Goal: Task Accomplishment & Management: Manage account settings

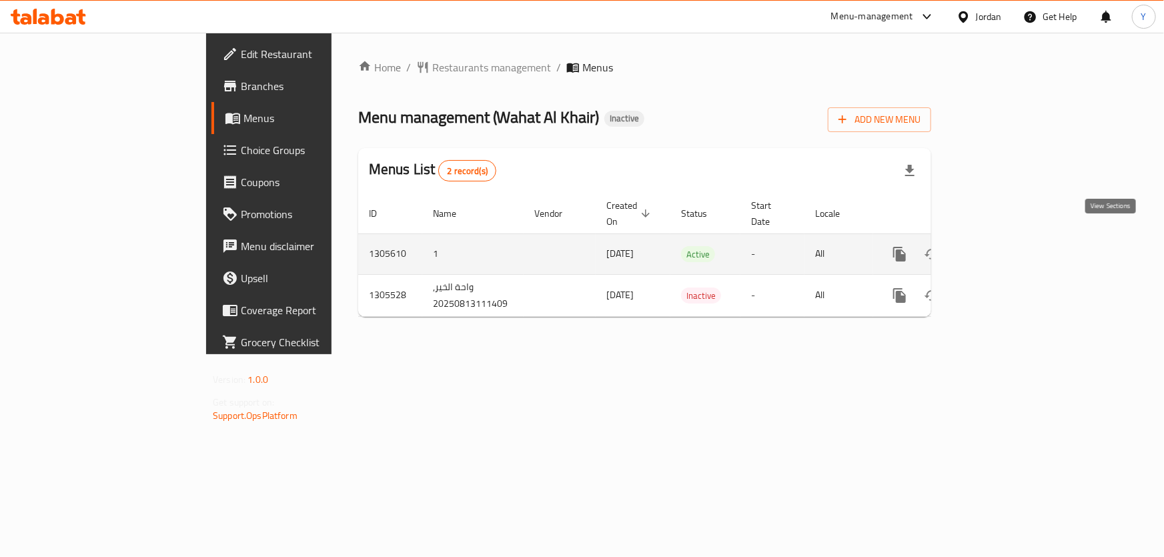
click at [1002, 248] on icon "enhanced table" at bounding box center [996, 254] width 12 height 12
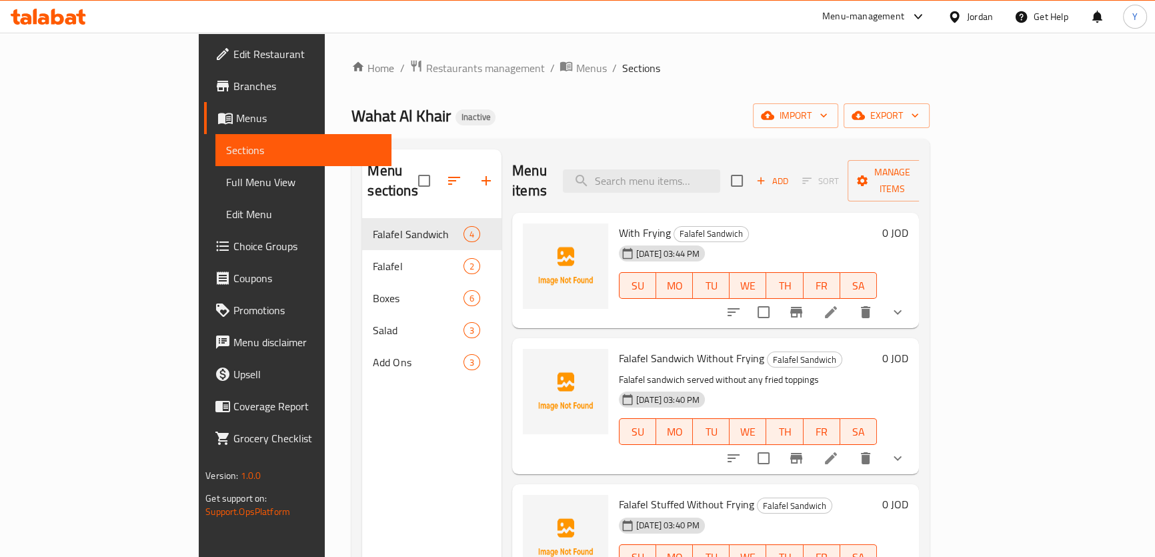
click at [215, 193] on link "Full Menu View" at bounding box center [303, 182] width 176 height 32
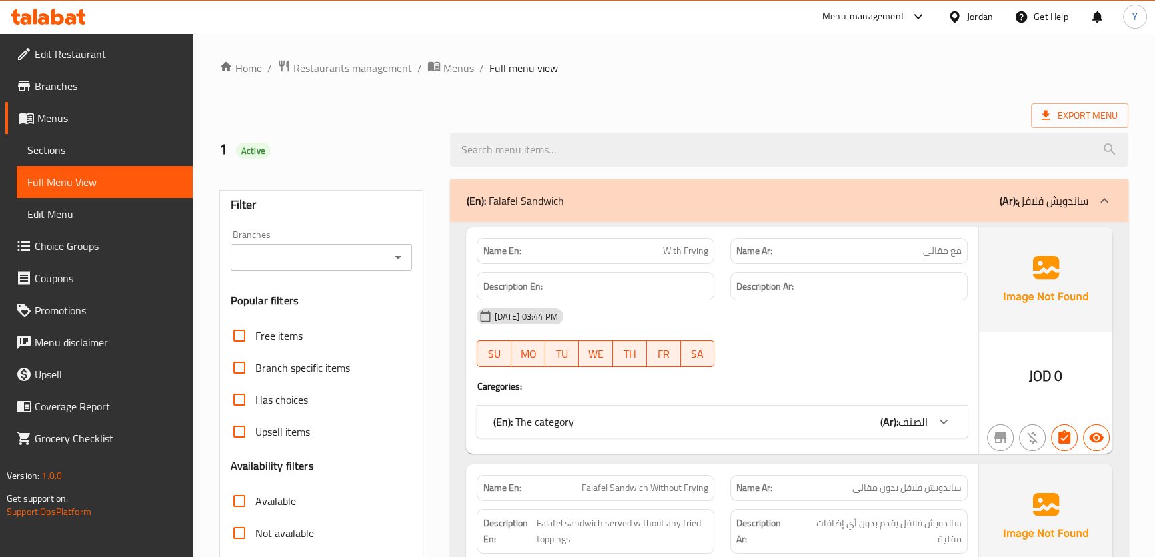
scroll to position [242, 0]
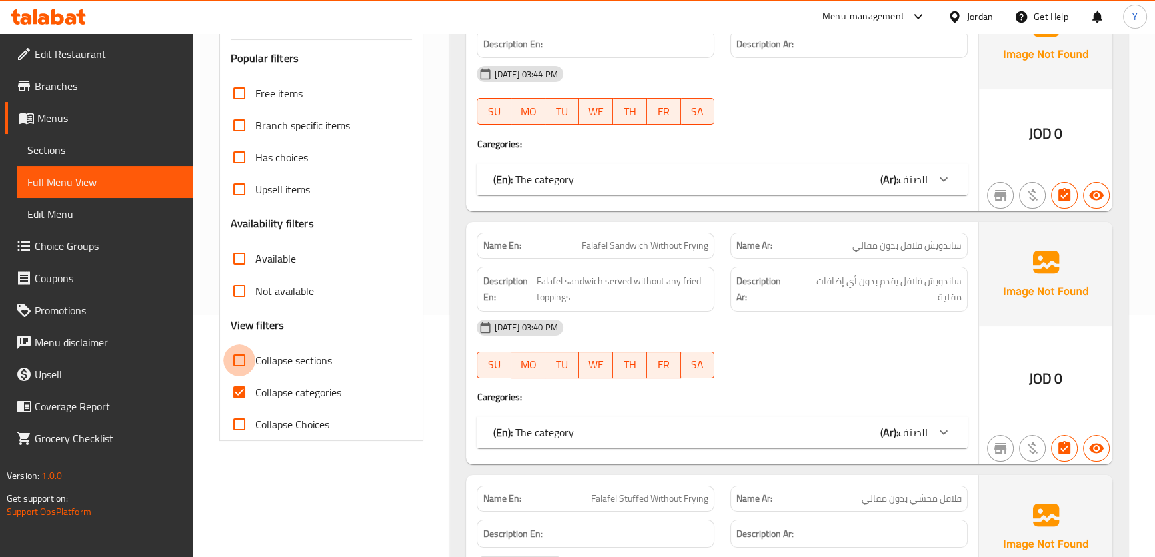
click at [246, 362] on input "Collapse sections" at bounding box center [239, 360] width 32 height 32
checkbox input "true"
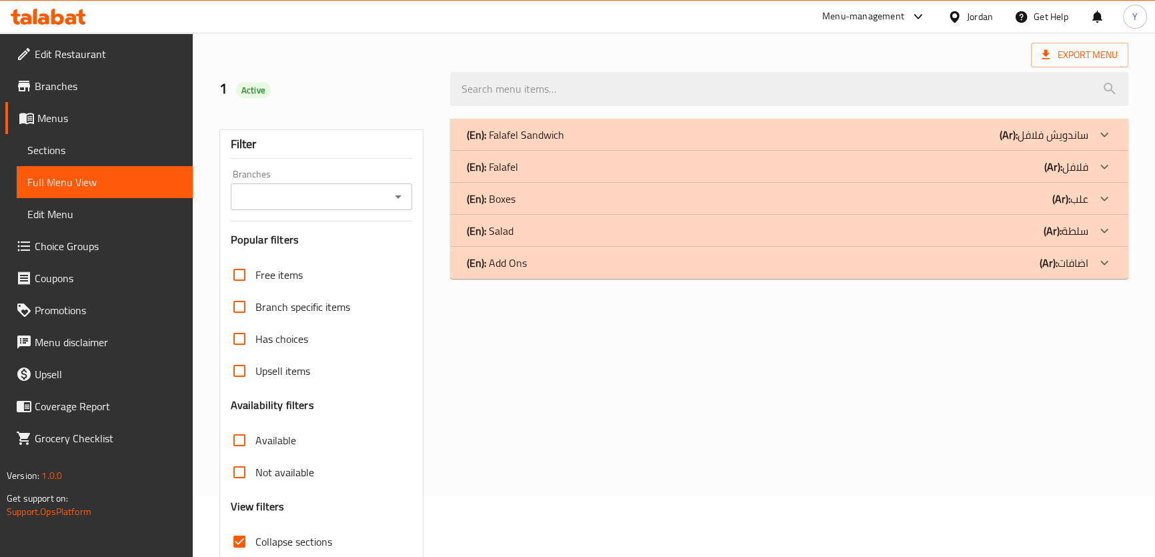
scroll to position [0, 0]
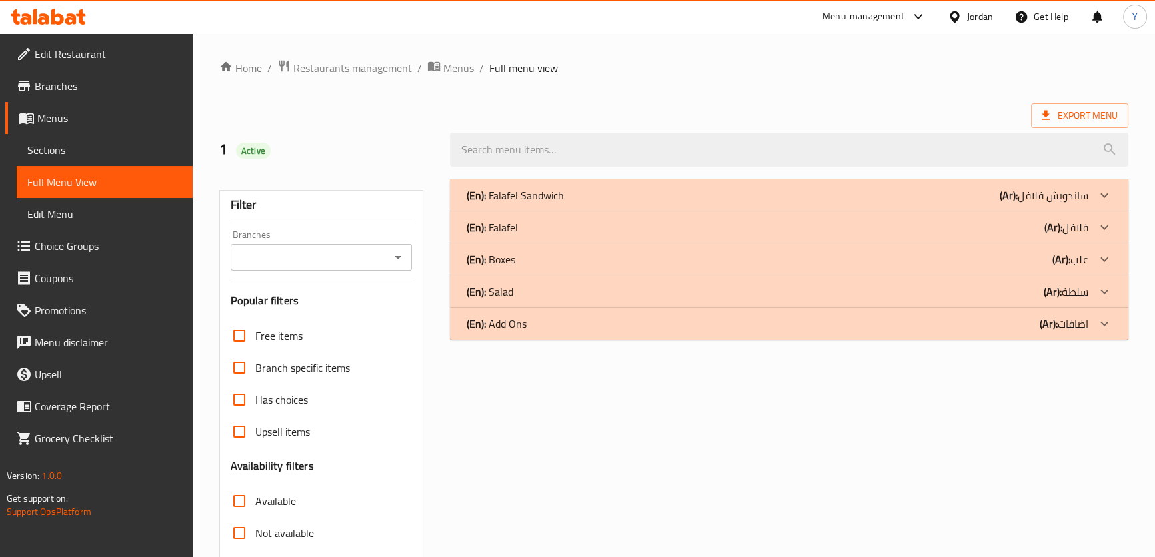
click at [801, 59] on ol "Home / Restaurants management / Menus / Full menu view" at bounding box center [673, 67] width 909 height 17
click at [630, 192] on div "(En): Falafel Sandwich (Ar): ساندويش فلافل" at bounding box center [777, 195] width 622 height 16
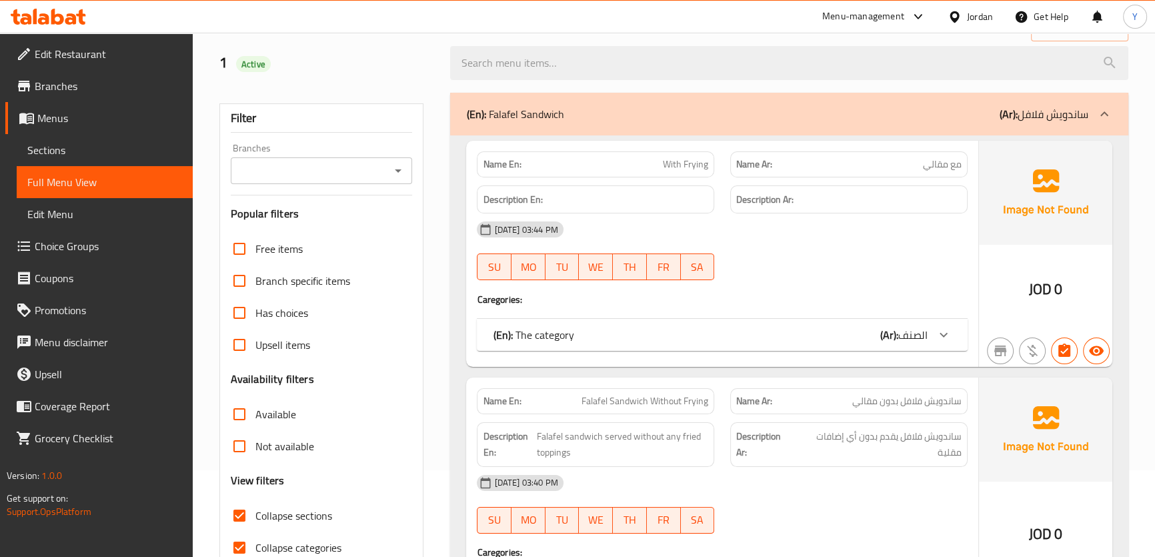
scroll to position [86, 0]
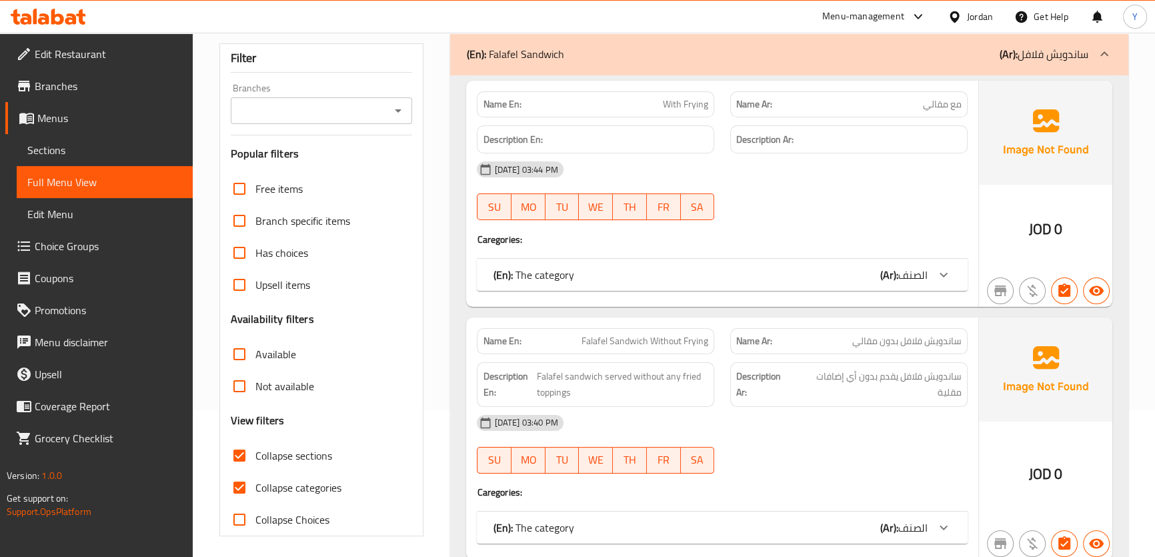
click at [899, 274] on span "الصنف" at bounding box center [913, 275] width 29 height 20
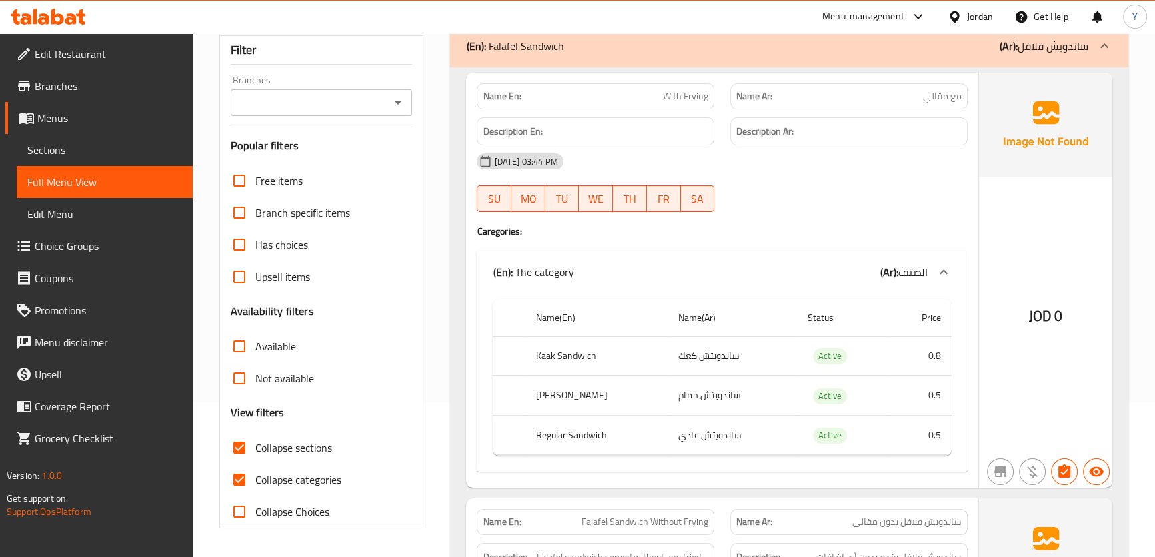
scroll to position [153, 0]
click at [901, 274] on span "الصنف" at bounding box center [913, 274] width 29 height 20
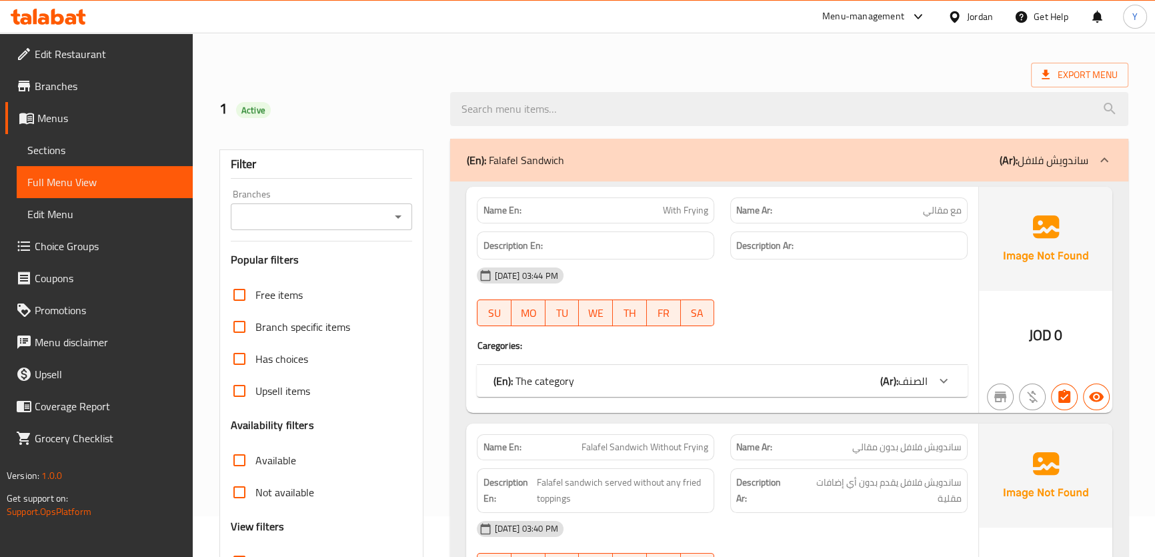
scroll to position [60, 0]
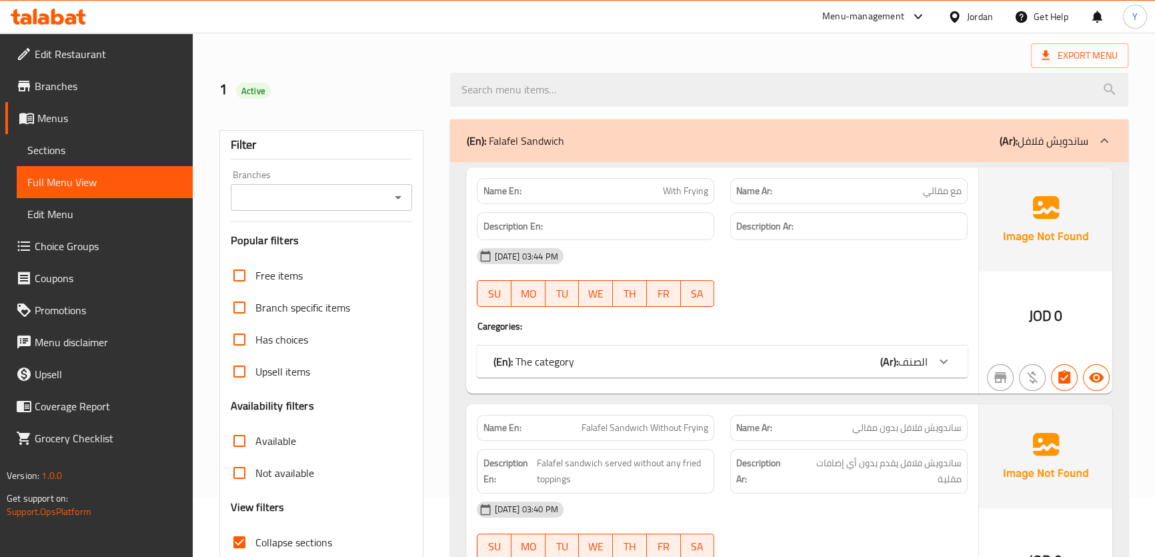
click at [879, 368] on div "(En): The category (Ar): الصنف" at bounding box center [710, 362] width 434 height 16
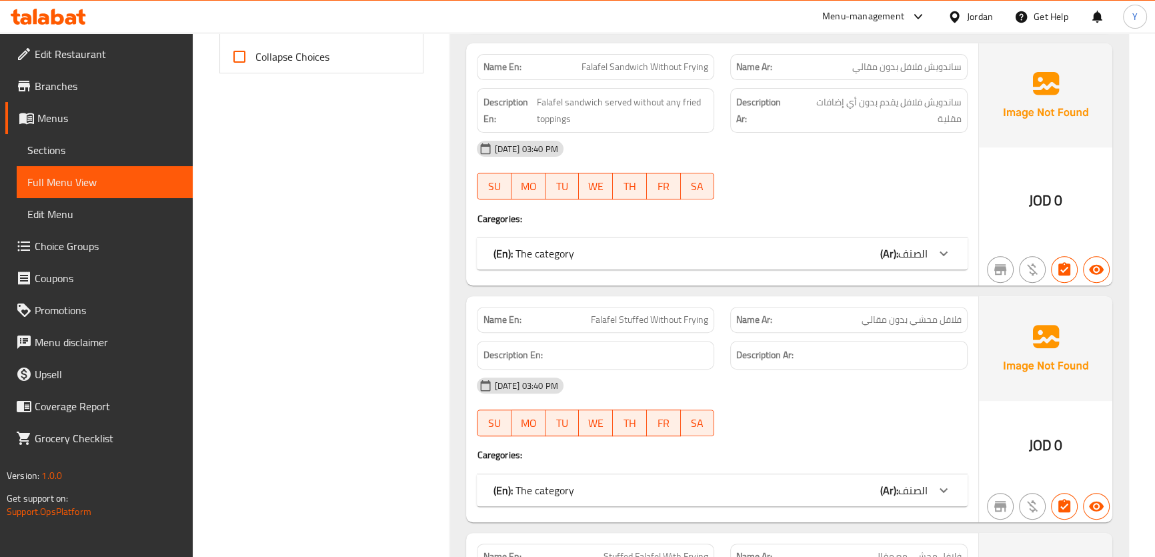
scroll to position [735, 0]
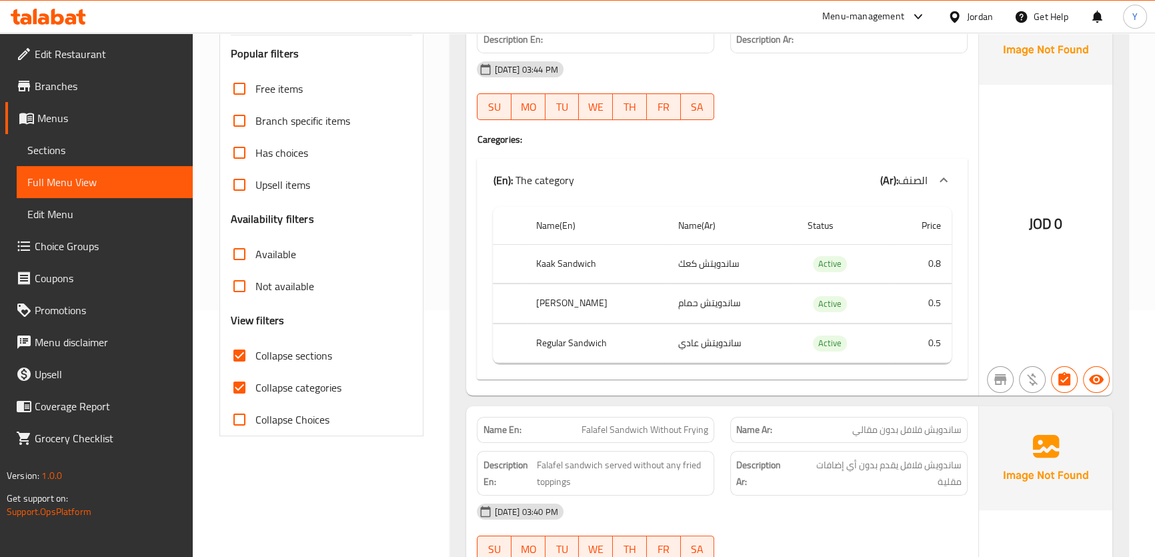
scroll to position [303, 0]
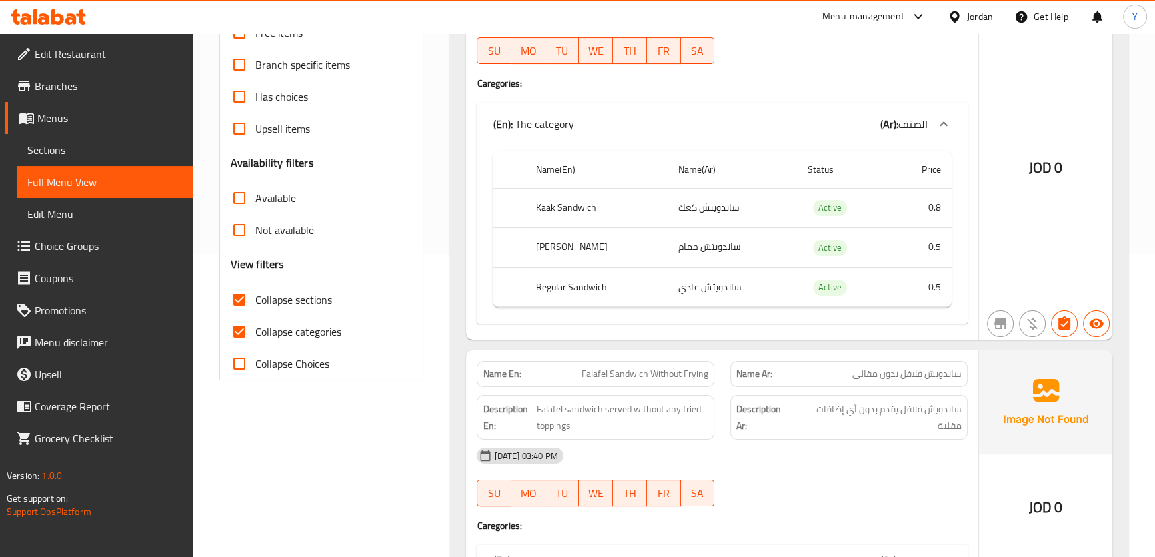
click at [950, 368] on span "ساندويش فلافل بدون مقالي" at bounding box center [907, 374] width 109 height 14
copy span "ساندويش فلافل"
drag, startPoint x: 950, startPoint y: 368, endPoint x: 923, endPoint y: 374, distance: 28.0
click at [923, 374] on span "ساندويش فلافل بدون مقالي" at bounding box center [907, 374] width 109 height 14
click at [603, 376] on span "Falafel Sandwich Without Frying" at bounding box center [645, 374] width 127 height 14
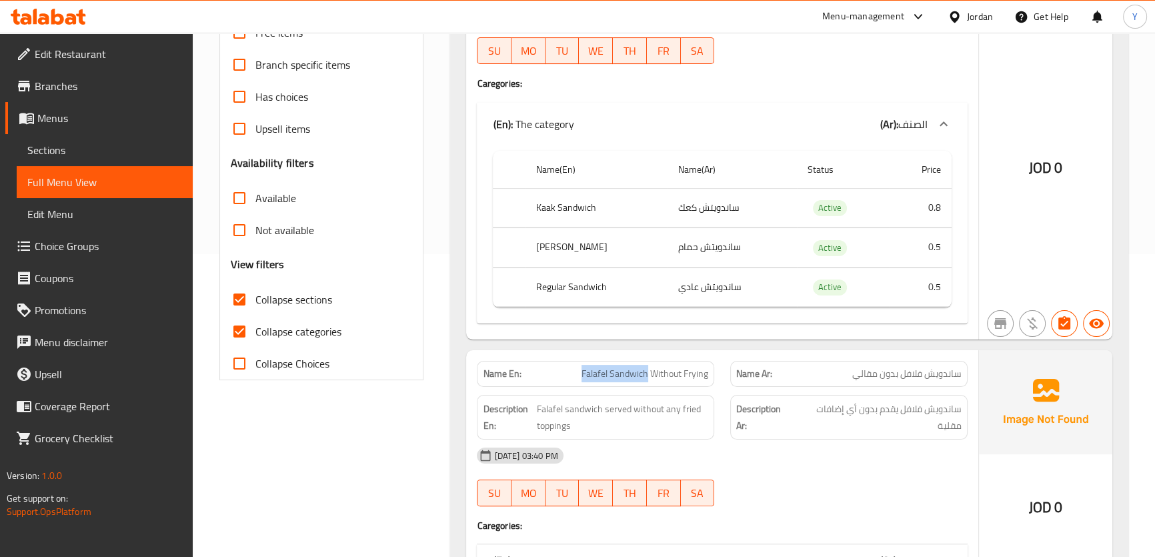
drag, startPoint x: 603, startPoint y: 376, endPoint x: 616, endPoint y: 376, distance: 13.3
click at [616, 376] on span "Falafel Sandwich Without Frying" at bounding box center [645, 374] width 127 height 14
copy span "Falafel Sandwich"
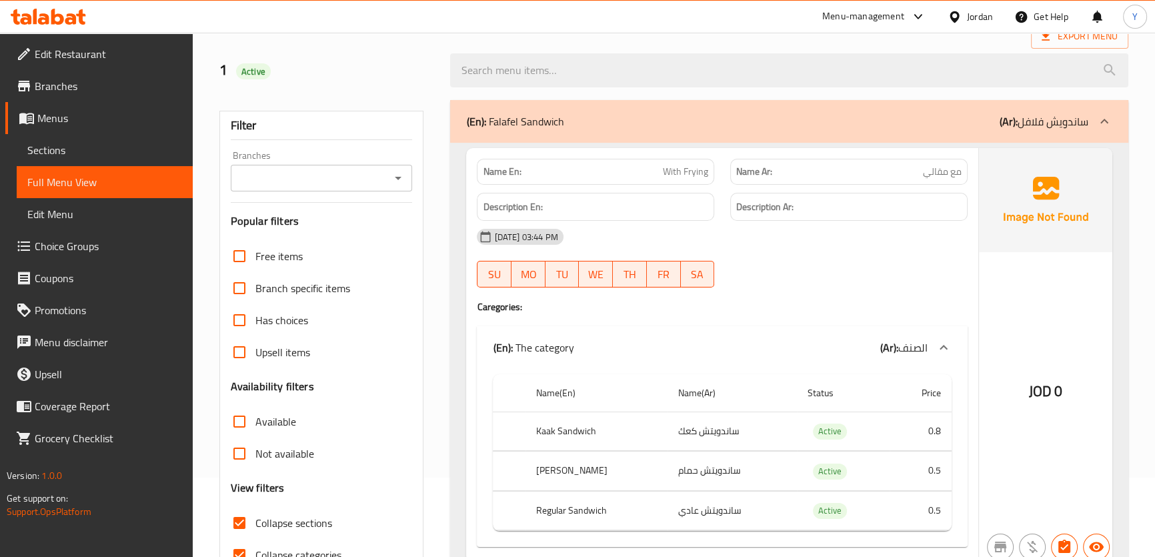
scroll to position [181, 0]
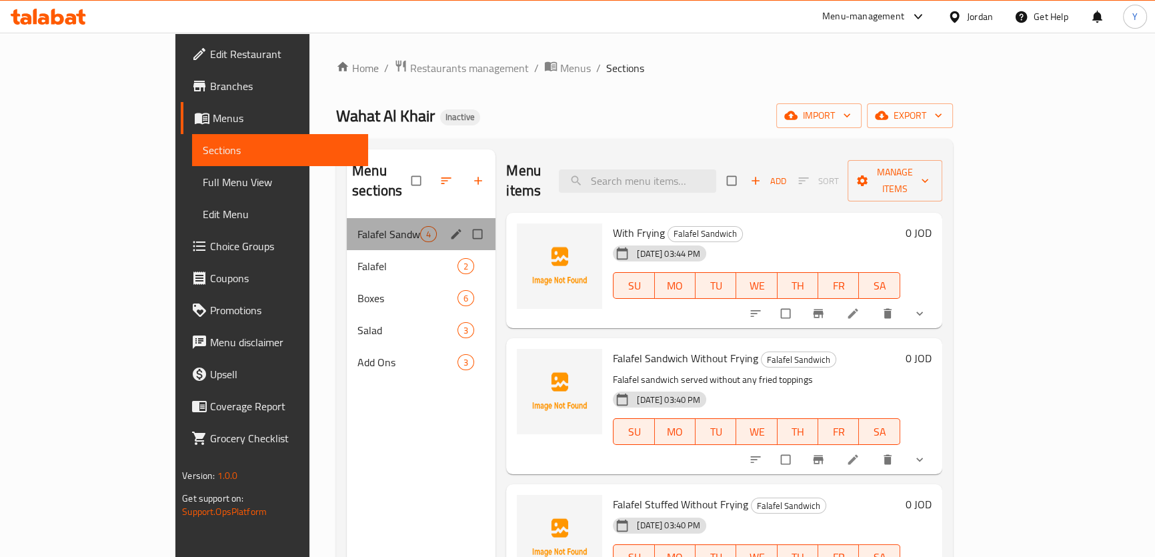
click at [448, 225] on div "Menu sections" at bounding box center [458, 233] width 20 height 17
click at [450, 227] on icon "edit" at bounding box center [456, 233] width 13 height 13
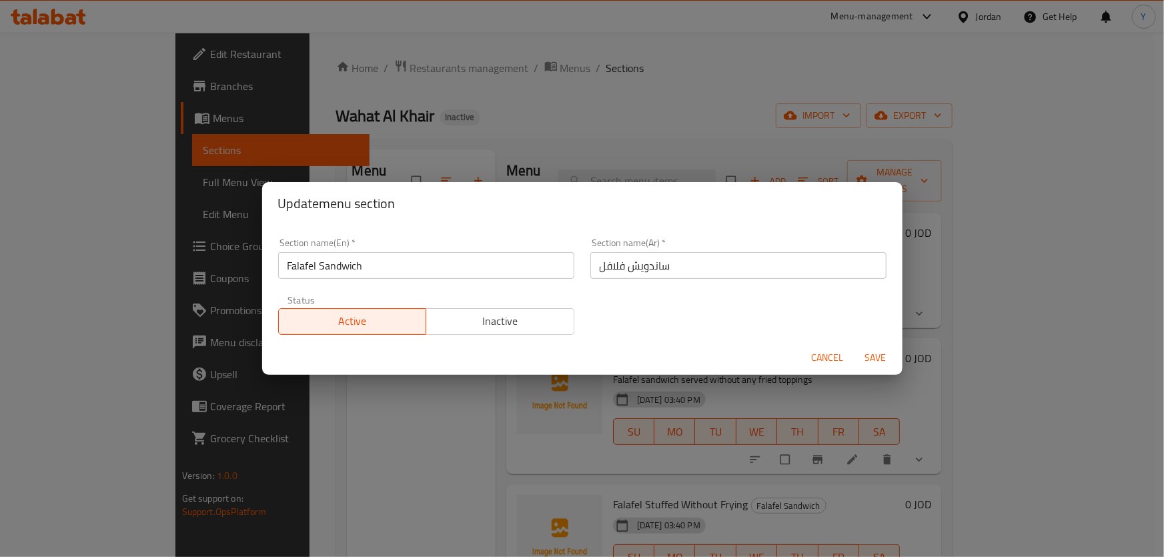
click at [681, 268] on input "ساندويش فلافل" at bounding box center [738, 265] width 296 height 27
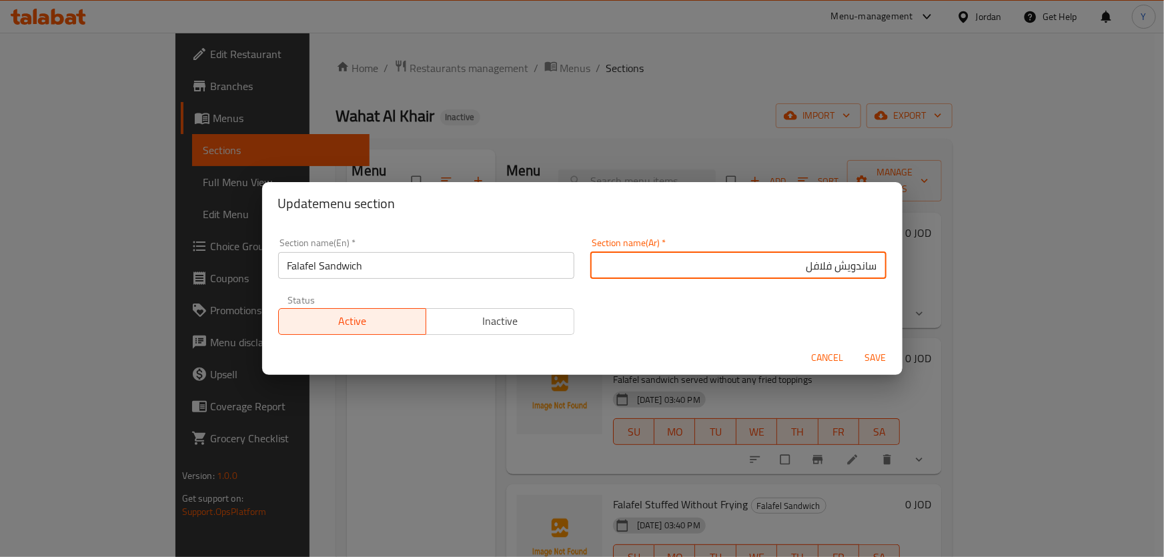
click at [823, 266] on input "ساندويش فلافل" at bounding box center [738, 265] width 296 height 27
type input "ساندويش الفلافل"
click at [855, 346] on button "Save" at bounding box center [876, 358] width 43 height 25
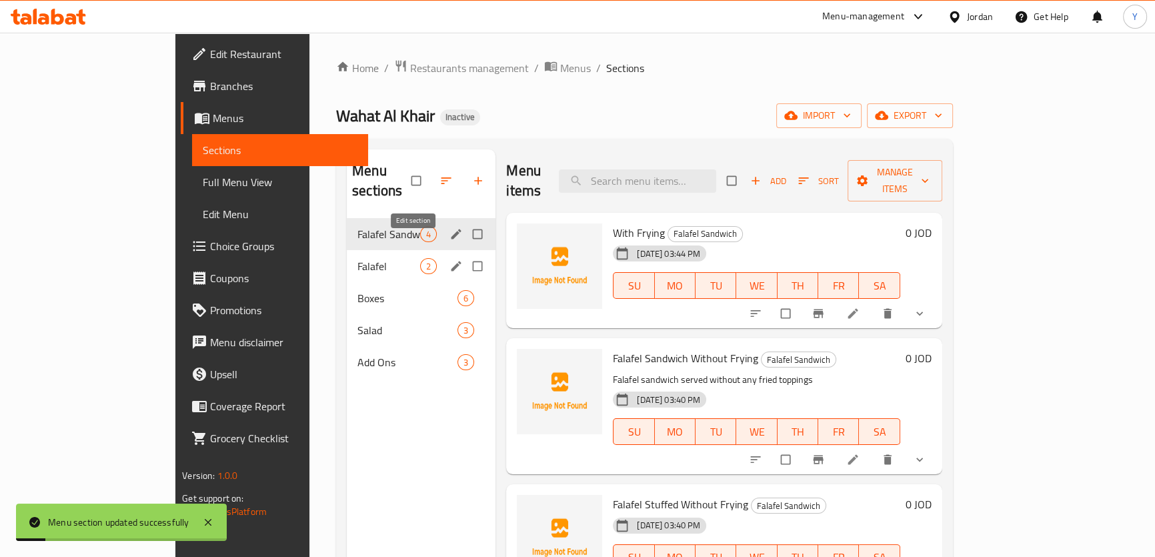
click at [450, 260] on icon "edit" at bounding box center [456, 266] width 13 height 13
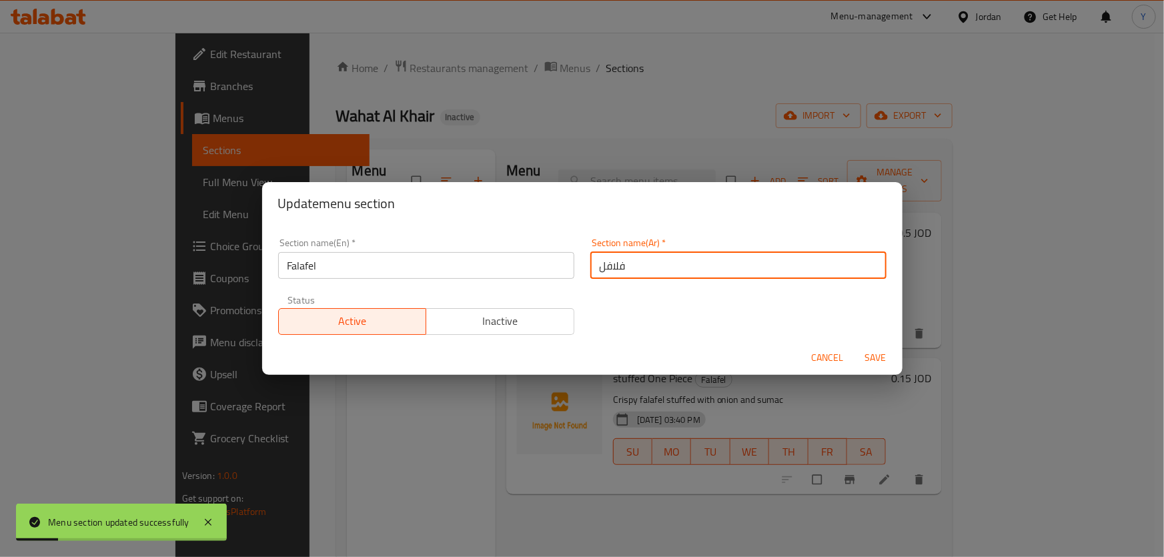
click at [785, 266] on input "فلافل" at bounding box center [738, 265] width 296 height 27
click at [595, 271] on input "فلافل" at bounding box center [738, 265] width 296 height 27
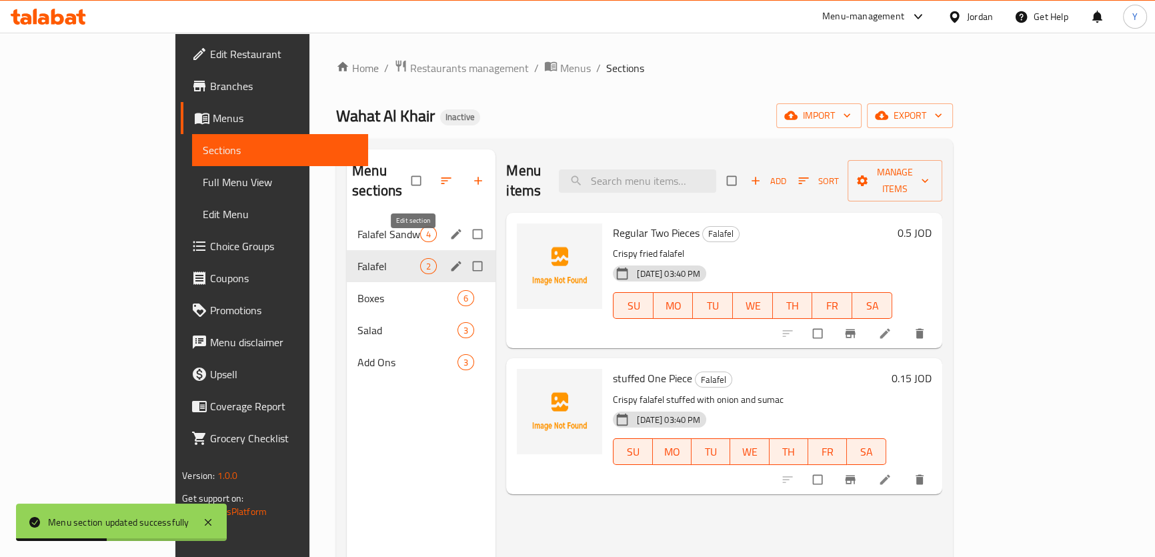
click at [452, 261] on icon "edit" at bounding box center [457, 266] width 10 height 10
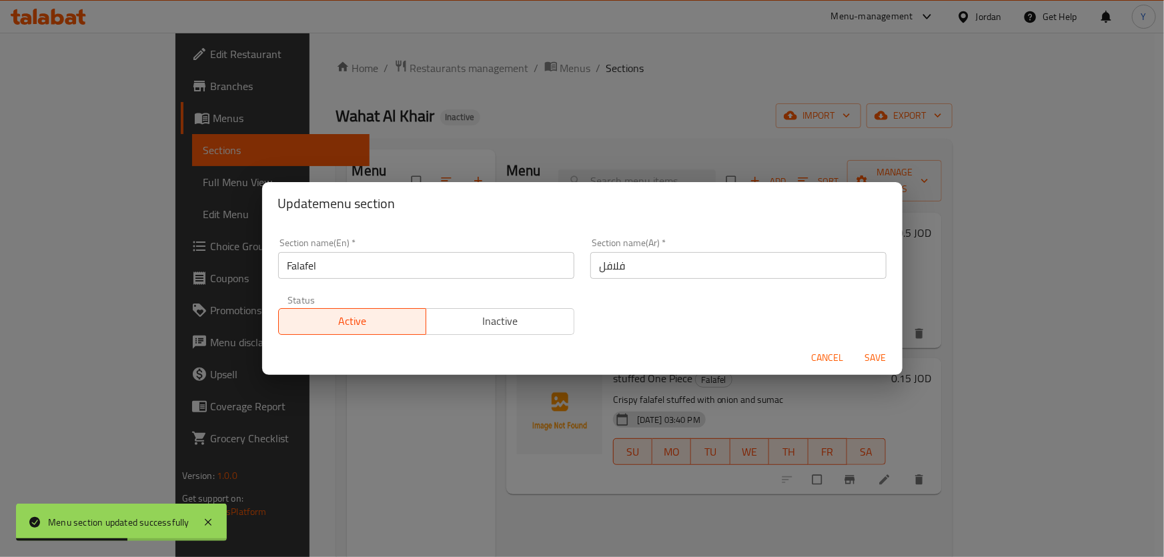
click at [590, 271] on input "فلافل" at bounding box center [738, 265] width 296 height 27
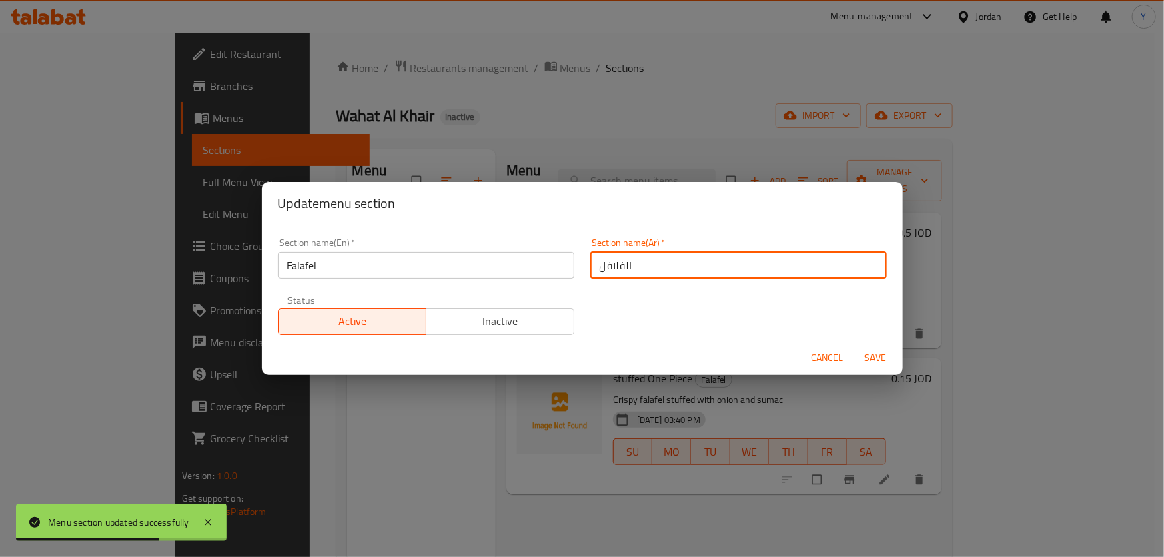
type input "الفلافل"
click at [855, 346] on button "Save" at bounding box center [876, 358] width 43 height 25
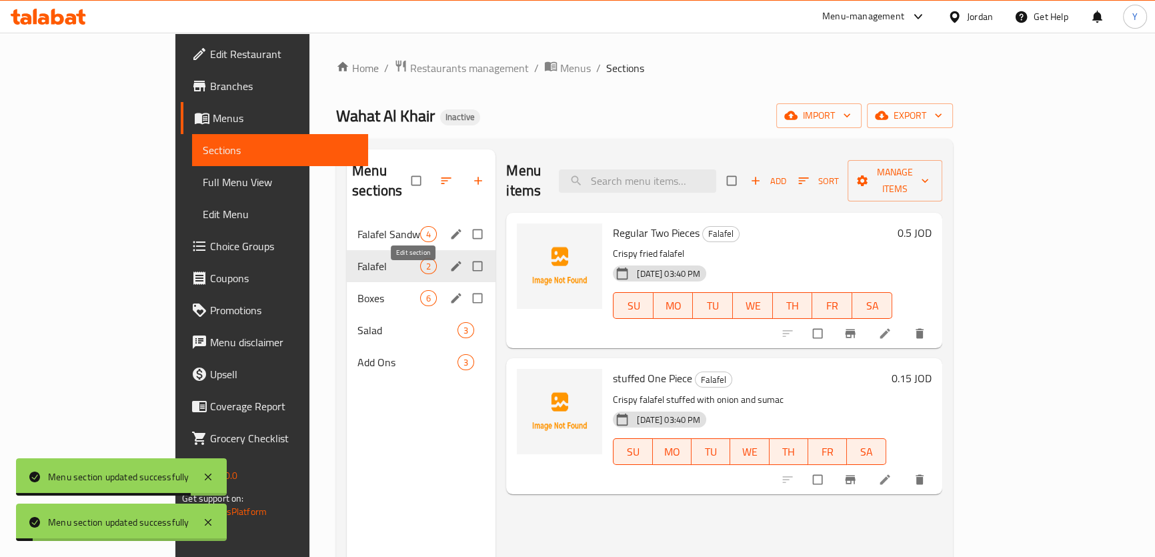
click at [452, 293] on icon "edit" at bounding box center [457, 298] width 10 height 10
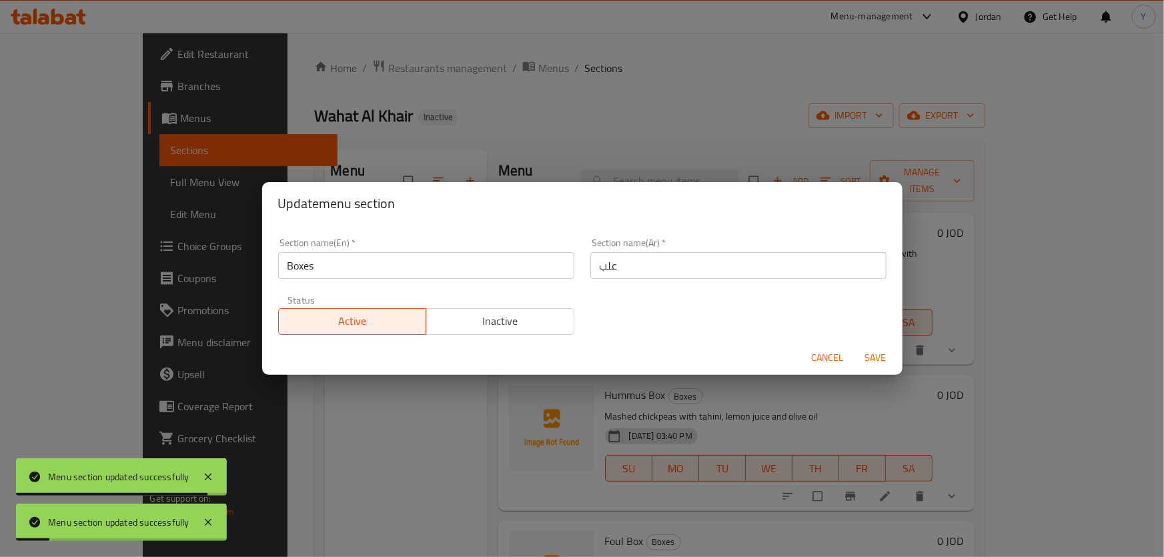
click at [591, 270] on input "علب" at bounding box center [738, 265] width 296 height 27
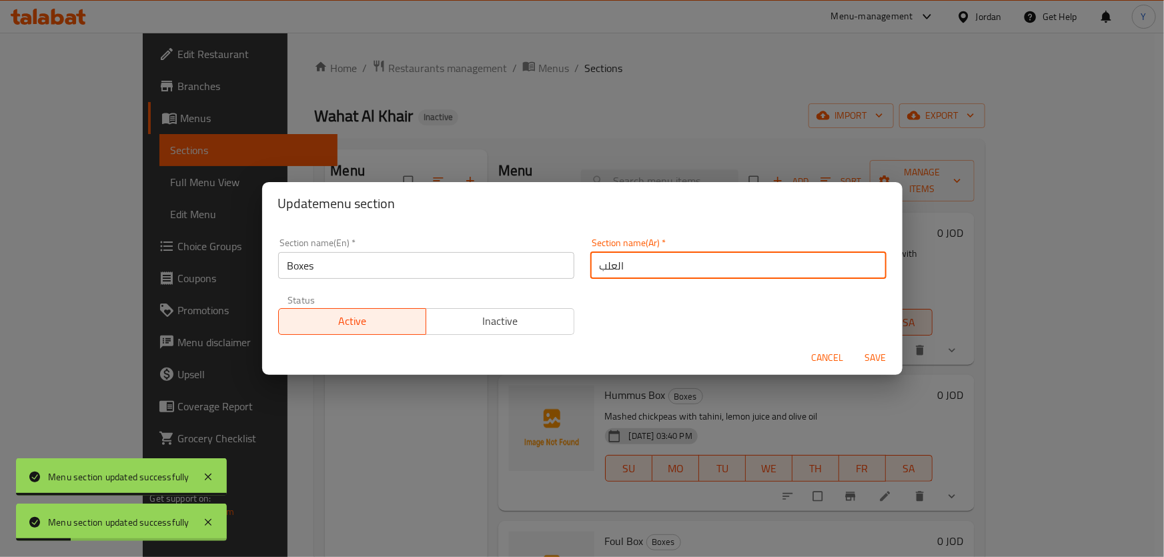
type input "العلب"
click at [855, 346] on button "Save" at bounding box center [876, 358] width 43 height 25
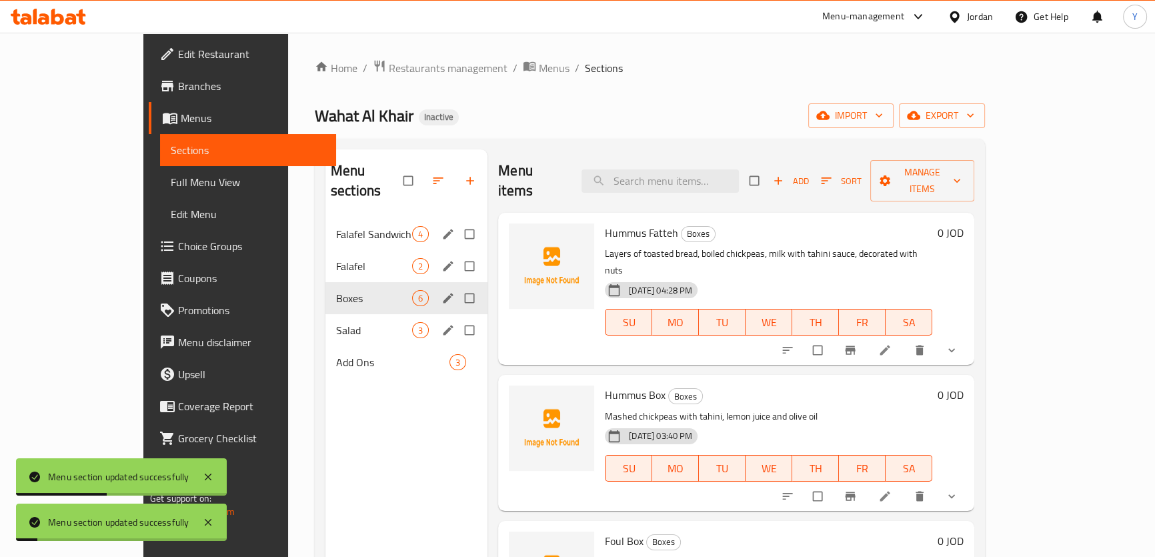
click at [442, 324] on icon "edit" at bounding box center [448, 330] width 13 height 13
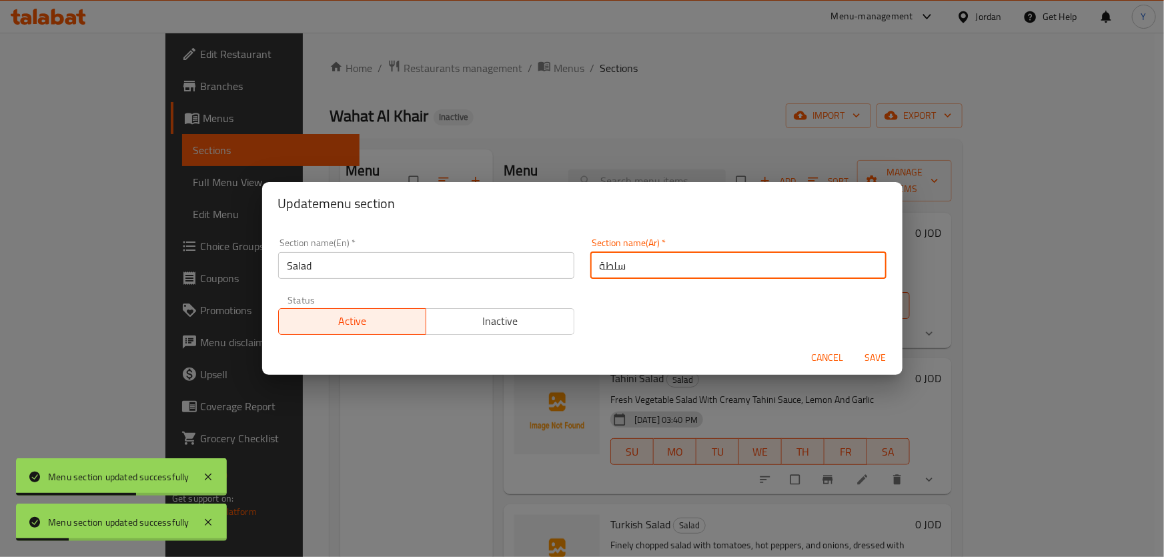
click at [594, 269] on input "سلطة" at bounding box center [738, 265] width 296 height 27
type input "السلطة"
click at [855, 346] on button "Save" at bounding box center [876, 358] width 43 height 25
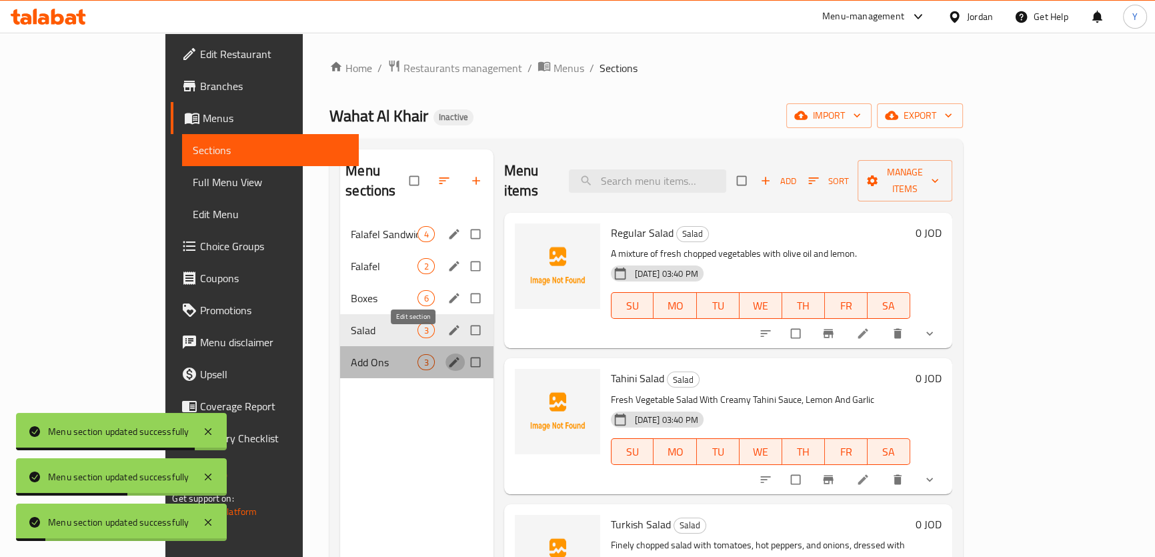
click at [448, 356] on icon "edit" at bounding box center [454, 362] width 13 height 13
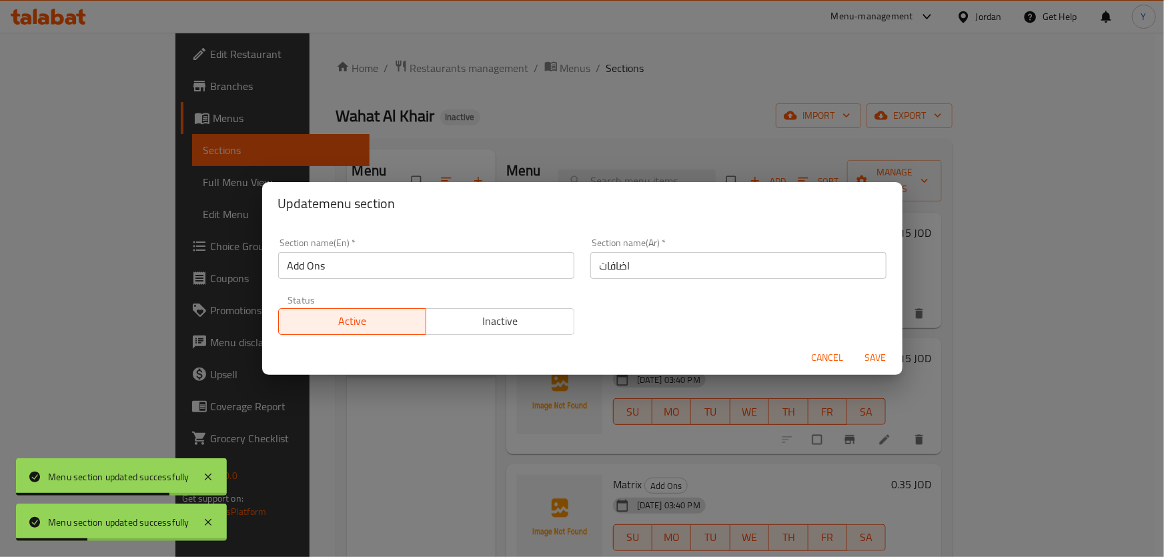
click at [839, 364] on span "Cancel" at bounding box center [828, 358] width 32 height 17
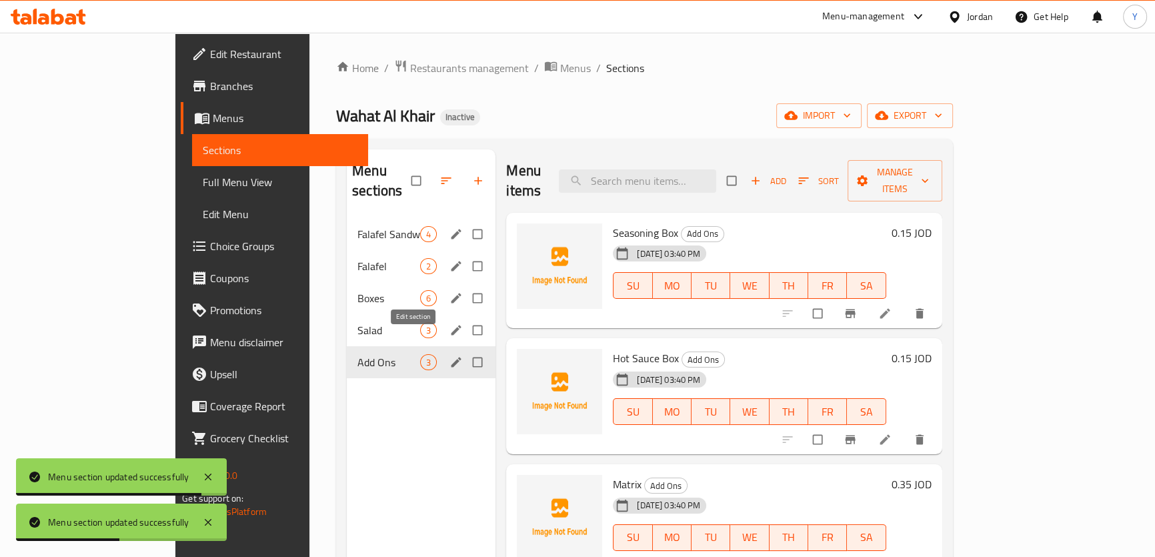
click at [450, 356] on icon "edit" at bounding box center [456, 362] width 13 height 13
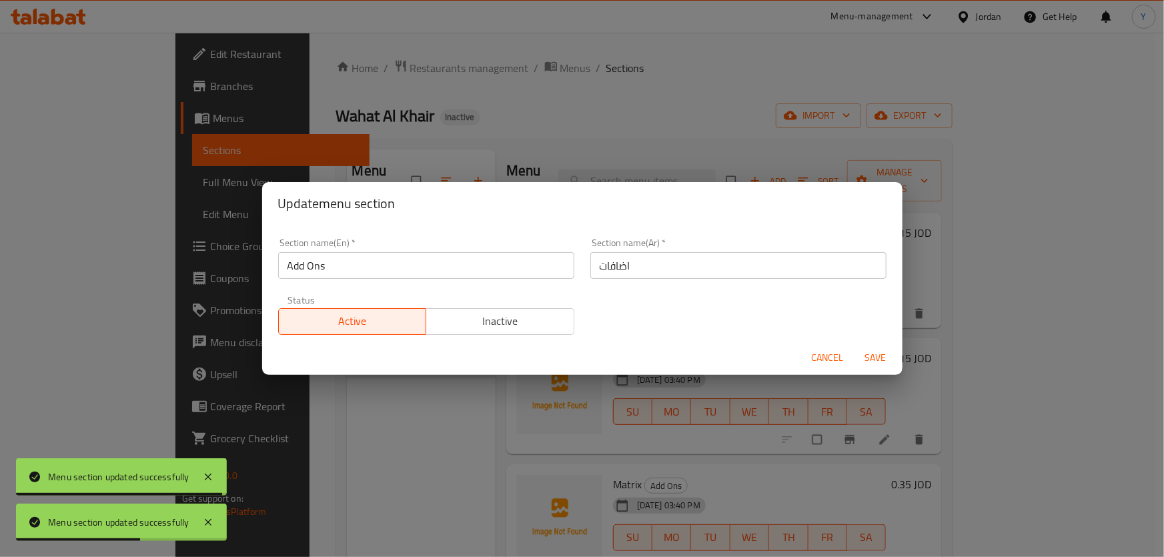
click at [590, 266] on input "اضافات" at bounding box center [738, 265] width 296 height 27
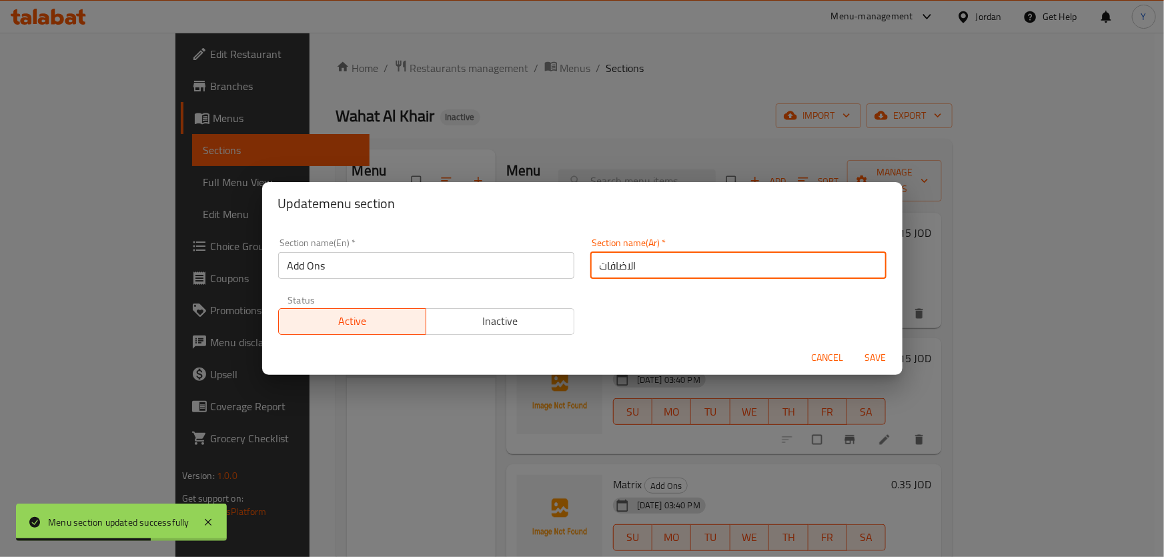
type input "الاضافات"
click at [855, 346] on button "Save" at bounding box center [876, 358] width 43 height 25
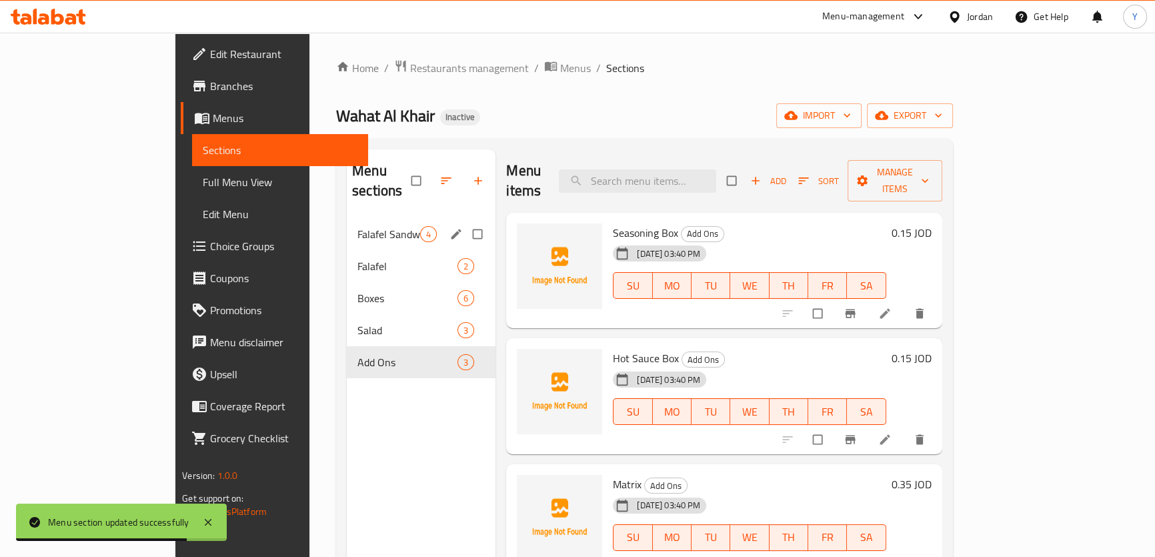
click at [347, 192] on div "Menu sections" at bounding box center [421, 180] width 149 height 63
click at [358, 226] on span "Falafel Sandwich" at bounding box center [389, 234] width 63 height 16
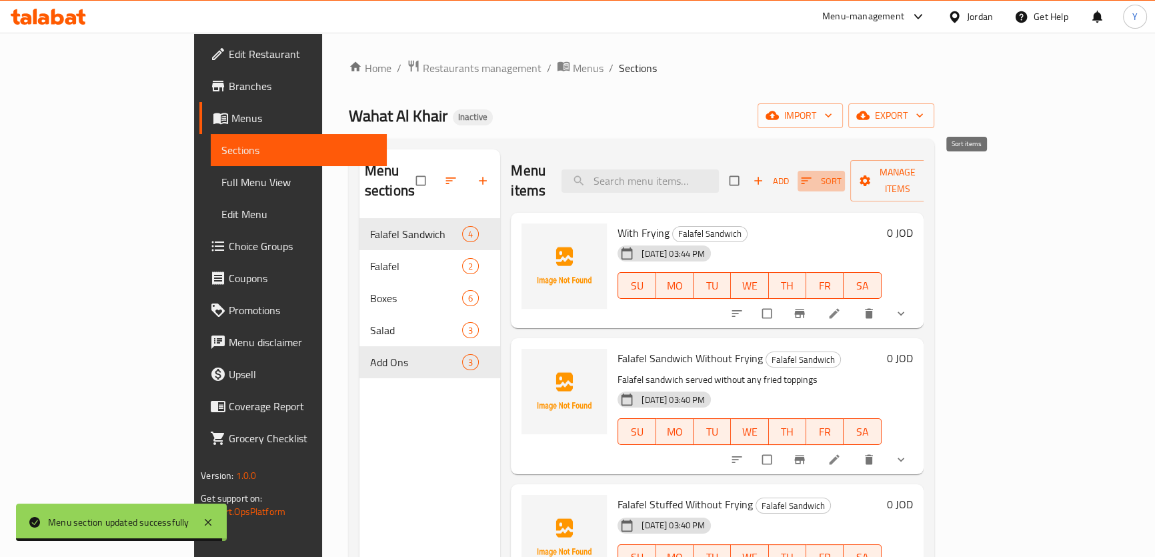
click at [845, 181] on button "Sort" at bounding box center [821, 181] width 47 height 21
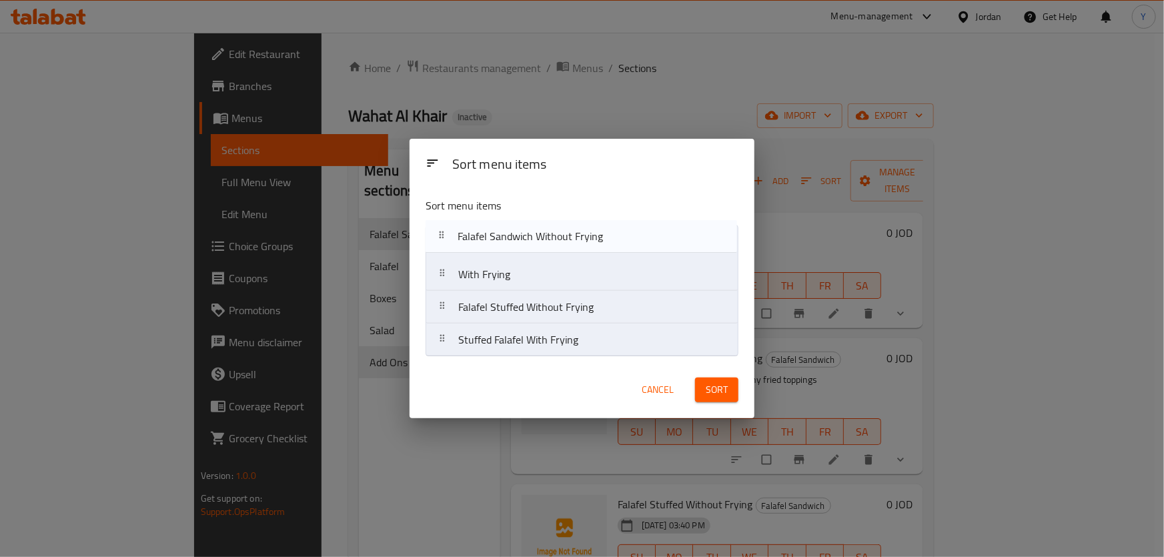
drag, startPoint x: 548, startPoint y: 286, endPoint x: 547, endPoint y: 239, distance: 46.7
click at [547, 239] on nav "With Frying Falafel Sandwich Without Frying Falafel Stuffed Without Frying Stuf…" at bounding box center [582, 291] width 313 height 132
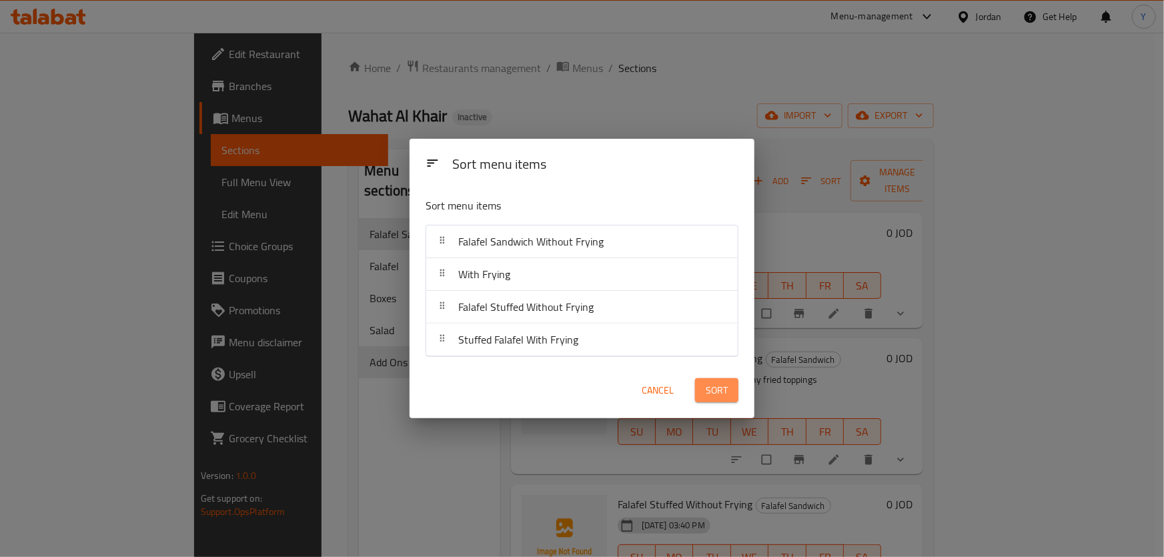
click at [716, 386] on span "Sort" at bounding box center [717, 390] width 22 height 17
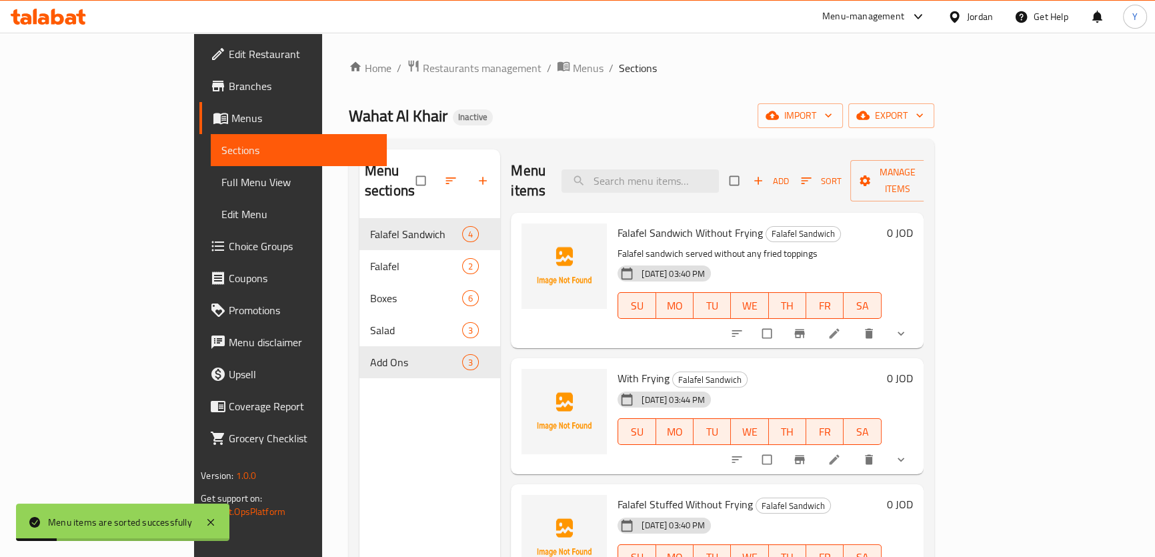
click at [841, 453] on icon at bounding box center [834, 459] width 13 height 13
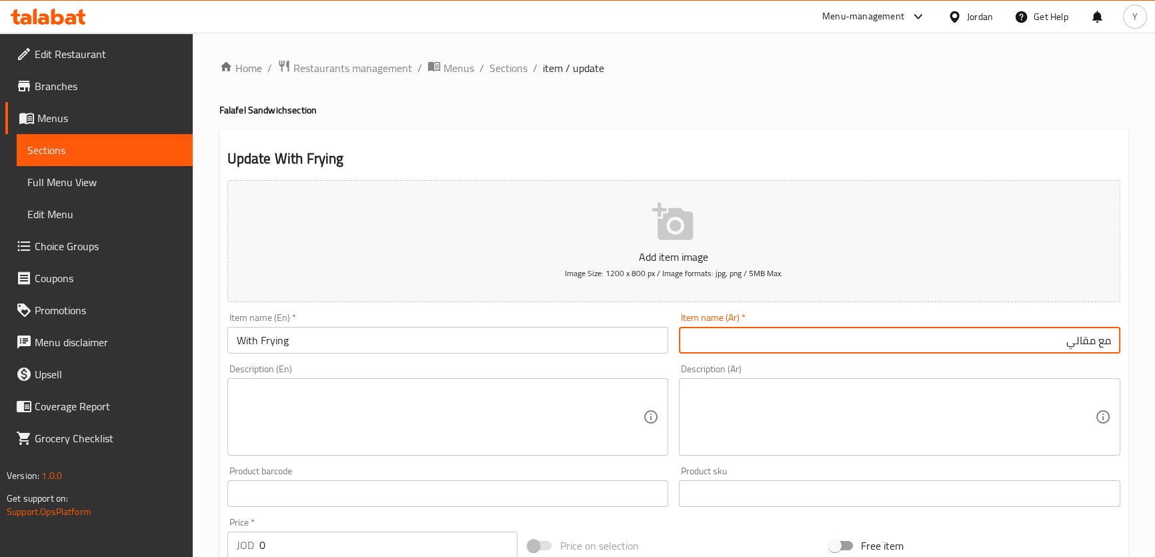
paste input "ساندويش فلافل"
type input "ساندويش فلافل مع مقالي"
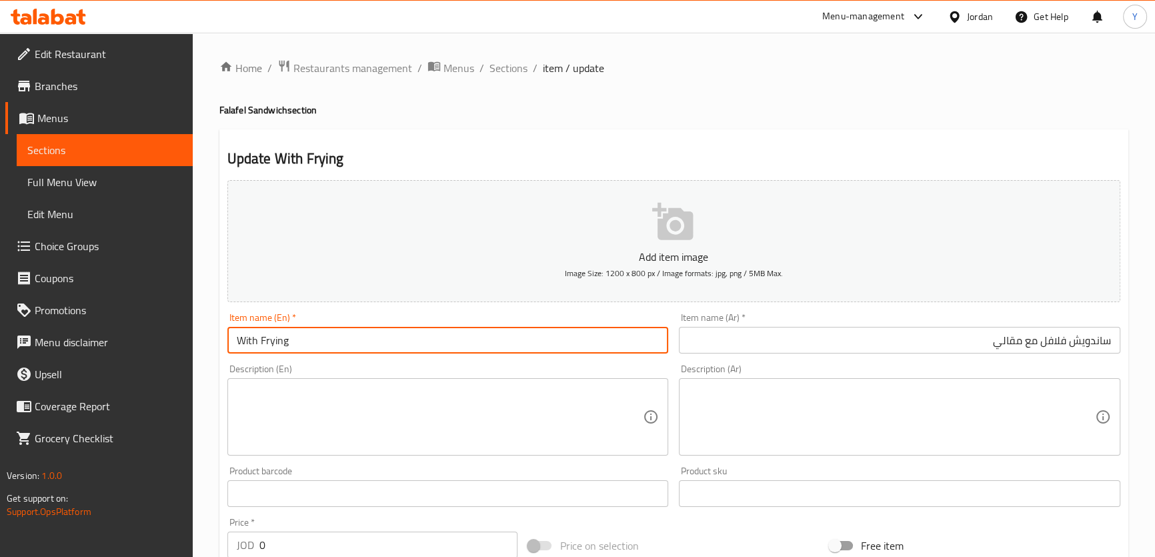
click at [242, 338] on input "With Frying" at bounding box center [448, 340] width 442 height 27
paste input "Falafel Sandwich"
type input "Falafel Sandwich With Frying"
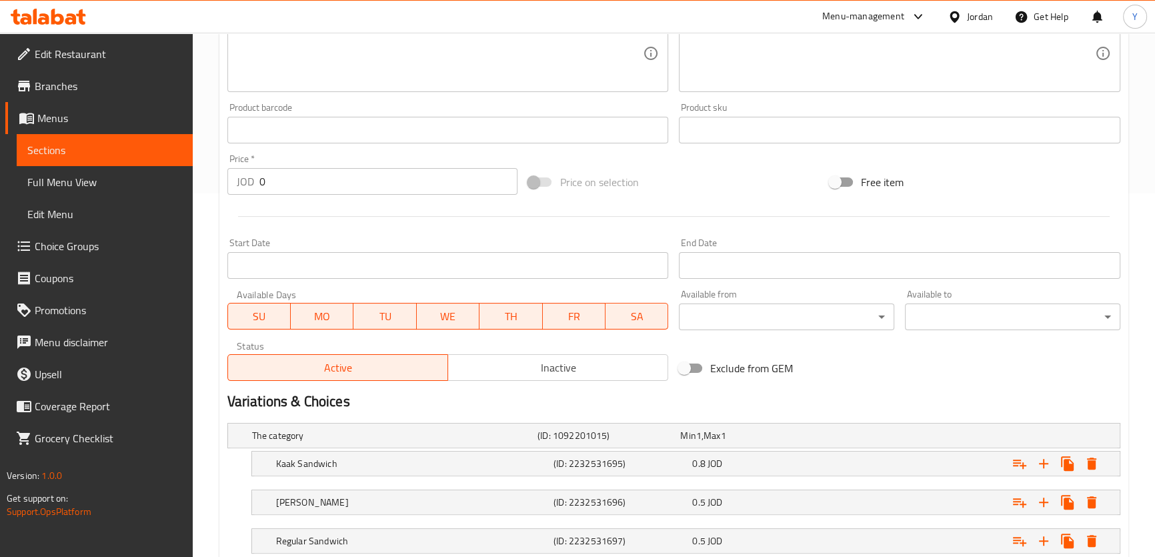
scroll to position [452, 0]
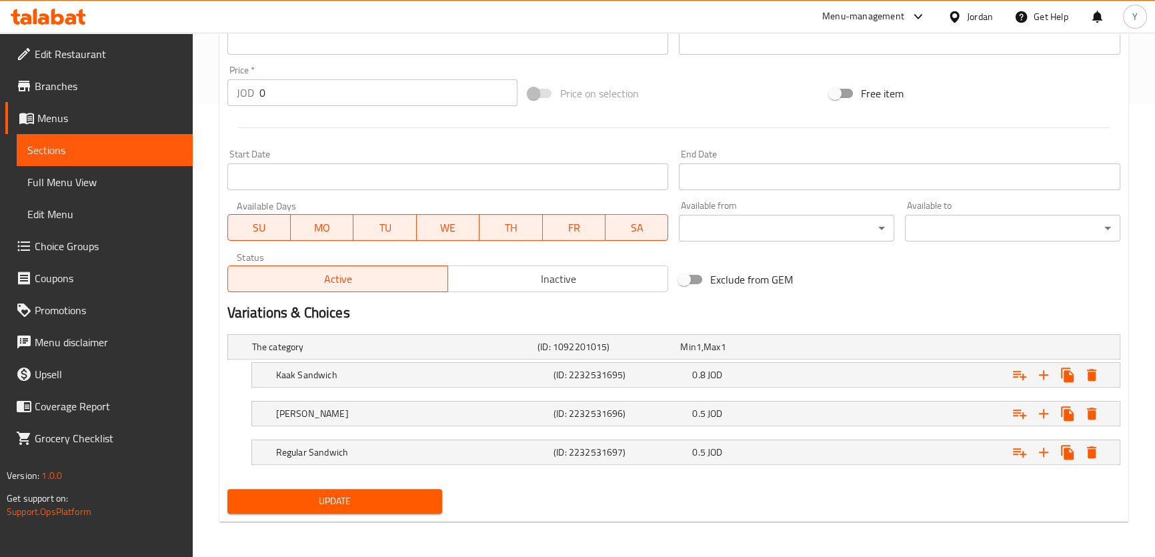
click at [405, 489] on button "Update" at bounding box center [334, 501] width 215 height 25
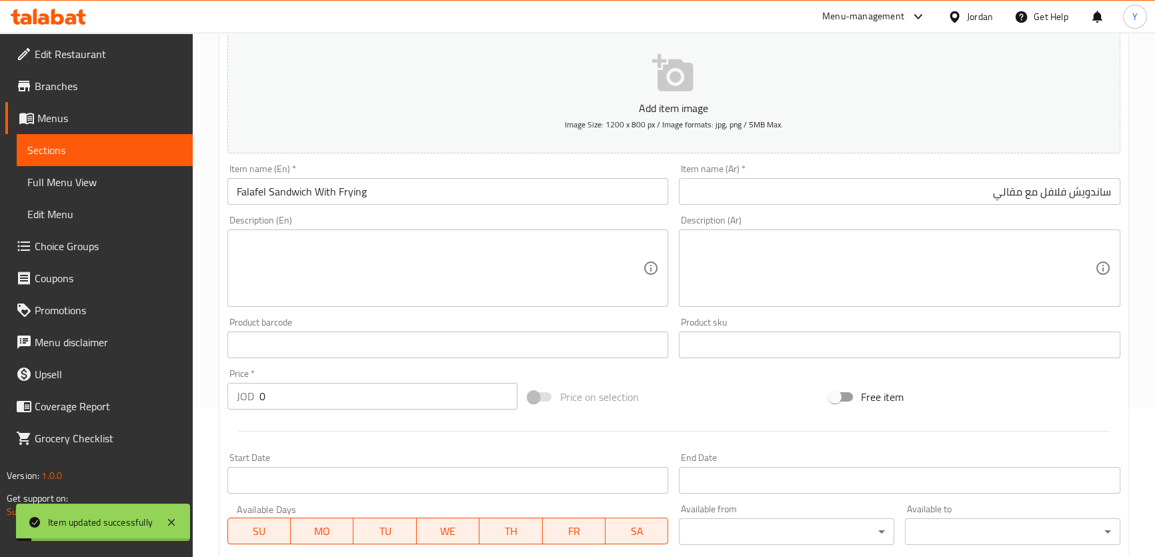
scroll to position [0, 0]
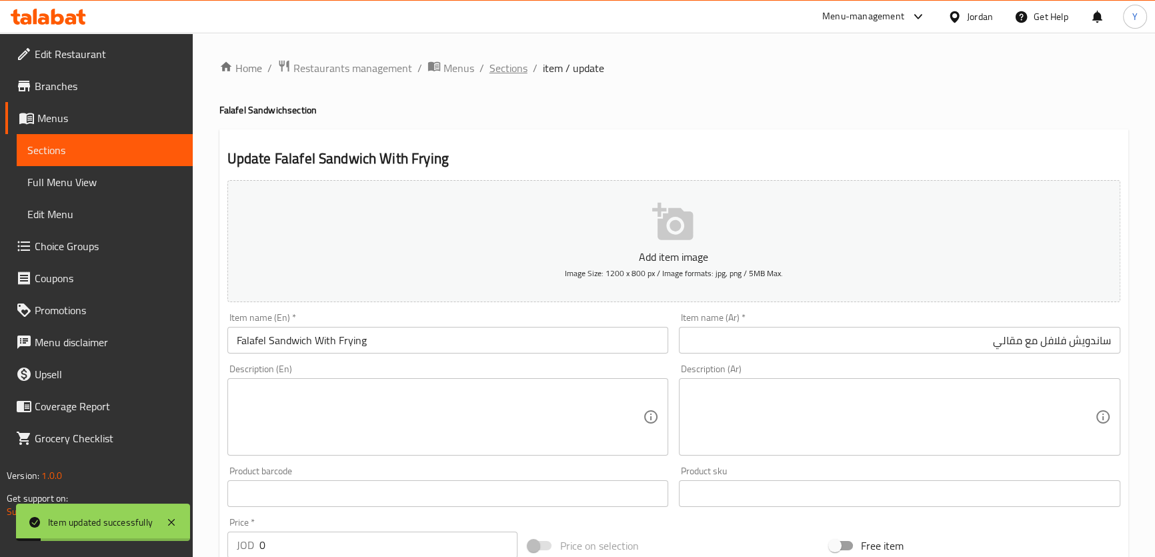
click at [523, 65] on span "Sections" at bounding box center [509, 68] width 38 height 16
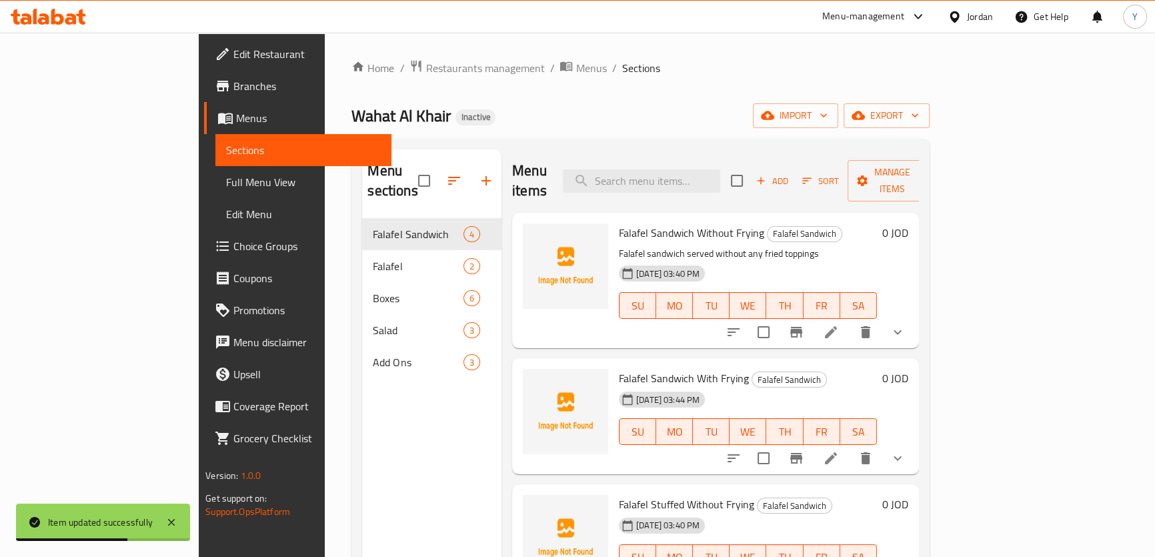
click at [839, 324] on icon at bounding box center [831, 332] width 16 height 16
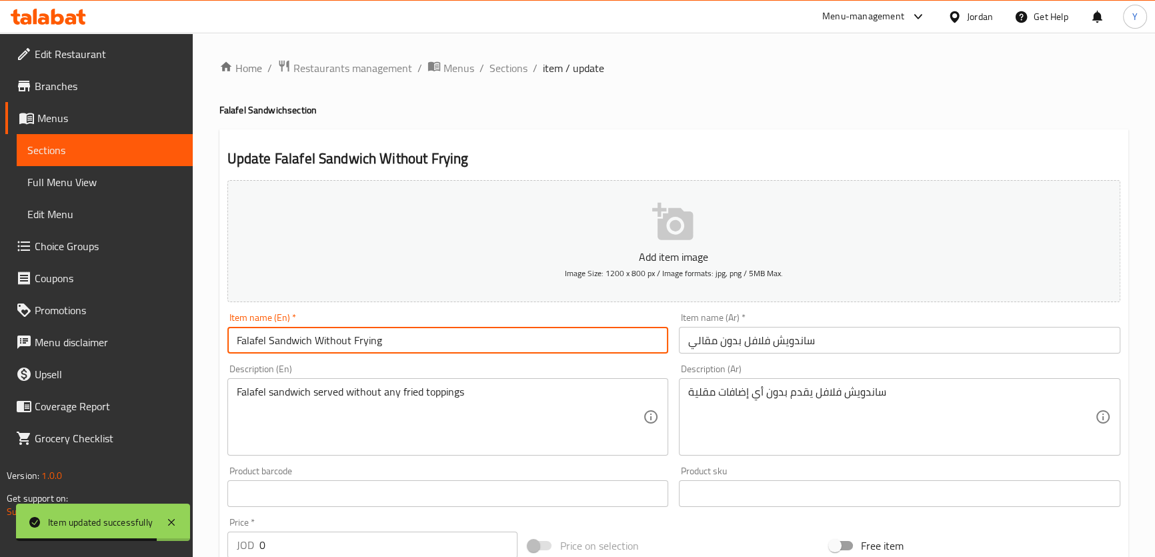
click at [366, 347] on input "Falafel Sandwich Without Frying" at bounding box center [448, 340] width 442 height 27
paste input "Maqali"
type input "Falafel Sandwich Without Maqali"
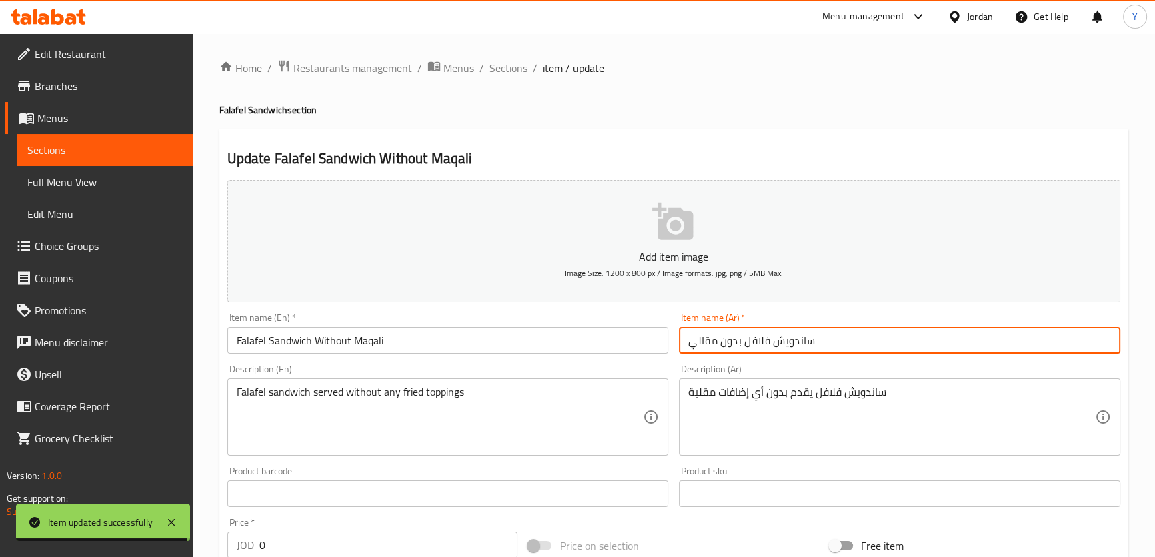
click at [703, 340] on input "ساندويش فلافل بدون مقالي" at bounding box center [900, 340] width 442 height 27
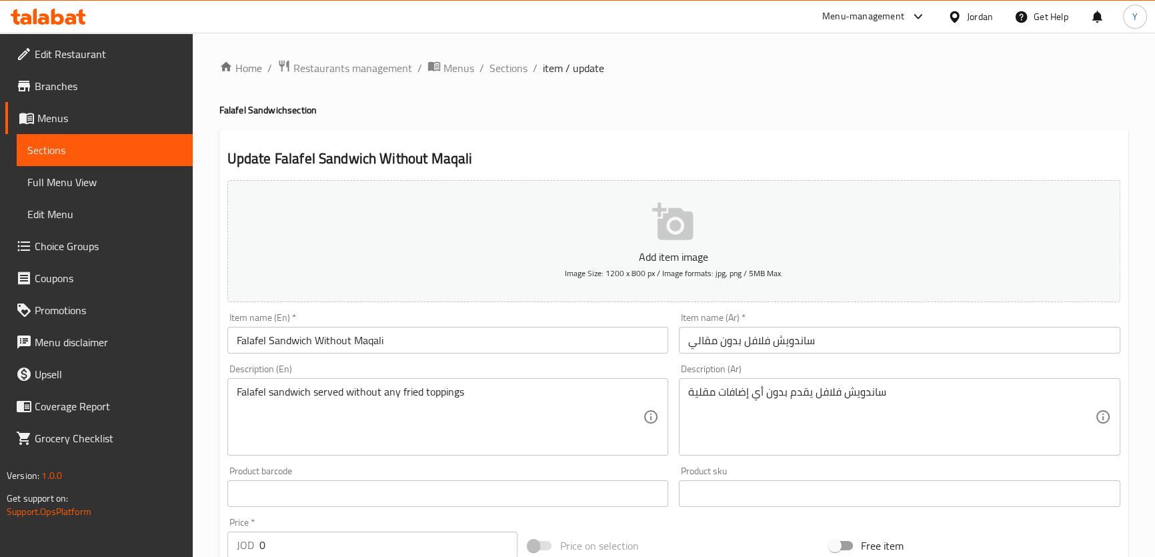
click at [693, 129] on div "Update Falafel Sandwich Without Maqali Add item image Image Size: 1200 x 800 px…" at bounding box center [673, 551] width 909 height 845
click at [450, 392] on textarea "Falafel sandwich served without any fried toppings" at bounding box center [440, 417] width 407 height 63
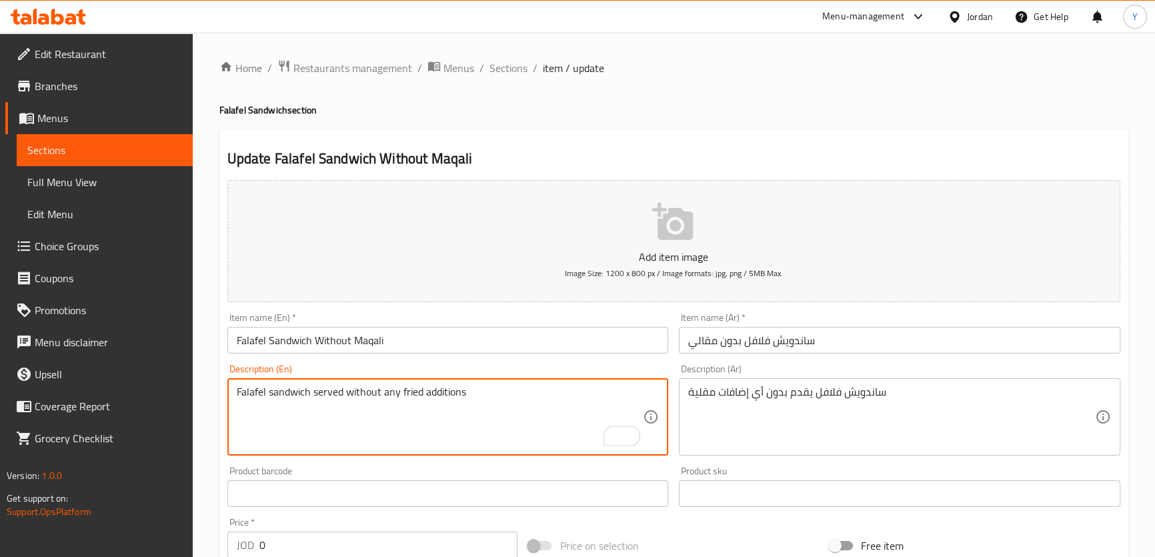
type textarea "Falafel sandwich served without any fried additions"
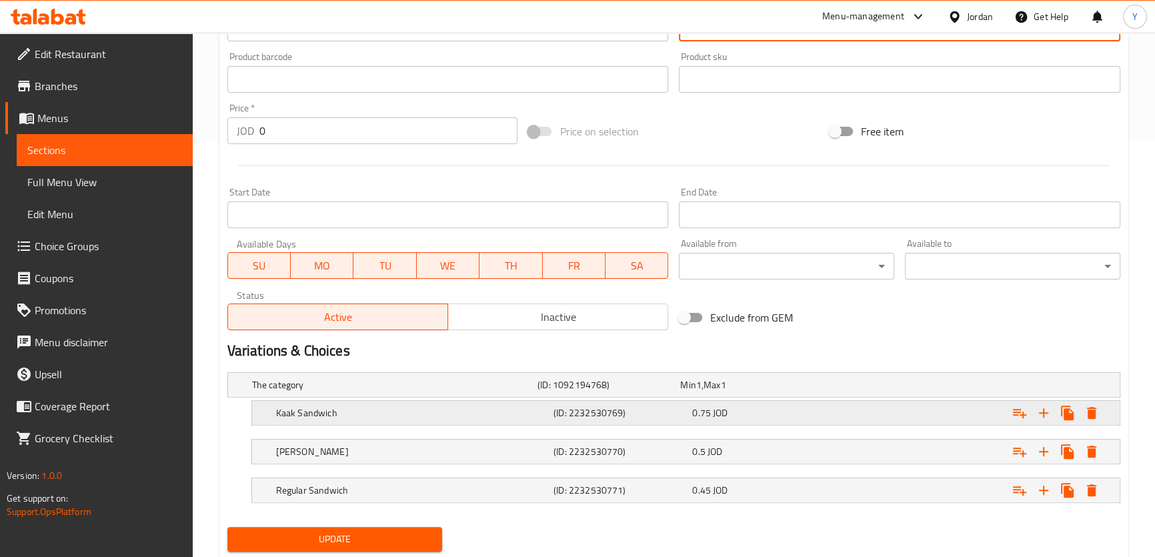
scroll to position [452, 0]
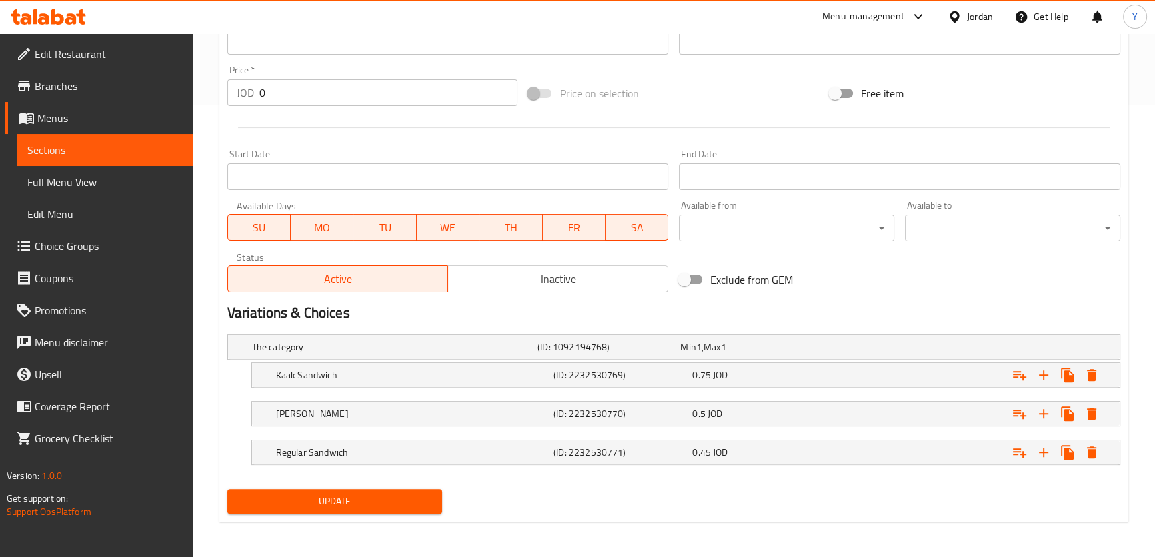
click at [423, 509] on button "Update" at bounding box center [334, 501] width 215 height 25
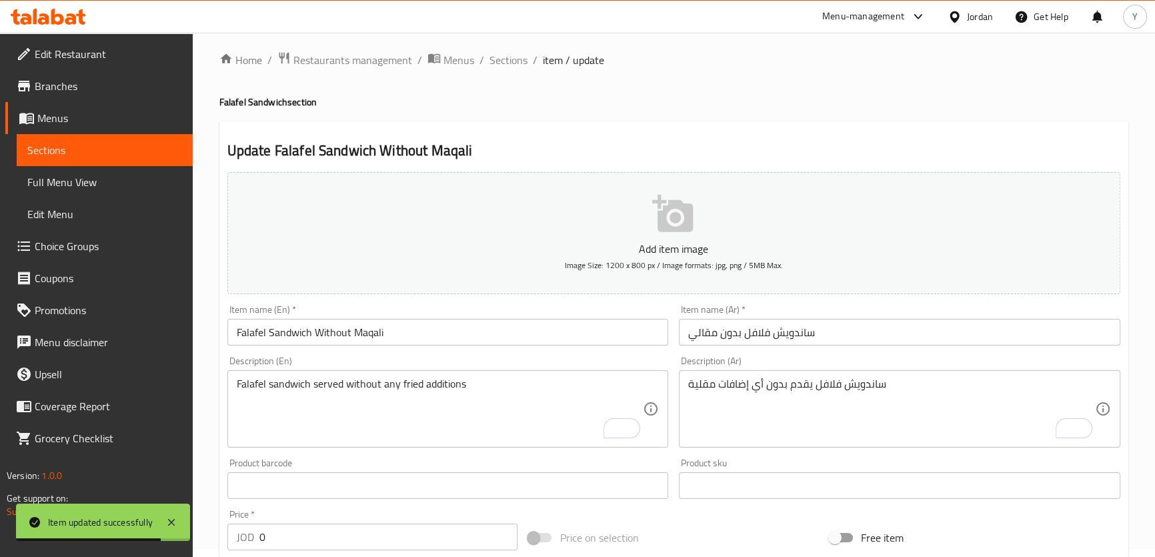
scroll to position [0, 0]
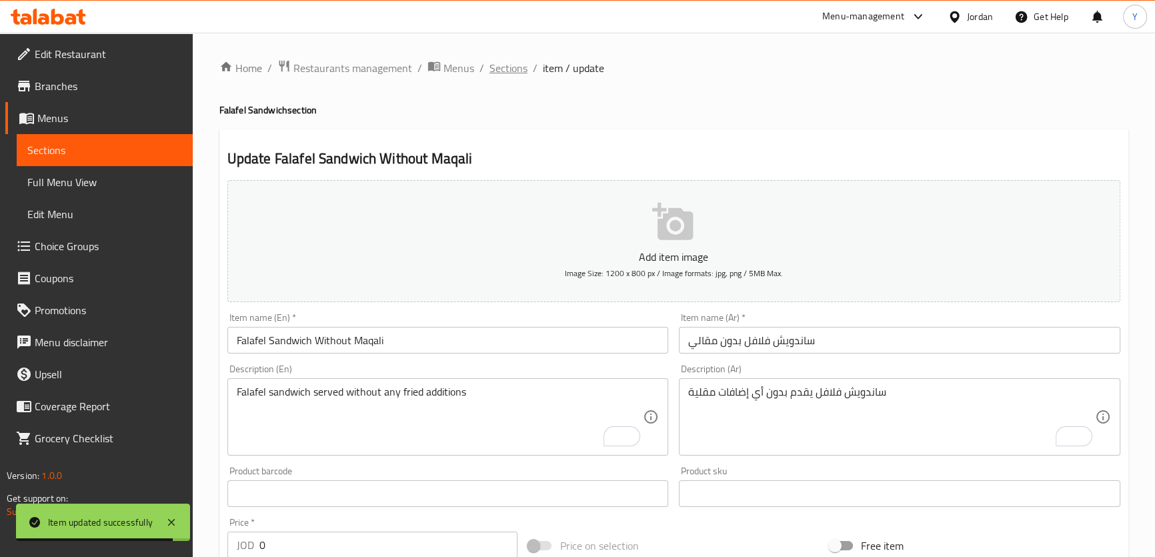
click at [509, 63] on span "Sections" at bounding box center [509, 68] width 38 height 16
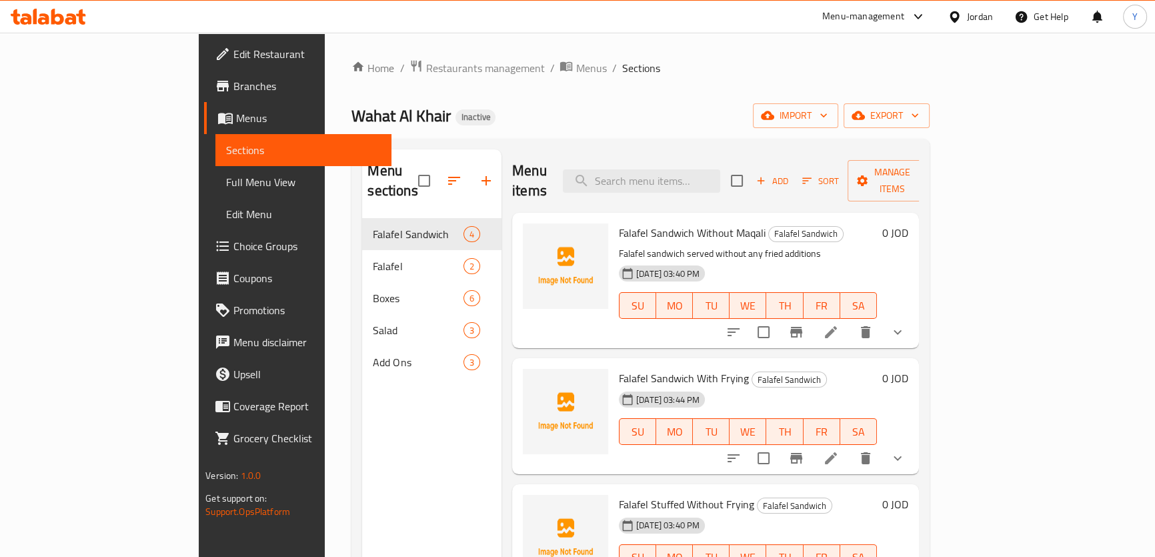
scroll to position [60, 0]
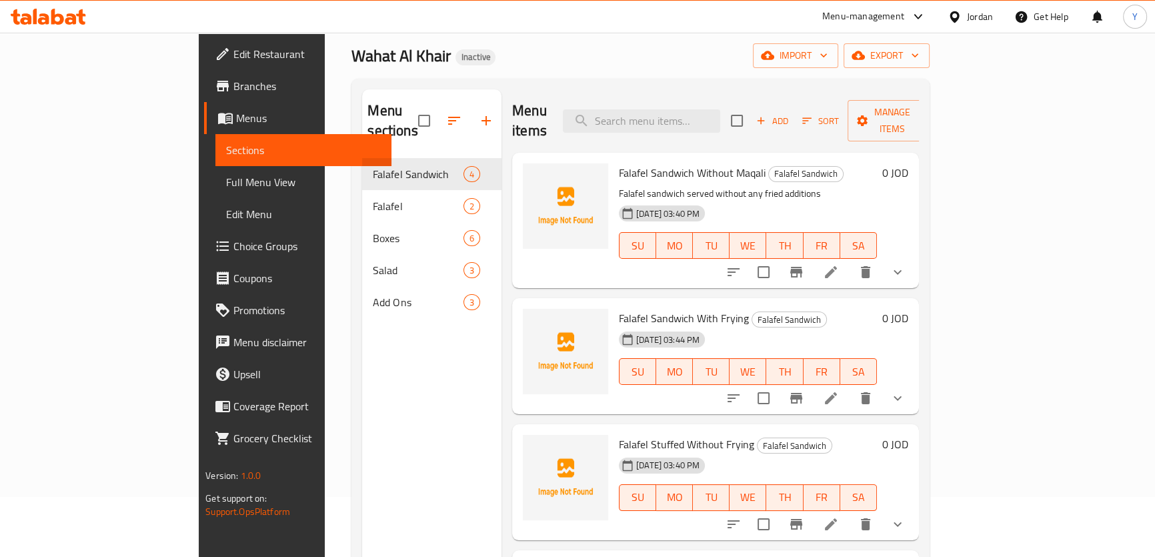
click at [850, 386] on li at bounding box center [831, 398] width 37 height 24
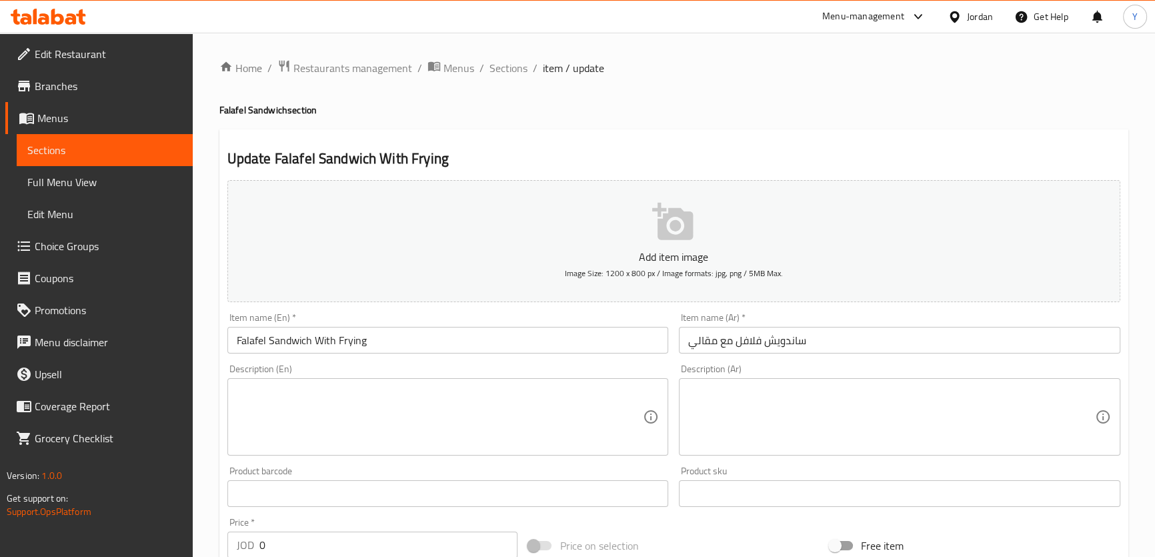
click at [356, 341] on input "Falafel Sandwich With Frying" at bounding box center [448, 340] width 442 height 27
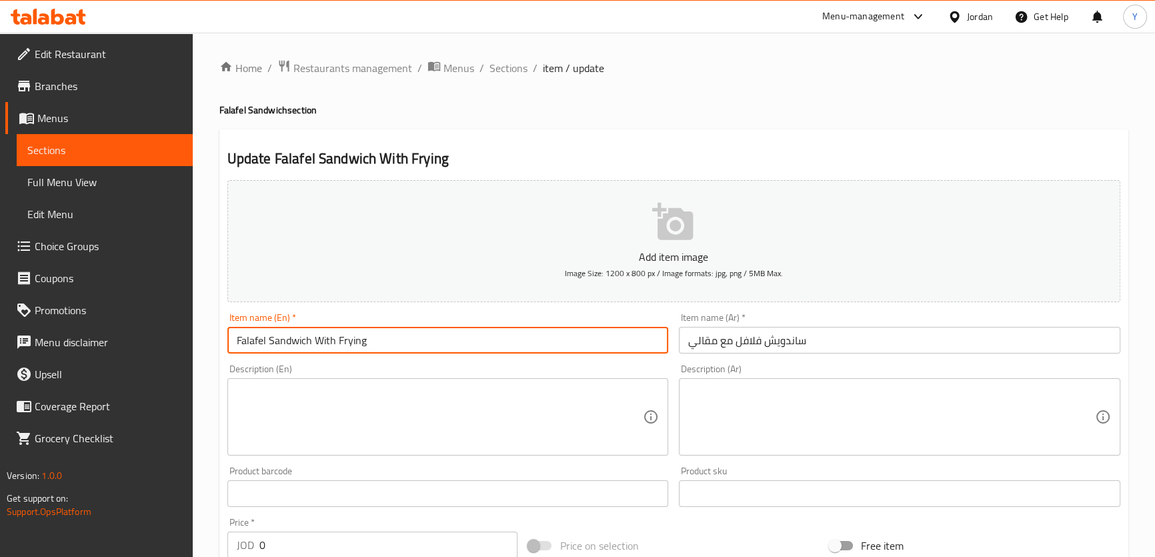
click at [356, 341] on input "Falafel Sandwich With Frying" at bounding box center [448, 340] width 442 height 27
paste input "Maqali"
type input "Falafel Sandwich With Maqali"
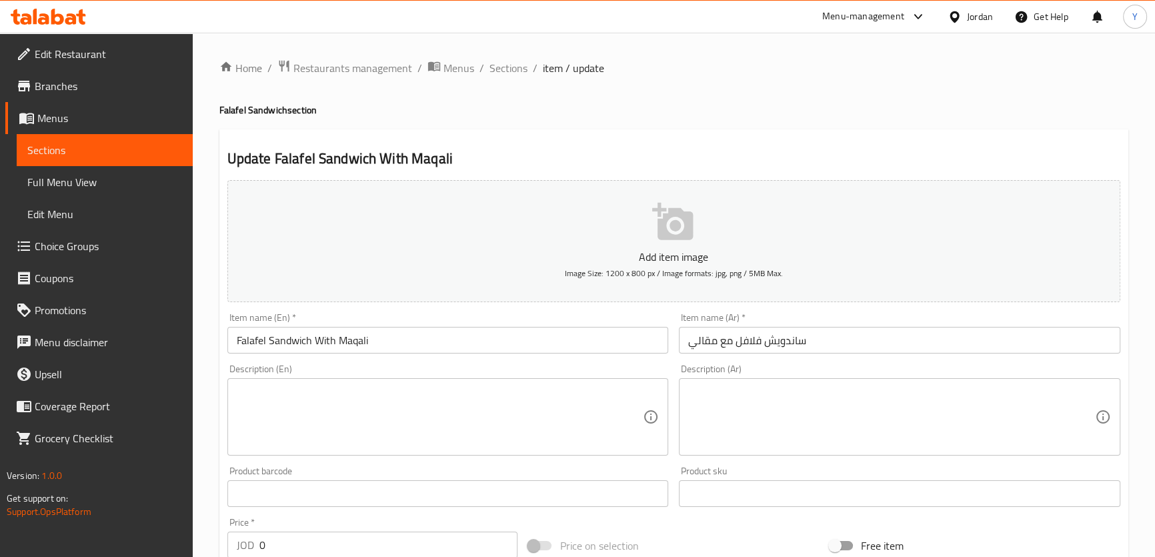
click at [705, 109] on h4 "Falafel Sandwich section" at bounding box center [673, 109] width 909 height 13
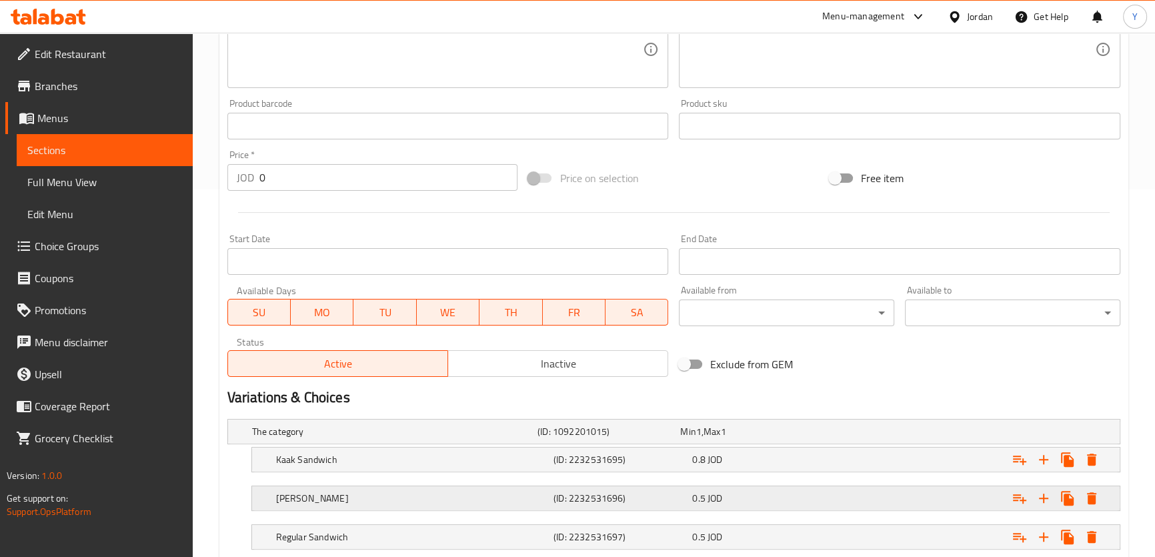
scroll to position [424, 0]
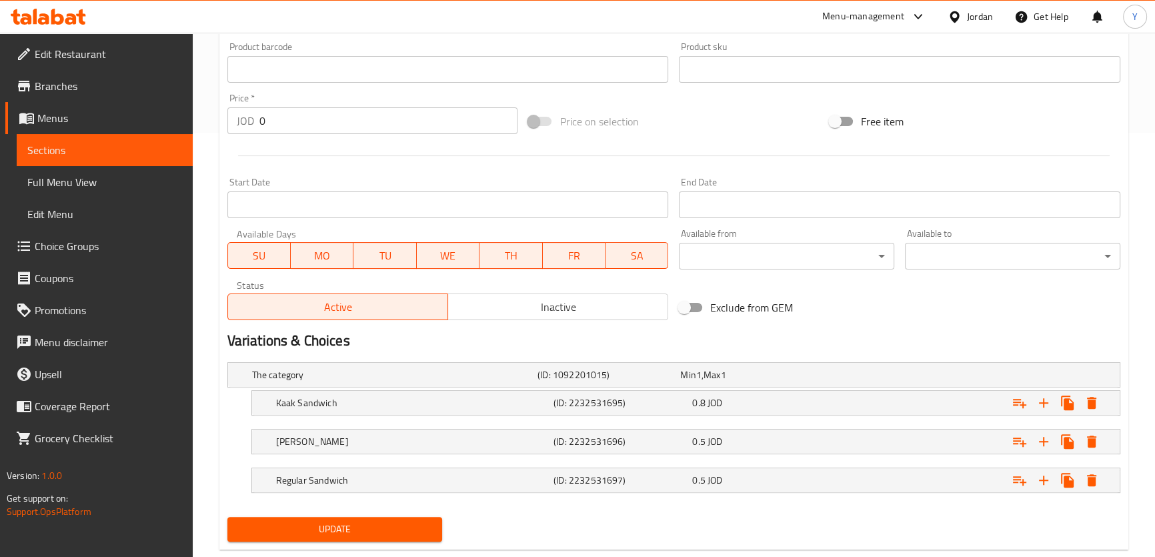
click at [349, 522] on span "Update" at bounding box center [335, 529] width 194 height 17
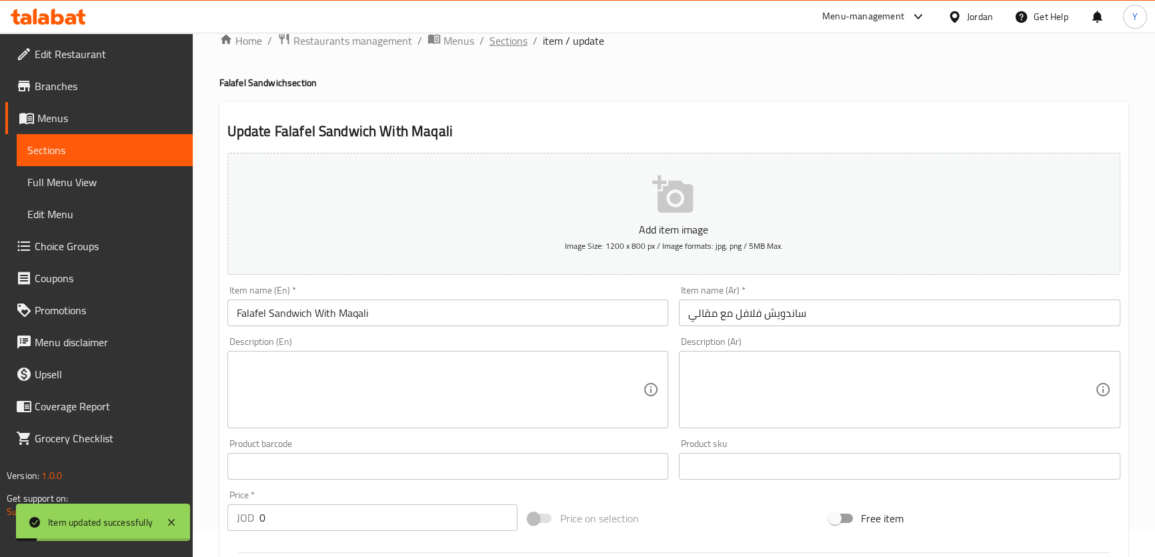
scroll to position [0, 0]
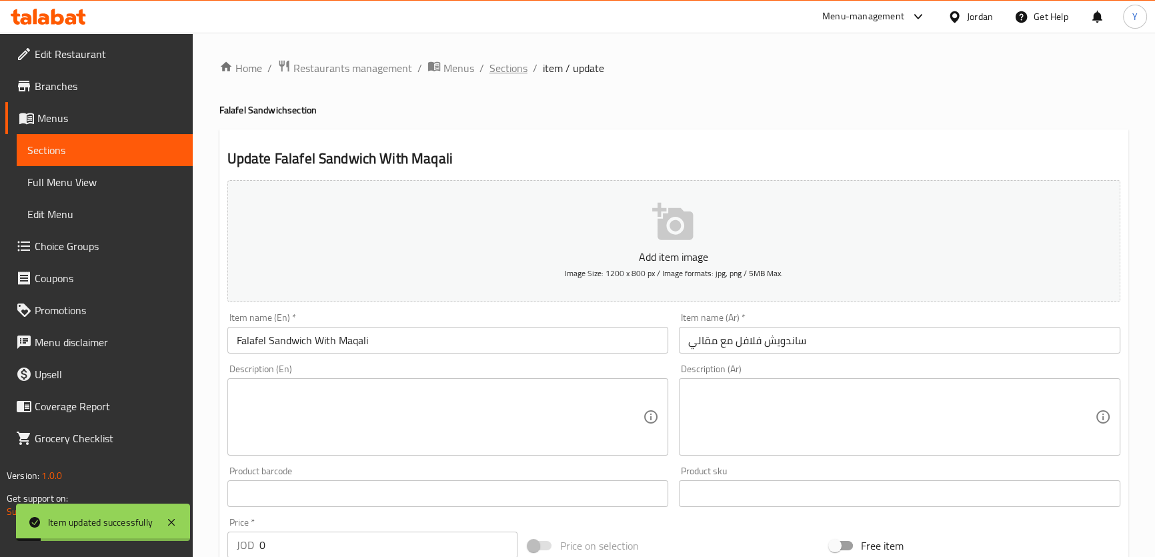
click at [496, 72] on span "Sections" at bounding box center [509, 68] width 38 height 16
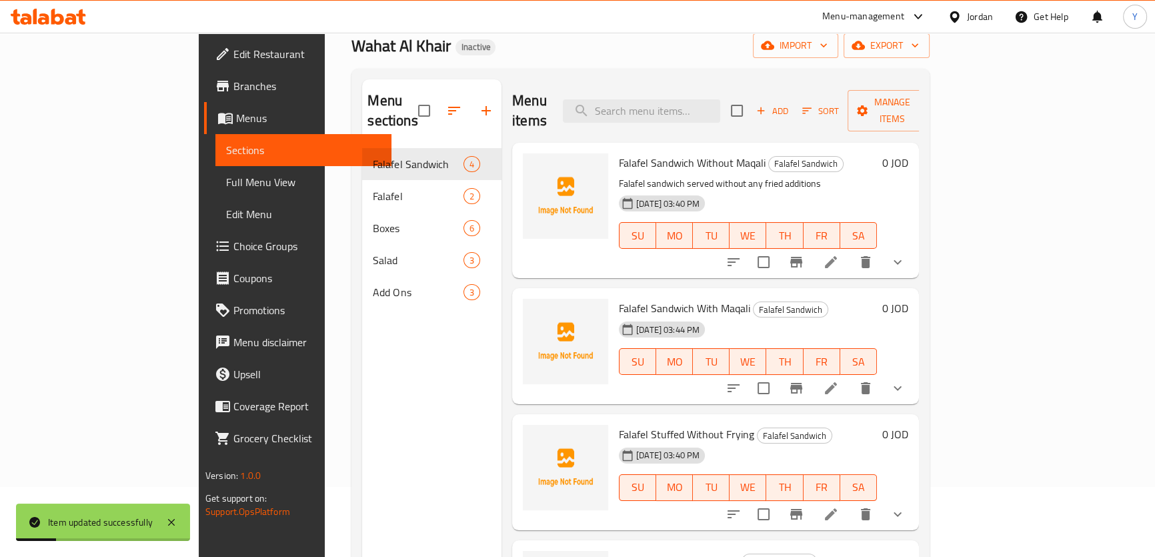
scroll to position [121, 0]
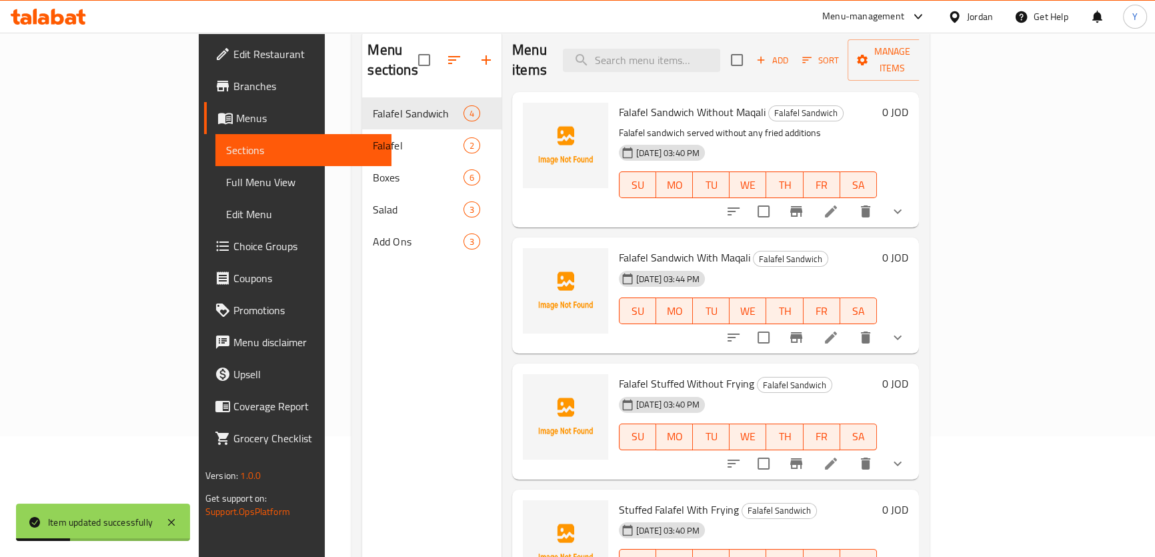
click at [839, 456] on icon at bounding box center [831, 464] width 16 height 16
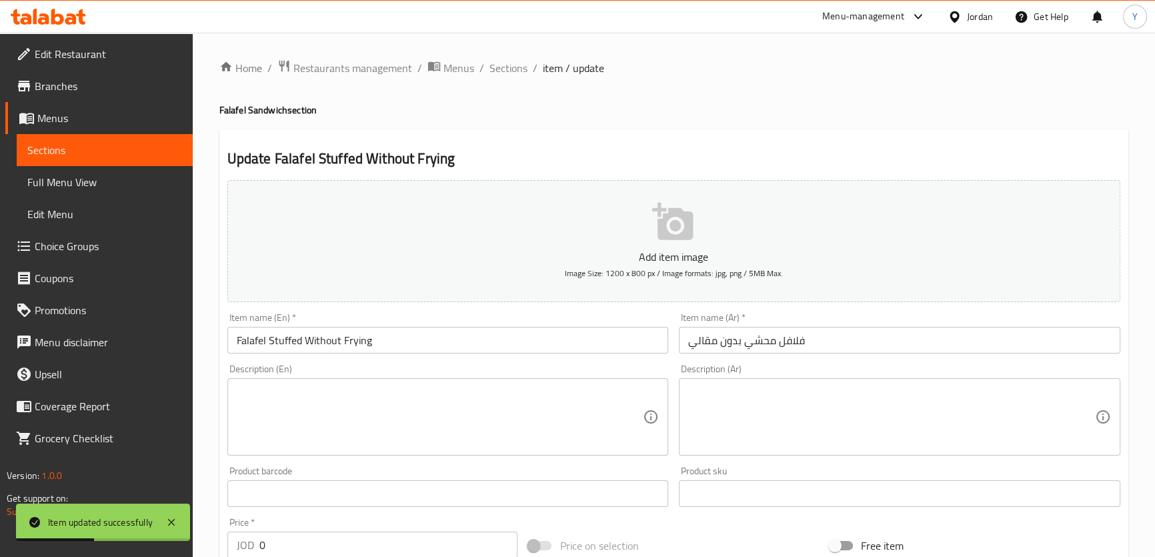
click at [341, 349] on input "Falafel Stuffed Without Frying" at bounding box center [448, 340] width 442 height 27
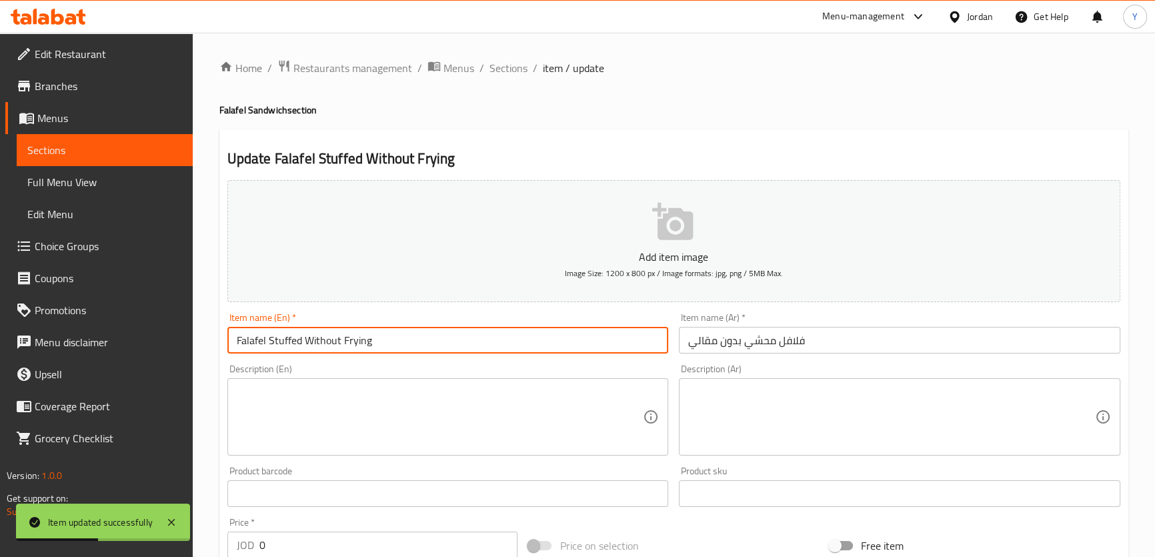
click at [354, 336] on input "Falafel Stuffed Without Frying" at bounding box center [448, 340] width 442 height 27
paste input "Maqali"
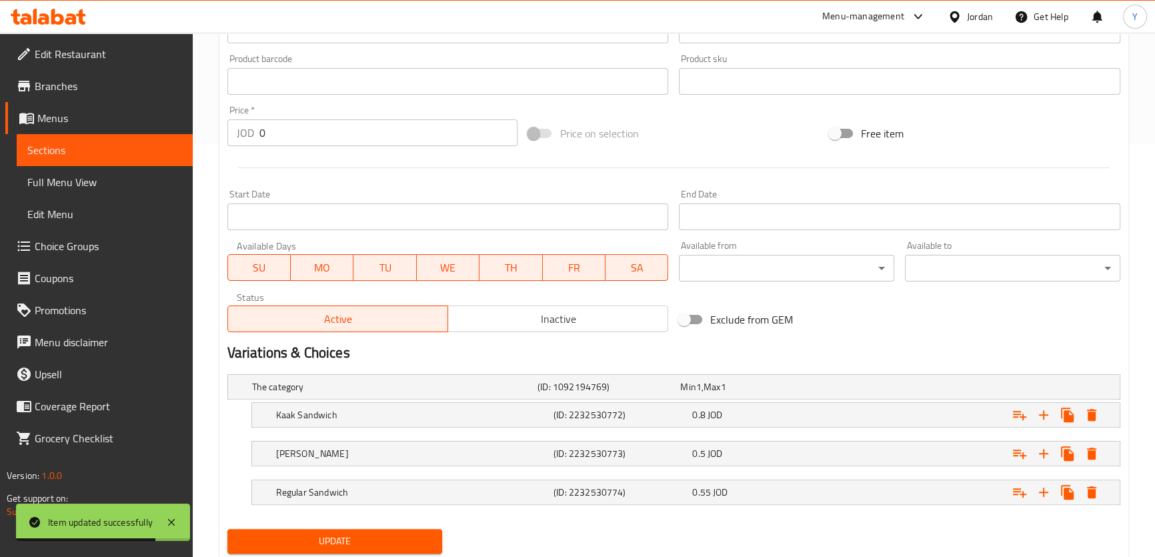
scroll to position [452, 0]
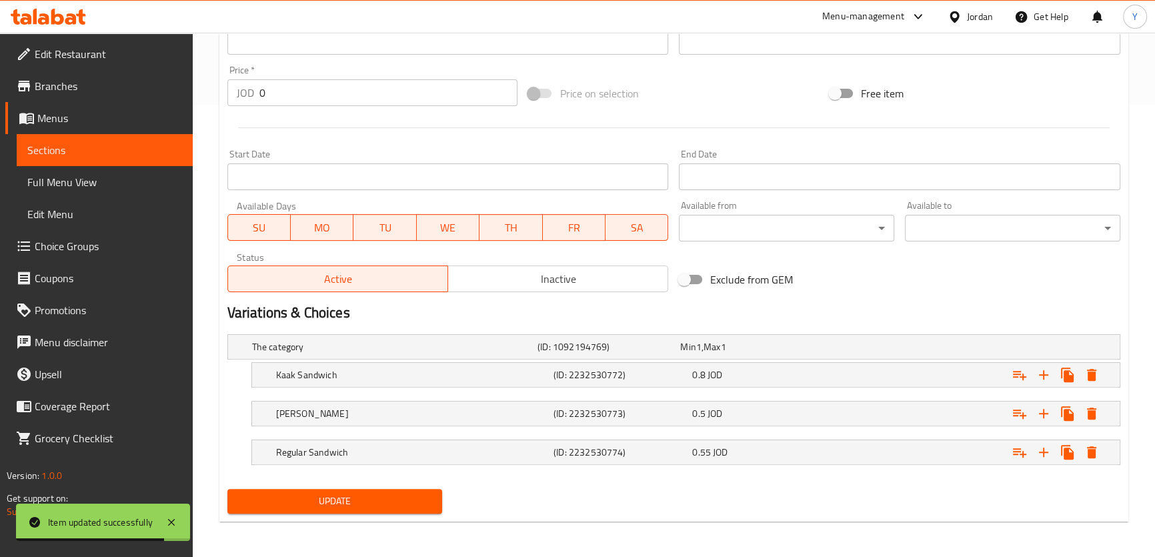
type input "Falafel Stuffed Without Maqali"
click at [315, 499] on span "Update" at bounding box center [335, 501] width 194 height 17
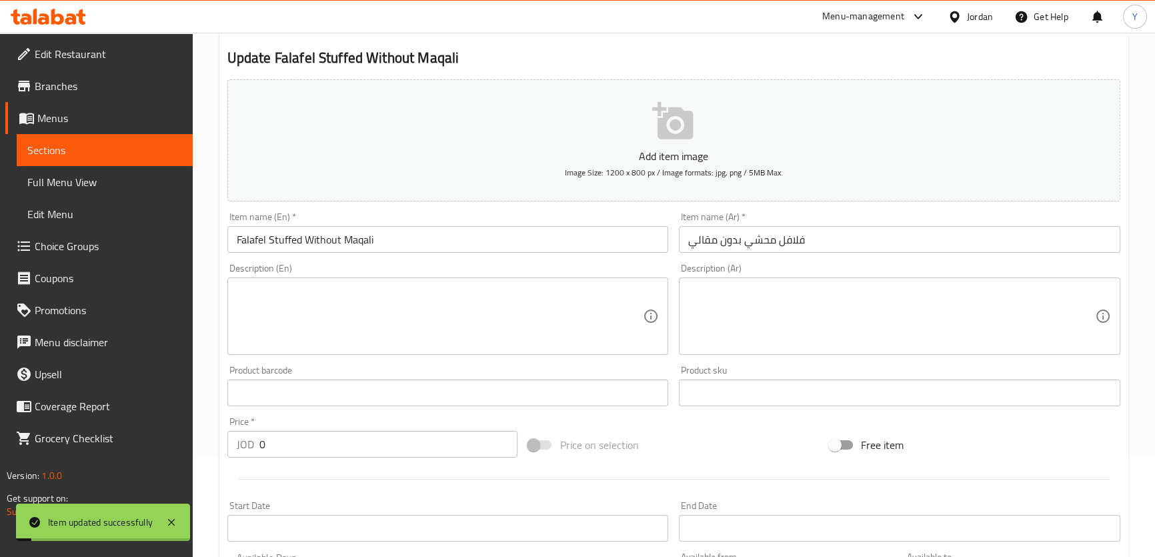
scroll to position [0, 0]
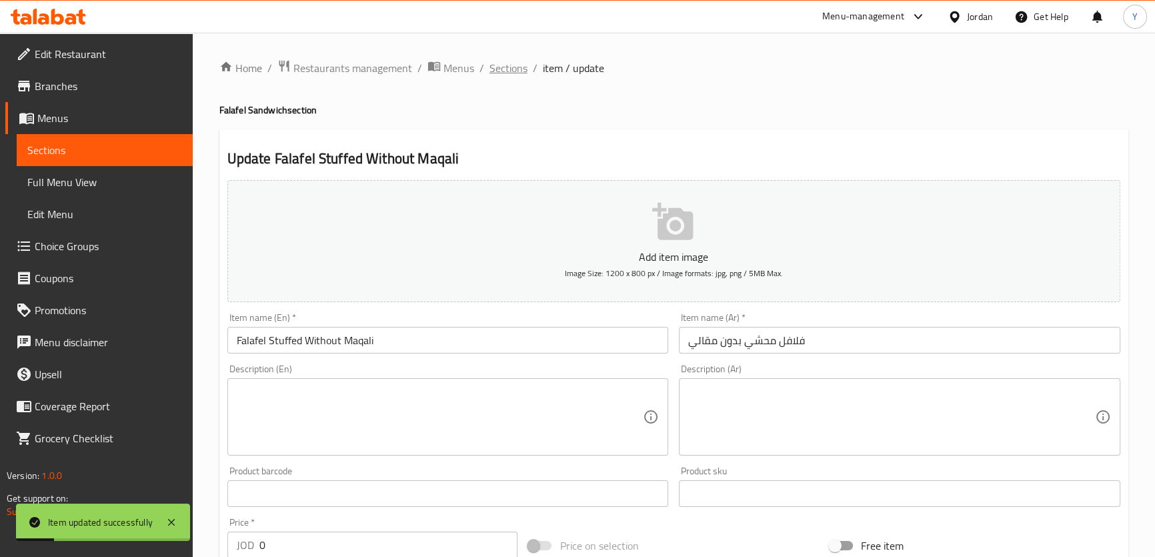
click at [515, 63] on span "Sections" at bounding box center [509, 68] width 38 height 16
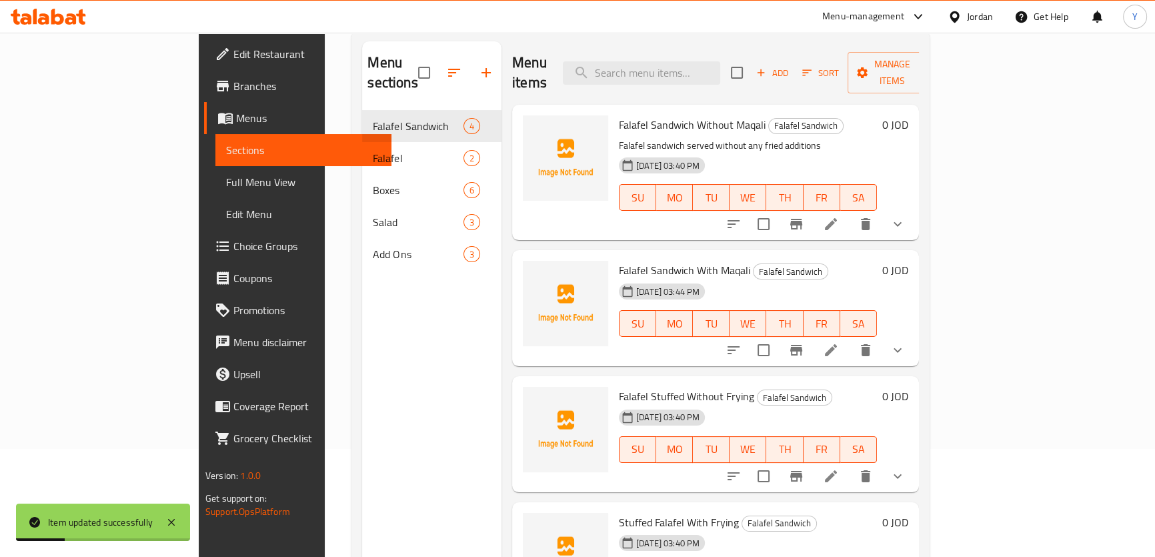
scroll to position [187, 0]
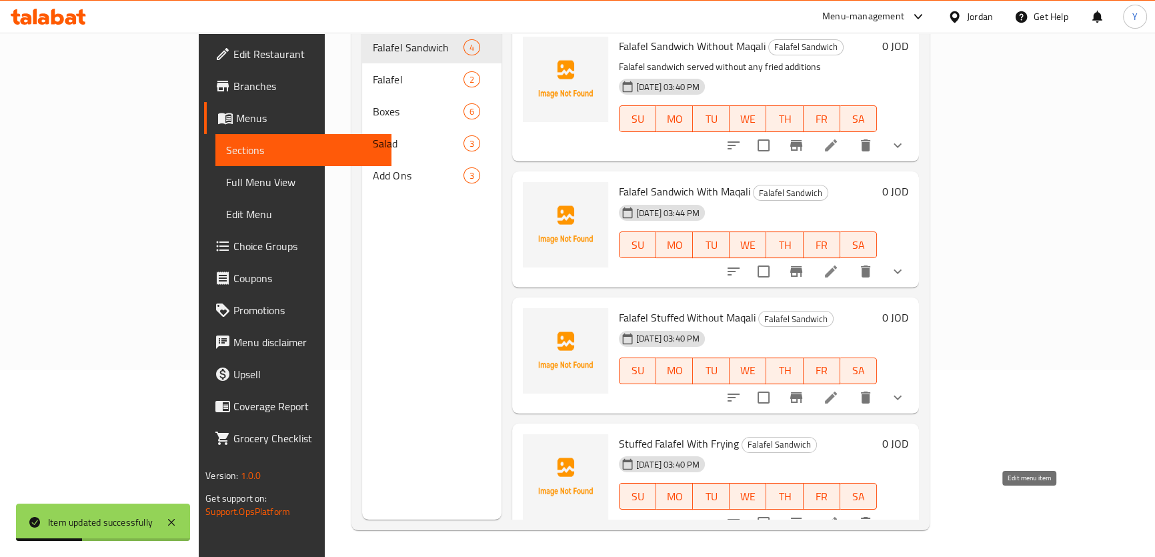
click at [839, 515] on icon at bounding box center [831, 523] width 16 height 16
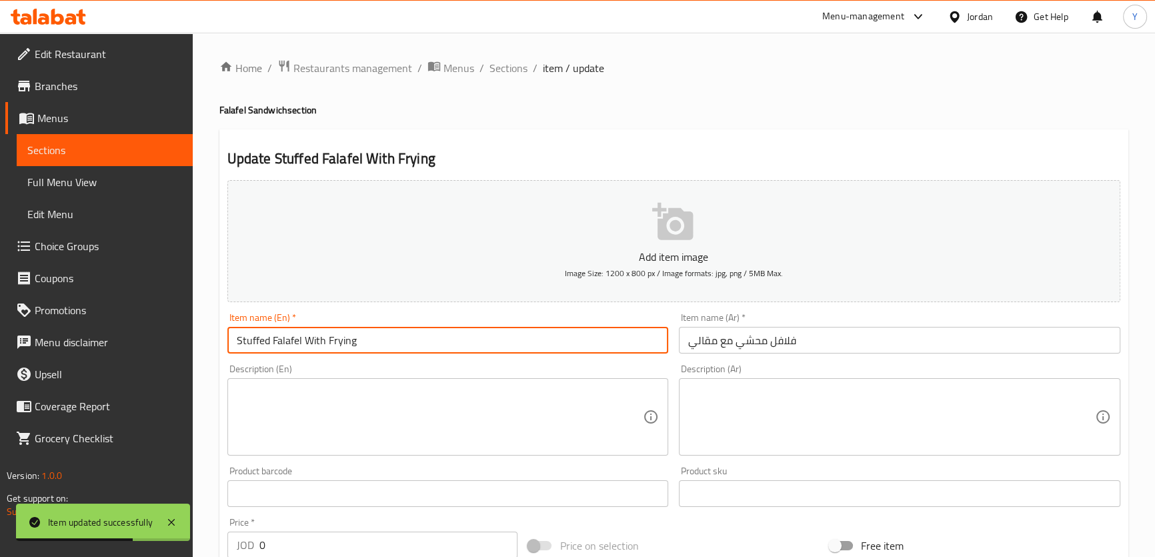
click at [349, 343] on input "Stuffed Falafel With Frying" at bounding box center [448, 340] width 442 height 27
paste input "Maqali"
type input "Stuffed Falafel With [PERSON_NAME]"
click at [711, 133] on div "Update Stuffed Falafel With Maqali Add item image Image Size: 1200 x 800 px / I…" at bounding box center [673, 551] width 909 height 845
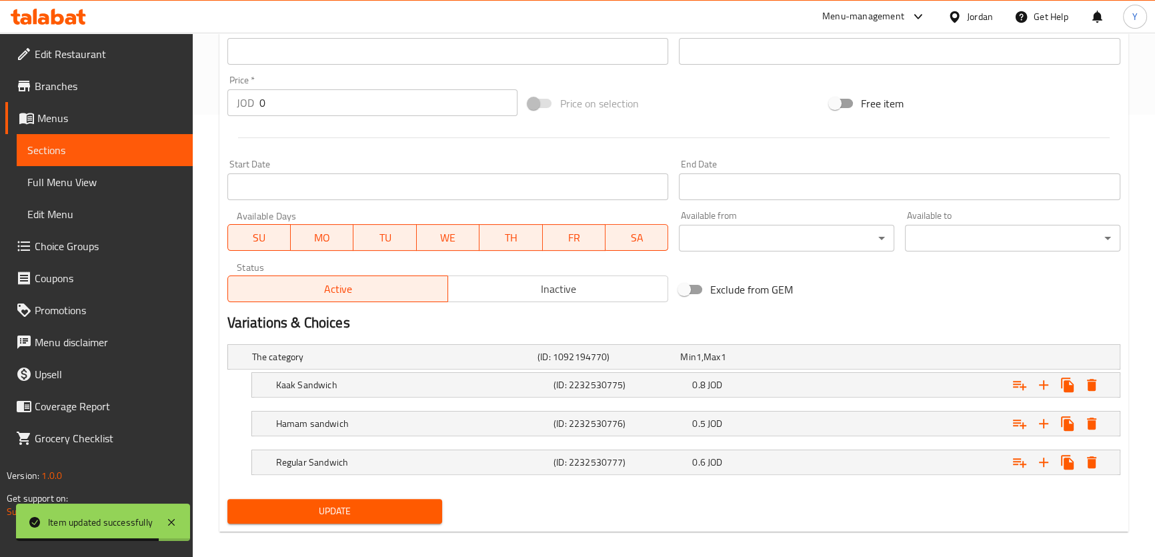
scroll to position [452, 0]
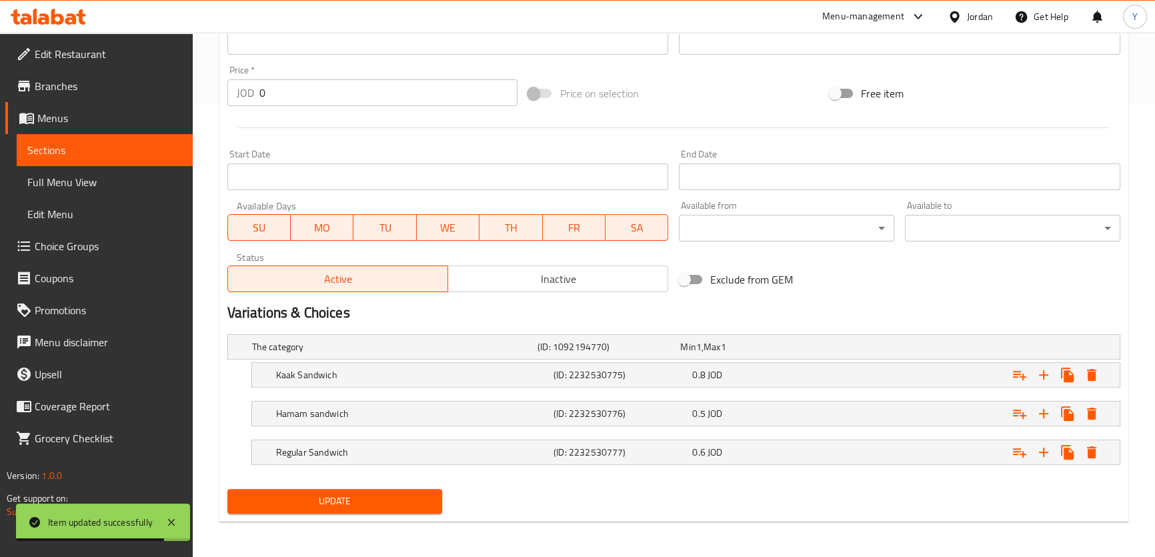
click at [367, 478] on div "The category (ID: 1092194770) Min 1 , Max 1 Name (En) The category Name (En) Na…" at bounding box center [674, 406] width 904 height 155
click at [364, 490] on button "Update" at bounding box center [334, 501] width 215 height 25
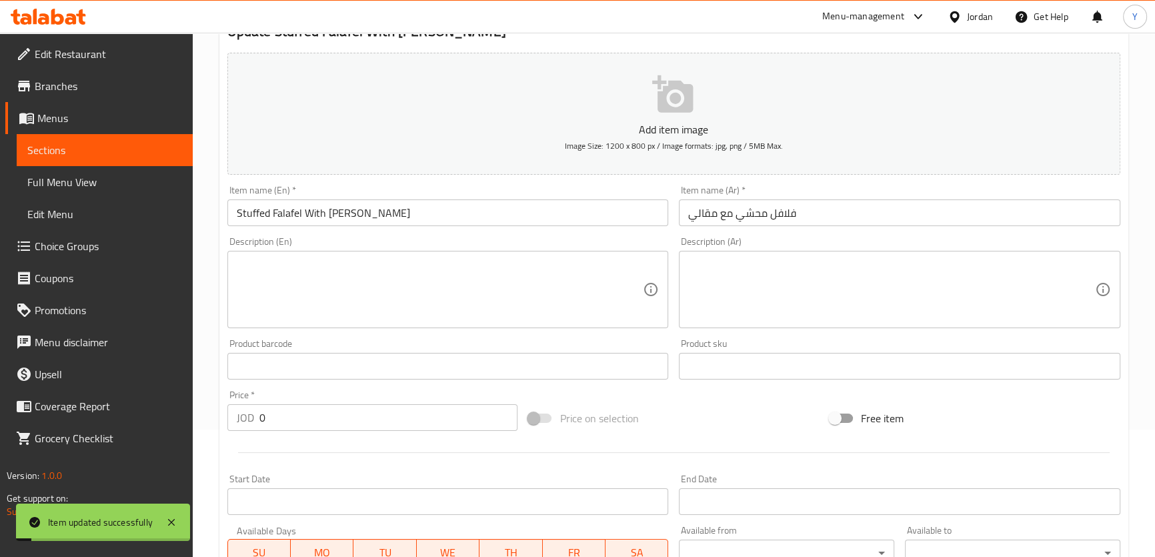
scroll to position [0, 0]
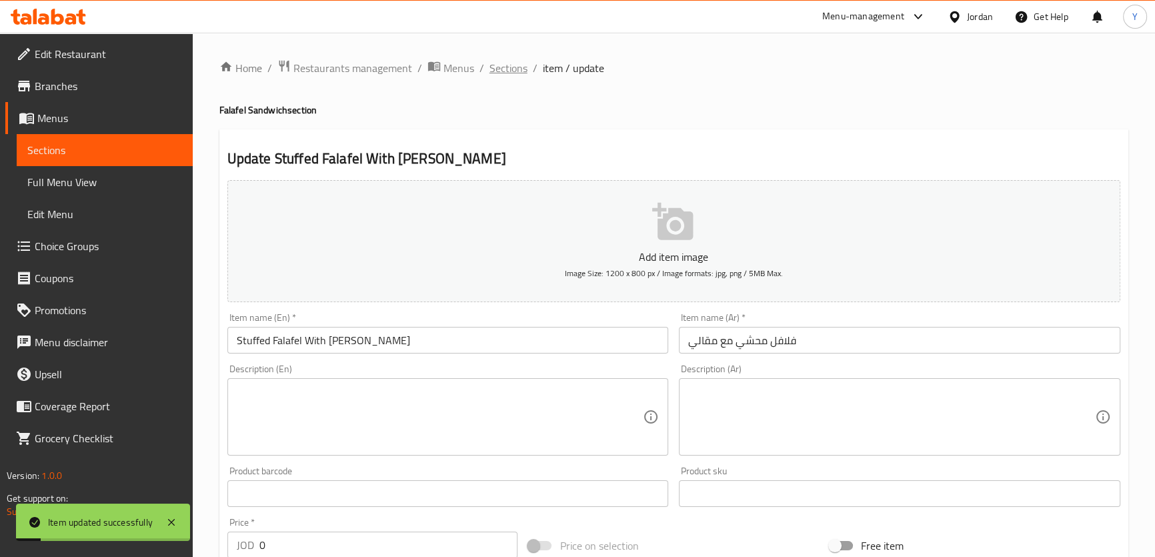
click at [493, 65] on span "Sections" at bounding box center [509, 68] width 38 height 16
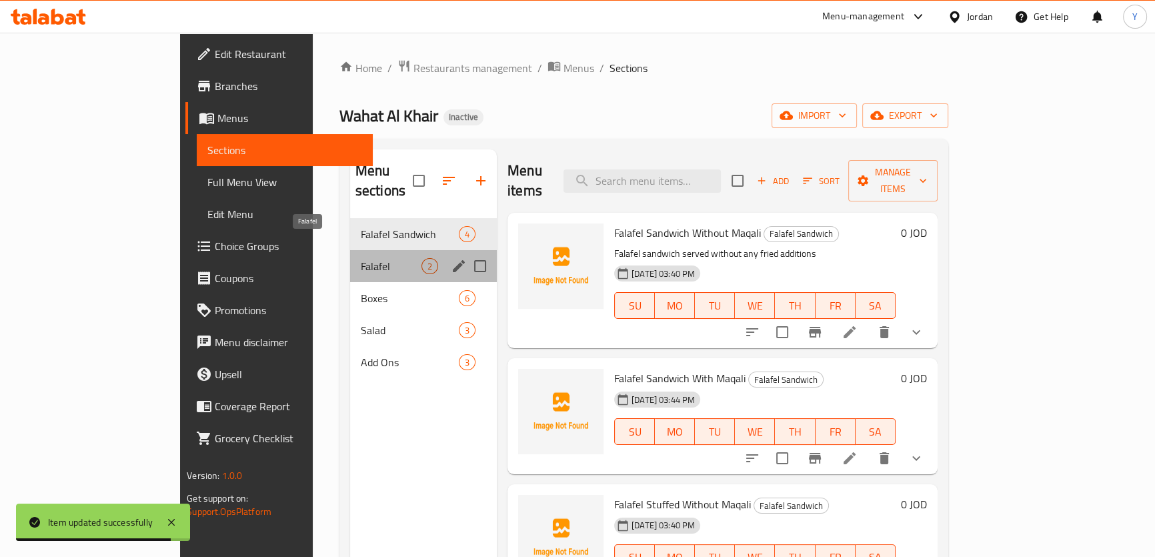
click at [361, 258] on span "Falafel" at bounding box center [391, 266] width 61 height 16
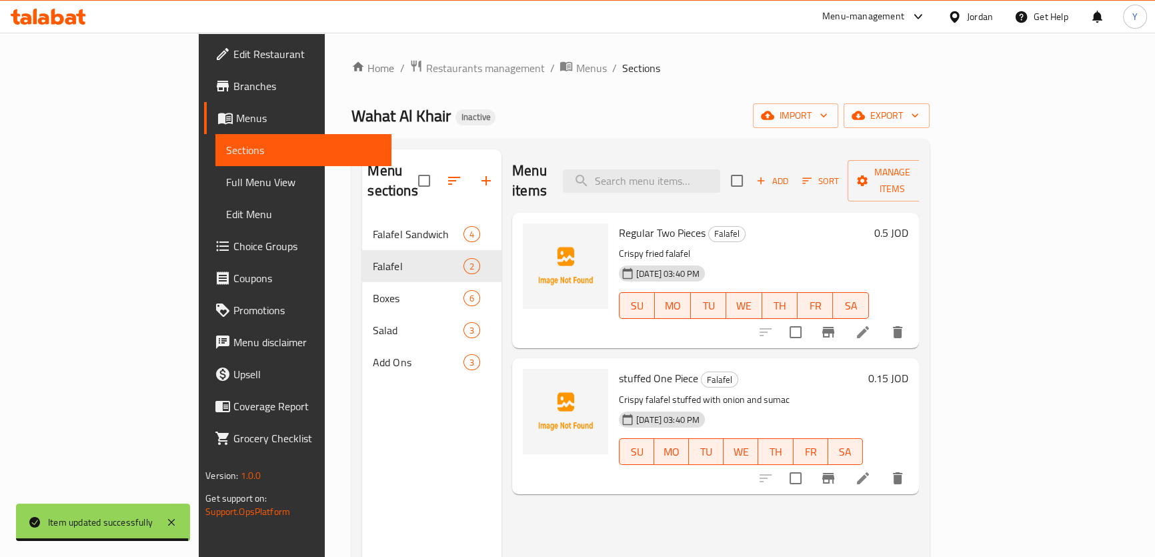
click at [882, 323] on li at bounding box center [863, 332] width 37 height 24
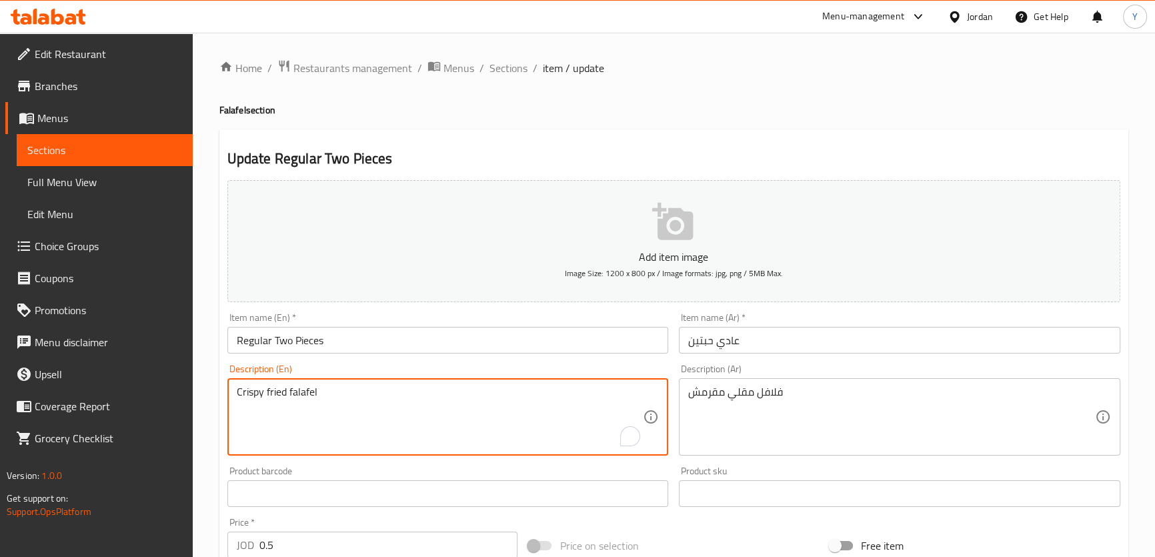
click at [308, 386] on textarea "Crispy fried falafel" at bounding box center [440, 417] width 407 height 63
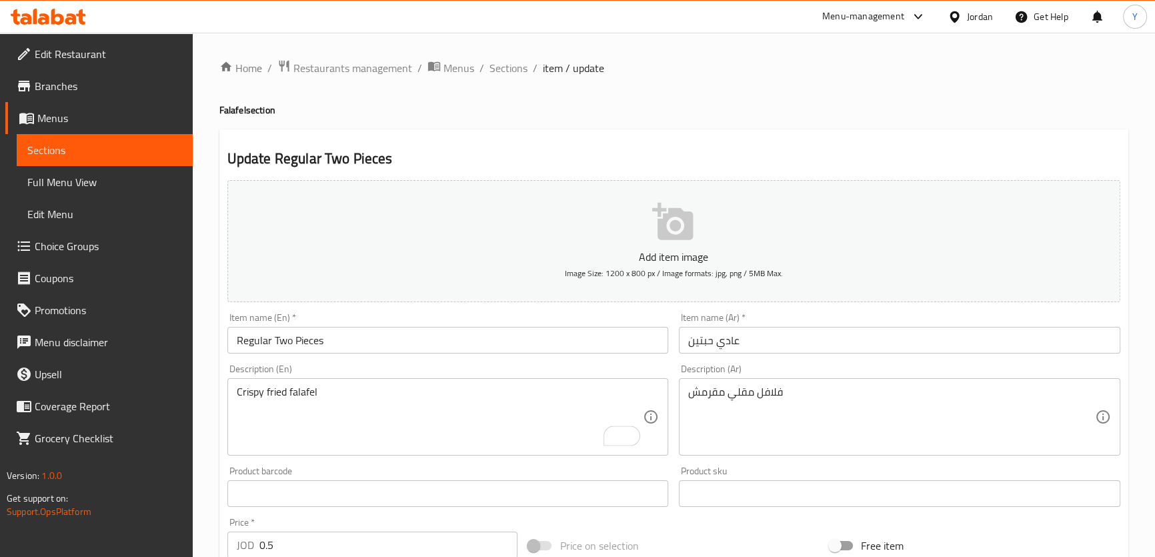
click at [236, 113] on h4 "Falafel section" at bounding box center [673, 109] width 909 height 13
copy h4 "Falafel"
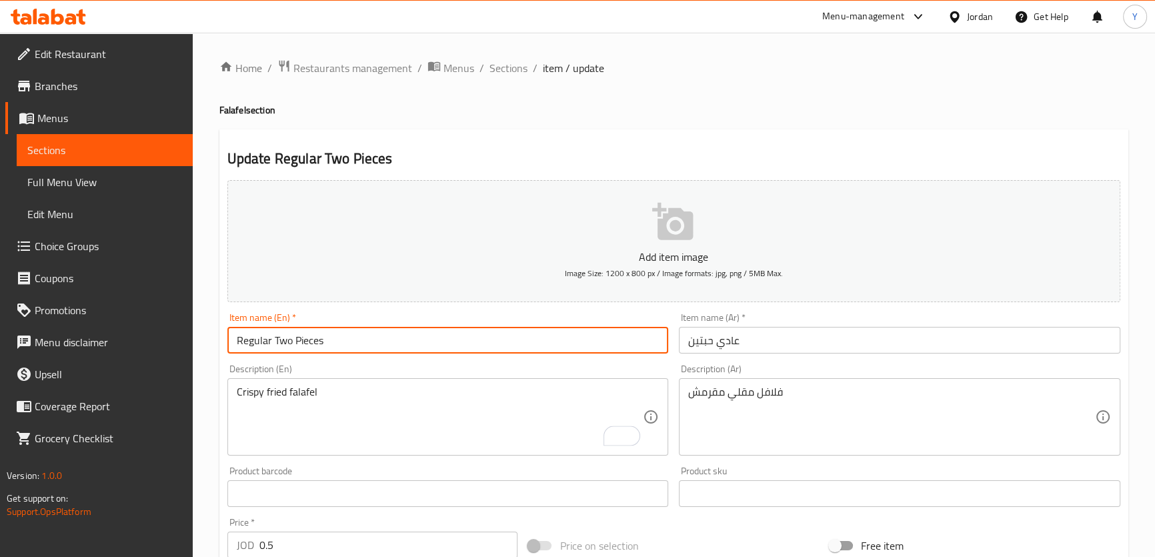
click at [343, 340] on input "Regular Two Pieces" at bounding box center [448, 340] width 442 height 27
drag, startPoint x: 275, startPoint y: 342, endPoint x: 295, endPoint y: 345, distance: 20.2
click at [274, 342] on input "Regular Two Pieces" at bounding box center [448, 340] width 442 height 27
paste input "Falafel"
type input "Regular Falafel Two Pieces"
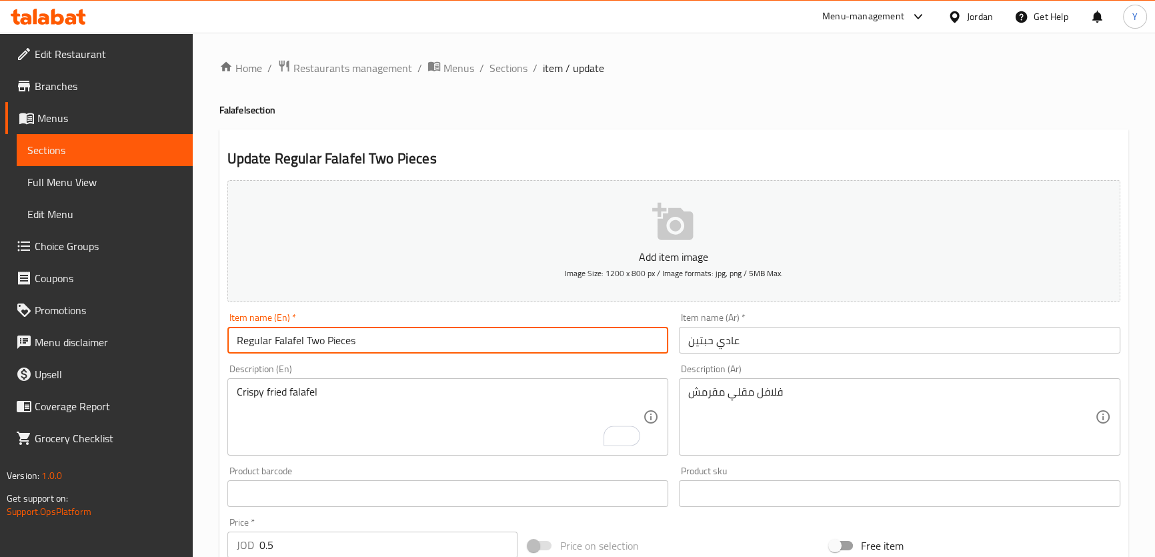
click at [779, 344] on input "عادي حبتين" at bounding box center [900, 340] width 442 height 27
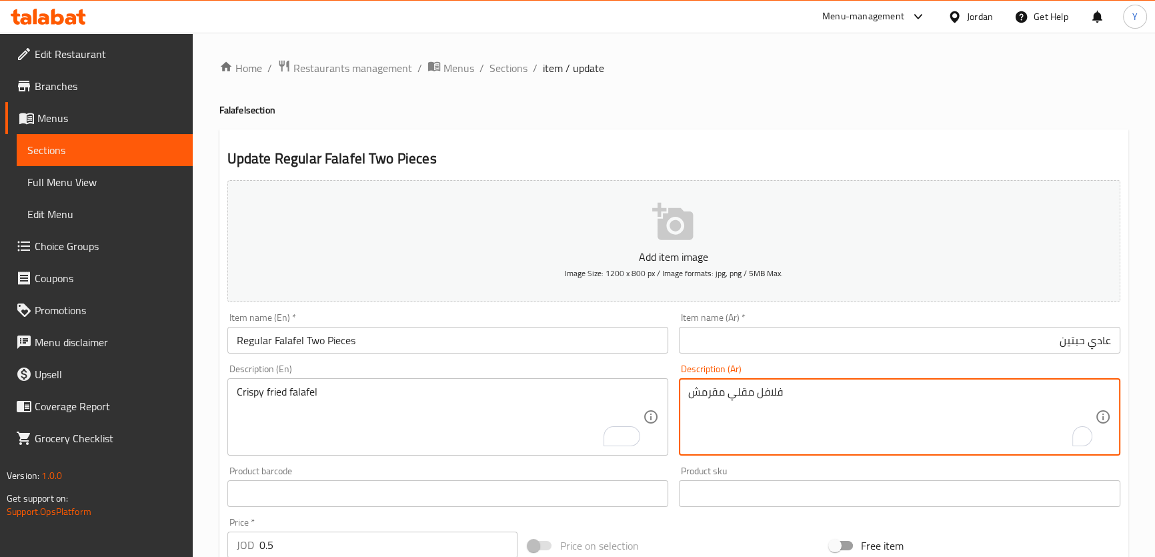
click at [774, 390] on textarea "فلافل مقلي مقرمش" at bounding box center [891, 417] width 407 height 63
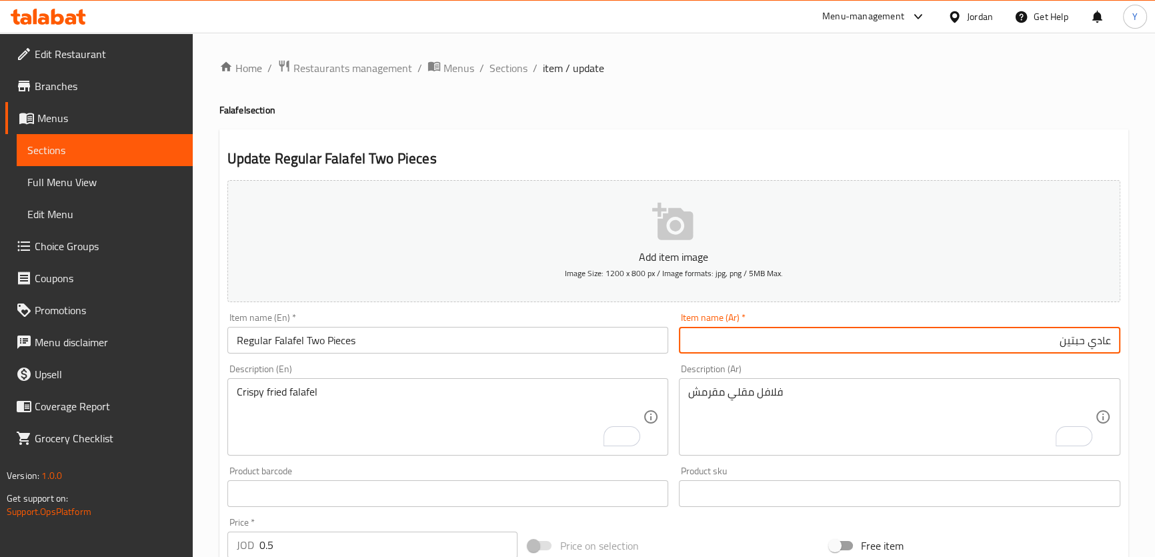
click at [1039, 342] on input "عادي حبتين" at bounding box center [900, 340] width 442 height 27
paste input "فلافل"
type input "فلافل عادي حبتين"
click at [1005, 113] on h4 "Falafel section" at bounding box center [673, 109] width 909 height 13
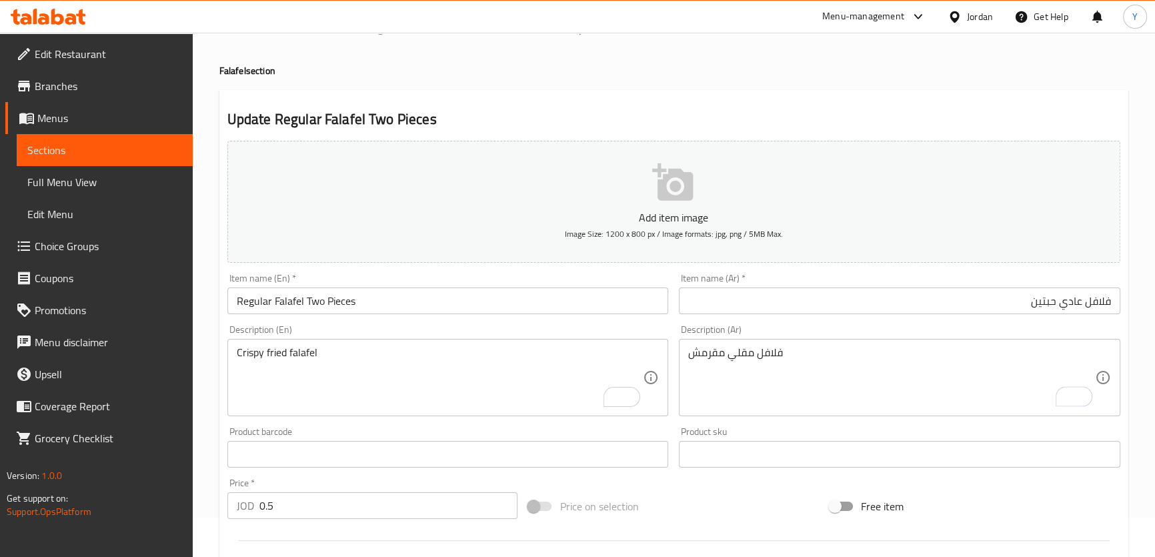
scroll to position [384, 0]
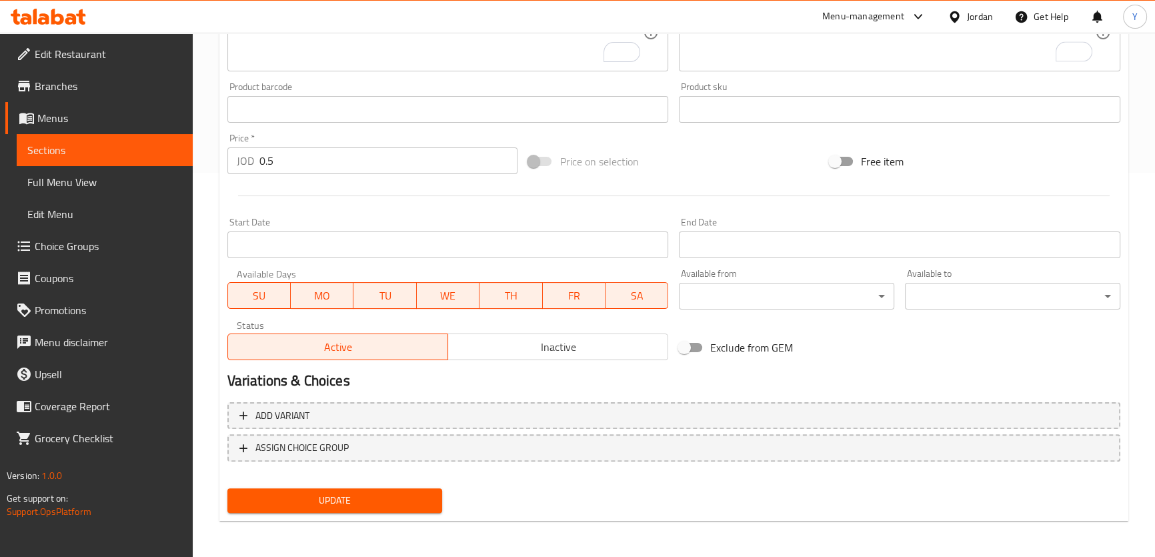
click at [375, 494] on span "Update" at bounding box center [335, 500] width 194 height 17
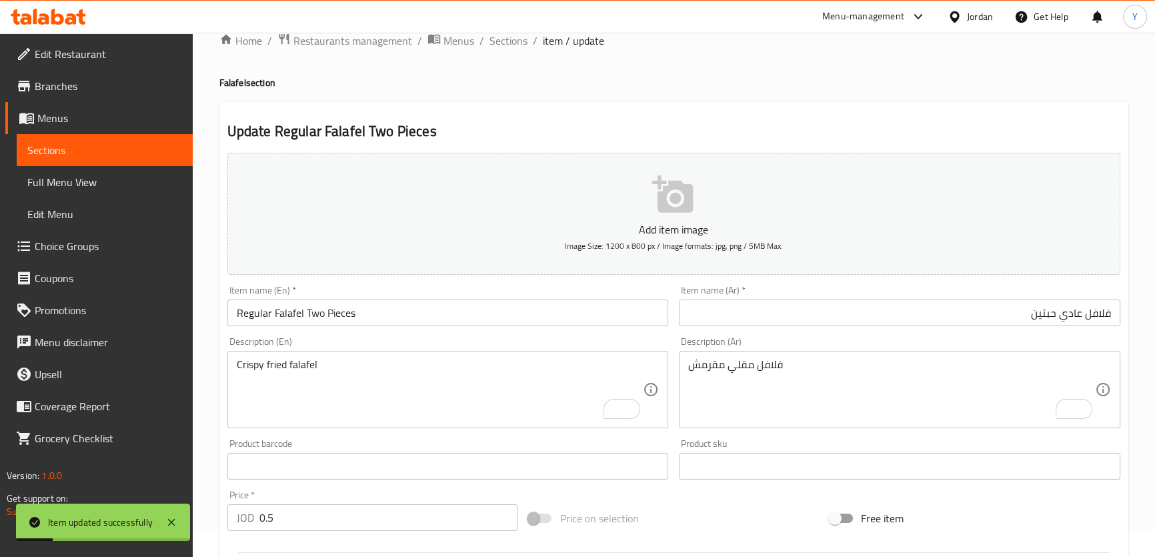
scroll to position [0, 0]
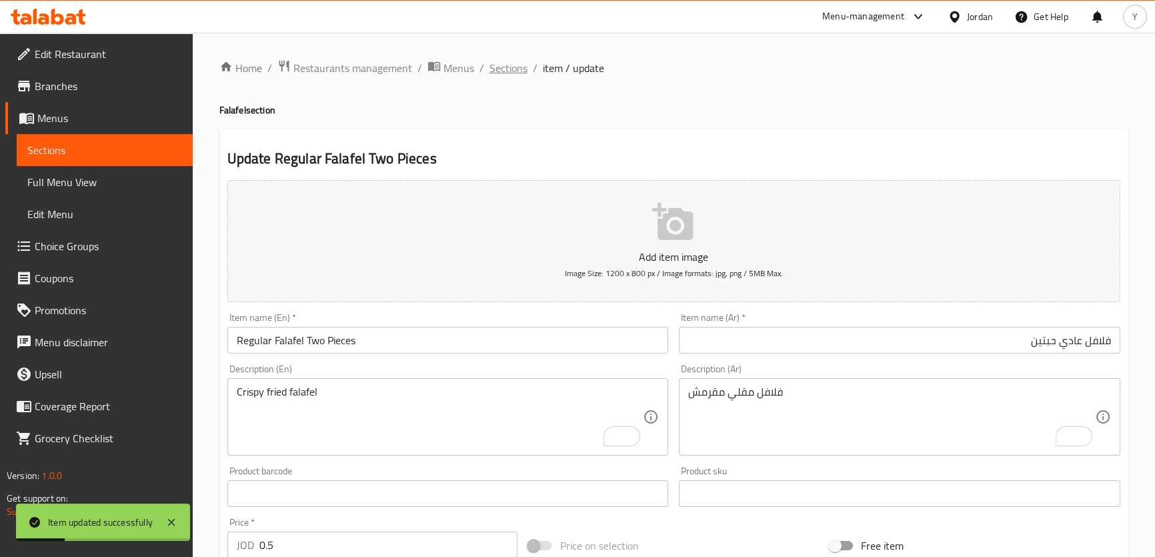
click at [494, 60] on span "Sections" at bounding box center [509, 68] width 38 height 16
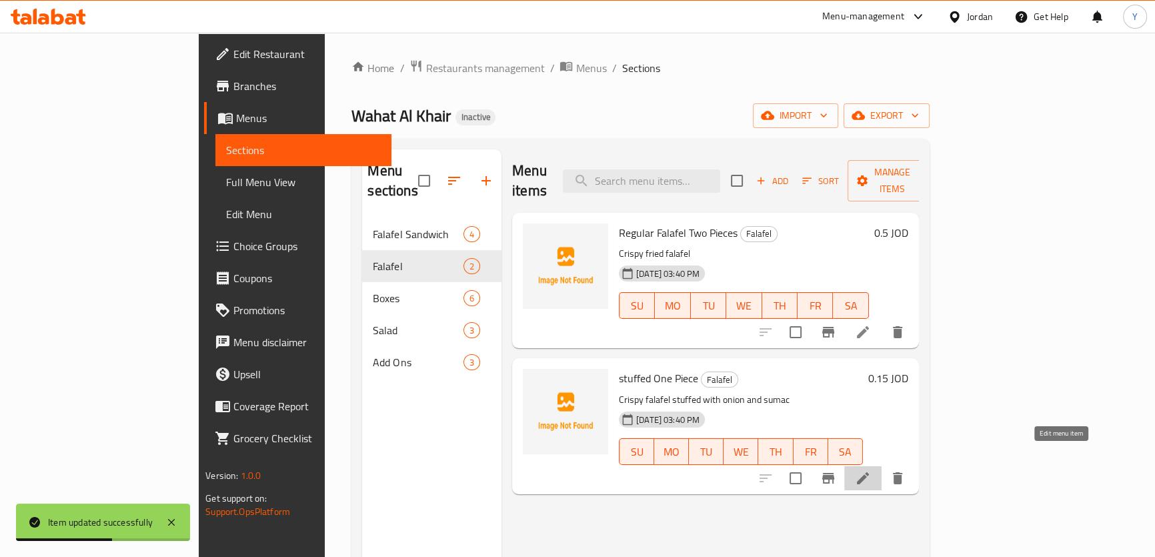
click at [871, 470] on icon at bounding box center [863, 478] width 16 height 16
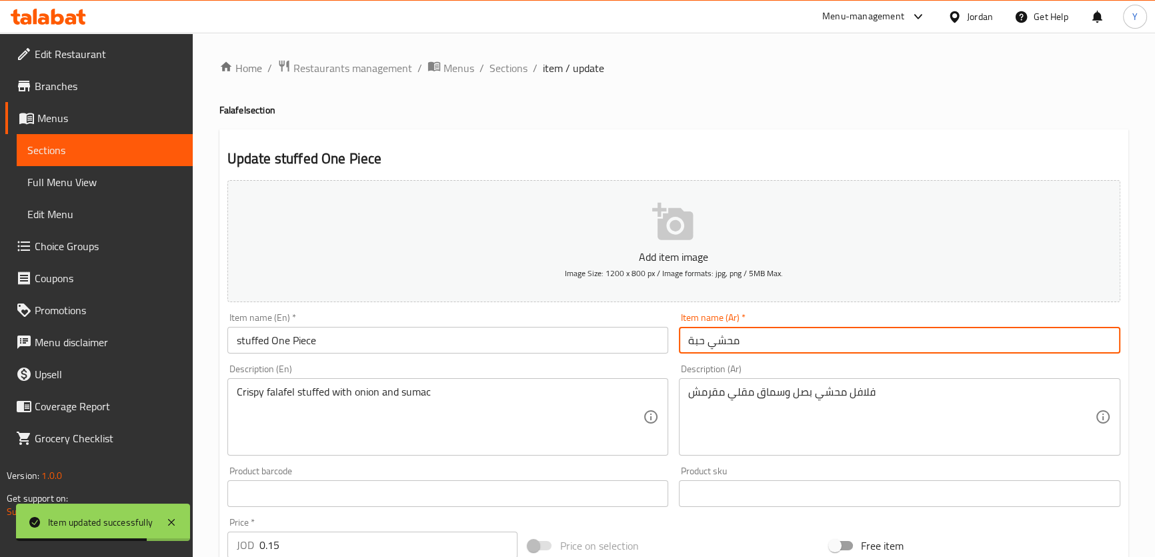
click at [731, 345] on input "محشي حبة" at bounding box center [900, 340] width 442 height 27
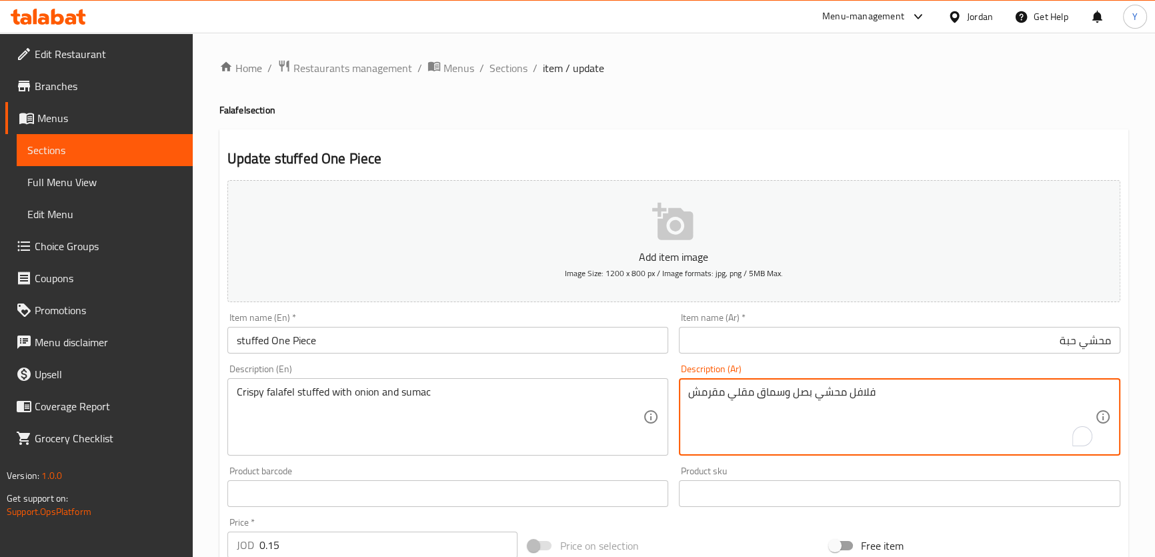
click at [870, 396] on textarea "فلافل محشي بصل وسماق مقلي مقرمش" at bounding box center [891, 417] width 407 height 63
click at [1031, 339] on input "محشي حبة" at bounding box center [900, 340] width 442 height 27
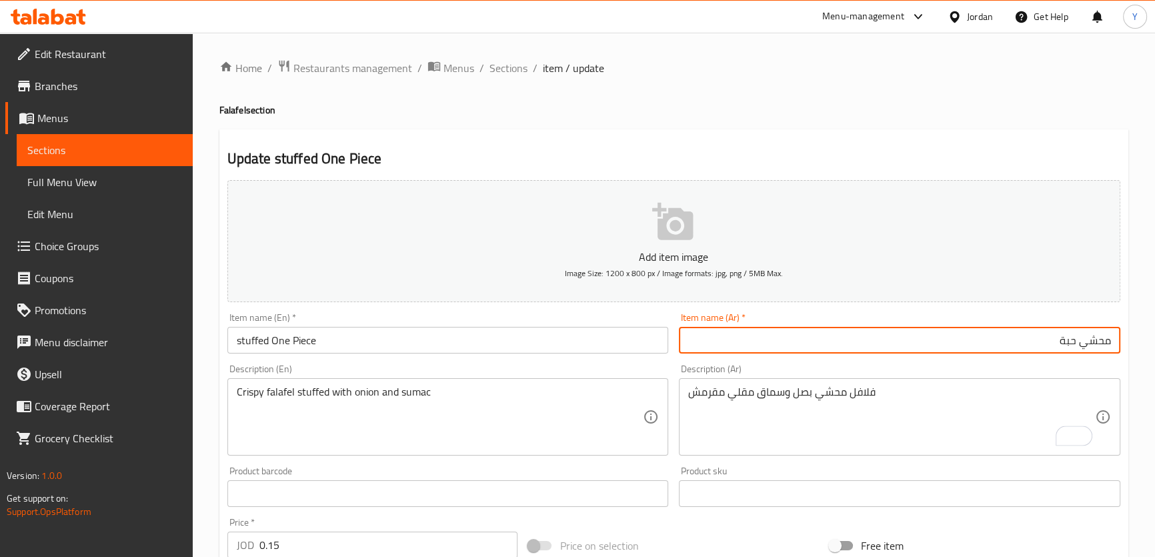
paste input "فلافل"
type input "فلافل محشي حبة"
click at [228, 112] on h4 "Falafel section" at bounding box center [673, 109] width 909 height 13
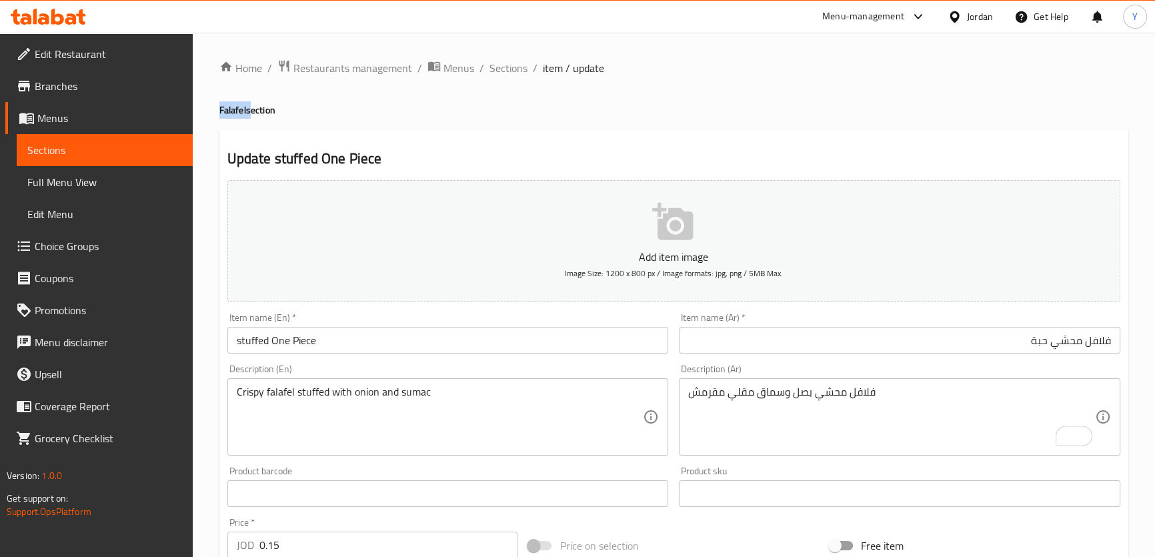
copy h4 "Falafel"
click at [228, 112] on h4 "Falafel section" at bounding box center [673, 109] width 909 height 13
click at [267, 333] on input "stuffed One Piece" at bounding box center [448, 340] width 442 height 27
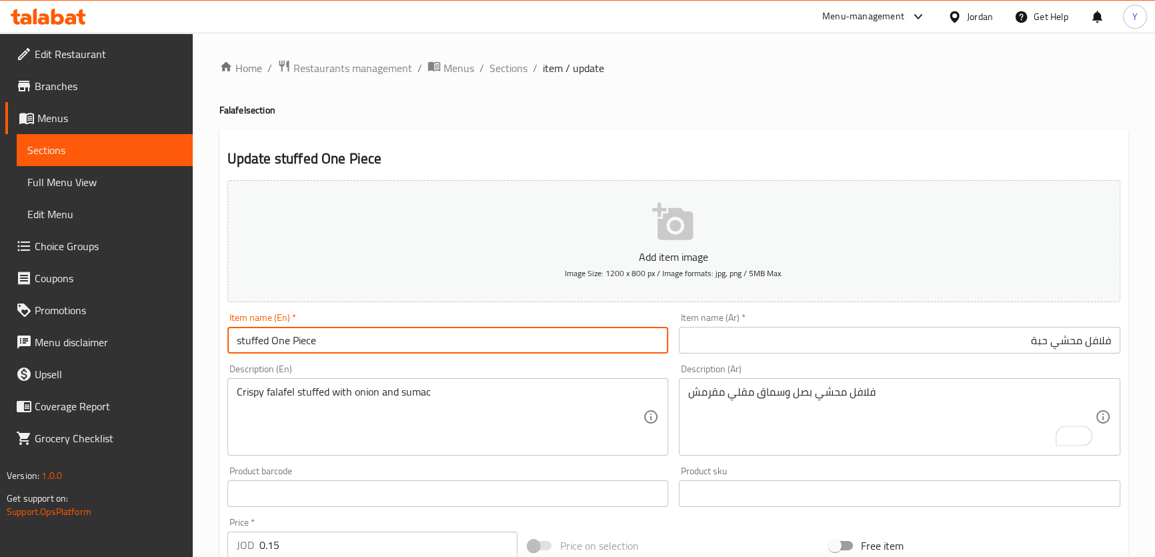
click at [227, 338] on input "stuffed One Piece" at bounding box center [448, 340] width 442 height 27
paste input "Falafel"
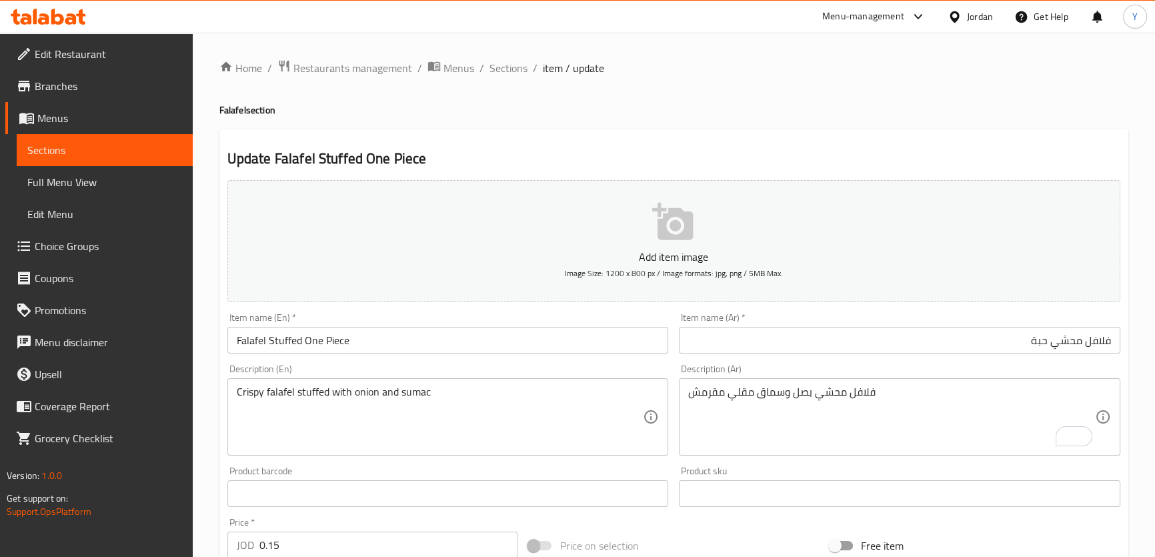
click at [777, 119] on div "Home / Restaurants management / Menus / Sections / item / update Falafel sectio…" at bounding box center [673, 487] width 909 height 857
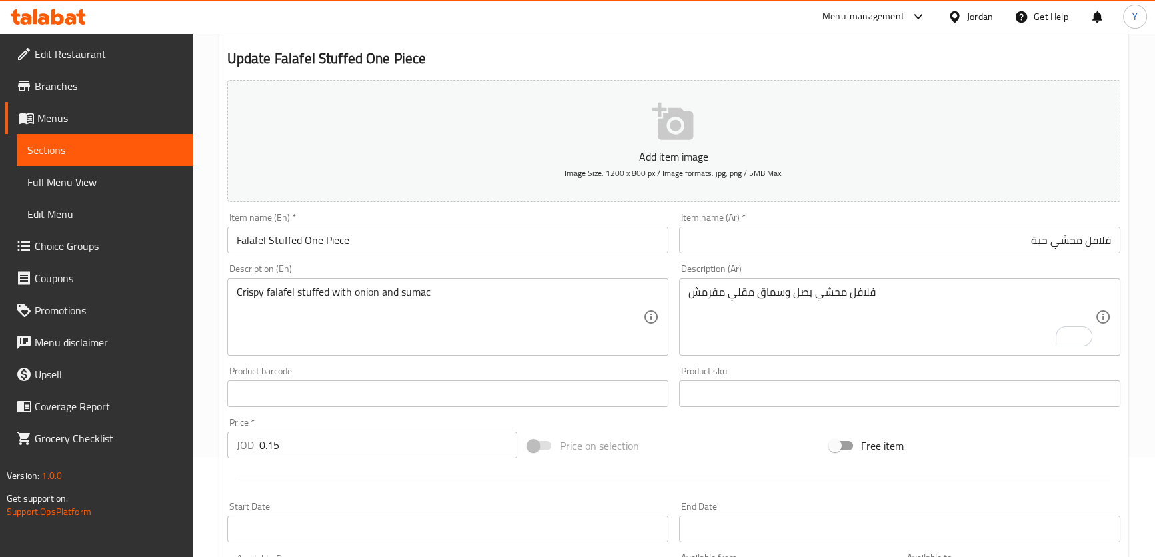
scroll to position [60, 0]
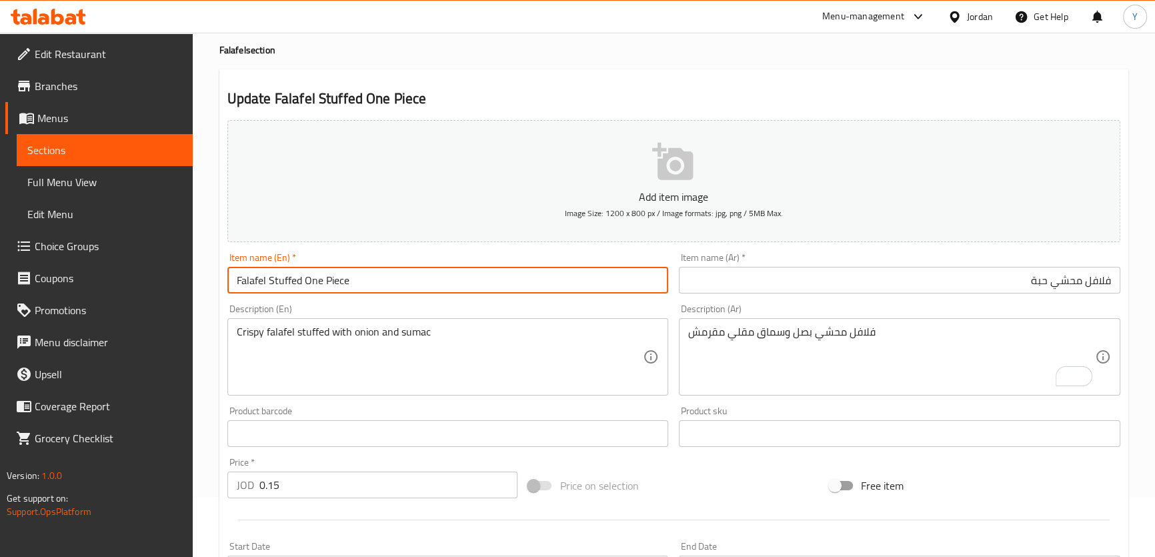
click at [316, 277] on input "Falafel Stuffed One Piece" at bounding box center [448, 280] width 442 height 27
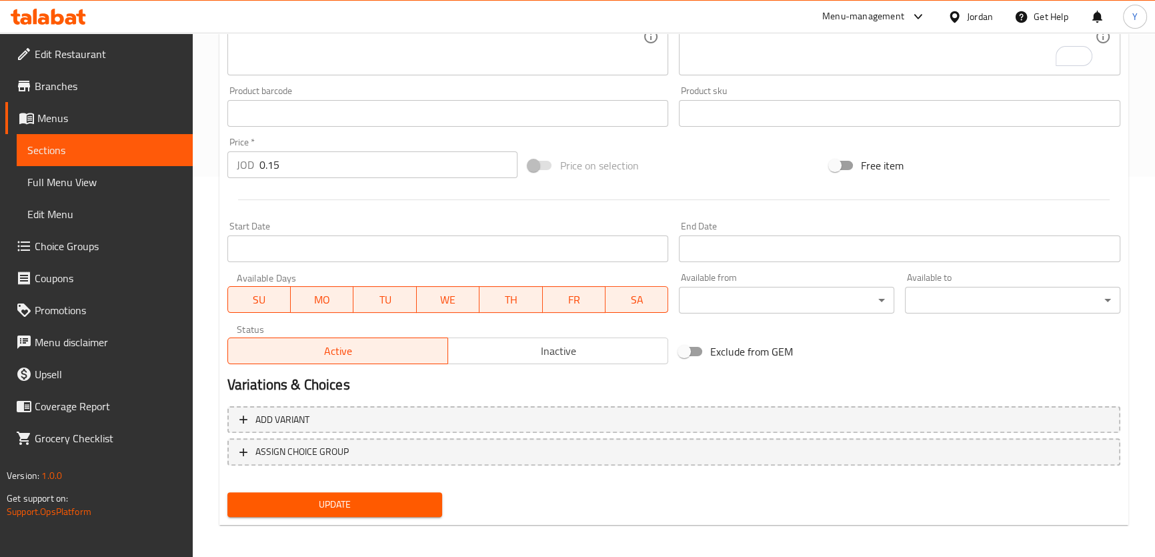
scroll to position [384, 0]
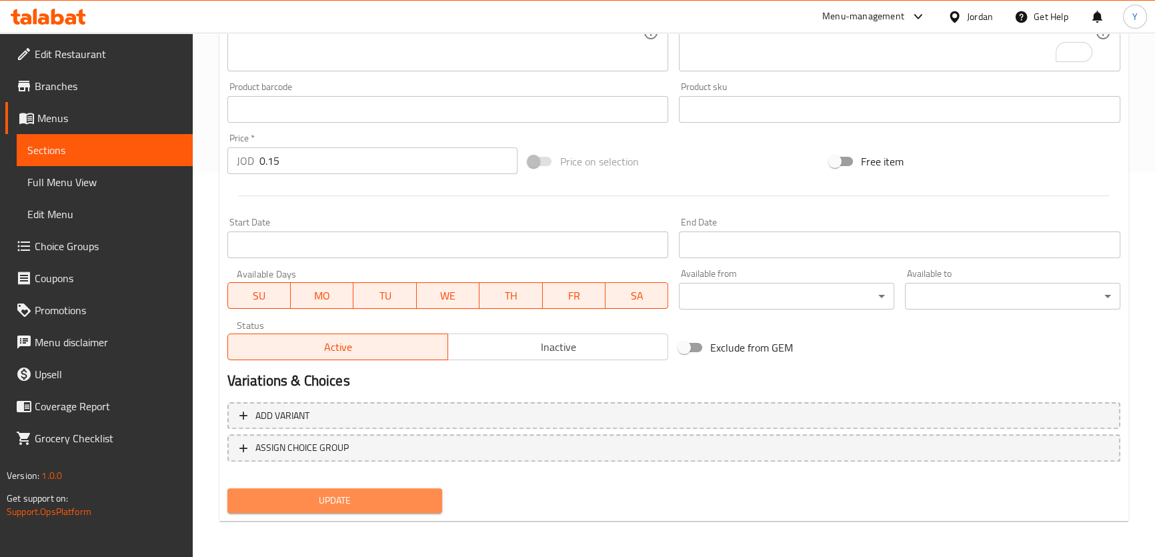
click at [429, 498] on span "Update" at bounding box center [335, 500] width 194 height 17
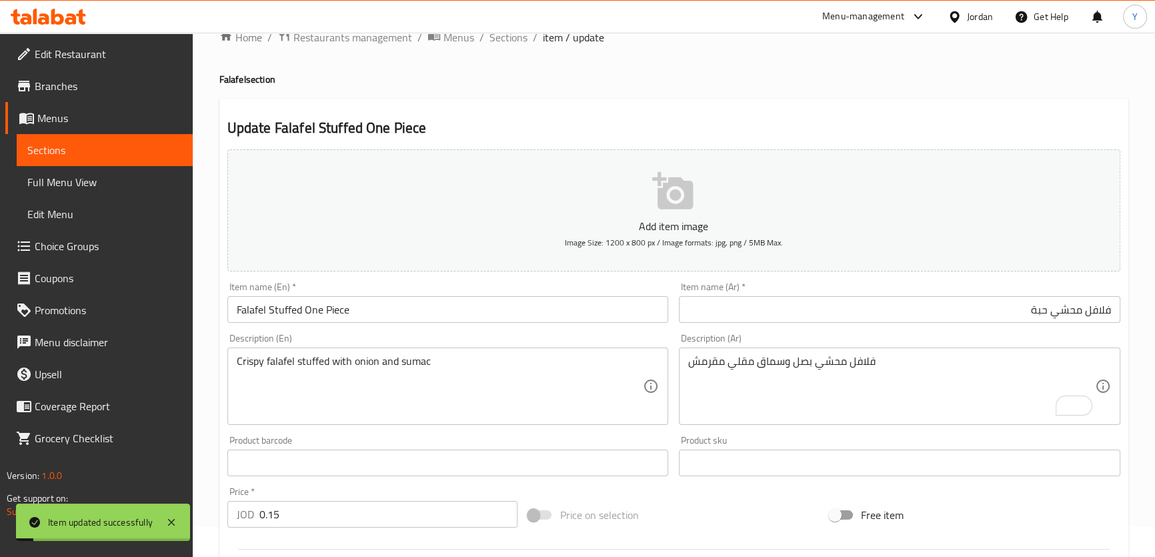
scroll to position [0, 0]
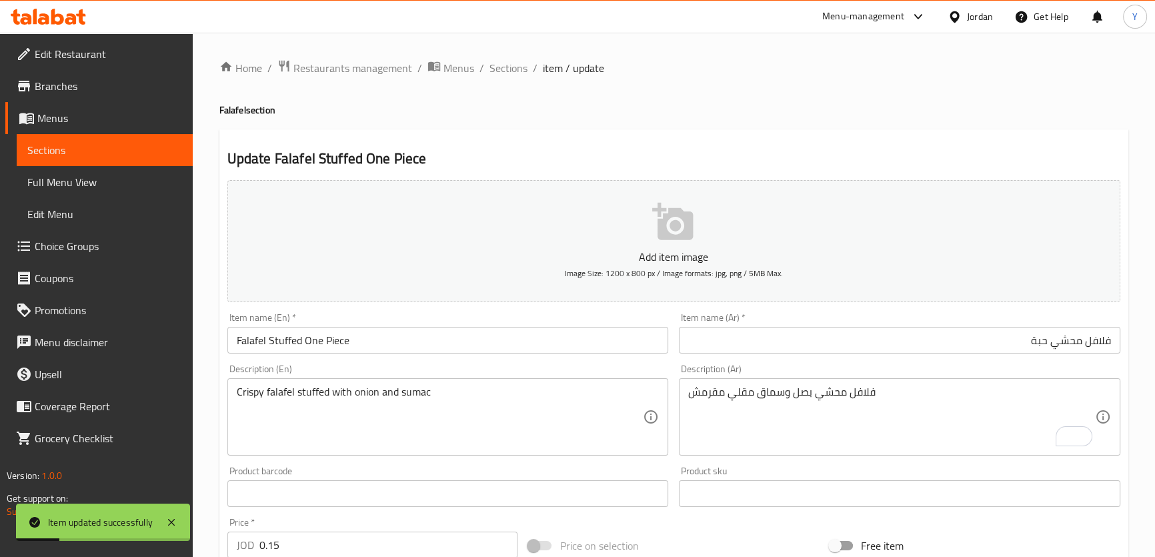
click at [316, 342] on input "Falafel Stuffed One Piece" at bounding box center [448, 340] width 442 height 27
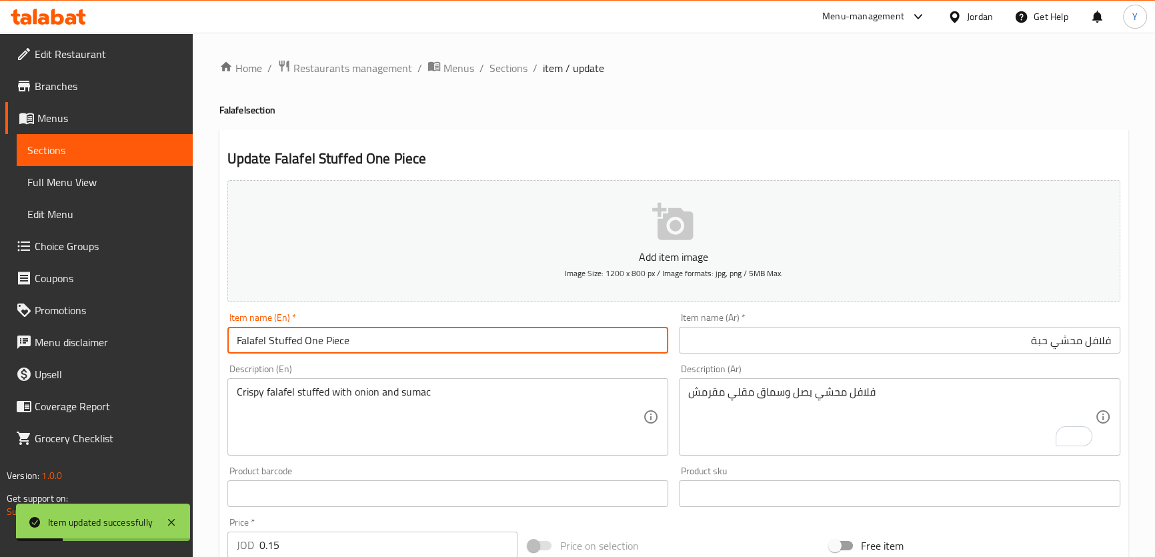
click at [316, 342] on input "Falafel Stuffed One Piece" at bounding box center [448, 340] width 442 height 27
type input "Falafel Stuffed Piece"
click at [640, 141] on div "Update Falafel Stuffed Piece Add item image Image Size: 1200 x 800 px / Image f…" at bounding box center [673, 517] width 909 height 777
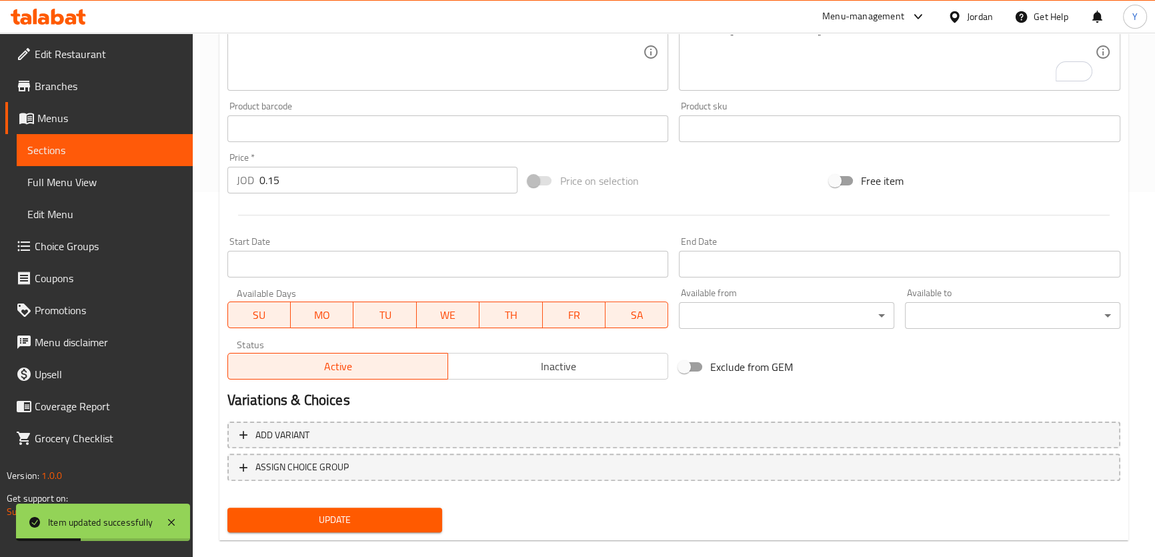
scroll to position [384, 0]
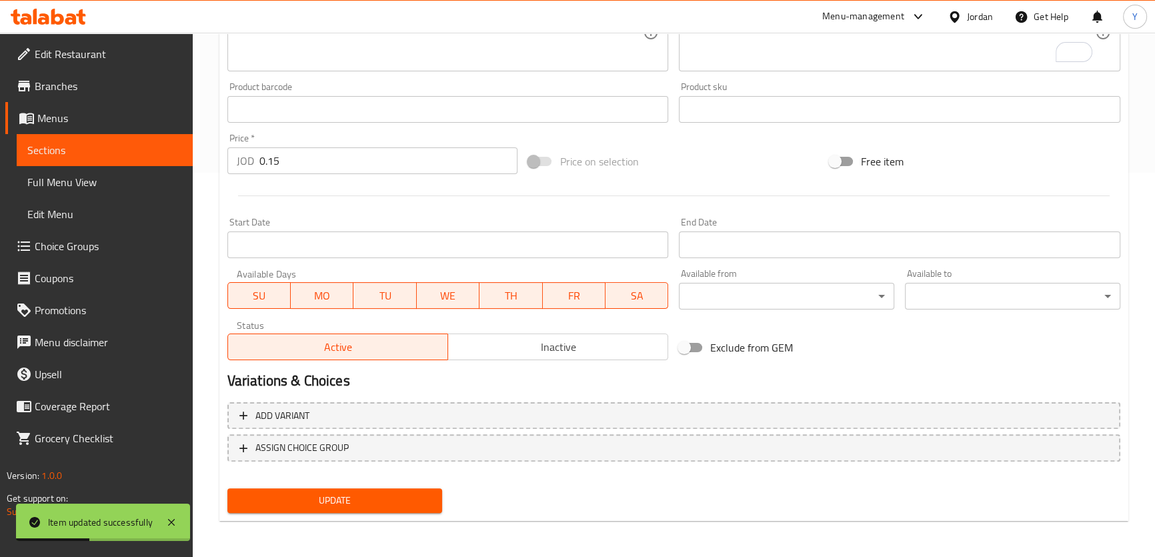
click at [366, 505] on span "Update" at bounding box center [335, 500] width 194 height 17
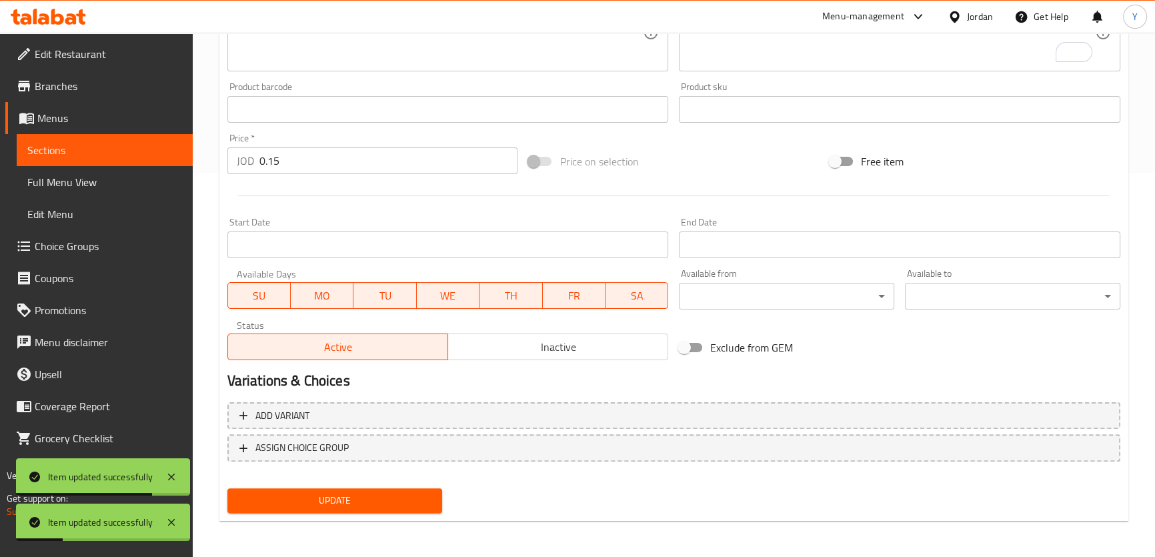
scroll to position [0, 0]
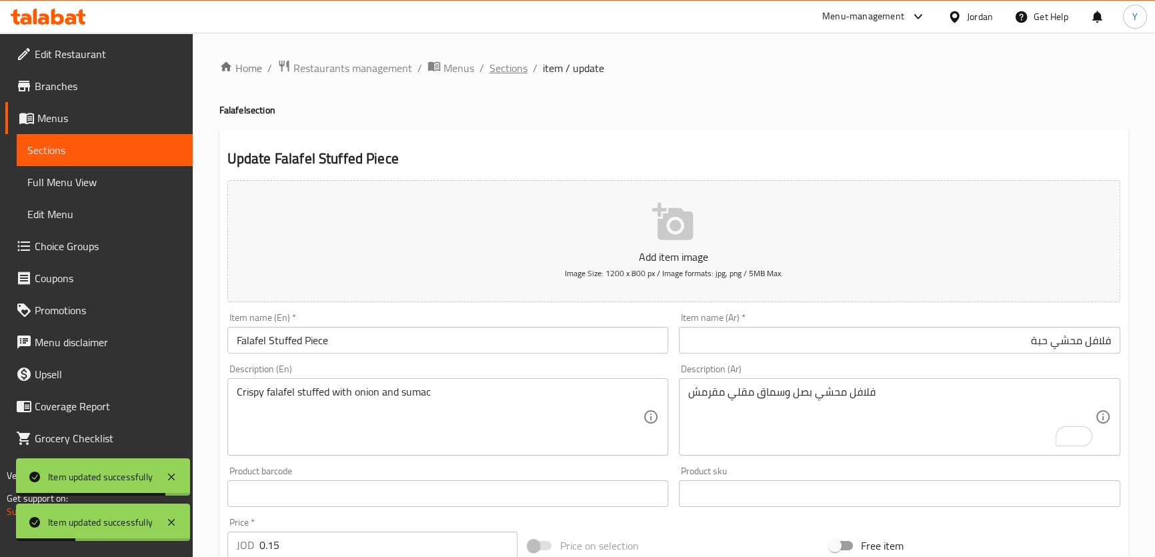
click at [508, 73] on span "Sections" at bounding box center [509, 68] width 38 height 16
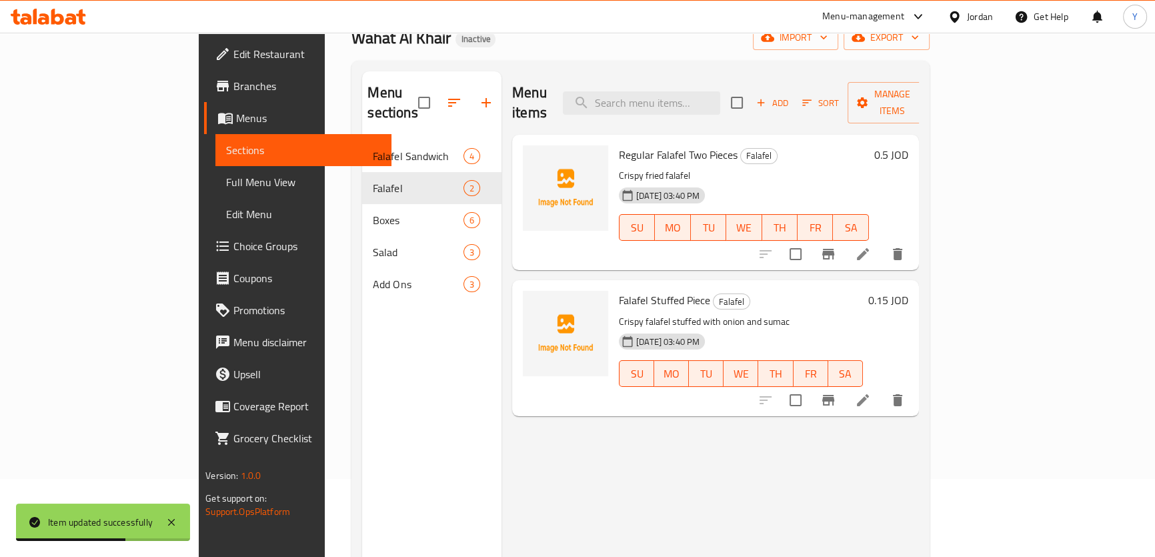
scroll to position [121, 0]
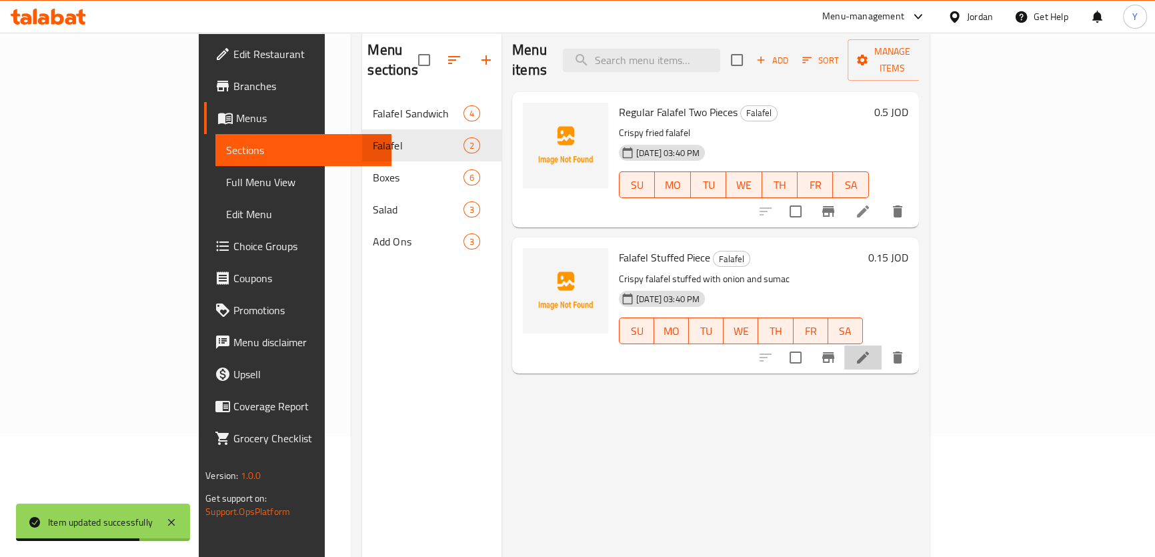
click at [882, 348] on li at bounding box center [863, 358] width 37 height 24
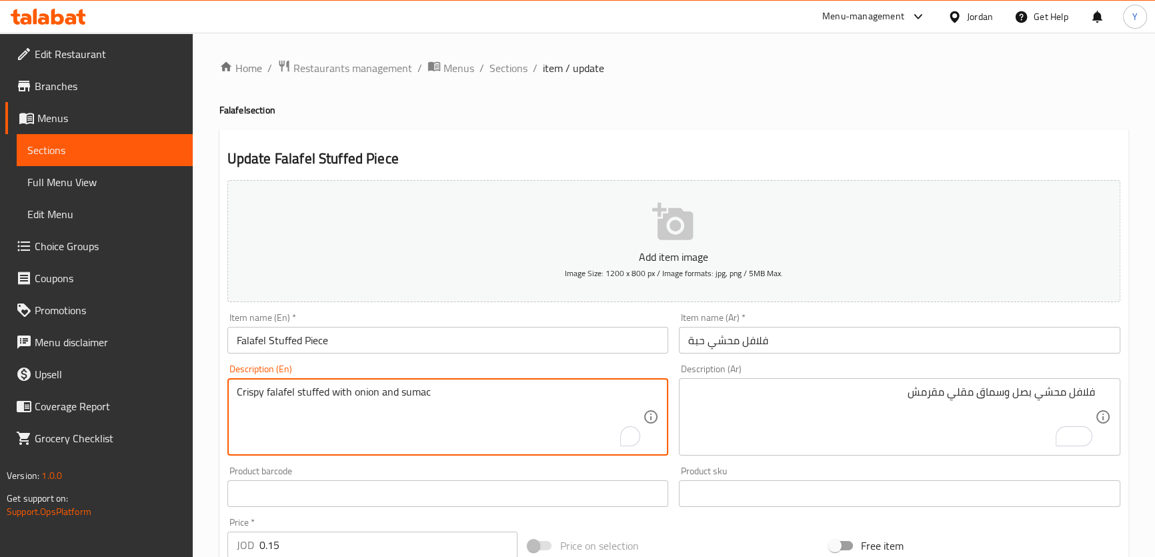
click at [290, 390] on textarea "Crispy falafel stuffed with onion and sumac" at bounding box center [440, 417] width 407 height 63
click at [247, 393] on textarea "Crispy falafel stuffed with onion and sumac" at bounding box center [440, 417] width 407 height 63
click at [460, 394] on textarea "falafel stuffed with onion and sumac" at bounding box center [440, 417] width 407 height 63
paste textarea "Crispy"
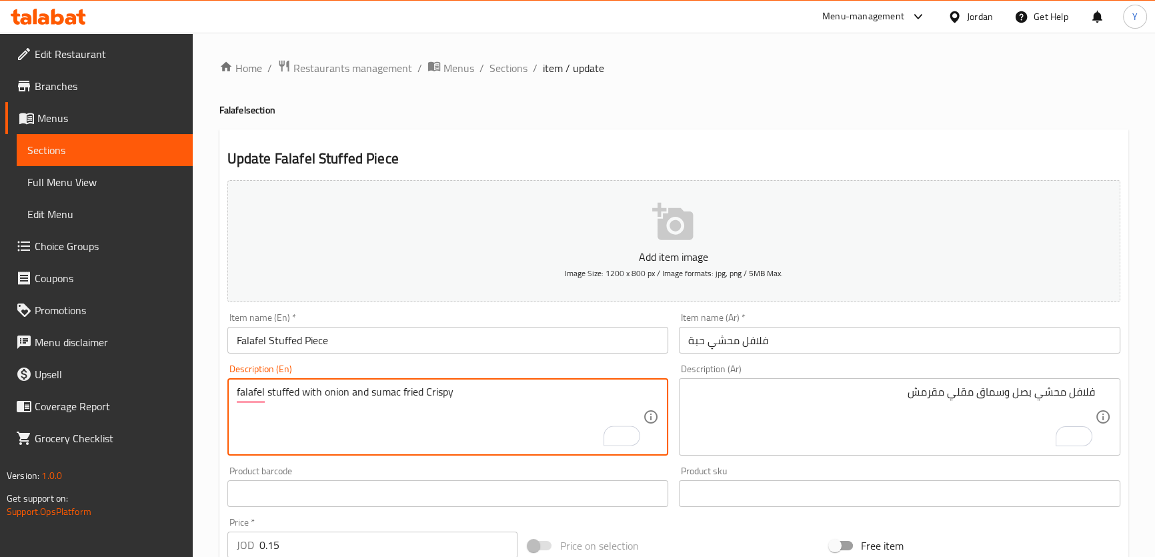
type textarea "falafel stuffed with onion and sumac fried Crispy"
click at [824, 115] on h4 "Falafel section" at bounding box center [673, 109] width 909 height 13
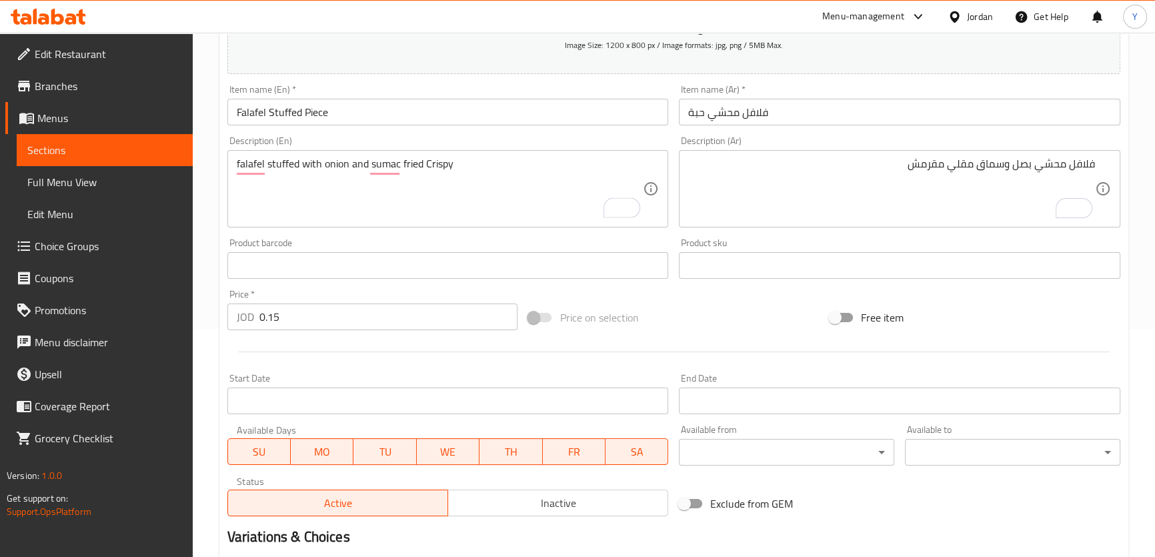
scroll to position [384, 0]
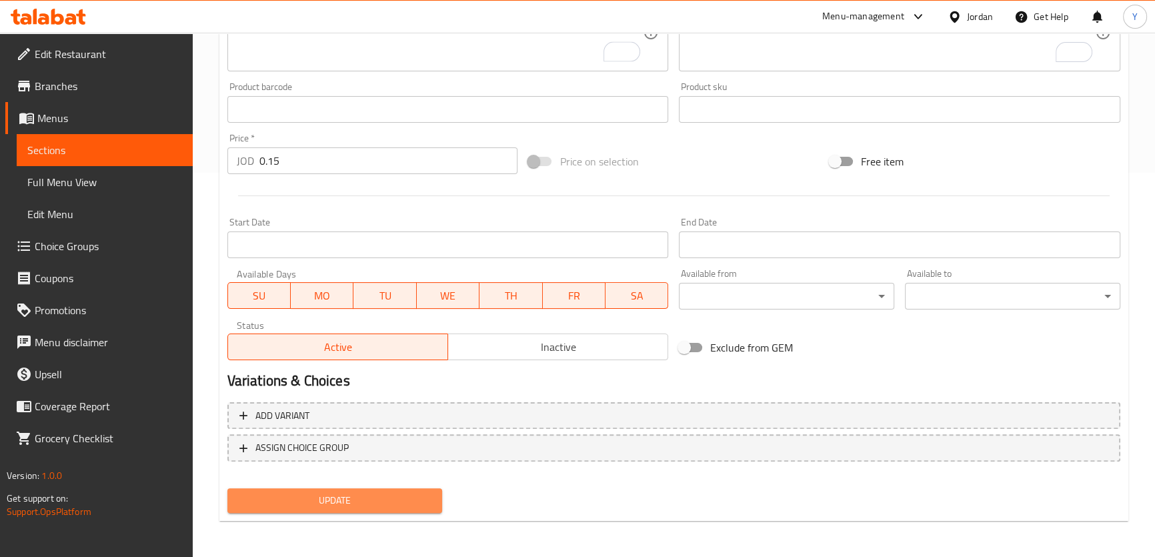
click at [381, 502] on span "Update" at bounding box center [335, 500] width 194 height 17
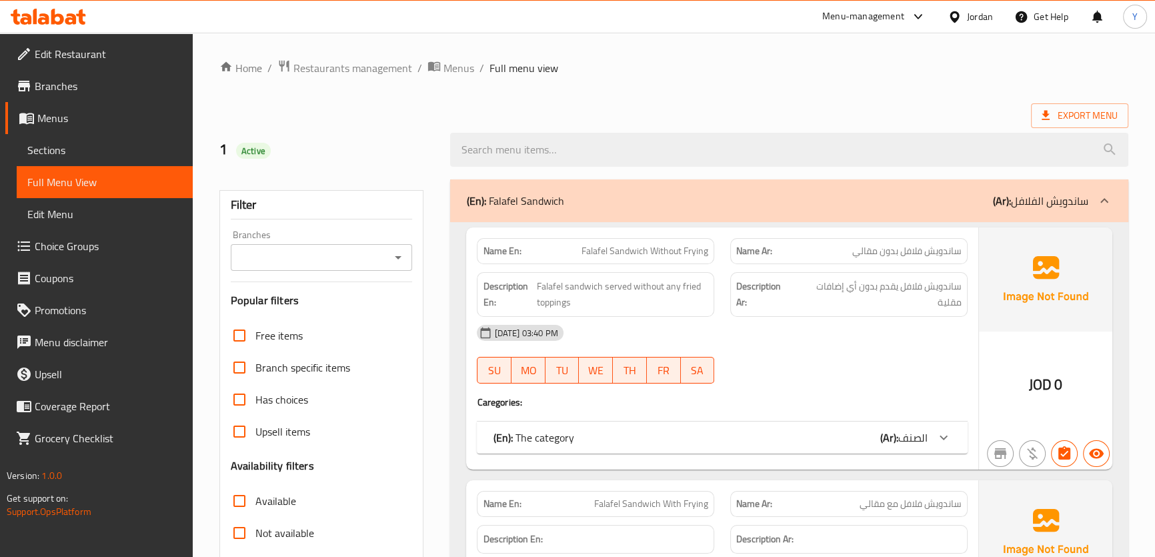
click at [907, 441] on span "الصنف" at bounding box center [913, 438] width 29 height 20
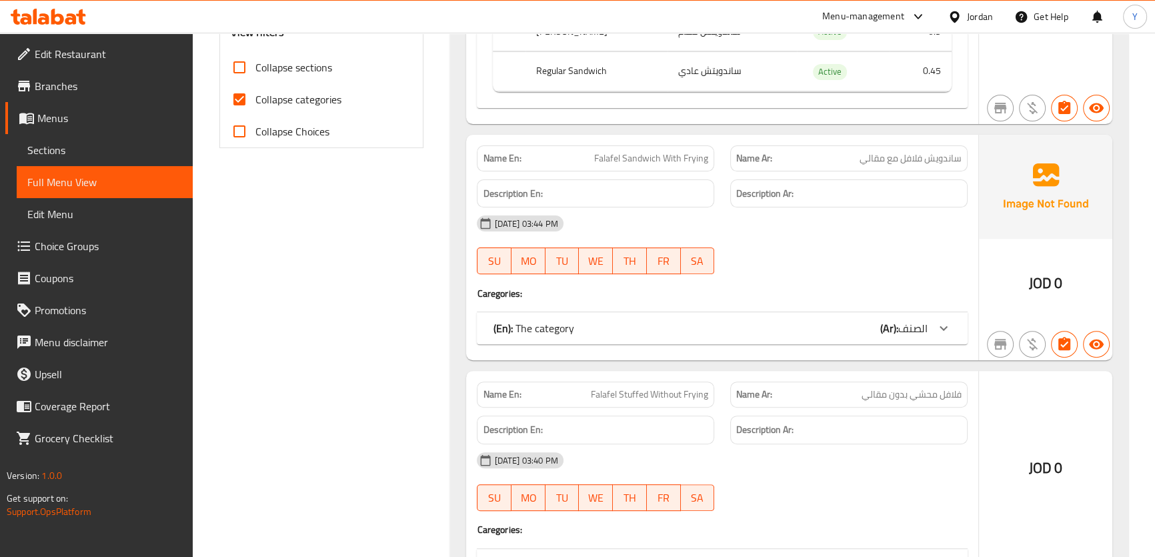
scroll to position [536, 0]
click at [626, 147] on div "Name En: Falafel Sandwich With Frying" at bounding box center [596, 158] width 238 height 26
copy span "Falafel Sandwich With Frying"
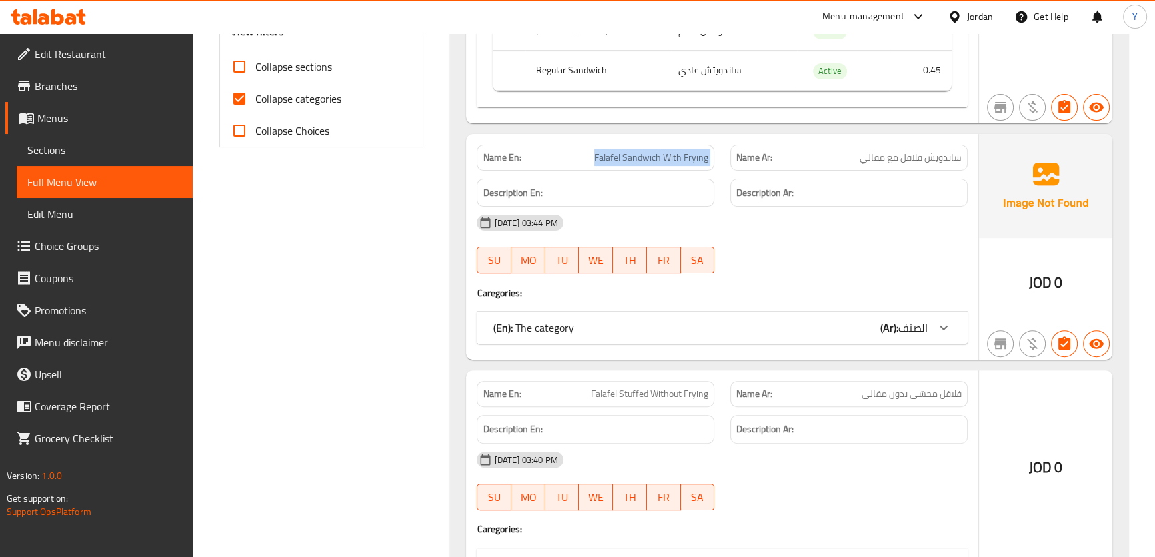
click at [646, 402] on div "Name En: Falafel Stuffed Without Frying" at bounding box center [596, 394] width 238 height 26
click at [652, 387] on span "Falafel Stuffed Without Frying" at bounding box center [649, 394] width 117 height 14
copy span "Falafel Stuffed Without Frying"
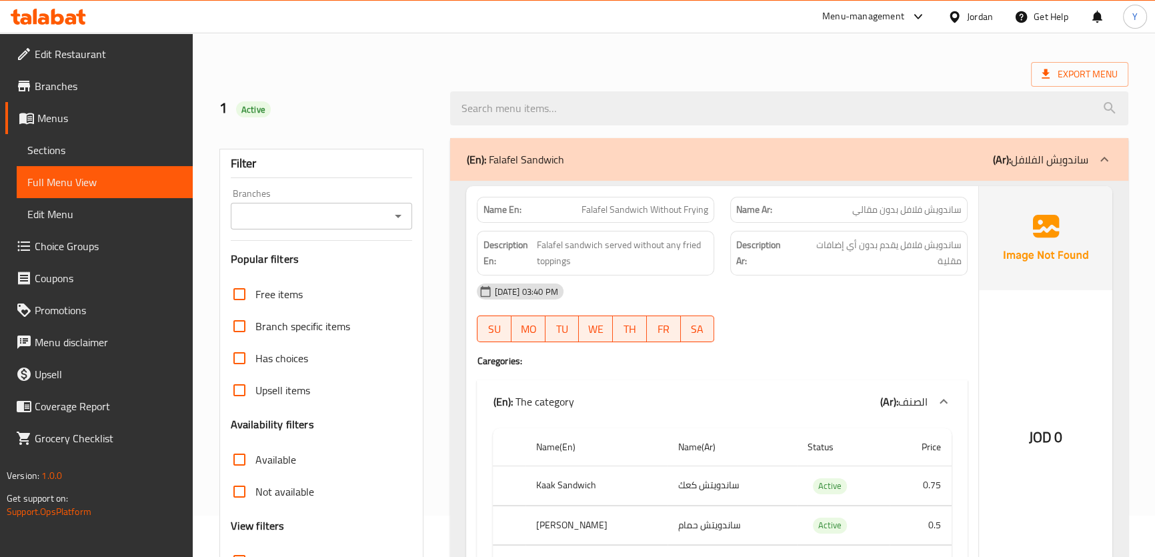
scroll to position [0, 0]
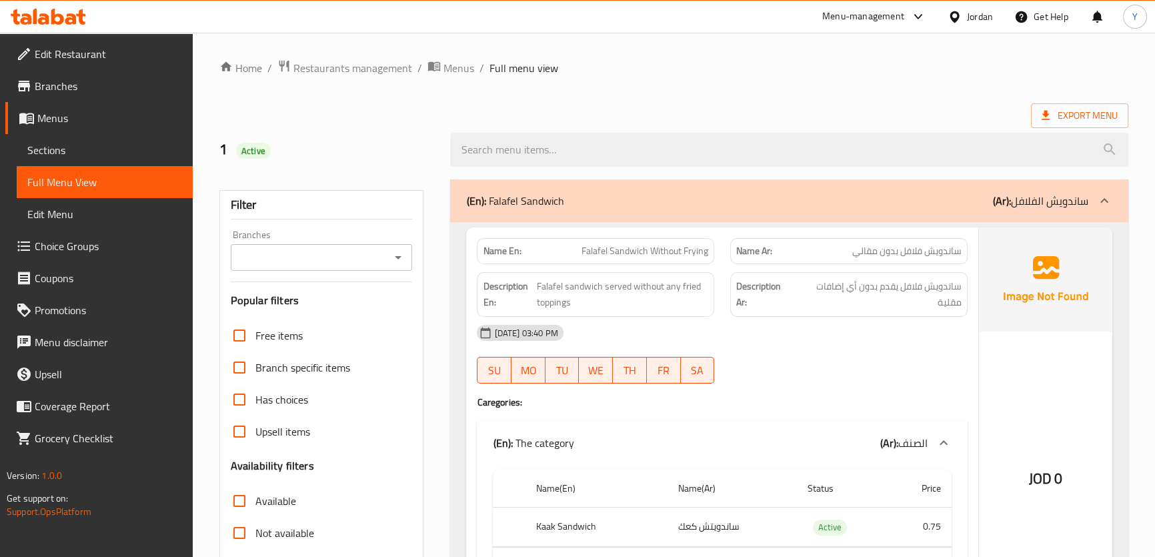
click at [739, 193] on div "(En): Falafel Sandwich (Ar): ساندويش الفلافل" at bounding box center [777, 201] width 622 height 16
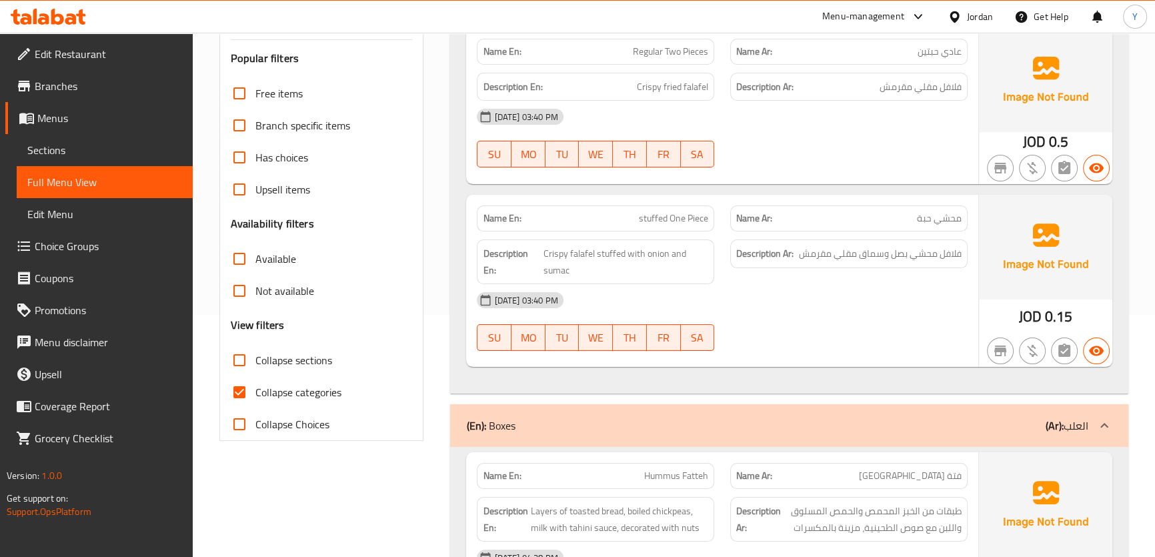
click at [787, 187] on div "Name En: Regular Two Pieces Name Ar: عادي حبتين Description En: Crispy fried fa…" at bounding box center [789, 208] width 678 height 371
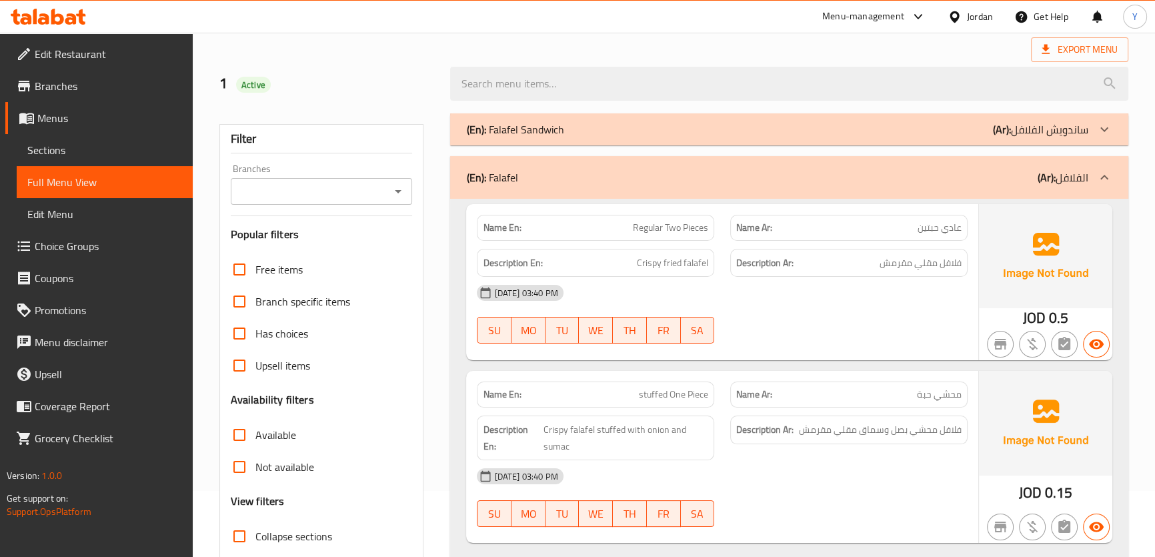
scroll to position [121, 0]
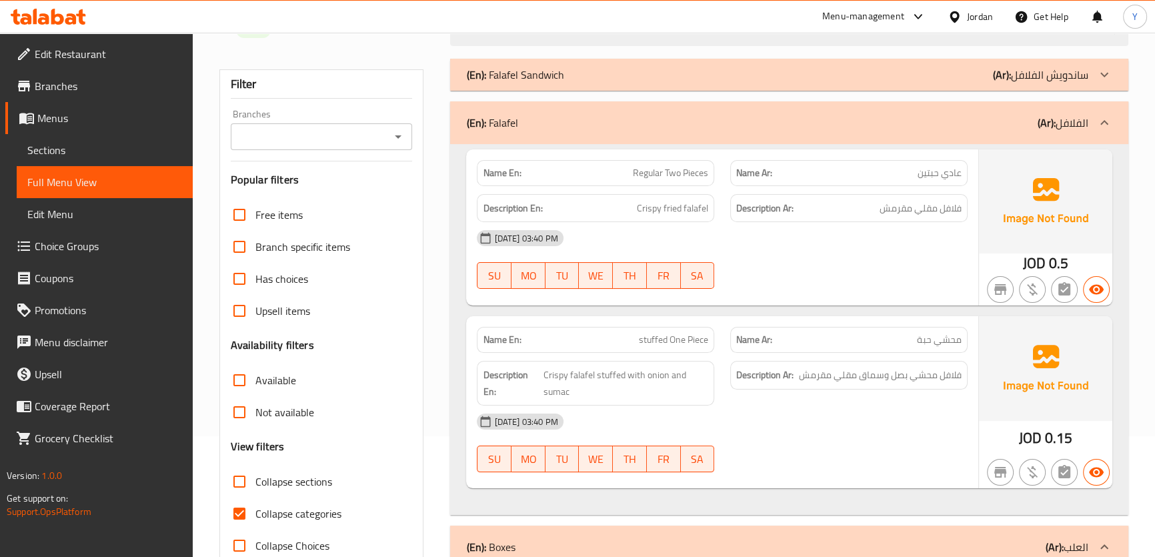
click at [660, 345] on span "stuffed One Piece" at bounding box center [673, 340] width 69 height 14
copy span "stuffed One Piece"
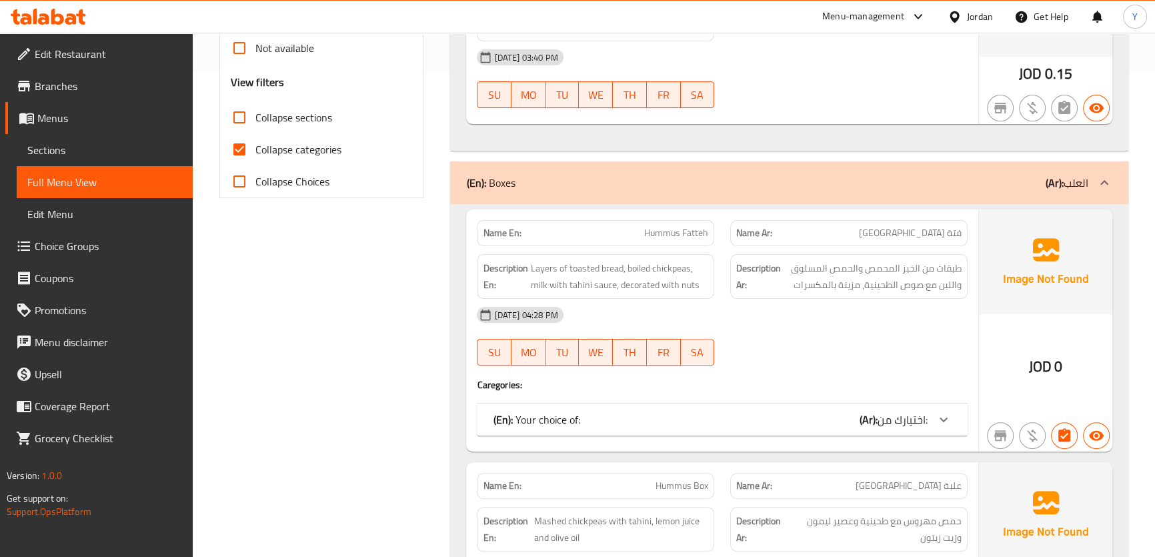
scroll to position [242, 0]
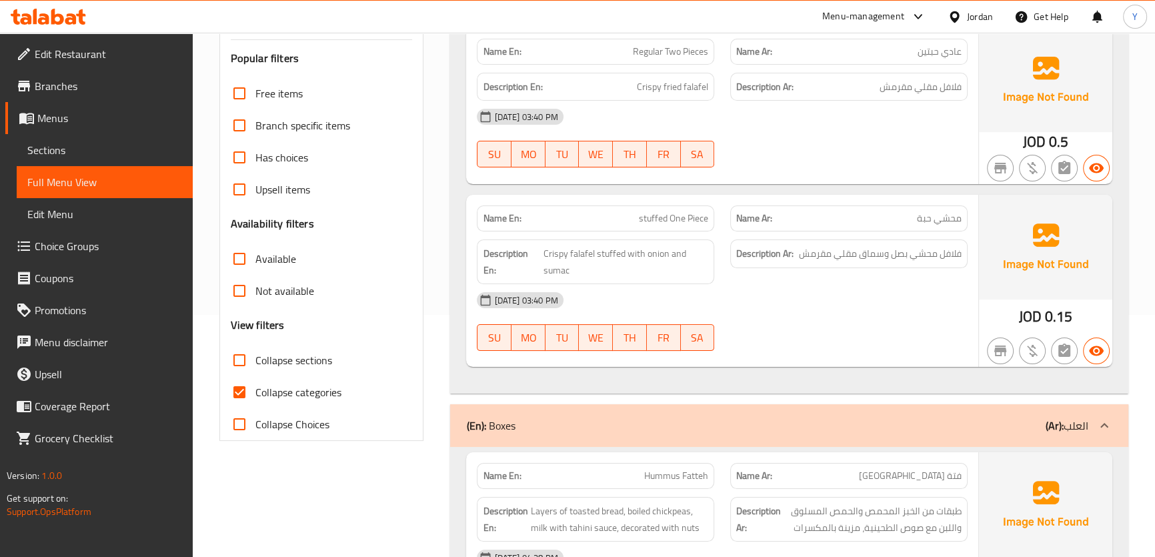
click at [921, 211] on span "محشي حبة" at bounding box center [939, 218] width 45 height 14
copy span "محشي حبة"
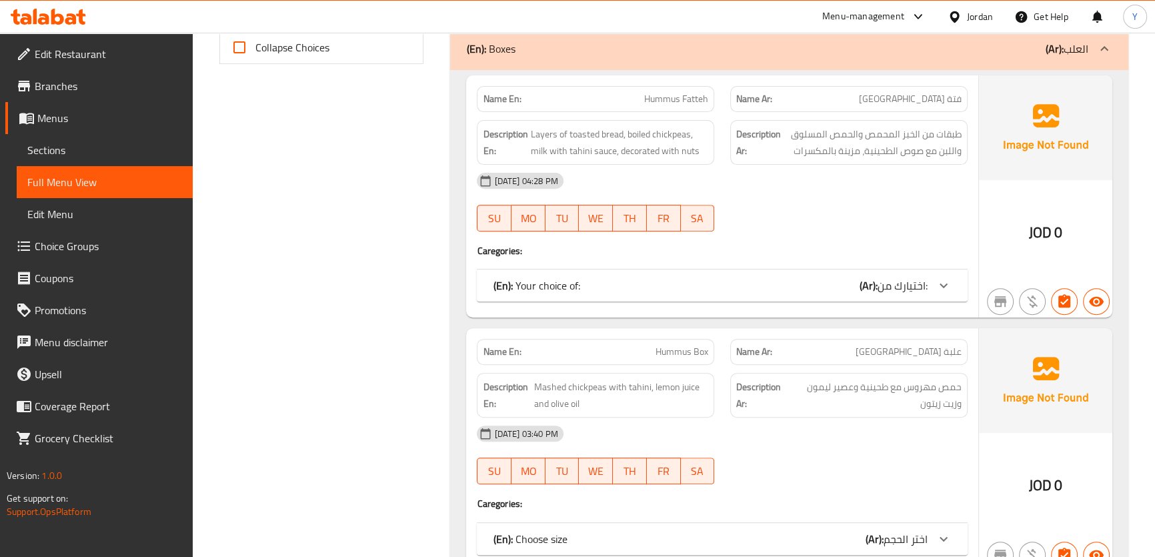
scroll to position [510, 0]
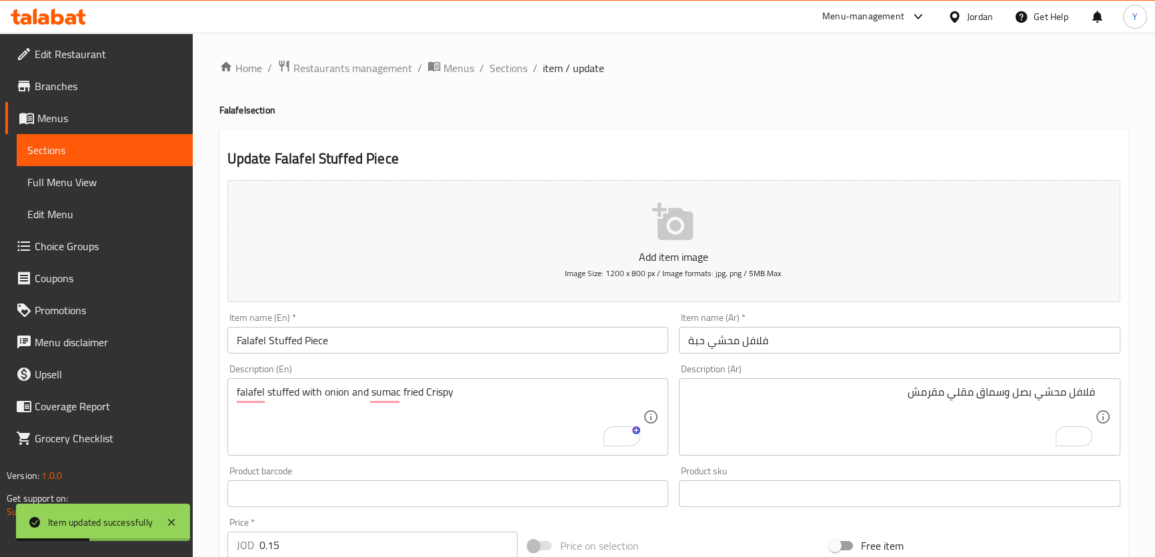
click at [515, 66] on span "Sections" at bounding box center [509, 68] width 38 height 16
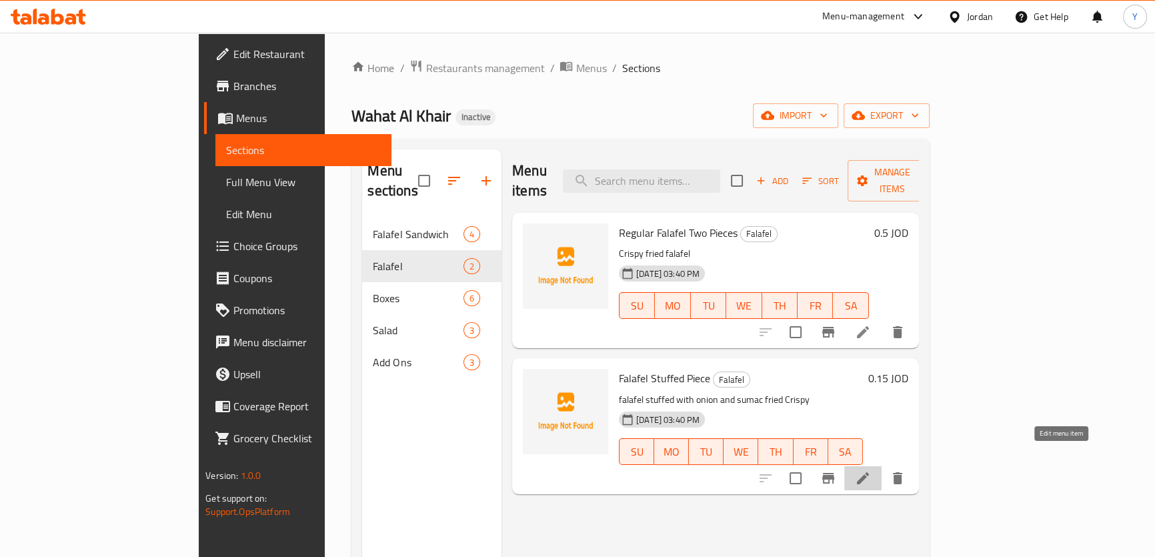
click at [869, 472] on icon at bounding box center [863, 478] width 12 height 12
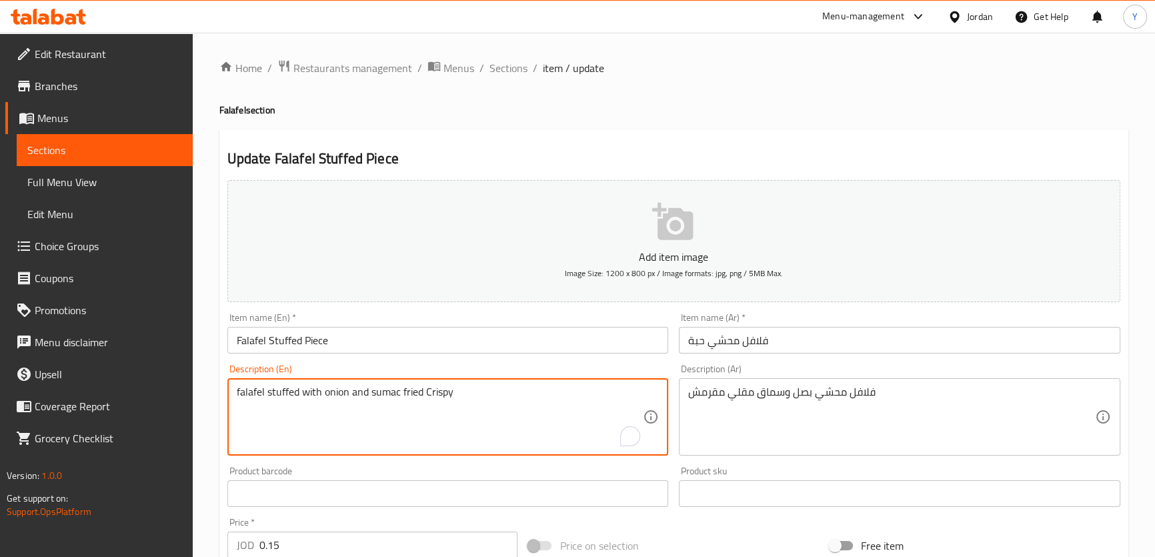
drag, startPoint x: 418, startPoint y: 398, endPoint x: 606, endPoint y: 399, distance: 188.8
click at [560, 399] on textarea "falafel stuffed with onion and sumac fried Crispy" at bounding box center [440, 417] width 407 height 63
click at [238, 395] on textarea "falafel stuffed with onion and sumac" at bounding box center [440, 417] width 407 height 63
paste textarea "fried Crispy"
click at [240, 388] on textarea "fried Crispy falafel stuffed with onion and sumac" at bounding box center [440, 417] width 407 height 63
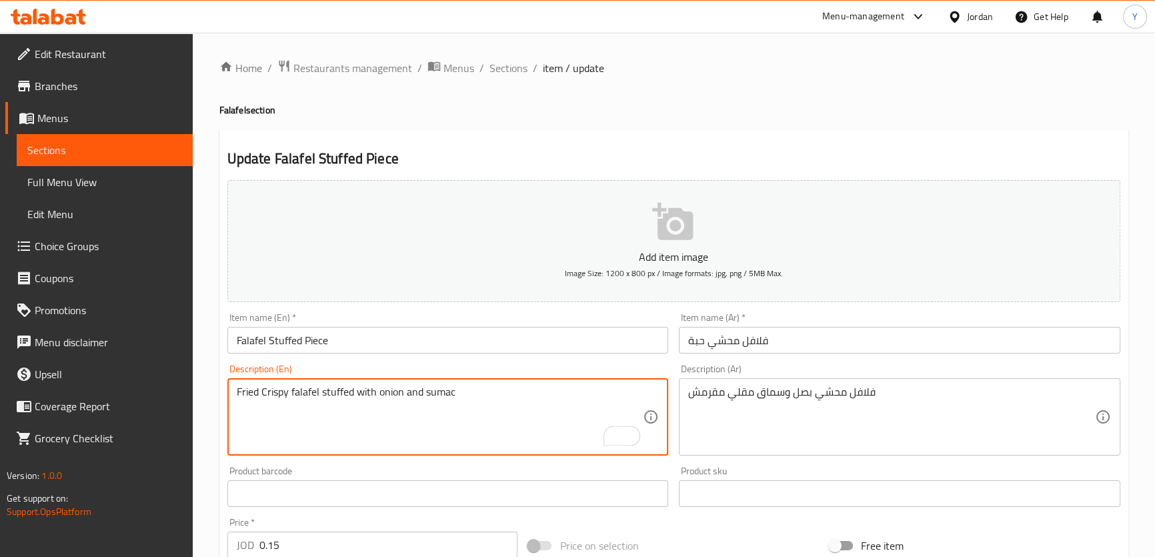
click at [246, 389] on textarea "Fried Crispy falafel stuffed with onion and sumac" at bounding box center [440, 417] width 407 height 63
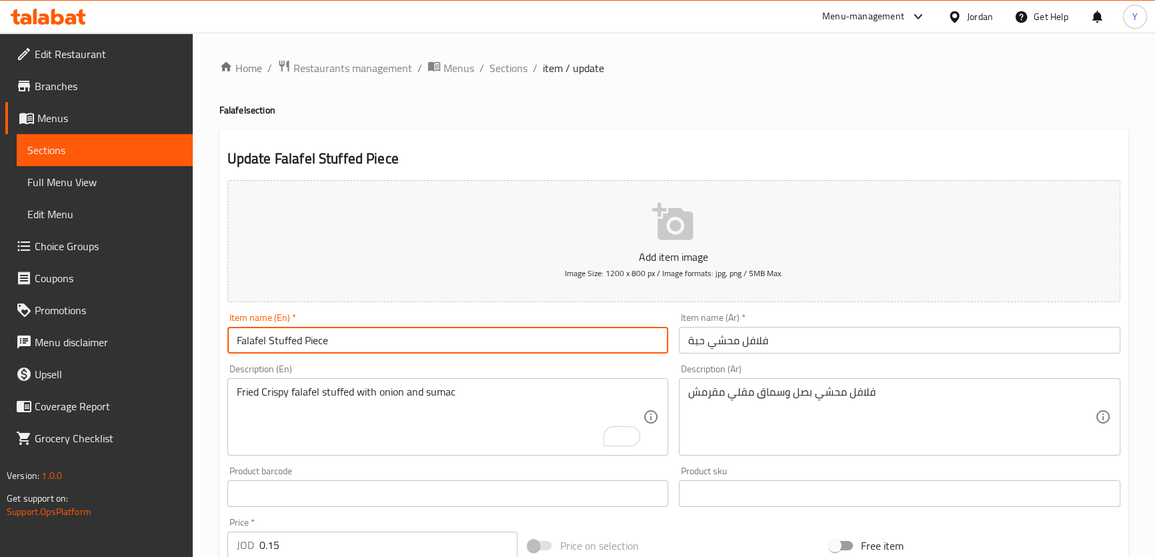
drag, startPoint x: 399, startPoint y: 336, endPoint x: 66, endPoint y: 337, distance: 332.9
click at [66, 337] on div "Edit Restaurant Branches Menus Sections Full Menu View Edit Menu Choice Groups …" at bounding box center [577, 488] width 1155 height 910
click at [780, 154] on h2 "Update Falafel Stuffed Piece" at bounding box center [673, 159] width 893 height 20
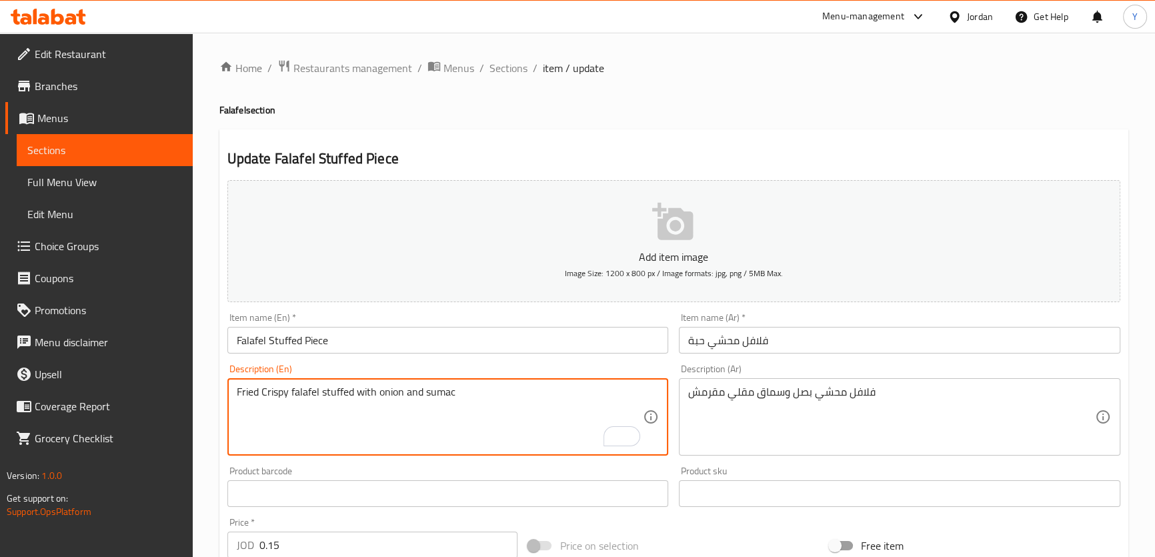
click at [272, 388] on textarea "Fried Crispy falafel stuffed with onion and sumac" at bounding box center [440, 417] width 407 height 63
paste textarea "Crispy"
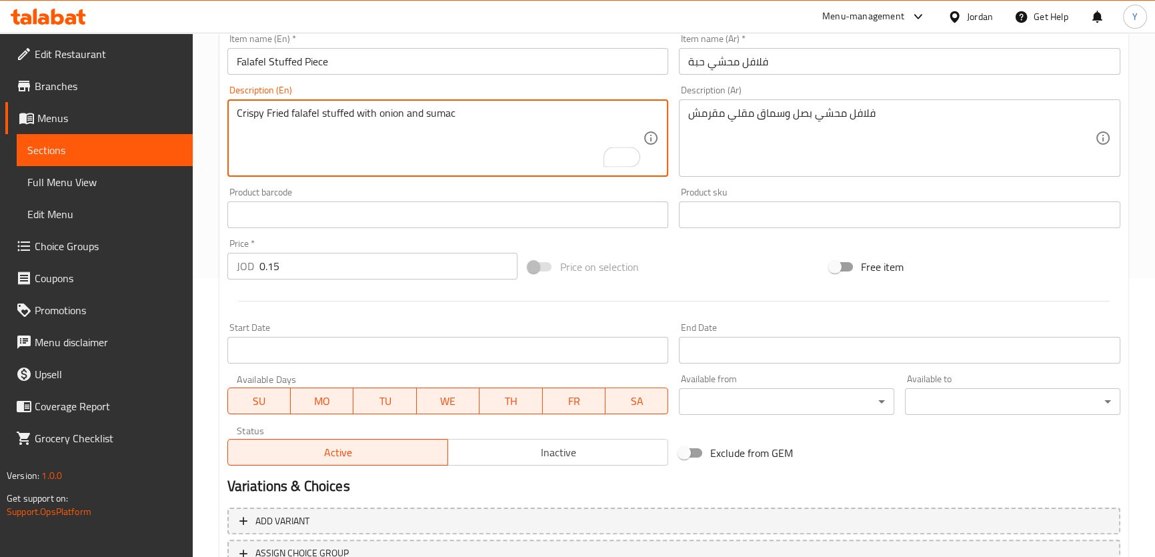
scroll to position [364, 0]
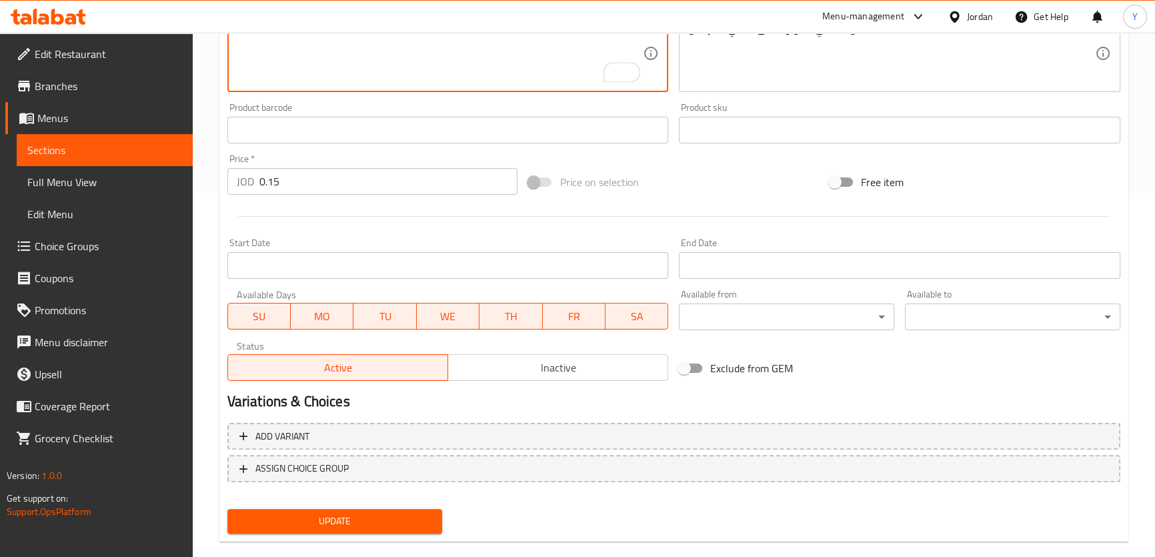
type textarea "Crispy Fried falafel stuffed with onion and sumac"
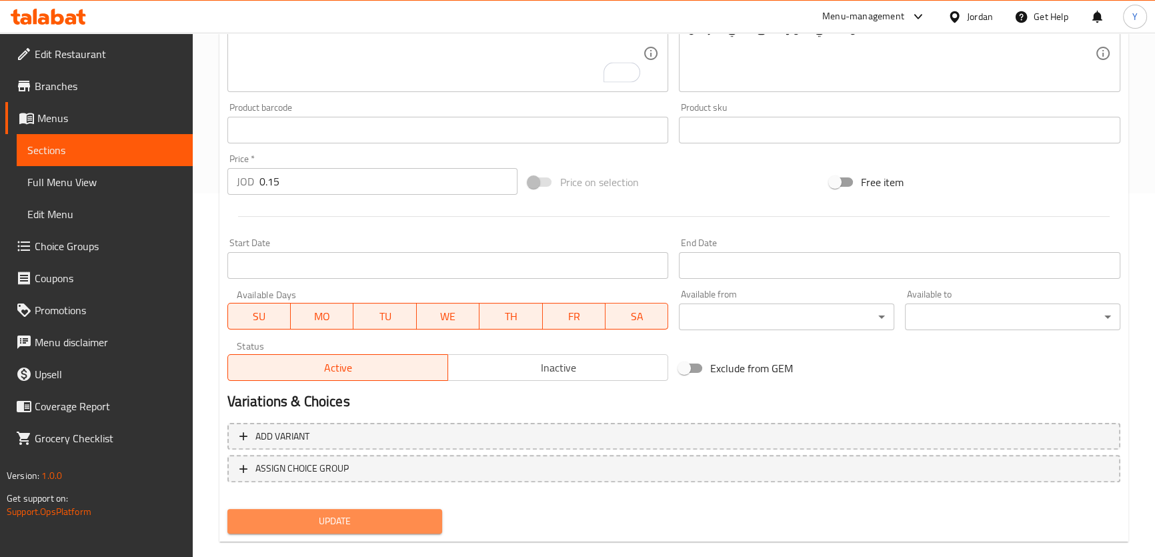
click at [412, 514] on span "Update" at bounding box center [335, 521] width 194 height 17
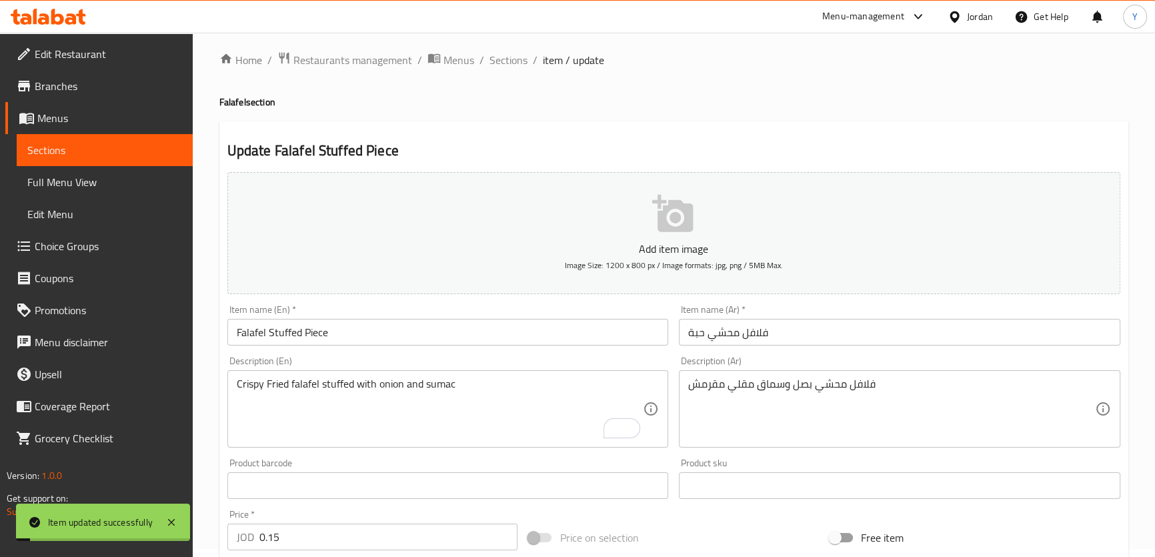
scroll to position [0, 0]
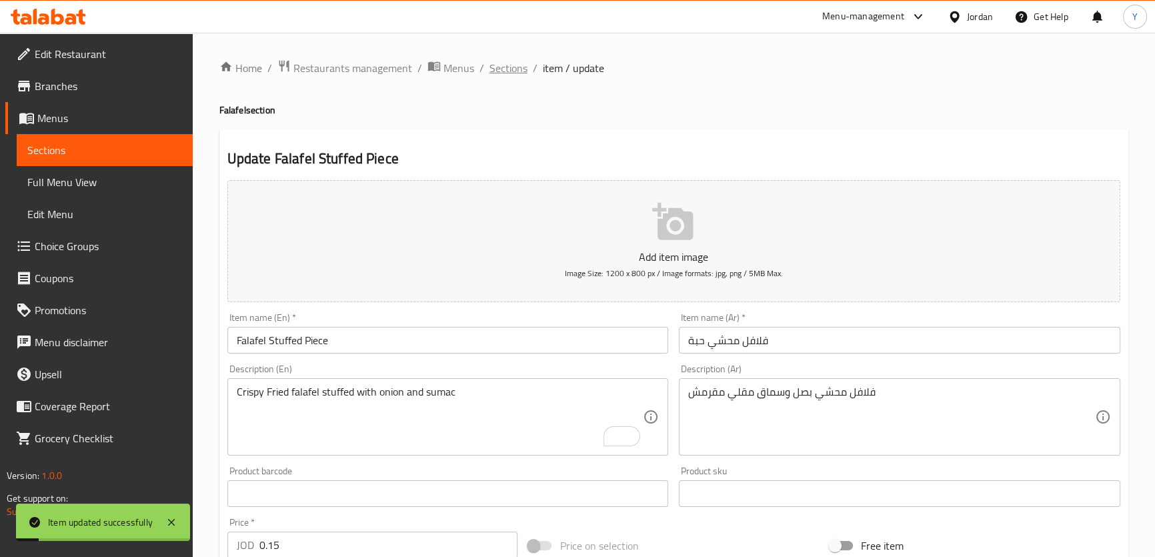
click at [514, 62] on span "Sections" at bounding box center [509, 68] width 38 height 16
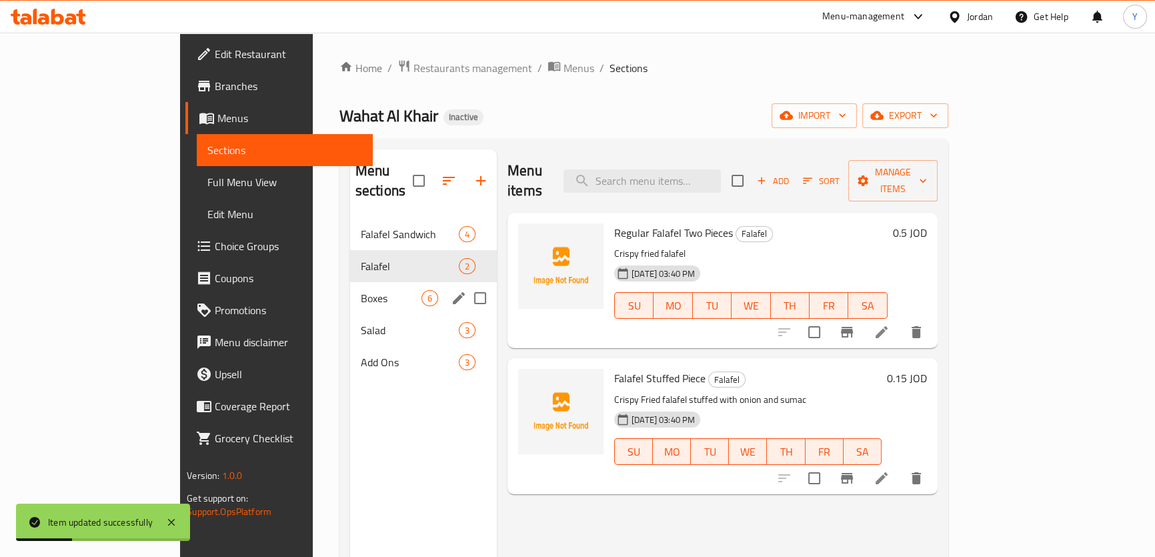
click at [350, 282] on div "Boxes 6" at bounding box center [423, 298] width 147 height 32
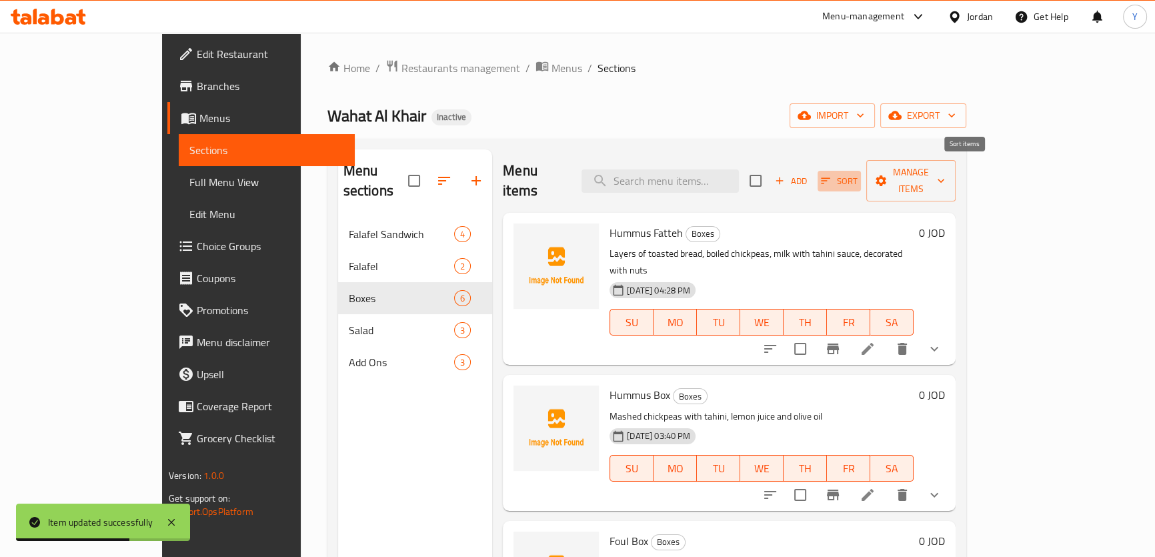
click at [832, 175] on icon "button" at bounding box center [826, 181] width 12 height 12
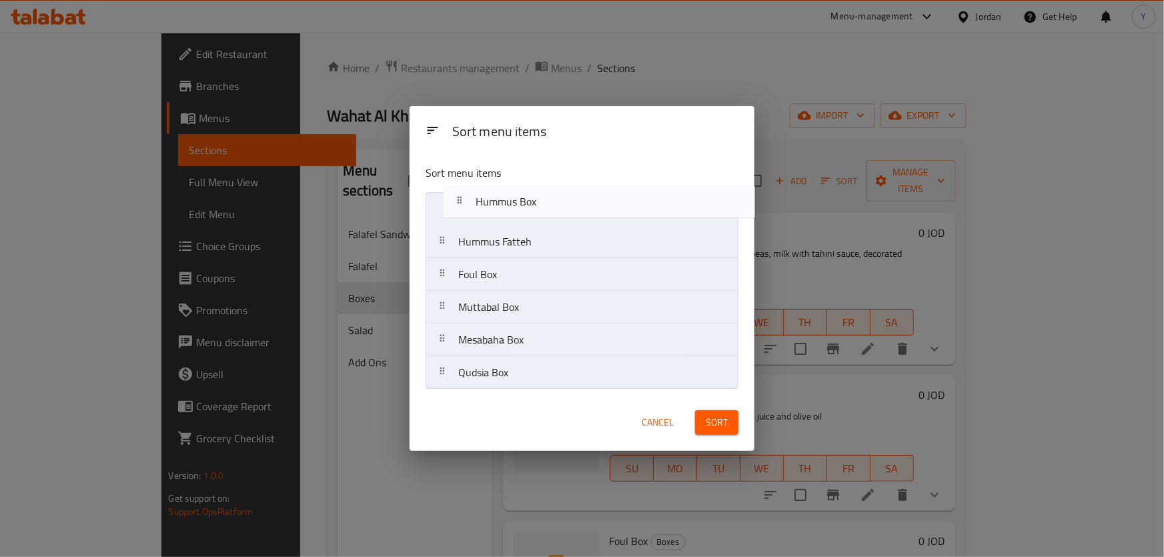
drag, startPoint x: 593, startPoint y: 252, endPoint x: 615, endPoint y: 207, distance: 50.4
click at [615, 207] on nav "Hummus Fatteh Hummus Box Foul Box Muttabal Box Mesabaha Box Qudsia Box" at bounding box center [582, 290] width 313 height 197
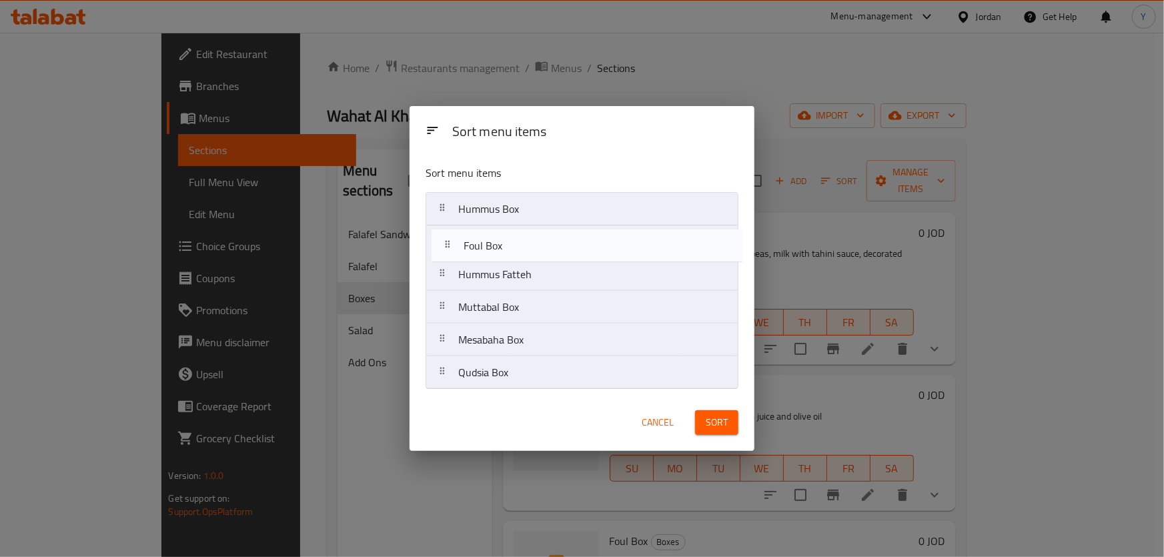
drag, startPoint x: 554, startPoint y: 280, endPoint x: 559, endPoint y: 234, distance: 45.7
click at [559, 234] on nav "Hummus Box Hummus Fatteh Foul Box Muttabal Box Mesabaha Box Qudsia Box" at bounding box center [582, 290] width 313 height 197
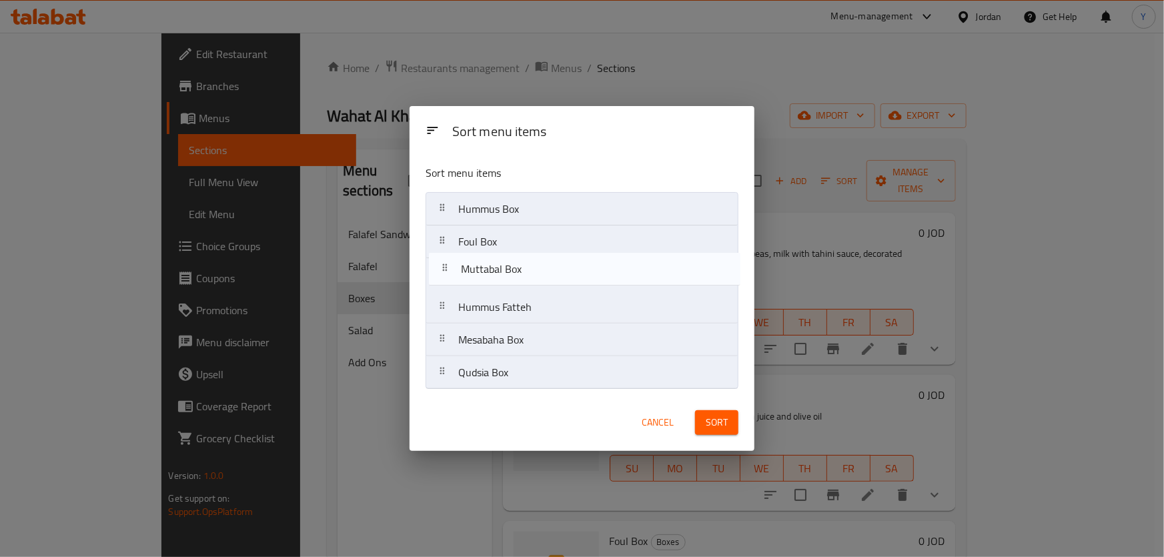
click at [536, 264] on nav "Hummus Box Foul Box Hummus Fatteh Muttabal Box Mesabaha Box Qudsia Box" at bounding box center [582, 290] width 313 height 197
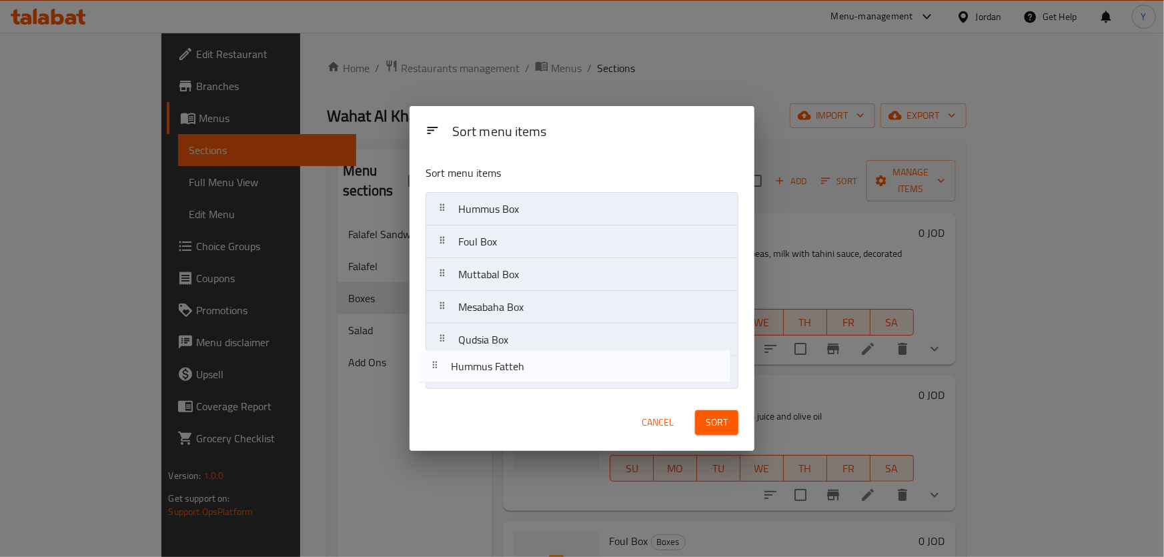
drag, startPoint x: 530, startPoint y: 314, endPoint x: 518, endPoint y: 394, distance: 81.0
click at [518, 394] on div "Sort menu items Sort menu items Hummus Box Foul Box Muttabal Box Hummus Fatteh …" at bounding box center [582, 279] width 345 height 346
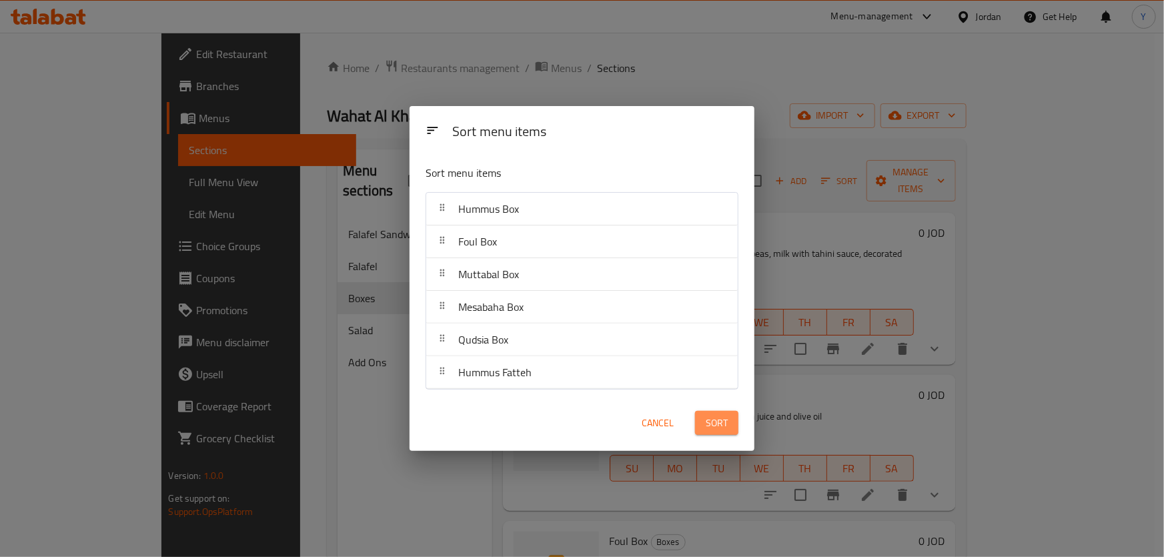
click at [713, 418] on span "Sort" at bounding box center [717, 423] width 22 height 17
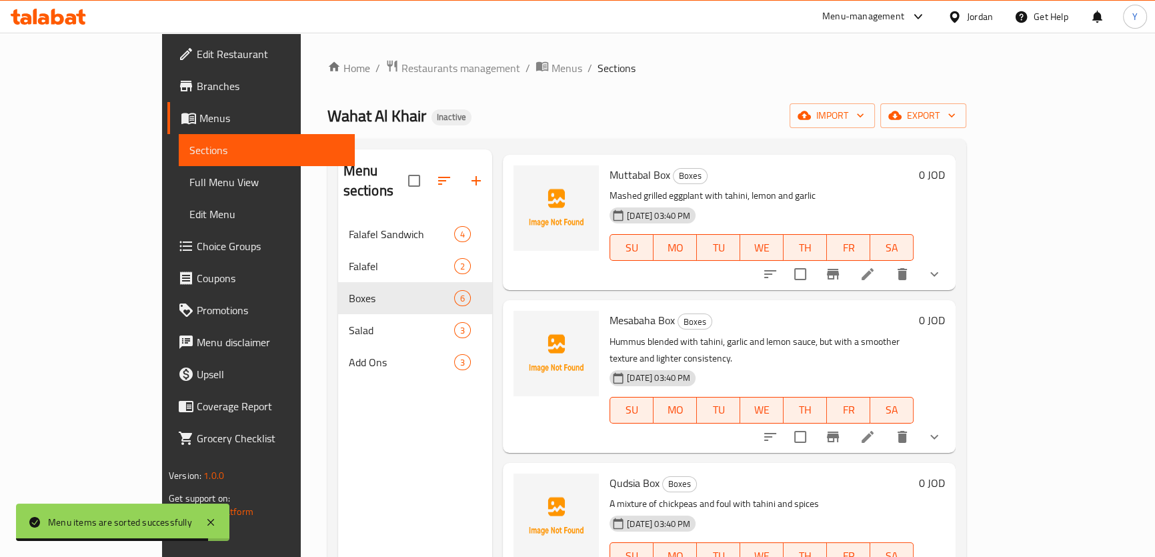
scroll to position [187, 0]
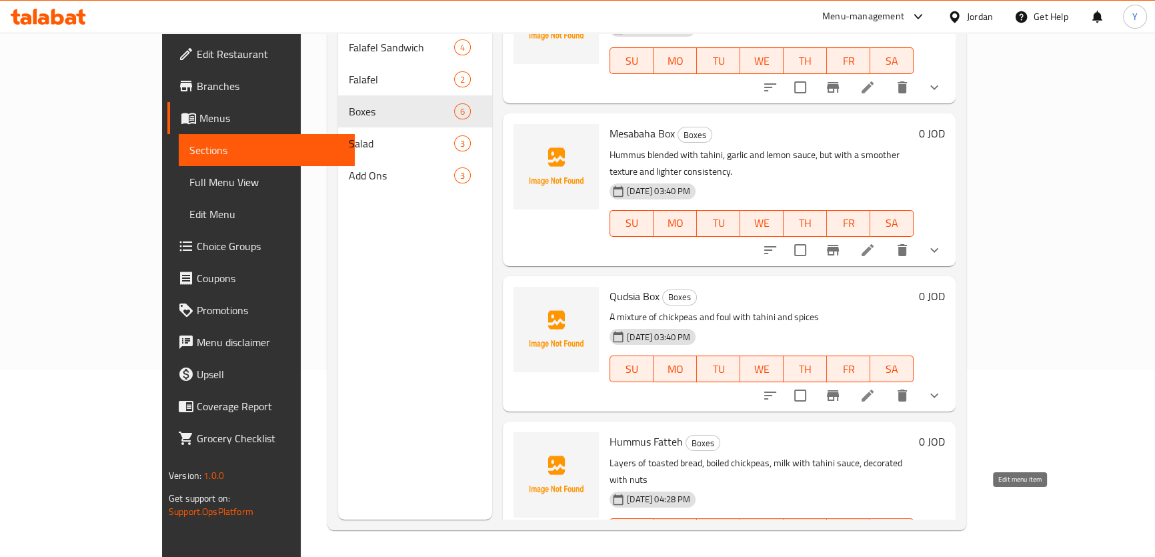
click at [876, 550] on icon at bounding box center [868, 558] width 16 height 16
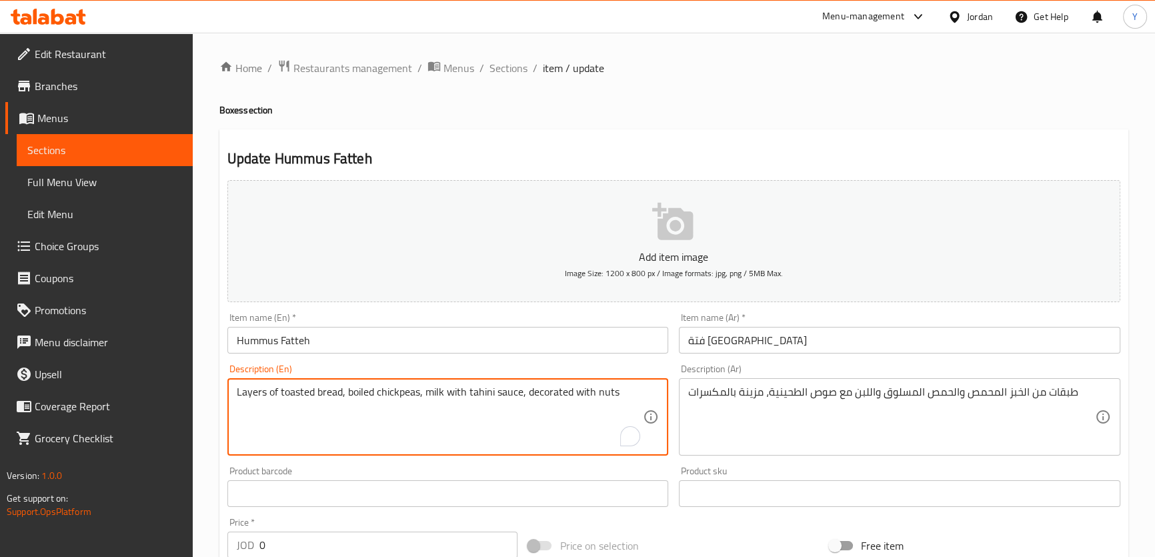
click at [429, 392] on textarea "Layers of toasted bread, boiled chickpeas, milk with tahini sauce, decorated wi…" at bounding box center [440, 417] width 407 height 63
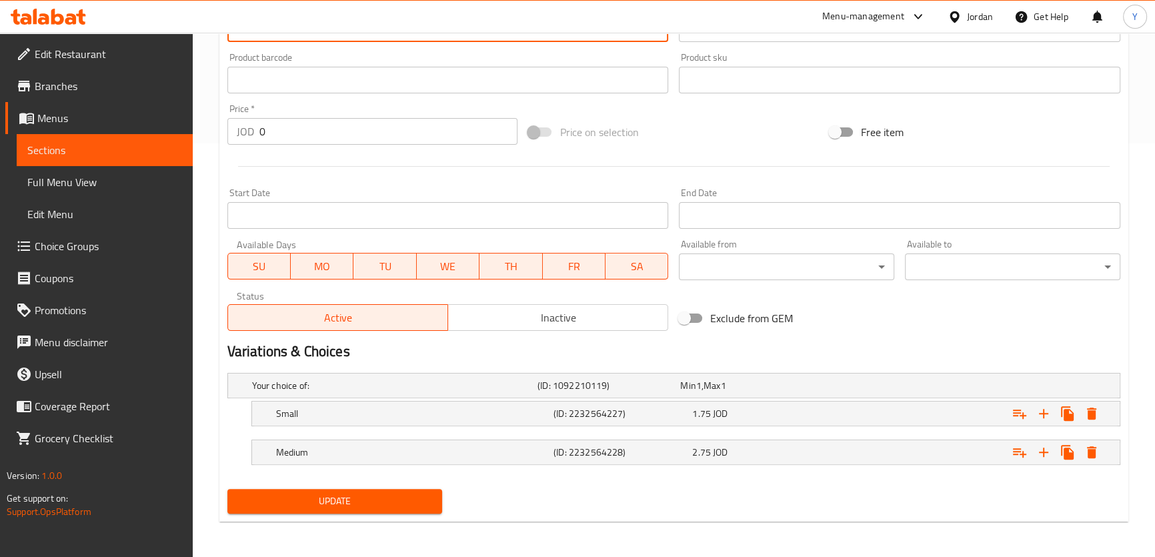
type textarea "Layers of toasted bread, boiled chickpeas, laban with tahini sauce, decorated w…"
click at [374, 517] on div "Update Hummus Fatteh Add item image Image Size: 1200 x 800 px / Image formats: …" at bounding box center [673, 119] width 909 height 806
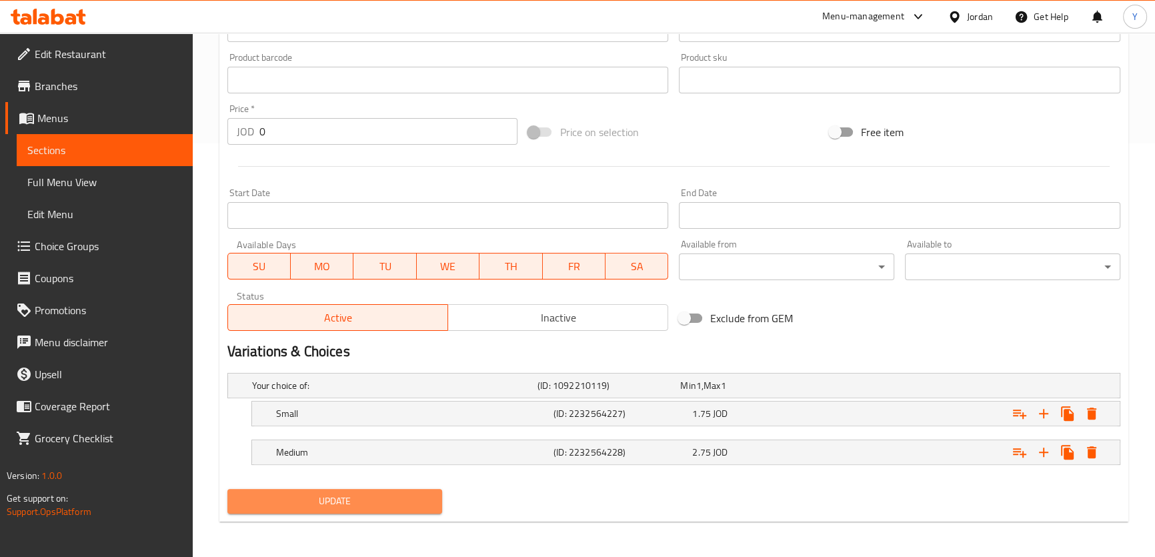
click at [371, 507] on span "Update" at bounding box center [335, 501] width 194 height 17
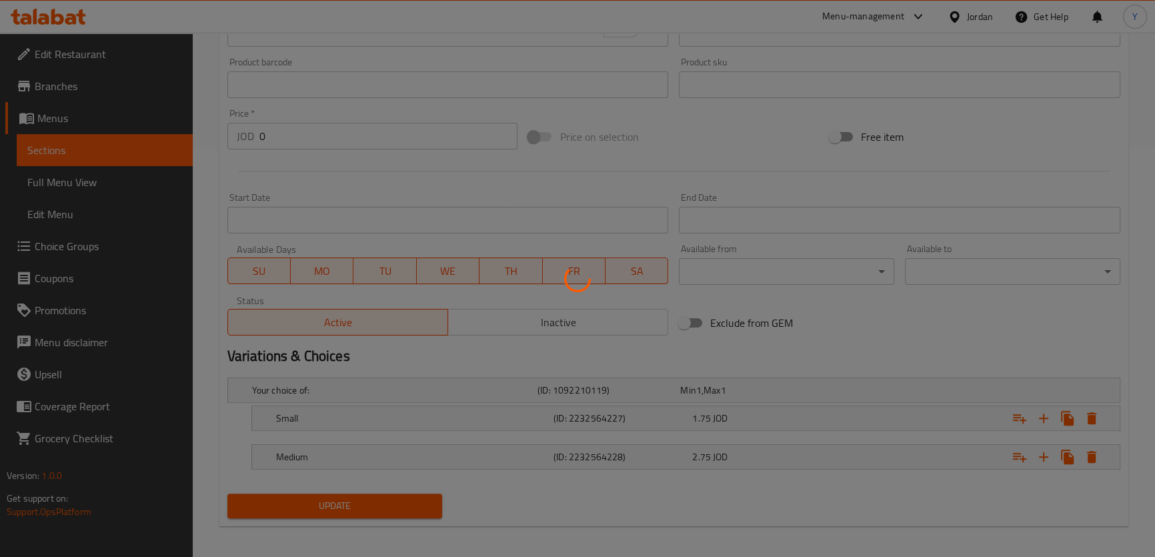
scroll to position [232, 0]
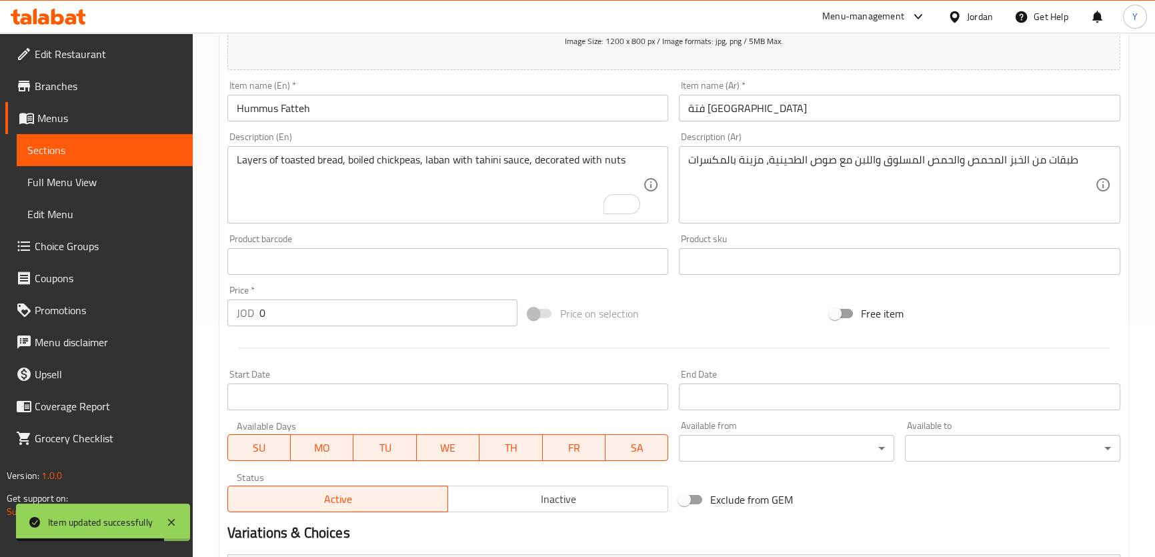
click at [65, 254] on span "Choice Groups" at bounding box center [108, 246] width 147 height 16
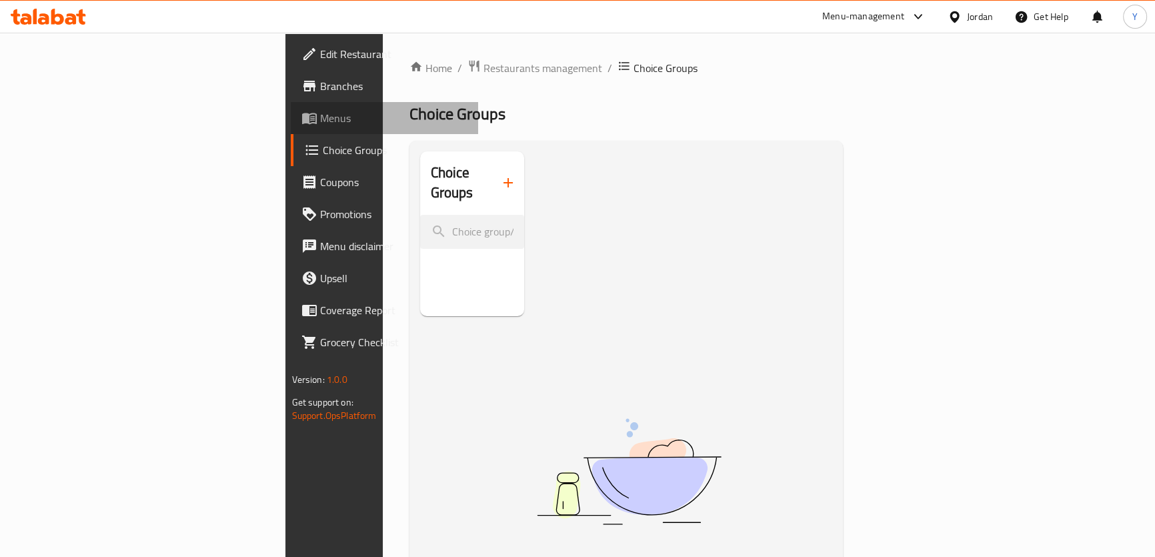
click at [320, 115] on span "Menus" at bounding box center [393, 118] width 147 height 16
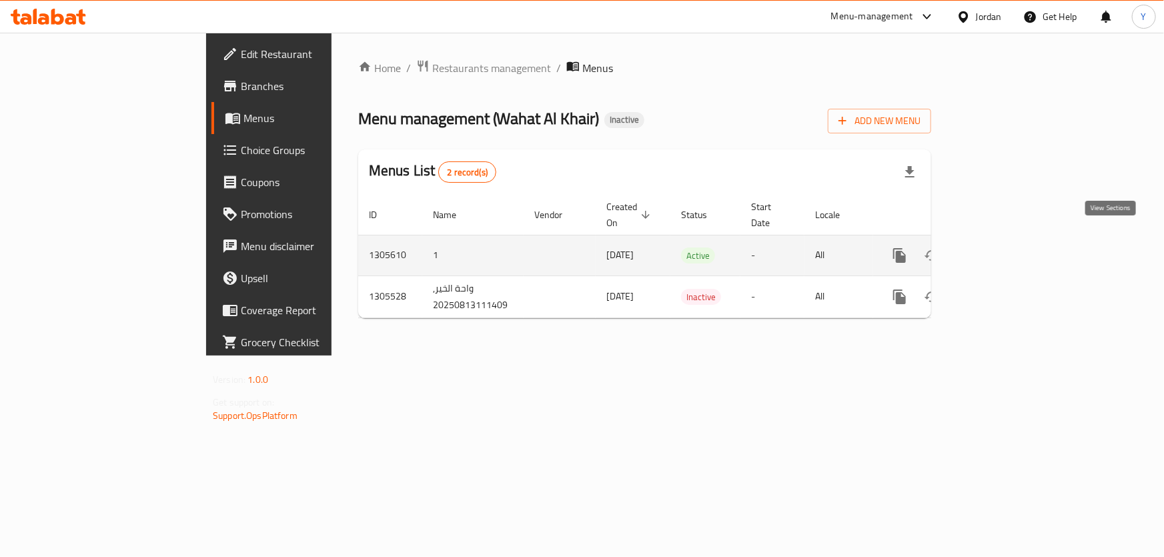
click at [1002, 250] on icon "enhanced table" at bounding box center [996, 256] width 12 height 12
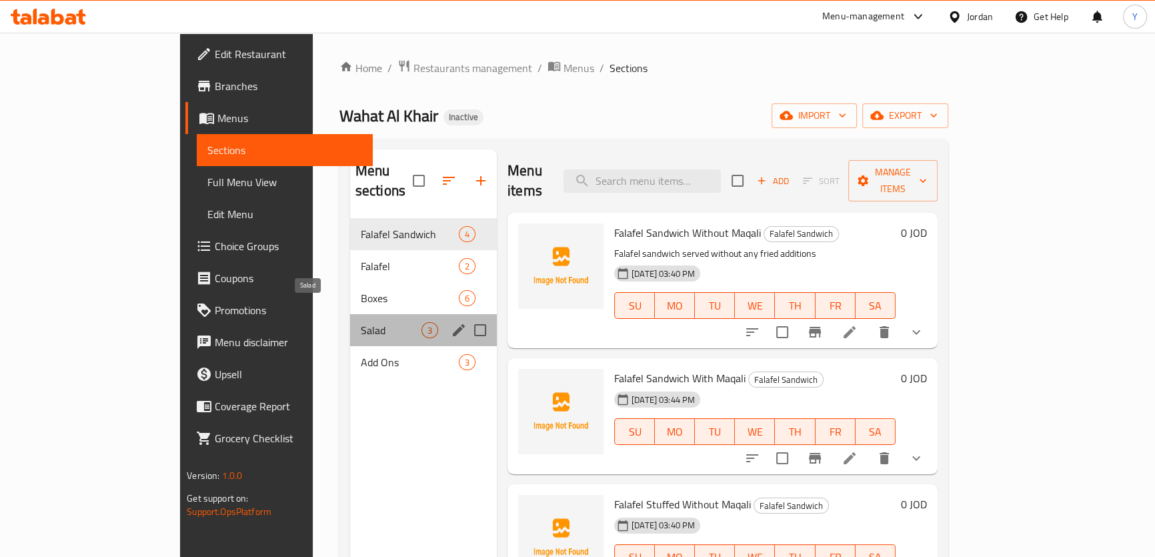
click at [361, 322] on span "Salad" at bounding box center [391, 330] width 61 height 16
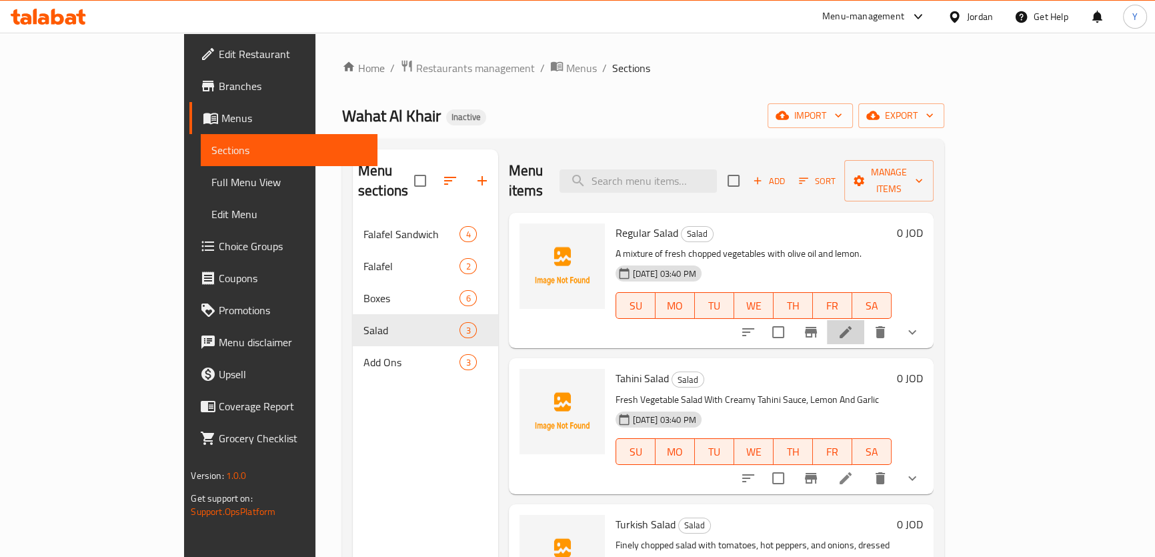
click at [854, 324] on icon at bounding box center [846, 332] width 16 height 16
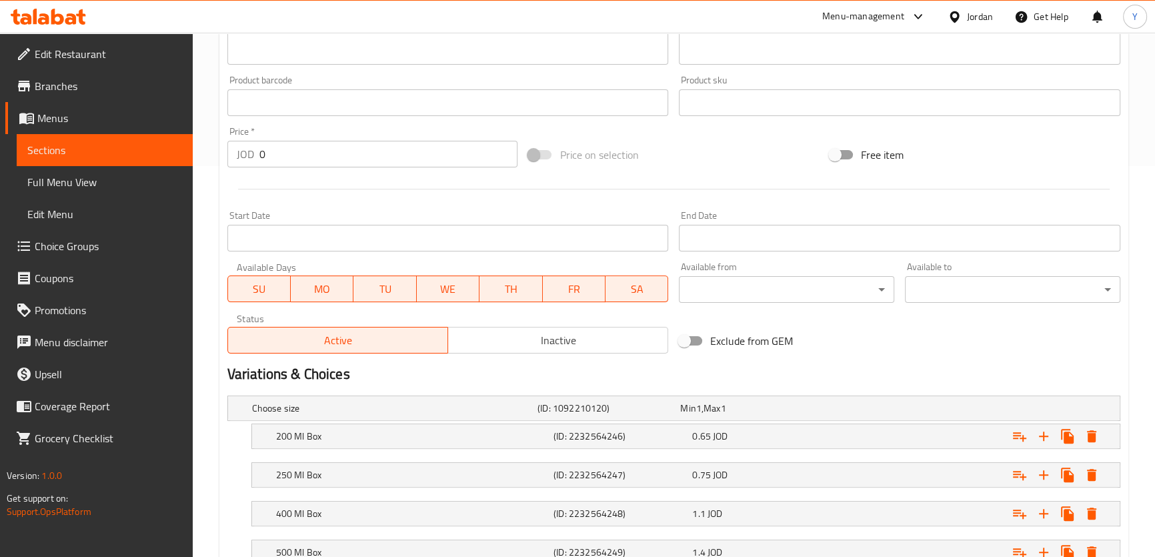
scroll to position [424, 0]
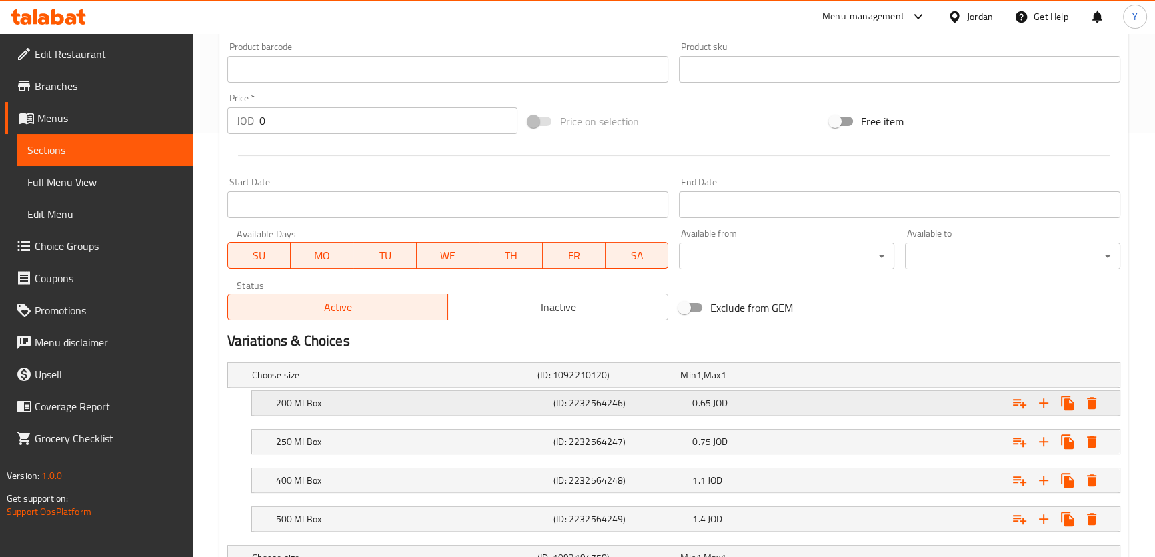
click at [392, 382] on h5 "200 Ml Box" at bounding box center [392, 374] width 280 height 13
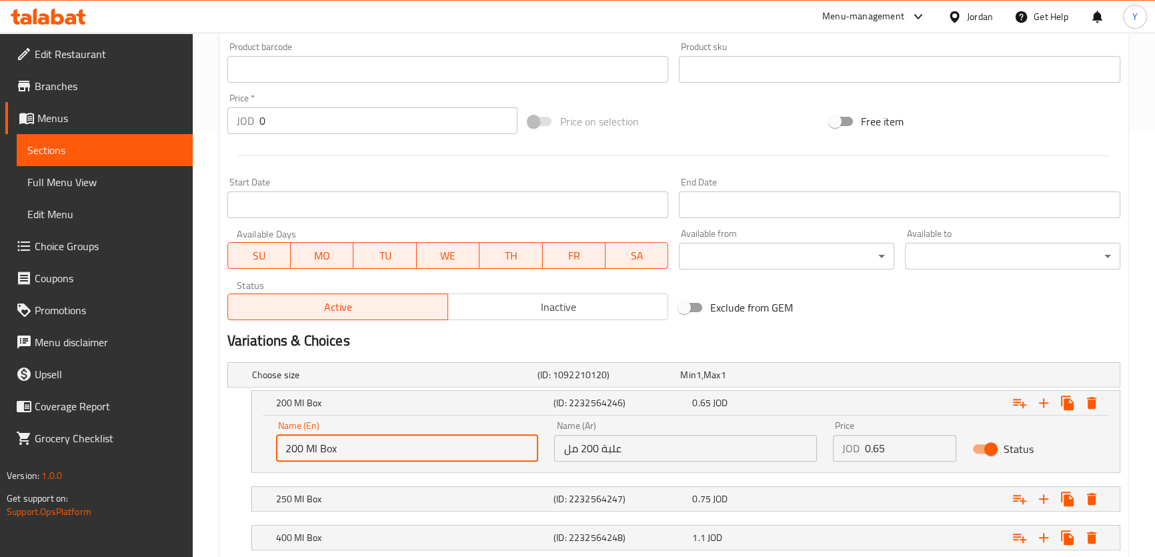
click at [332, 448] on input "200 Ml Box" at bounding box center [407, 448] width 263 height 27
type input "200 Ml"
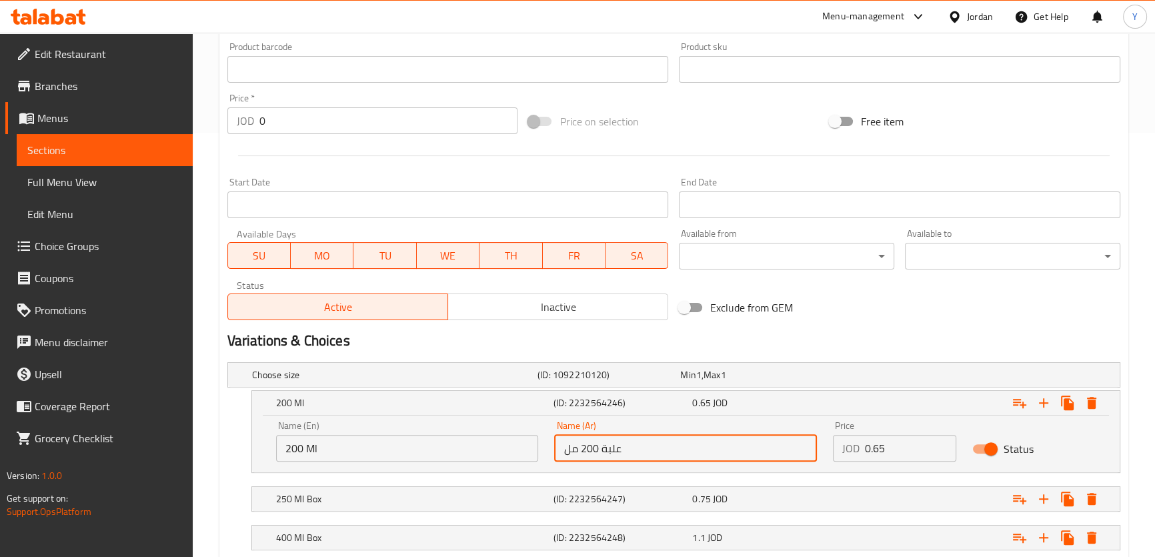
click at [644, 448] on input "علبة 200 مل" at bounding box center [685, 448] width 263 height 27
click at [618, 448] on input "علبة 200 مل" at bounding box center [685, 448] width 263 height 27
click at [609, 446] on input "علبة 200 مل" at bounding box center [685, 448] width 263 height 27
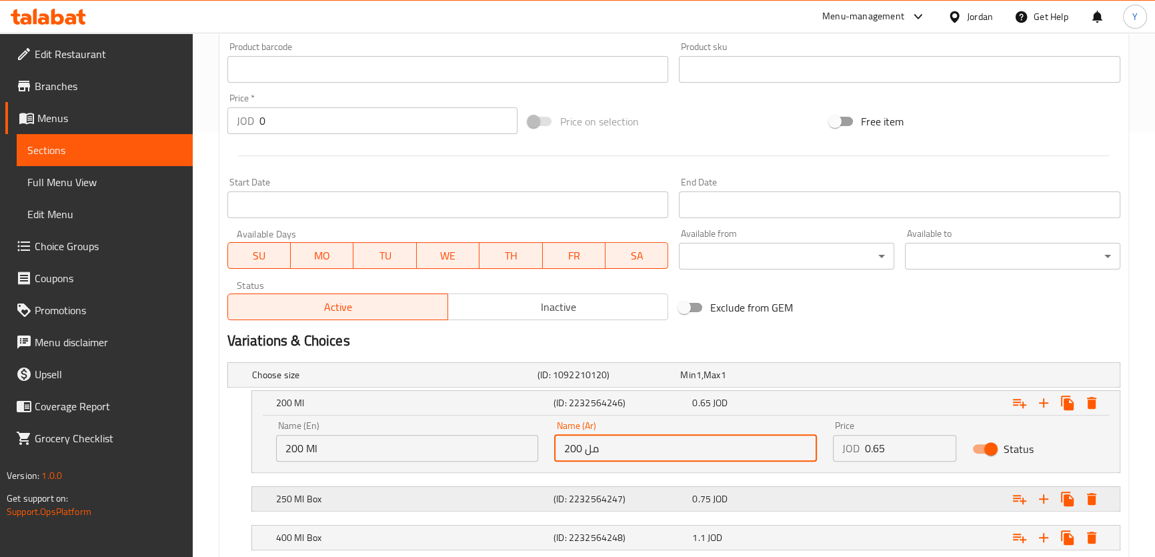
type input "200 مل"
click at [616, 382] on h5 "(ID: 2232564247)" at bounding box center [606, 374] width 137 height 13
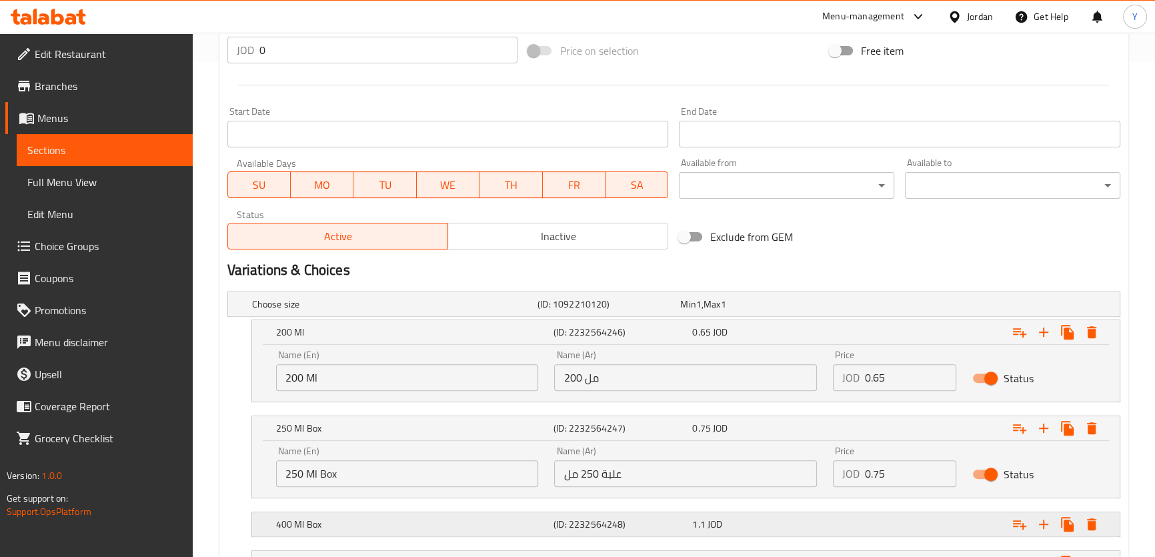
scroll to position [546, 0]
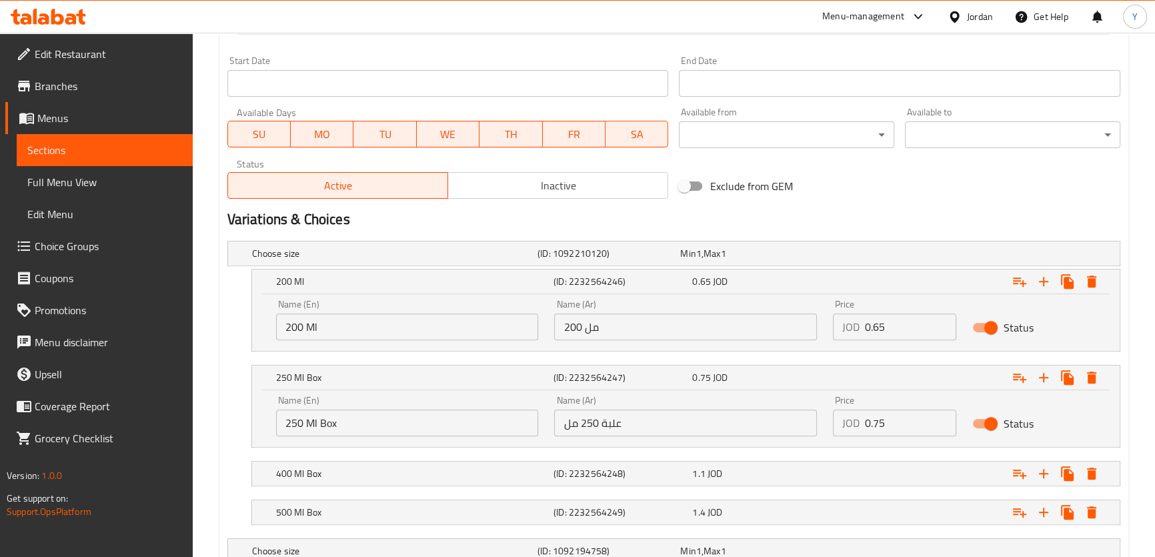
click at [606, 426] on input "علبة 250 مل" at bounding box center [685, 423] width 263 height 27
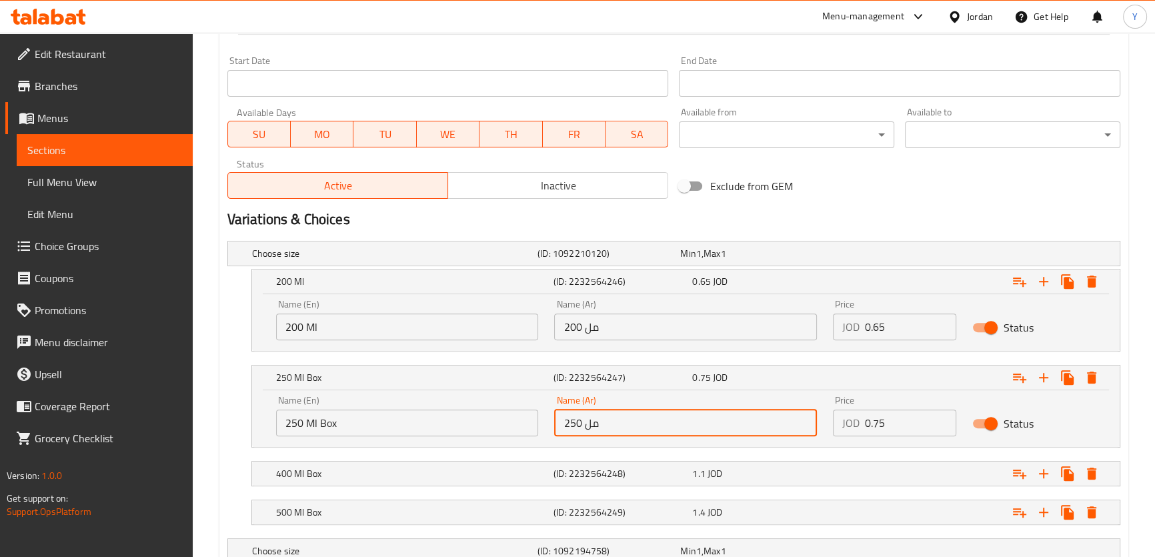
type input "250 مل"
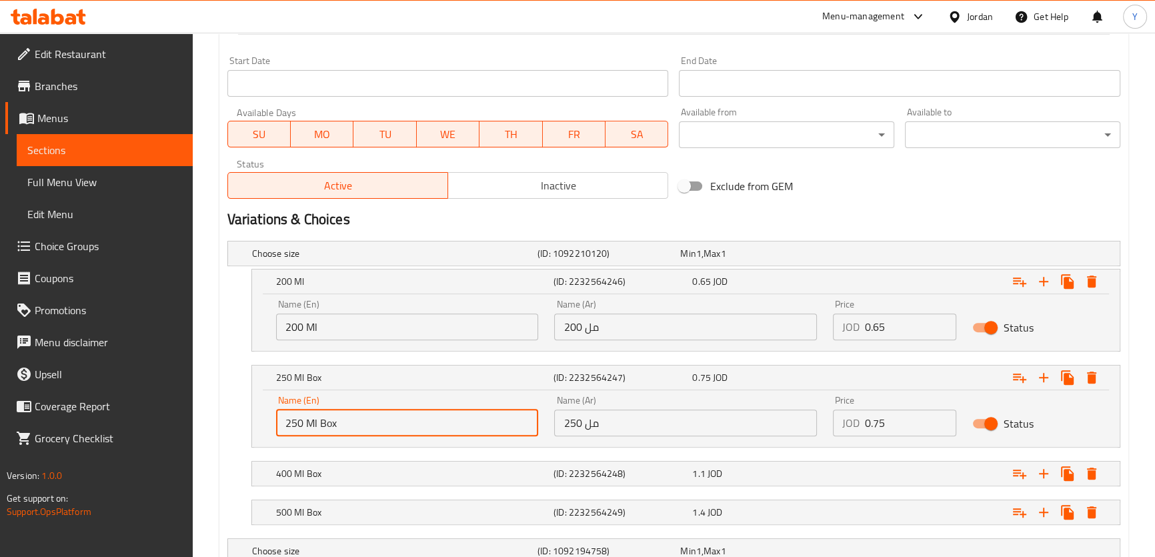
click at [331, 422] on input "250 Ml Box" at bounding box center [407, 423] width 263 height 27
type input "250 Ml"
click at [576, 260] on h5 "(ID: 2232564248)" at bounding box center [606, 253] width 137 height 13
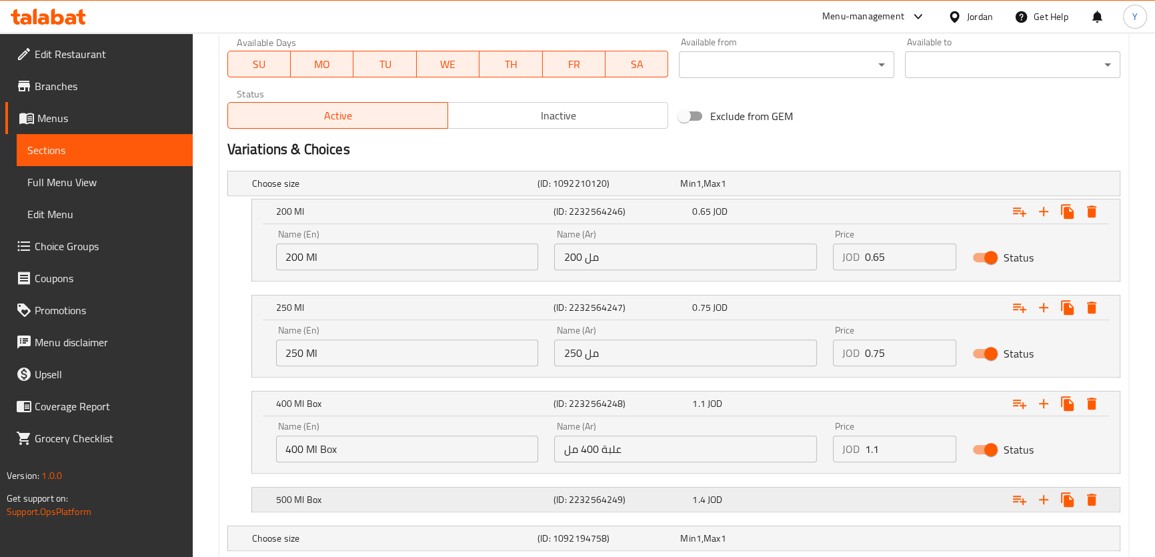
scroll to position [690, 0]
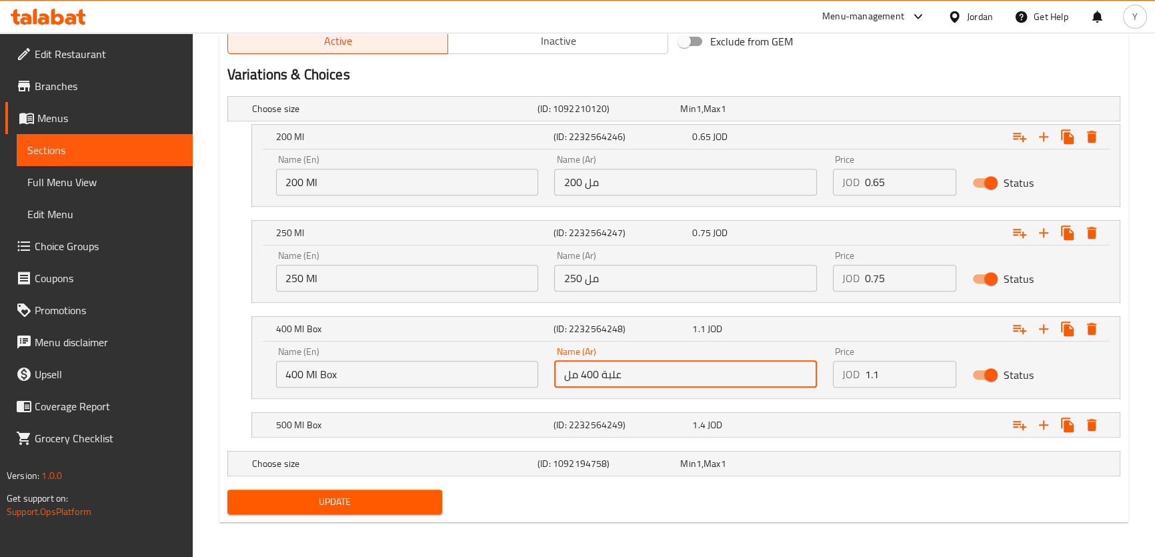
click at [612, 372] on input "علبة 400 مل" at bounding box center [685, 374] width 263 height 27
type input "400 مل"
click at [329, 377] on input "400 Ml Box" at bounding box center [407, 374] width 263 height 27
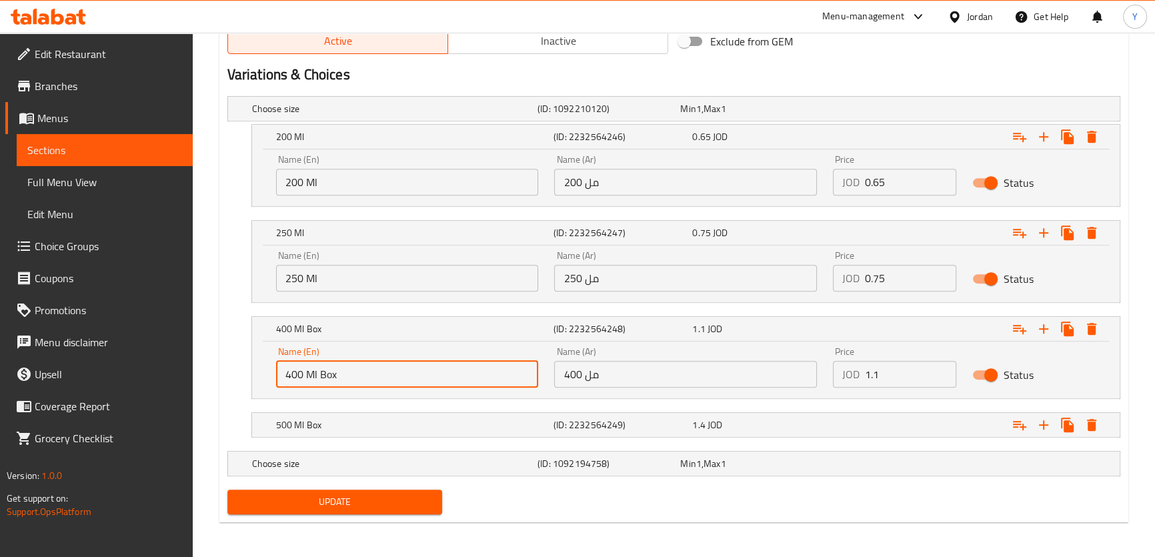
click at [329, 377] on input "400 Ml Box" at bounding box center [407, 374] width 263 height 27
type input "400 Ml"
click at [602, 115] on h5 "(ID: 2232564249)" at bounding box center [606, 108] width 137 height 13
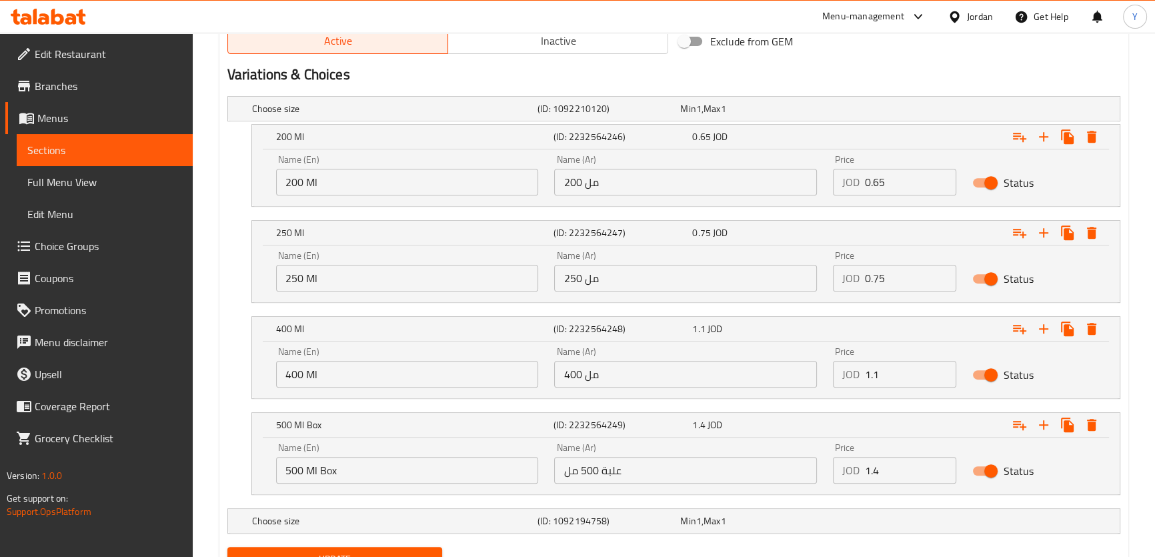
click at [606, 466] on input "علبة 500 مل" at bounding box center [685, 470] width 263 height 27
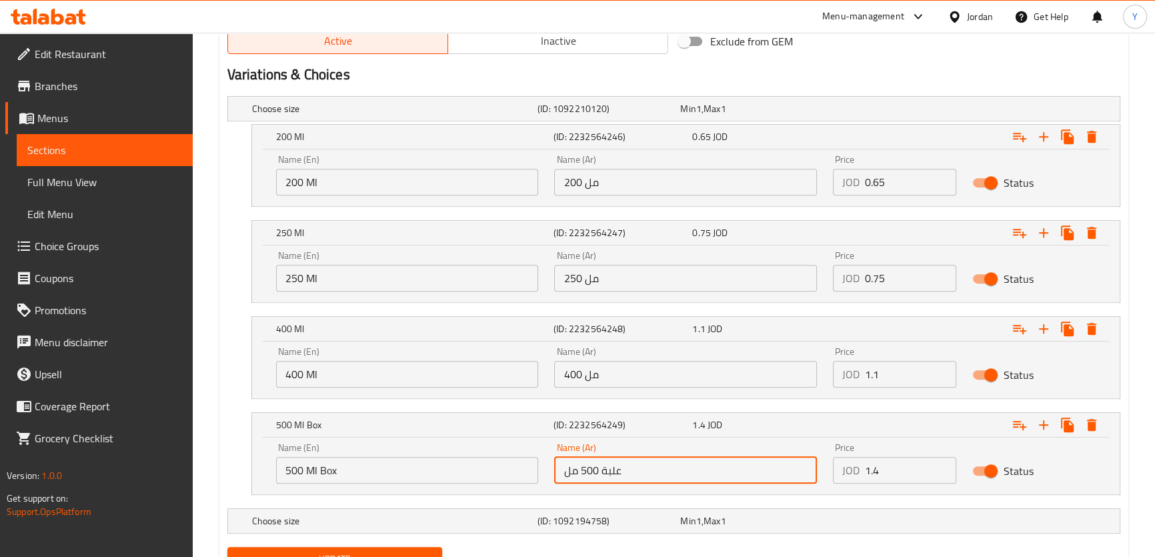
click at [606, 466] on input "علبة 500 مل" at bounding box center [685, 470] width 263 height 27
type input "500 مل"
click at [332, 464] on input "500 Ml Box" at bounding box center [407, 470] width 263 height 27
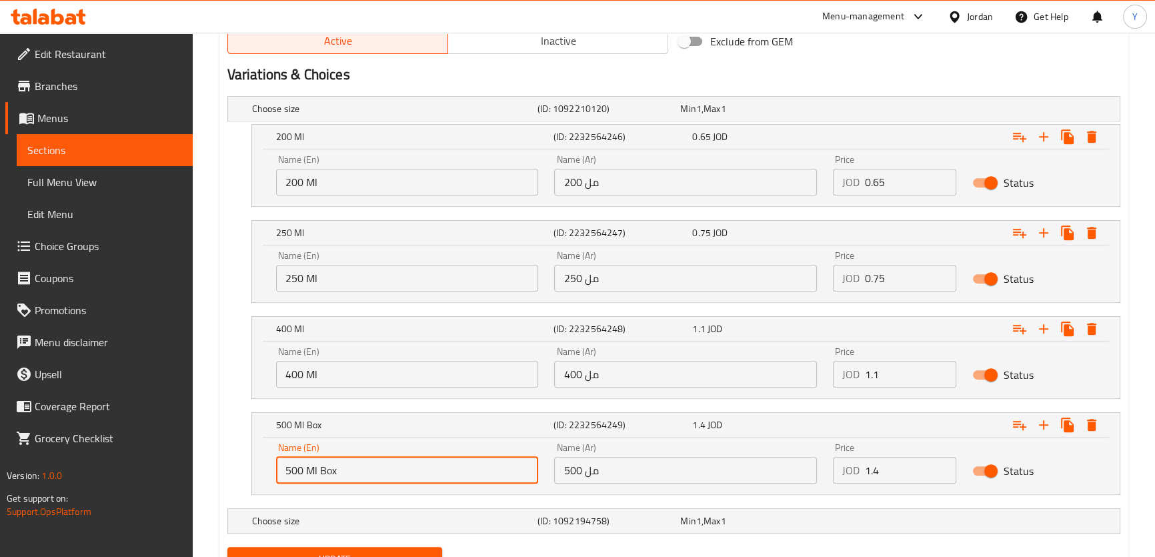
click at [332, 464] on input "500 Ml Box" at bounding box center [407, 470] width 263 height 27
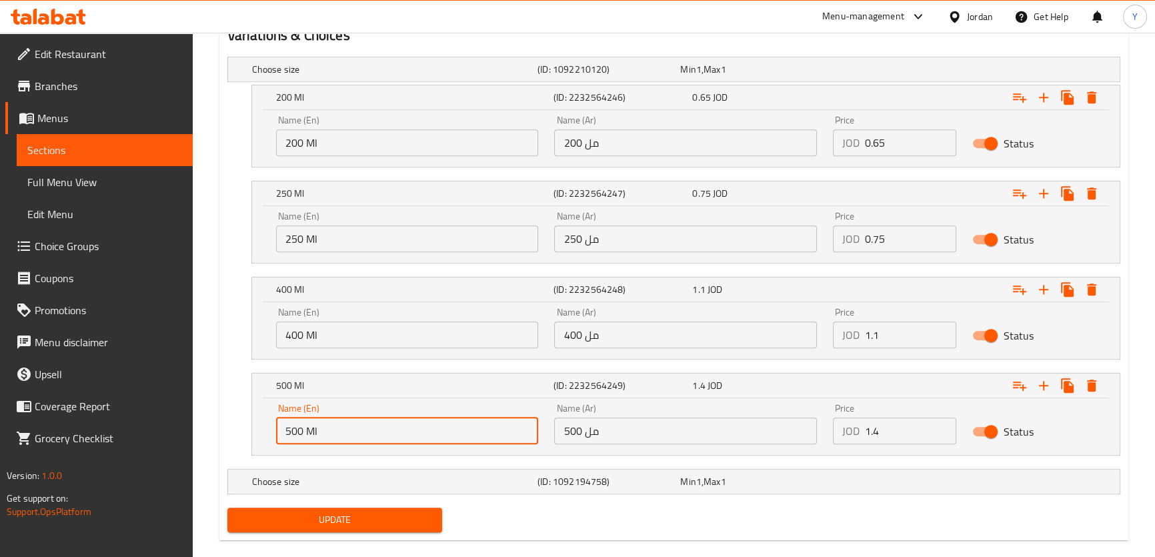
scroll to position [748, 0]
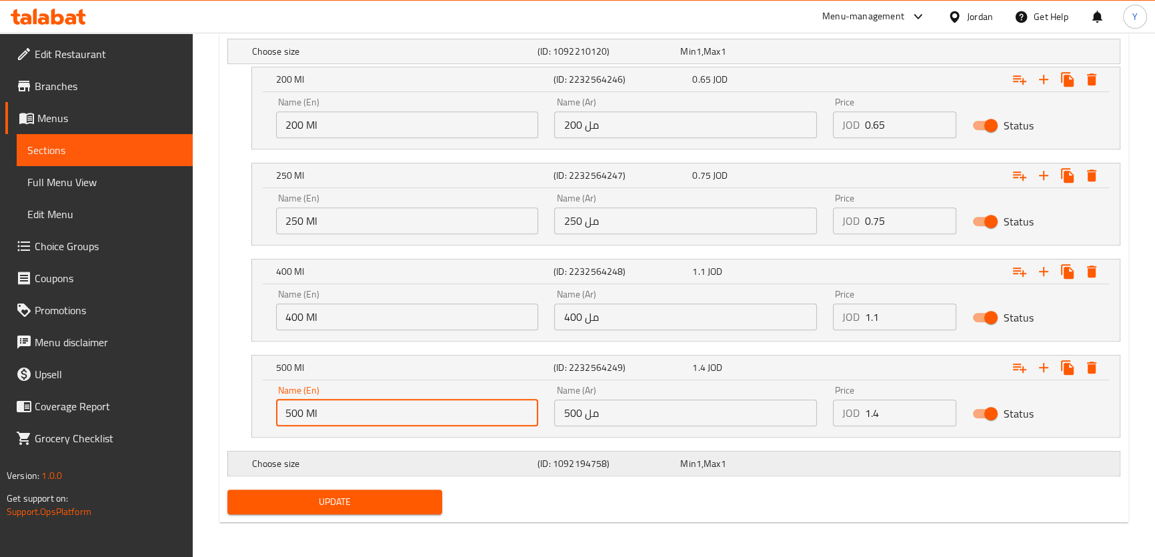
type input "500 Ml"
click at [1013, 54] on div "Expand" at bounding box center [964, 51] width 286 height 5
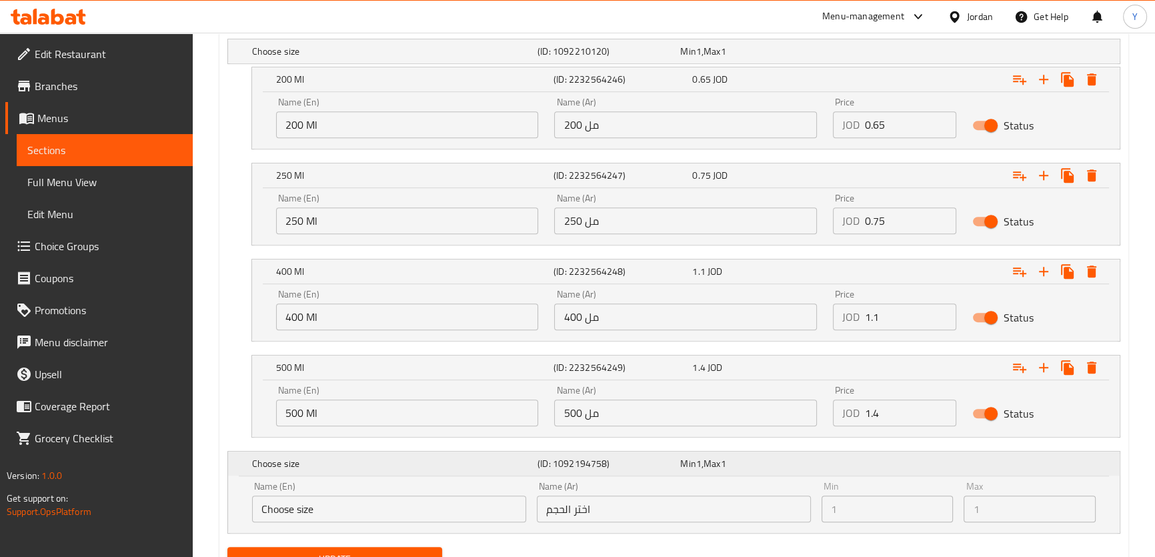
click at [615, 89] on div "(ID: 1092194758)" at bounding box center [620, 79] width 139 height 19
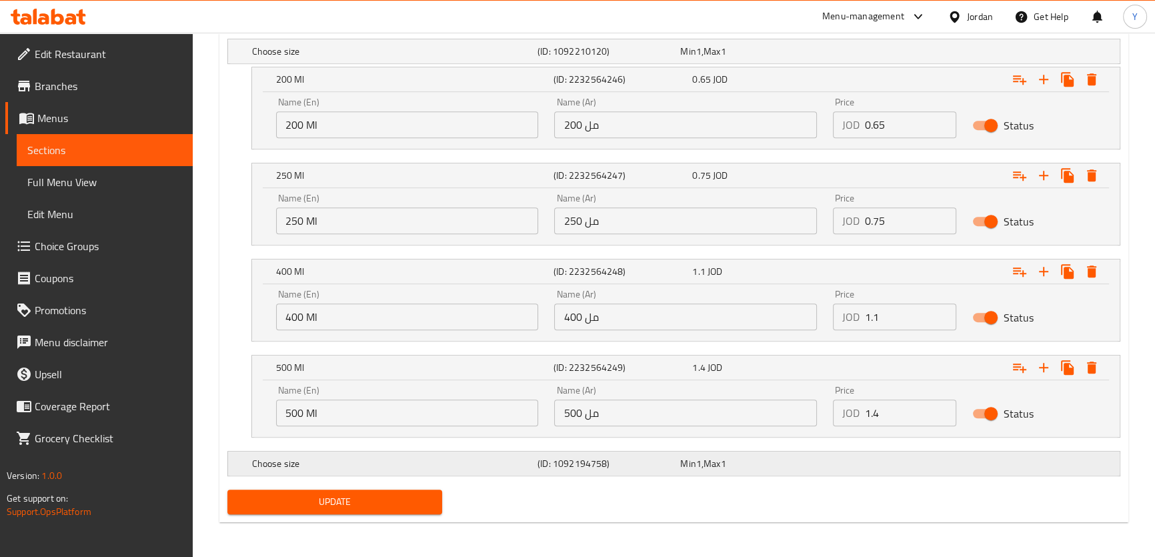
click at [1073, 54] on div "Expand" at bounding box center [964, 51] width 286 height 5
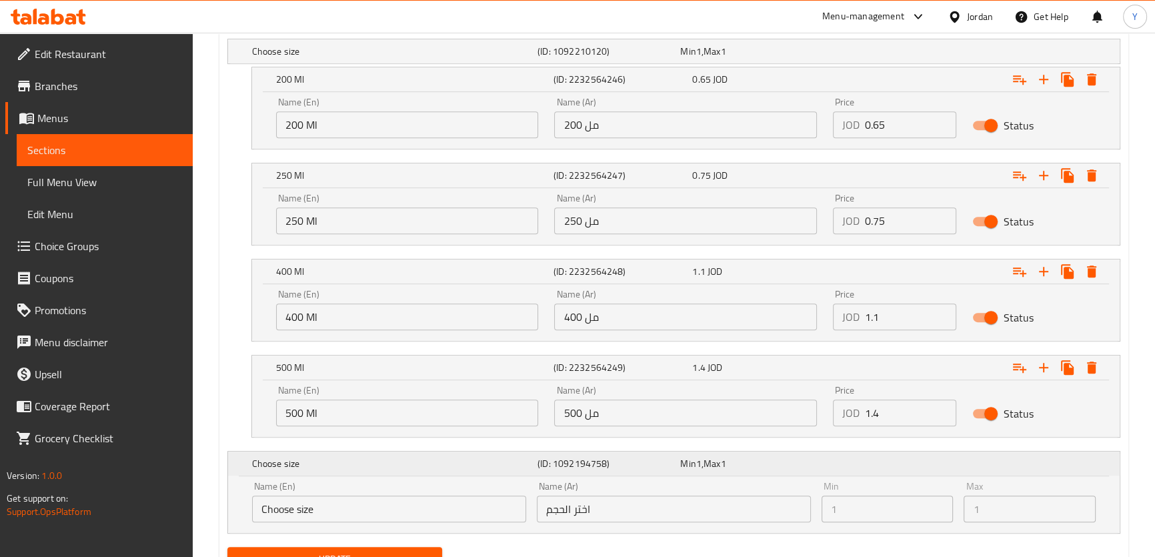
click at [1073, 94] on div "Expand" at bounding box center [968, 79] width 278 height 29
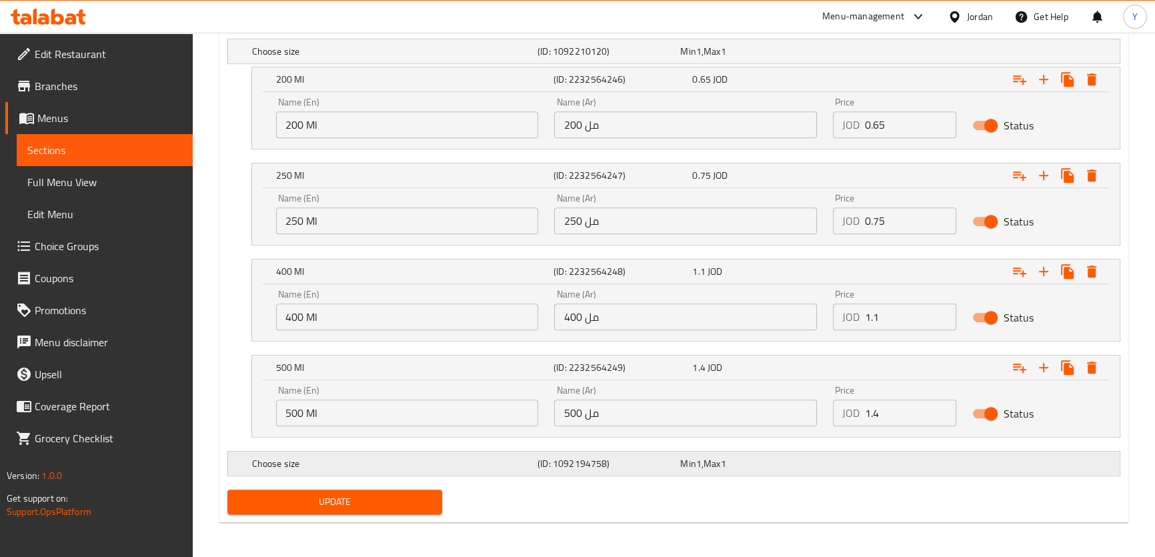
click at [1073, 54] on div "Expand" at bounding box center [964, 51] width 286 height 5
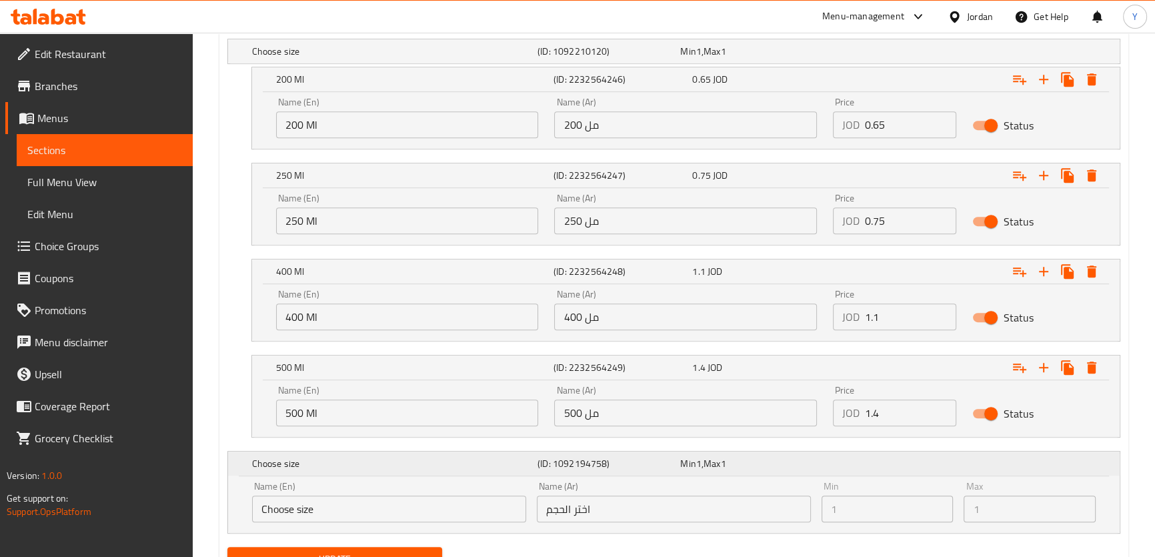
click at [1073, 94] on div "Expand" at bounding box center [968, 79] width 278 height 29
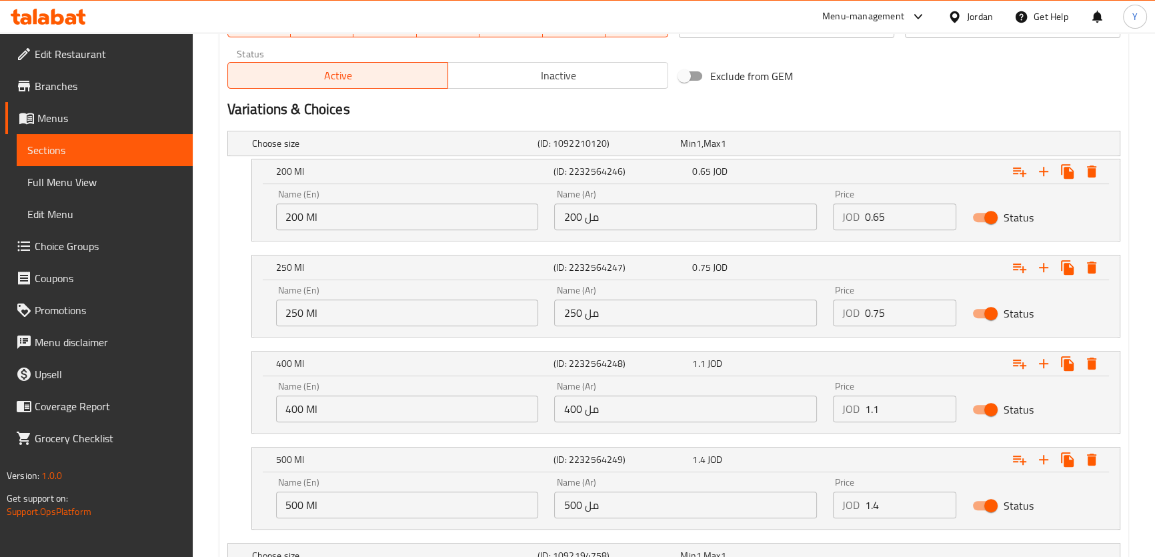
scroll to position [627, 0]
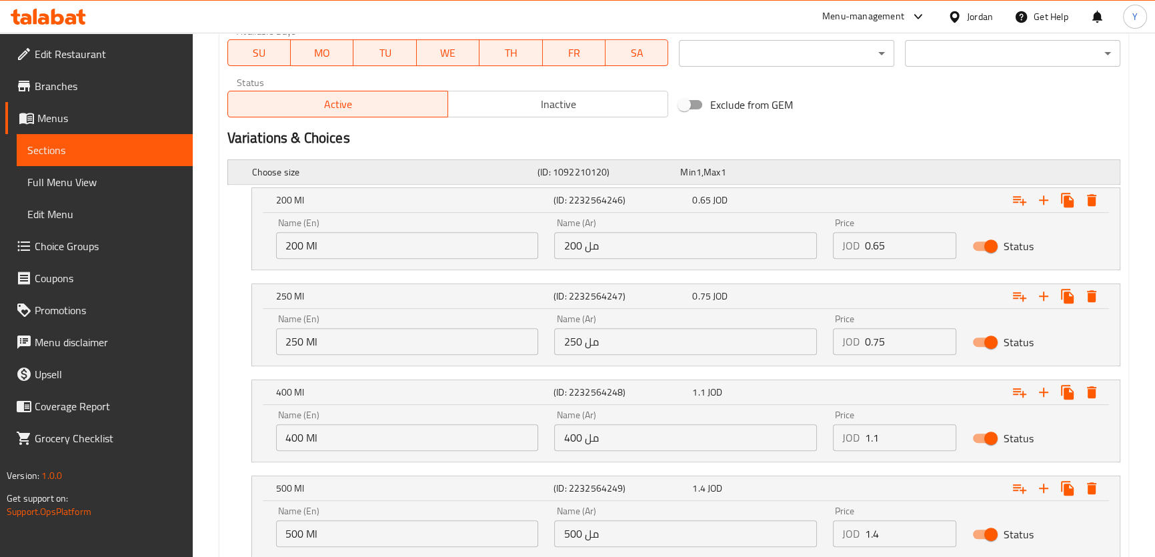
click at [780, 173] on div "Min 1 , Max 1" at bounding box center [748, 171] width 137 height 13
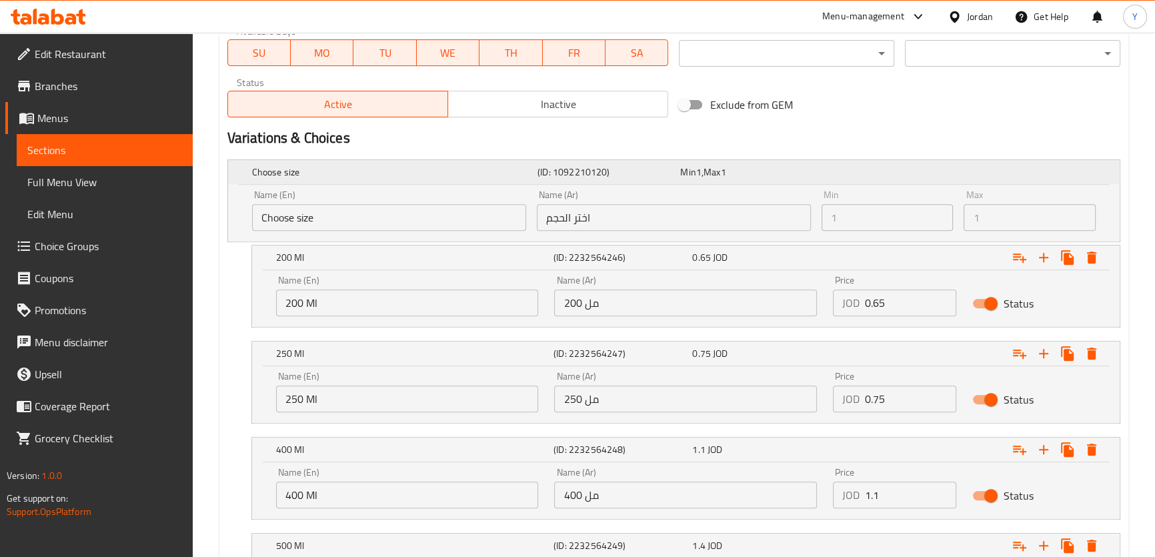
click at [783, 167] on div "Min 1 , Max 1" at bounding box center [748, 171] width 137 height 13
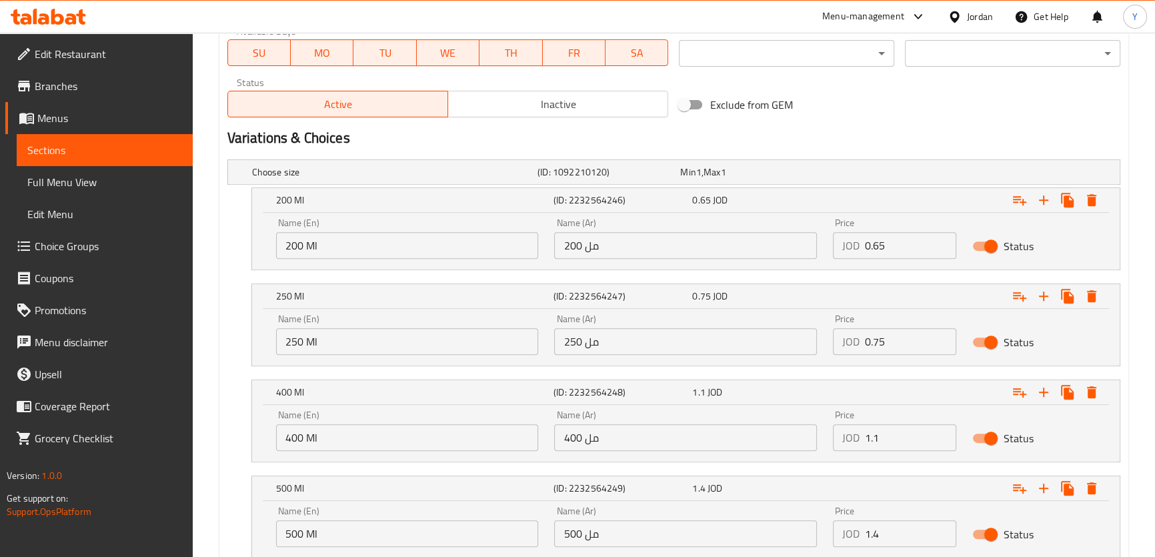
scroll to position [748, 0]
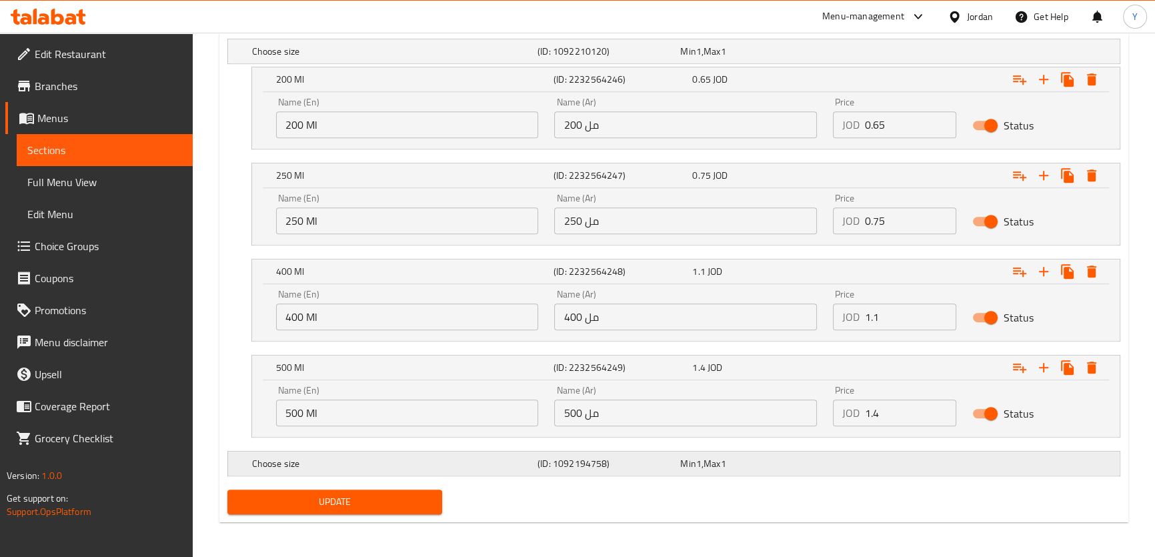
click at [773, 61] on div "Min 1 , Max 1" at bounding box center [749, 51] width 143 height 19
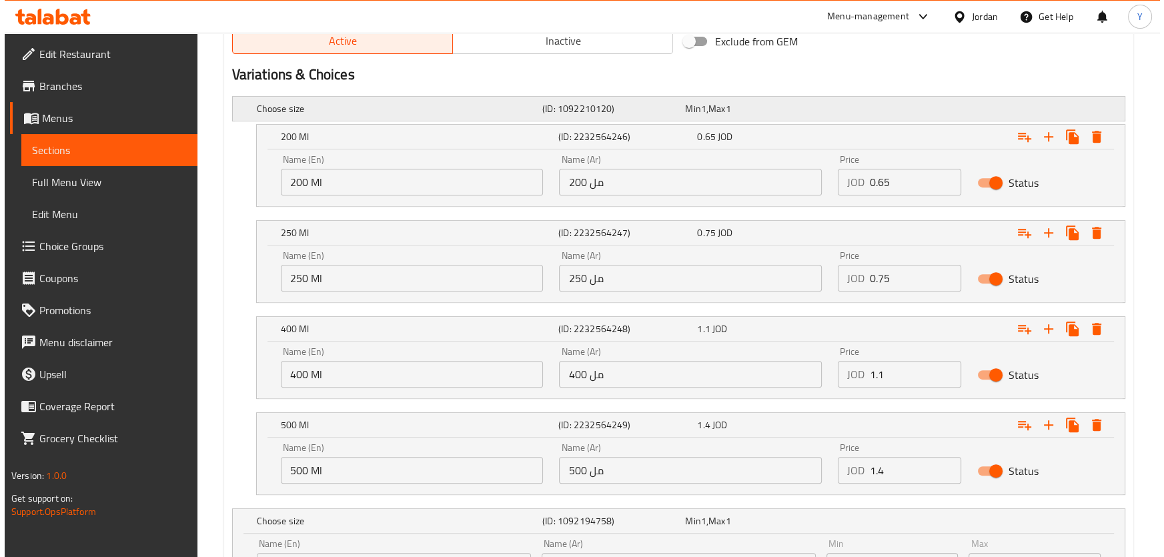
scroll to position [806, 0]
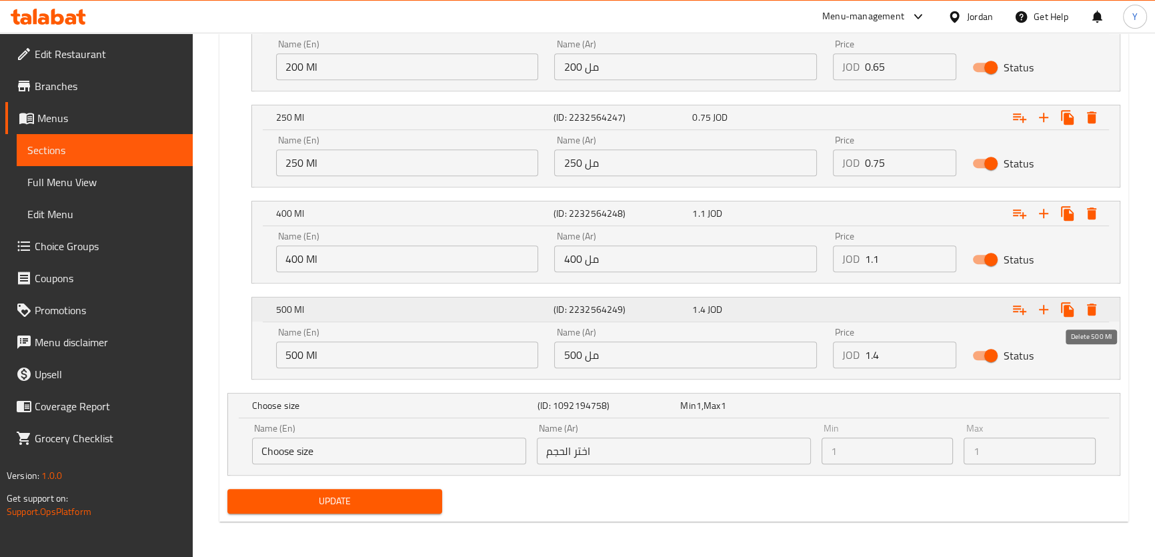
click at [1095, 306] on icon "Expand" at bounding box center [1091, 310] width 9 height 12
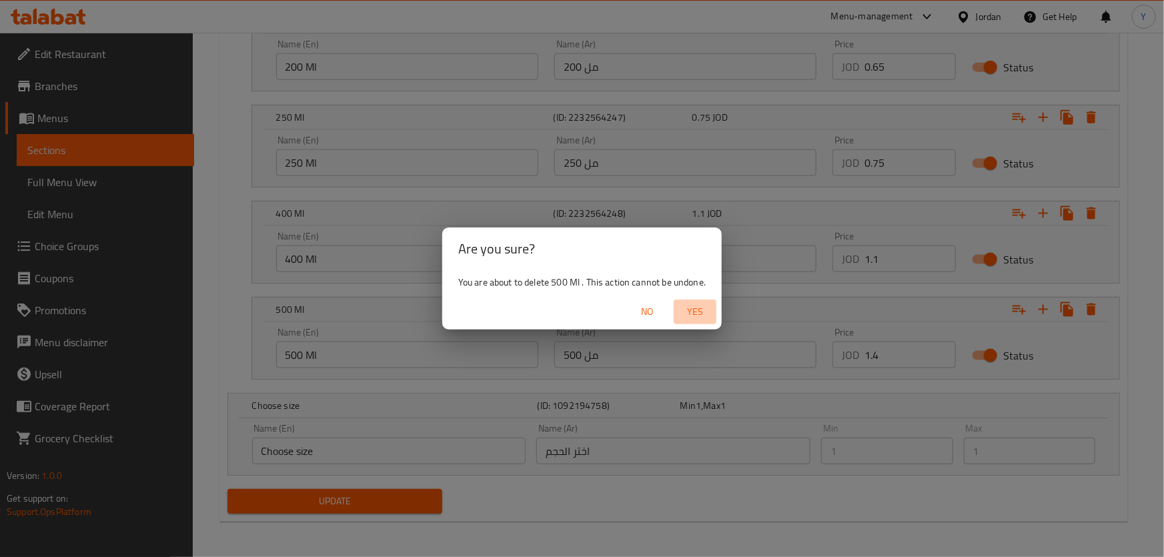
click at [696, 315] on span "Yes" at bounding box center [695, 312] width 32 height 17
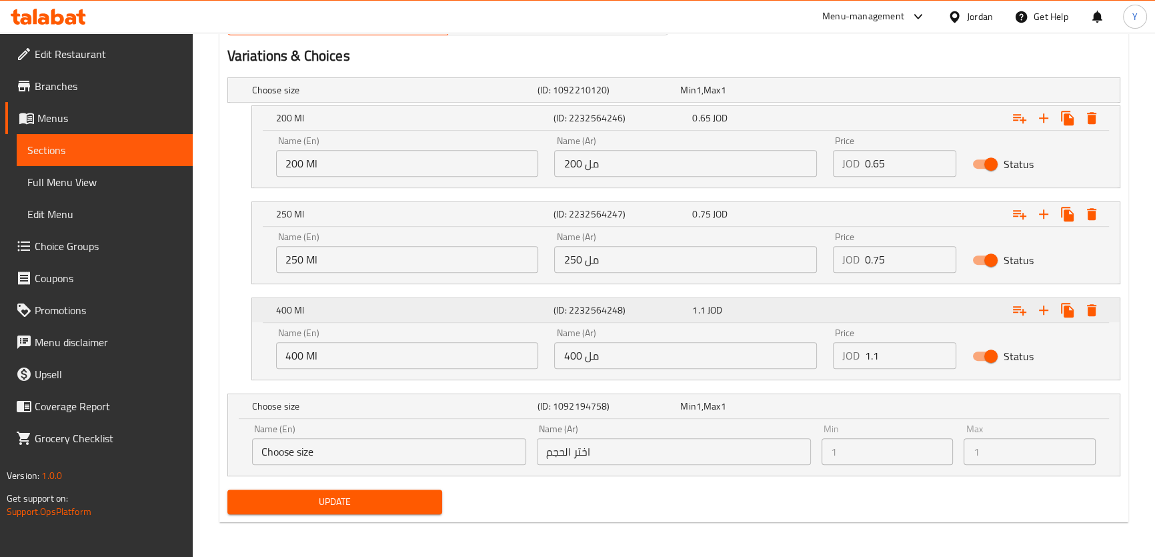
click at [1094, 124] on icon "Expand" at bounding box center [1091, 118] width 9 height 12
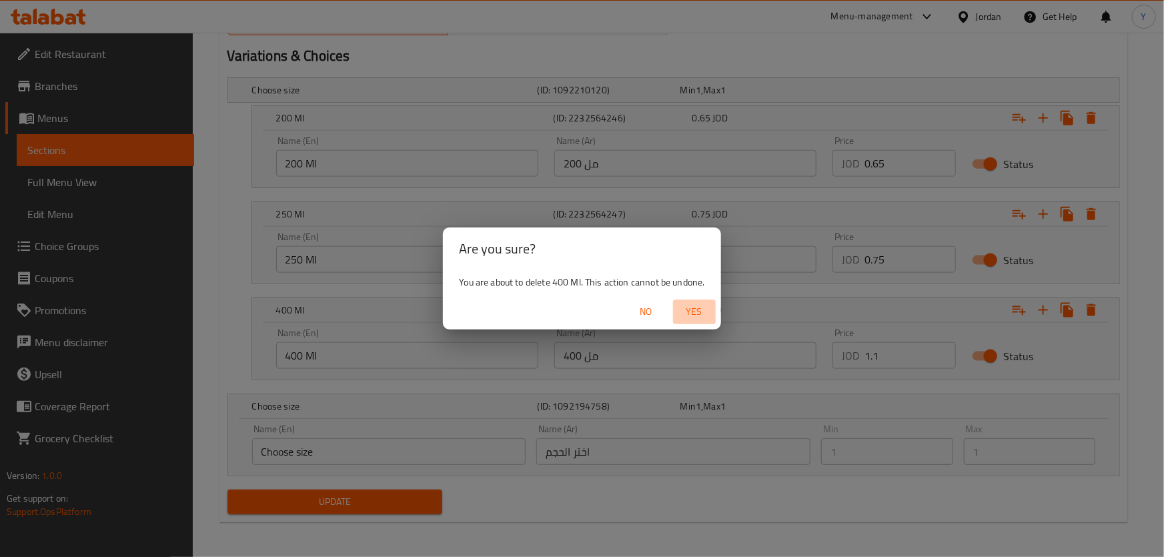
click at [686, 320] on span "Yes" at bounding box center [694, 312] width 32 height 17
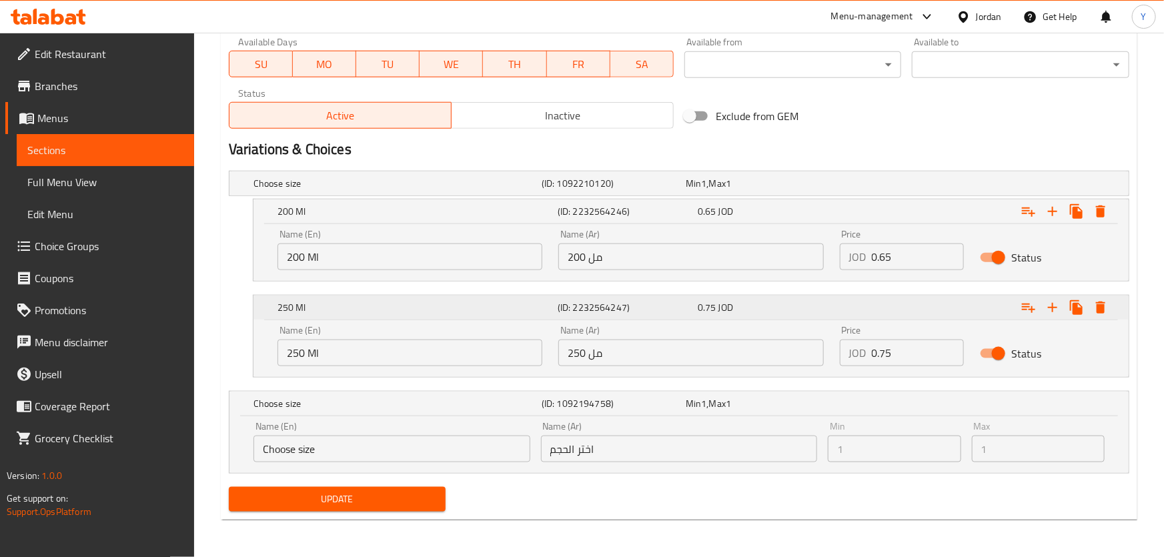
scroll to position [614, 0]
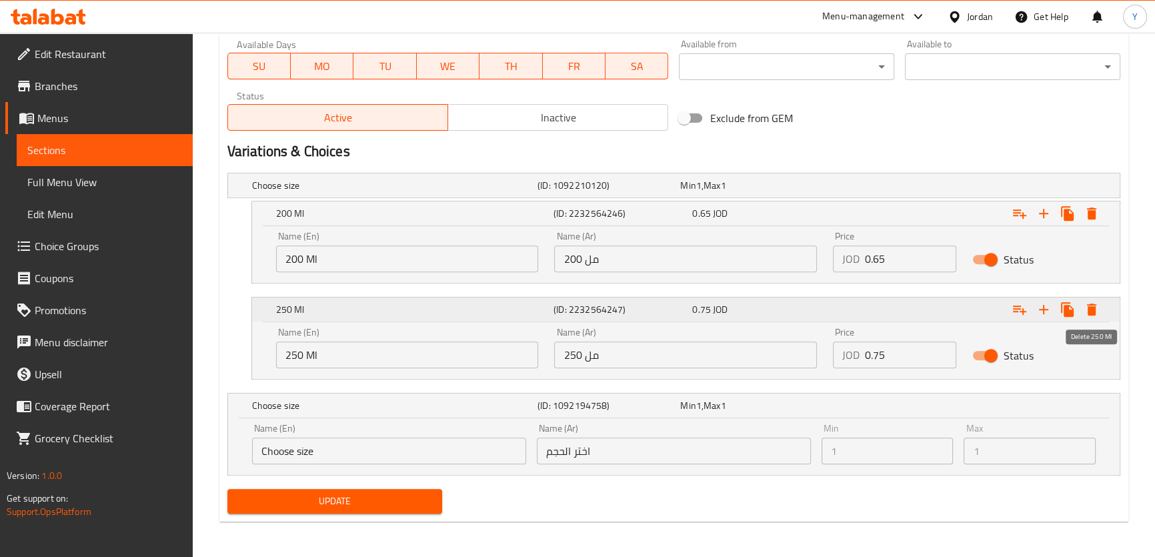
click at [1085, 306] on icon "Expand" at bounding box center [1092, 310] width 16 height 16
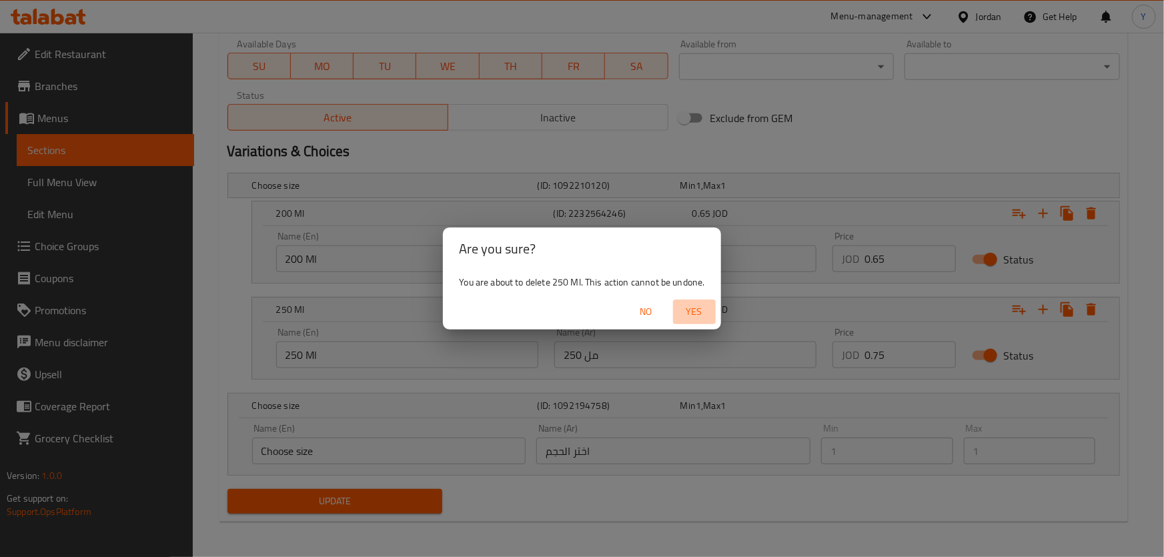
click at [694, 311] on span "Yes" at bounding box center [694, 312] width 32 height 17
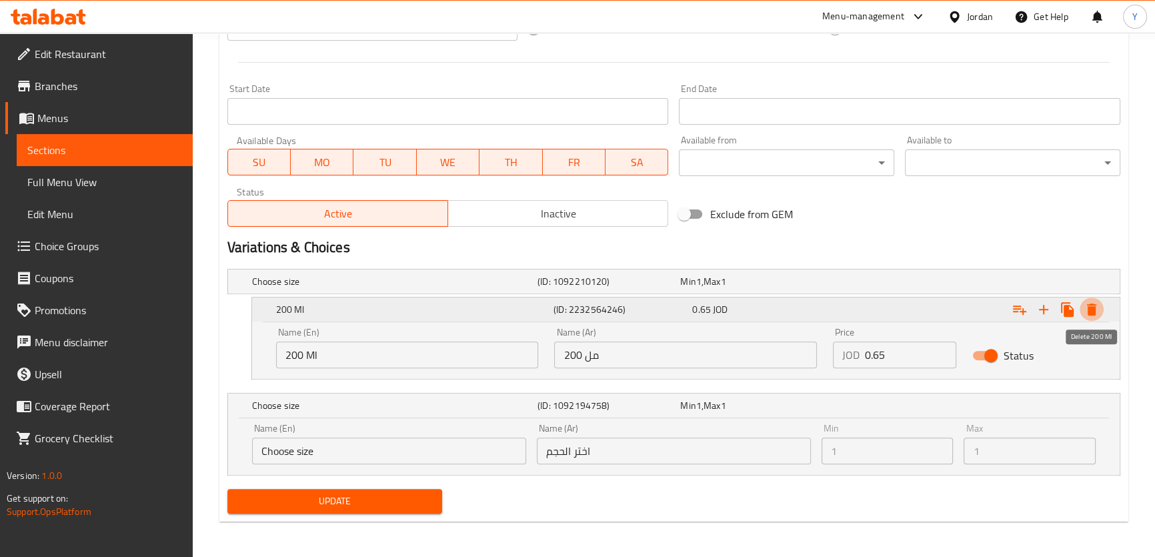
click at [1087, 306] on icon "Expand" at bounding box center [1092, 310] width 16 height 16
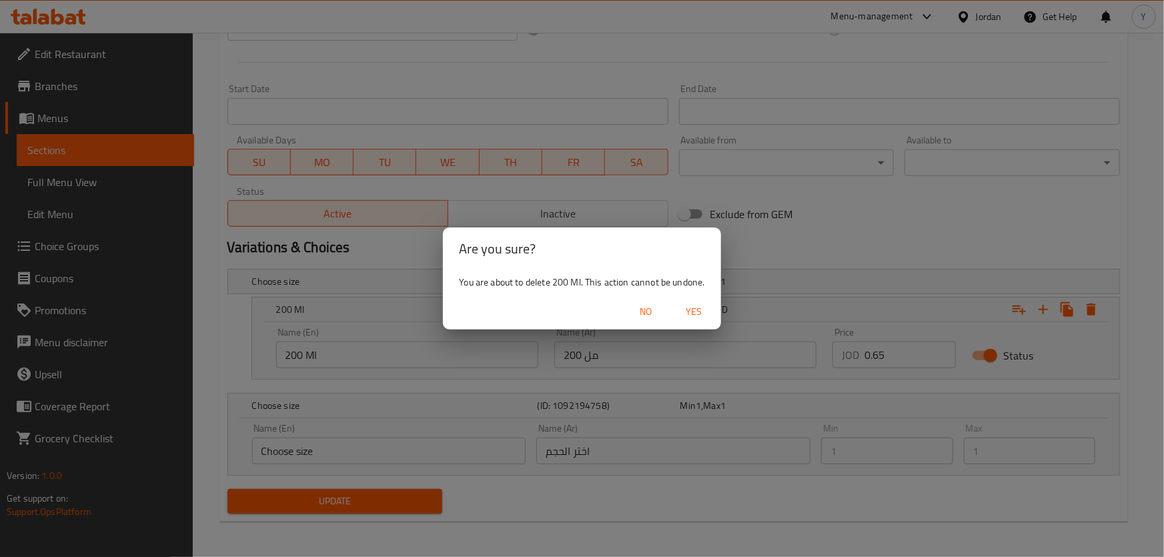
click at [692, 316] on span "Yes" at bounding box center [694, 312] width 32 height 17
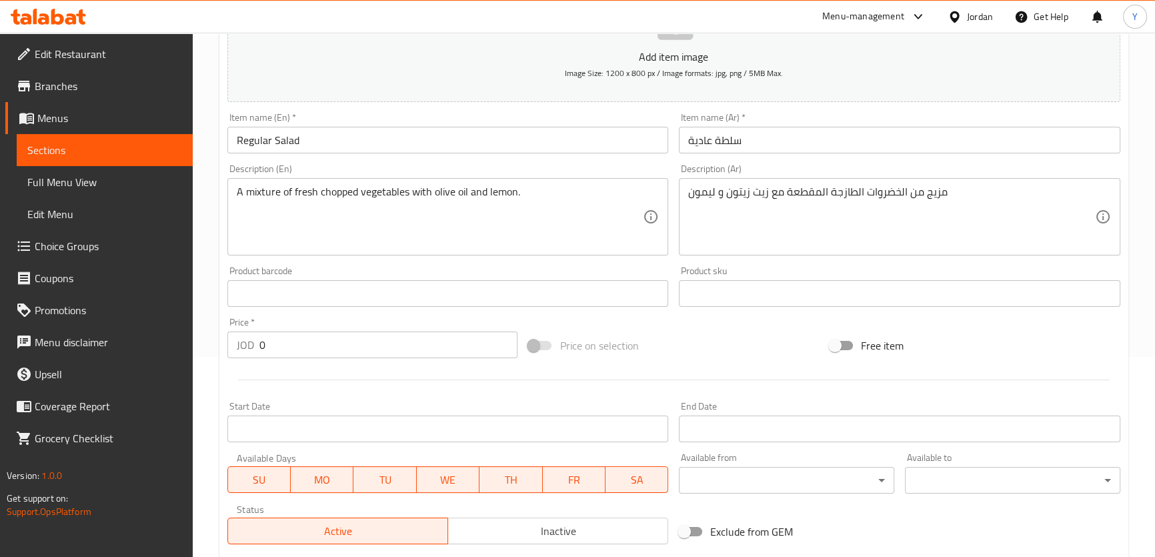
scroll to position [81, 0]
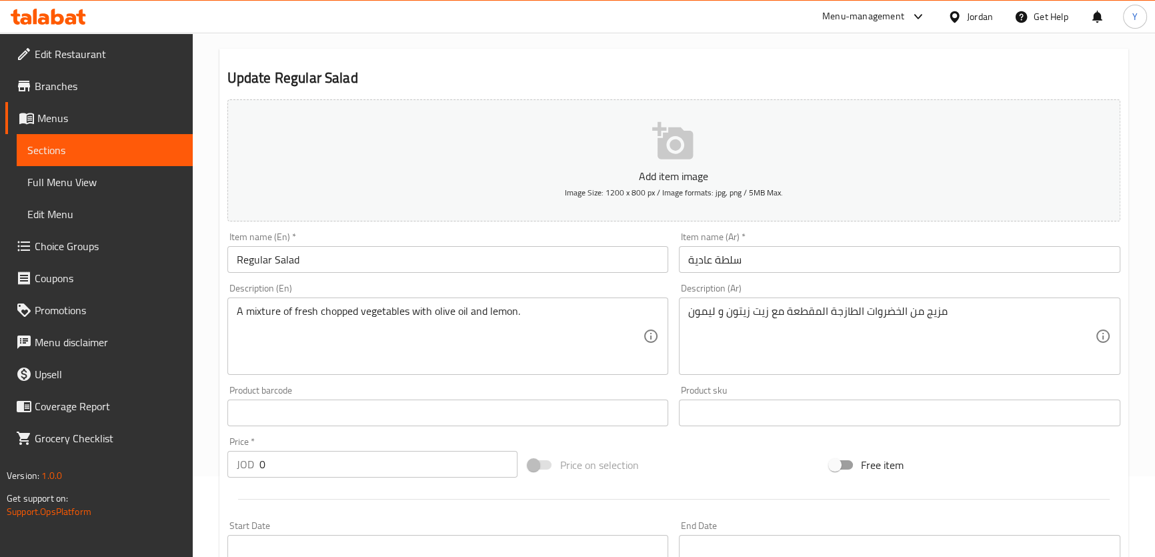
click at [73, 181] on span "Full Menu View" at bounding box center [104, 182] width 155 height 16
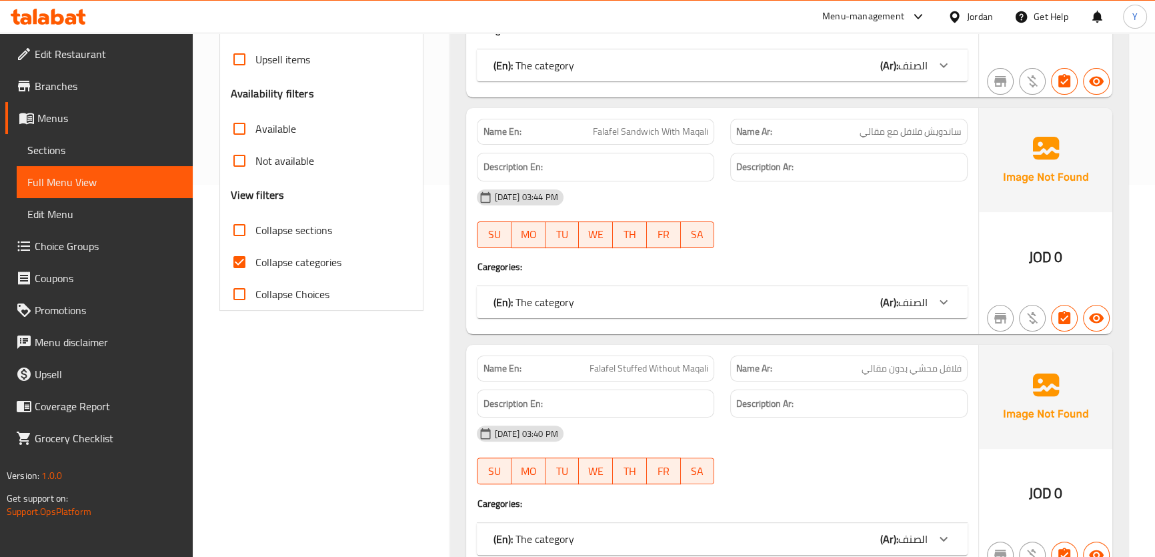
scroll to position [384, 0]
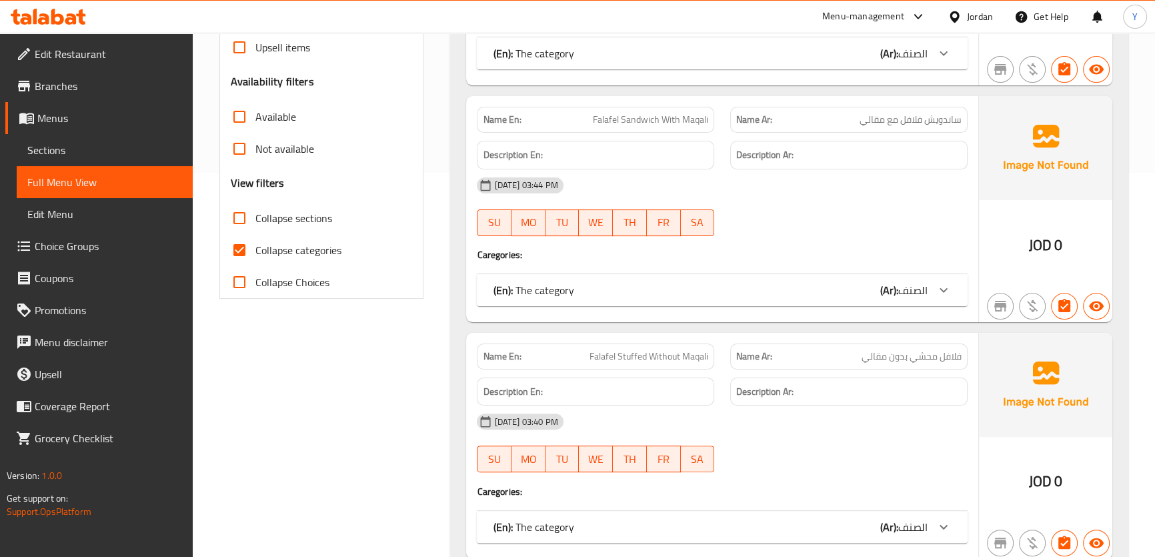
click at [278, 218] on span "Collapse sections" at bounding box center [294, 218] width 77 height 16
click at [256, 218] on input "Collapse sections" at bounding box center [239, 218] width 32 height 32
checkbox input "true"
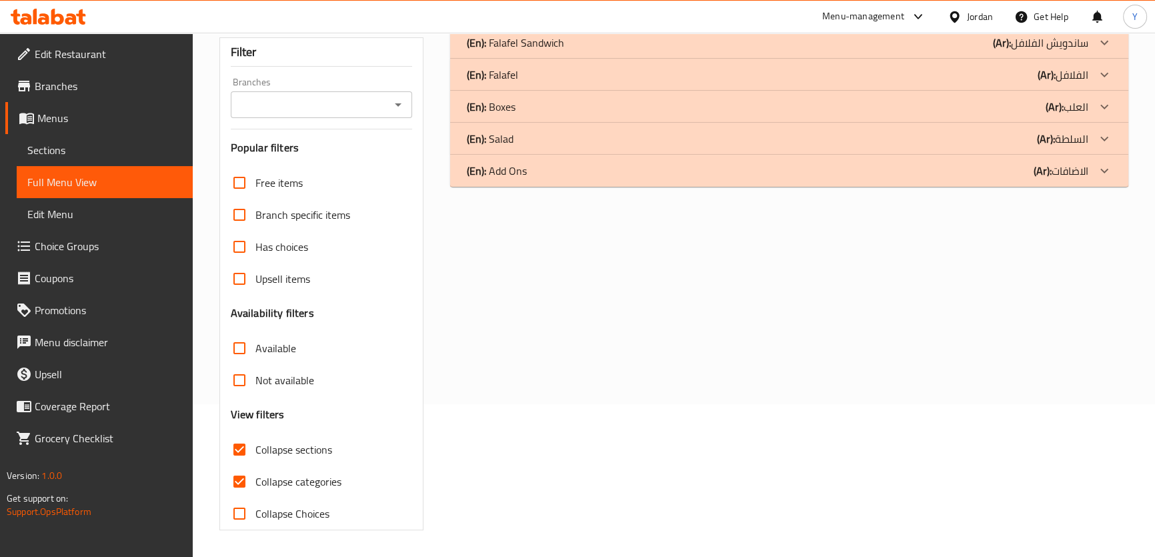
scroll to position [152, 0]
click at [600, 51] on div "(En): Salad (Ar): السلطة" at bounding box center [777, 43] width 622 height 16
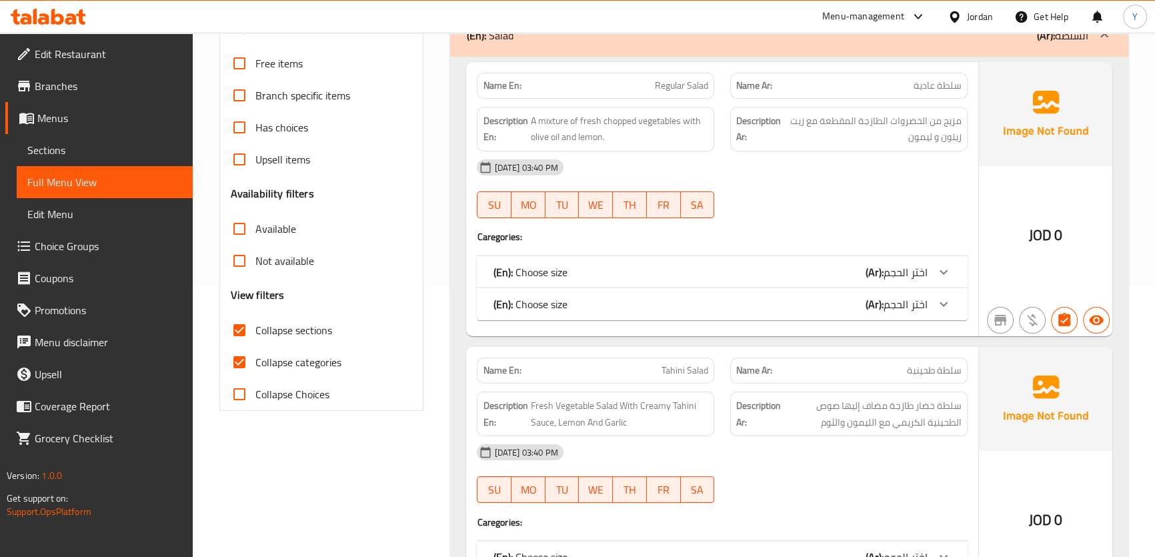
scroll to position [274, 0]
click at [638, 254] on div "Name En: Regular Salad Name Ar: سلطة عادية Description En: A mixture of fresh c…" at bounding box center [722, 198] width 512 height 274
click at [648, 268] on div "(En): Choose size (Ar): اختر الحجم" at bounding box center [710, 271] width 434 height 16
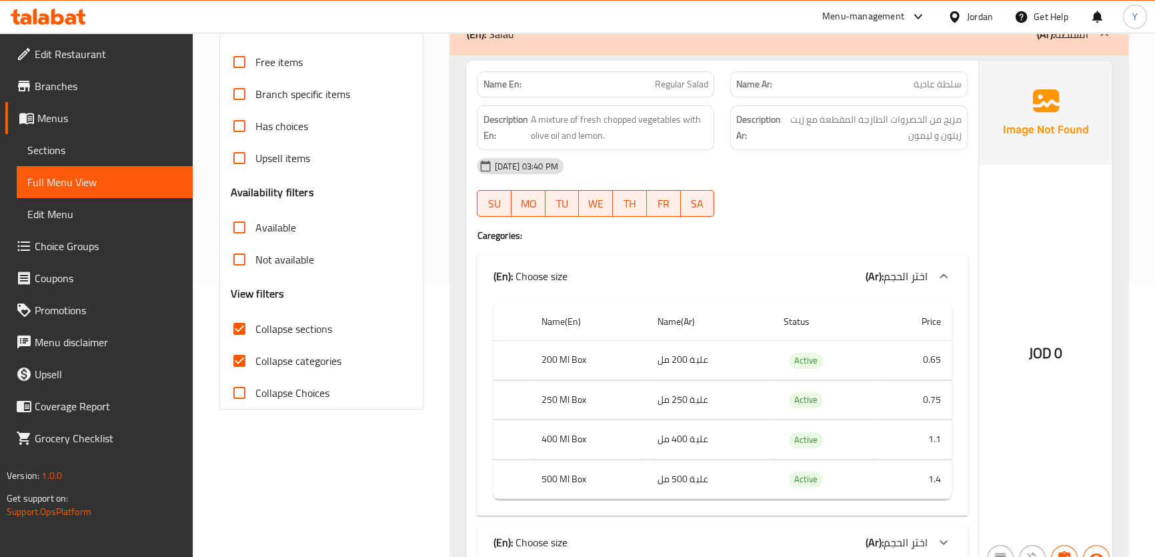
click at [566, 362] on th "200 Ml Box" at bounding box center [589, 360] width 117 height 39
drag, startPoint x: 566, startPoint y: 362, endPoint x: 547, endPoint y: 360, distance: 18.8
click at [547, 360] on th "200 Ml Box" at bounding box center [589, 360] width 117 height 39
copy th "200 Ml"
click at [70, 154] on span "Sections" at bounding box center [104, 150] width 155 height 16
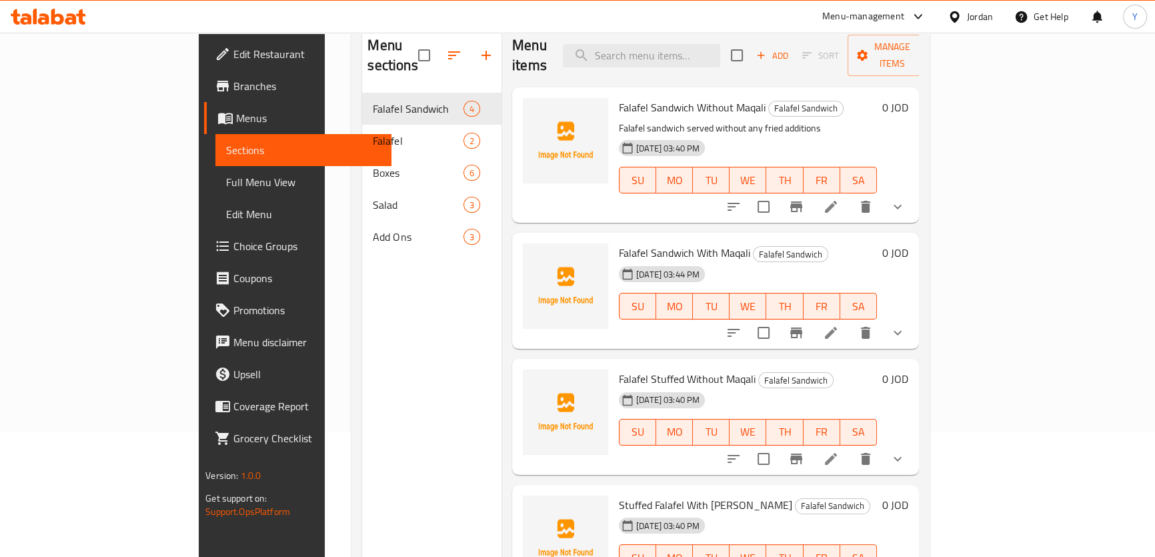
scroll to position [66, 0]
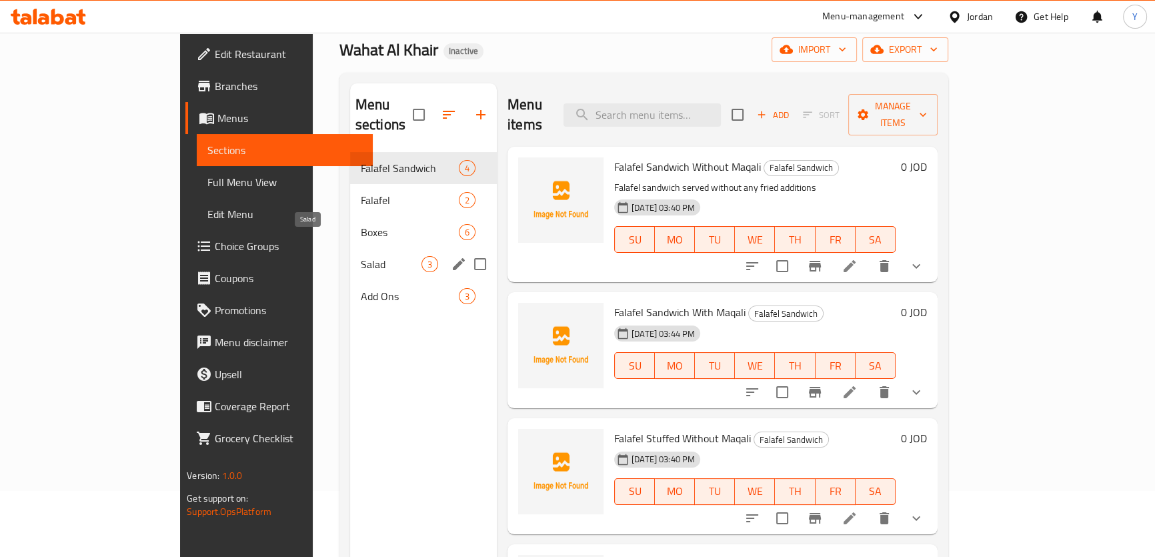
click at [361, 256] on span "Salad" at bounding box center [391, 264] width 61 height 16
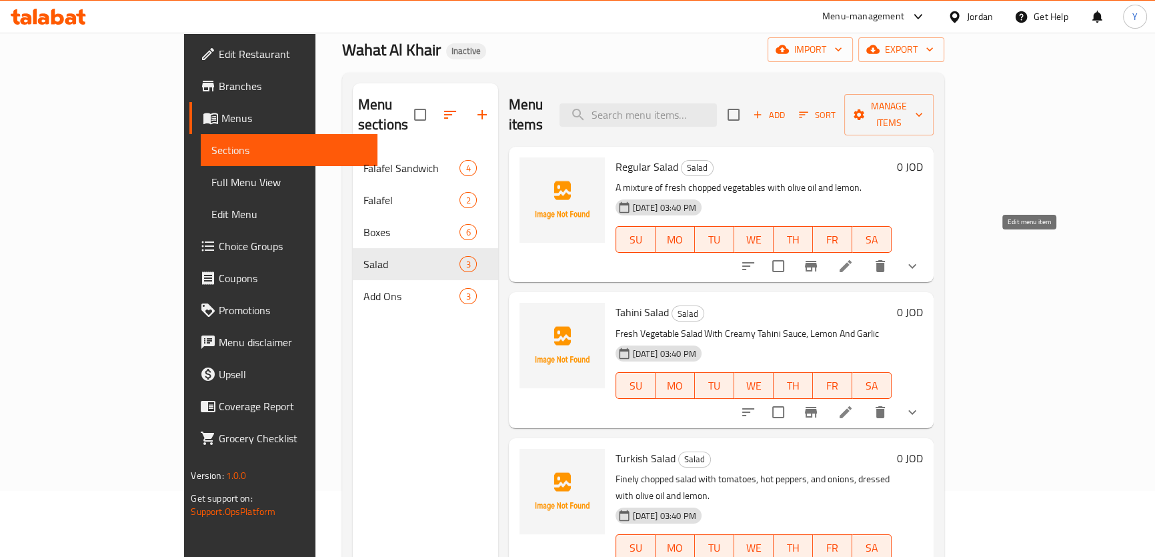
click at [852, 260] on icon at bounding box center [846, 266] width 12 height 12
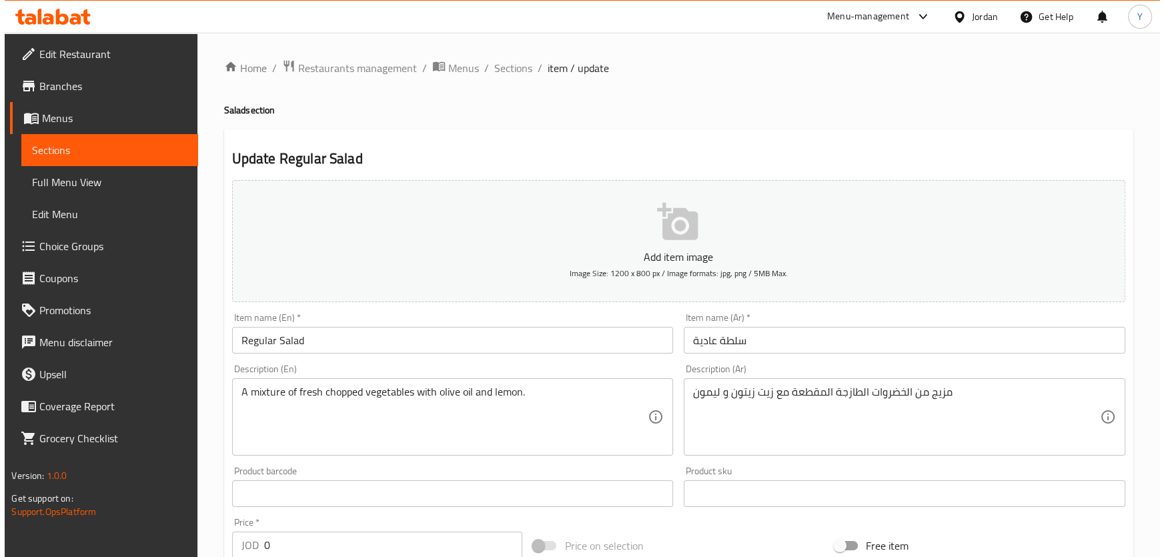
scroll to position [424, 0]
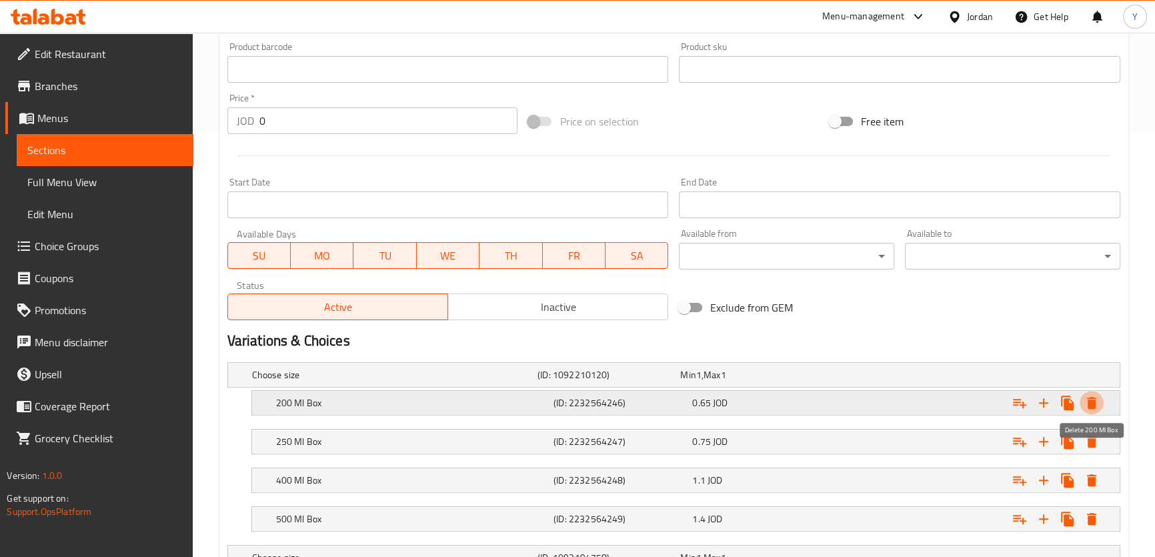
click at [1094, 406] on icon "Expand" at bounding box center [1091, 403] width 9 height 12
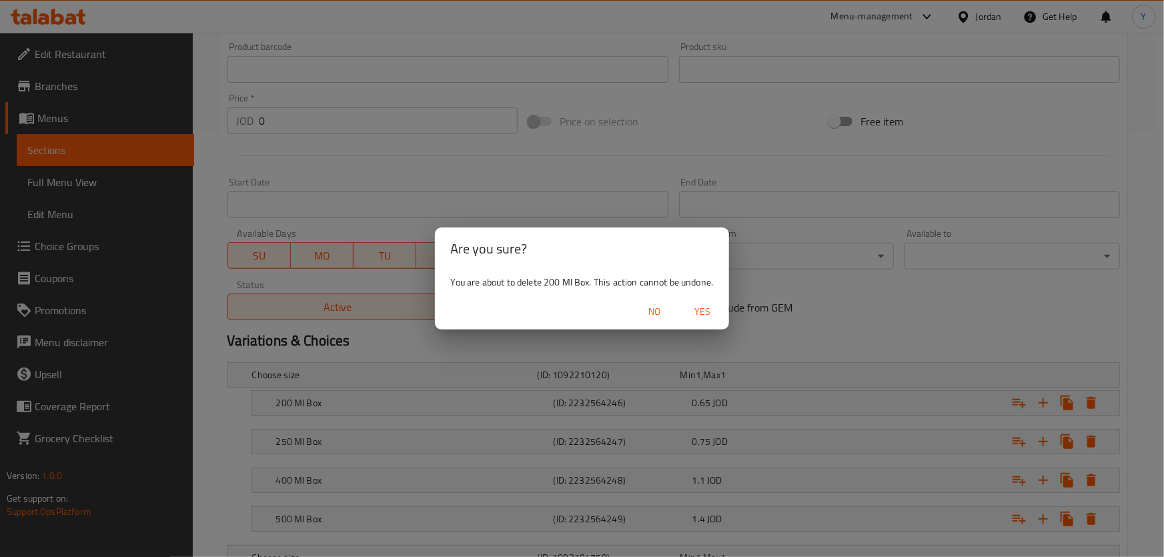
click at [709, 299] on div "No Yes" at bounding box center [582, 311] width 295 height 35
click at [715, 314] on span "Yes" at bounding box center [702, 312] width 32 height 17
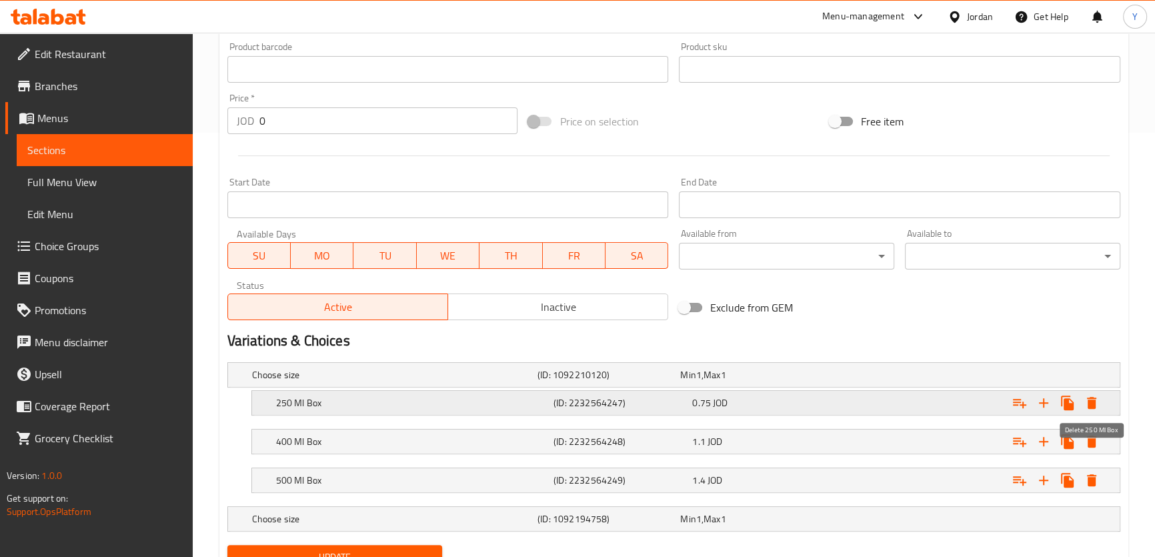
click at [1088, 401] on icon "Expand" at bounding box center [1091, 403] width 9 height 12
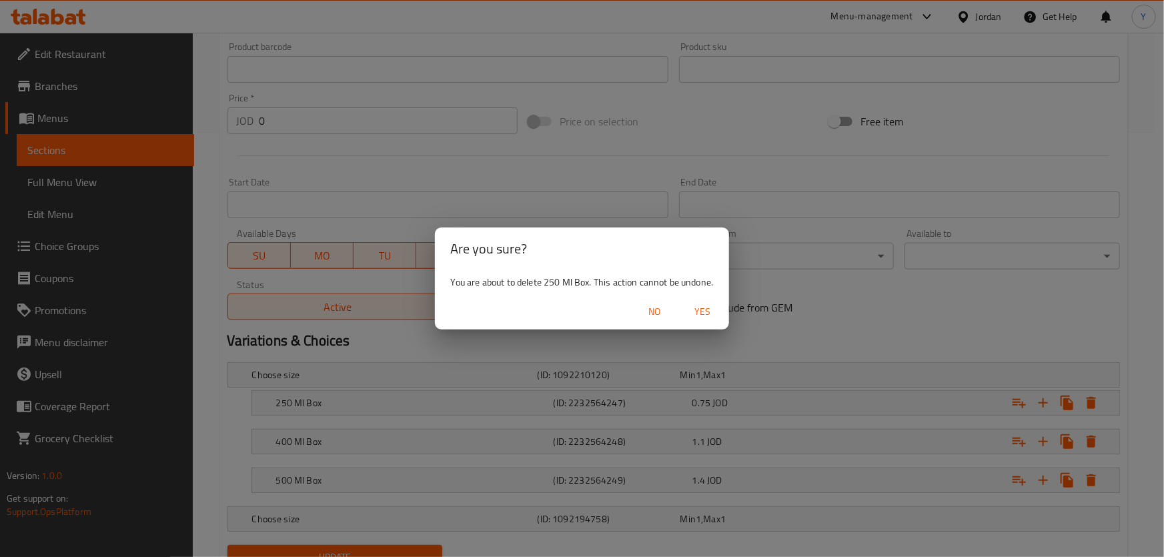
click at [696, 308] on span "Yes" at bounding box center [702, 312] width 32 height 17
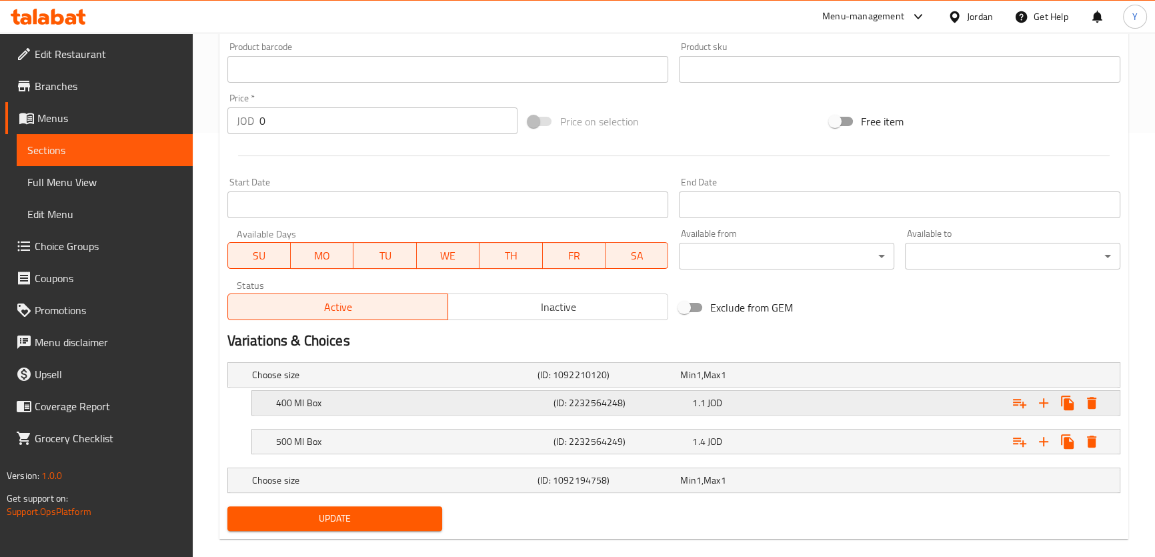
click at [1096, 403] on icon "Expand" at bounding box center [1092, 403] width 16 height 16
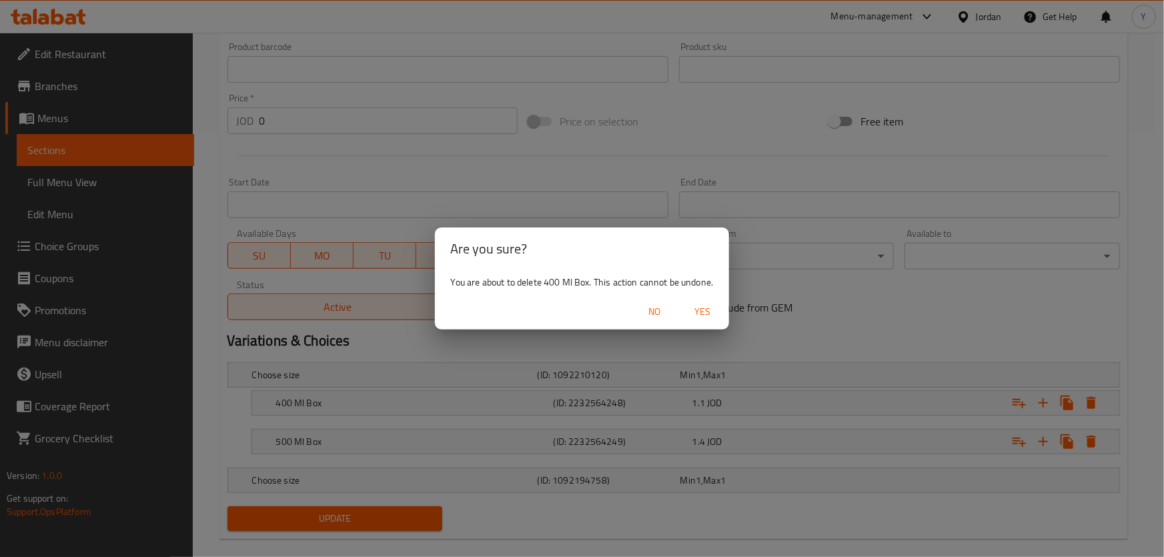
click at [698, 302] on button "Yes" at bounding box center [702, 312] width 43 height 25
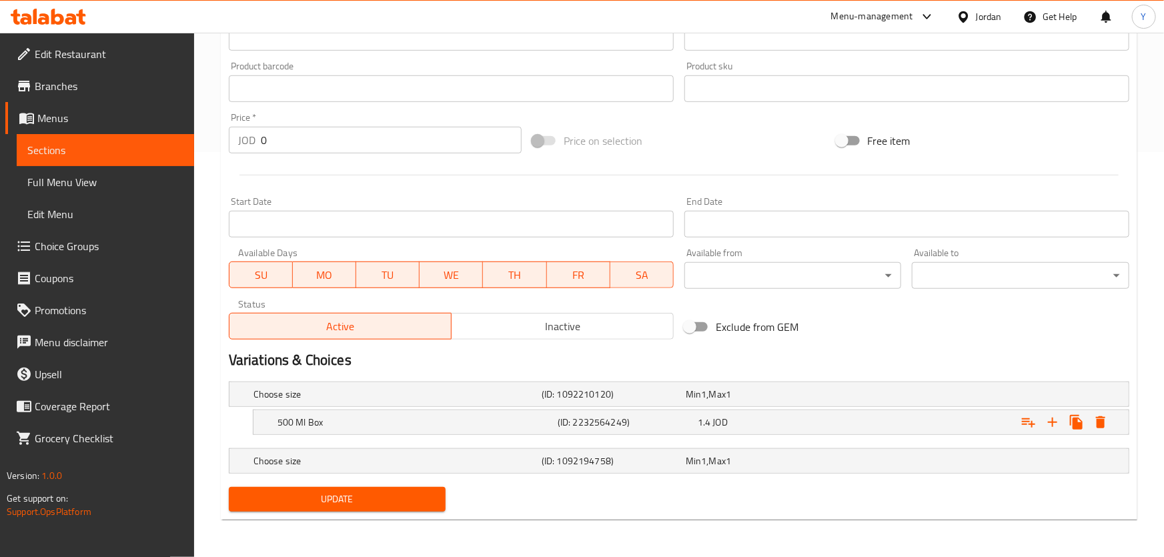
scroll to position [403, 0]
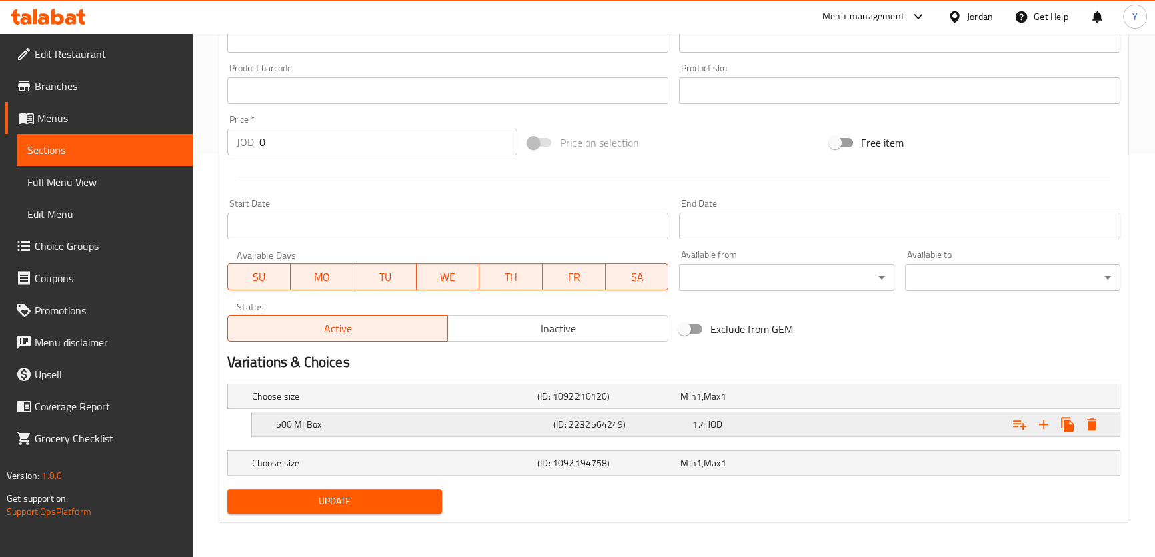
click at [1089, 422] on icon "Expand" at bounding box center [1091, 424] width 9 height 12
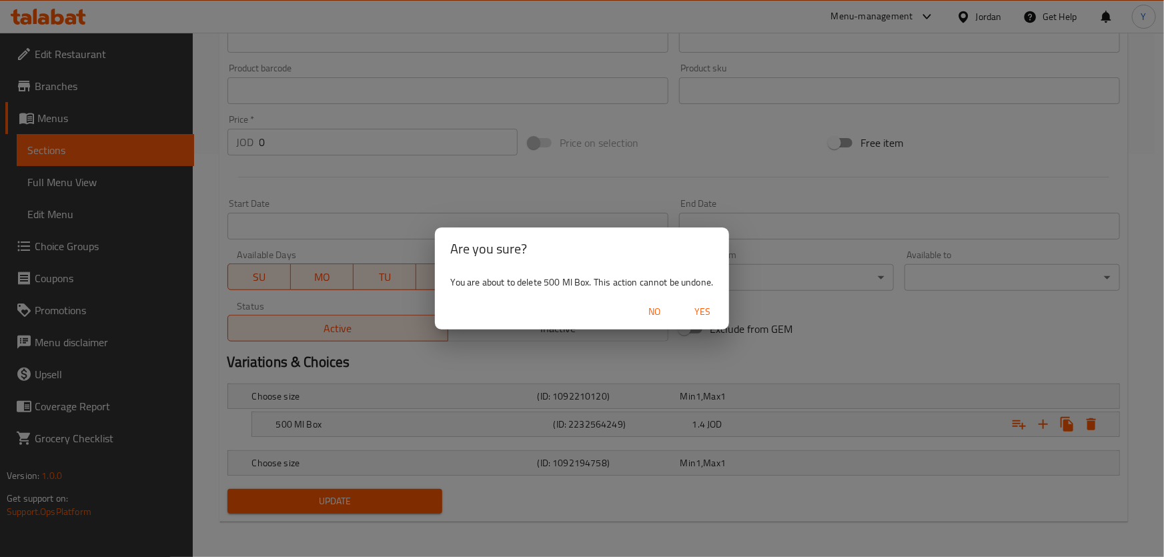
click at [697, 307] on span "Yes" at bounding box center [702, 312] width 32 height 17
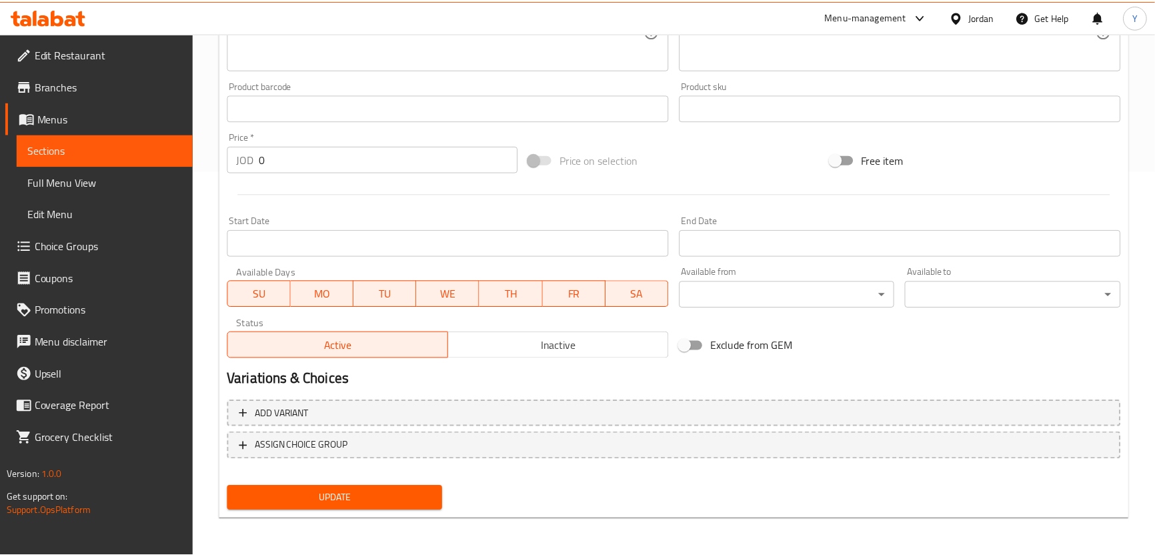
scroll to position [375, 0]
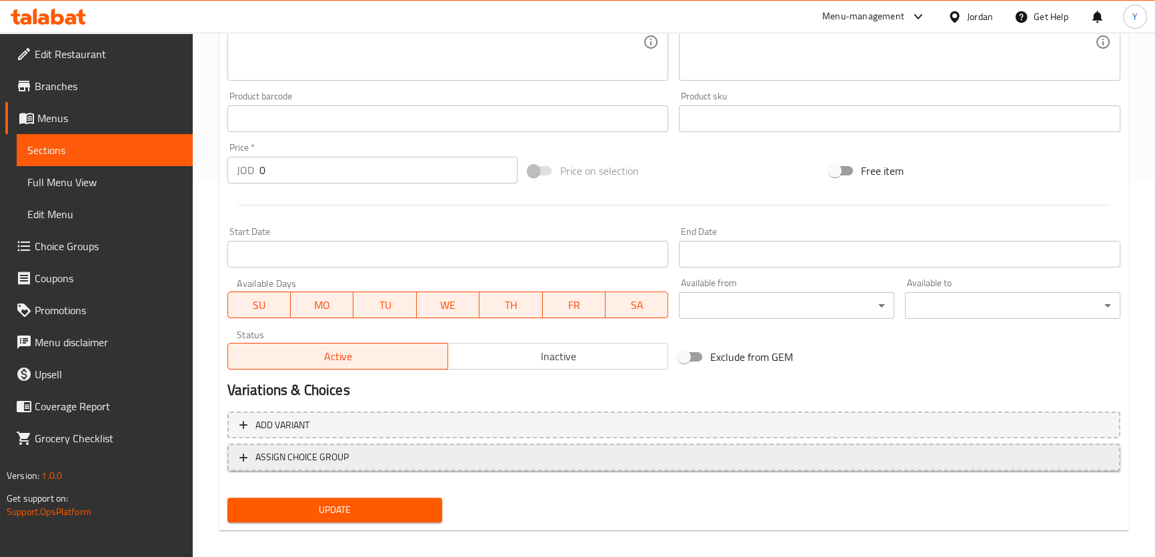
click at [367, 462] on span "ASSIGN CHOICE GROUP" at bounding box center [674, 457] width 869 height 17
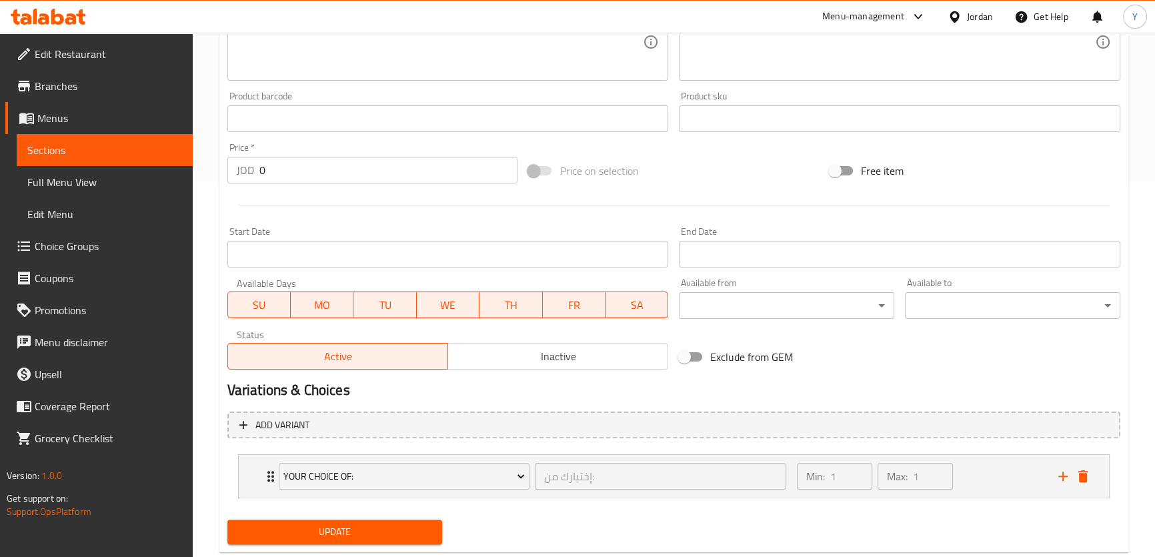
scroll to position [406, 0]
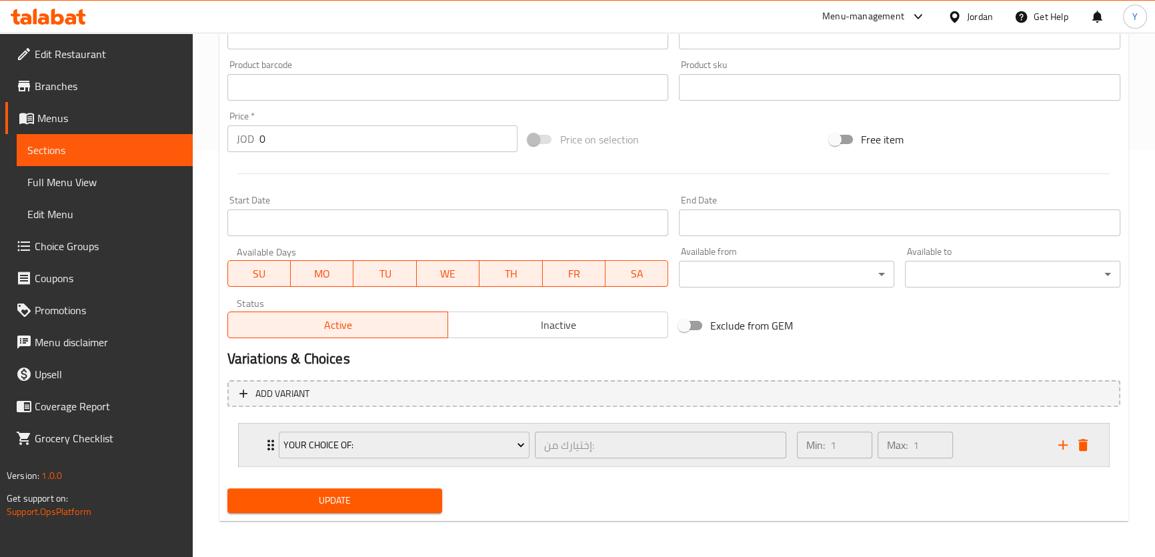
click at [974, 439] on div "Min: 1 ​ Max: 1 ​" at bounding box center [920, 445] width 262 height 43
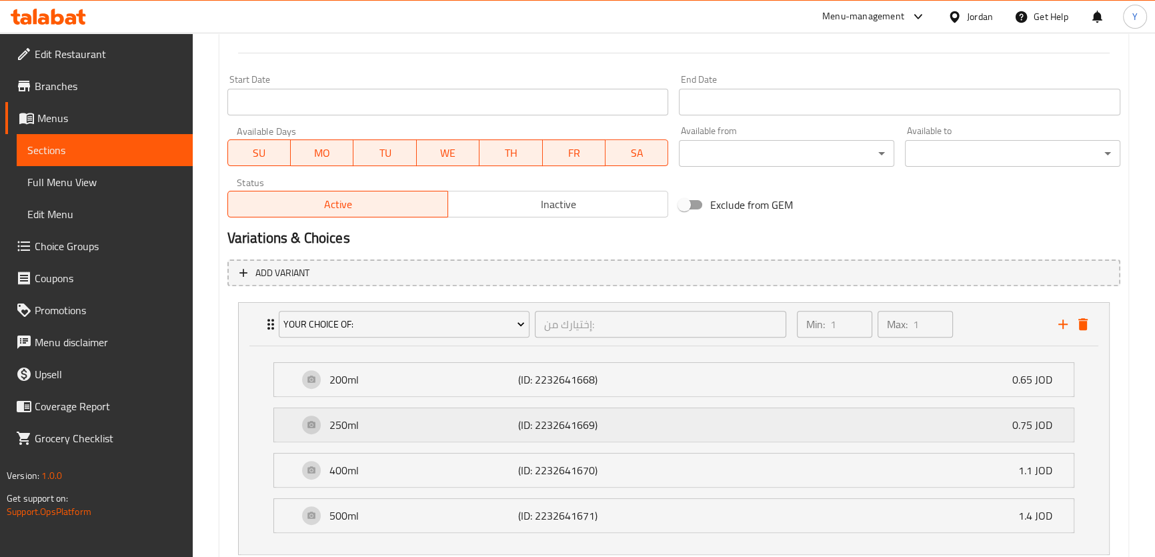
scroll to position [614, 0]
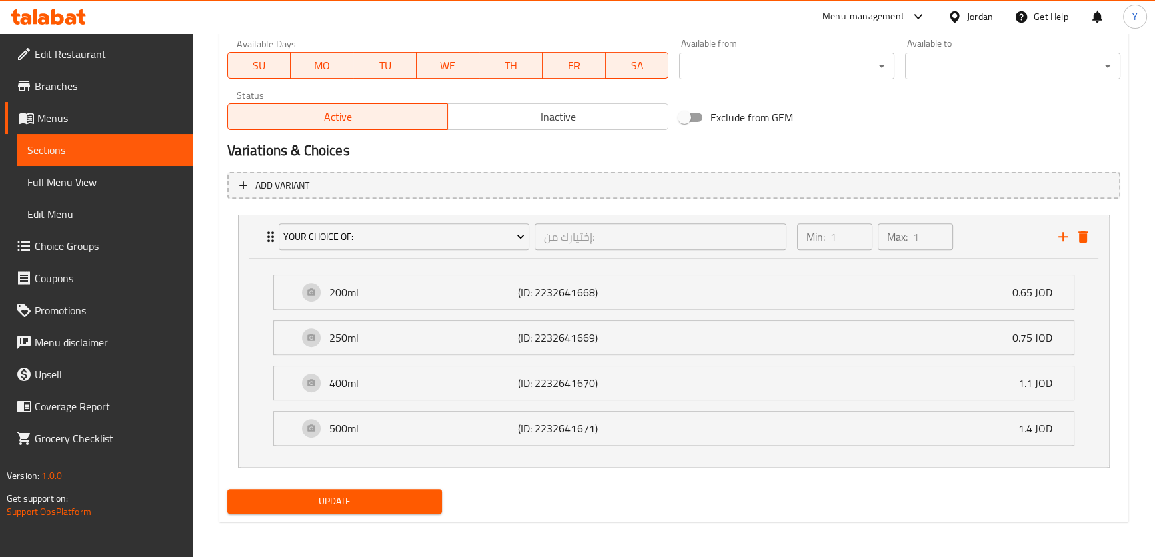
click at [402, 489] on button "Update" at bounding box center [334, 501] width 215 height 25
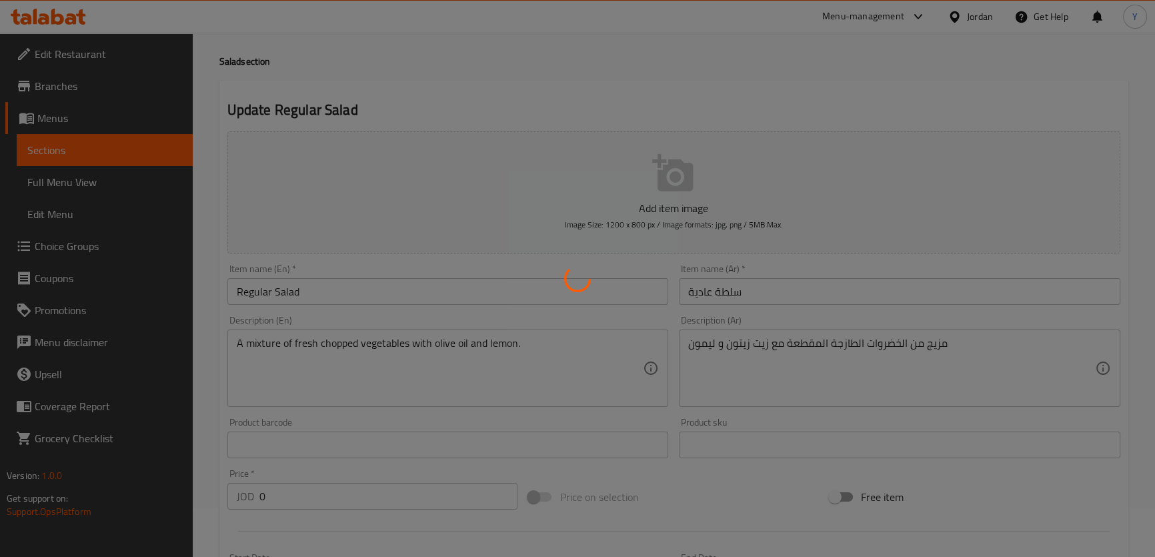
scroll to position [0, 0]
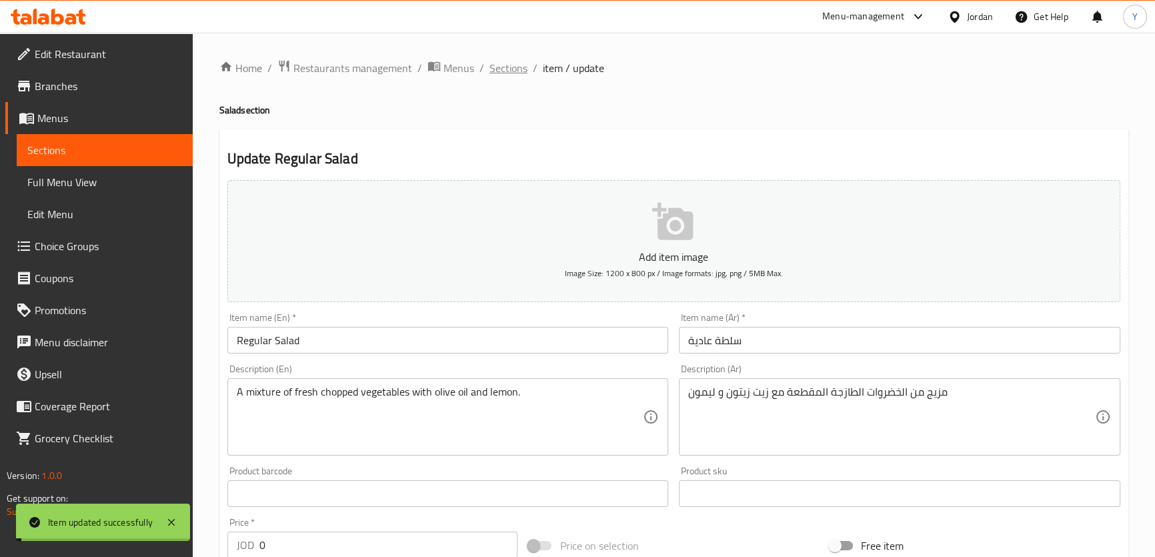
click at [501, 67] on span "Sections" at bounding box center [509, 68] width 38 height 16
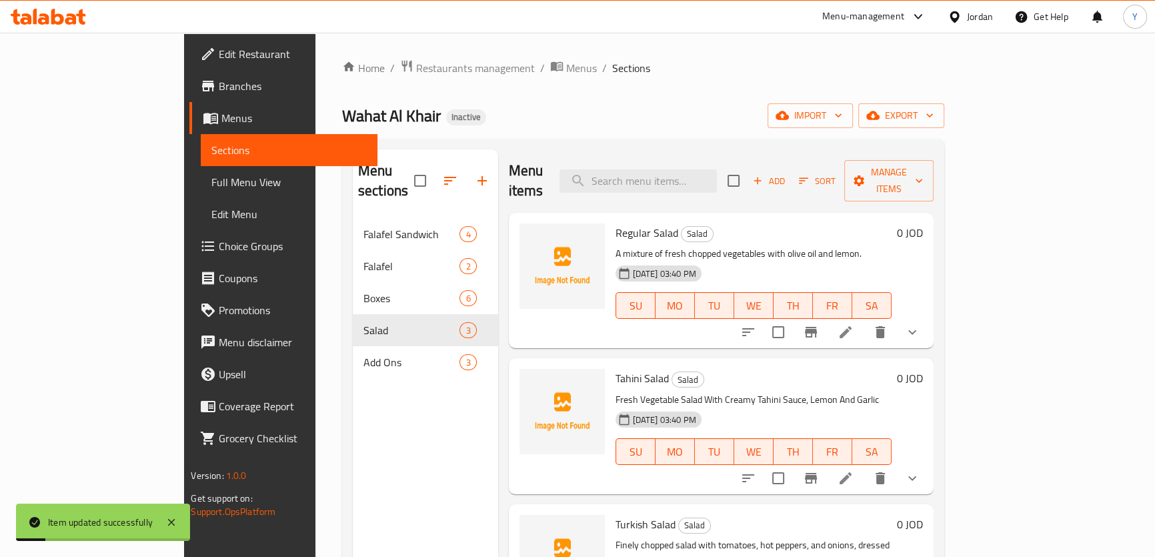
click at [854, 470] on icon at bounding box center [846, 478] width 16 height 16
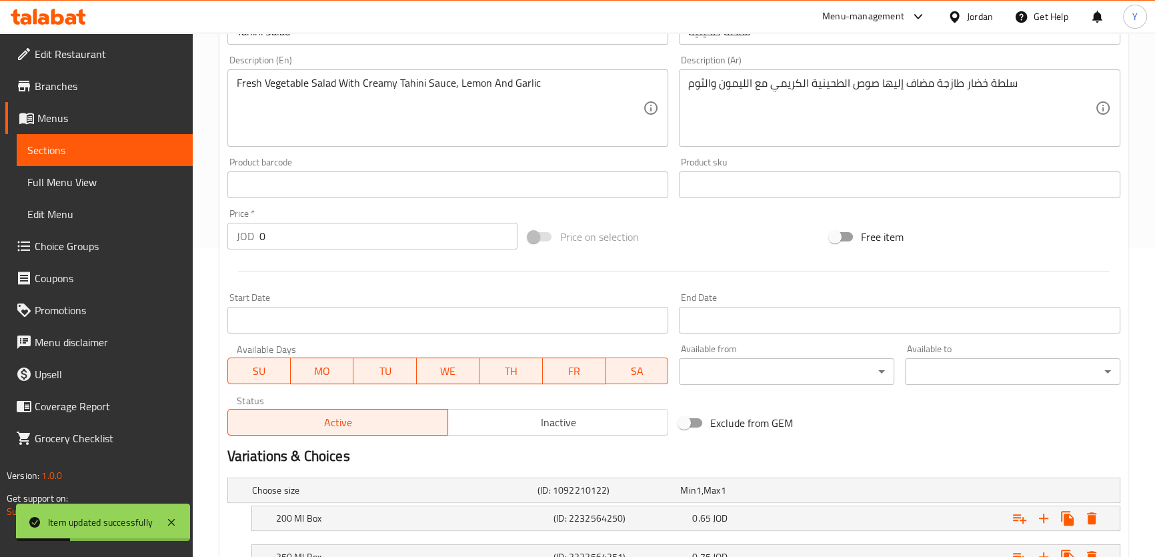
scroll to position [364, 0]
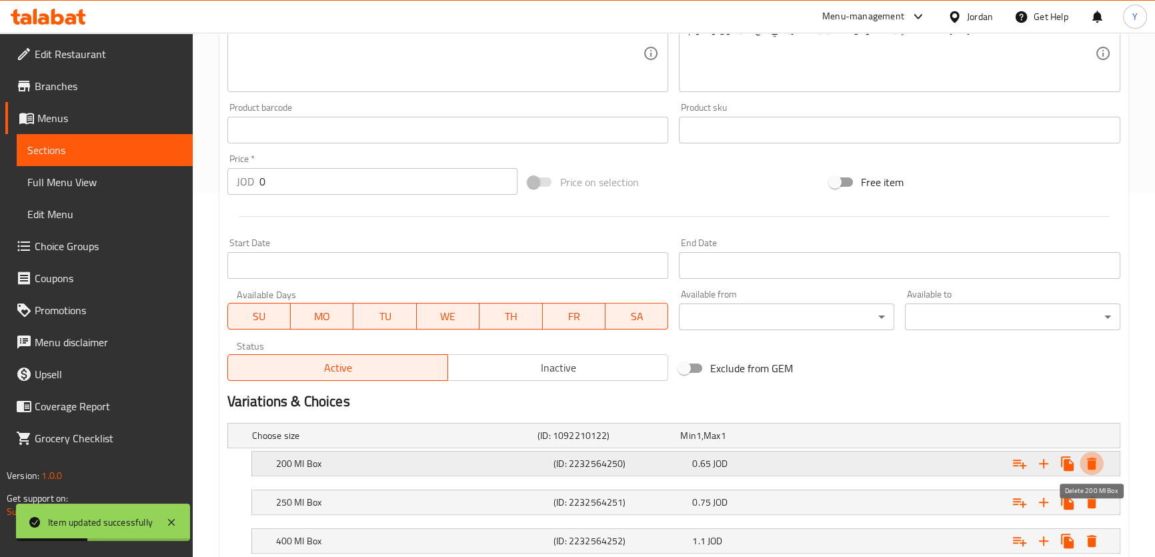
click at [1094, 463] on icon "Expand" at bounding box center [1091, 464] width 9 height 12
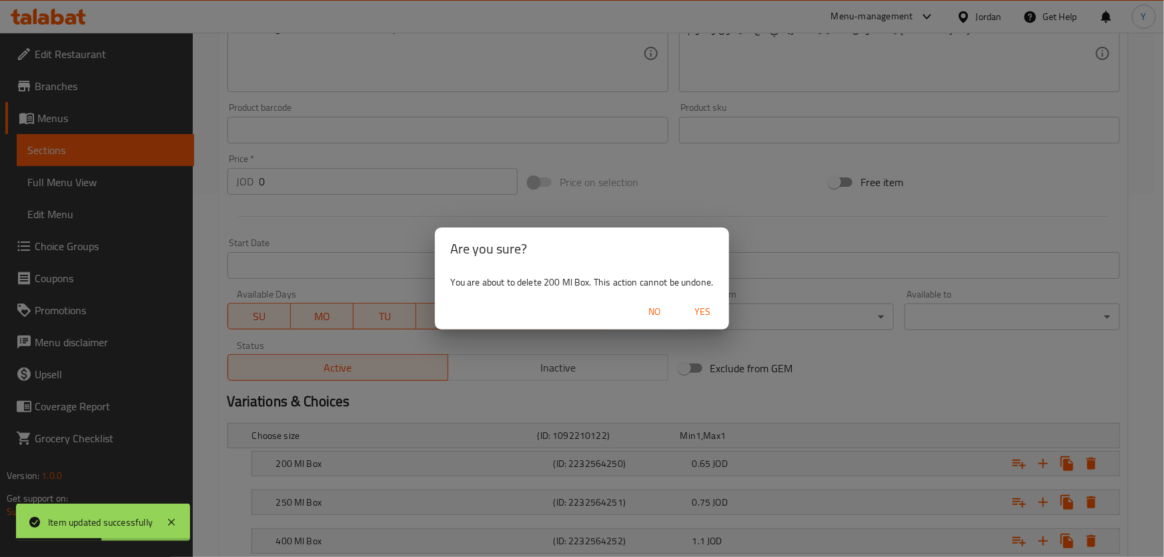
click at [690, 312] on span "Yes" at bounding box center [702, 312] width 32 height 17
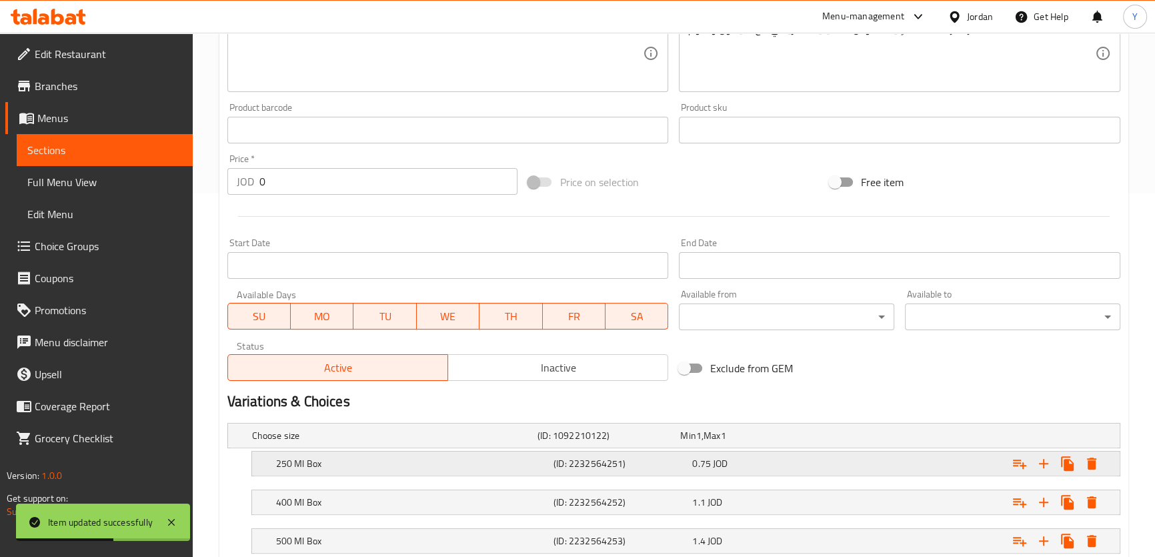
click at [1088, 461] on icon "Expand" at bounding box center [1091, 464] width 9 height 12
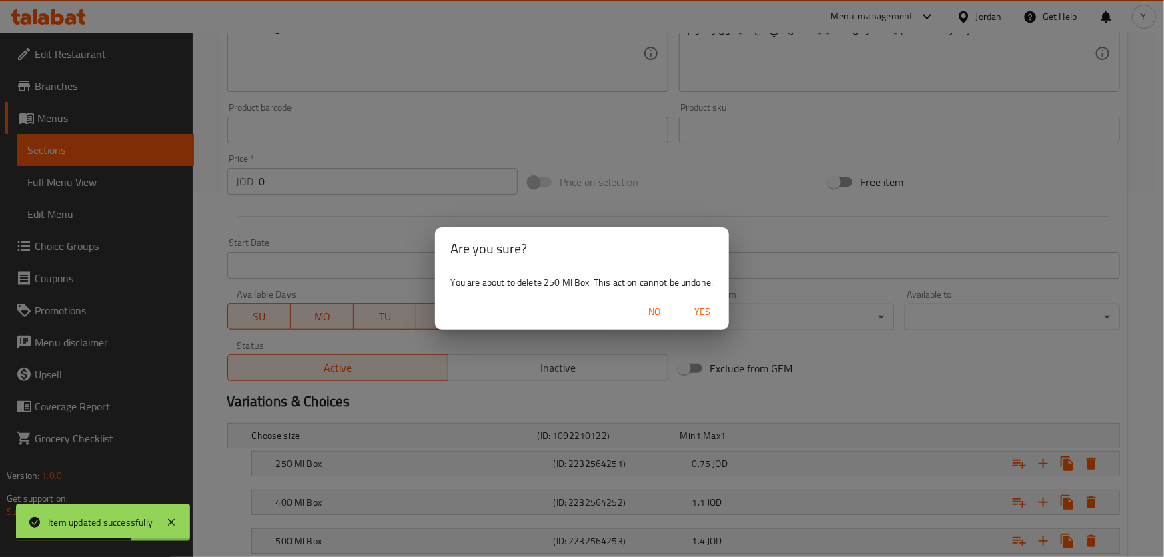
click at [699, 316] on span "Yes" at bounding box center [702, 312] width 32 height 17
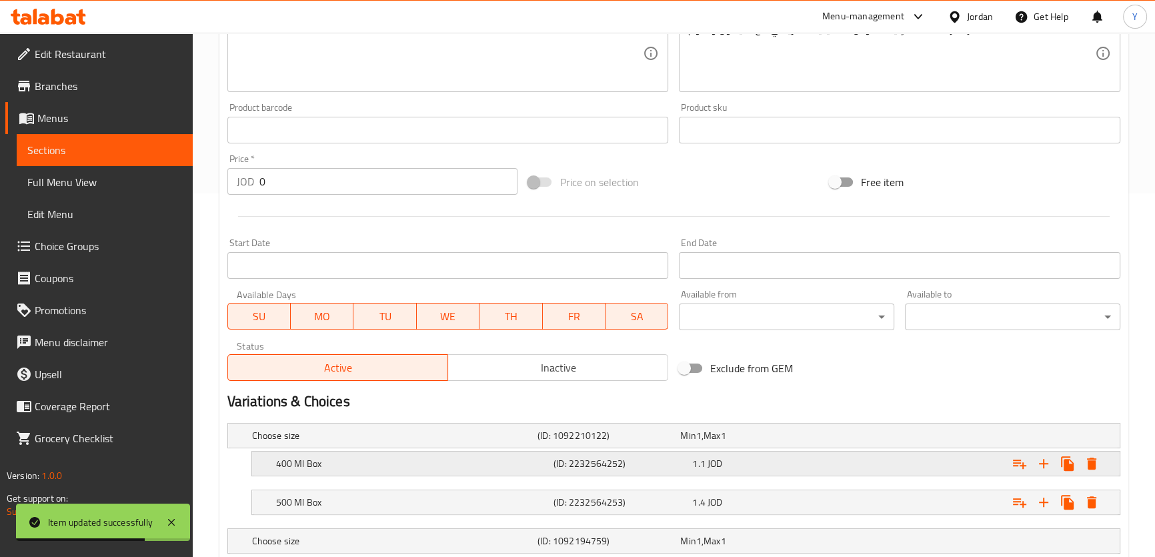
click at [1094, 460] on icon "Expand" at bounding box center [1091, 464] width 9 height 12
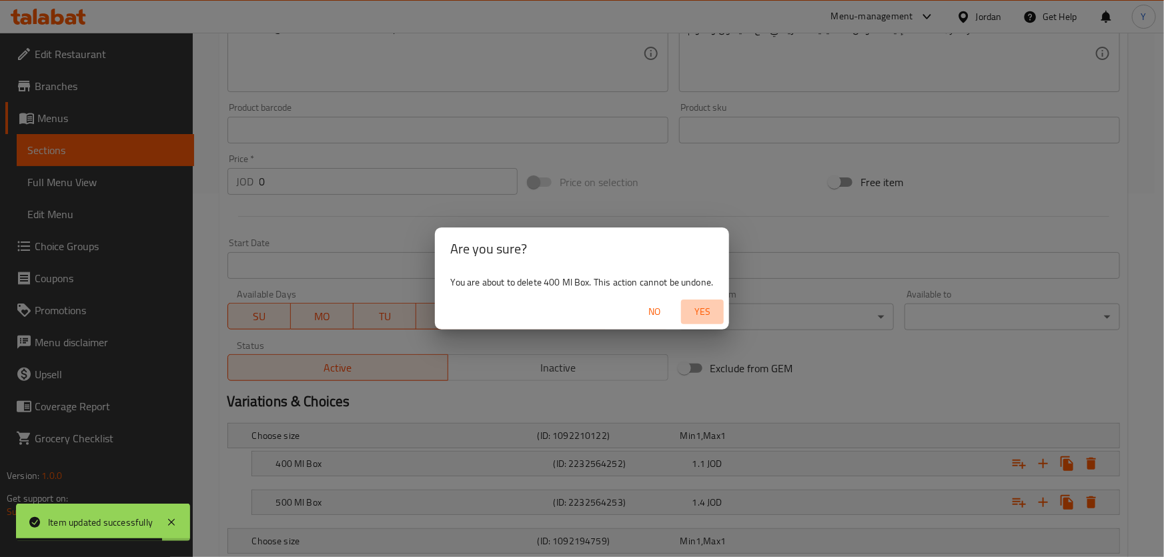
click at [705, 308] on span "Yes" at bounding box center [702, 312] width 32 height 17
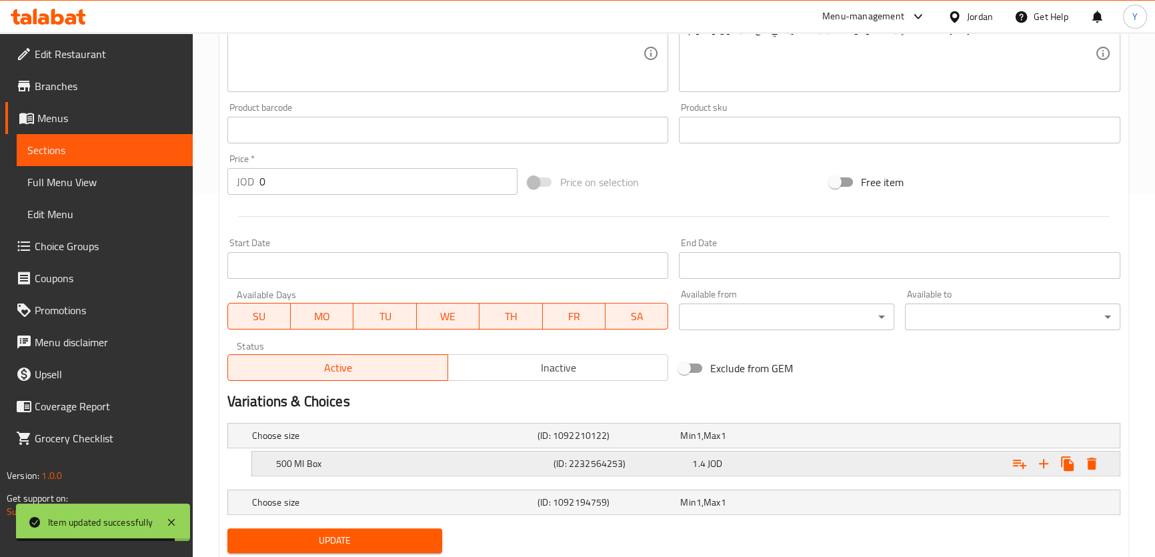
click at [1092, 462] on icon "Expand" at bounding box center [1091, 464] width 9 height 12
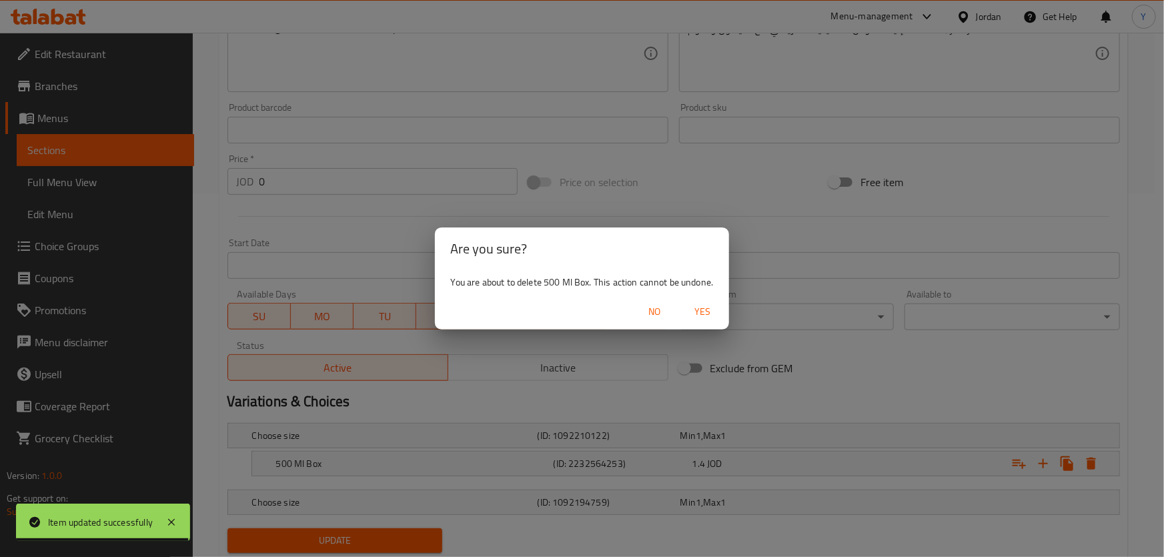
click at [702, 309] on span "Yes" at bounding box center [702, 312] width 32 height 17
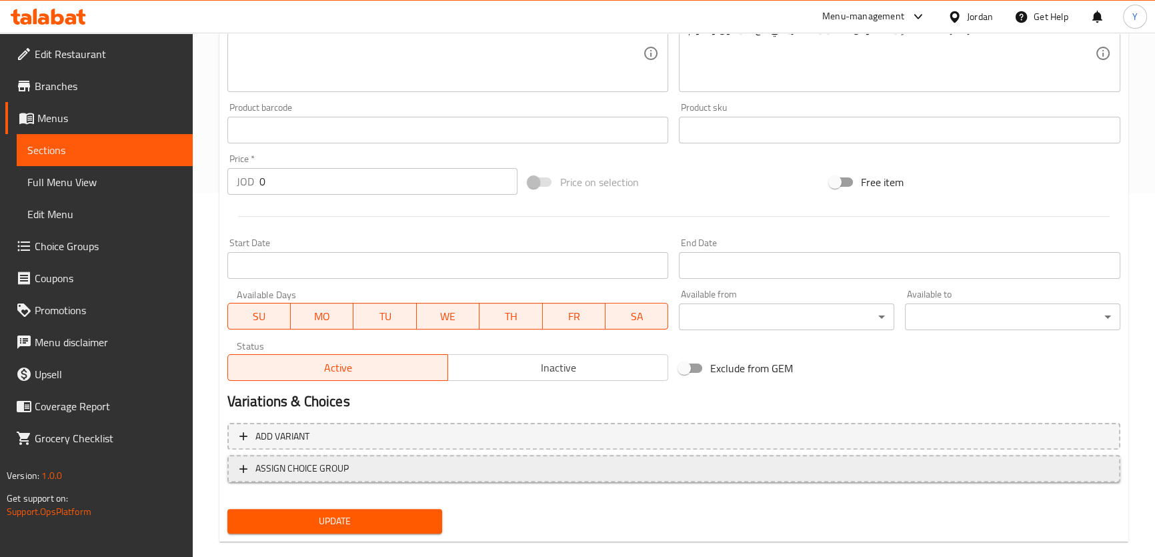
click at [446, 476] on button "ASSIGN CHOICE GROUP" at bounding box center [673, 468] width 893 height 27
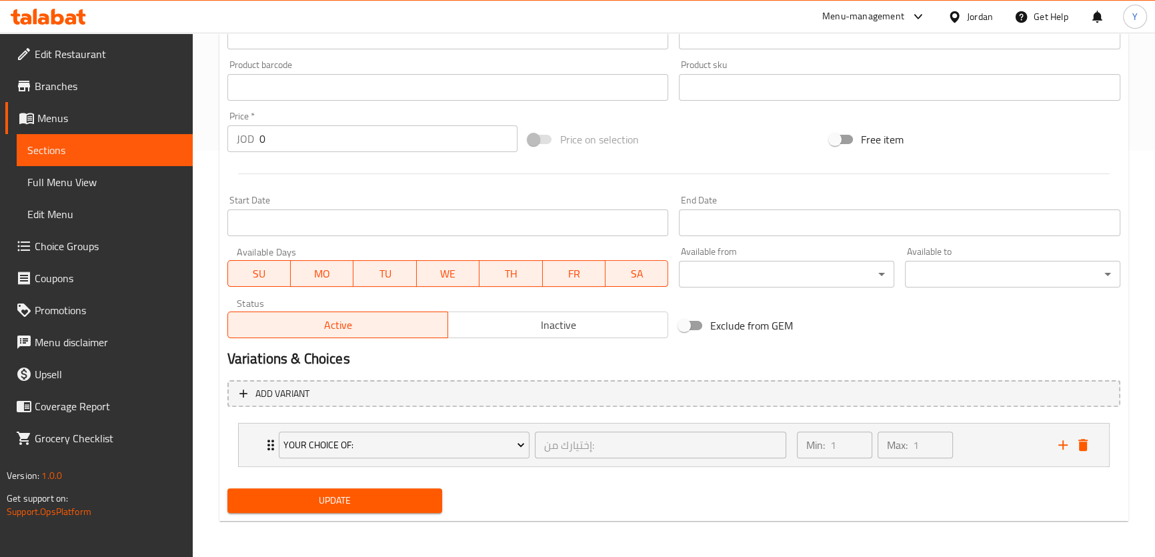
click at [427, 502] on span "Update" at bounding box center [335, 500] width 194 height 17
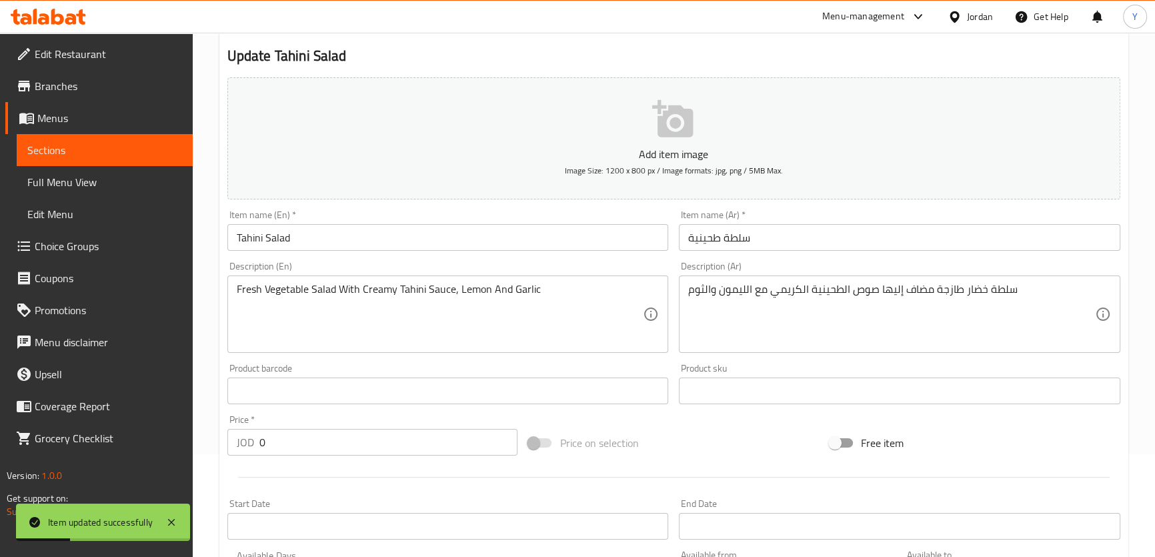
scroll to position [0, 0]
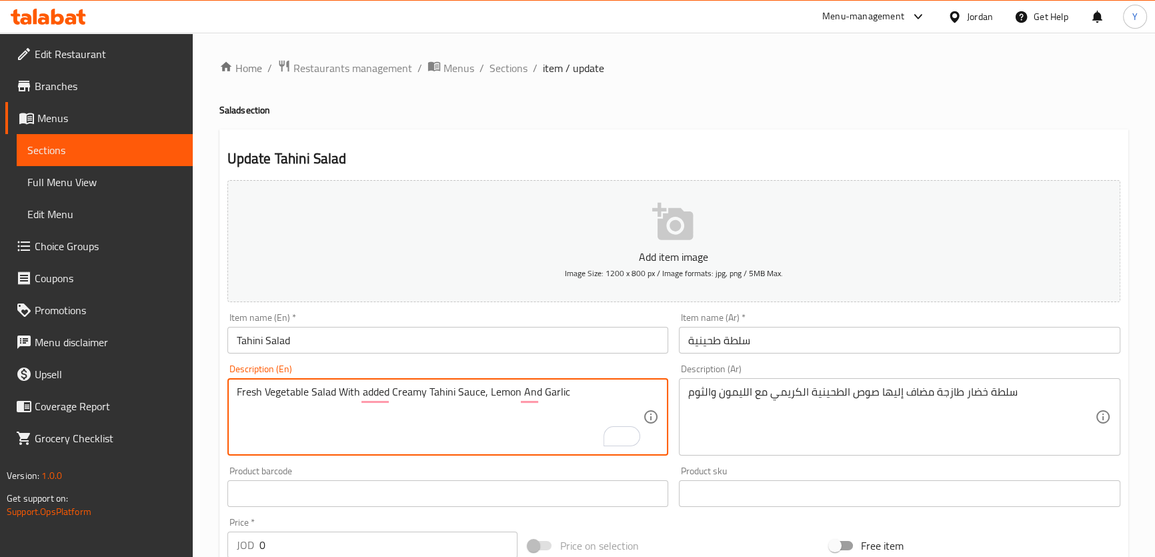
type textarea "Fresh Vegetable Salad With added Creamy Tahini Sauce, Lemon And Garlic"
click at [749, 113] on h4 "Salad section" at bounding box center [673, 109] width 909 height 13
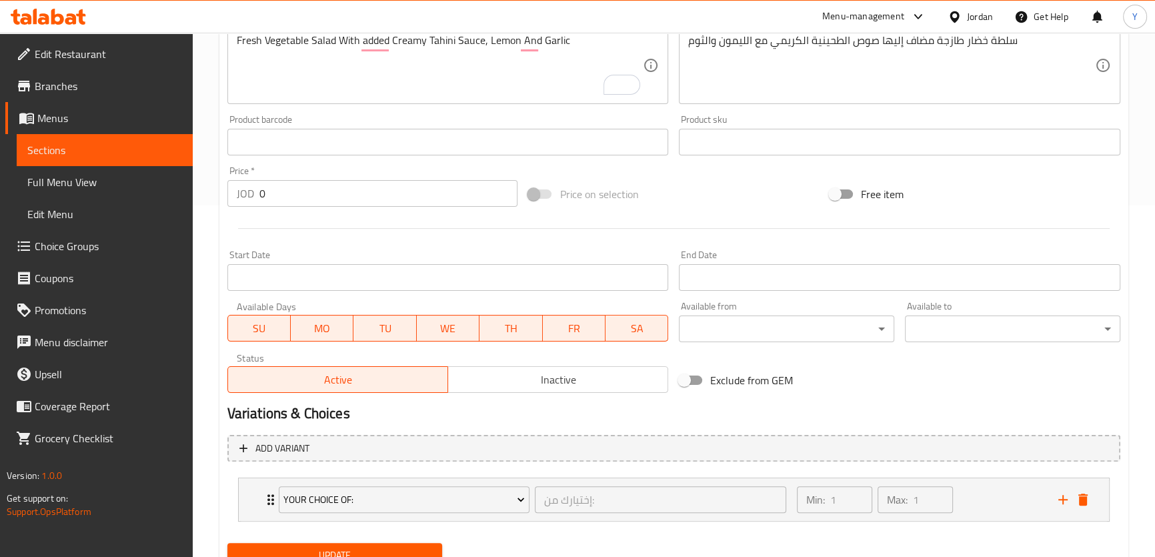
scroll to position [406, 0]
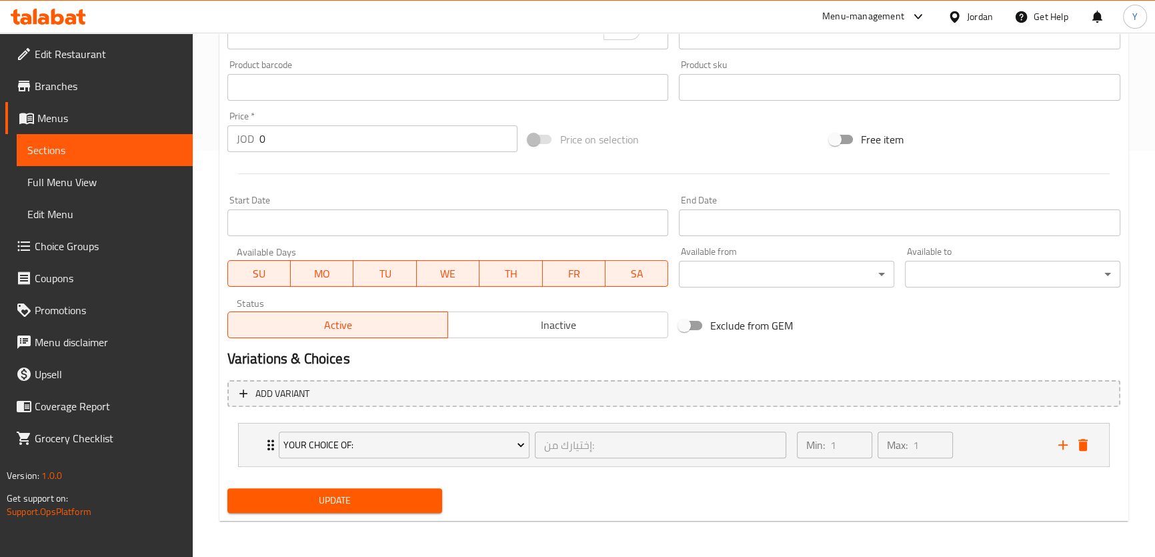
click at [404, 507] on span "Update" at bounding box center [335, 500] width 194 height 17
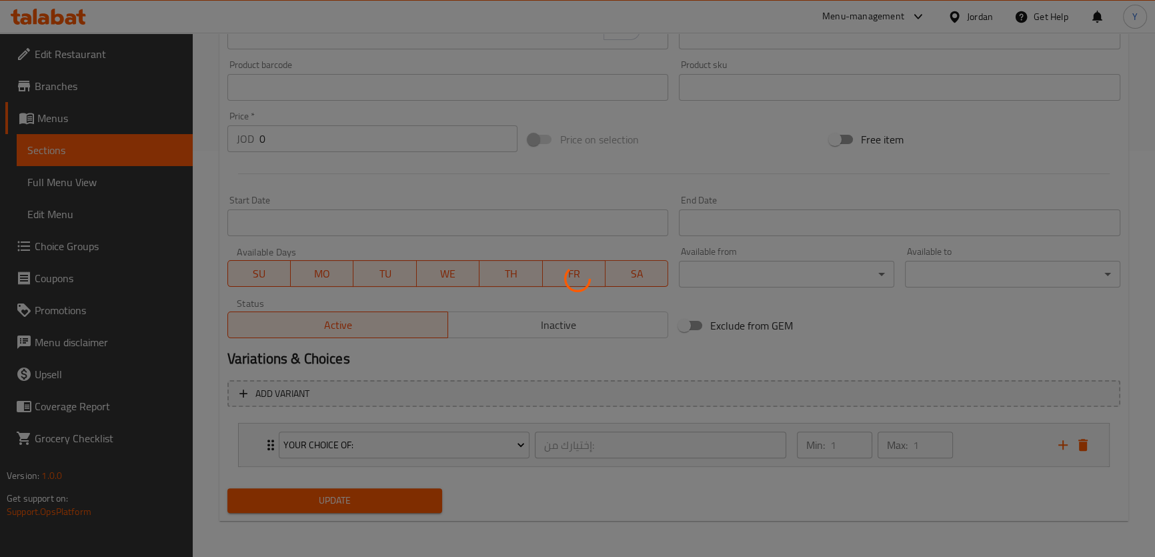
scroll to position [0, 0]
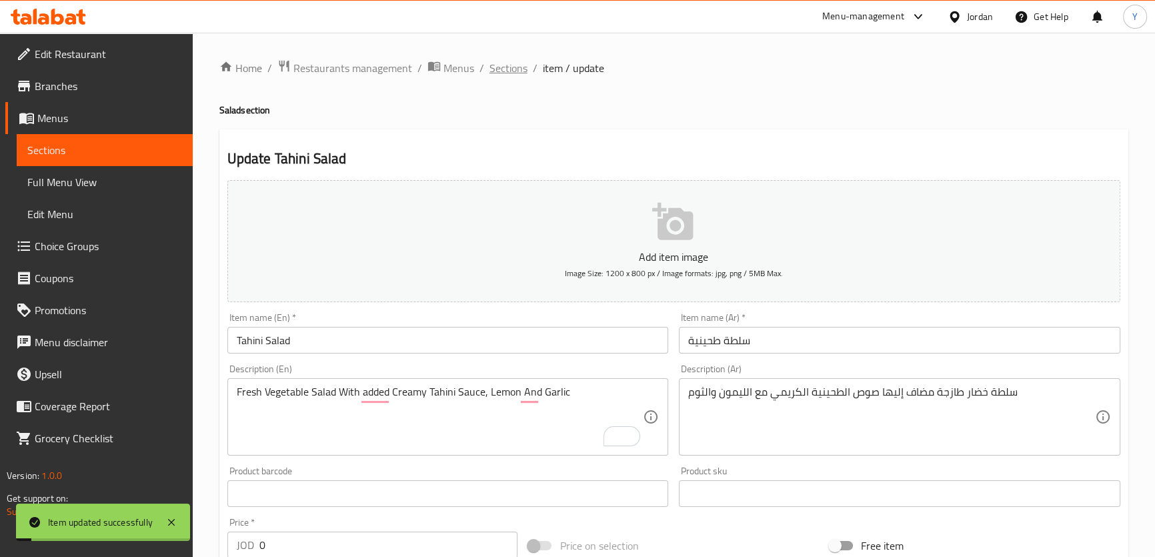
click at [504, 70] on span "Sections" at bounding box center [509, 68] width 38 height 16
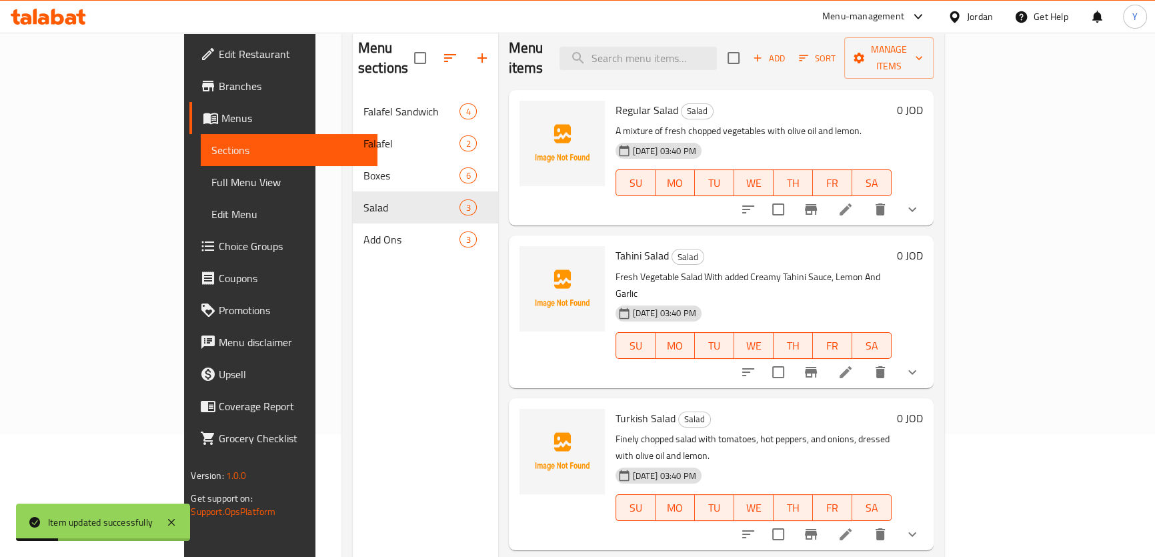
scroll to position [181, 0]
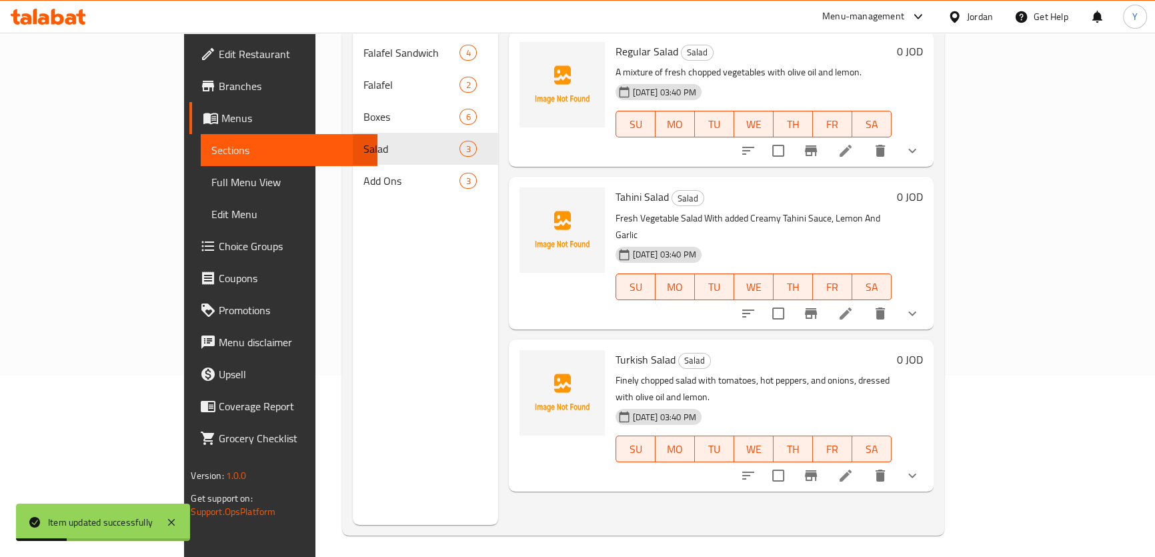
click at [854, 468] on icon at bounding box center [846, 476] width 16 height 16
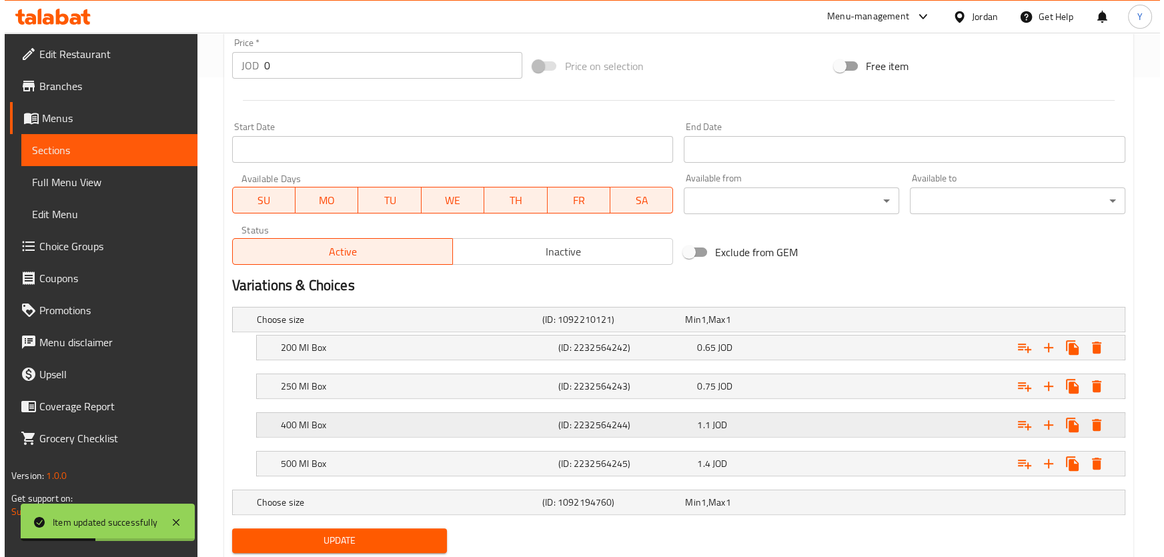
scroll to position [519, 0]
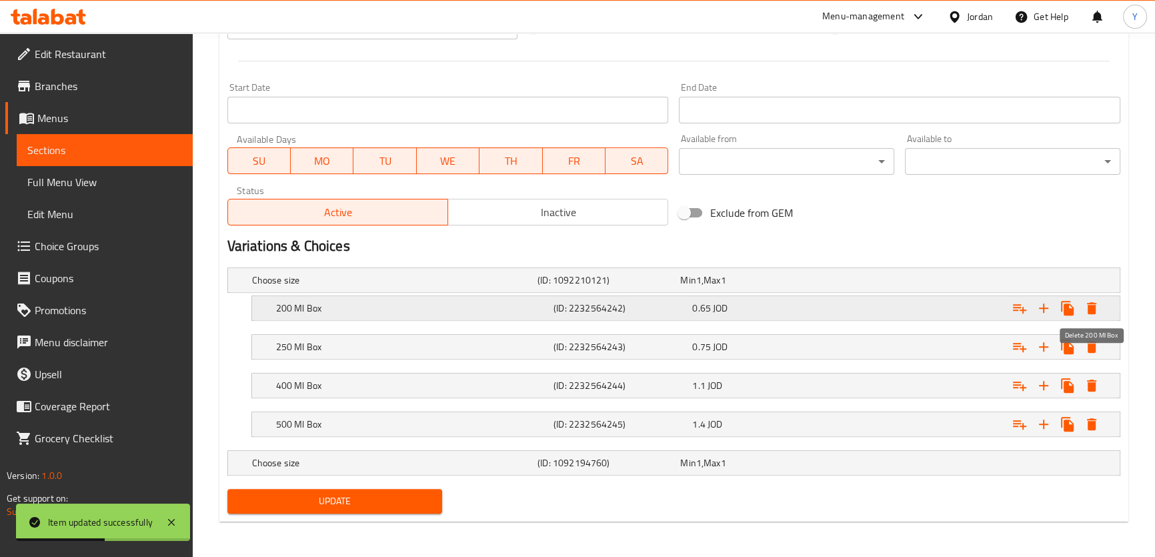
click at [1094, 307] on icon "Expand" at bounding box center [1091, 308] width 9 height 12
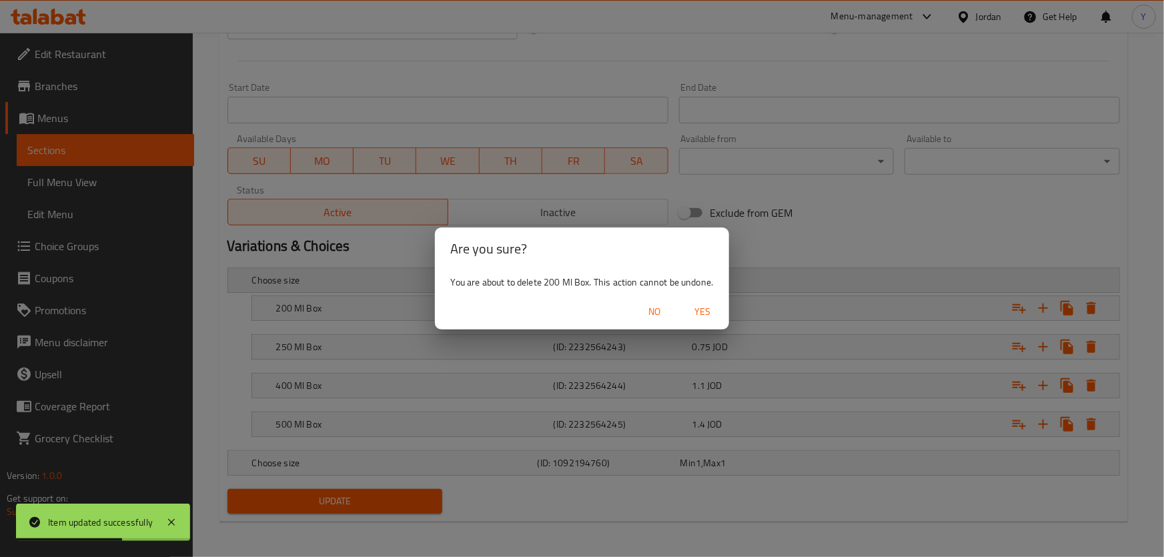
click at [704, 312] on span "Yes" at bounding box center [702, 312] width 32 height 17
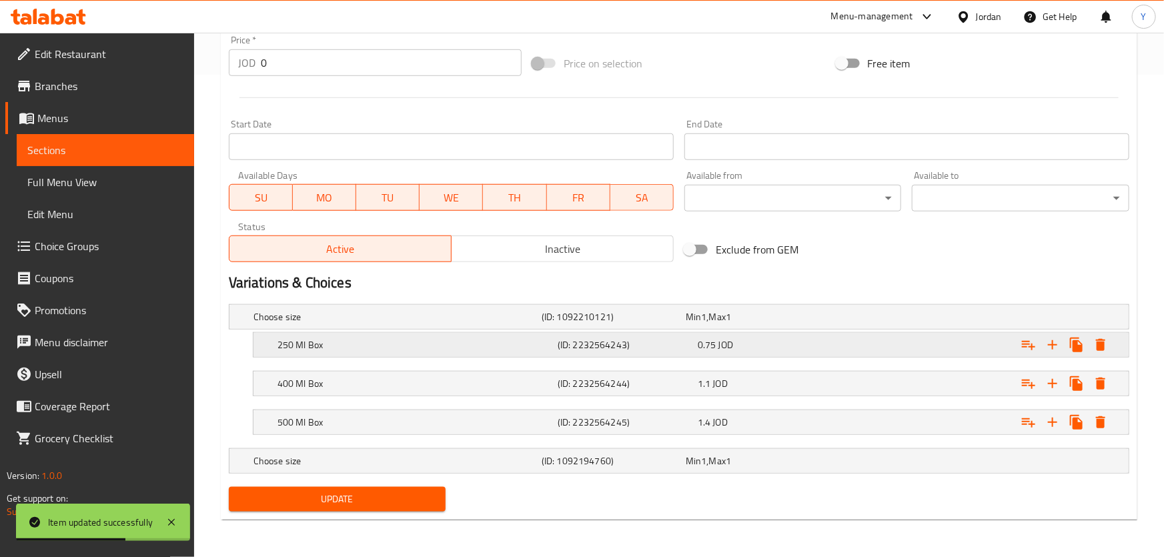
scroll to position [480, 0]
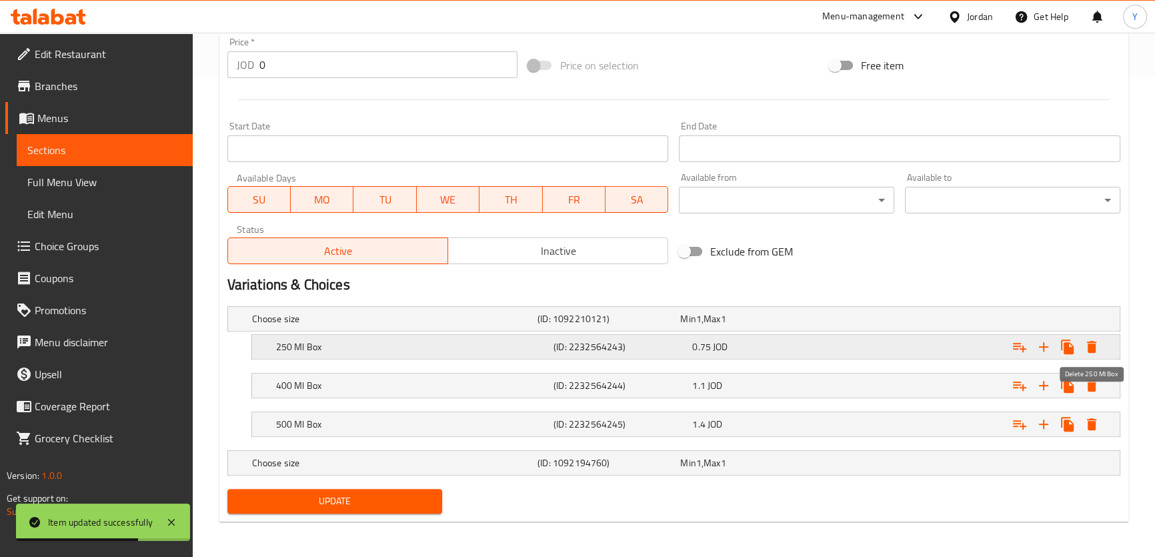
click at [1087, 345] on icon "Expand" at bounding box center [1092, 347] width 16 height 16
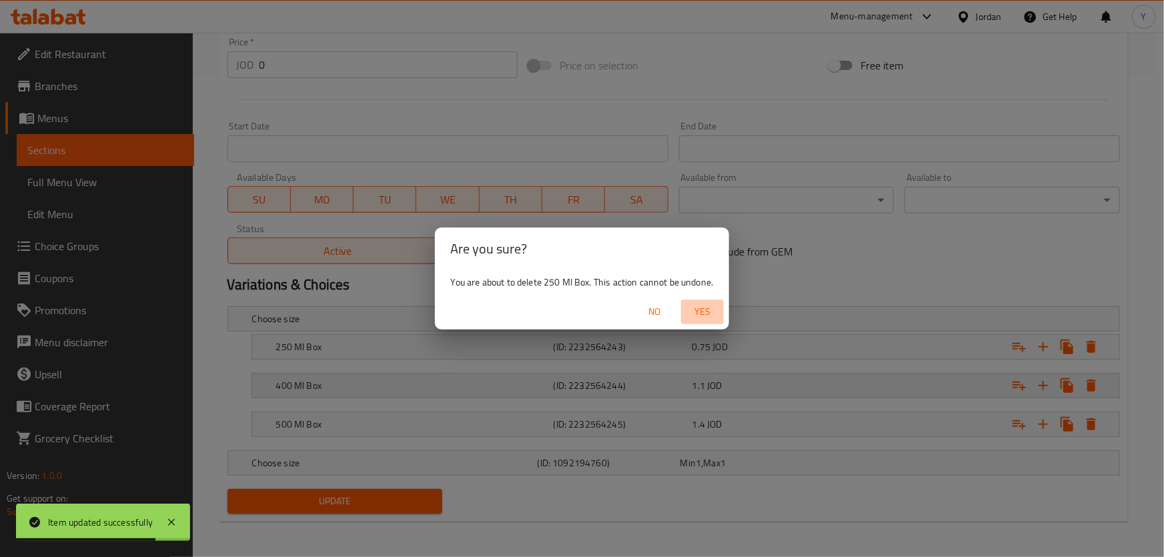
drag, startPoint x: 713, startPoint y: 316, endPoint x: 1023, endPoint y: 394, distance: 319.9
click at [714, 316] on span "Yes" at bounding box center [702, 312] width 32 height 17
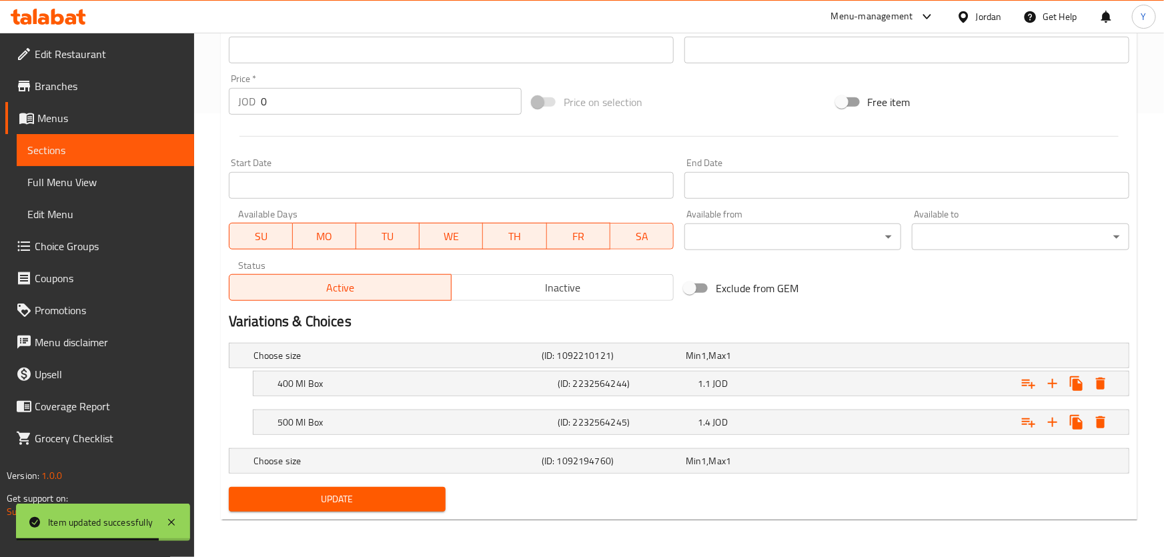
scroll to position [442, 0]
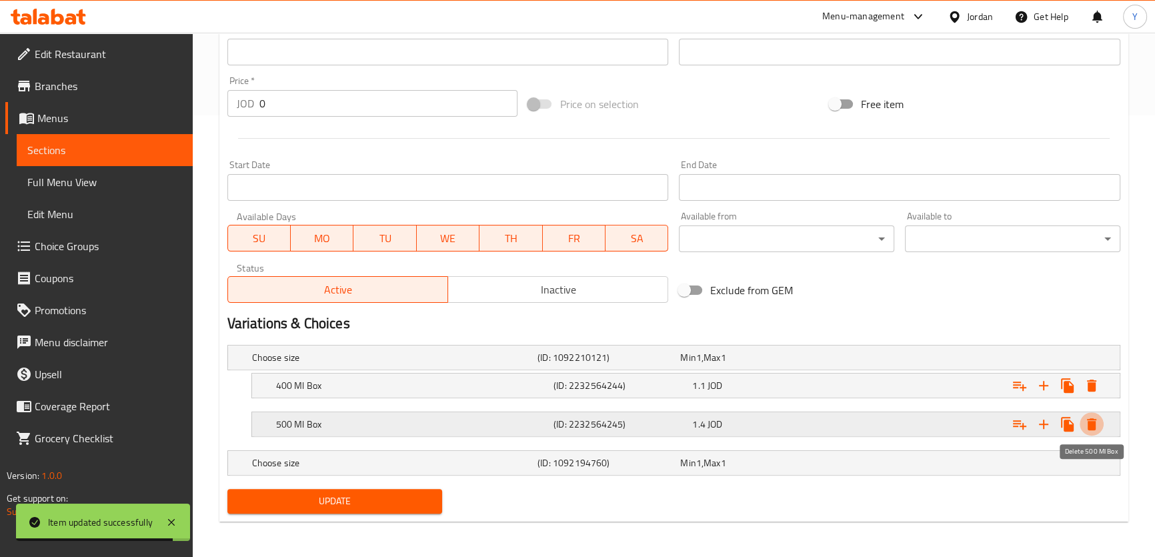
click at [1092, 422] on icon "Expand" at bounding box center [1091, 424] width 9 height 12
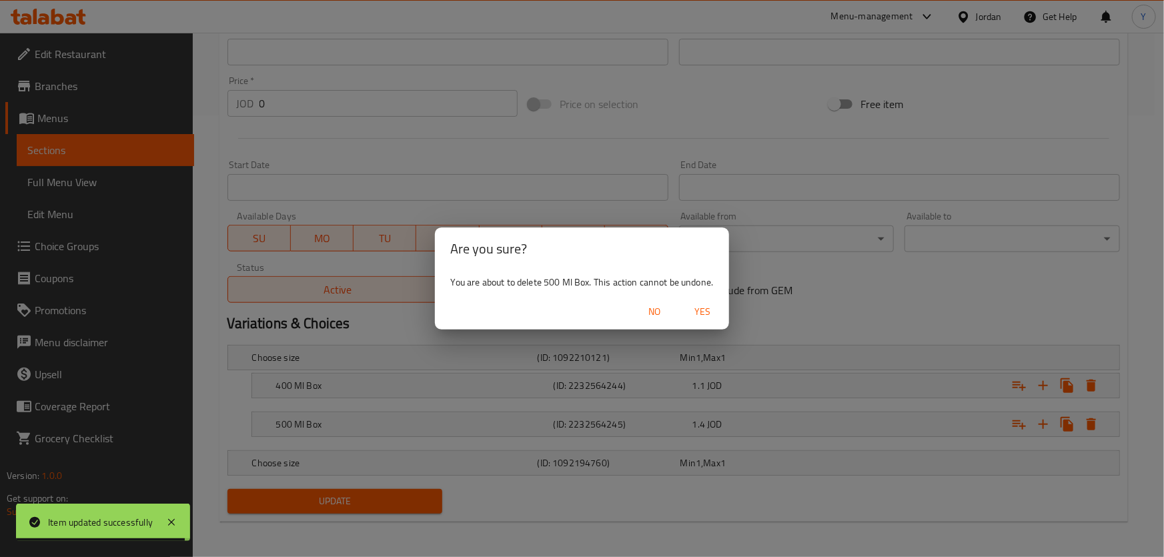
click at [714, 314] on span "Yes" at bounding box center [702, 312] width 32 height 17
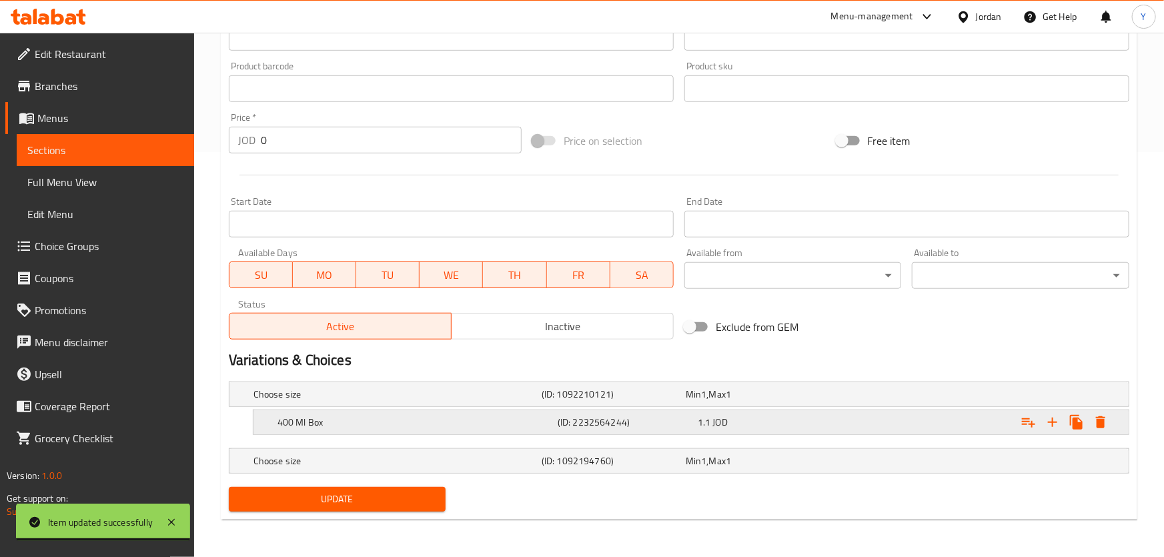
scroll to position [403, 0]
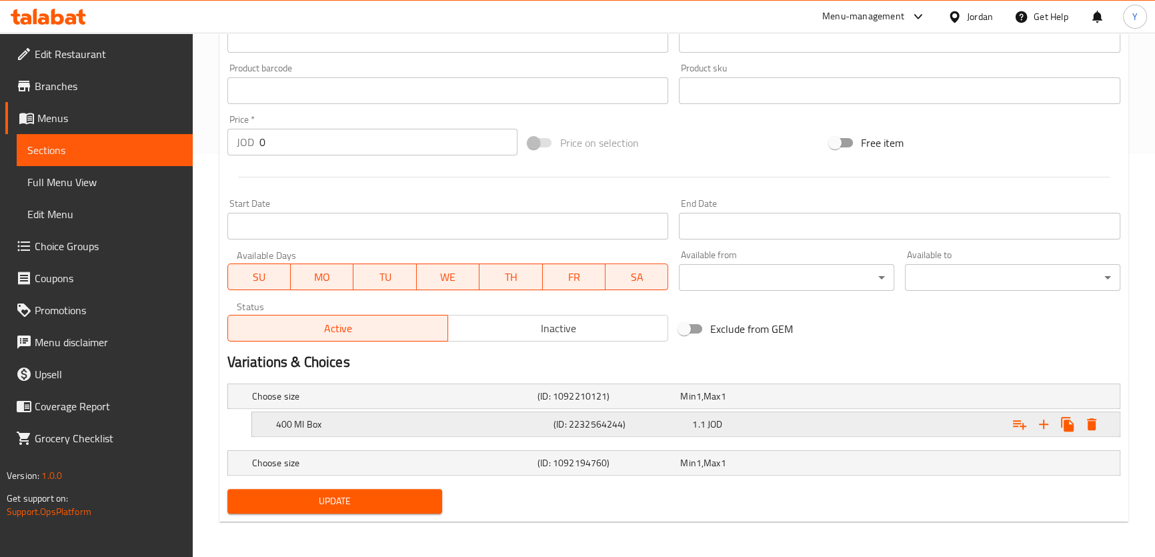
click at [1092, 424] on icon "Expand" at bounding box center [1091, 424] width 9 height 12
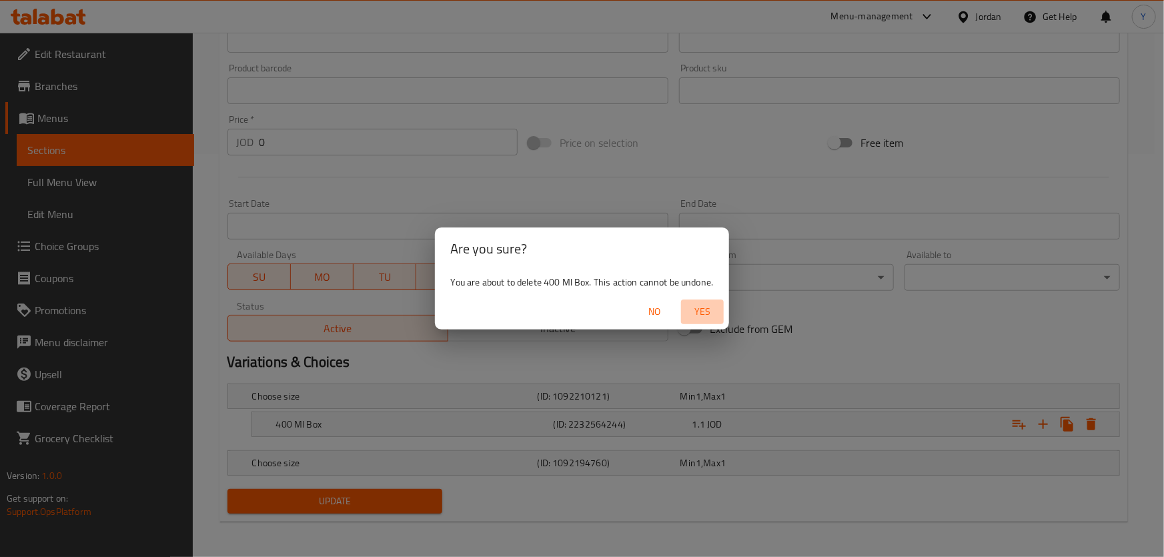
click at [712, 312] on span "Yes" at bounding box center [702, 312] width 32 height 17
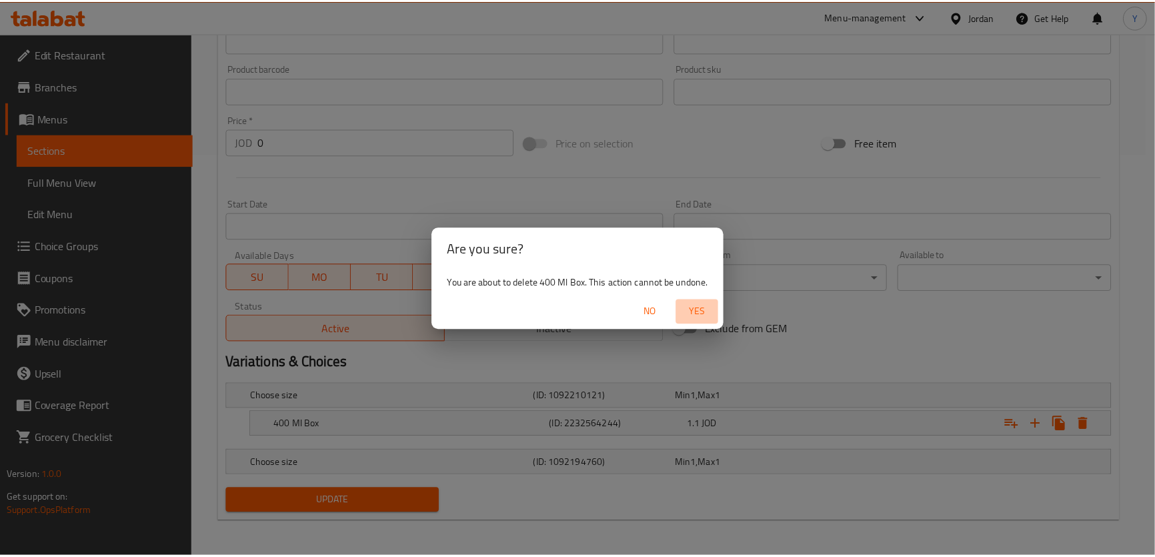
scroll to position [375, 0]
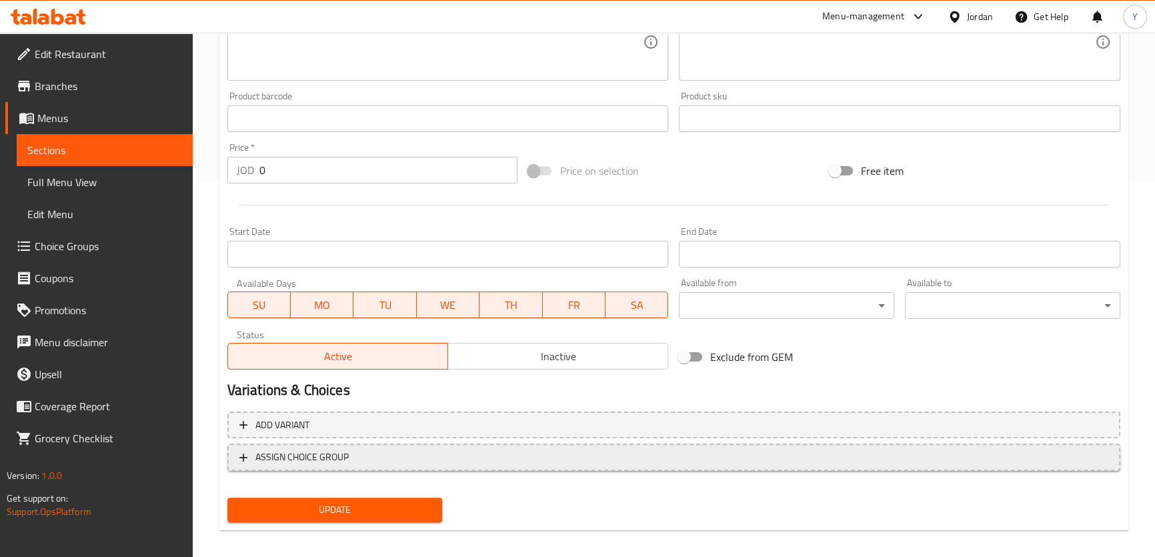
click at [447, 467] on button "ASSIGN CHOICE GROUP" at bounding box center [673, 457] width 893 height 27
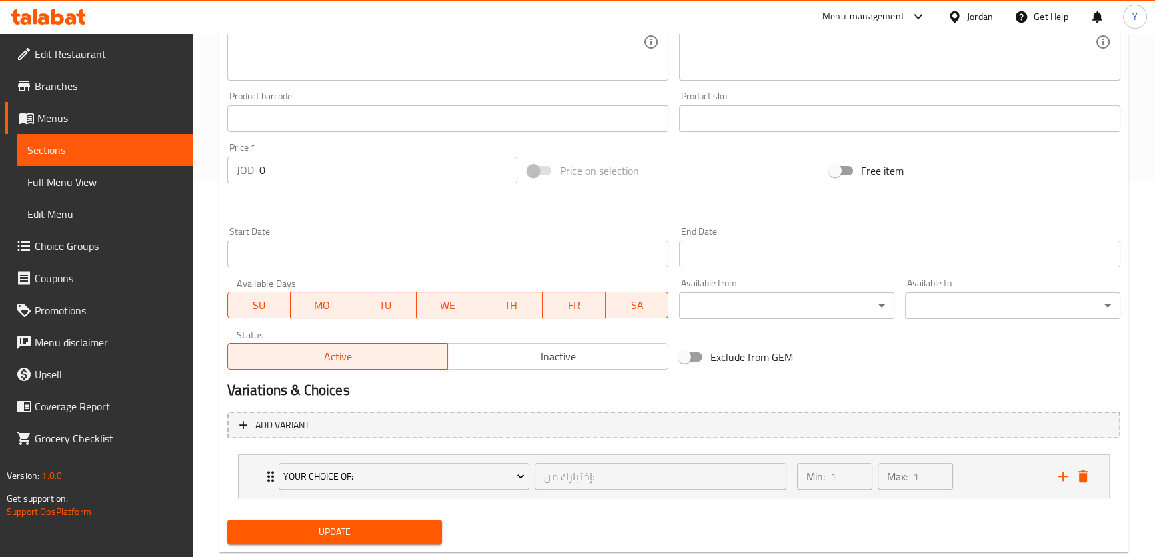
click at [386, 528] on span "Update" at bounding box center [335, 532] width 194 height 17
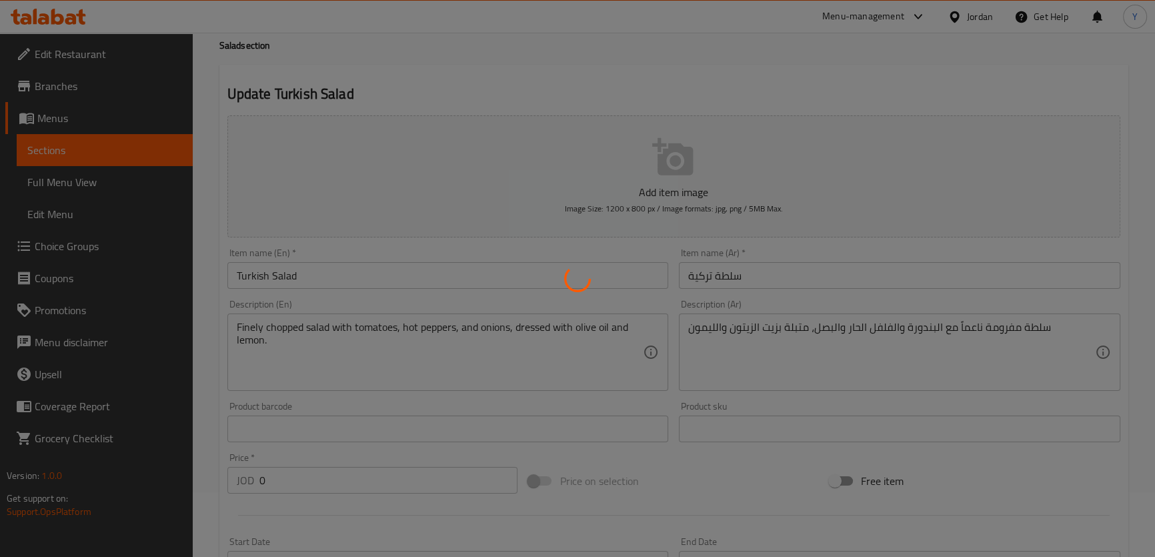
scroll to position [0, 0]
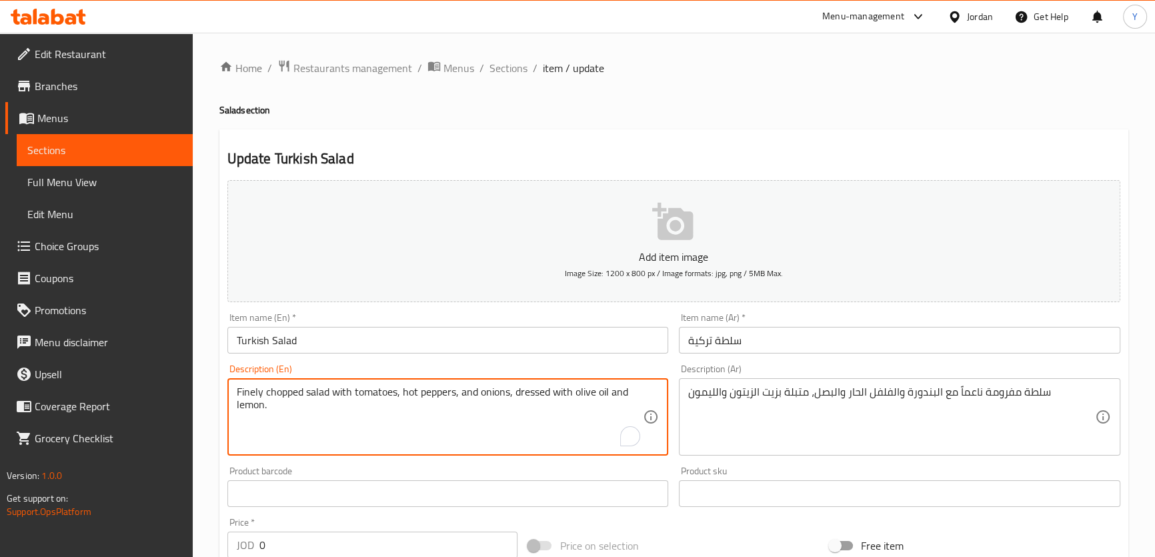
click at [541, 388] on textarea "Finely chopped salad with tomatoes, hot peppers, and onions, dressed with olive…" at bounding box center [440, 417] width 407 height 63
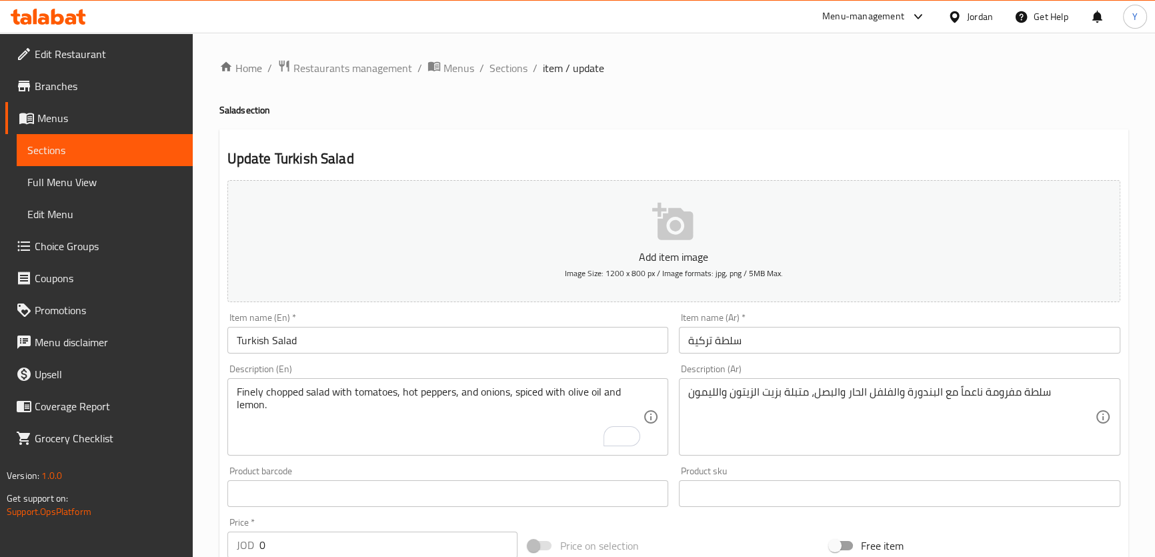
click at [937, 133] on div "Update Turkish Salad Add item image Image Size: 1200 x 800 px / Image formats: …" at bounding box center [673, 528] width 909 height 799
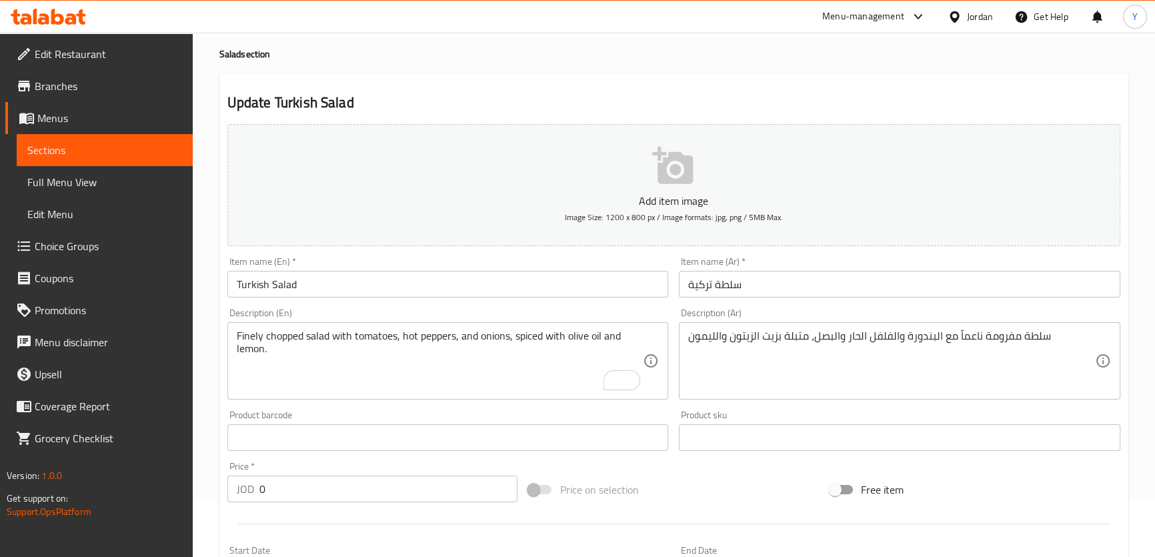
scroll to position [42, 0]
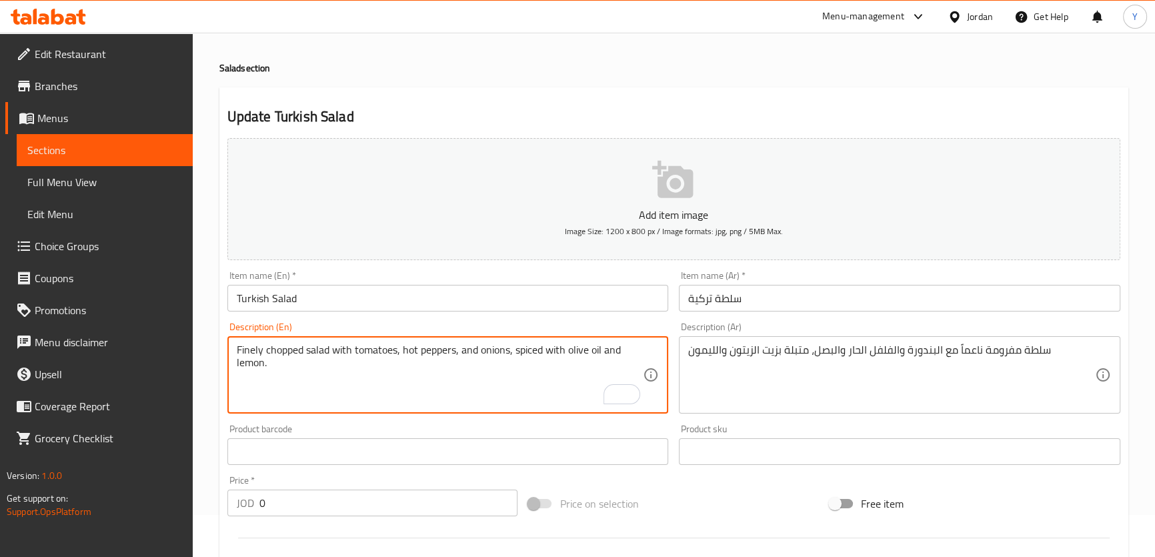
click at [528, 350] on textarea "Finely chopped salad with tomatoes, hot peppers, and onions, spiced with olive …" at bounding box center [440, 375] width 407 height 63
type textarea "Finely chopped salad with tomatoes, hot peppers, and onions, seasoned with oliv…"
click at [770, 67] on h4 "Salad section" at bounding box center [673, 67] width 909 height 13
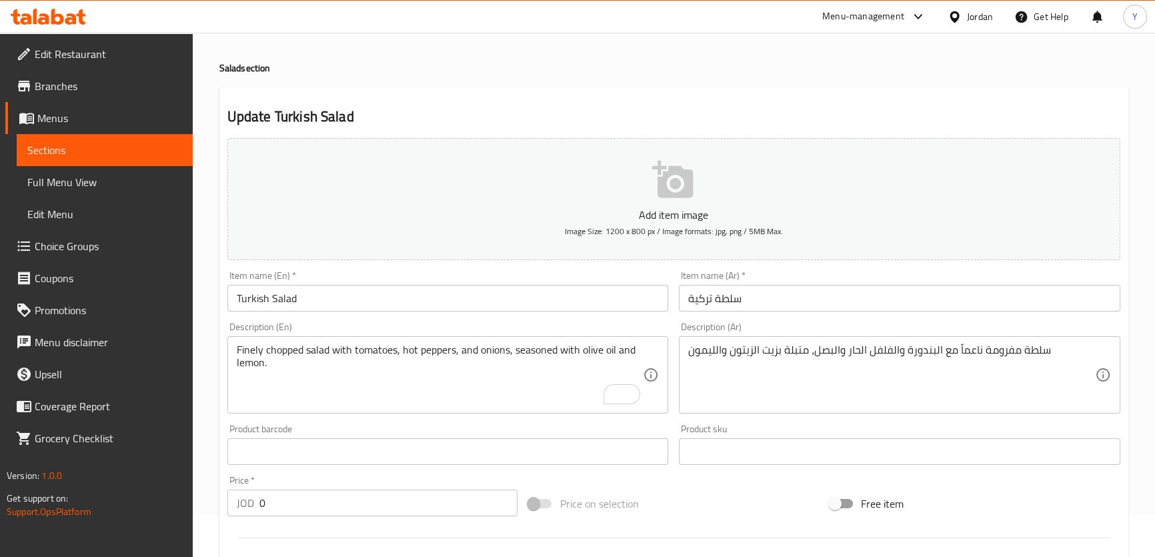
scroll to position [406, 0]
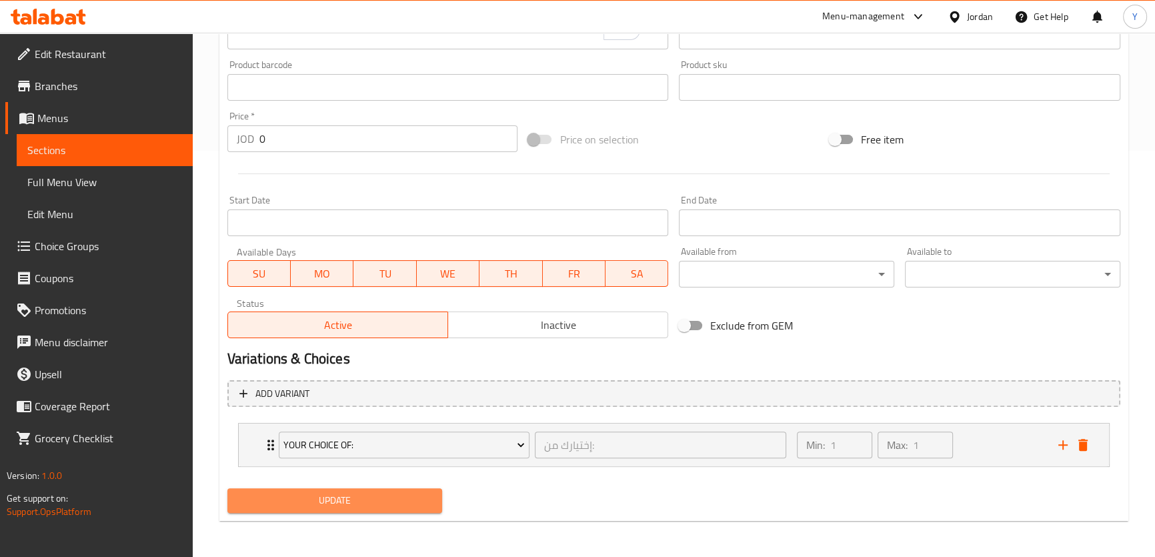
click at [361, 507] on span "Update" at bounding box center [335, 500] width 194 height 17
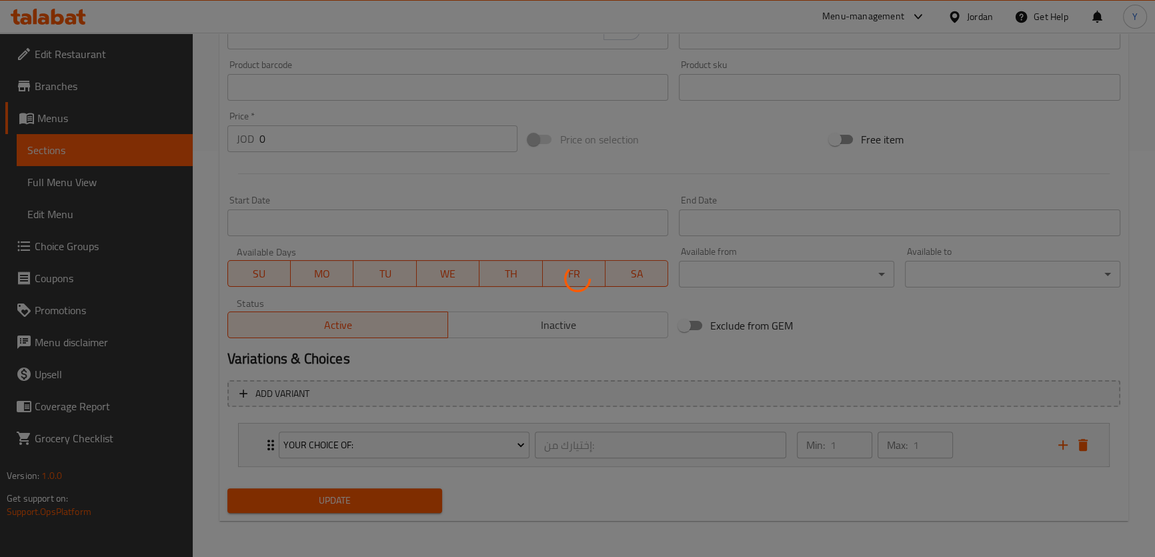
scroll to position [0, 0]
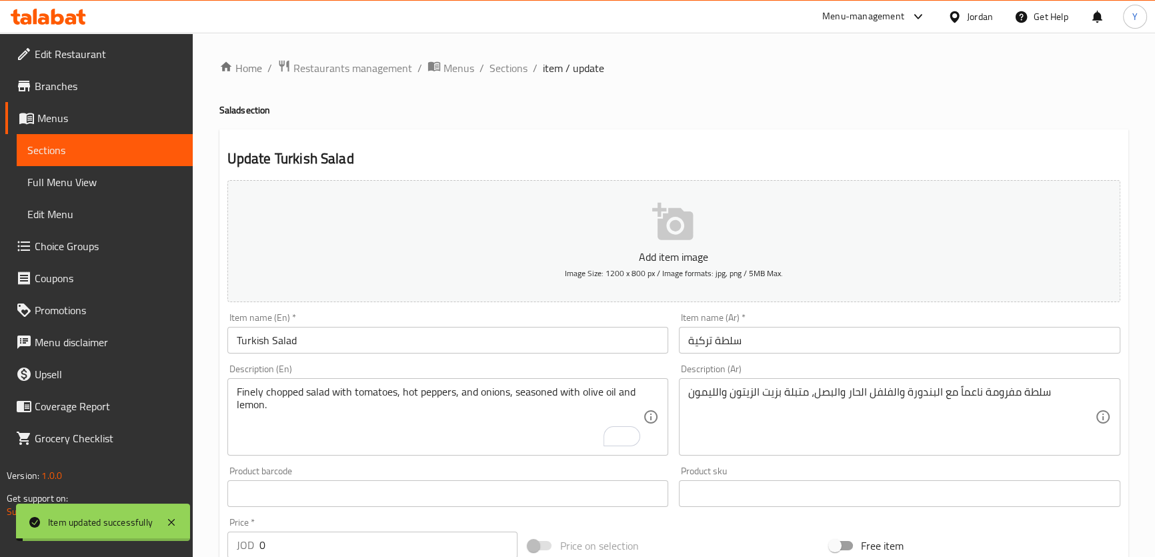
click at [508, 67] on span "Sections" at bounding box center [509, 68] width 38 height 16
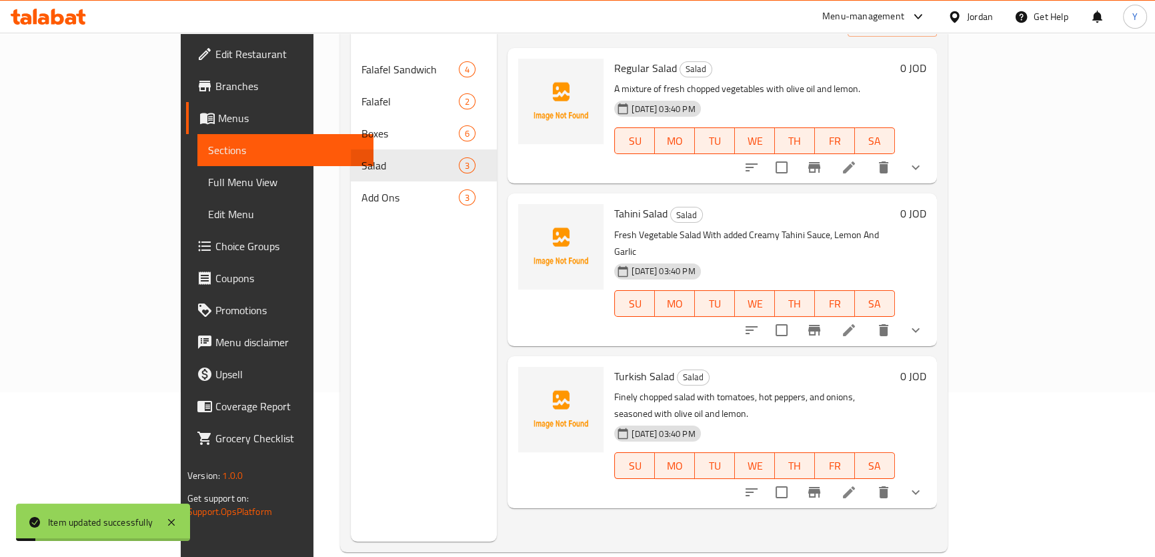
scroll to position [181, 0]
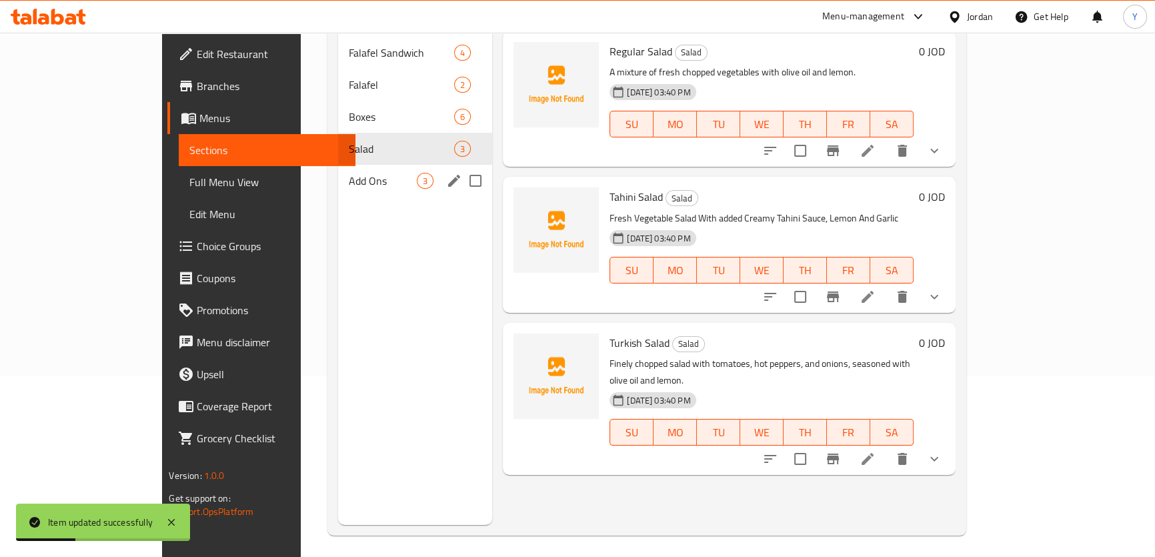
click at [448, 175] on icon "edit" at bounding box center [454, 181] width 12 height 12
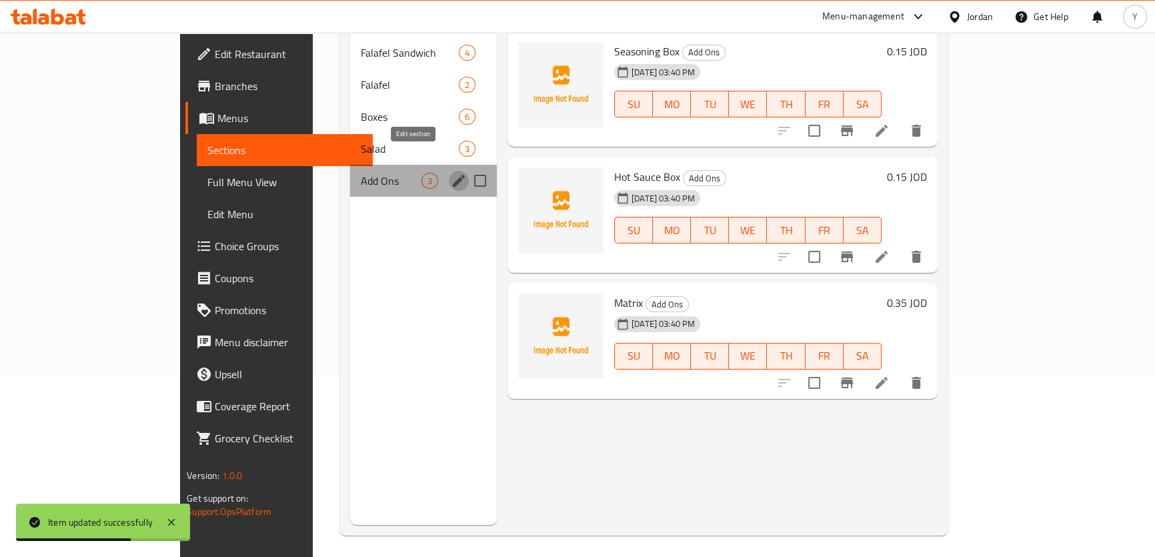
click at [451, 173] on icon "edit" at bounding box center [459, 181] width 16 height 16
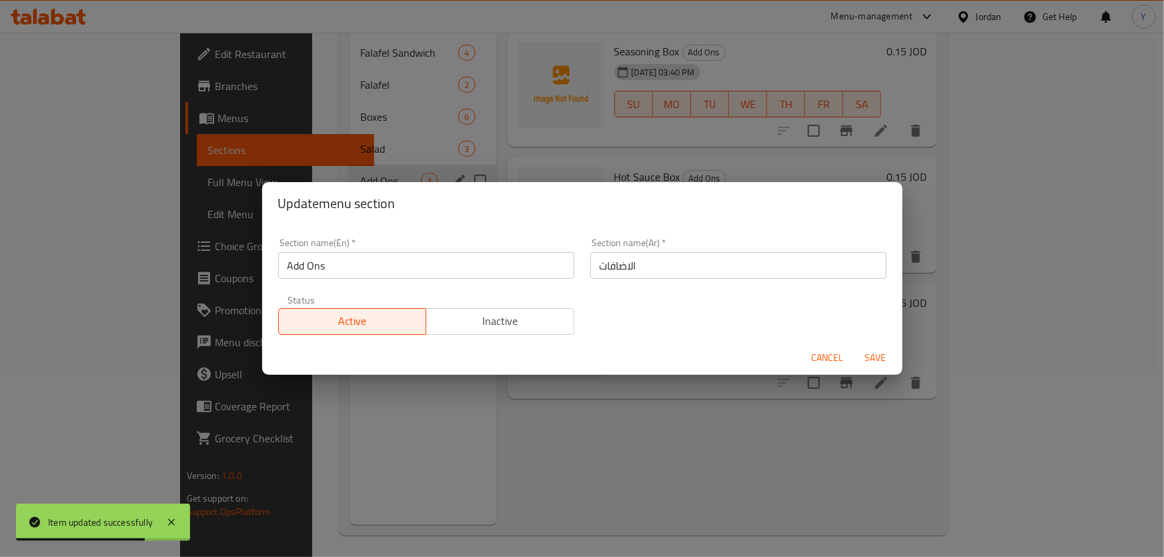
drag, startPoint x: 397, startPoint y: 268, endPoint x: 0, endPoint y: 268, distance: 396.9
click at [0, 268] on div "Update menu section Section name(En)   * Add Ons Section name(En) * Section nam…" at bounding box center [582, 278] width 1164 height 557
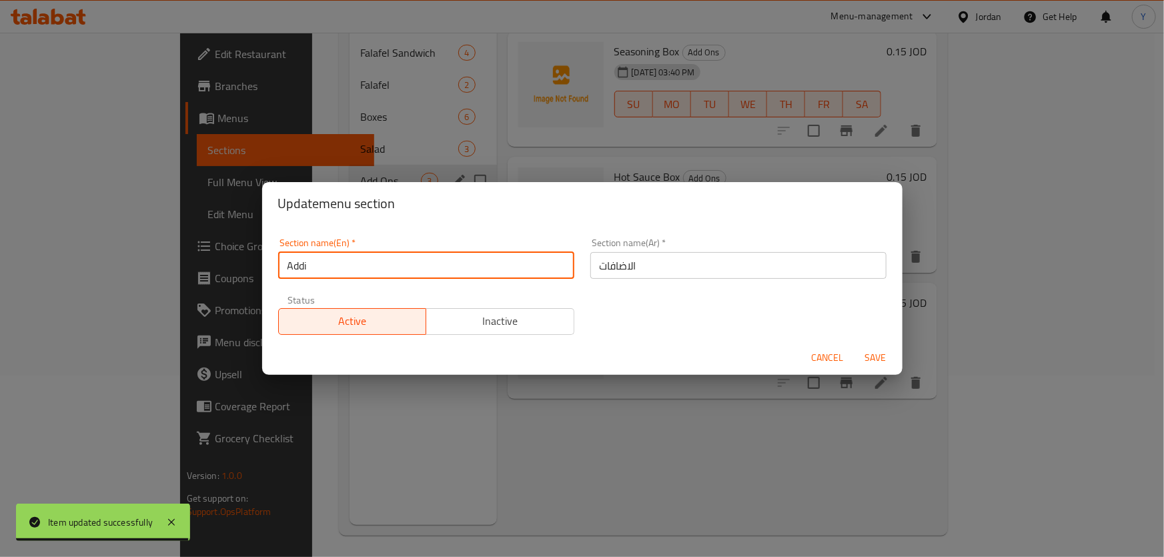
type input "Additions"
click at [855, 346] on button "Save" at bounding box center [876, 358] width 43 height 25
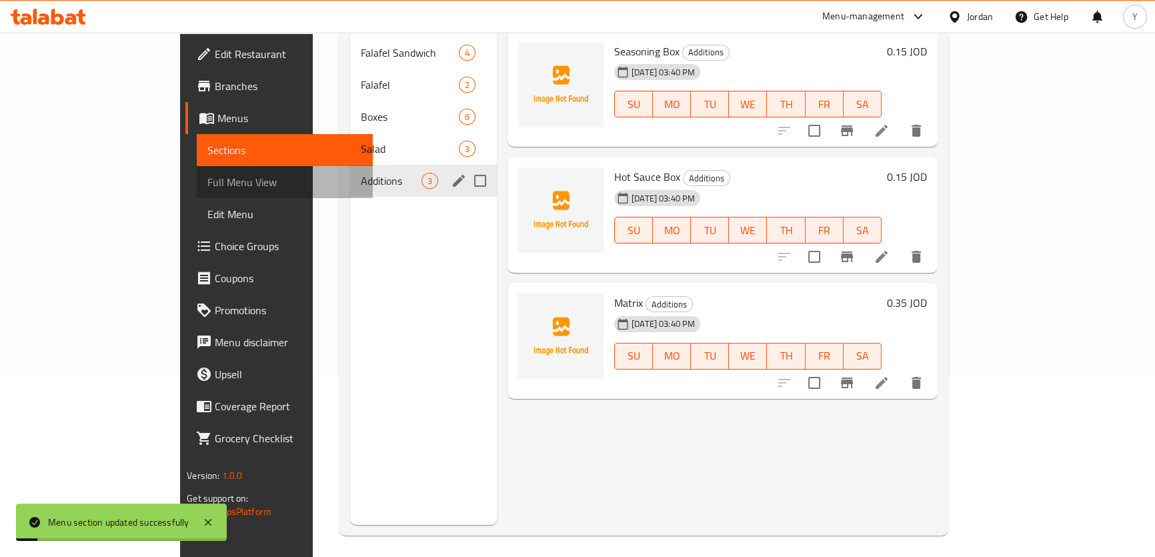
click at [207, 185] on span "Full Menu View" at bounding box center [284, 182] width 155 height 16
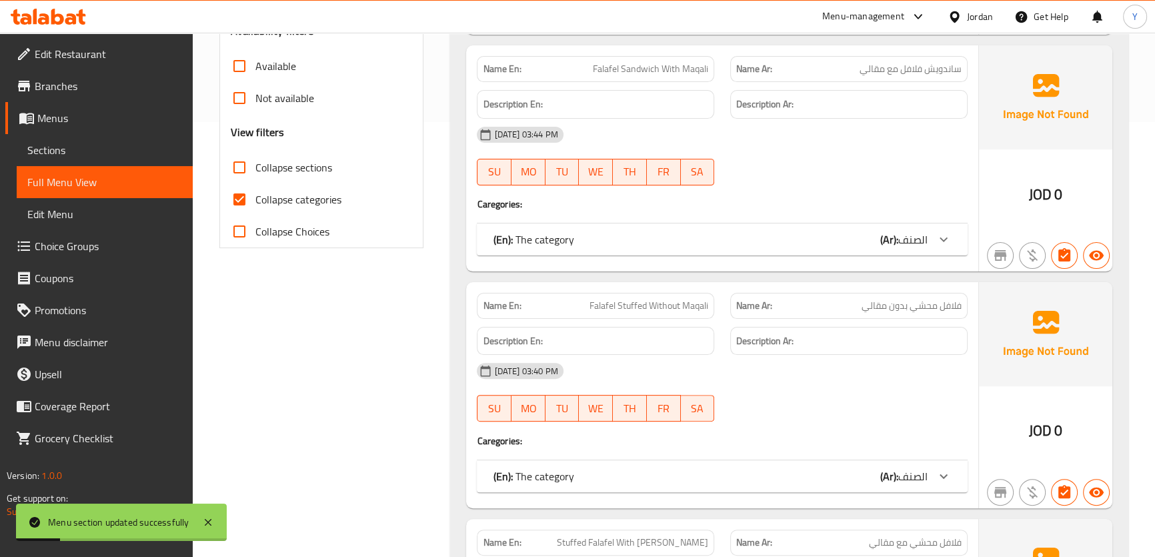
scroll to position [364, 0]
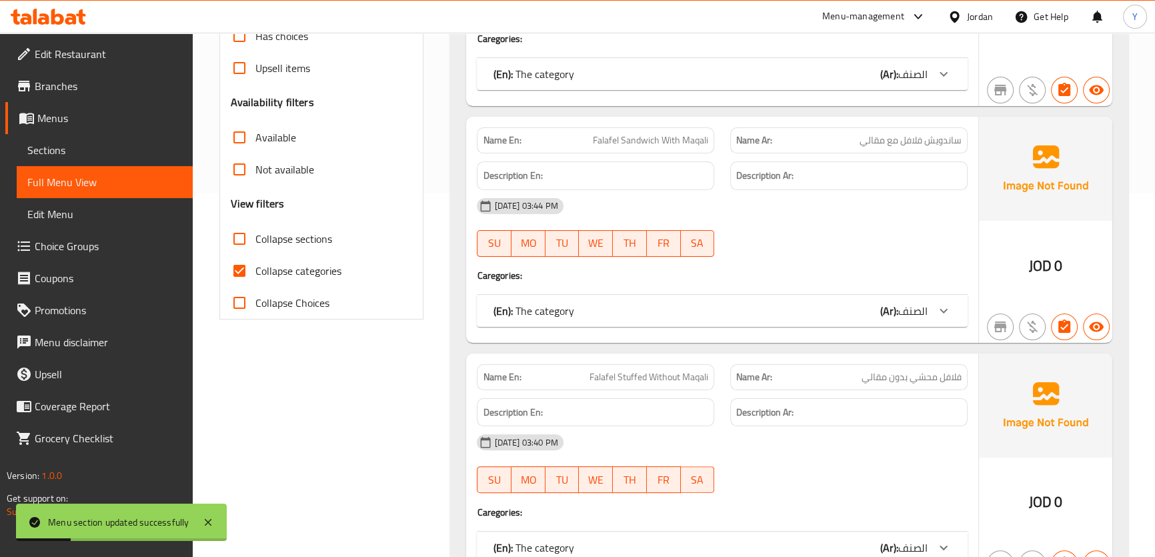
click at [261, 245] on span "Collapse sections" at bounding box center [294, 239] width 77 height 16
click at [256, 245] on input "Collapse sections" at bounding box center [239, 239] width 32 height 32
checkbox input "true"
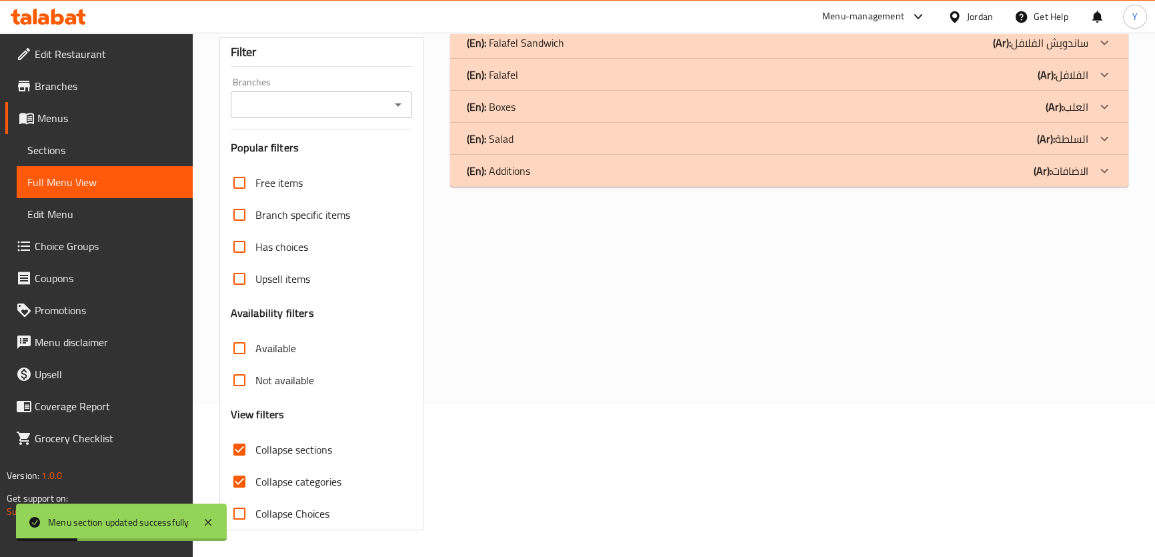
scroll to position [152, 0]
click at [576, 59] on div "(En): Additions (Ar): الاضافات" at bounding box center [789, 43] width 678 height 32
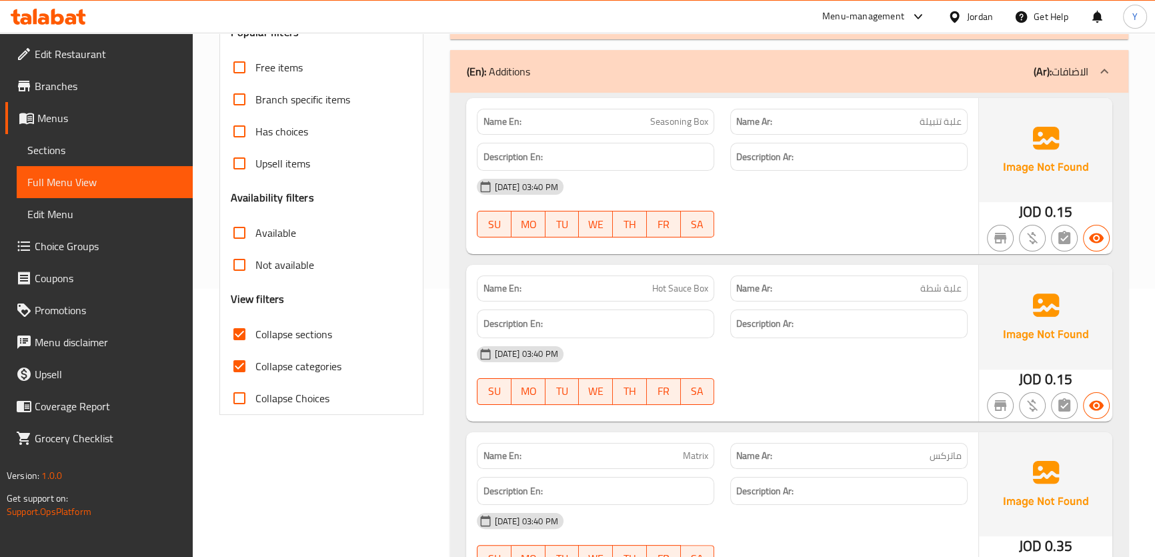
scroll to position [334, 0]
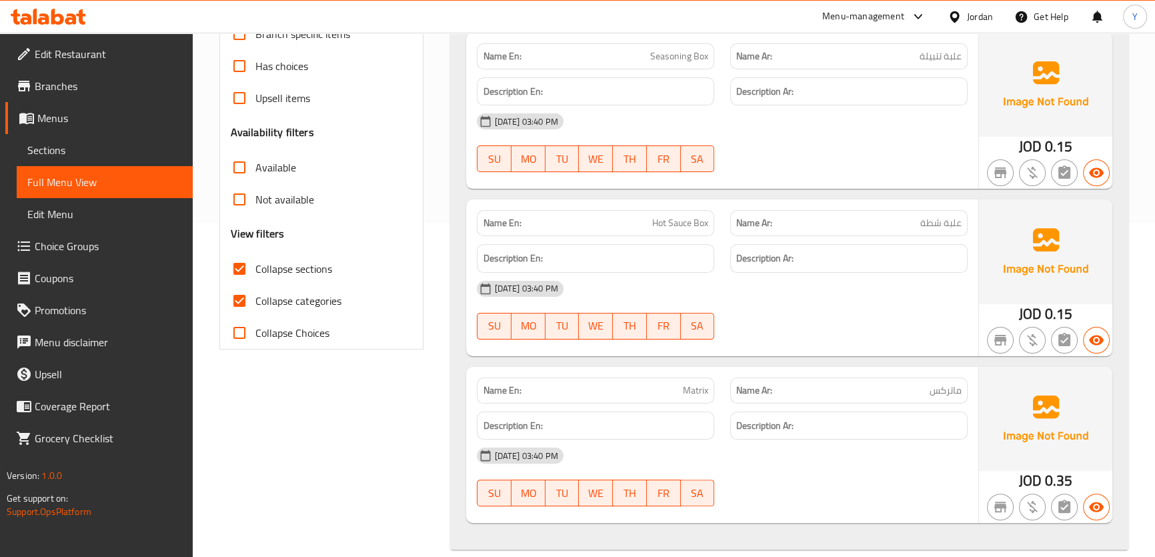
click at [887, 302] on div "13-08-2025 03:40 PM" at bounding box center [722, 289] width 506 height 32
click at [272, 294] on span "Collapse categories" at bounding box center [299, 301] width 86 height 16
click at [256, 294] on input "Collapse categories" at bounding box center [239, 301] width 32 height 32
checkbox input "false"
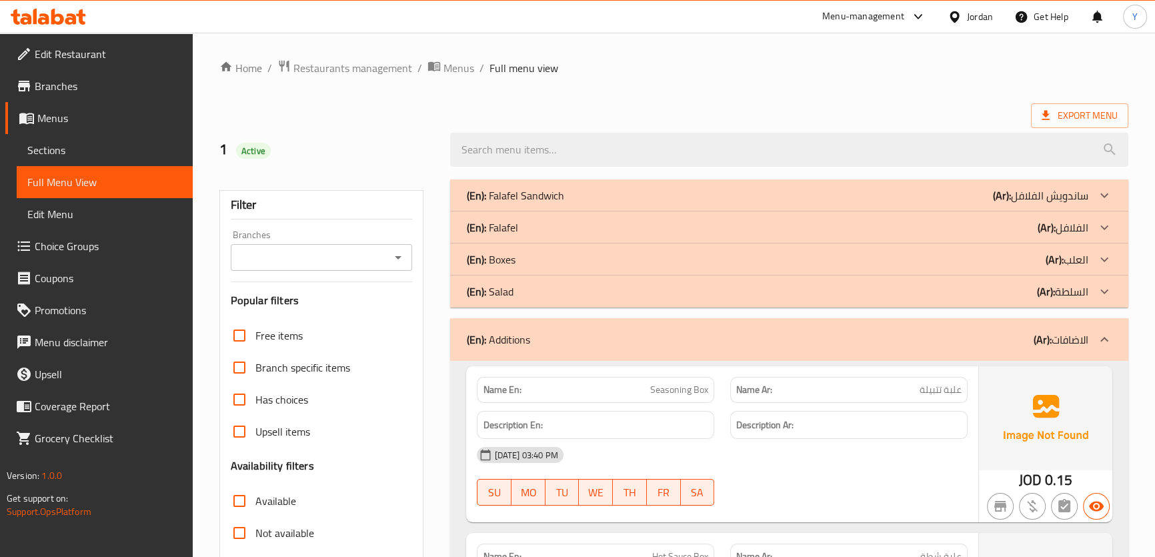
scroll to position [181, 0]
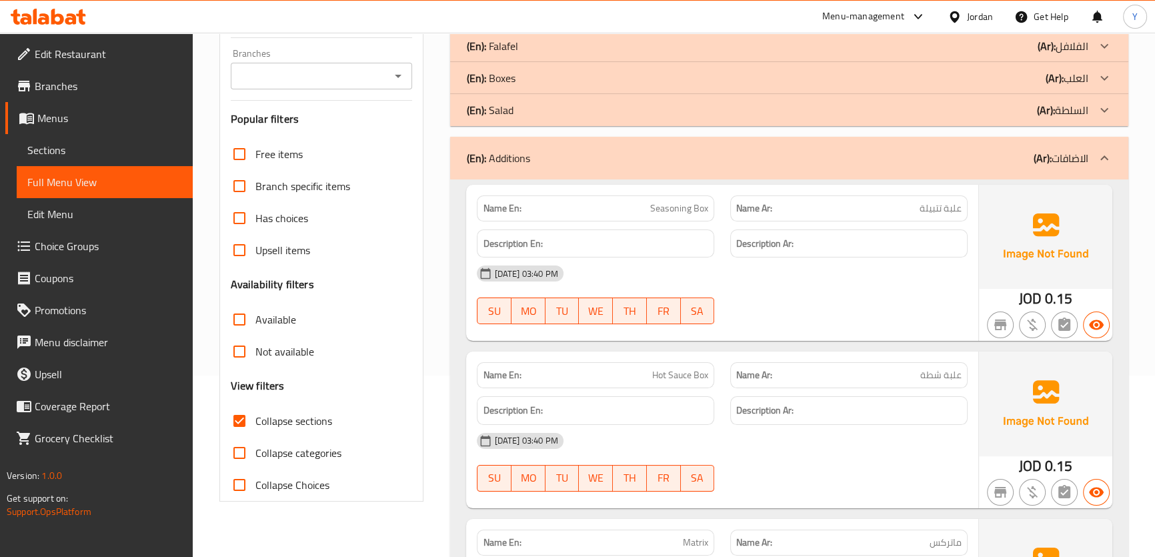
click at [288, 413] on span "Collapse sections" at bounding box center [294, 421] width 77 height 16
click at [256, 412] on input "Collapse sections" at bounding box center [239, 421] width 32 height 32
checkbox input "false"
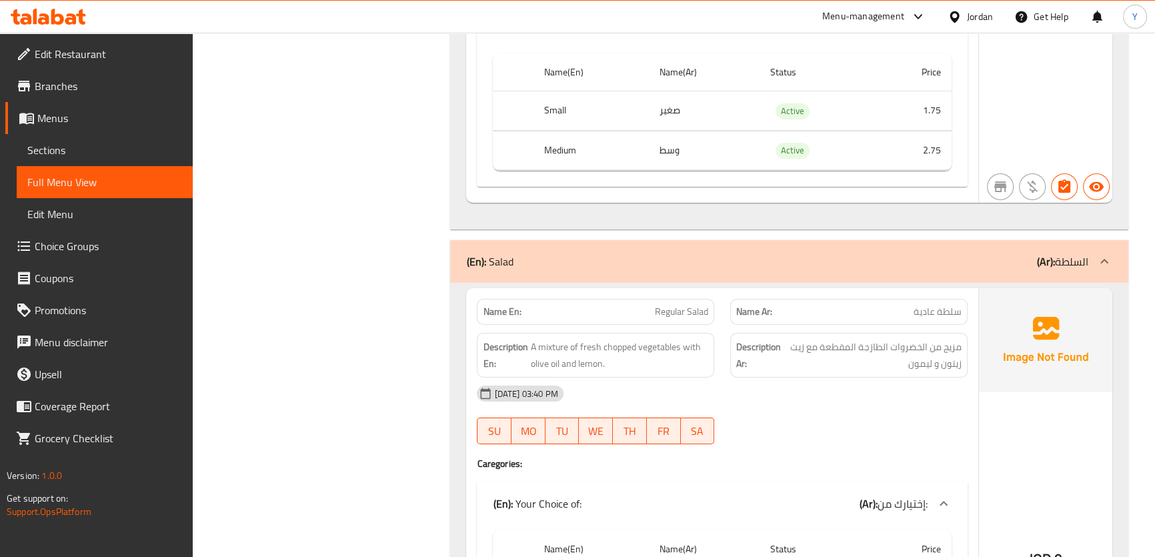
scroll to position [5597, 0]
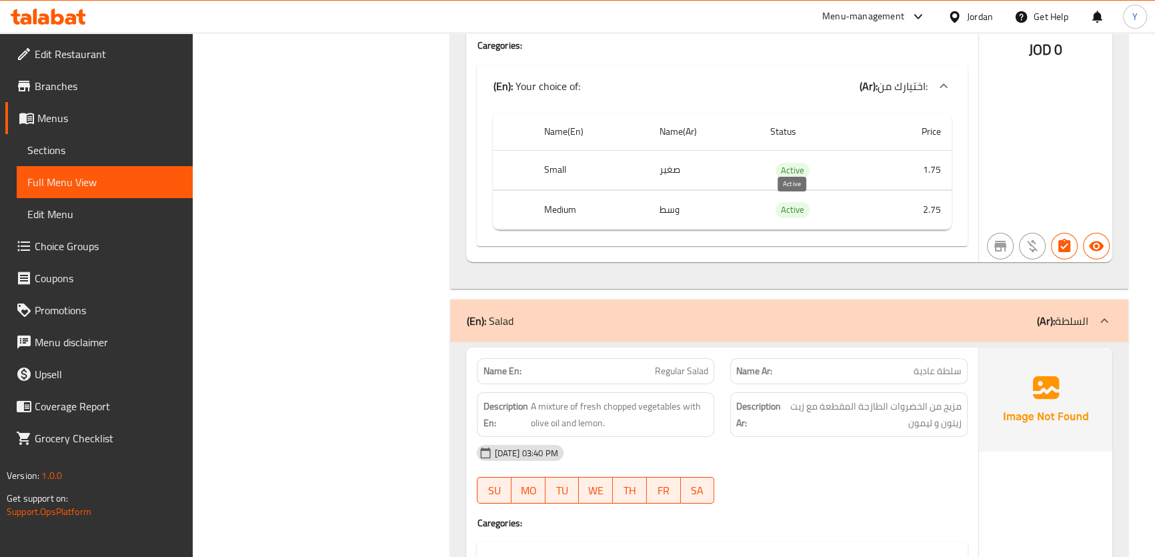
click at [795, 215] on span "Active" at bounding box center [793, 209] width 34 height 15
copy span "Active"
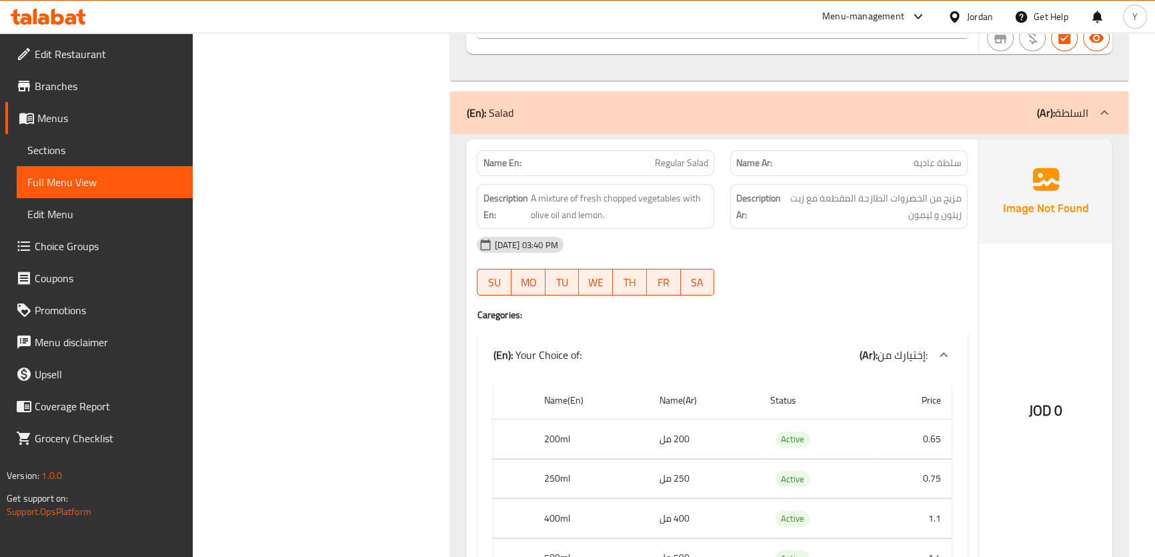
scroll to position [5721, 0]
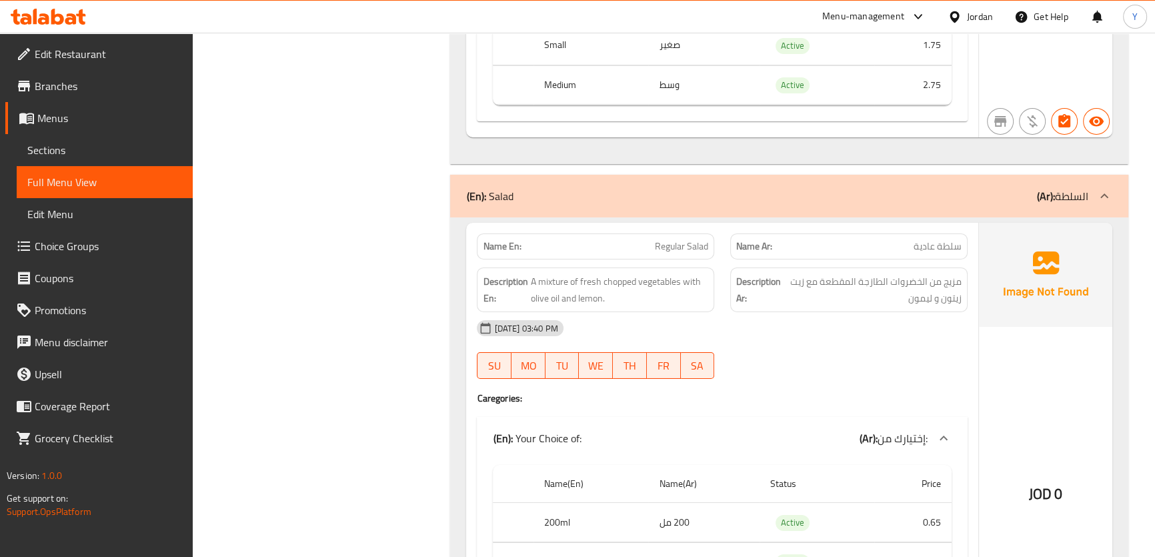
copy strong "Name En:"
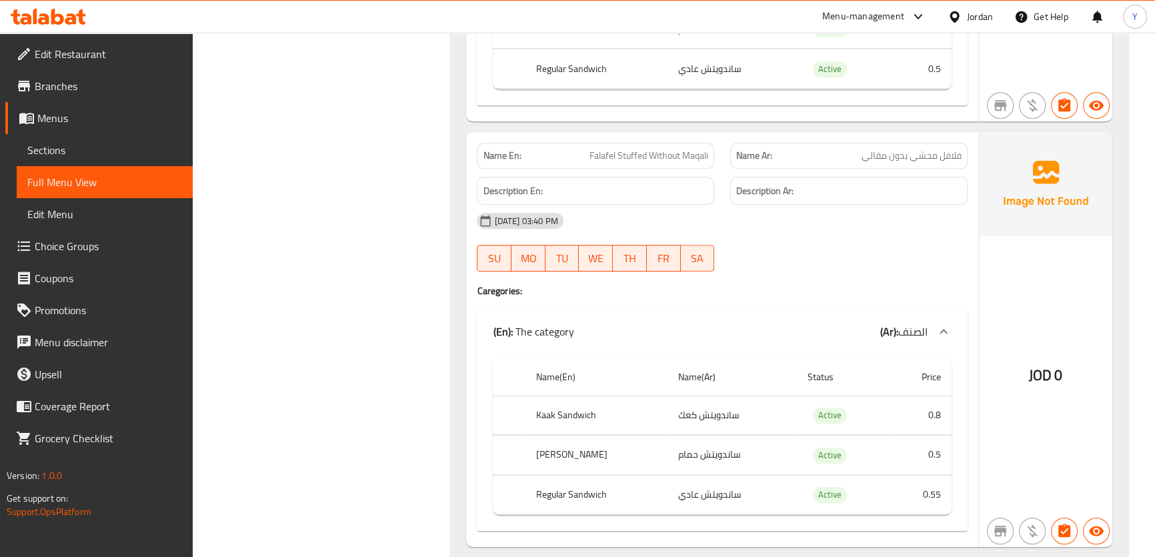
scroll to position [0, 0]
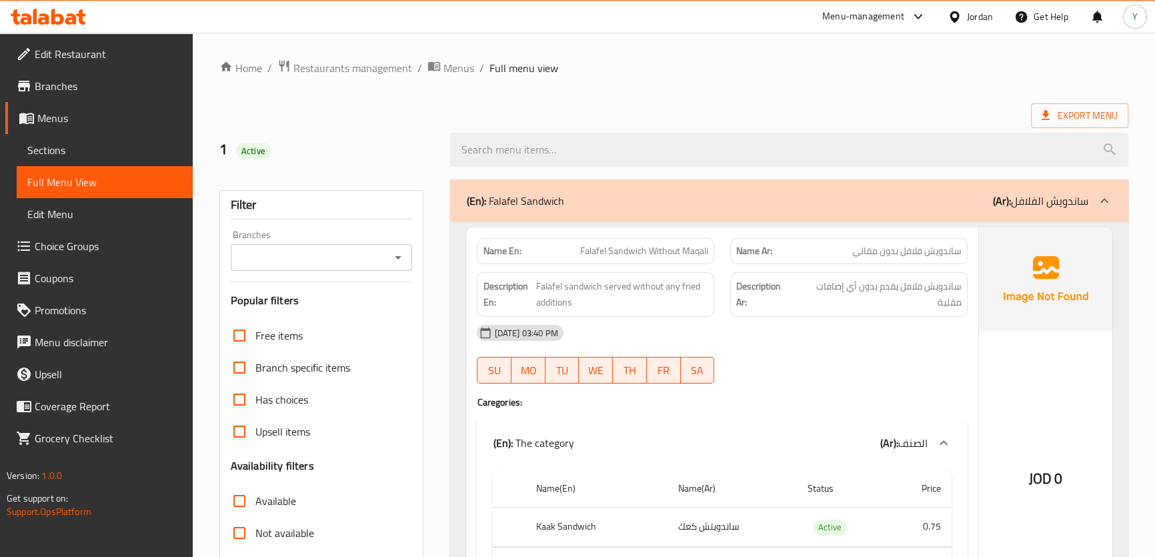
drag, startPoint x: 857, startPoint y: 247, endPoint x: 975, endPoint y: -64, distance: 332.6
click at [1101, 108] on span "Export Menu" at bounding box center [1080, 115] width 76 height 17
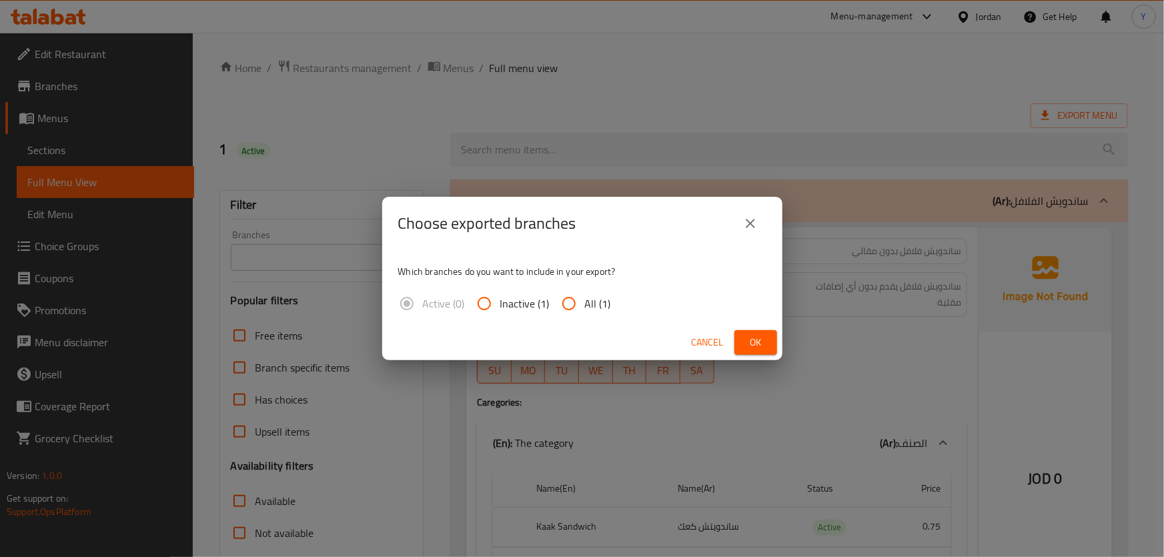
click at [747, 340] on span "Ok" at bounding box center [755, 342] width 21 height 17
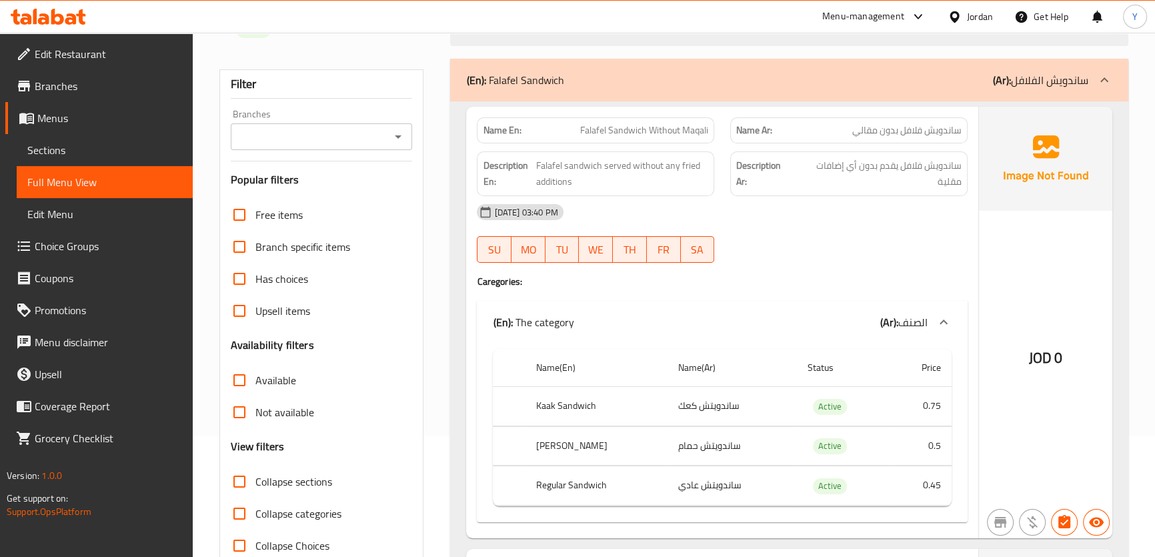
scroll to position [1933, 0]
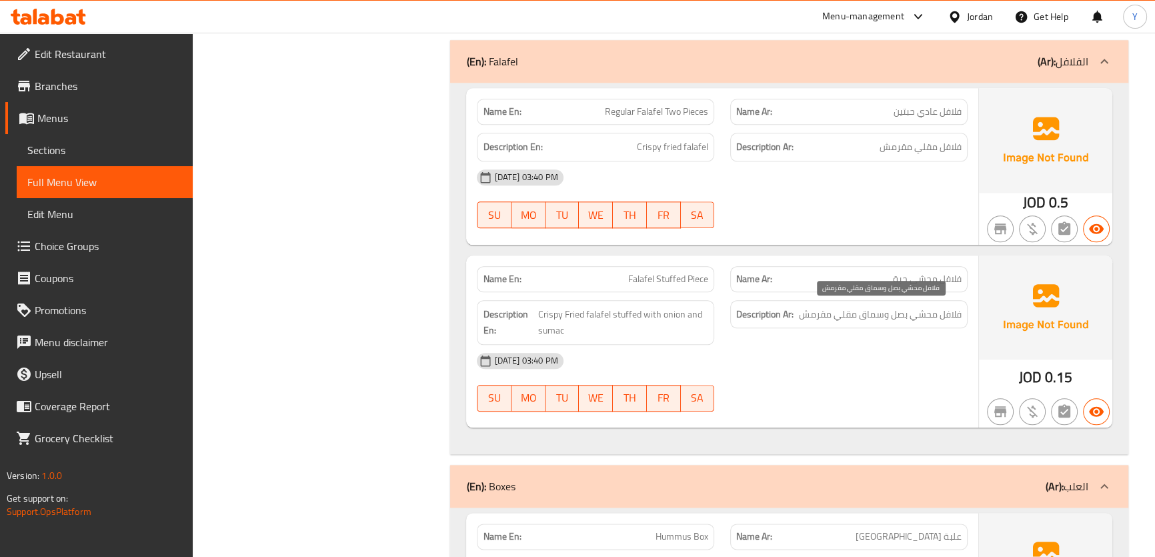
click at [955, 313] on span "فلافل محشي بصل وسماق مقلي مقرمش" at bounding box center [880, 314] width 163 height 17
drag, startPoint x: 955, startPoint y: 313, endPoint x: 919, endPoint y: 316, distance: 36.8
click at [919, 316] on span "فلافل محشي بصل وسماق مقلي مقرمش" at bounding box center [880, 314] width 163 height 17
click at [924, 309] on span "فلافل محشي بصل وسماق مقلي مقرمش" at bounding box center [880, 314] width 163 height 17
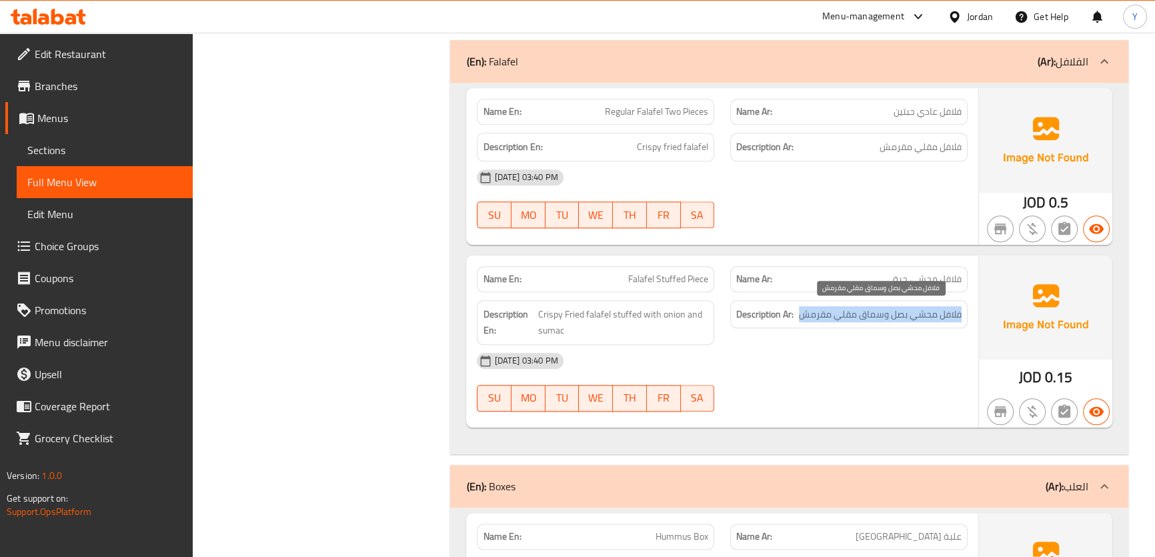
click at [924, 309] on span "فلافل محشي بصل وسماق مقلي مقرمش" at bounding box center [880, 314] width 163 height 17
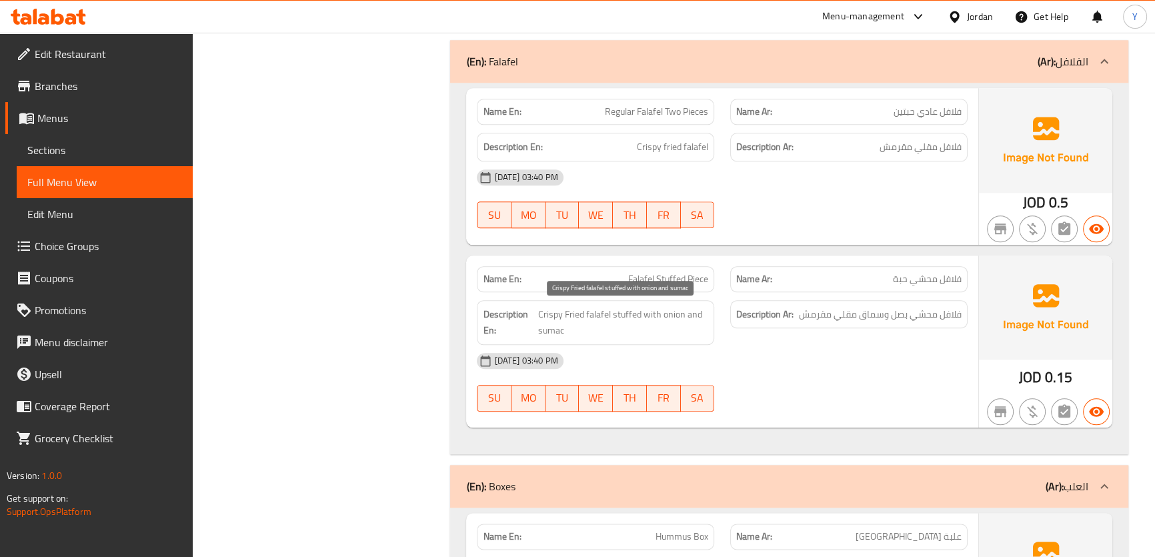
click at [660, 307] on span "Crispy Fried falafel stuffed with onion and sumac" at bounding box center [623, 322] width 170 height 33
copy span "Crispy Fried falafel stuffed with onion and sumac"
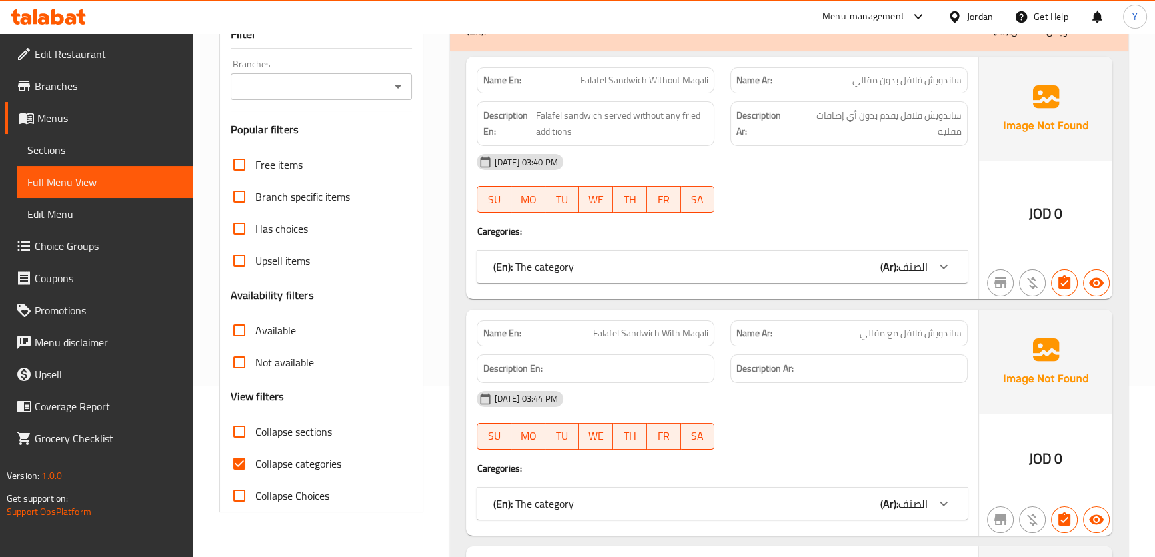
scroll to position [121, 0]
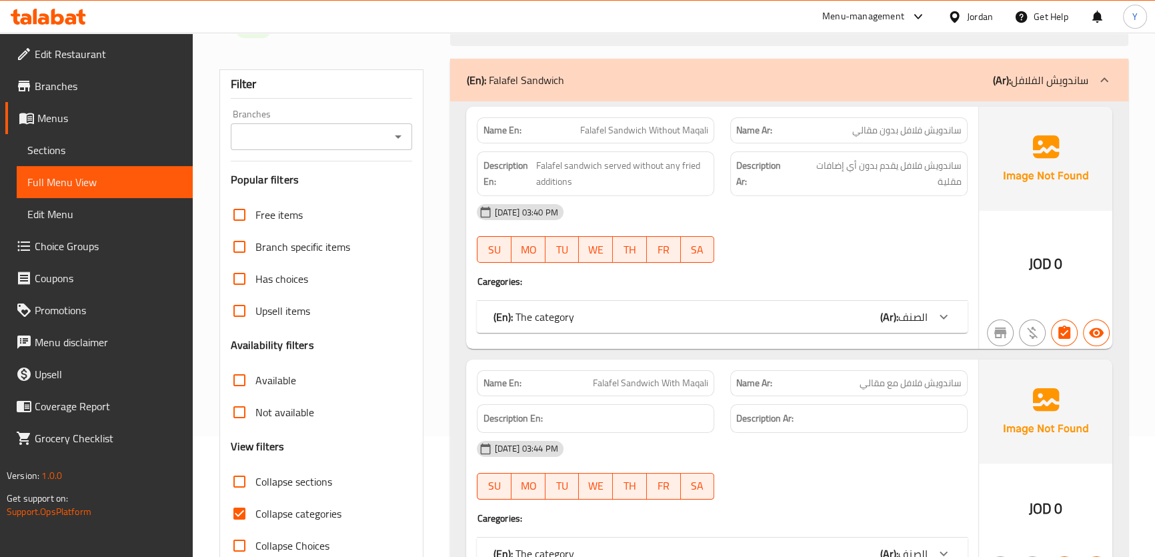
click at [793, 77] on div "(En): Falafel Sandwich (Ar): ساندويش الفلافل" at bounding box center [777, 80] width 622 height 16
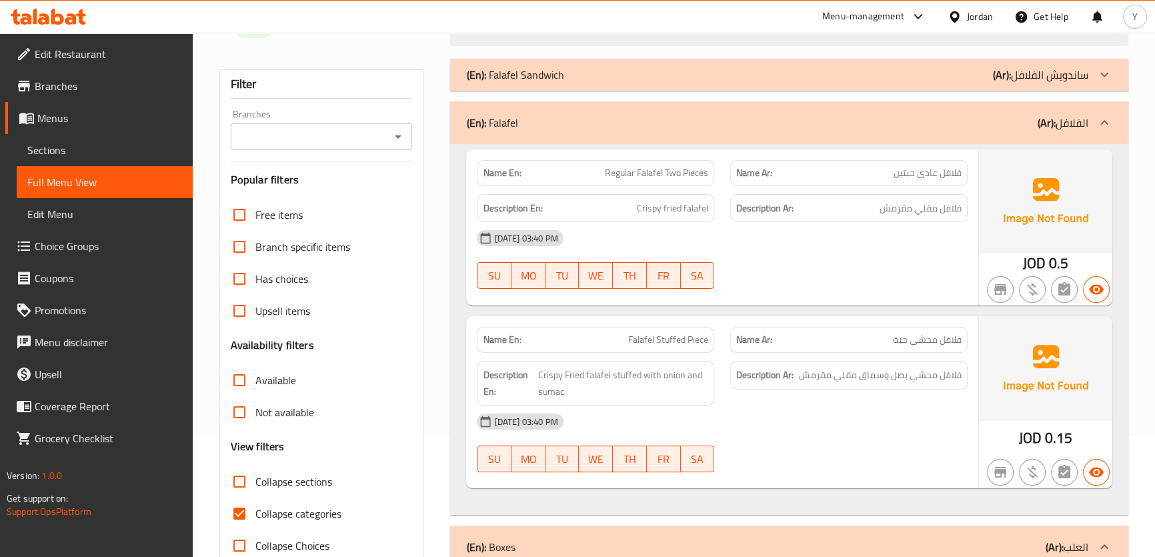
click at [810, 103] on div "(En): Falafel (Ar): الفلافل" at bounding box center [789, 122] width 678 height 43
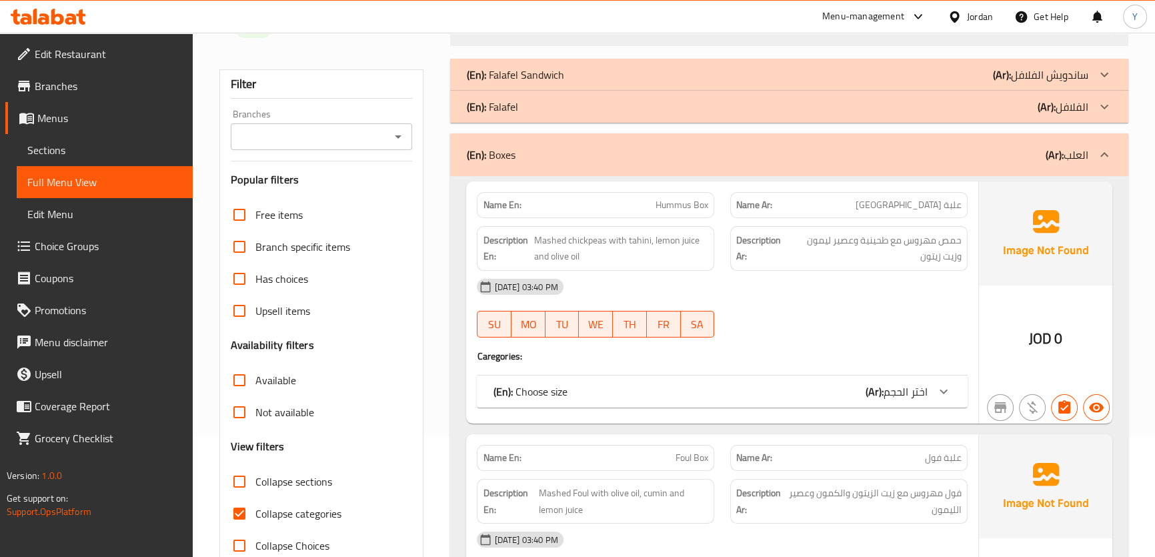
click at [889, 398] on span "اختر الحجم" at bounding box center [906, 392] width 44 height 20
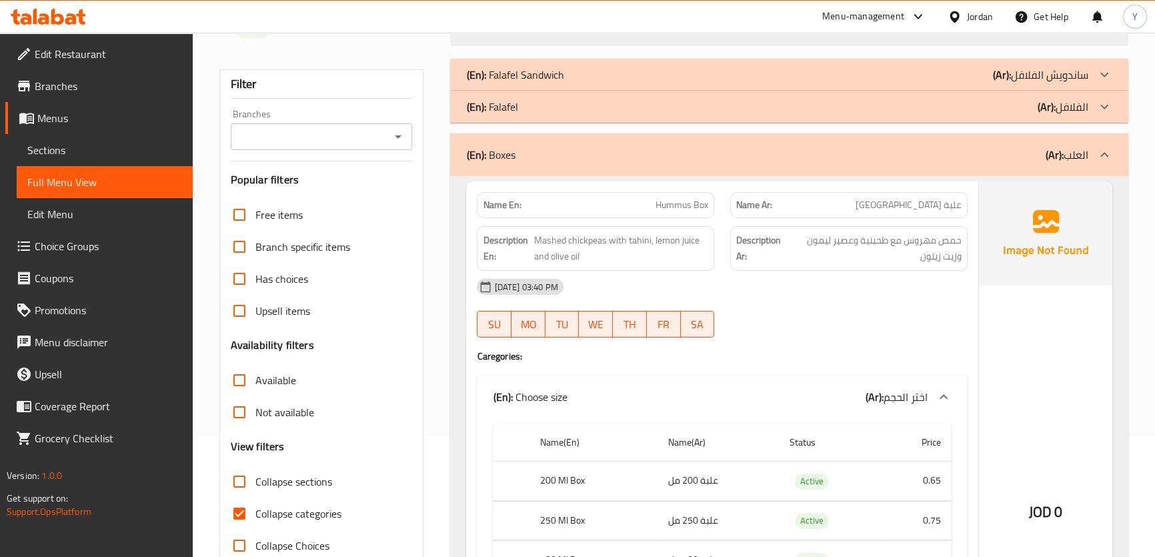
scroll to position [303, 0]
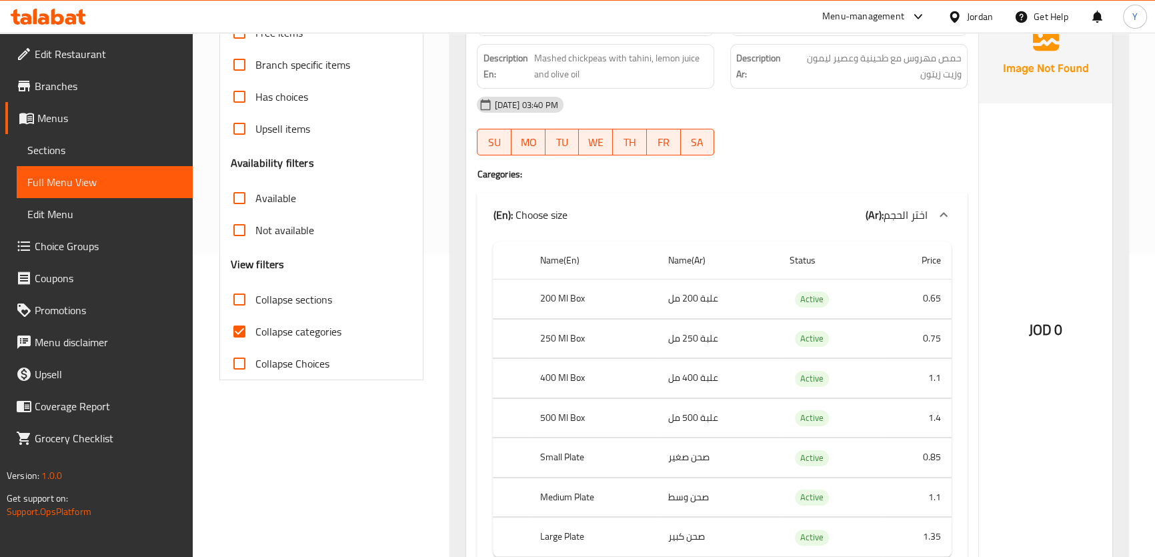
click at [279, 332] on span "Collapse categories" at bounding box center [299, 332] width 86 height 16
click at [256, 332] on input "Collapse categories" at bounding box center [239, 332] width 32 height 32
checkbox input "false"
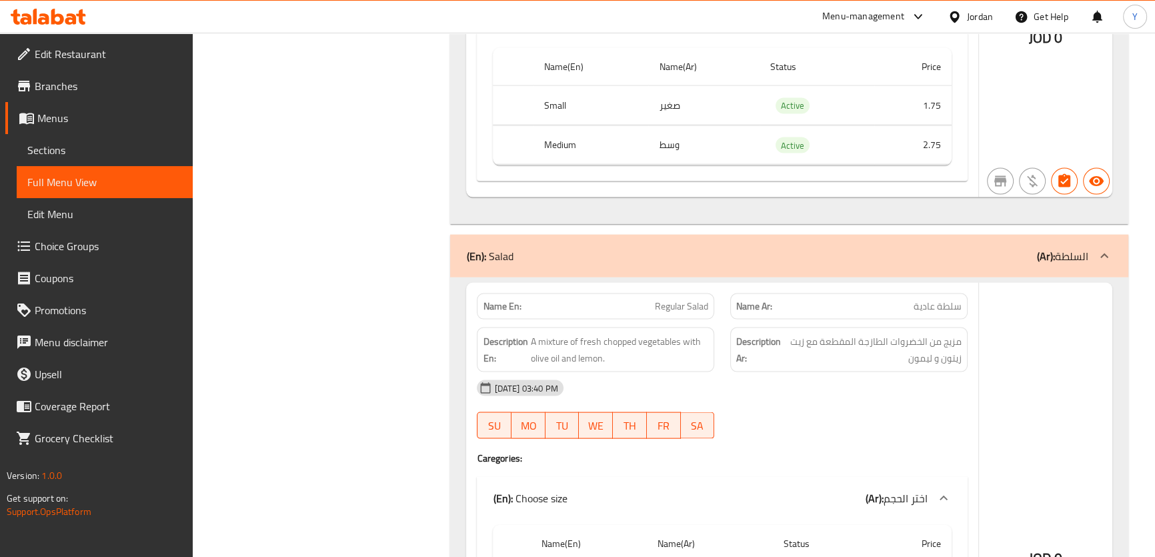
scroll to position [3396, 0]
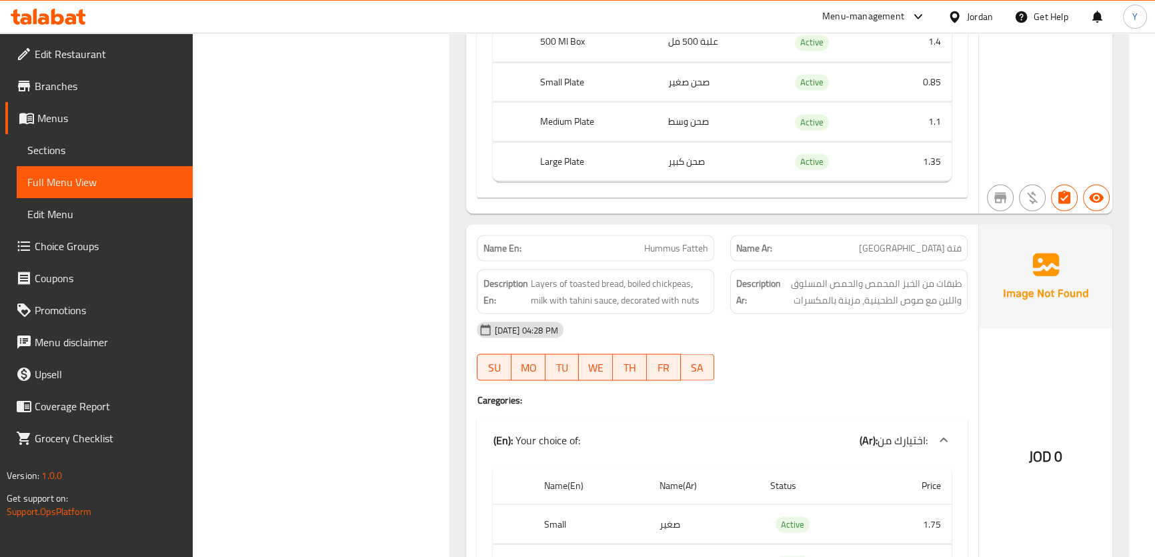
scroll to position [3214, 0]
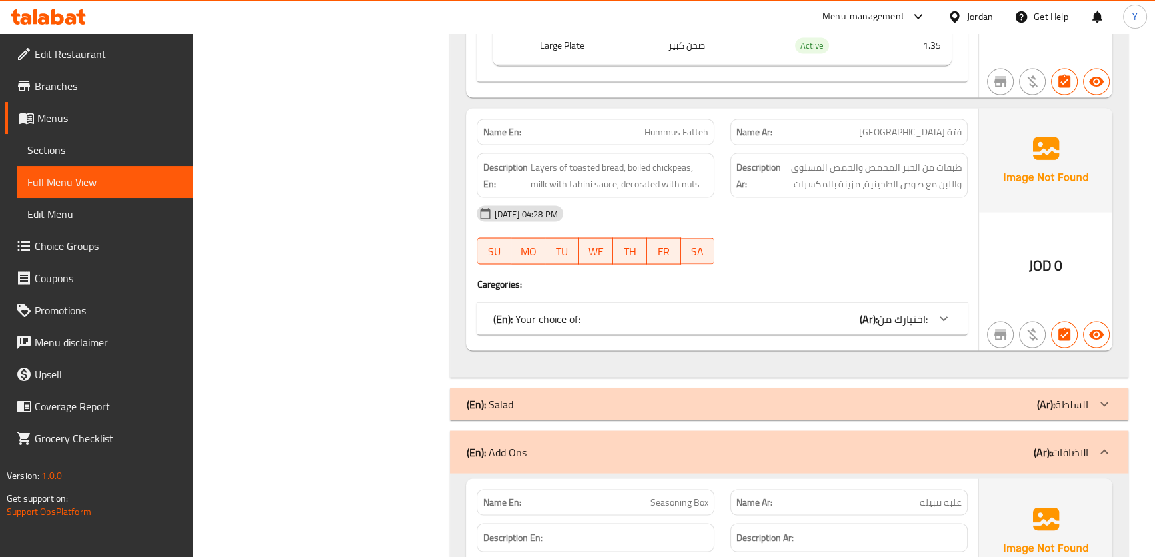
scroll to position [2911, 0]
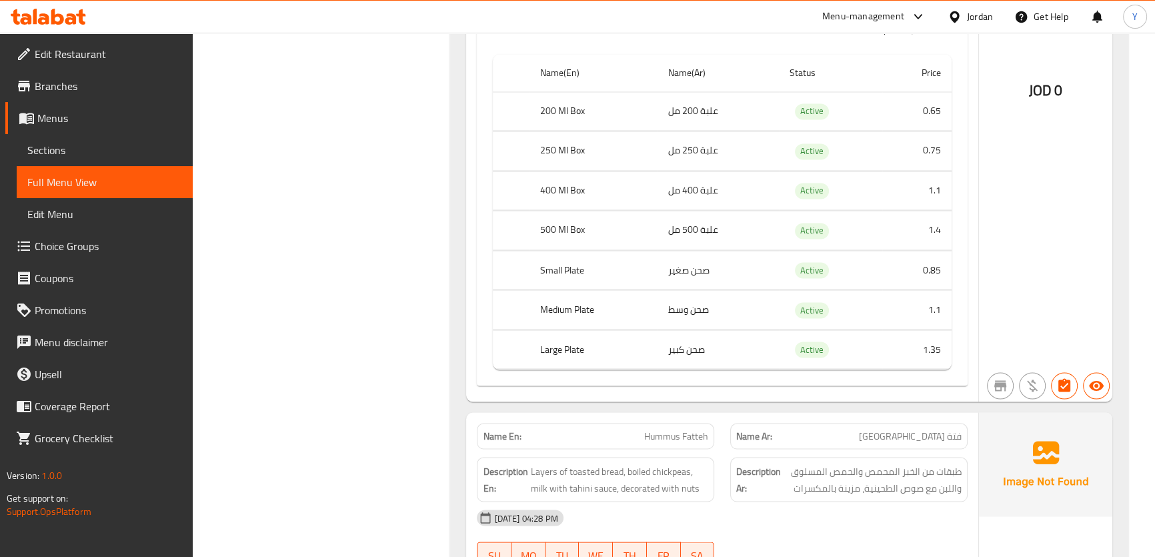
click at [1027, 234] on div "JOD 0" at bounding box center [1045, 106] width 133 height 590
copy th "200 Ml Box"
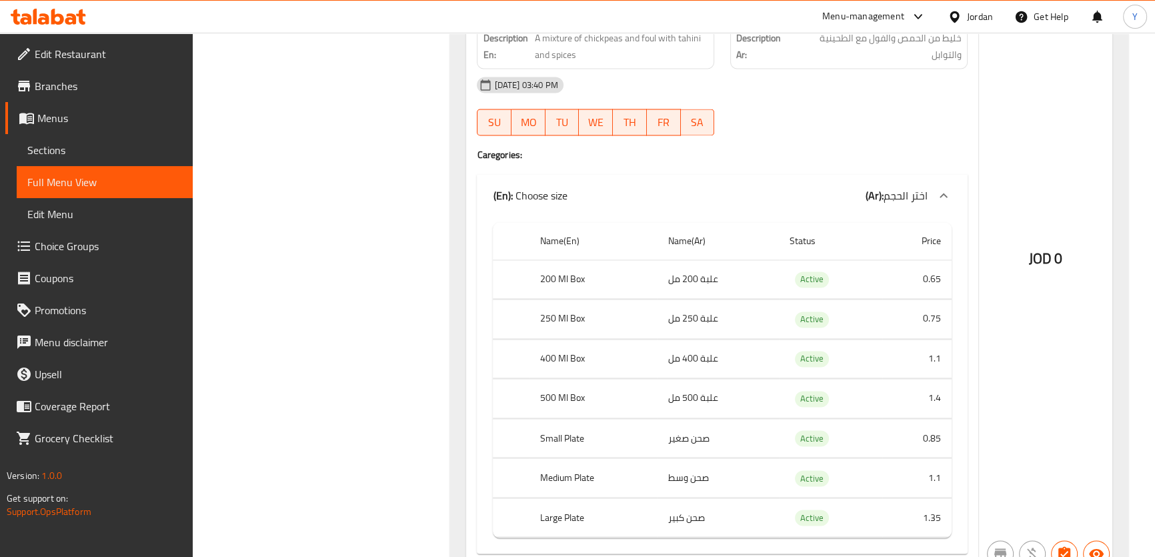
scroll to position [323, 0]
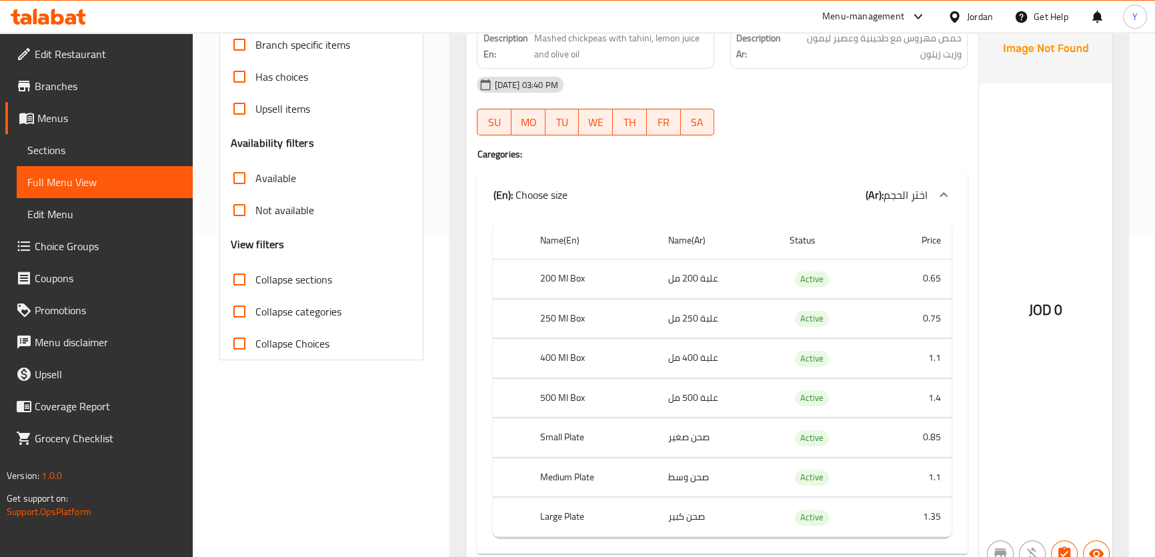
click at [578, 307] on th "250 Ml Box" at bounding box center [594, 318] width 128 height 39
copy th "250 Ml Box"
click at [578, 307] on th "250 Ml Box" at bounding box center [594, 318] width 128 height 39
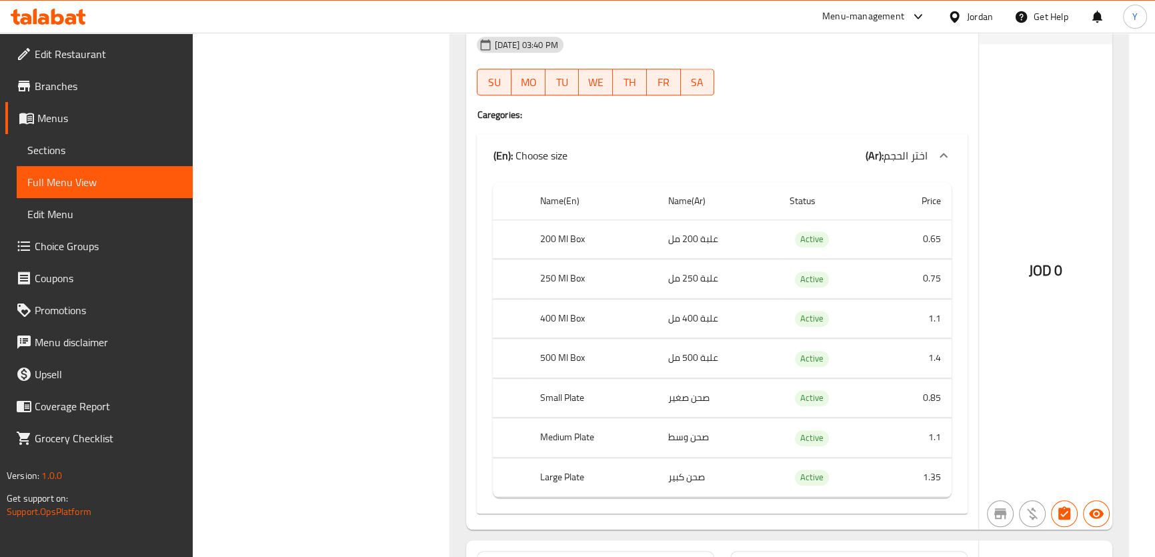
scroll to position [2182, 0]
copy th "400 Ml Box"
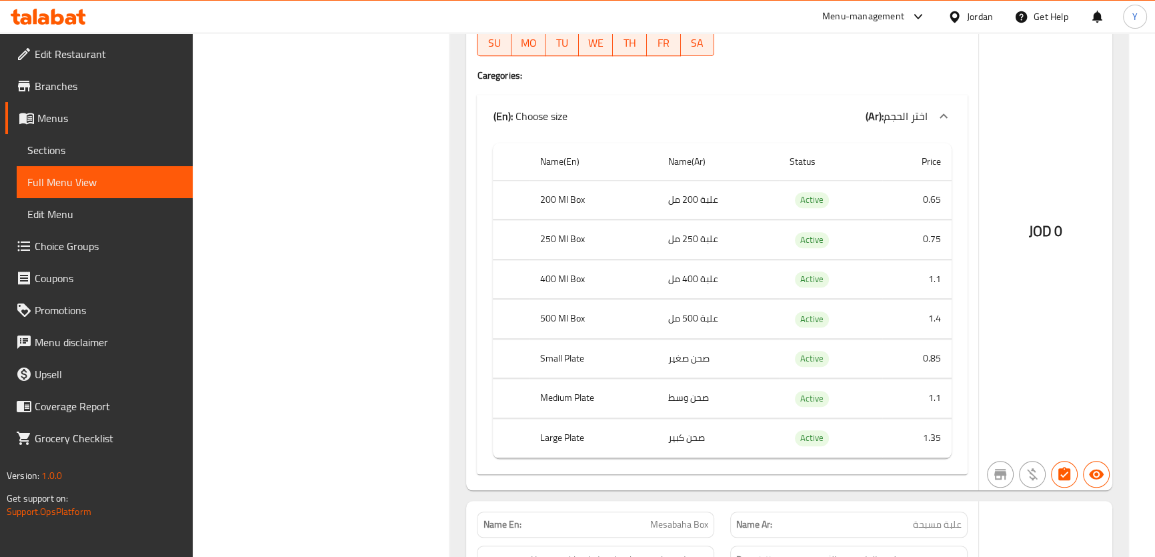
scroll to position [2222, 0]
copy th "500 Ml Box"
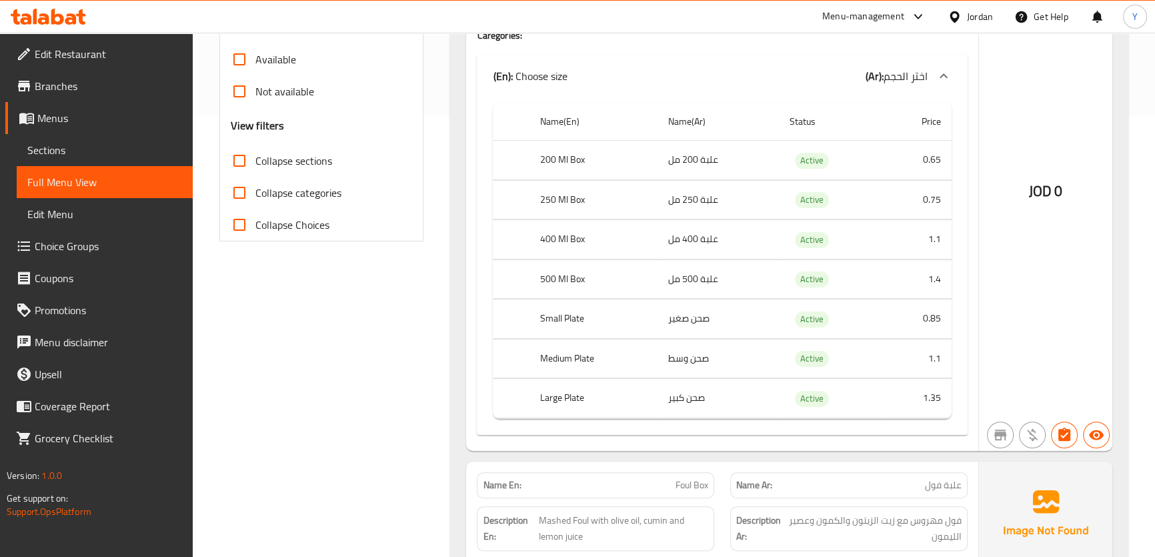
scroll to position [1043, 0]
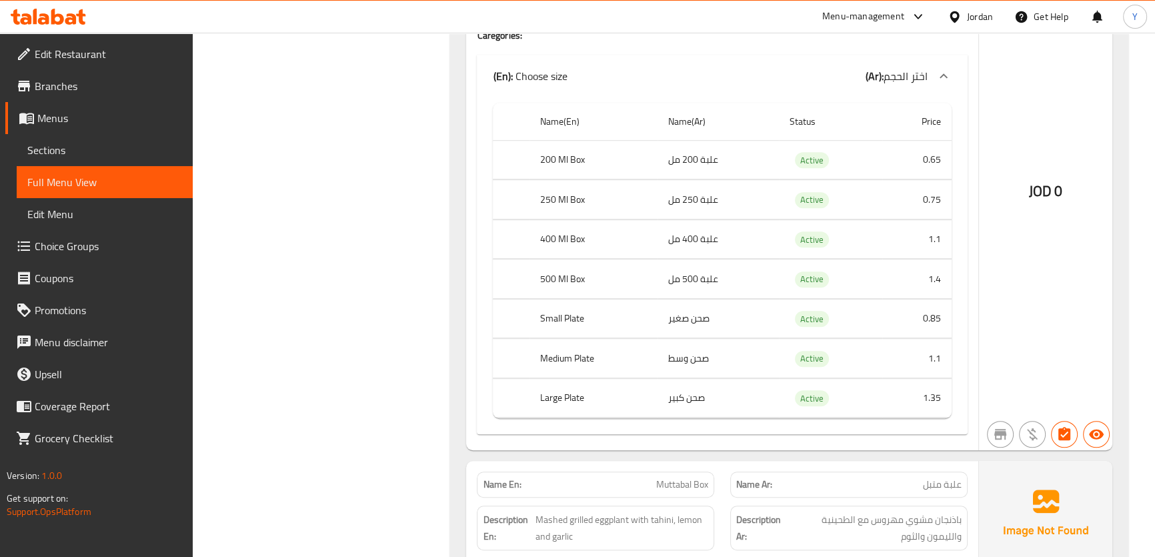
copy th "Small Plate"
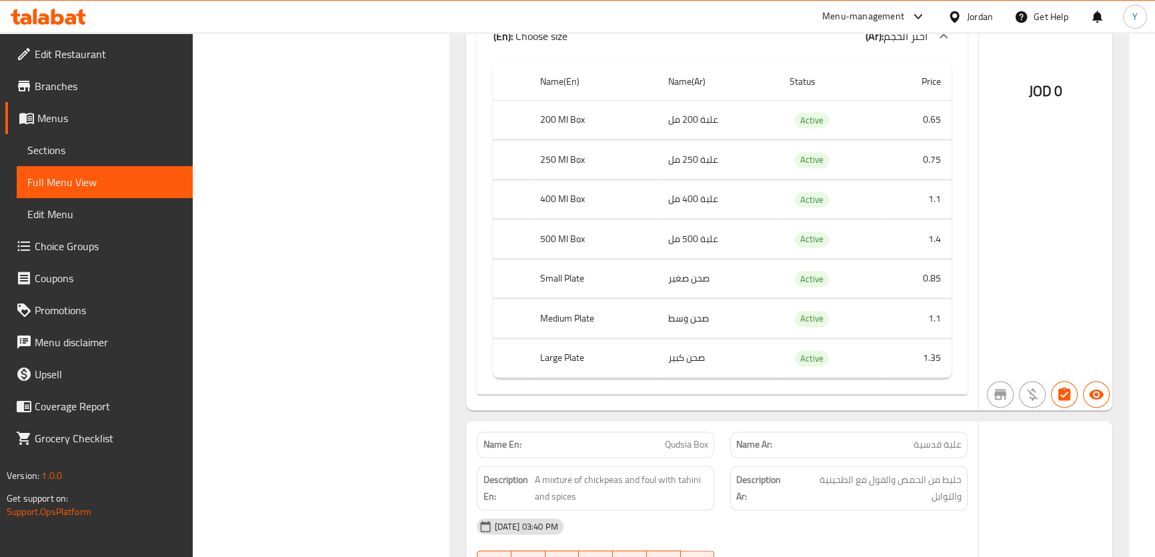
scroll to position [2902, 0]
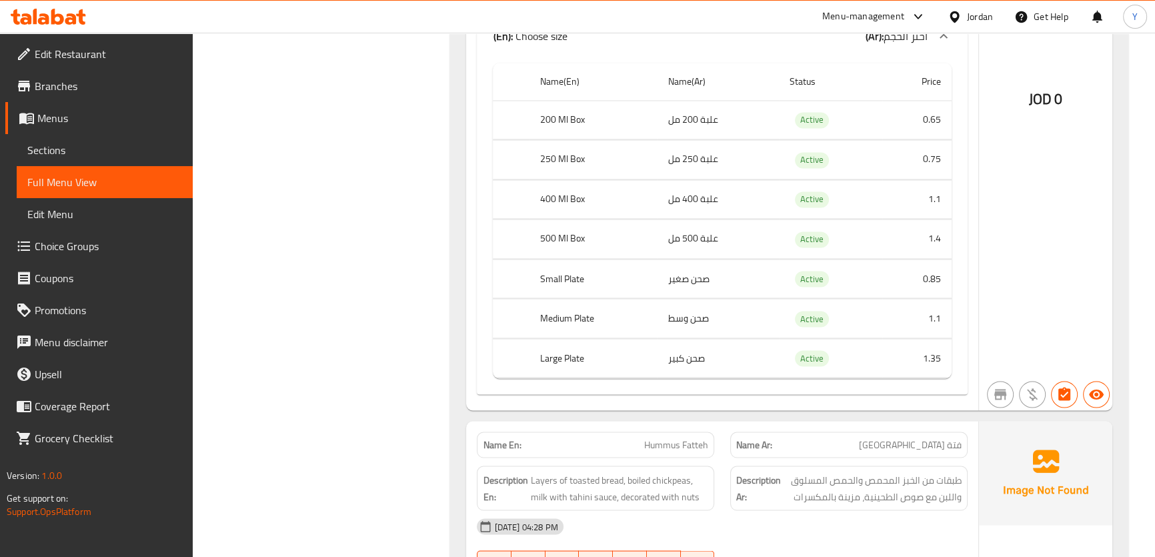
copy th "Medium Plate"
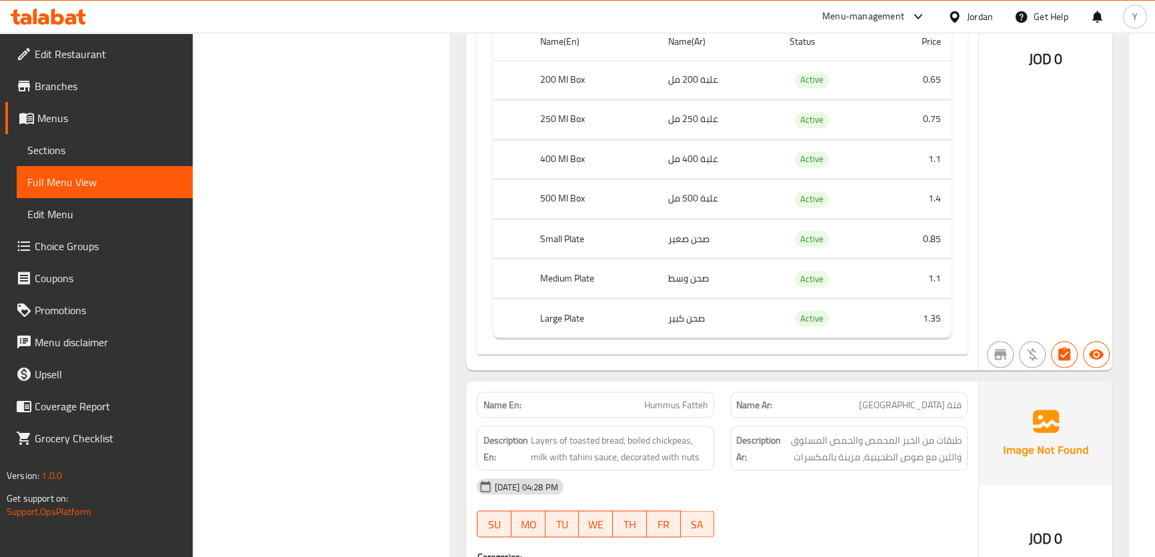
scroll to position [1122, 0]
copy th "Large Plate"
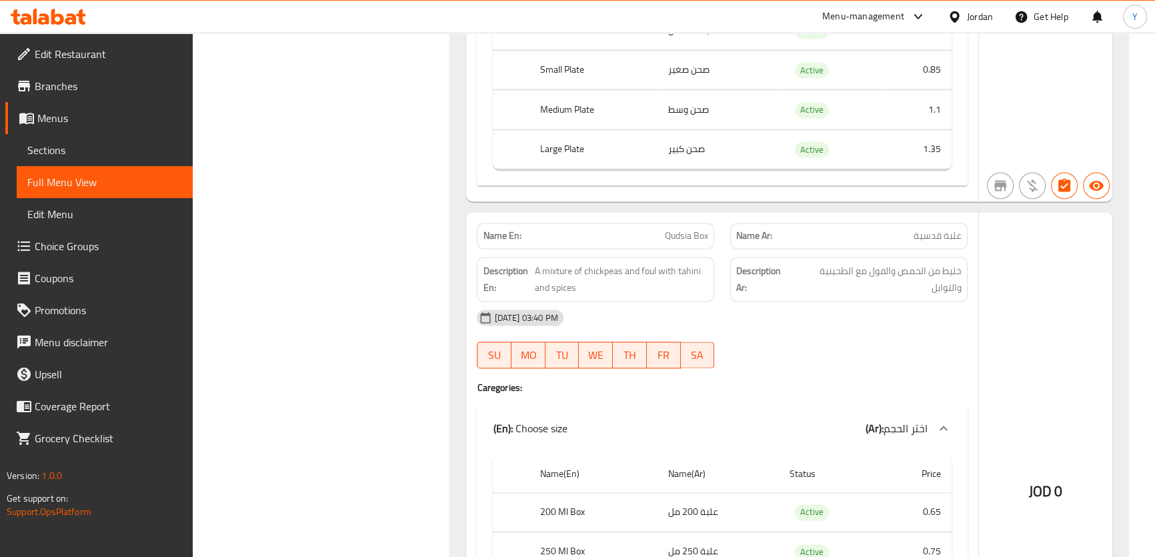
scroll to position [3111, 0]
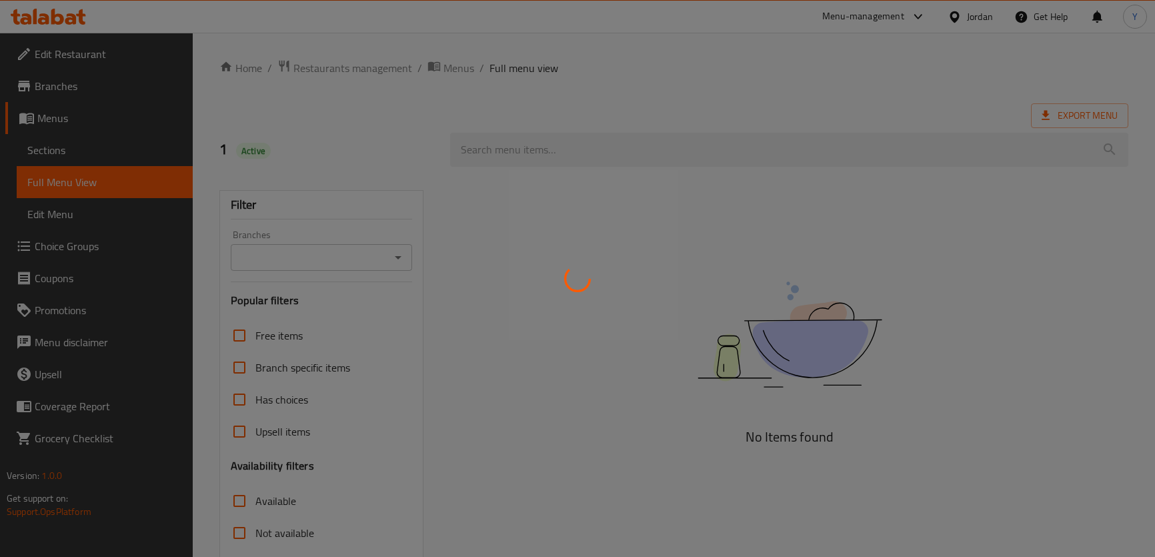
click at [725, 69] on div at bounding box center [577, 278] width 1155 height 557
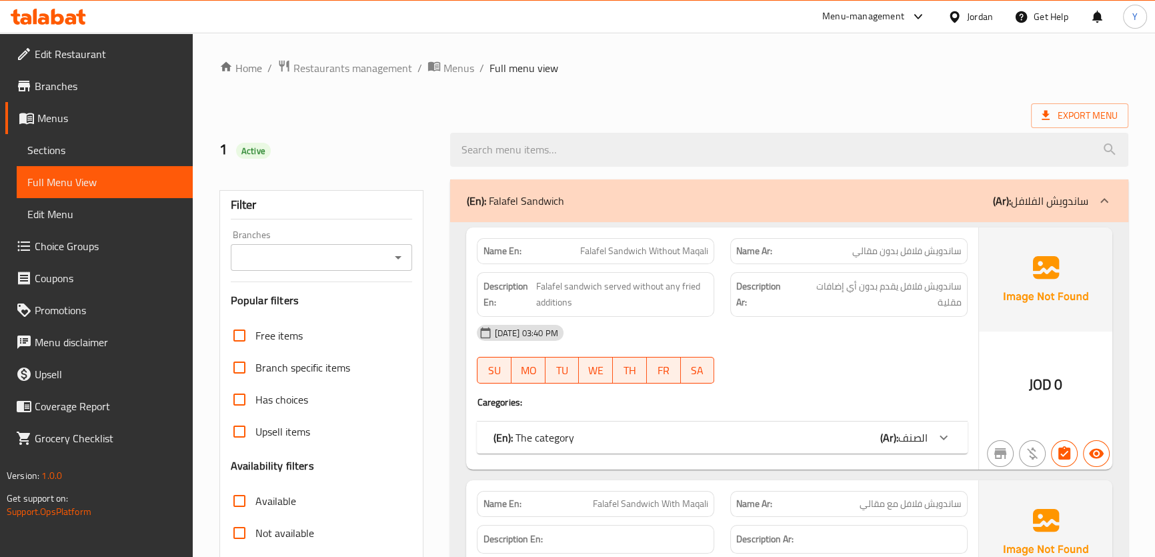
scroll to position [2755, 0]
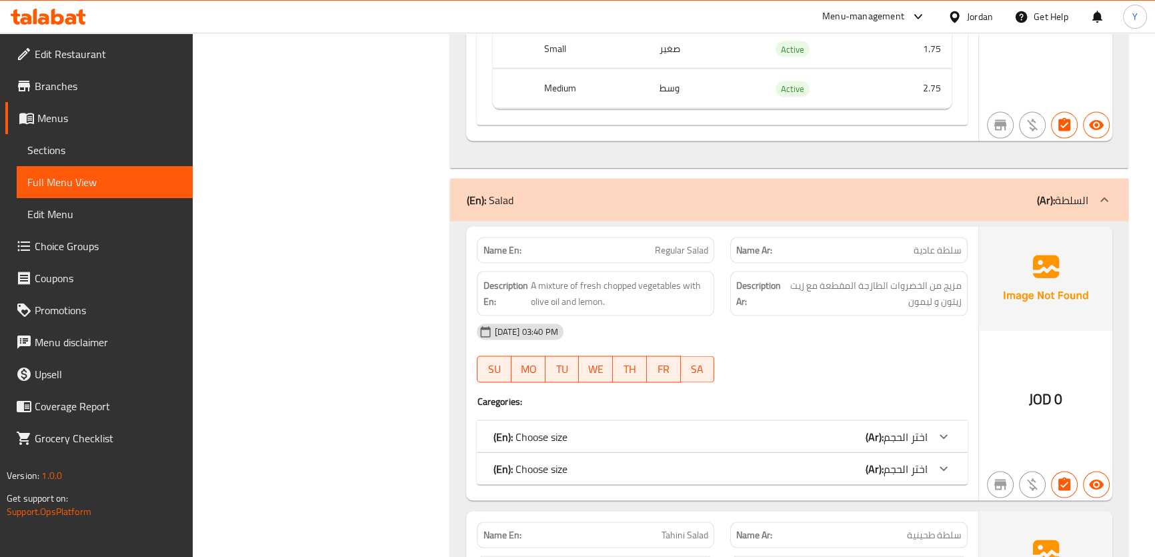
scroll to position [3273, 0]
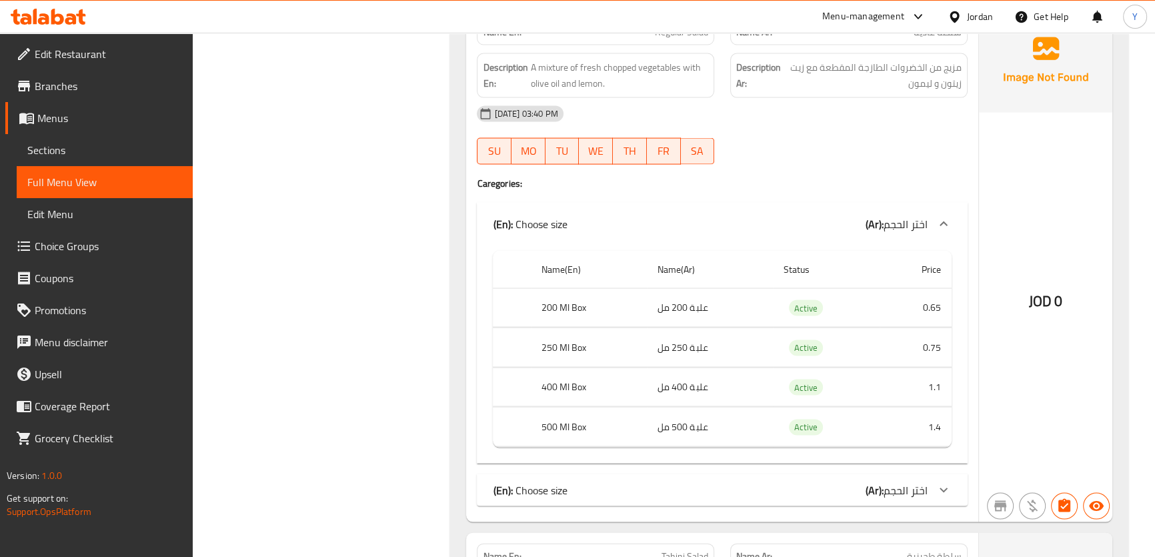
scroll to position [3516, 0]
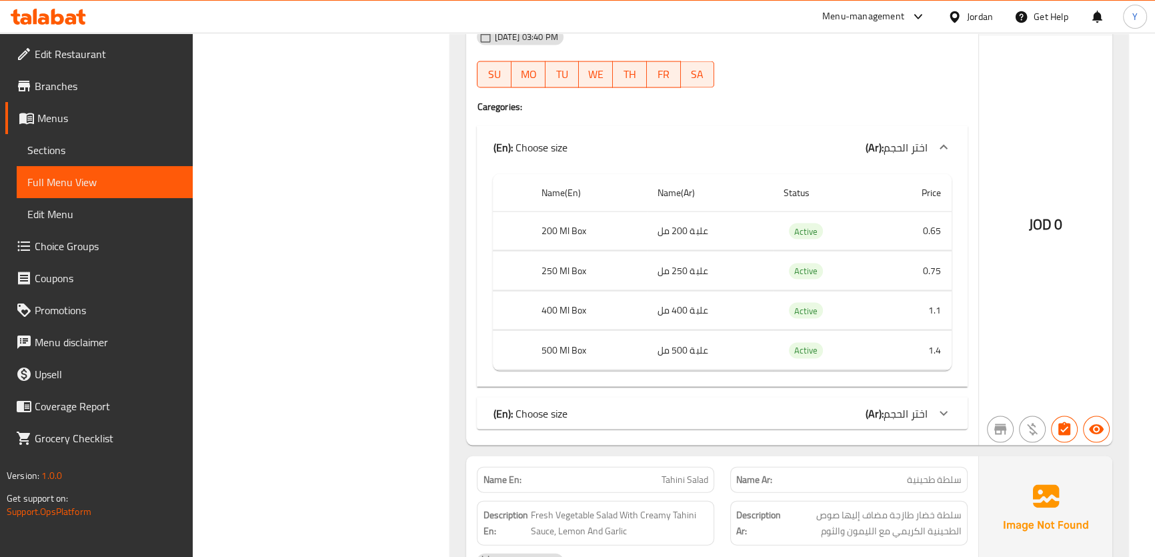
drag, startPoint x: 753, startPoint y: 418, endPoint x: 769, endPoint y: 348, distance: 71.2
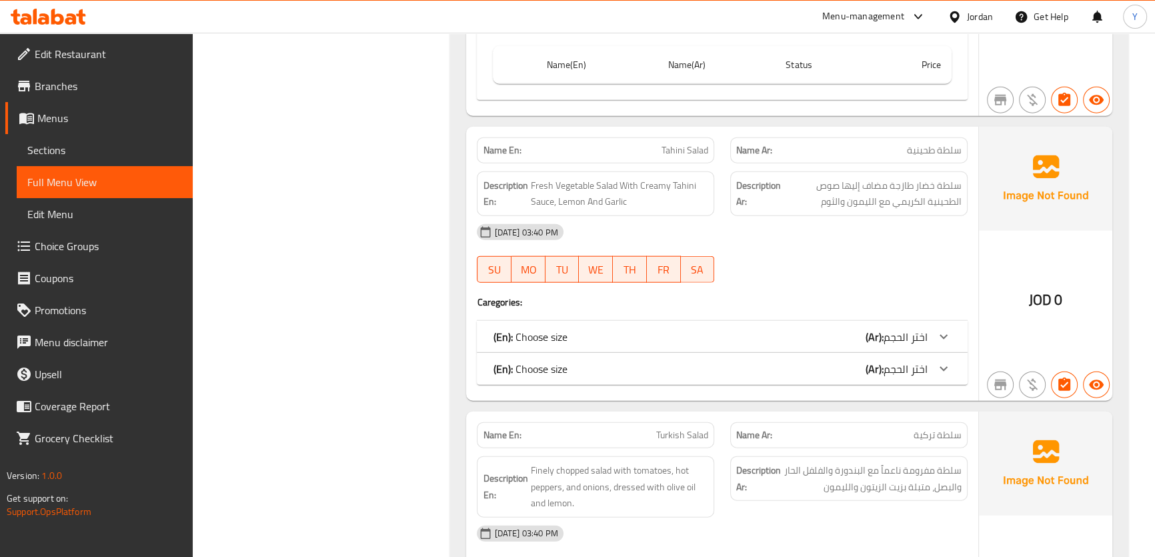
scroll to position [4062, 0]
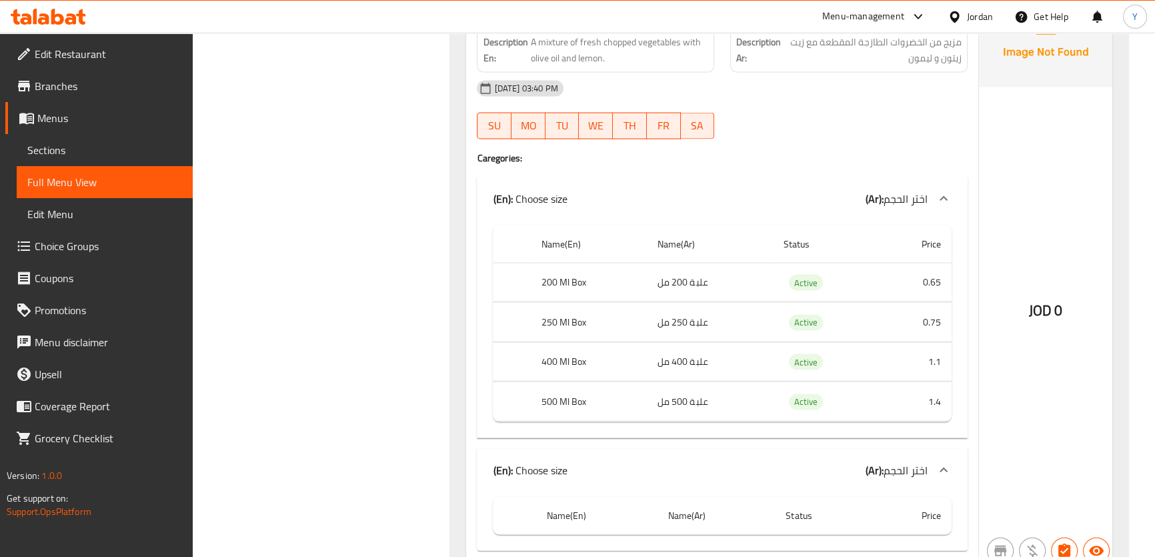
scroll to position [3462, 0]
copy th "200 Ml Box"
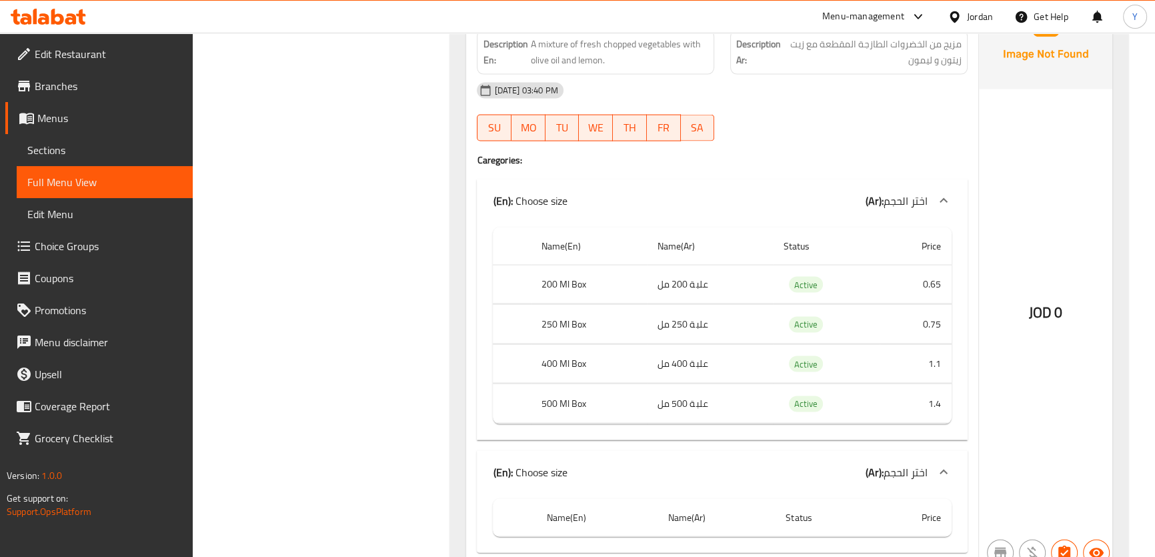
copy td "علبة 200 مل"
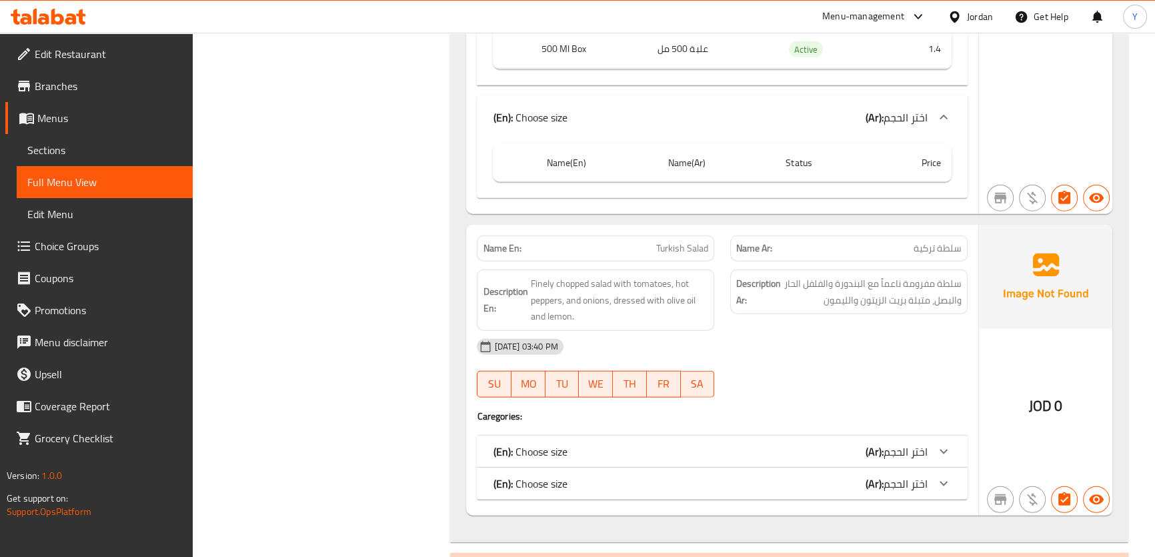
scroll to position [4496, 0]
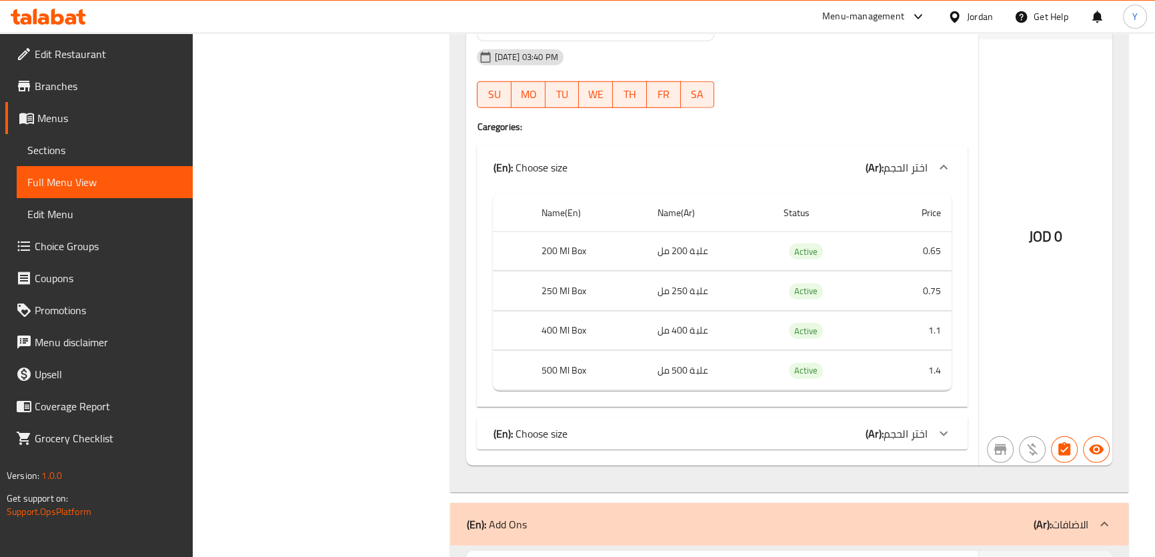
scroll to position [4799, 0]
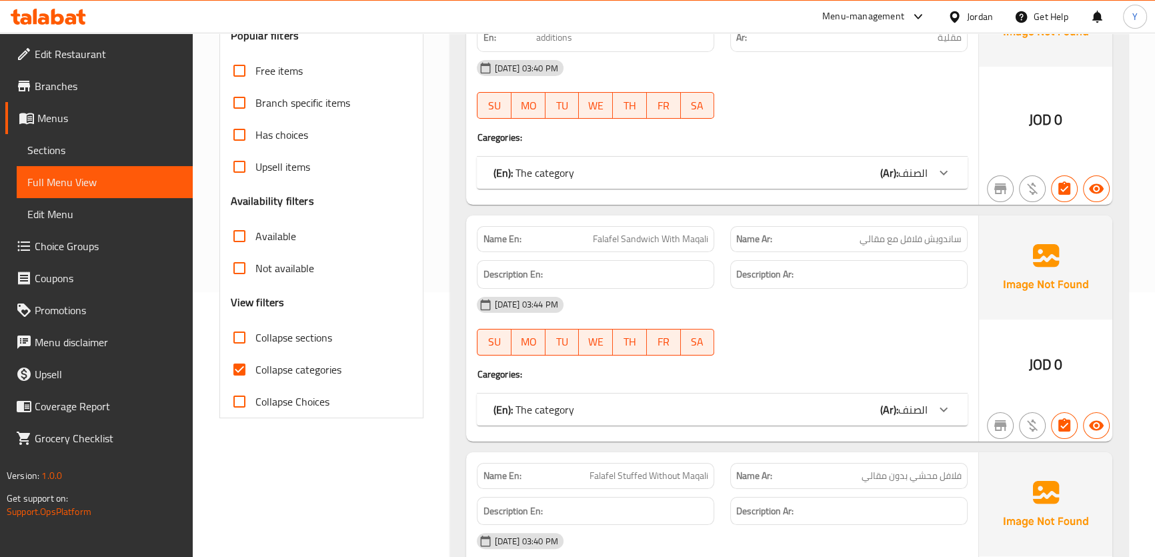
scroll to position [68, 0]
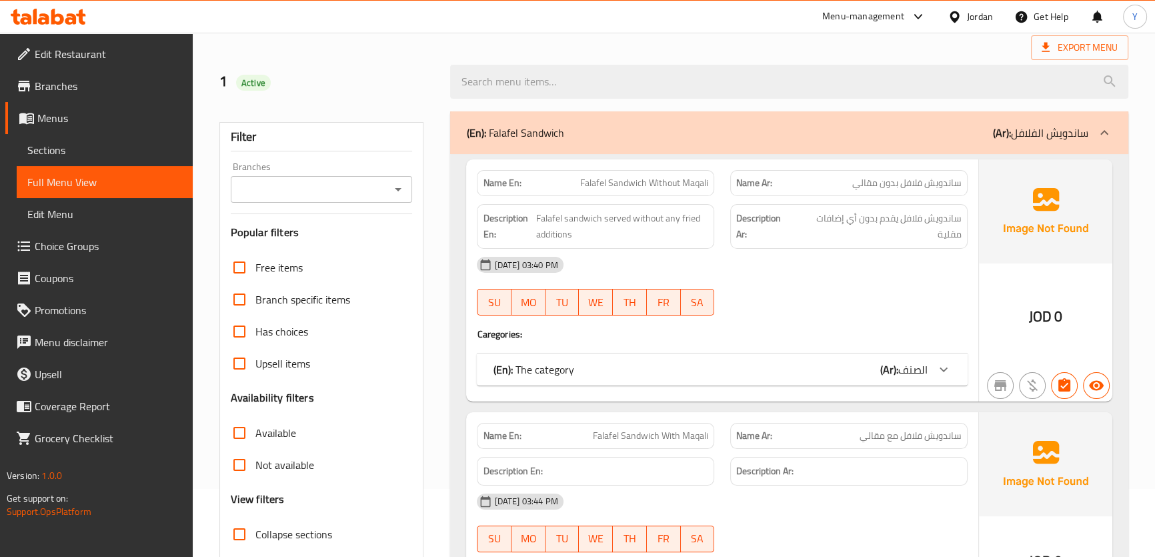
click at [861, 100] on div at bounding box center [789, 82] width 694 height 50
click at [860, 117] on div "(En): Falafel Sandwich (Ar): ساندويش الفلافل" at bounding box center [789, 132] width 678 height 43
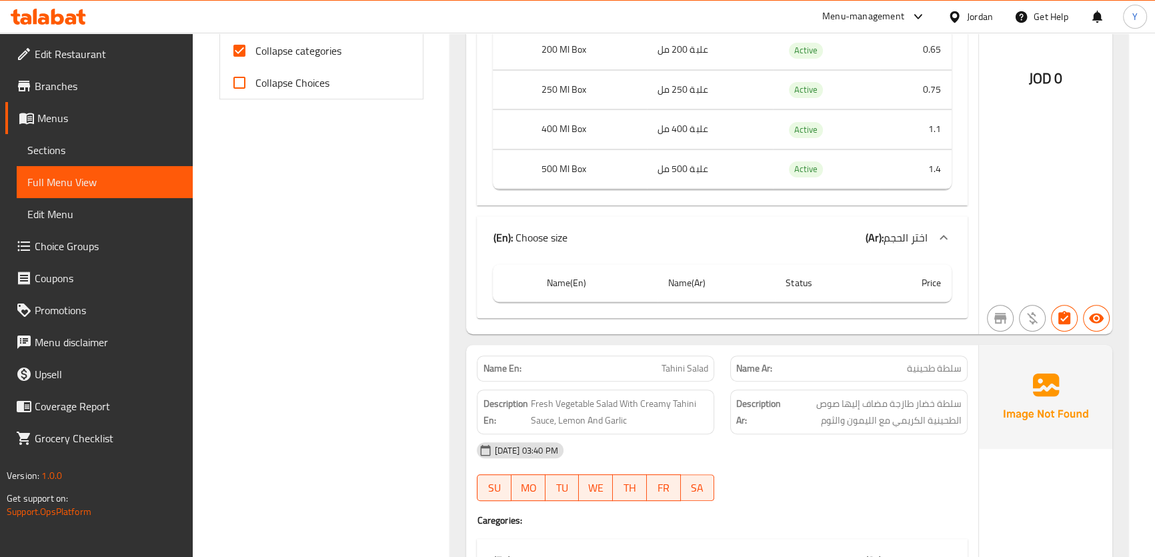
scroll to position [485, 0]
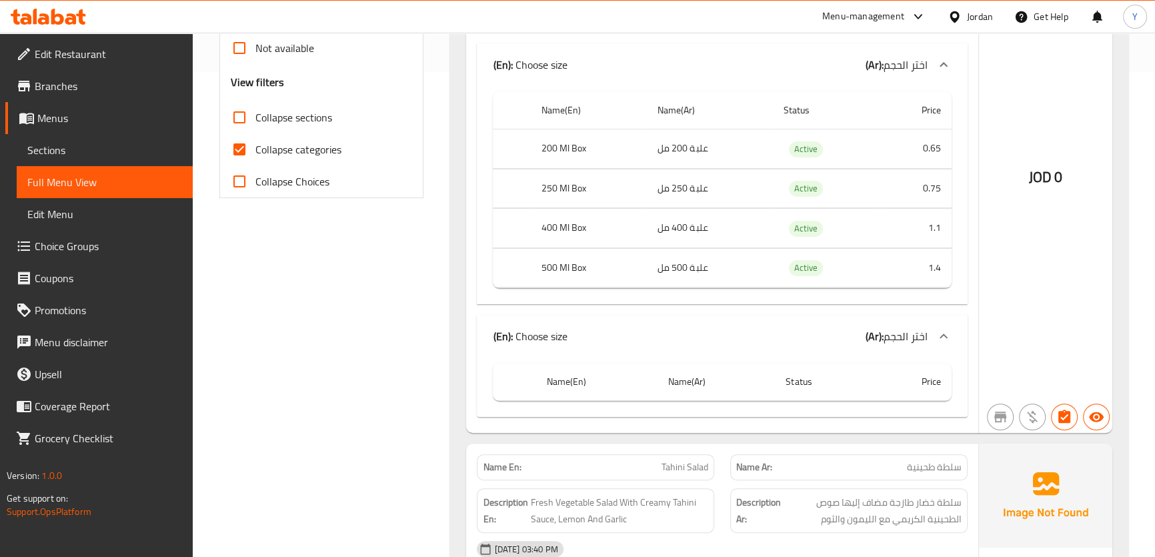
click at [550, 223] on th "400 Ml Box" at bounding box center [589, 228] width 117 height 39
copy th "400 Ml Box"
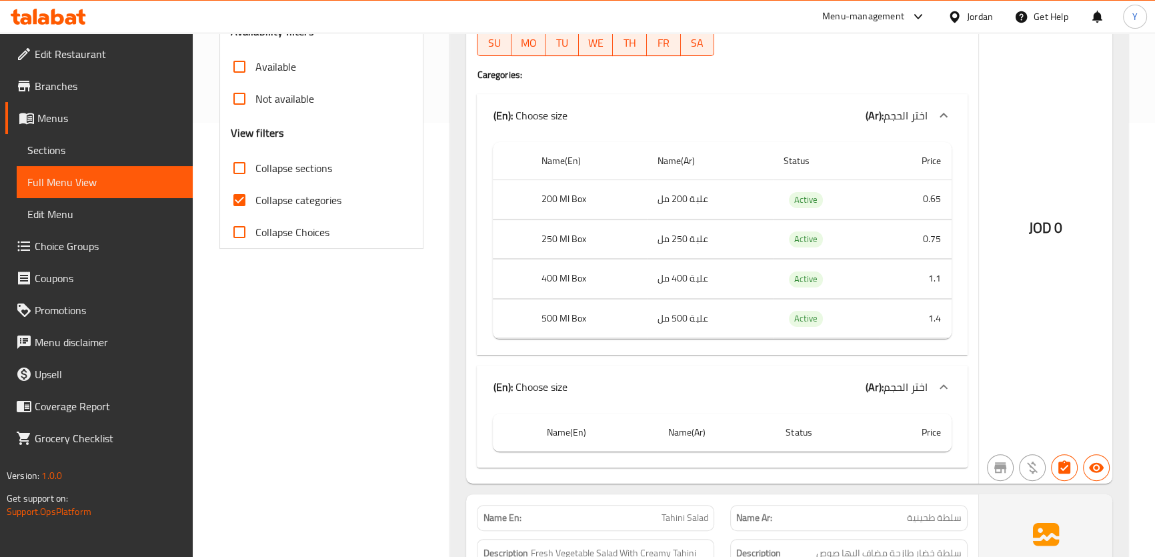
scroll to position [1029, 0]
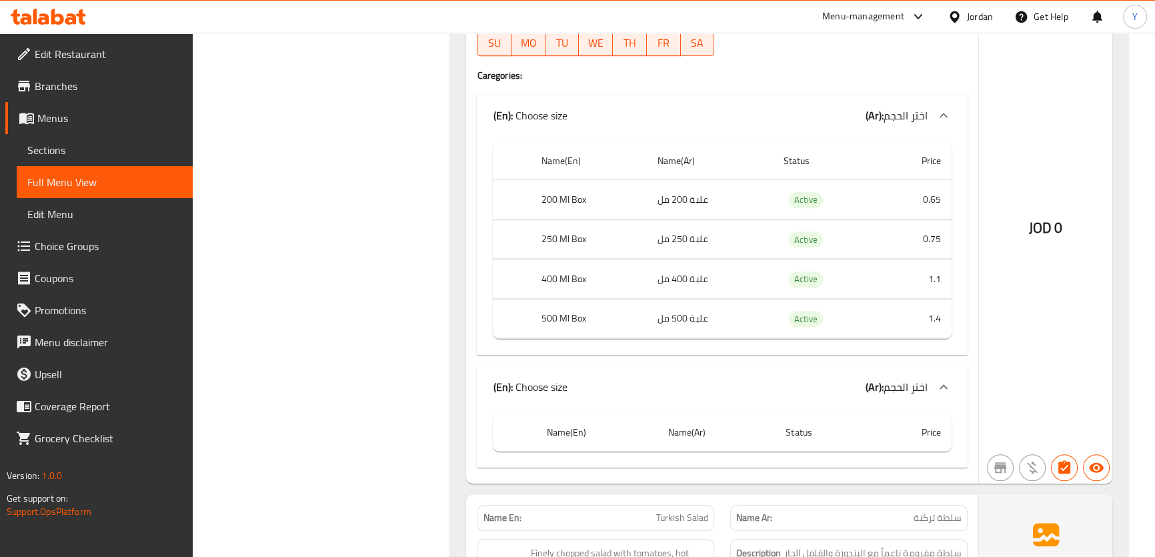
copy th "500 Ml Box"
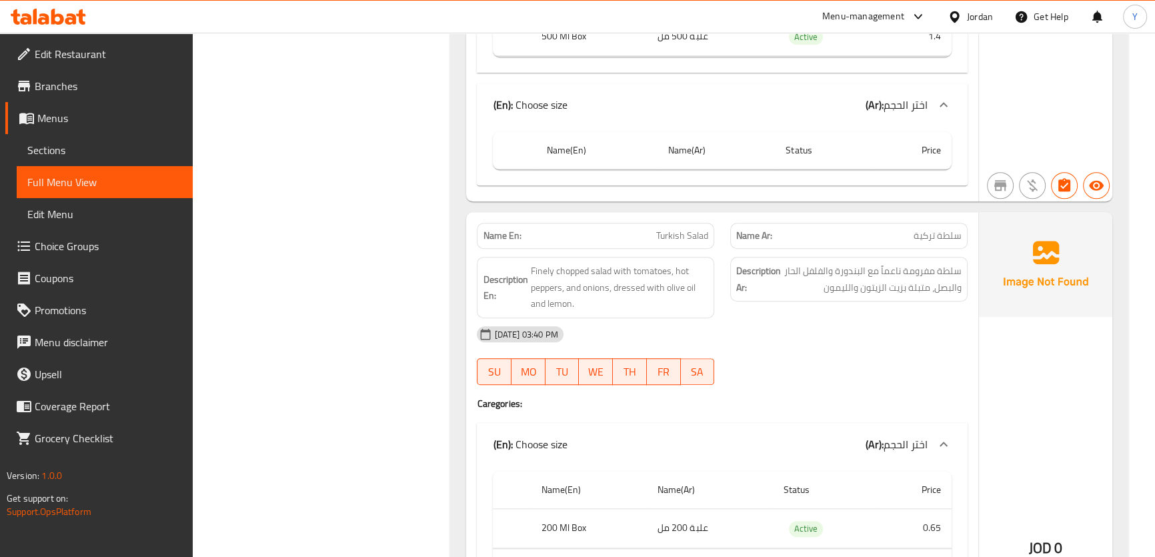
scroll to position [1432, 0]
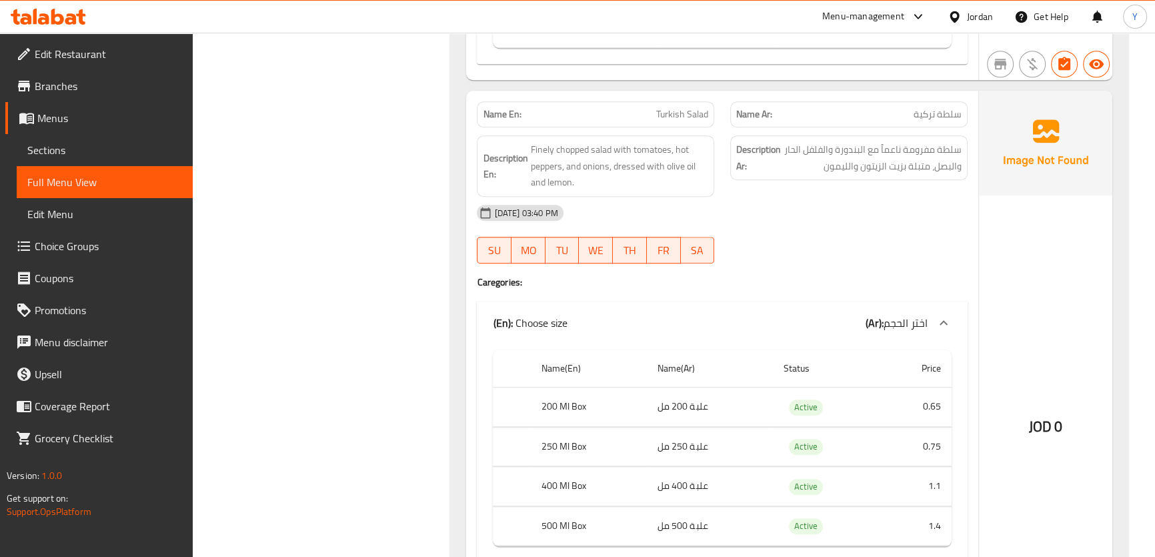
click at [84, 238] on span "Choice Groups" at bounding box center [108, 246] width 147 height 16
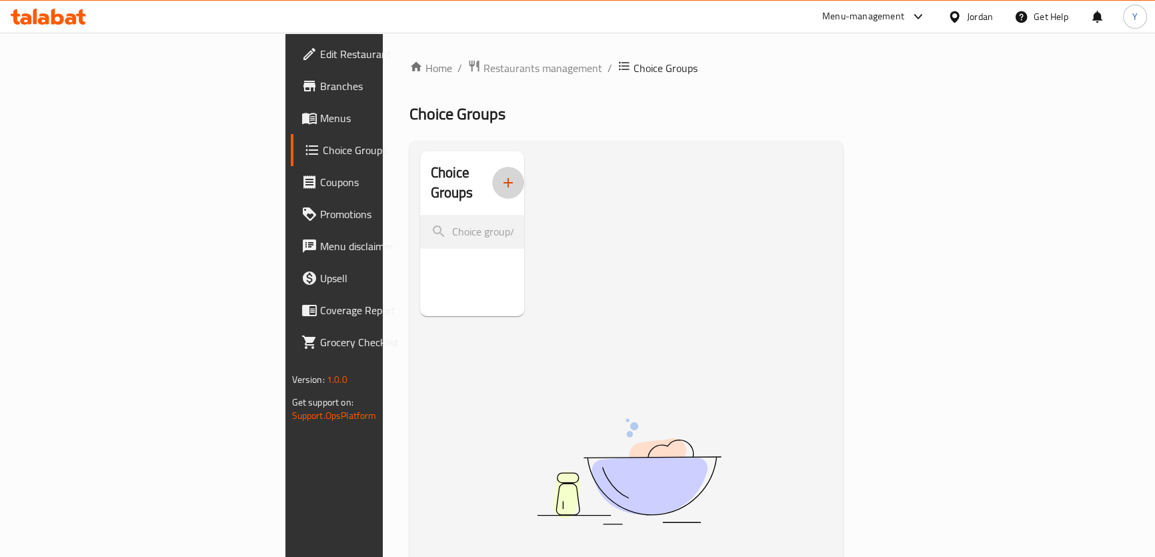
click at [500, 175] on icon "button" at bounding box center [508, 183] width 16 height 16
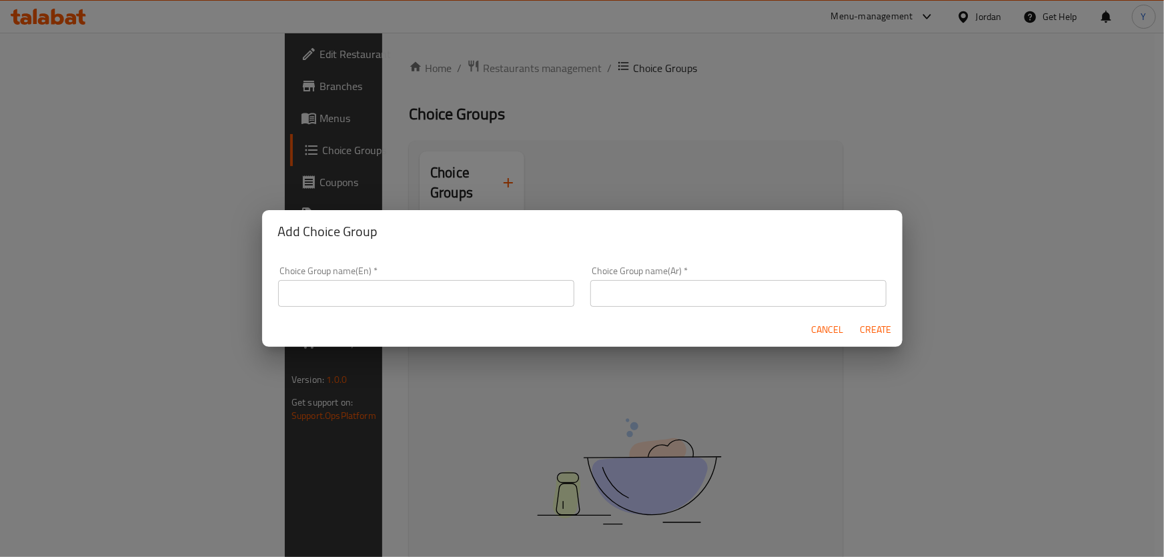
click at [379, 255] on div "Choice Group name(En)   * Choice Group name(En) * Choice Group name(Ar)   * Cho…" at bounding box center [582, 282] width 640 height 59
click at [323, 316] on div "Cancel Create" at bounding box center [582, 329] width 640 height 35
click at [387, 296] on input "text" at bounding box center [426, 293] width 296 height 27
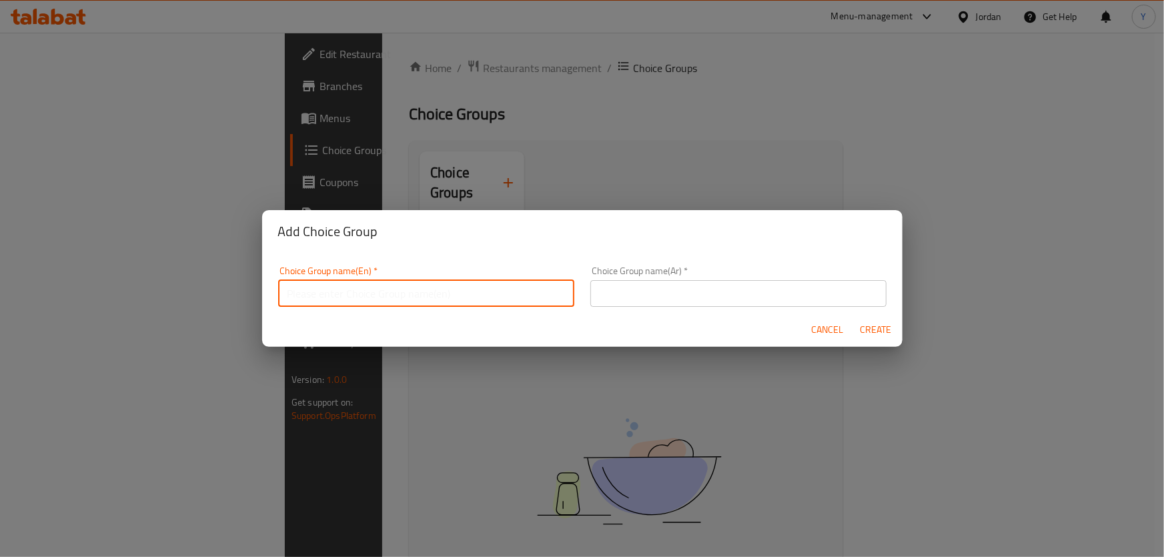
type input "Your Choice of:"
click at [698, 318] on div "Cancel Create" at bounding box center [582, 329] width 640 height 35
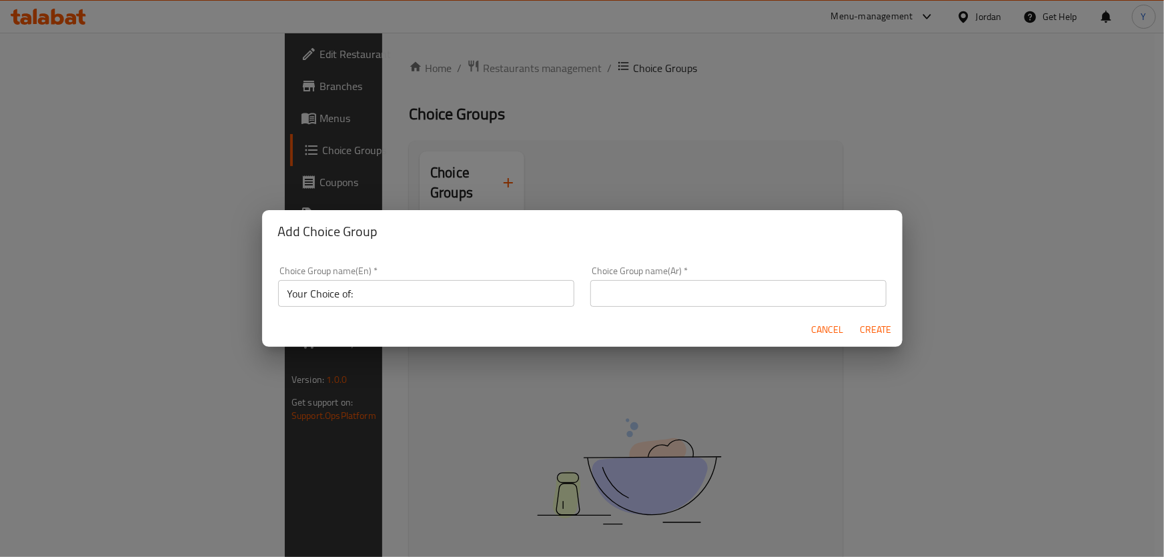
click at [732, 290] on input "text" at bounding box center [738, 293] width 296 height 27
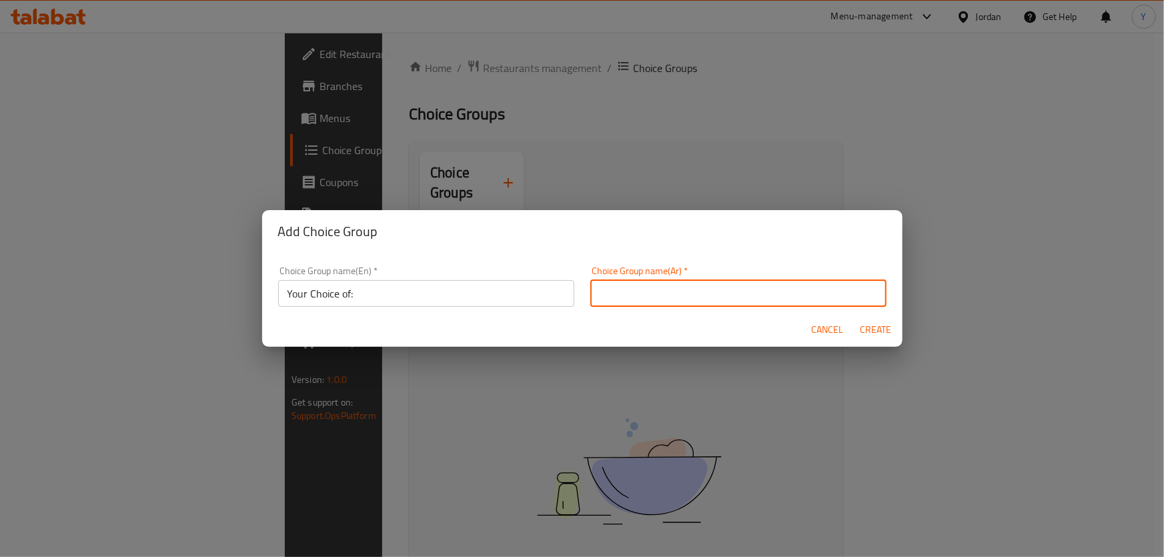
type input "إختيارك من:"
click at [895, 330] on button "Create" at bounding box center [876, 330] width 43 height 25
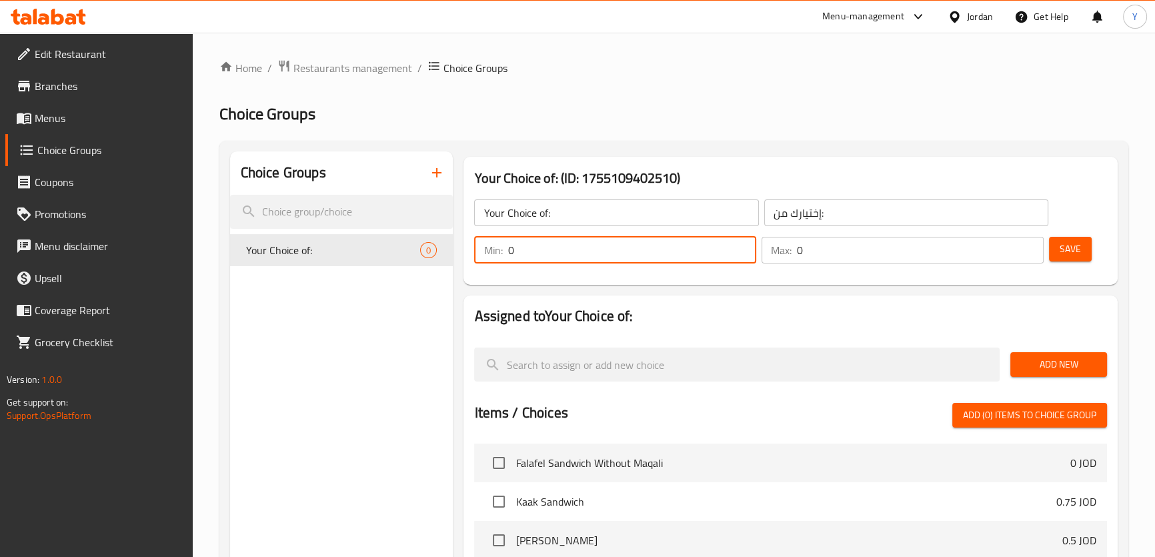
click at [583, 259] on input "0" at bounding box center [632, 250] width 249 height 27
type input "1"
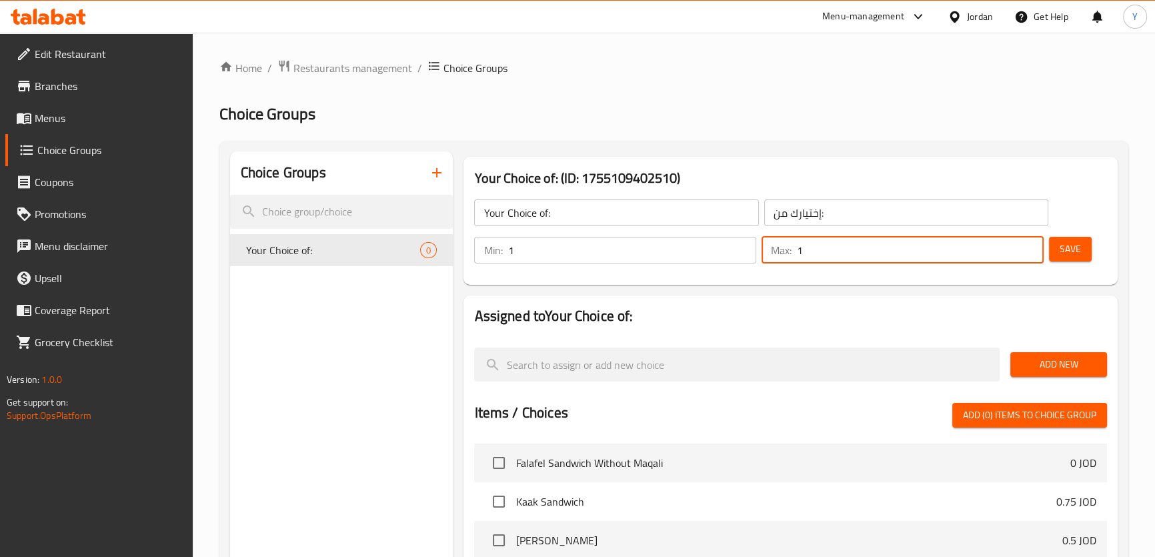
type input "1"
click at [1079, 251] on span "Save" at bounding box center [1070, 249] width 21 height 17
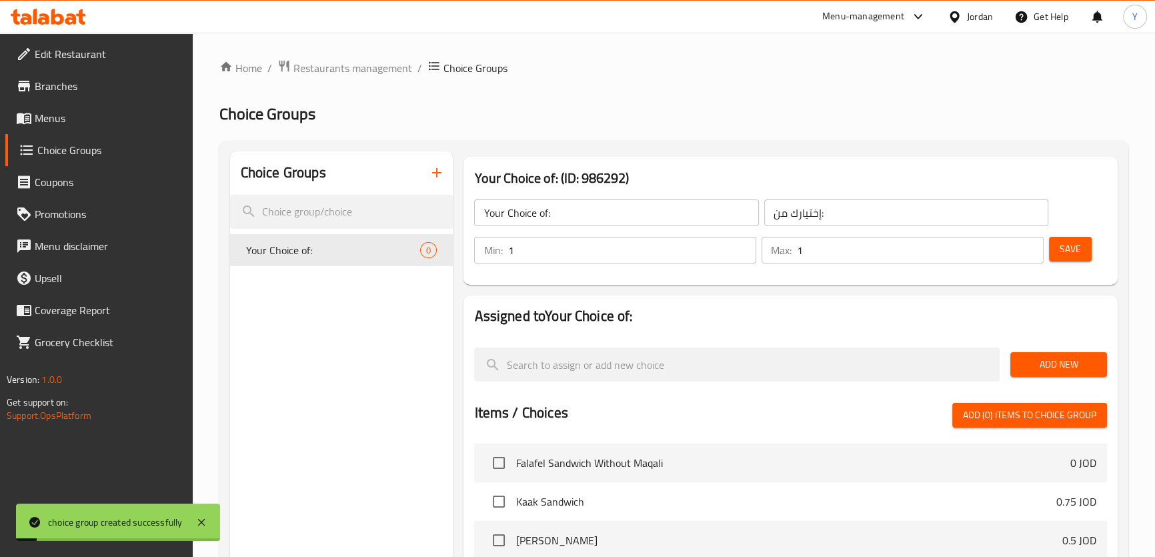
click at [1080, 358] on span "Add New" at bounding box center [1058, 364] width 75 height 17
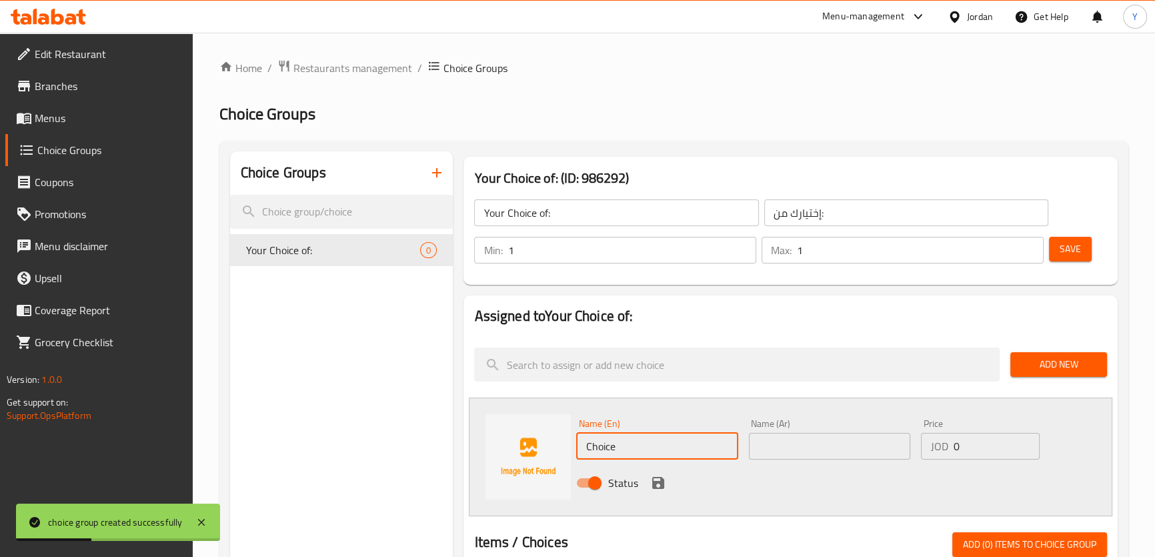
drag, startPoint x: 644, startPoint y: 455, endPoint x: 536, endPoint y: 430, distance: 110.2
click at [536, 430] on div "Name (En) Choice Name (En) Name (Ar) Name (Ar) Price JOD 0 Price Status" at bounding box center [790, 457] width 643 height 119
paste input "200 Ml"
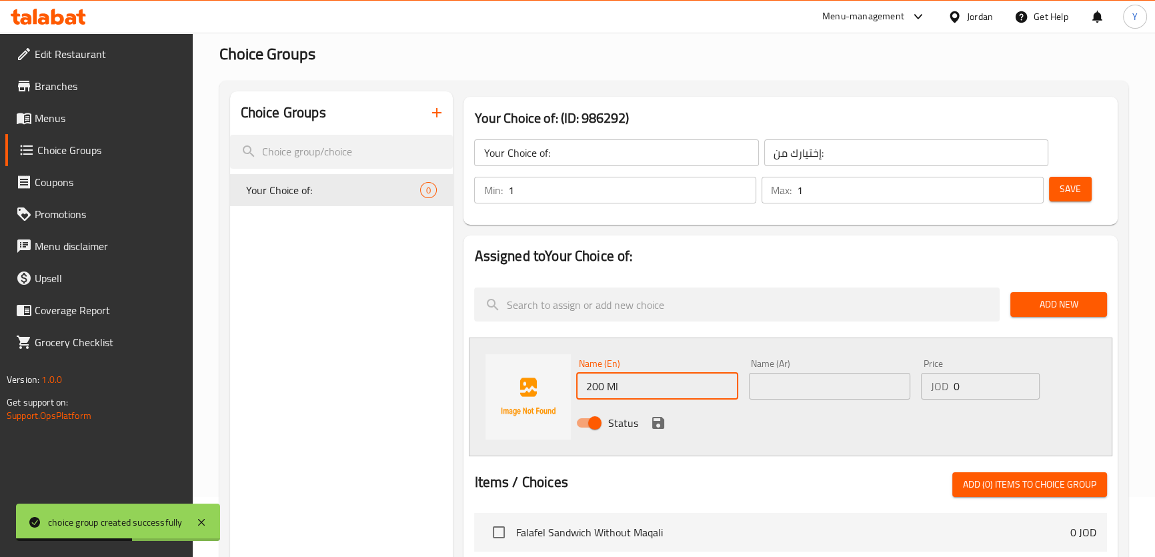
type input "200 Ml"
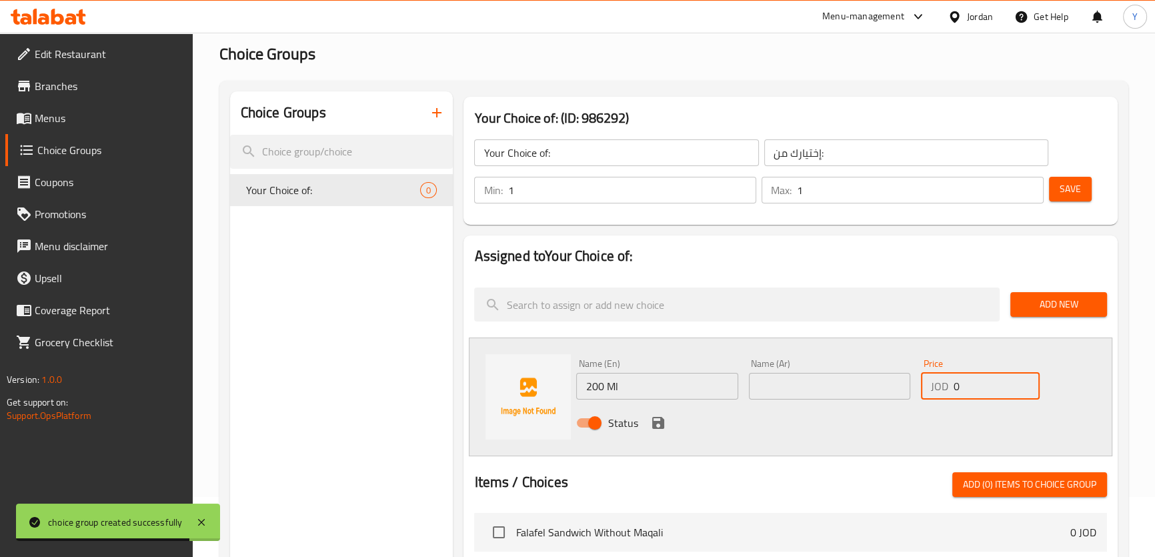
click at [732, 386] on div "Name (En) 200 Ml Name (En) Name (Ar) Name (Ar) Price JOD 0 Price Status" at bounding box center [829, 397] width 517 height 87
paste input ".65"
type input "0.65"
click at [662, 420] on icon "save" at bounding box center [658, 423] width 12 height 12
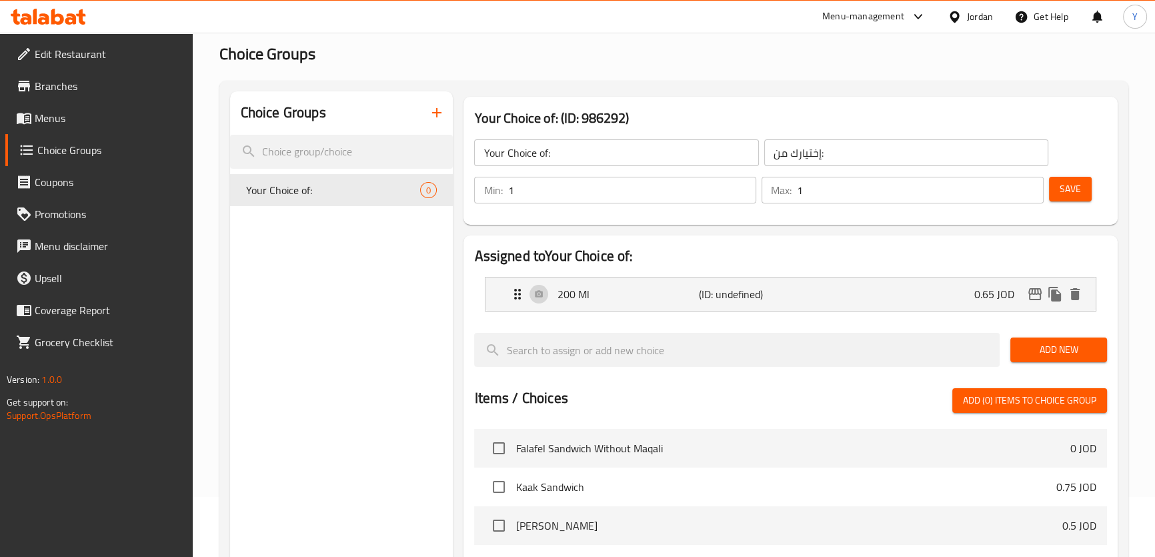
click at [1061, 347] on span "Add New" at bounding box center [1058, 350] width 75 height 17
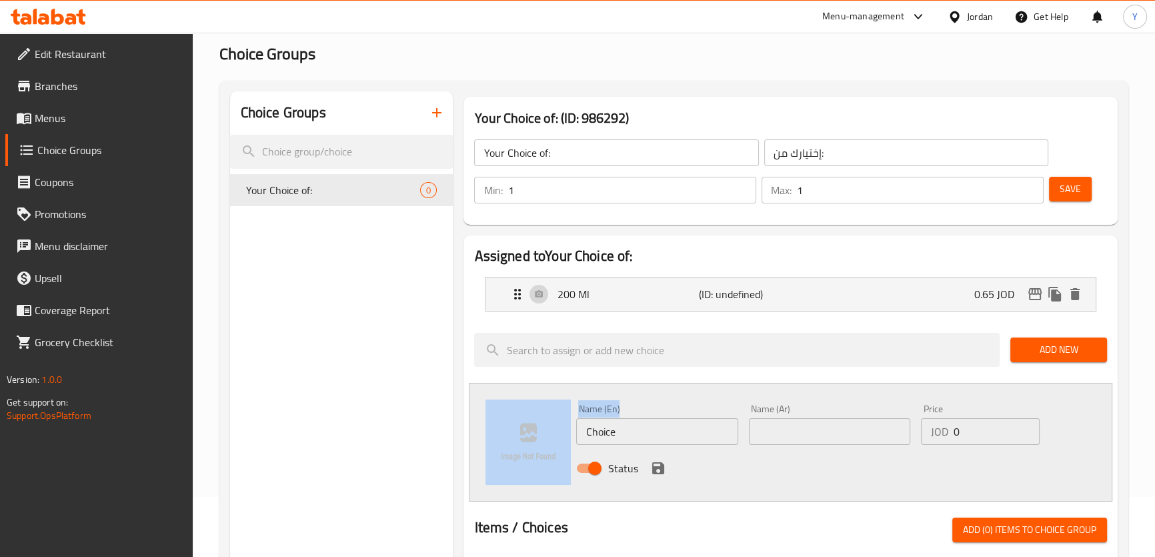
drag, startPoint x: 647, startPoint y: 416, endPoint x: 467, endPoint y: 421, distance: 180.2
click at [467, 421] on div "Assigned to Your Choice of: 200 Ml (ID: undefined) 0.65 JOD Name (En) 200 Ml Na…" at bounding box center [791, 567] width 654 height 662
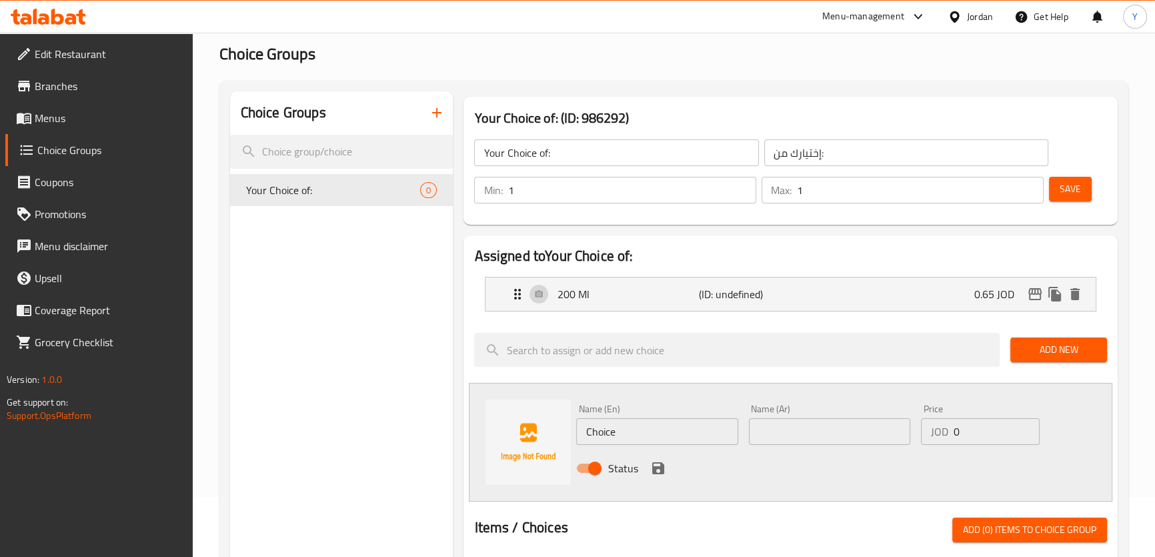
drag, startPoint x: 620, startPoint y: 424, endPoint x: 500, endPoint y: 419, distance: 120.9
click at [522, 420] on div "Name (En) Choice Name (En) Name (Ar) Name (Ar) Price JOD 0 Price Status" at bounding box center [790, 442] width 643 height 119
paste input "250ml"
type input "250ml"
click at [774, 426] on div "Name (En) 250ml Name (En) Name (Ar) Name (Ar) Price JOD 0 Price Status" at bounding box center [829, 442] width 517 height 87
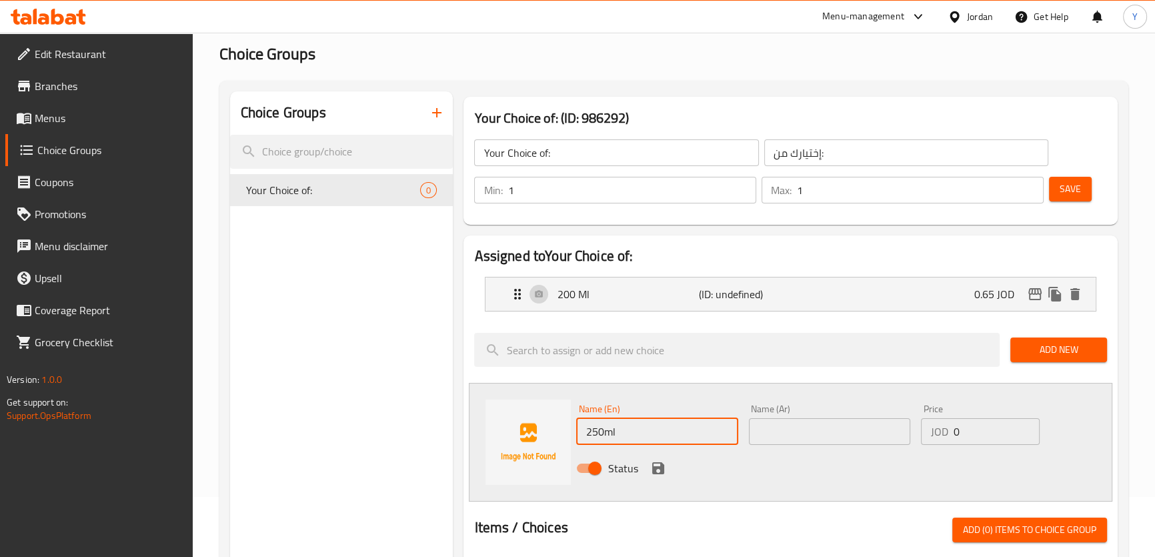
paste input ".75"
type input "0.75"
click at [656, 467] on icon "save" at bounding box center [658, 468] width 12 height 12
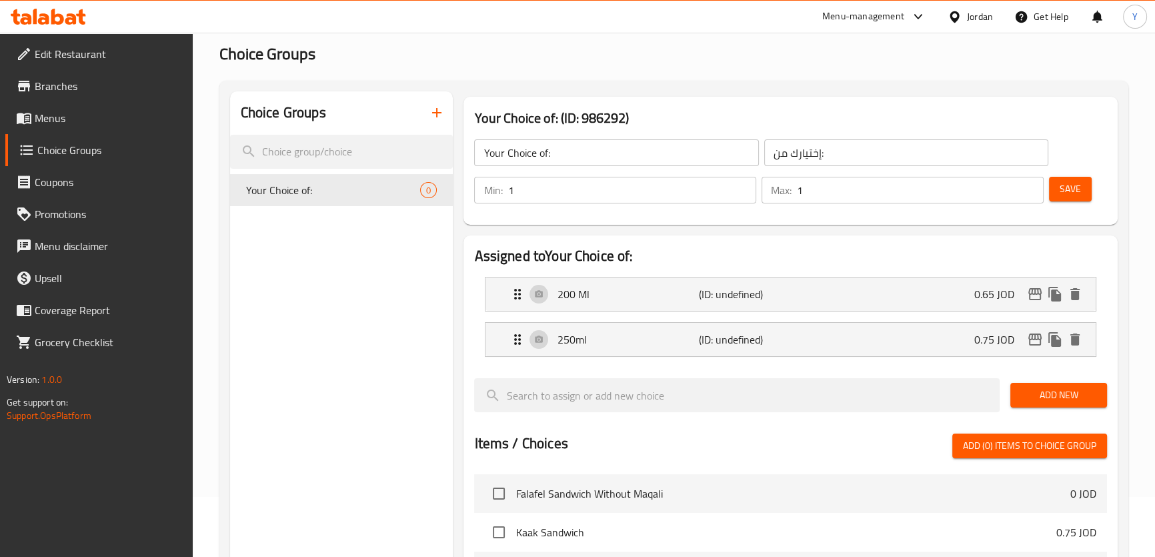
click at [1062, 393] on span "Add New" at bounding box center [1058, 395] width 75 height 17
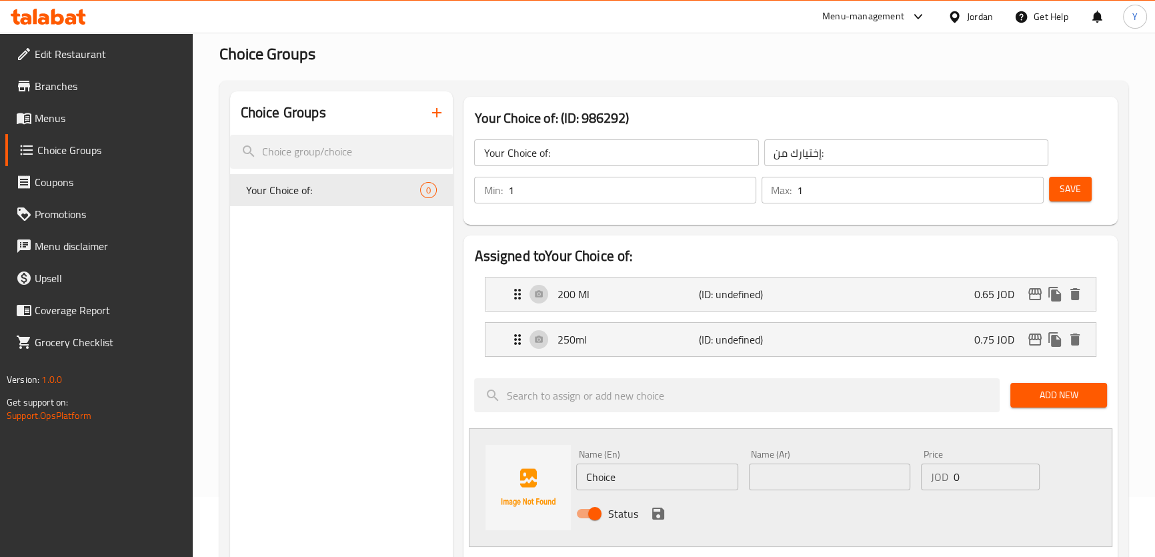
drag, startPoint x: 682, startPoint y: 480, endPoint x: 472, endPoint y: 474, distance: 210.2
click at [472, 474] on div "Name (En) Choice Name (En) Name (Ar) Name (Ar) Price JOD 0 Price Status" at bounding box center [790, 487] width 643 height 119
paste input "400ml"
type input "400ml"
drag, startPoint x: 821, startPoint y: 473, endPoint x: 680, endPoint y: 467, distance: 140.9
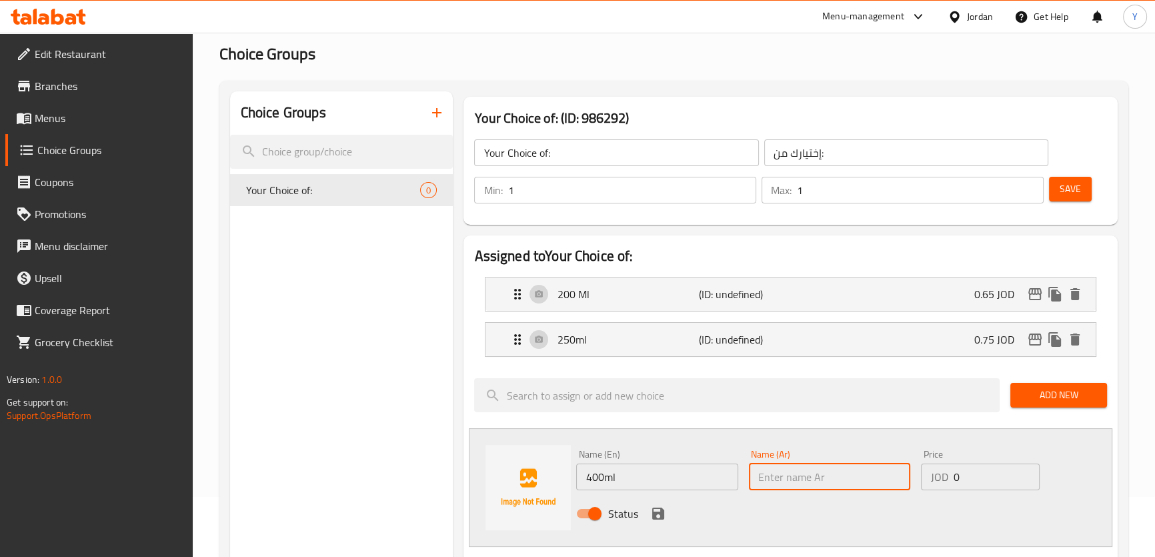
click at [680, 467] on div "Name (En) 400ml Name (En) Name (Ar) Name (Ar) Price JOD 0 Price Status" at bounding box center [829, 487] width 517 height 87
paste input "1.1"
type input "1.1"
click at [660, 516] on icon "save" at bounding box center [658, 514] width 12 height 12
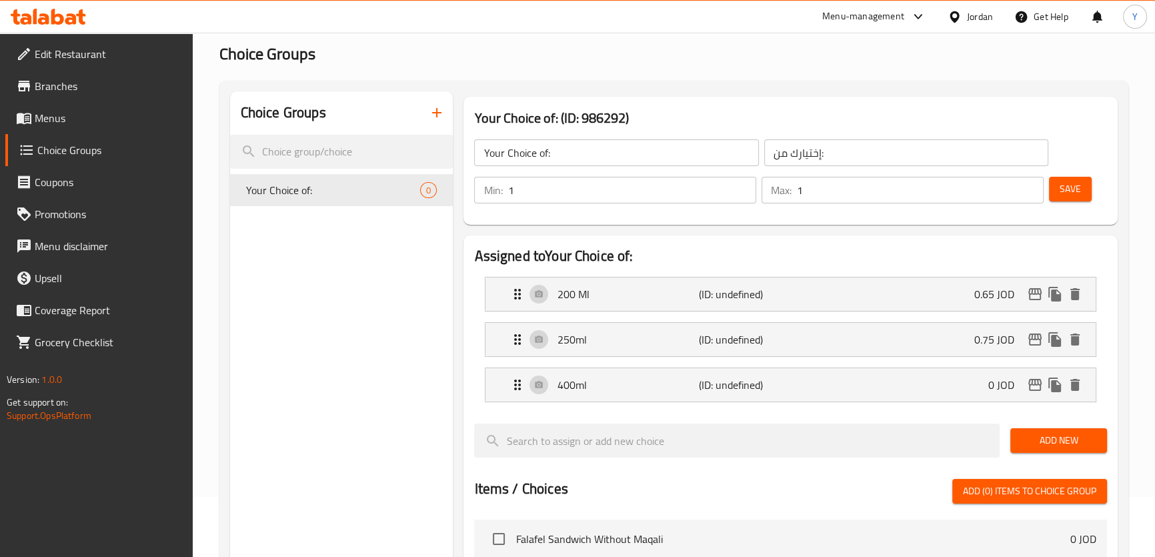
click at [1056, 434] on span "Add New" at bounding box center [1058, 440] width 75 height 17
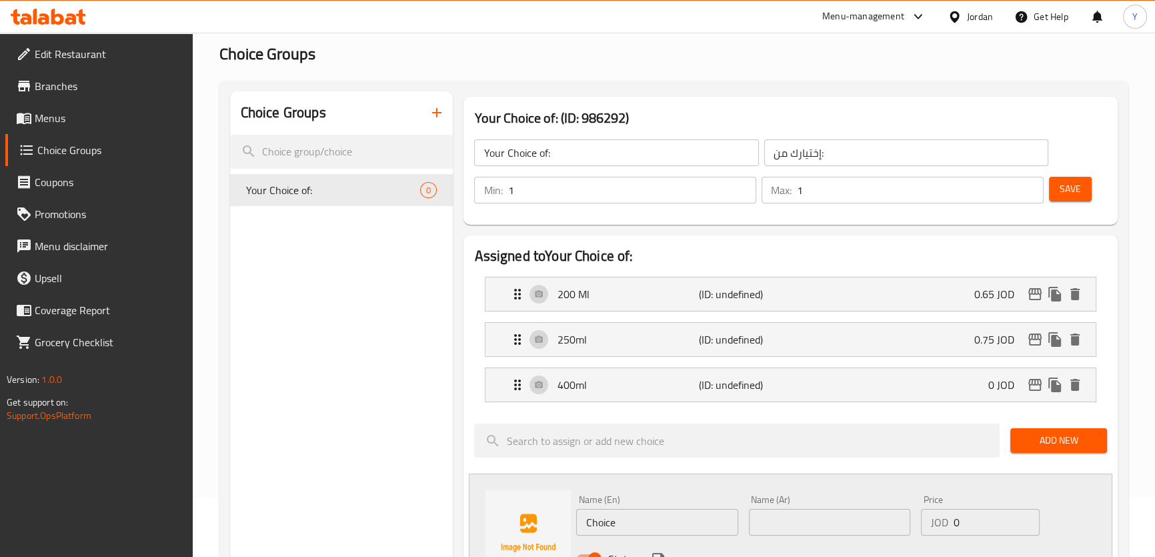
drag, startPoint x: 638, startPoint y: 518, endPoint x: 435, endPoint y: 504, distance: 203.3
paste input "500ml"
type input "500ml"
drag, startPoint x: 969, startPoint y: 518, endPoint x: 794, endPoint y: 496, distance: 176.1
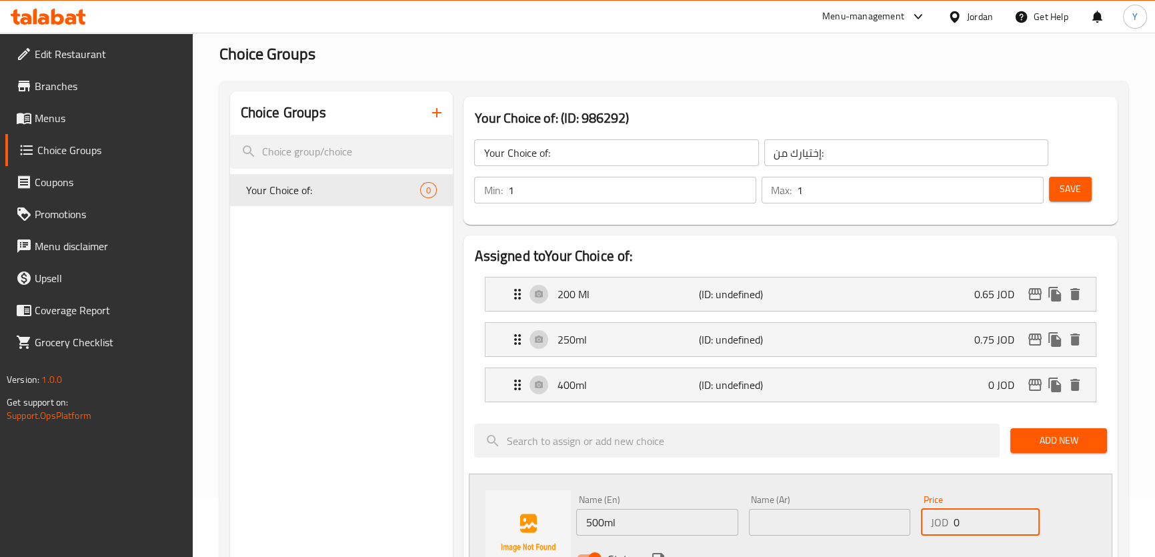
click at [794, 496] on div "Name (En) 500ml Name (En) Name (Ar) Name (Ar) Price JOD 0 Price Status" at bounding box center [829, 533] width 517 height 87
type input "1.4"
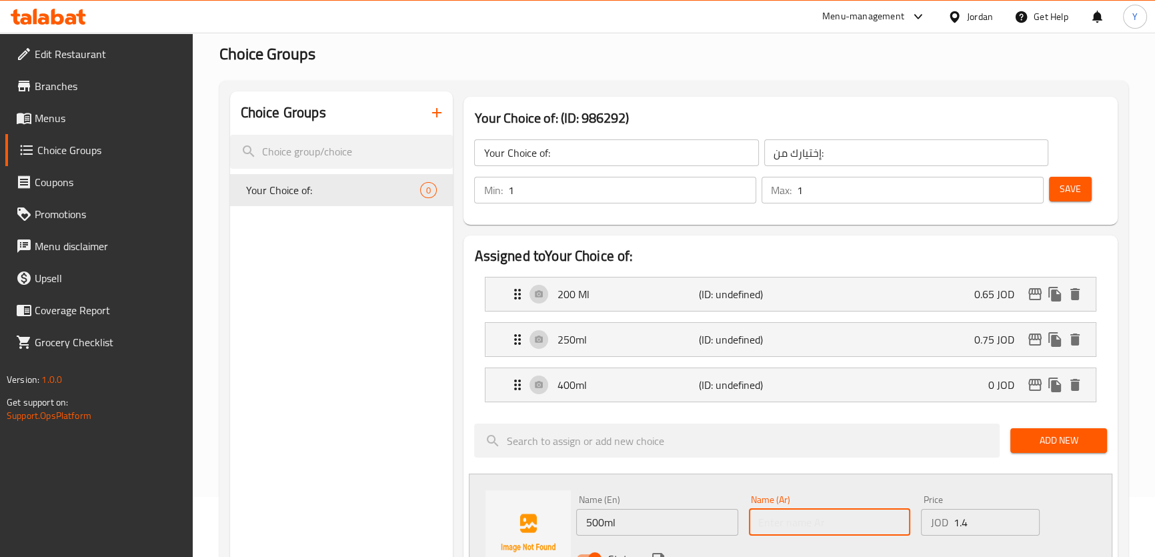
click at [785, 519] on input "text" at bounding box center [829, 522] width 161 height 27
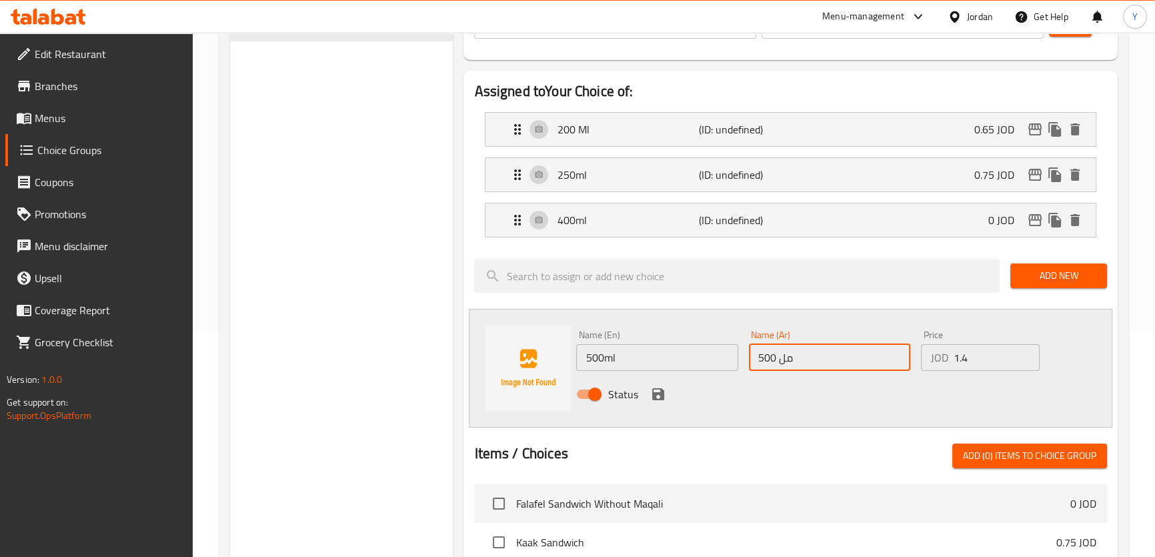
scroll to position [242, 0]
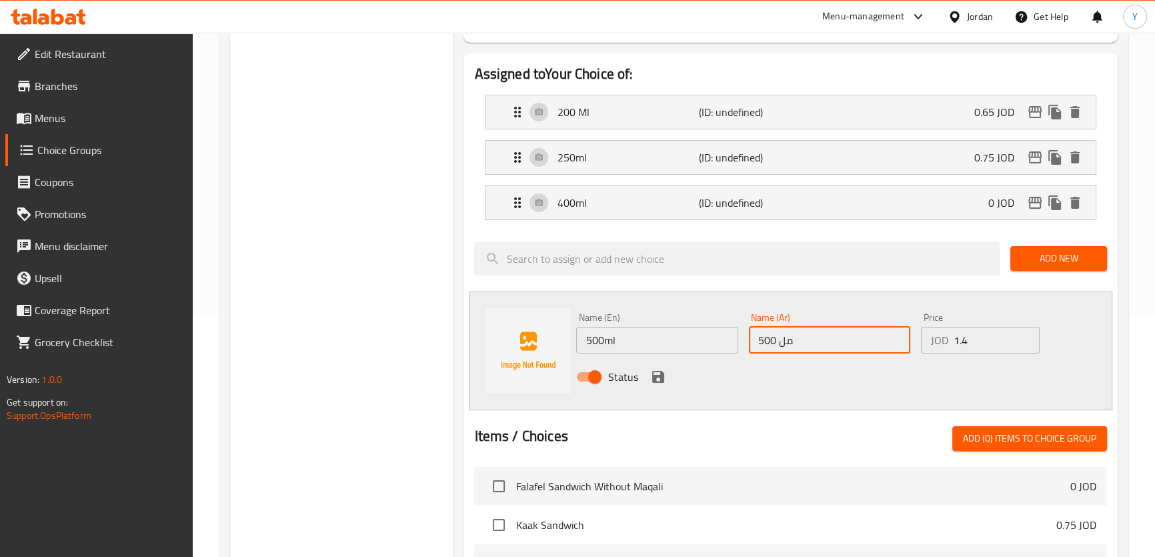
type input "500 مل"
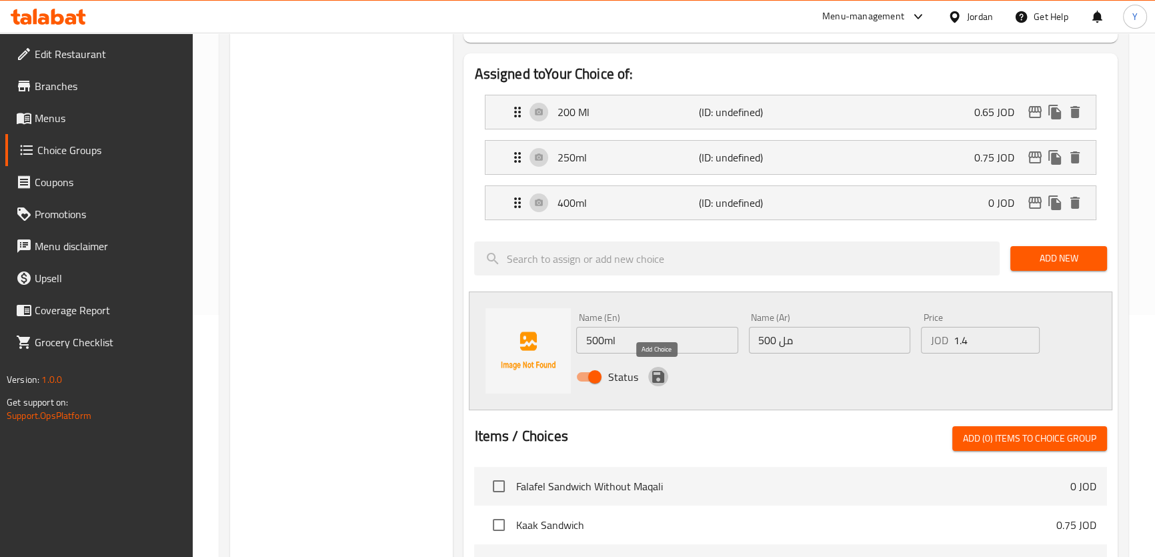
click at [660, 374] on icon "save" at bounding box center [658, 377] width 12 height 12
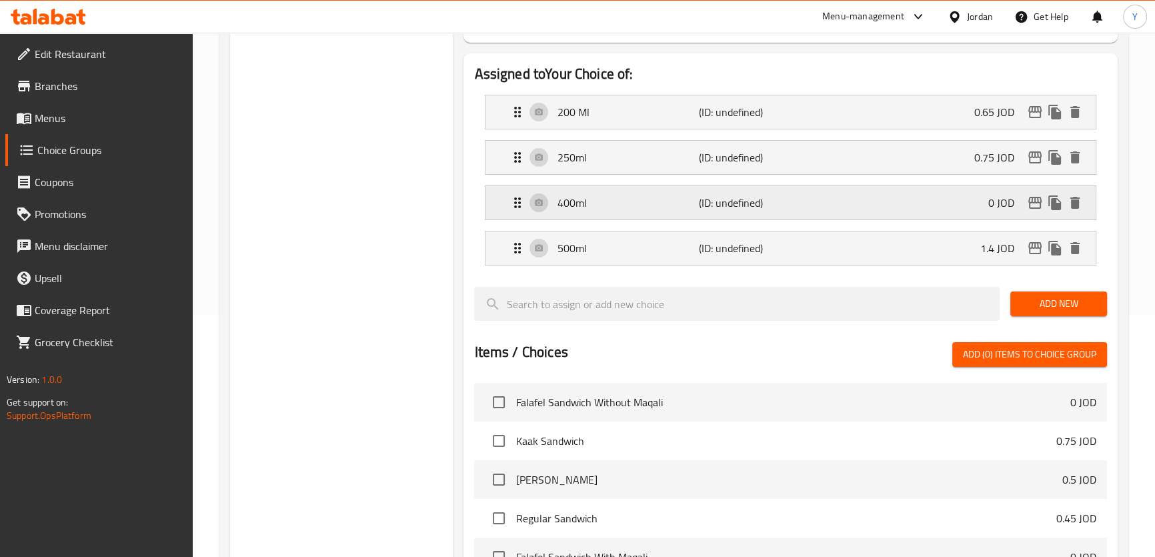
click at [736, 200] on p "(ID: undefined)" at bounding box center [746, 203] width 95 height 16
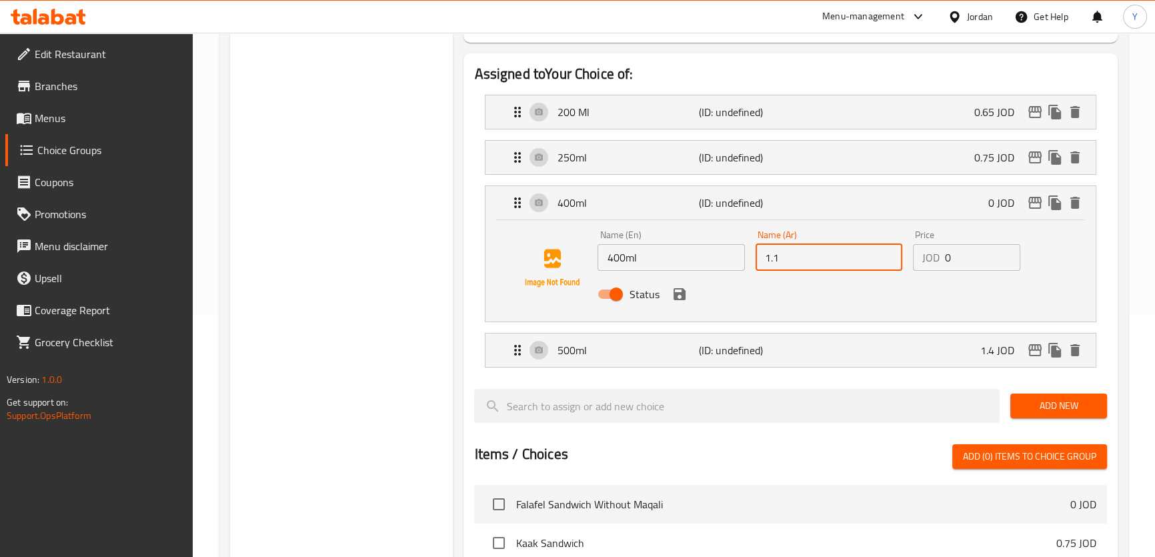
drag, startPoint x: 804, startPoint y: 257, endPoint x: 730, endPoint y: 260, distance: 74.1
click at [730, 260] on div "Name (En) 400ml Name (En) Name (Ar) 1.1 Name (Ar) Price JOD 0 Price Status" at bounding box center [828, 268] width 473 height 87
drag, startPoint x: 907, startPoint y: 258, endPoint x: 784, endPoint y: 258, distance: 123.4
click at [784, 258] on div "Name (En) 400ml Name (En) Name (Ar) Name (Ar) Price JOD 0 Price Status" at bounding box center [828, 268] width 473 height 87
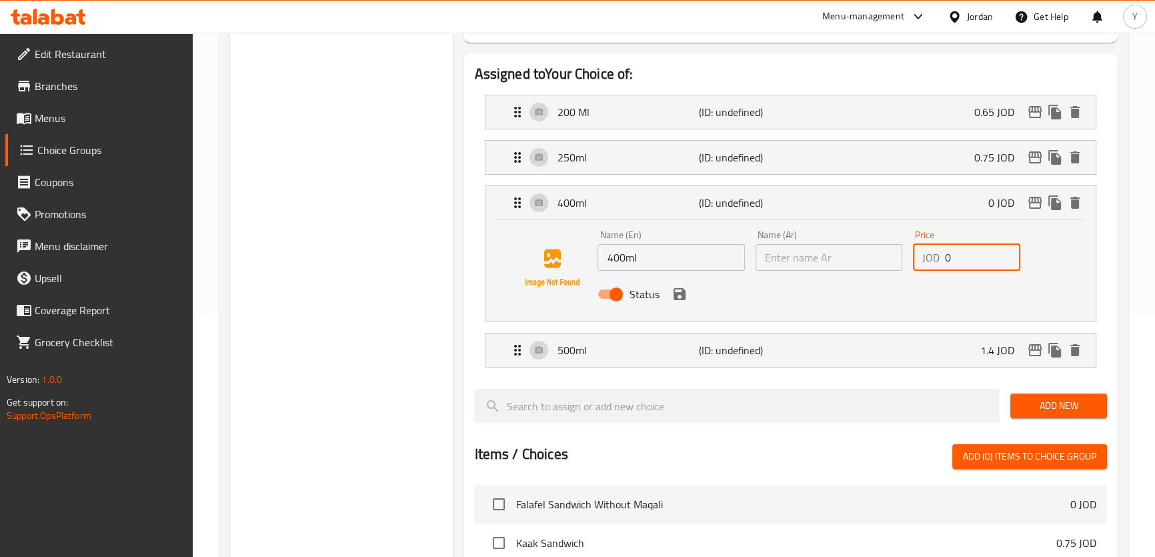
paste input "1.1"
type input "1.1"
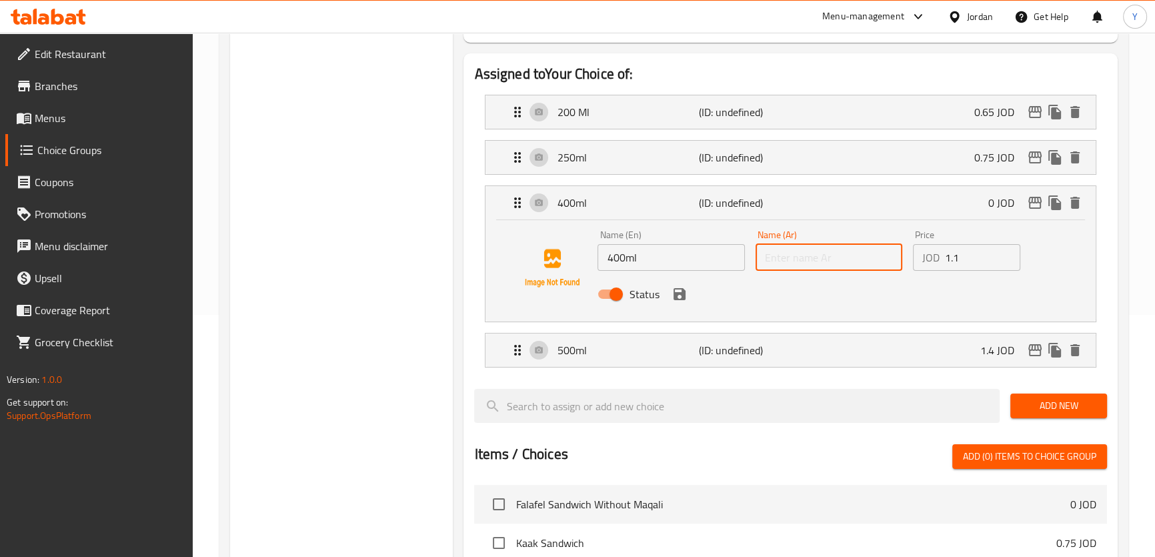
click at [770, 256] on input "text" at bounding box center [829, 257] width 147 height 27
type input "400 مل"
click at [684, 303] on div "Status" at bounding box center [828, 294] width 473 height 36
click at [682, 296] on icon "save" at bounding box center [680, 294] width 12 height 12
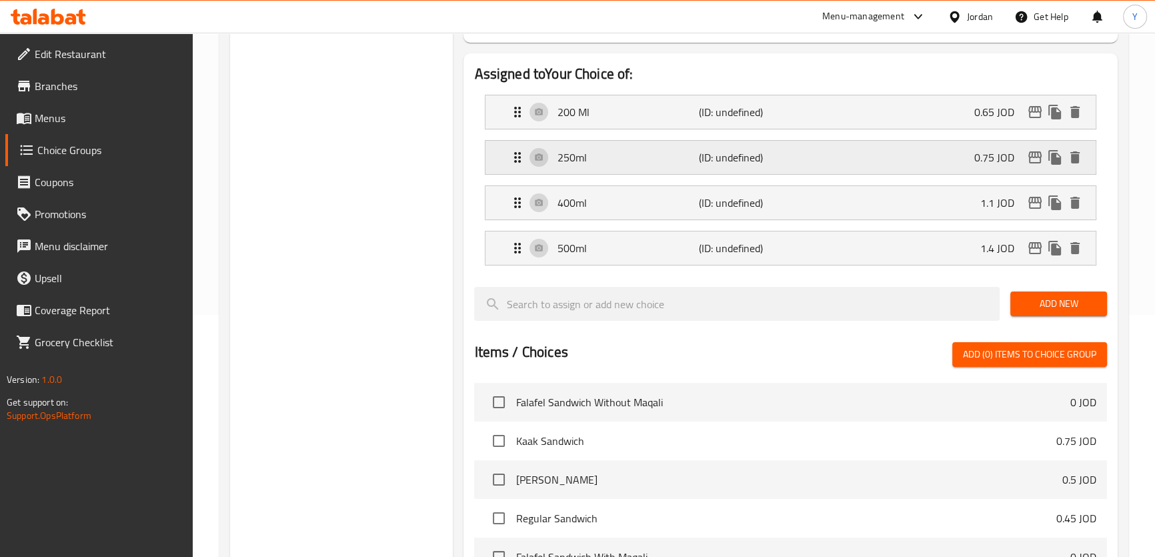
click at [783, 157] on p "(ID: undefined)" at bounding box center [746, 157] width 95 height 16
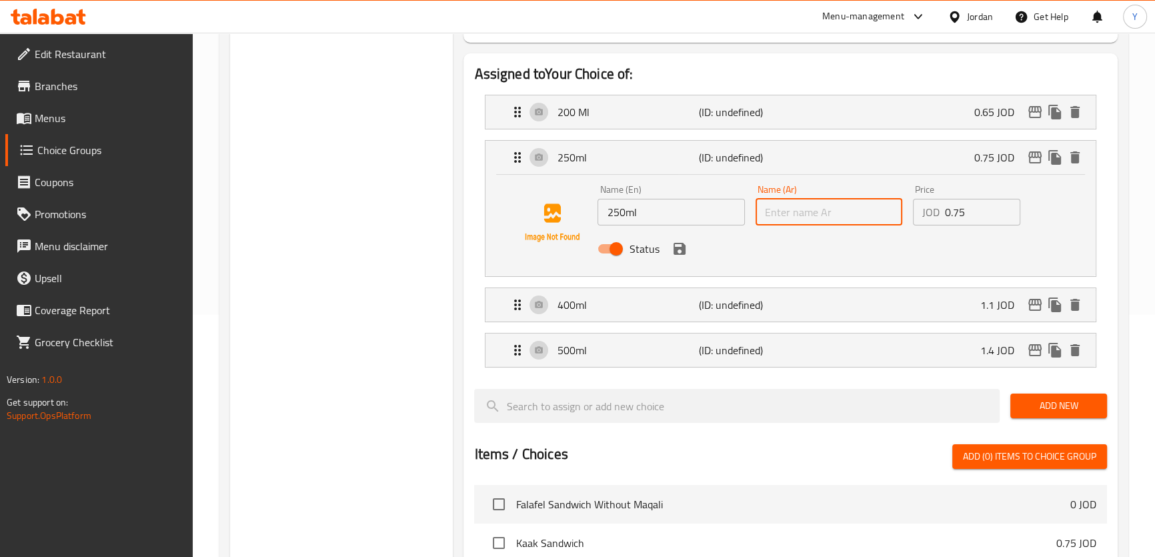
click at [797, 215] on input "text" at bounding box center [829, 212] width 147 height 27
click at [682, 246] on icon "save" at bounding box center [680, 249] width 12 height 12
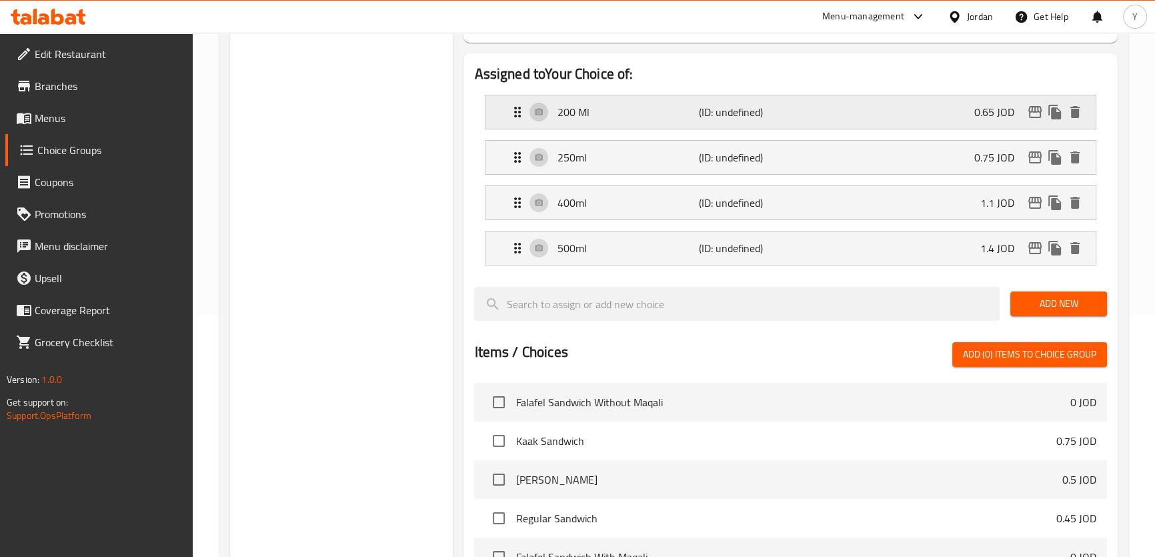
type input "250 مل"
click at [753, 115] on p "(ID: undefined)" at bounding box center [746, 112] width 95 height 16
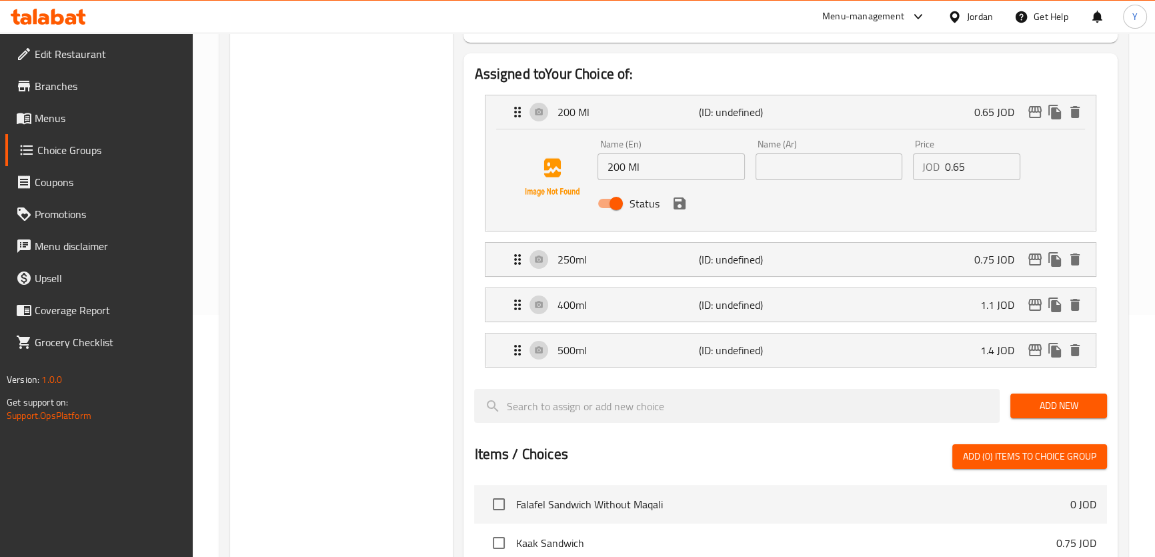
click at [815, 161] on input "text" at bounding box center [829, 166] width 147 height 27
click at [682, 203] on icon "save" at bounding box center [680, 203] width 12 height 12
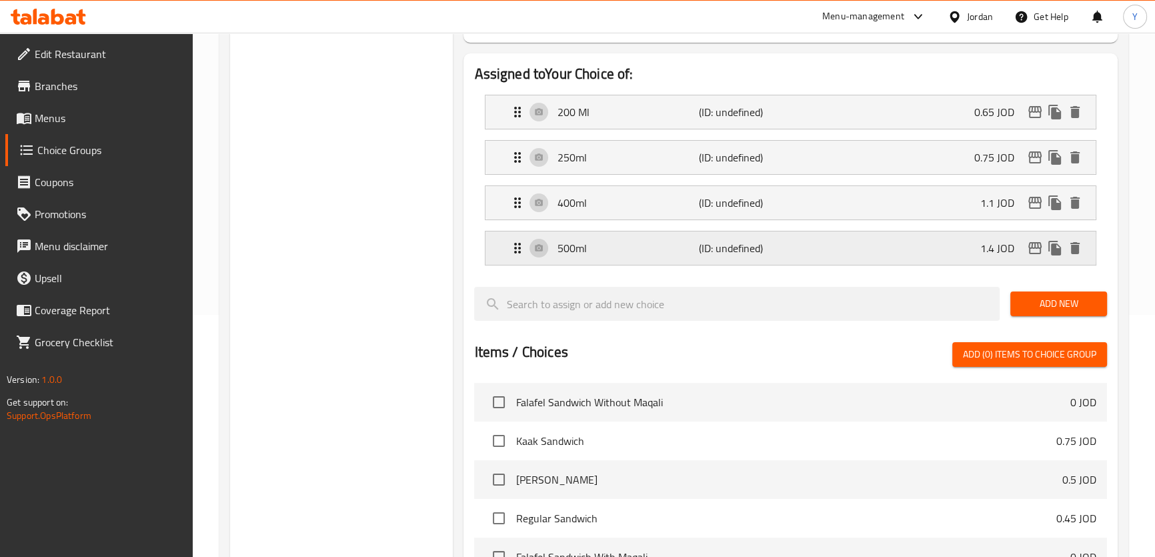
type input "200 مل"
click at [763, 159] on p "(ID: undefined)" at bounding box center [746, 157] width 95 height 16
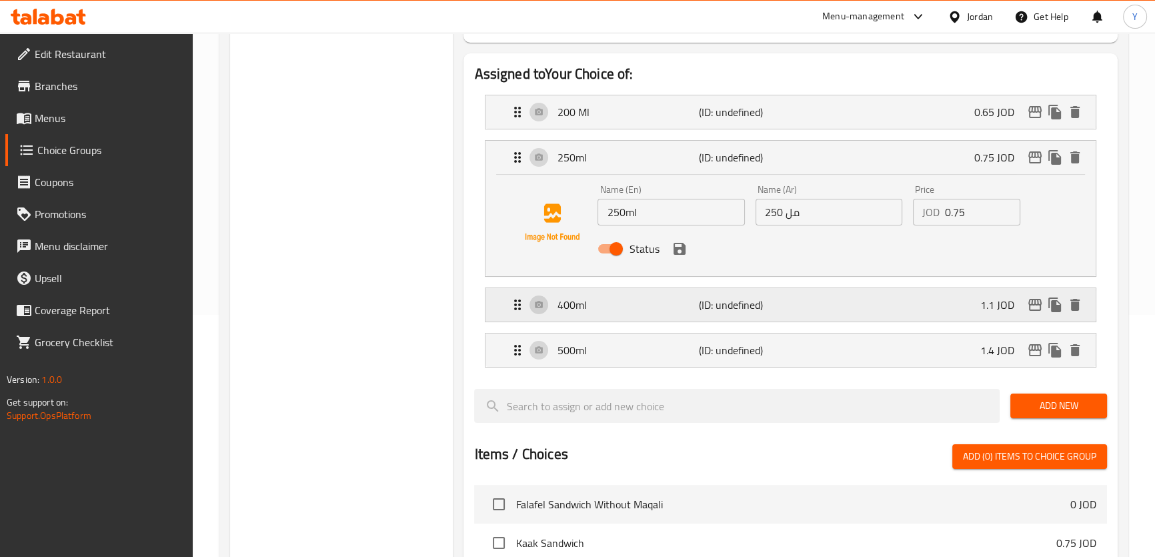
click at [751, 299] on p "(ID: undefined)" at bounding box center [746, 305] width 95 height 16
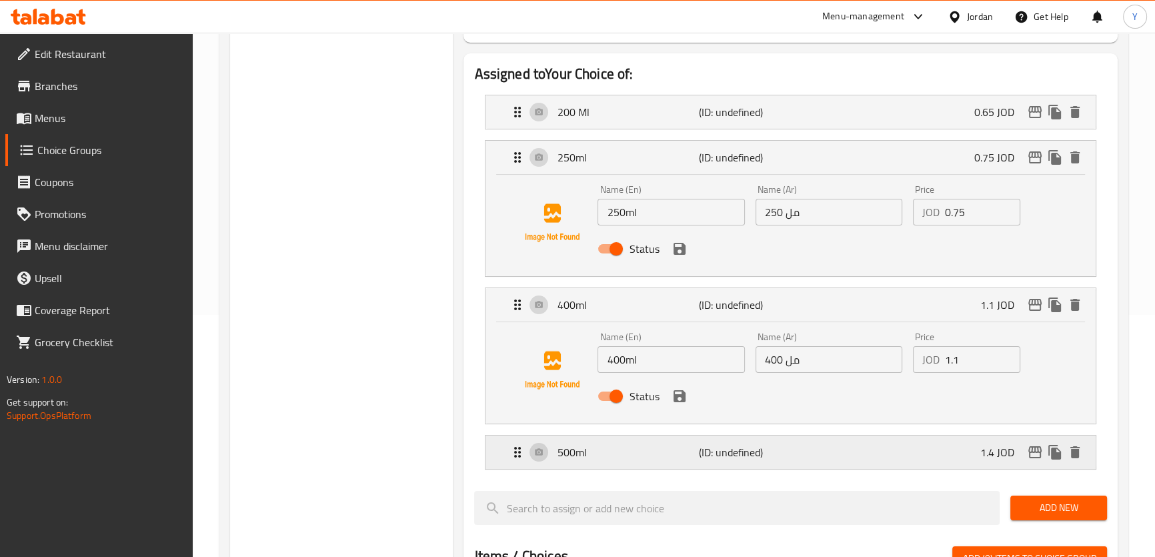
click at [714, 452] on p "(ID: undefined)" at bounding box center [746, 452] width 95 height 16
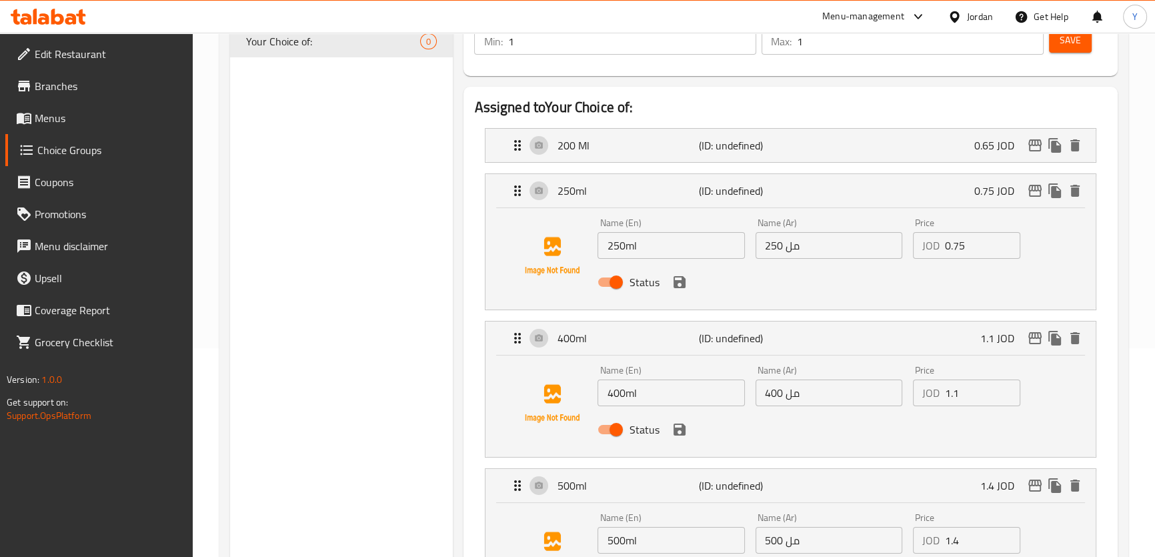
scroll to position [121, 0]
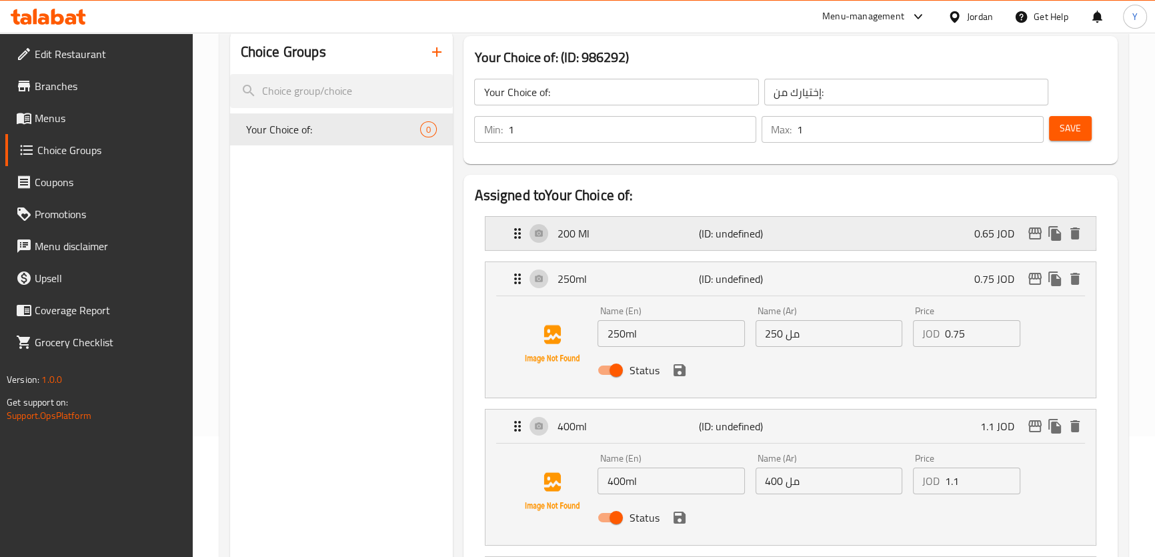
click at [745, 226] on p "(ID: undefined)" at bounding box center [746, 233] width 95 height 16
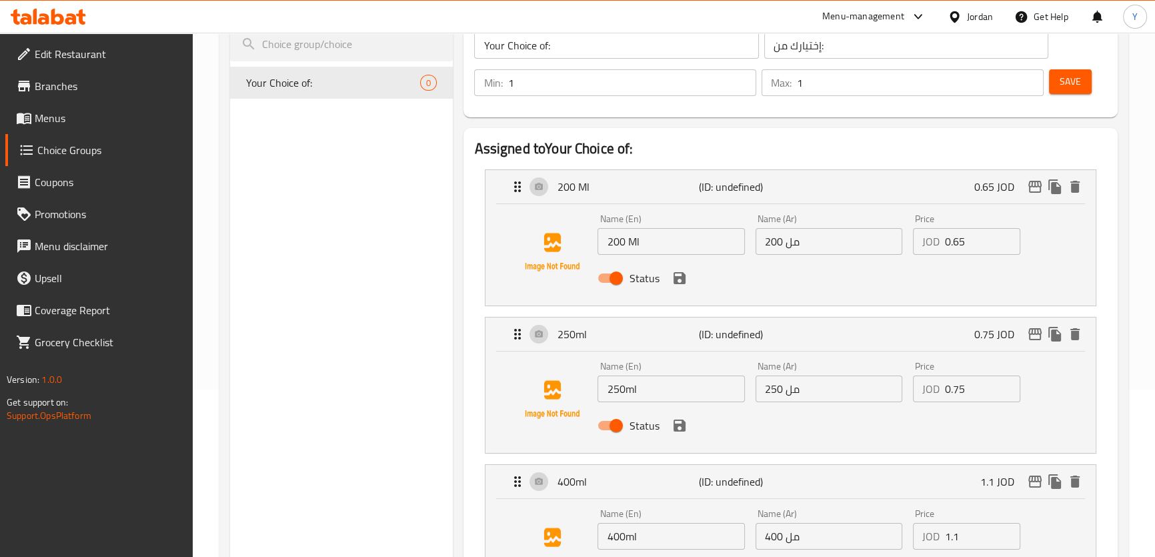
scroll to position [189, 0]
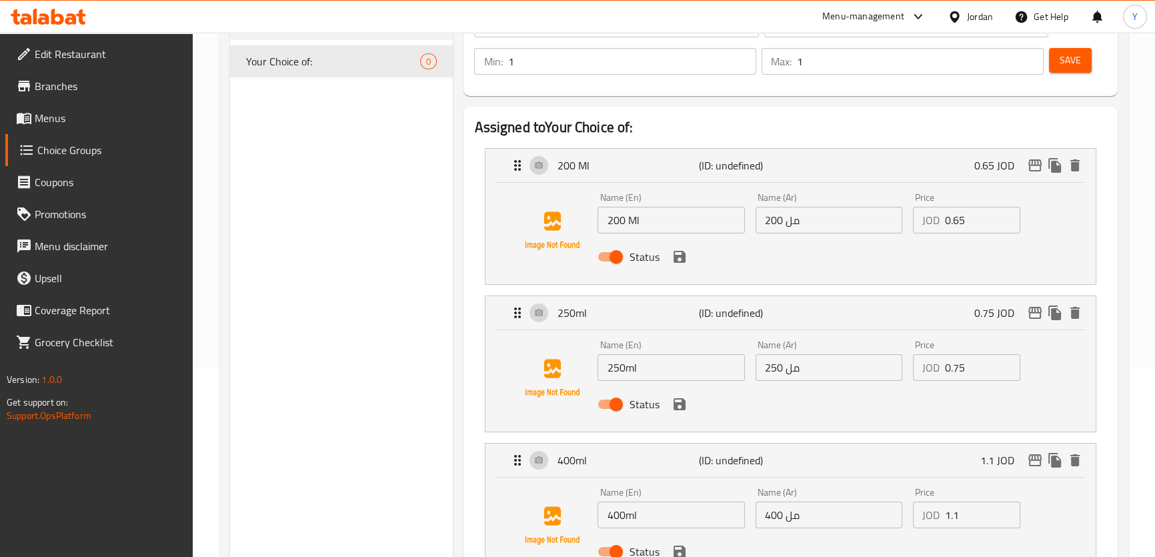
drag, startPoint x: 585, startPoint y: 208, endPoint x: 489, endPoint y: 208, distance: 96.1
click at [490, 208] on div "Name (En) 200 Ml Name (En) Name (Ar) 200 مل Name (Ar) Price JOD 0.65 Price Stat…" at bounding box center [791, 233] width 610 height 101
paste input "m"
type input "200ml"
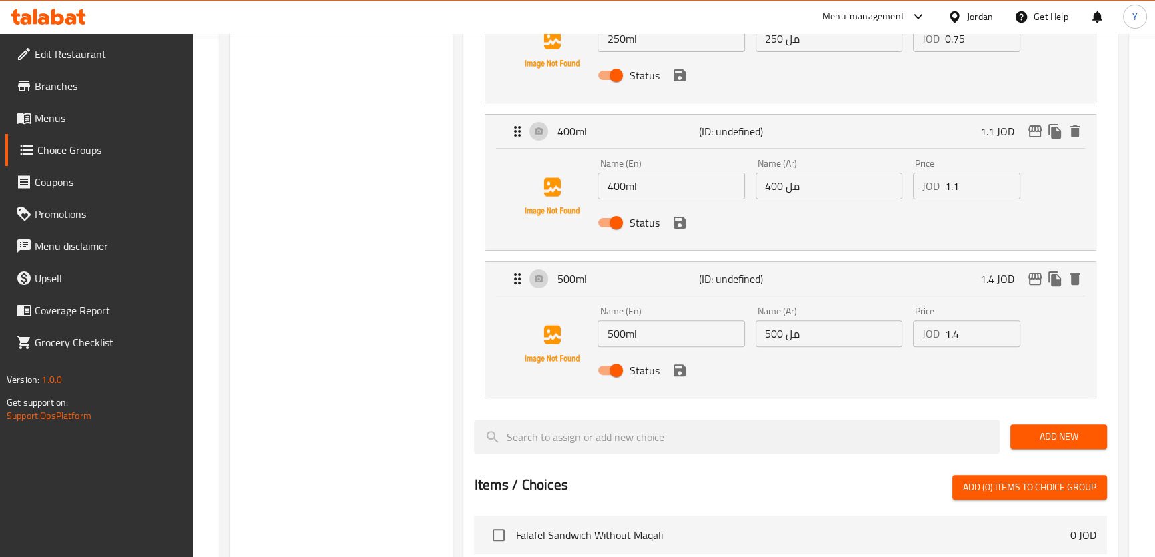
click at [308, 252] on div "Choice Groups Your Choice of: 0" at bounding box center [341, 294] width 223 height 1320
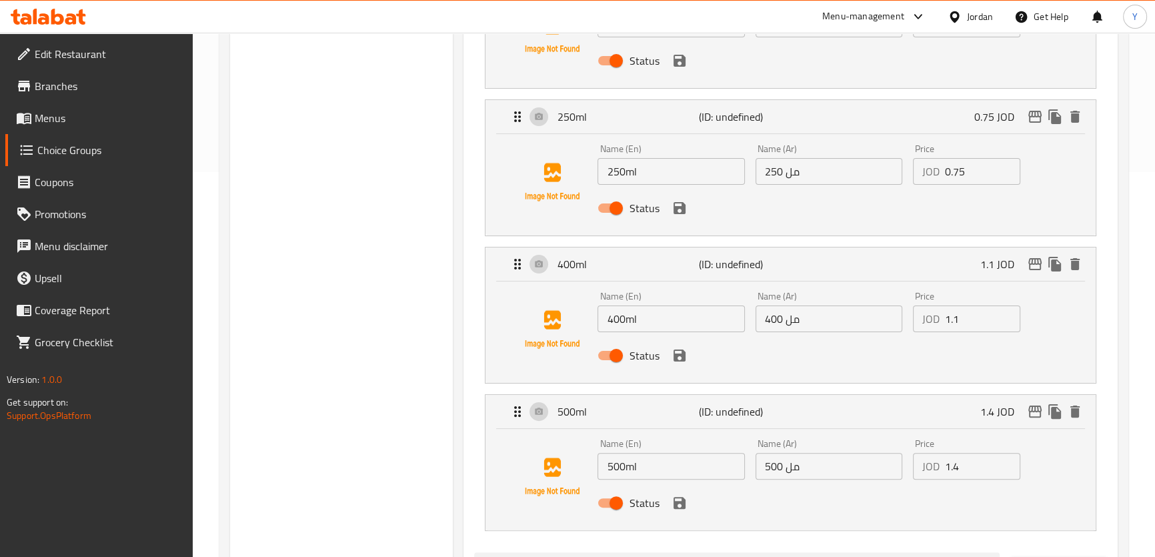
scroll to position [214, 0]
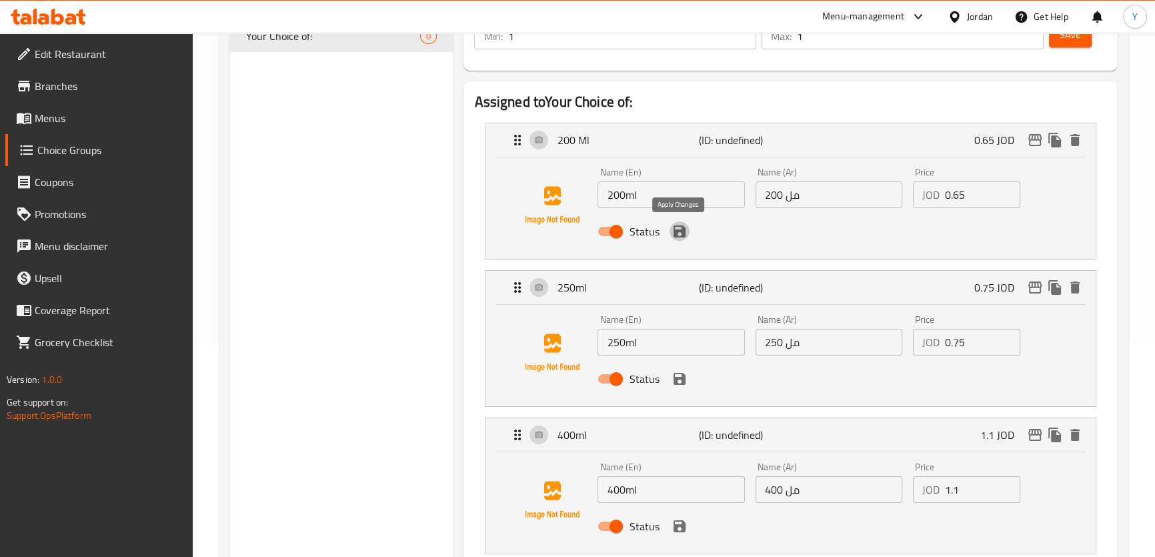
click at [677, 229] on icon "save" at bounding box center [680, 231] width 12 height 12
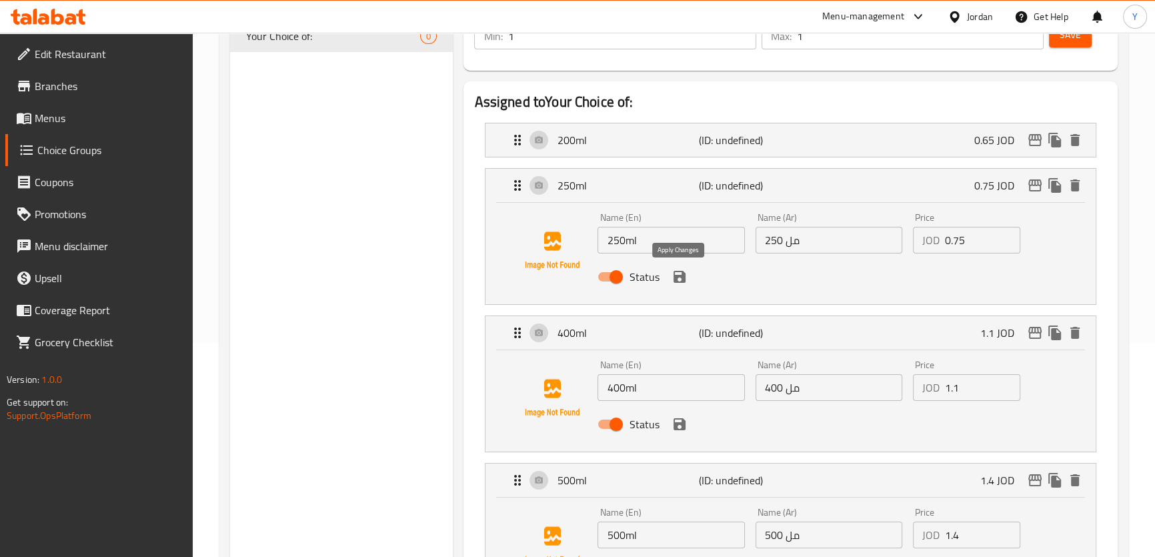
click at [678, 274] on icon "save" at bounding box center [680, 277] width 16 height 16
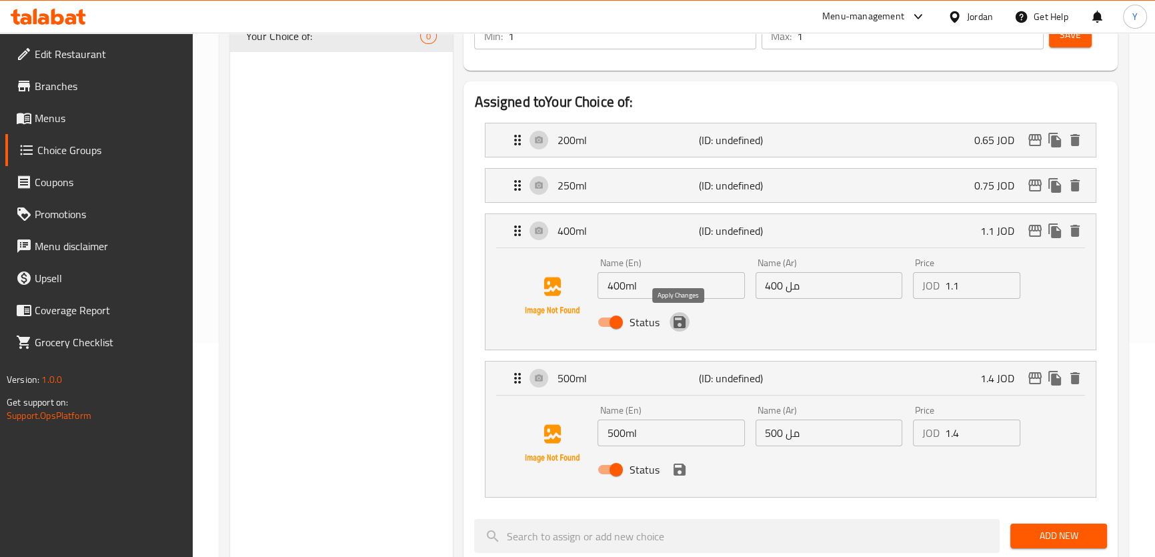
click at [680, 324] on icon "save" at bounding box center [680, 322] width 16 height 16
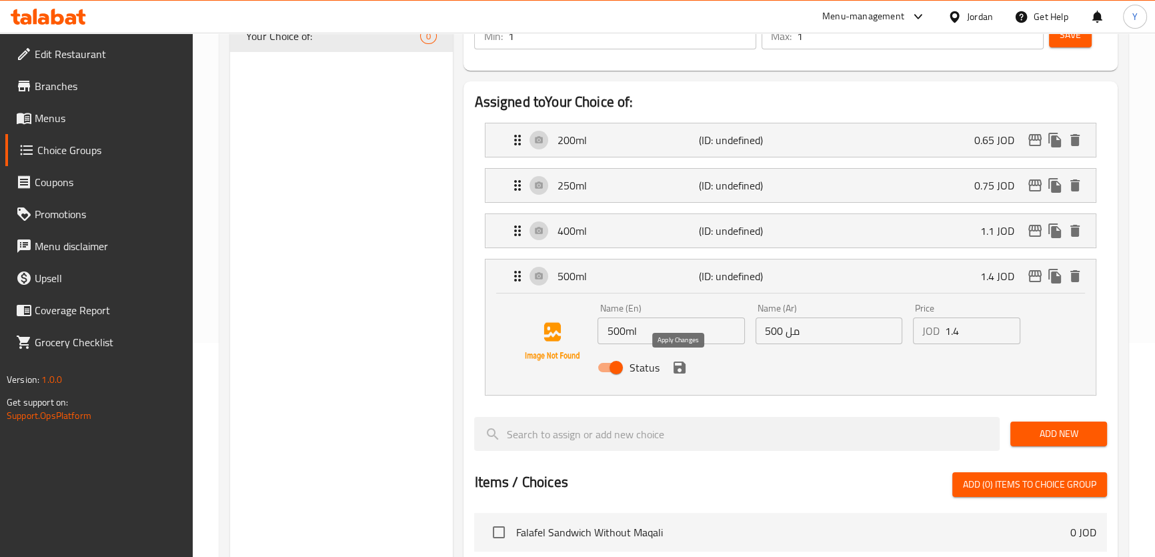
click at [684, 368] on icon "save" at bounding box center [680, 368] width 12 height 12
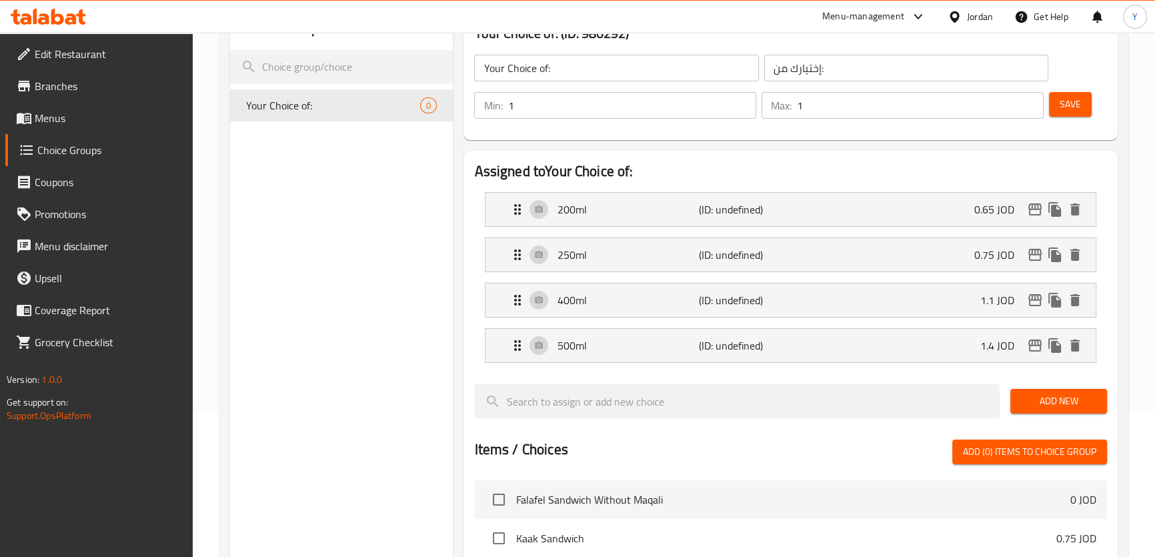
scroll to position [93, 0]
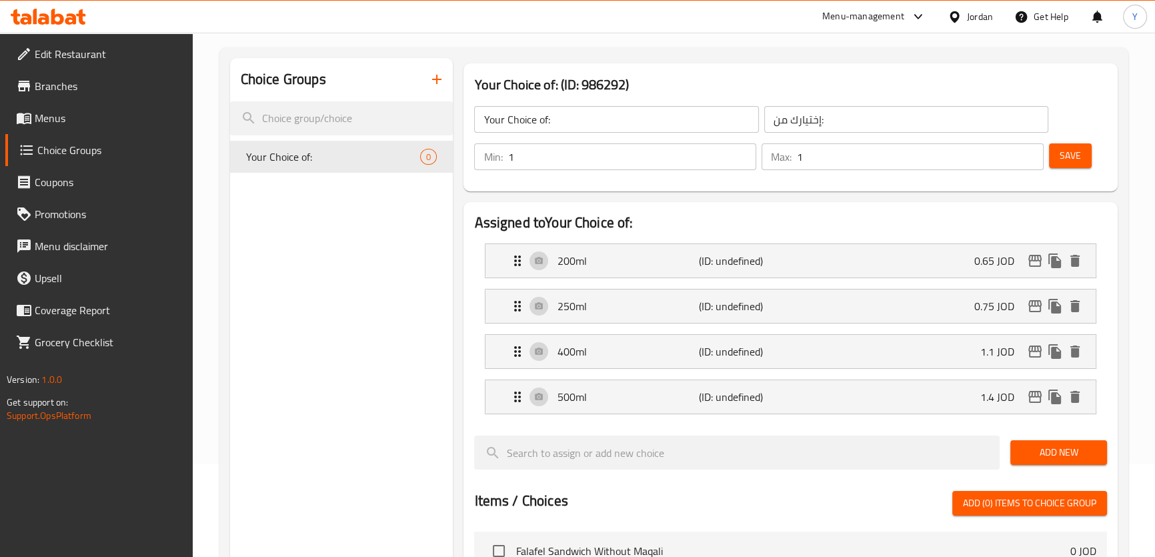
click at [1079, 152] on span "Save" at bounding box center [1070, 155] width 21 height 17
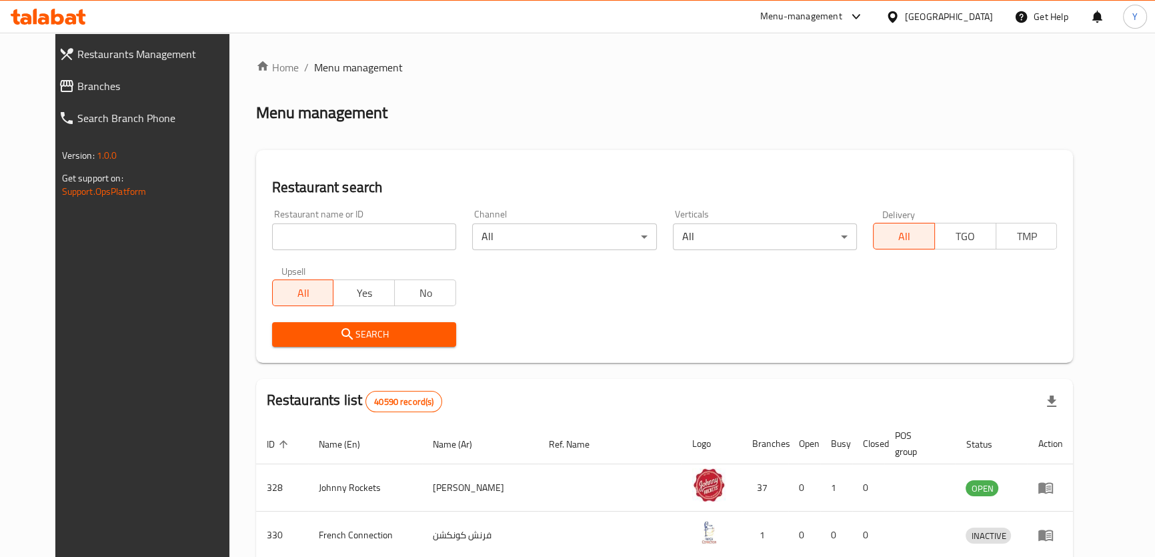
click at [77, 80] on span "Branches" at bounding box center [157, 86] width 160 height 16
click at [122, 75] on link "Branches" at bounding box center [148, 86] width 200 height 32
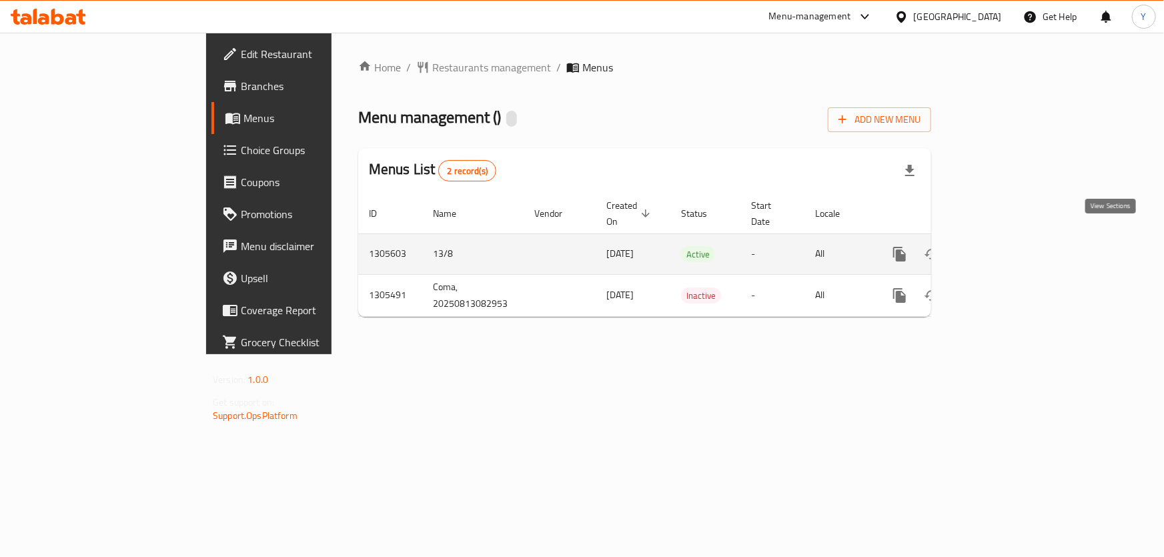
click at [1002, 248] on icon "enhanced table" at bounding box center [996, 254] width 12 height 12
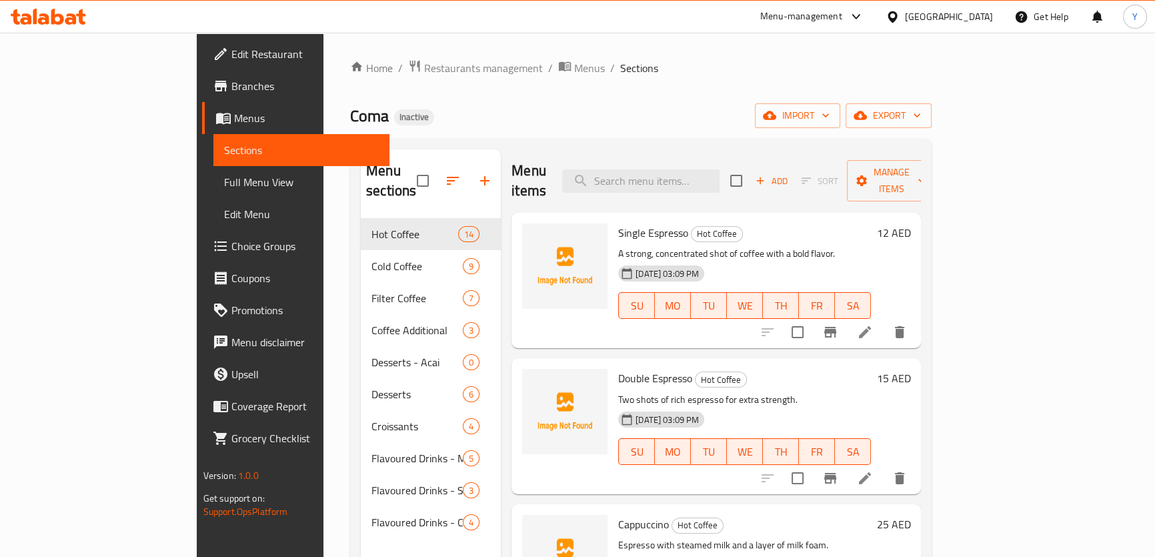
click at [224, 185] on span "Full Menu View" at bounding box center [301, 182] width 155 height 16
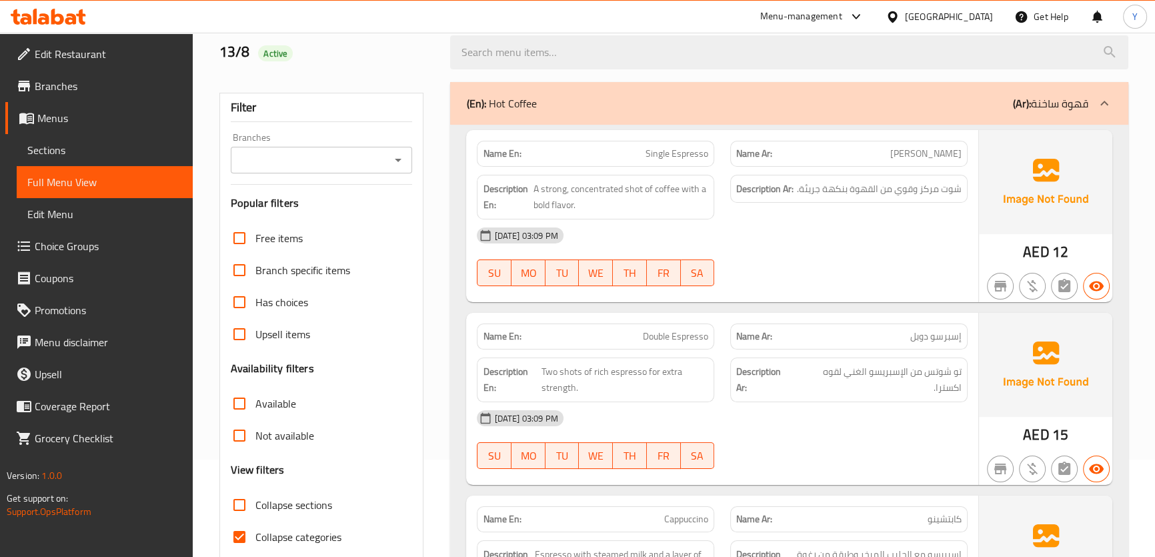
scroll to position [121, 0]
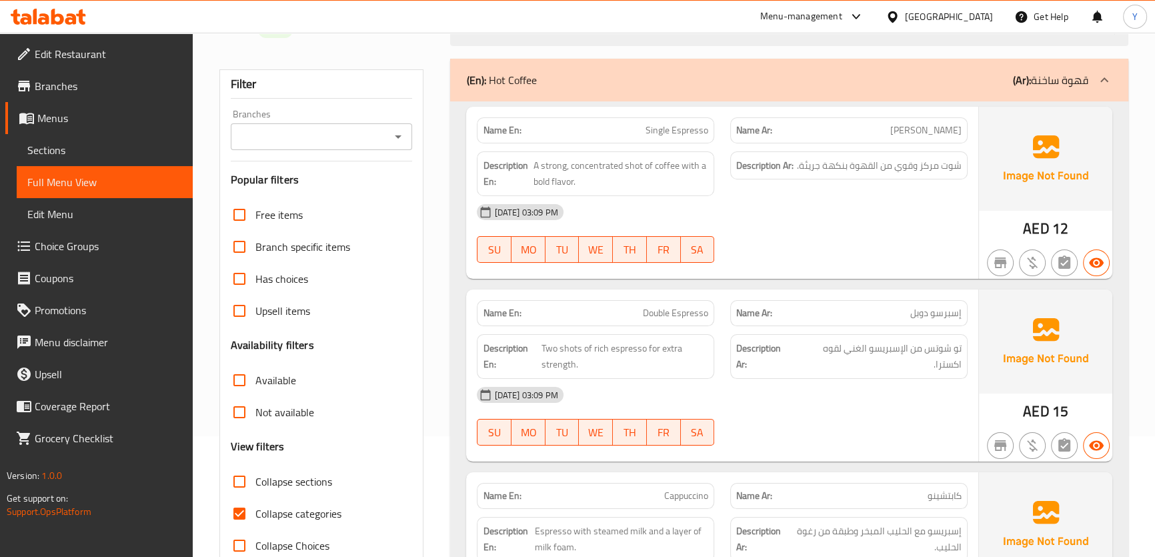
click at [697, 124] on span "Single Espresso" at bounding box center [677, 130] width 63 height 14
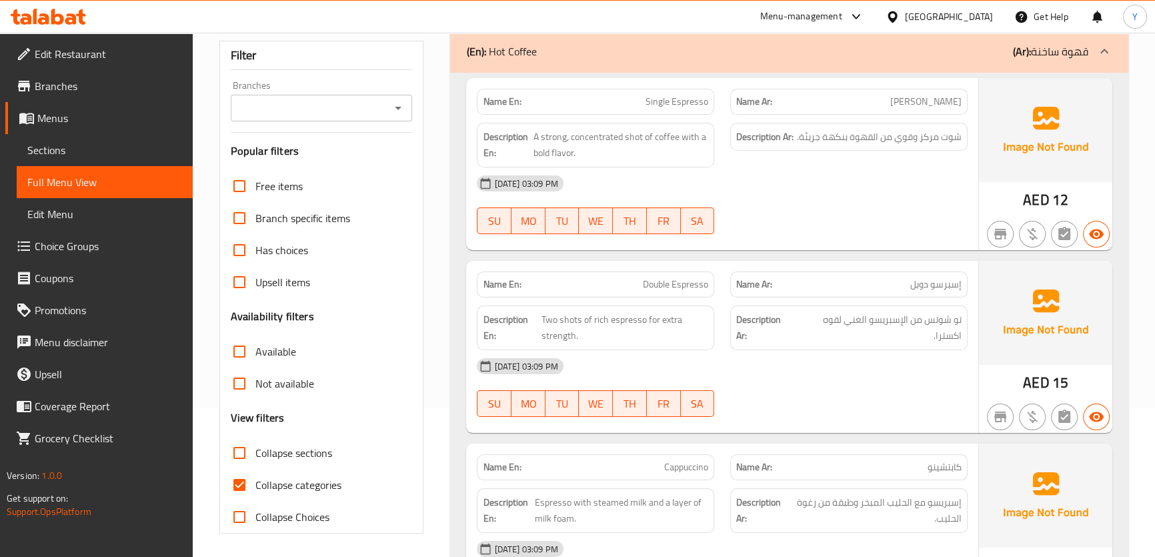
scroll to position [242, 0]
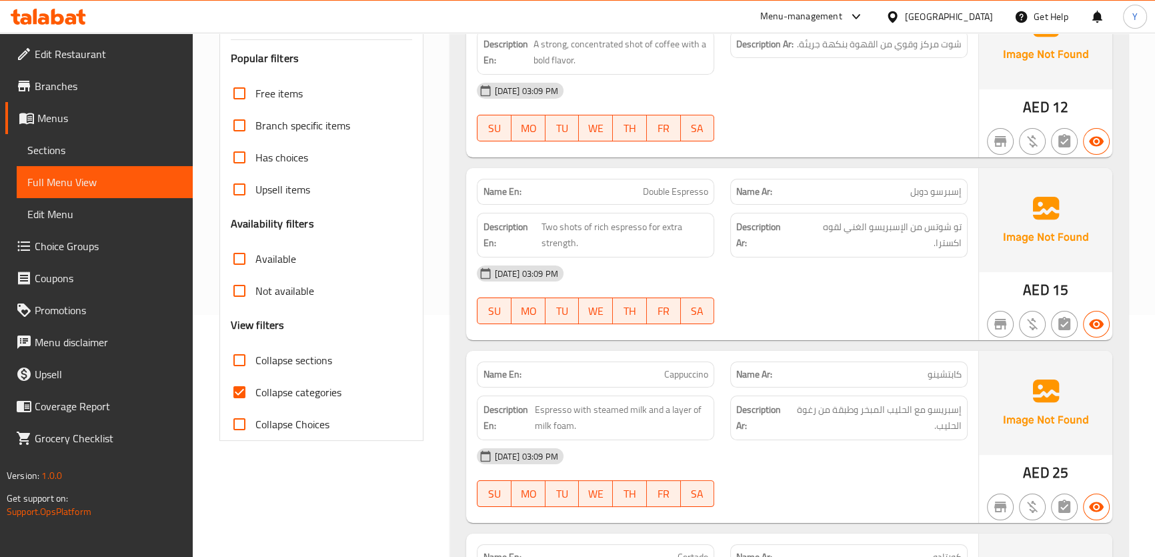
click at [286, 367] on span "Collapse sections" at bounding box center [294, 360] width 77 height 16
click at [256, 367] on input "Collapse sections" at bounding box center [239, 360] width 32 height 32
checkbox input "true"
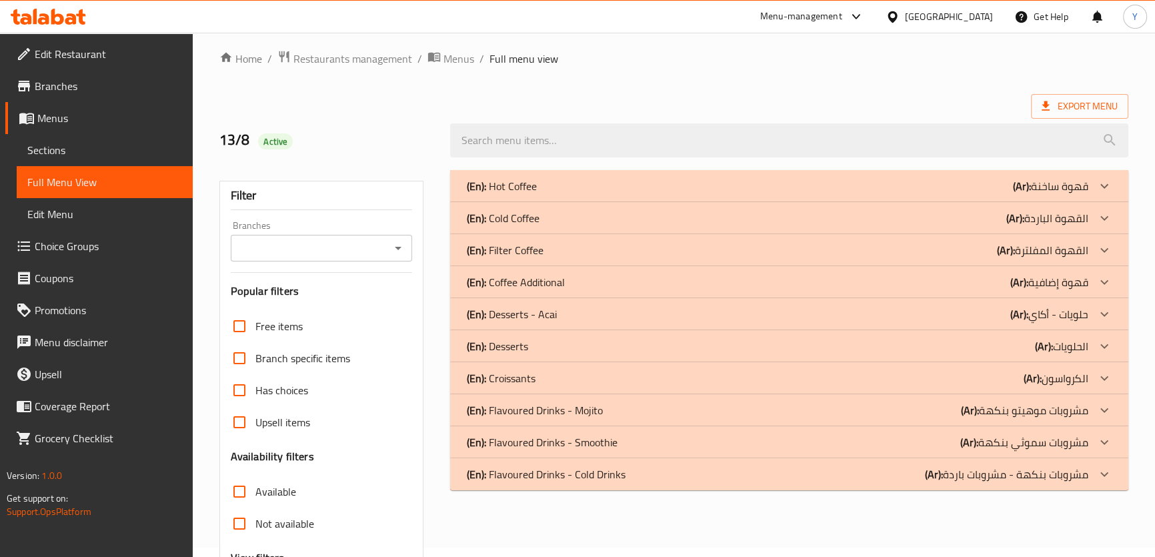
scroll to position [0, 0]
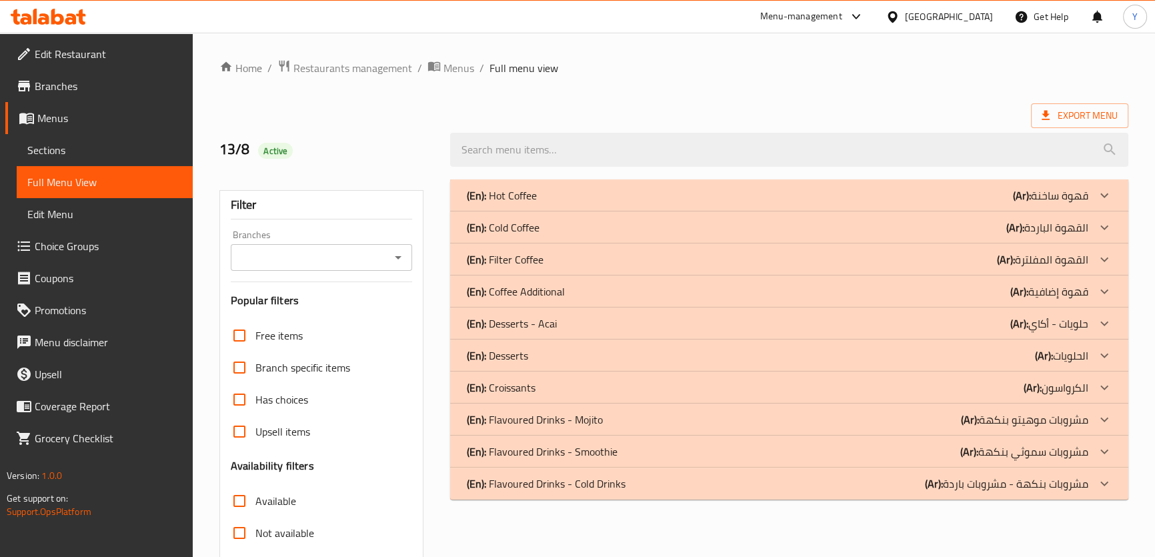
click at [574, 24] on div "Menu-management [GEOGRAPHIC_DATA] Get Help Y" at bounding box center [577, 17] width 1155 height 32
click at [853, 194] on div "(En): Hot Coffee (Ar): قهوة ساخنة" at bounding box center [777, 195] width 622 height 16
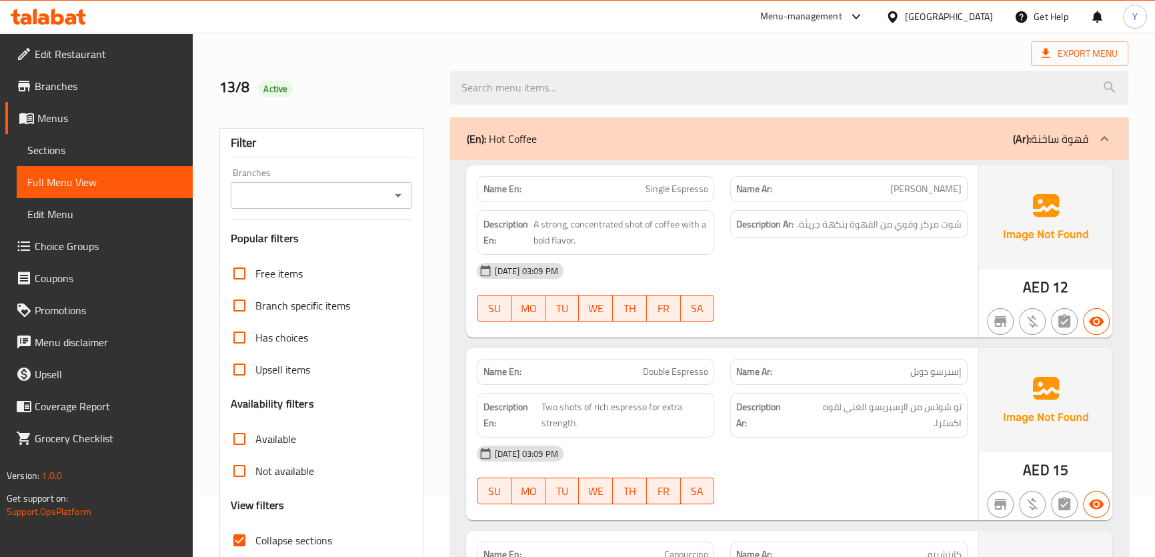
scroll to position [121, 0]
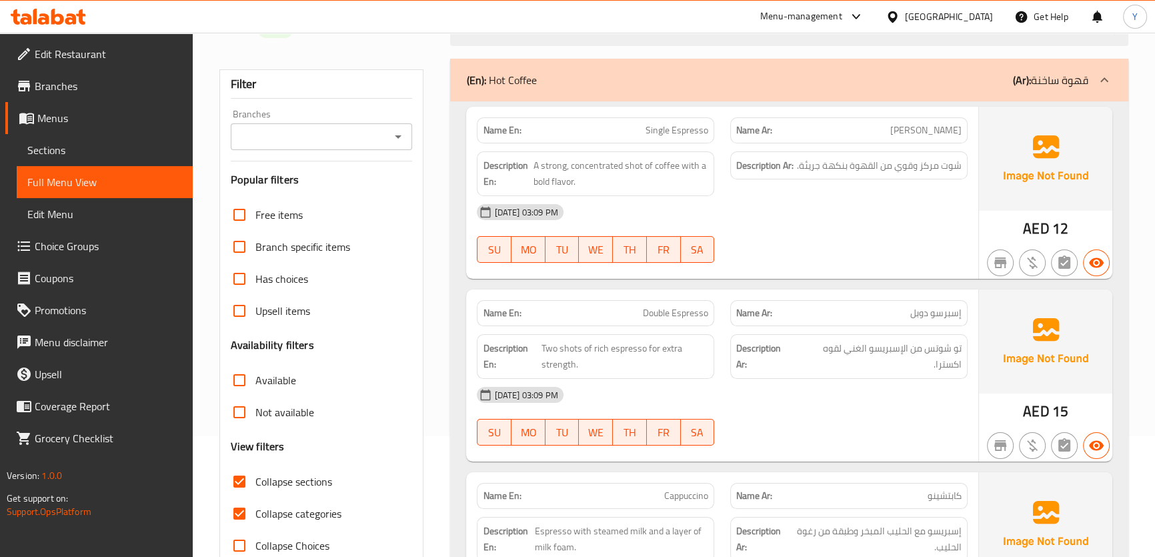
click at [694, 317] on span "Double Espresso" at bounding box center [675, 313] width 65 height 14
copy span "Double Espresso"
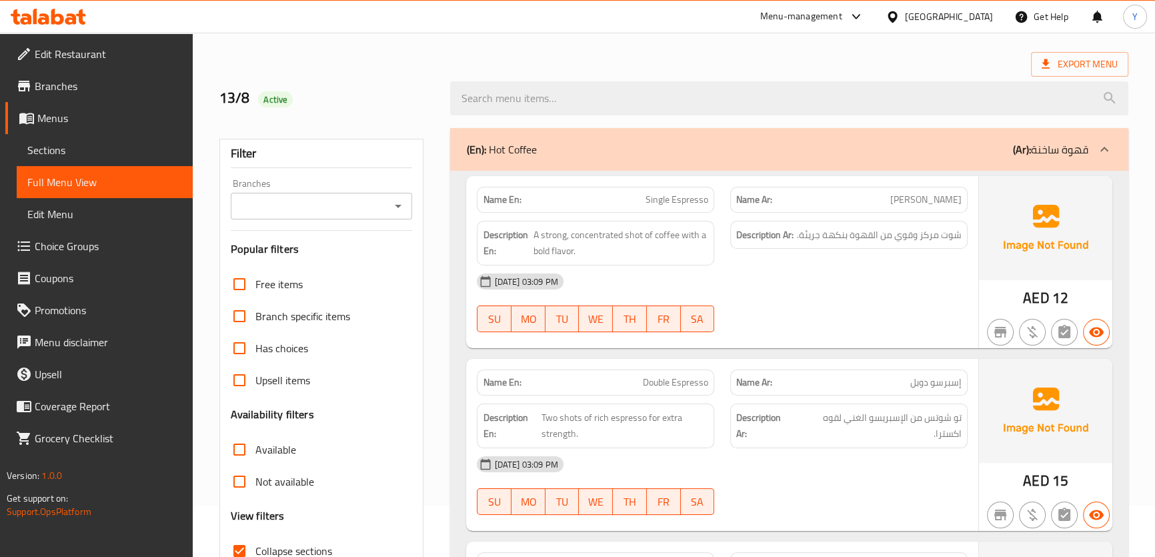
scroll to position [0, 0]
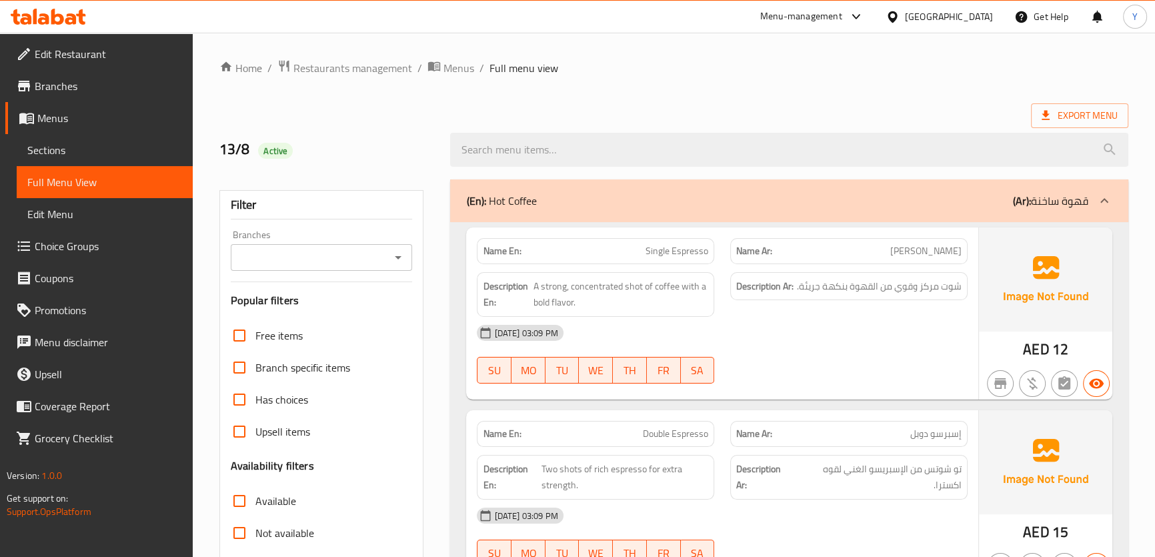
click at [761, 207] on div "(En): Hot Coffee (Ar): قهوة ساخنة" at bounding box center [777, 201] width 622 height 16
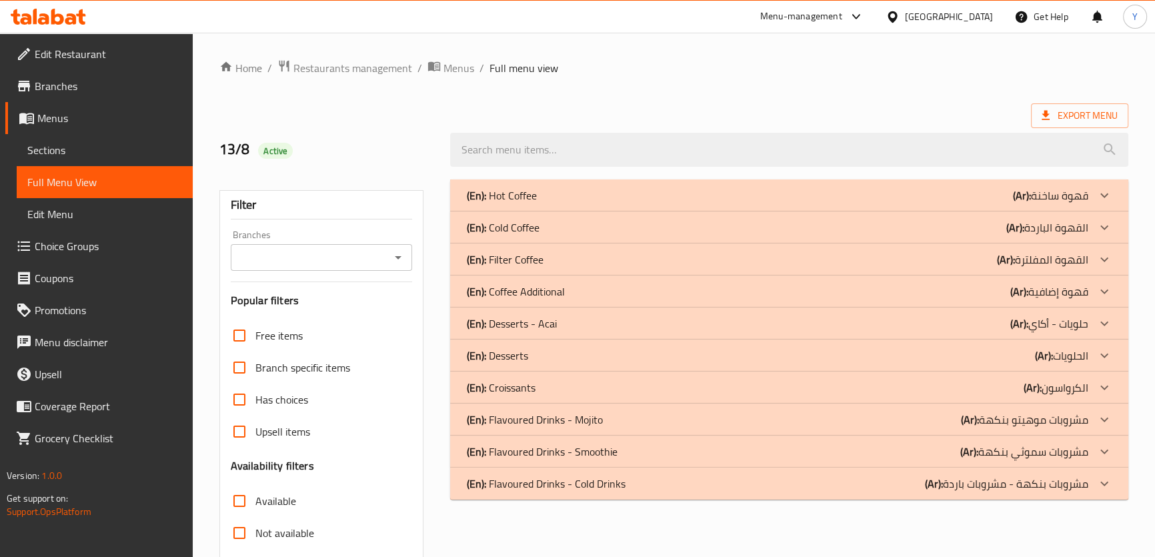
click at [986, 203] on div "(En): Cold Coffee (Ar): القهوة الباردة" at bounding box center [777, 195] width 622 height 16
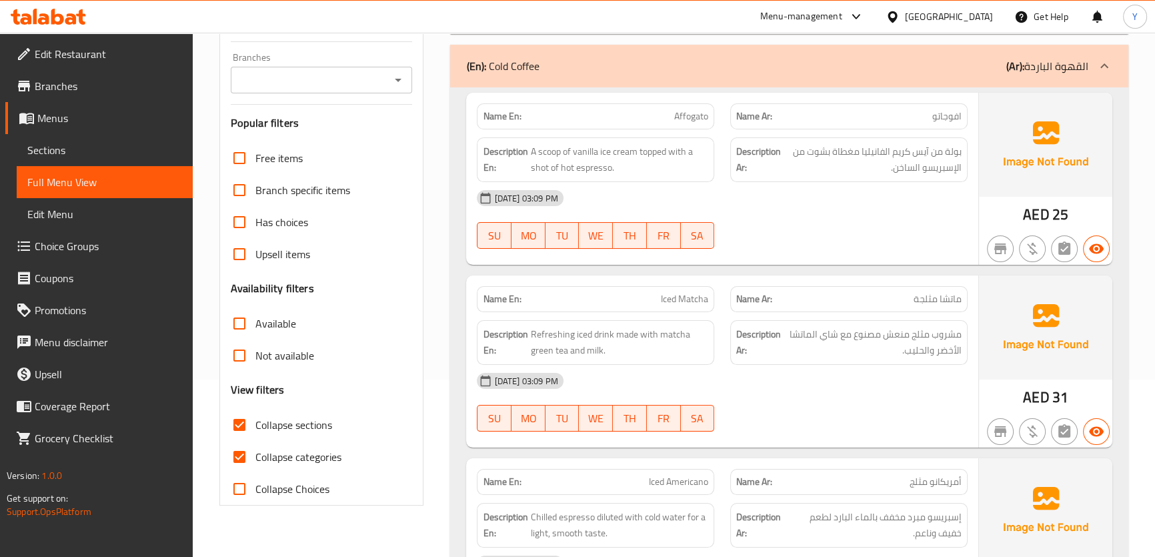
scroll to position [181, 0]
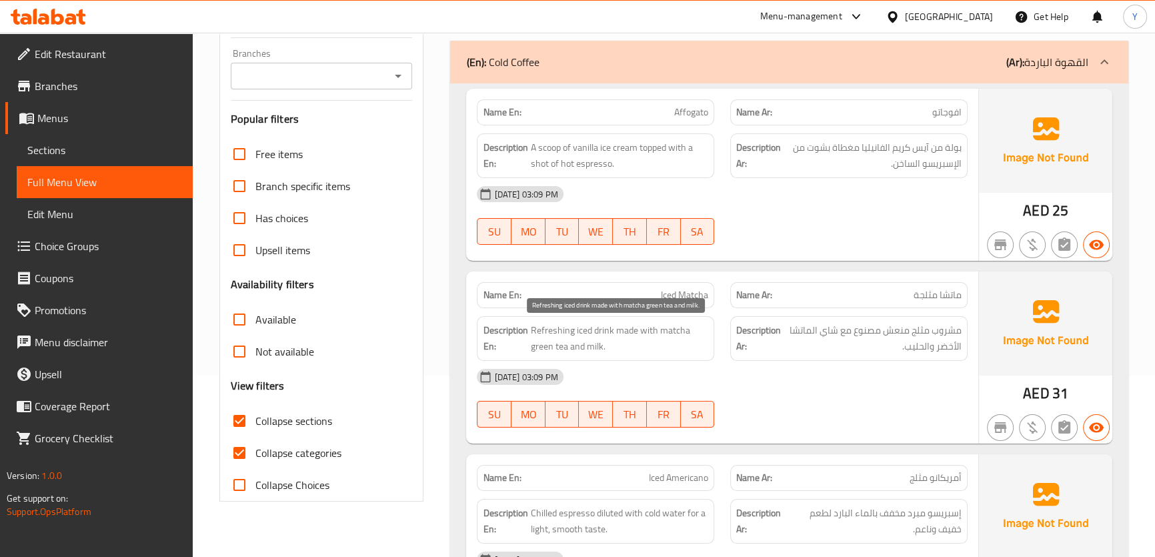
click at [602, 332] on span "Refreshing iced drink made with matcha green tea and milk." at bounding box center [620, 338] width 178 height 33
click at [583, 328] on span "Refreshing iced drink made with matcha green tea and milk." at bounding box center [620, 338] width 178 height 33
click at [907, 328] on span "مشروب مثلج منعش مصنوع مع شاي الماتشا الأخضر والحليب." at bounding box center [873, 338] width 178 height 33
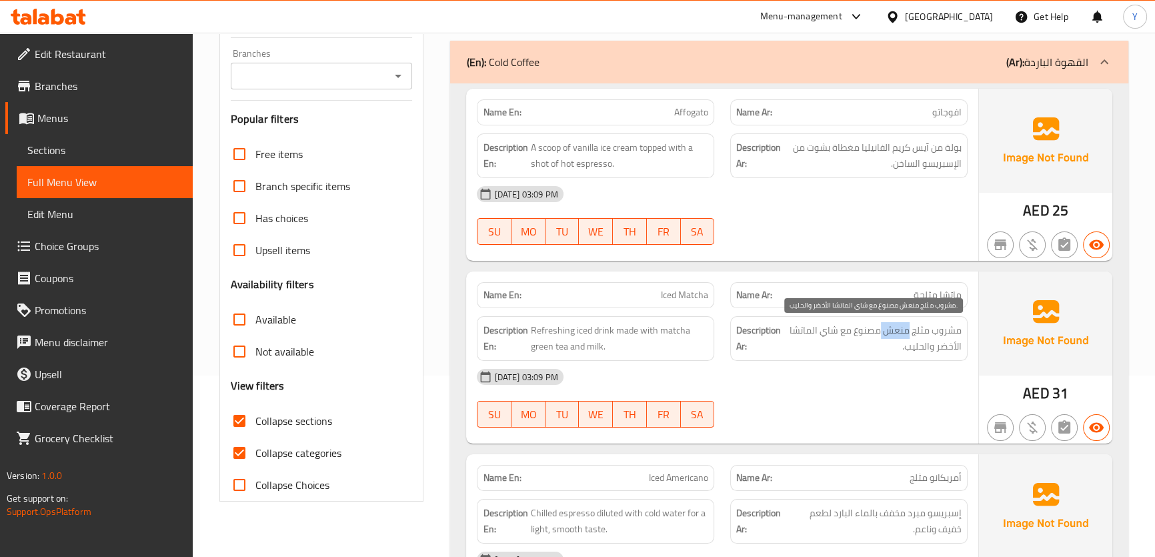
click at [907, 328] on span "مشروب مثلج منعش مصنوع مع شاي الماتشا الأخضر والحليب." at bounding box center [873, 338] width 178 height 33
click at [869, 336] on span "مشروب مثلج منعش مصنوع مع شاي الماتشا الأخضر والحليب." at bounding box center [873, 338] width 178 height 33
drag, startPoint x: 869, startPoint y: 336, endPoint x: 851, endPoint y: 340, distance: 19.1
click at [851, 340] on span "مشروب مثلج منعش مصنوع مع شاي الماتشا الأخضر والحليب." at bounding box center [873, 338] width 178 height 33
click at [841, 335] on span "مشروب مثلج منعش مصنوع مع شاي الماتشا الأخضر والحليب." at bounding box center [873, 338] width 178 height 33
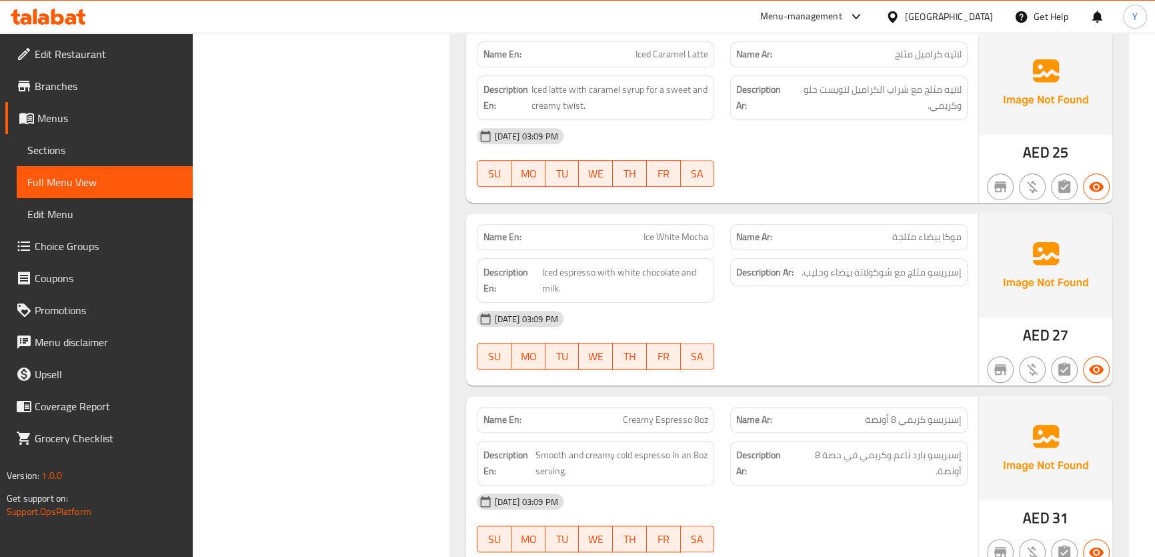
scroll to position [1518, 0]
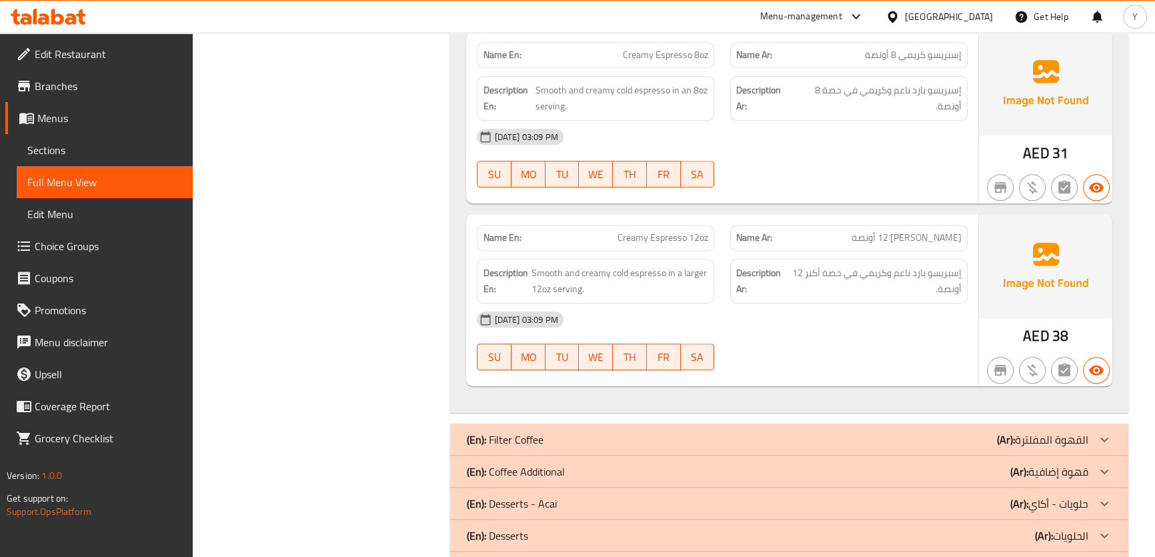
click at [867, 330] on div "[DATE] 03:09 PM" at bounding box center [722, 320] width 506 height 32
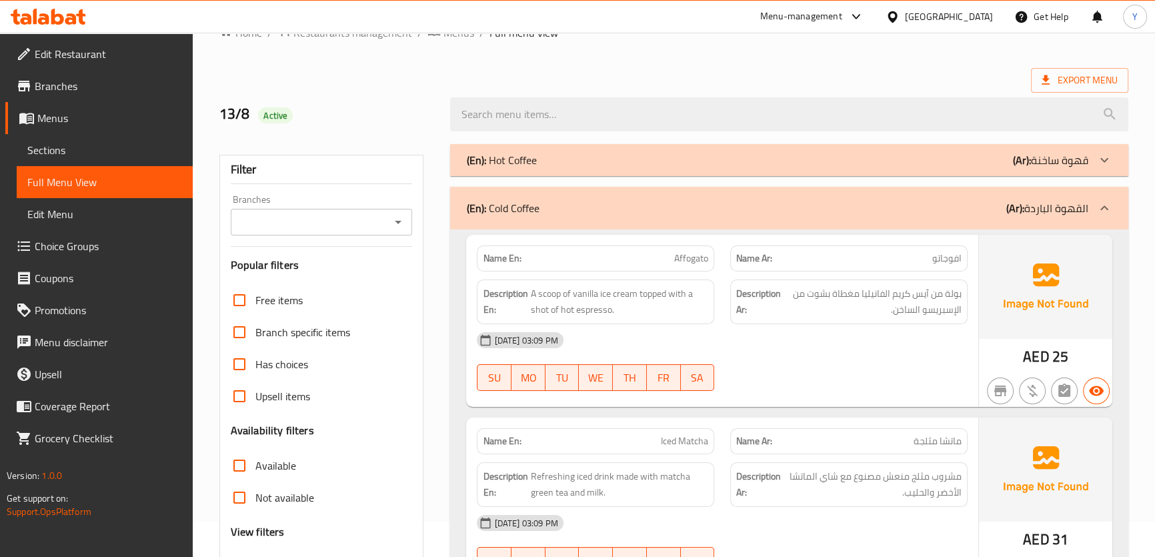
scroll to position [0, 0]
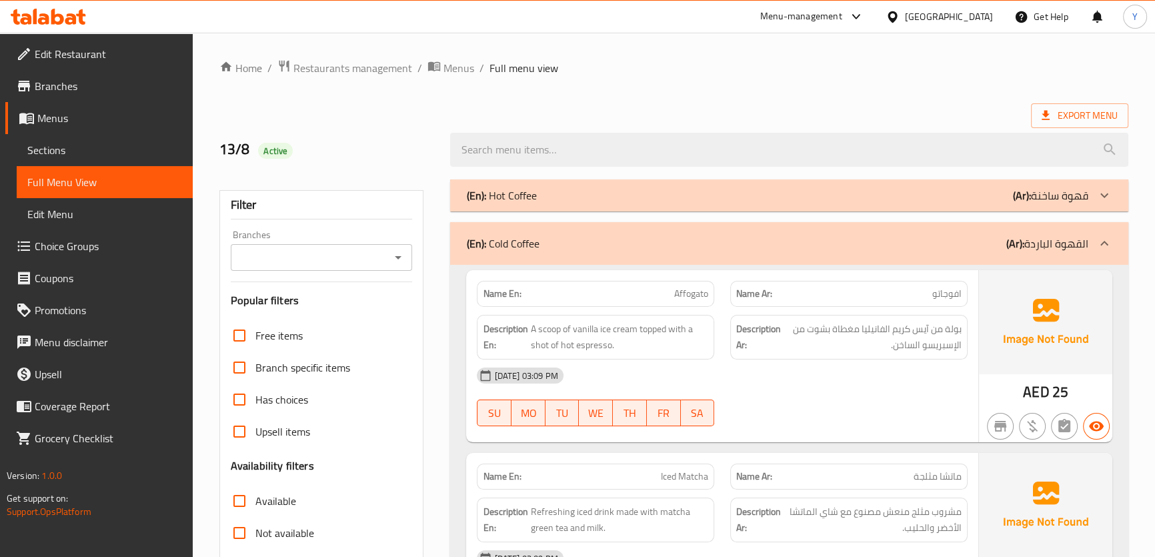
click at [858, 244] on div "(En): Cold Coffee (Ar): القهوة الباردة" at bounding box center [777, 244] width 622 height 16
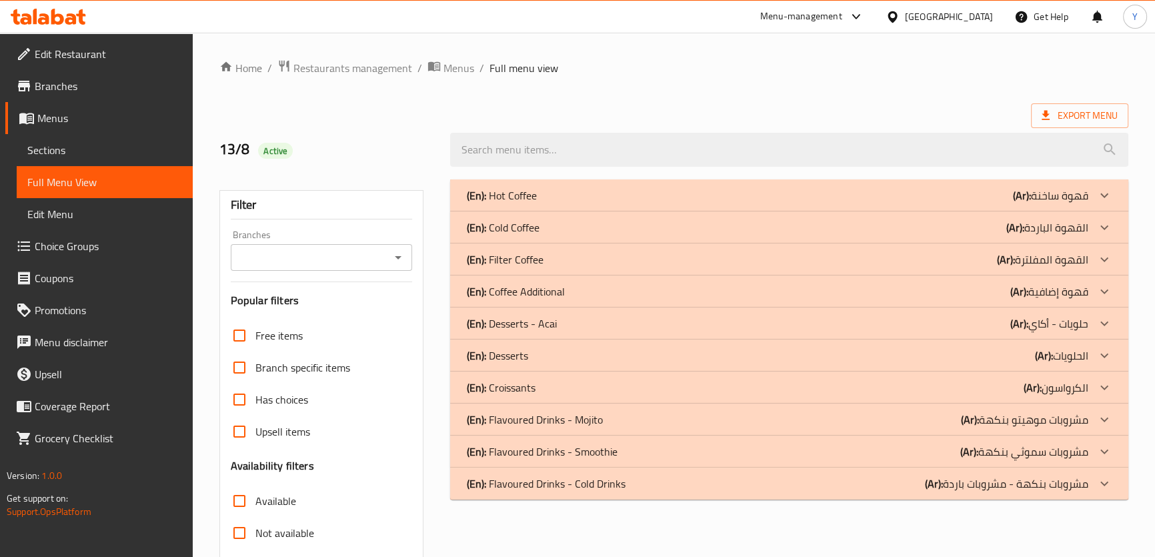
click at [1013, 205] on b "(Ar):" at bounding box center [1022, 195] width 18 height 20
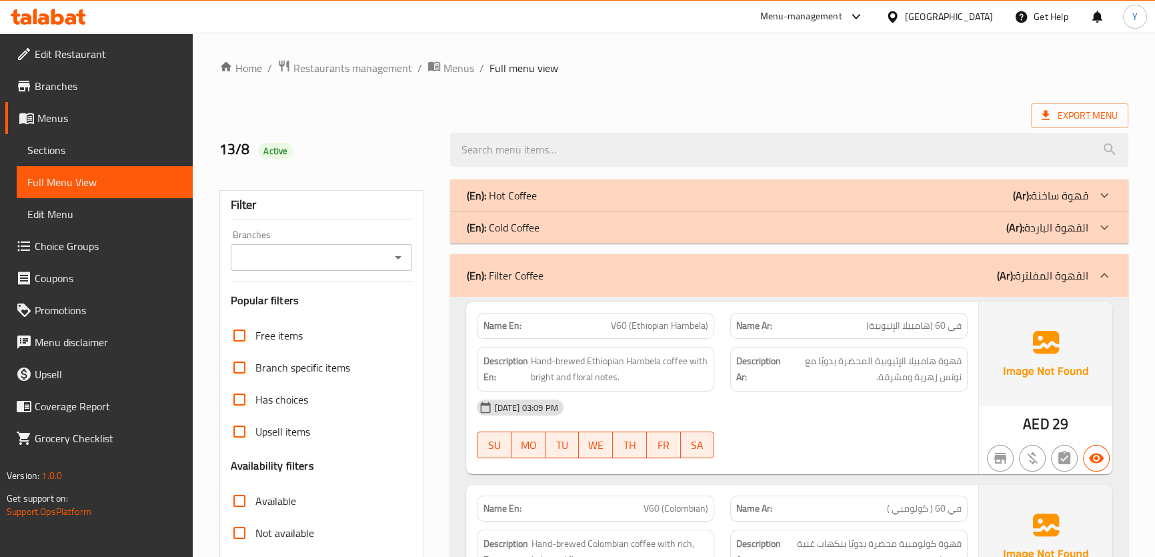
click at [645, 319] on span "V60 (Ethiopian Hambela)" at bounding box center [659, 326] width 97 height 14
copy span "V60 (Ethiopian Hambela)"
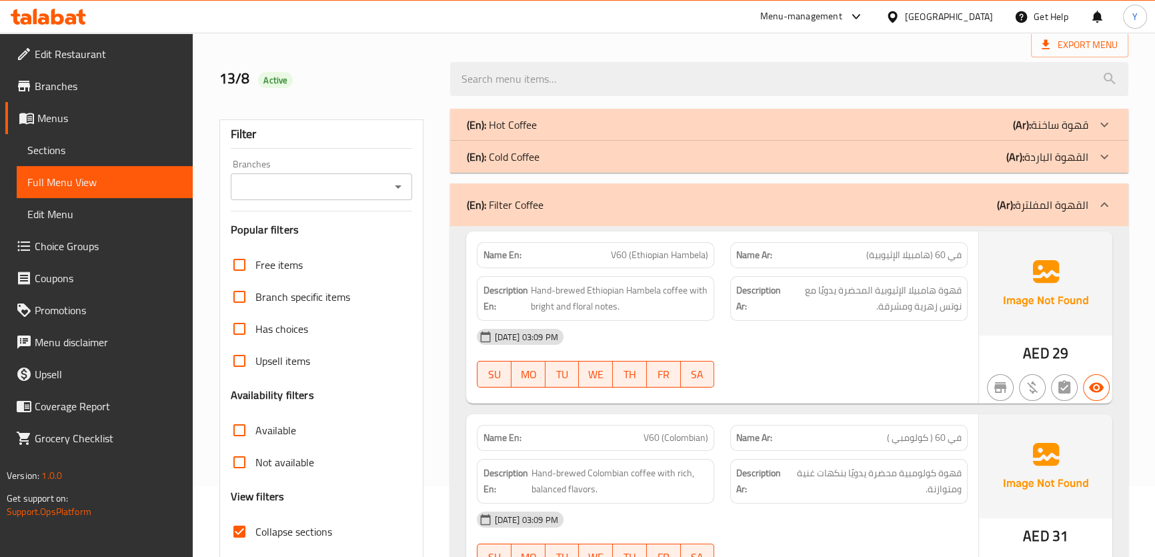
scroll to position [193, 0]
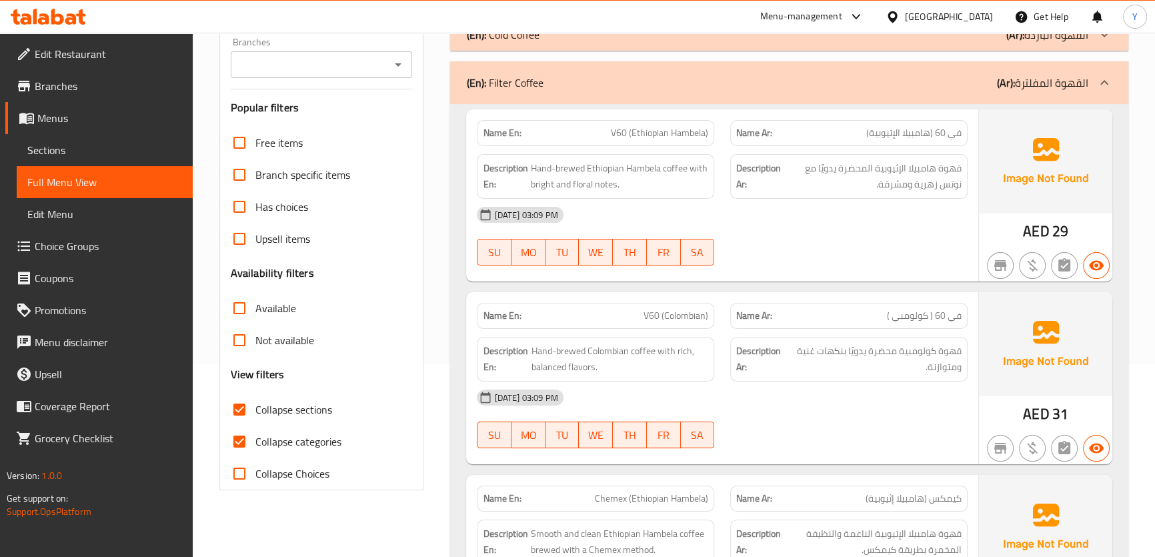
click at [661, 322] on span "V60 (Colombian)" at bounding box center [676, 316] width 65 height 14
copy span "V60 (Colombian)"
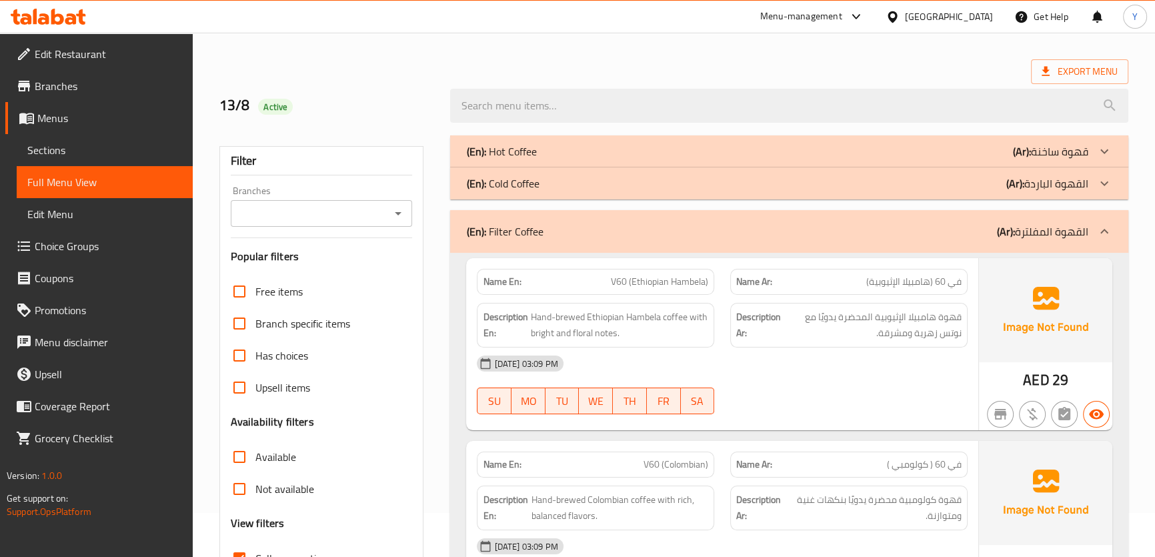
scroll to position [0, 0]
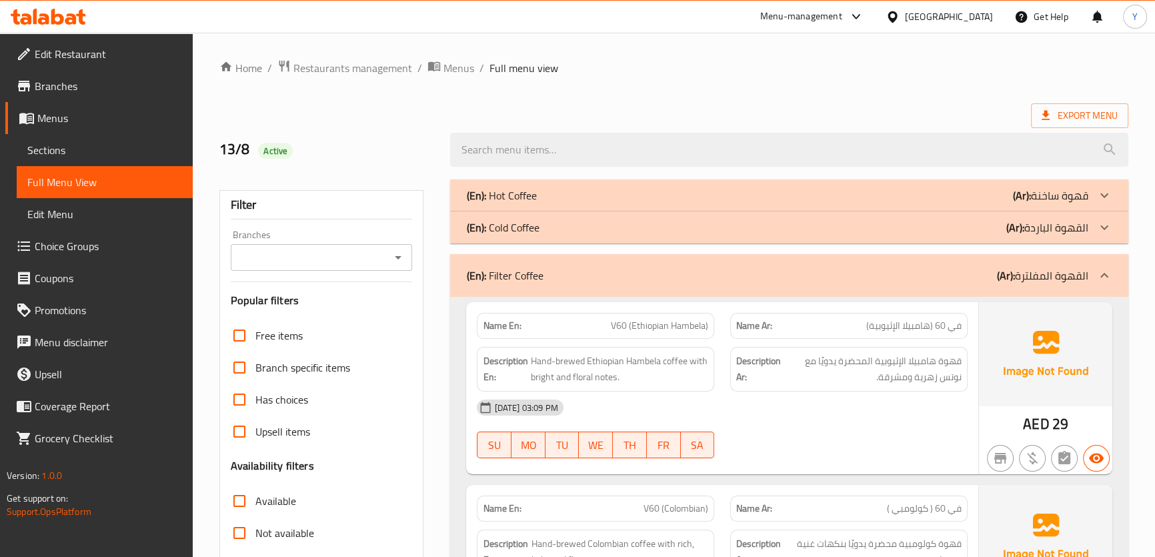
click at [746, 272] on div "(En): Filter Coffee (Ar): القهوة المفلترة" at bounding box center [777, 276] width 622 height 16
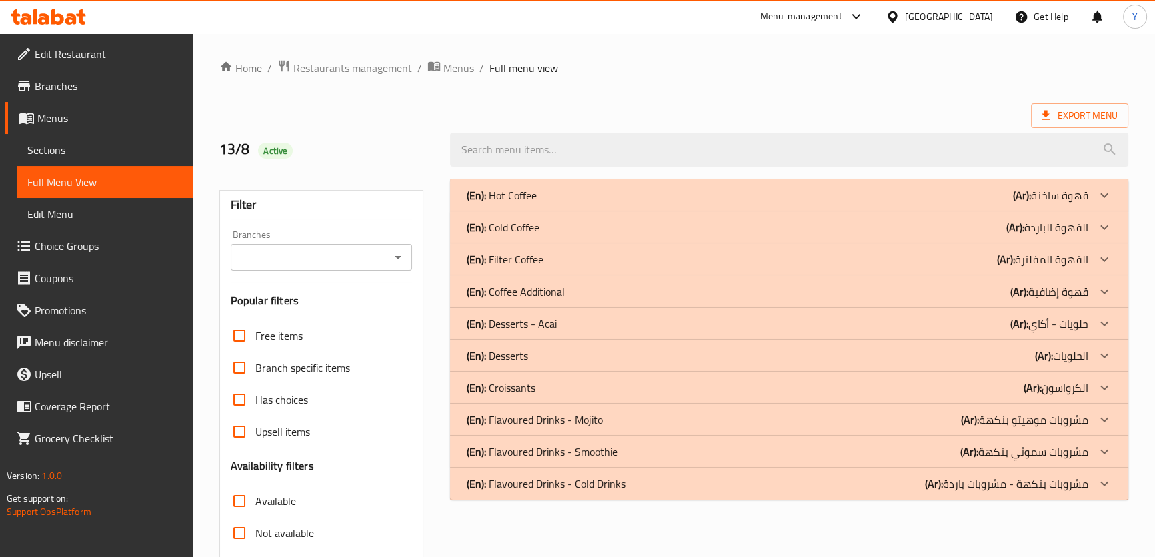
click at [839, 79] on div "Home / Restaurants management / Menus / Full menu view Export Menu 13/8 Active …" at bounding box center [673, 371] width 909 height 624
click at [576, 203] on div "(En): Coffee Additional (Ar): قهوة إضافية" at bounding box center [777, 195] width 622 height 16
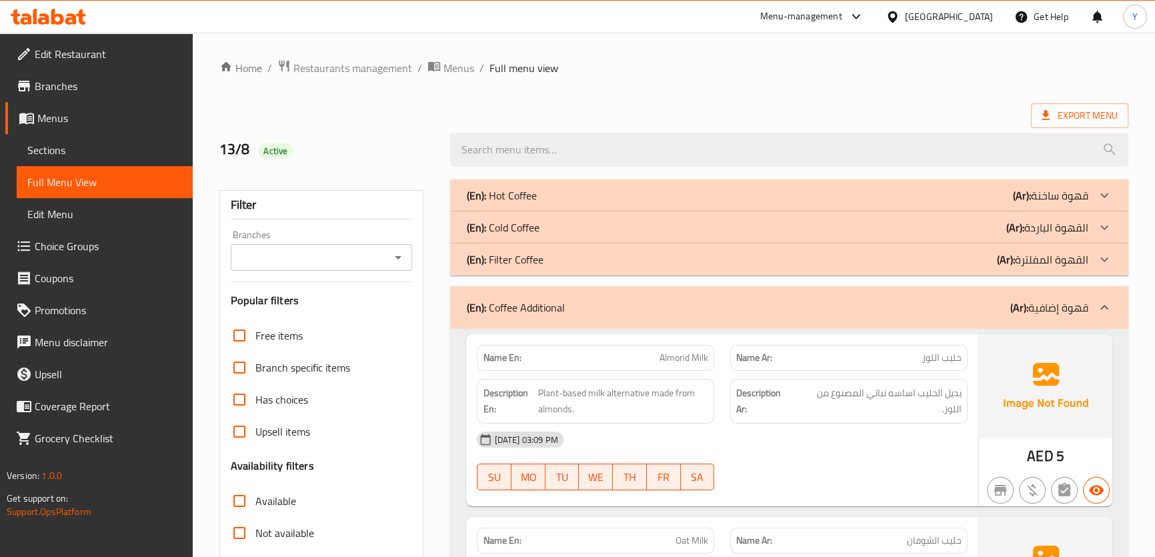
click at [745, 309] on div "(En): Coffee Additional (Ar): قهوة إضافية" at bounding box center [777, 308] width 622 height 16
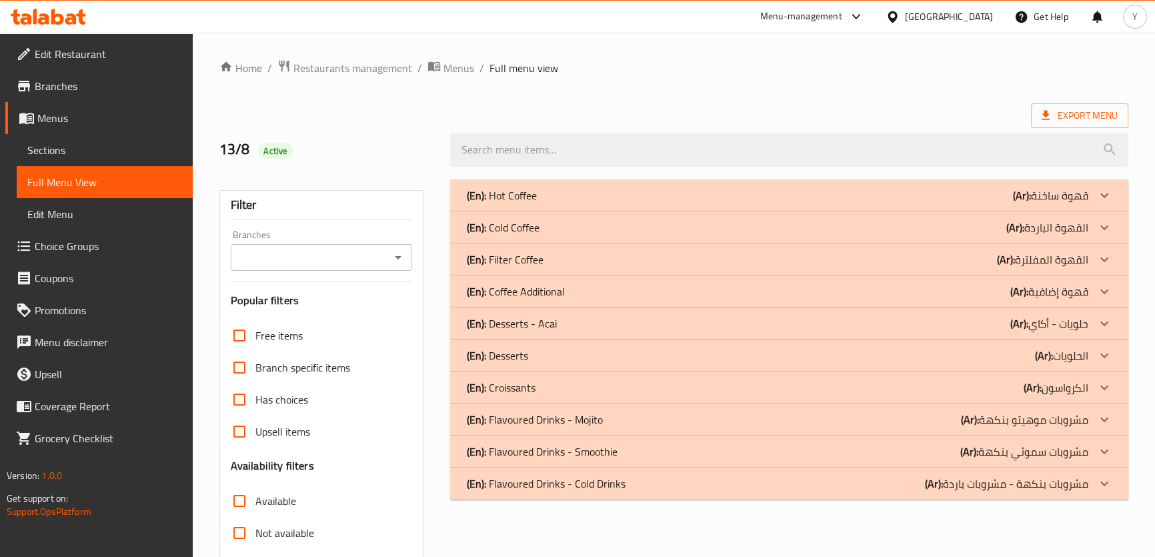
click at [527, 203] on p "(En): Desserts" at bounding box center [501, 195] width 70 height 16
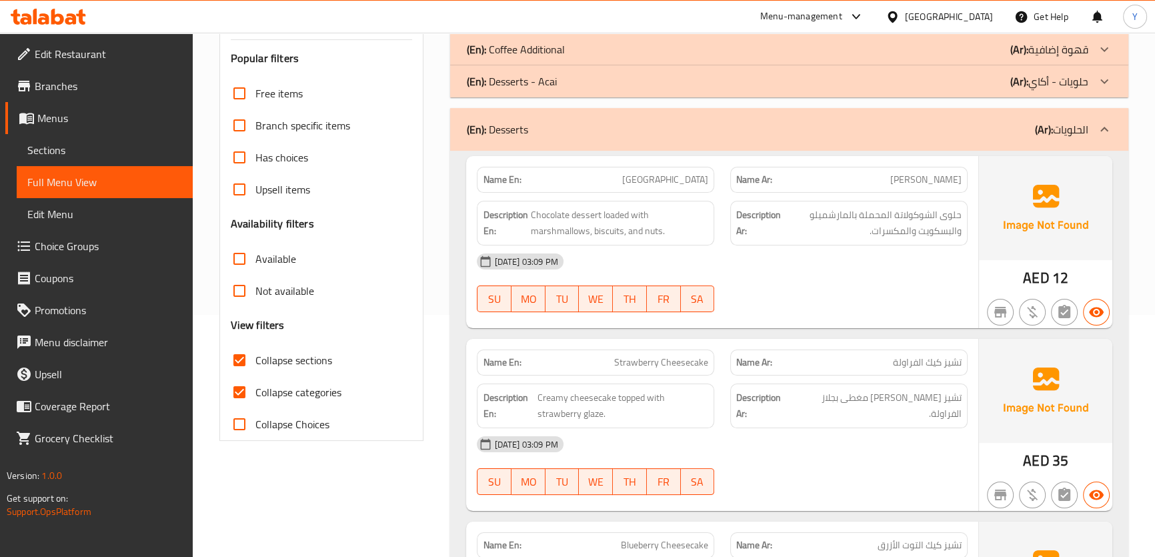
scroll to position [121, 0]
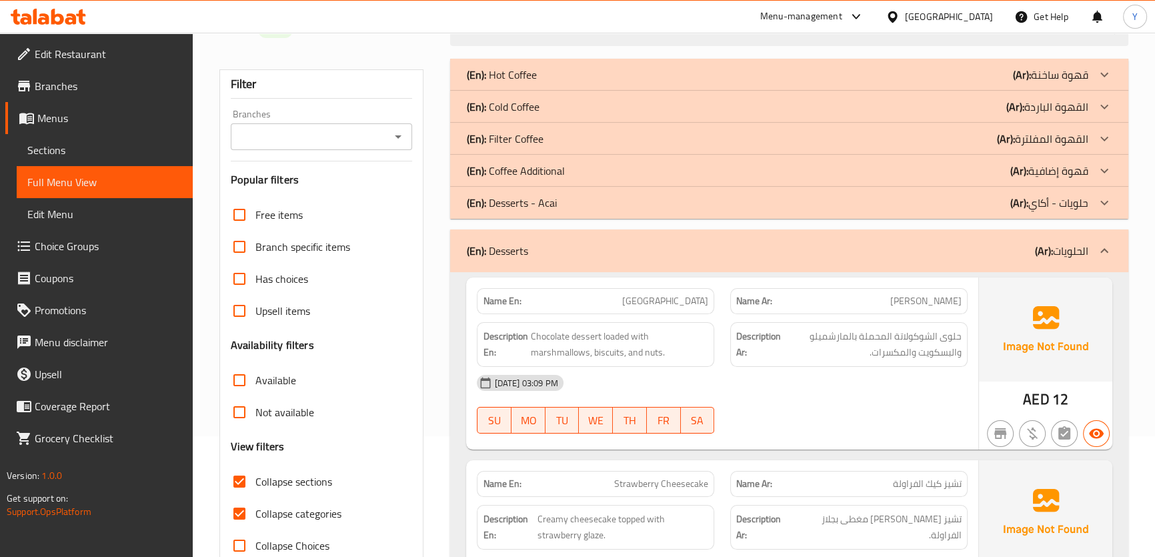
click at [823, 83] on div "(En): Desserts - Acai (Ar): حلويات - أكاي" at bounding box center [777, 75] width 622 height 16
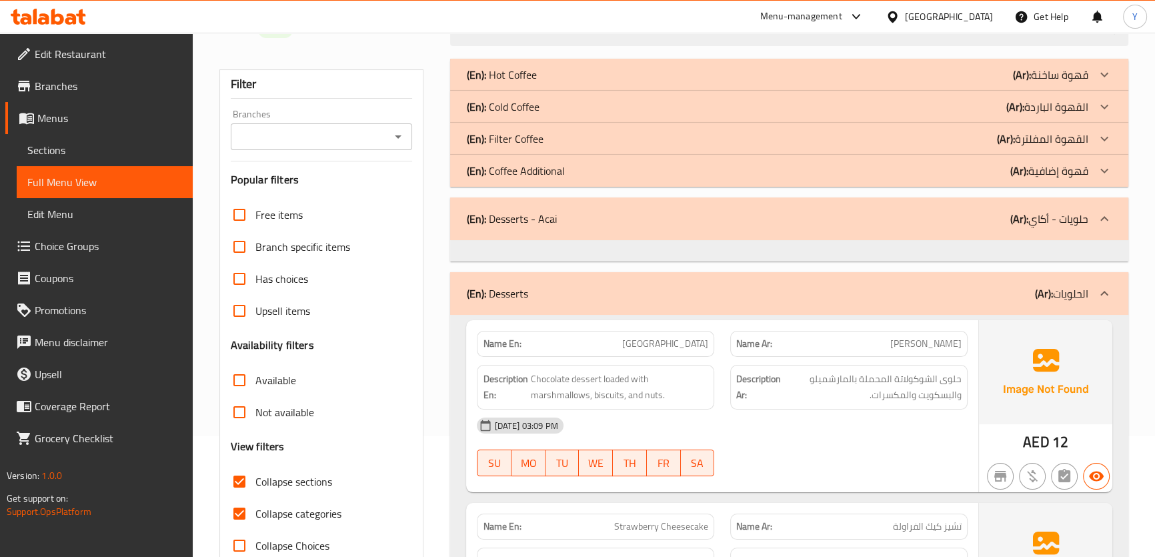
click at [823, 199] on div "(En): Desserts - Acai (Ar): حلويات - أكاي" at bounding box center [789, 218] width 678 height 43
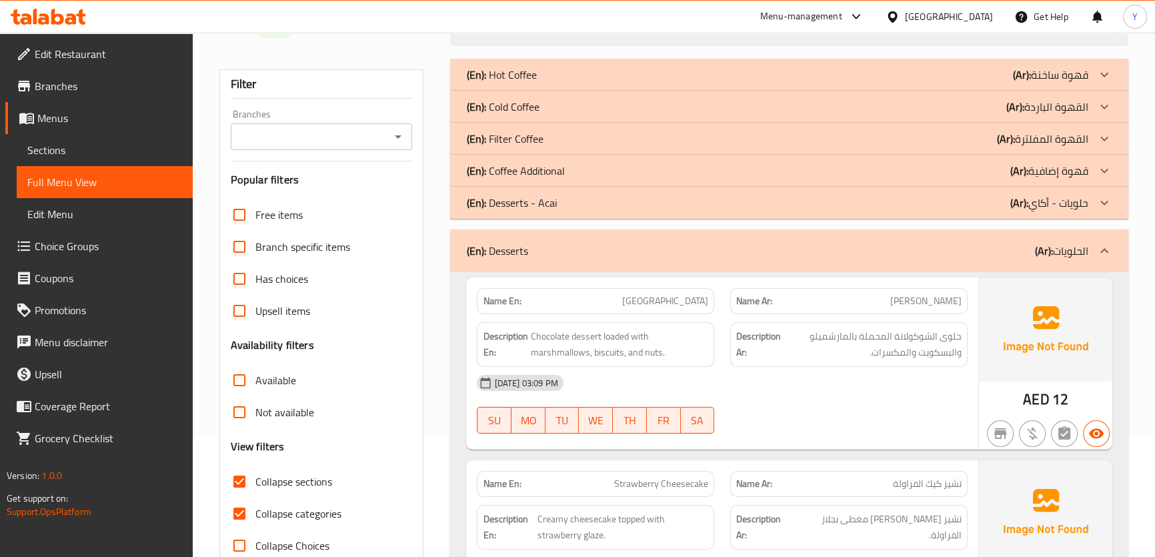
click at [670, 300] on span "[GEOGRAPHIC_DATA]" at bounding box center [665, 301] width 86 height 14
copy span "Rocky"
click at [670, 300] on span "[GEOGRAPHIC_DATA]" at bounding box center [665, 301] width 86 height 14
copy span "[GEOGRAPHIC_DATA]"
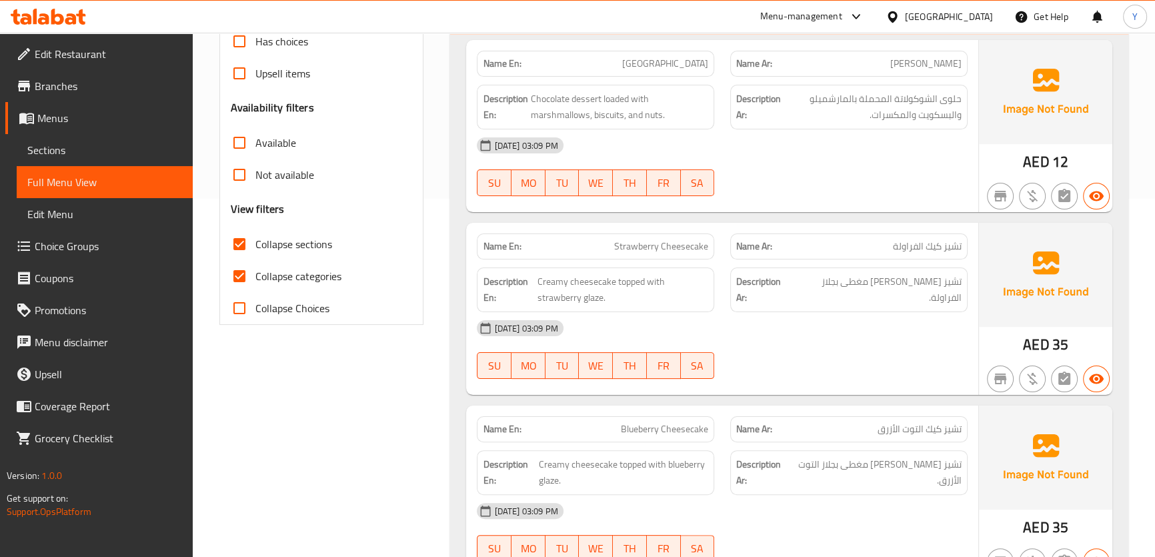
scroll to position [485, 0]
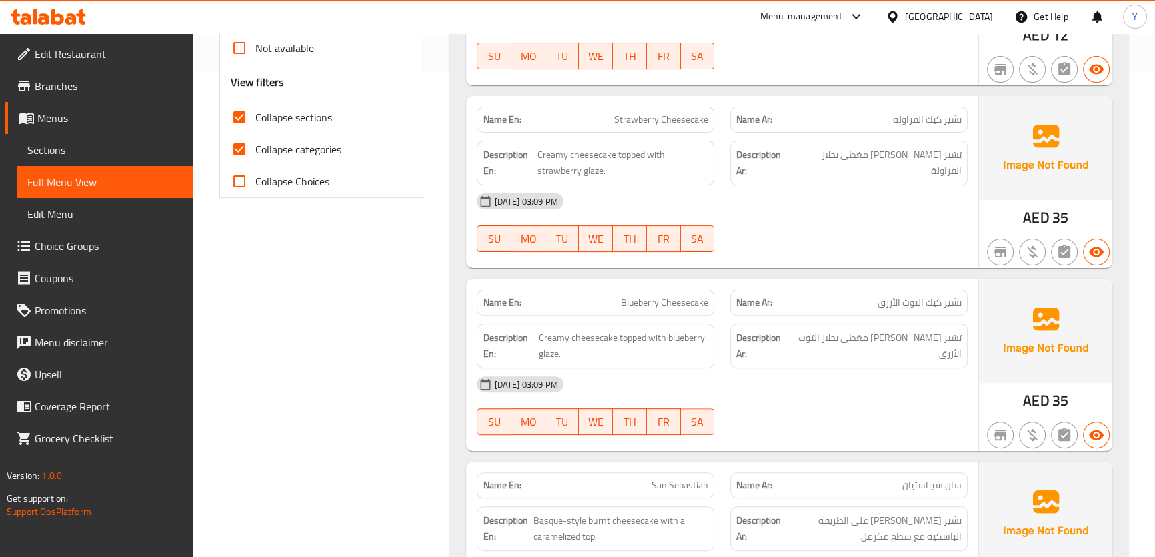
click at [679, 124] on span "Strawberry Cheesecake" at bounding box center [661, 120] width 94 height 14
copy span "Cheesecake"
click at [679, 124] on span "Strawberry Cheesecake" at bounding box center [661, 120] width 94 height 14
copy span "Strawberry Cheesecake"
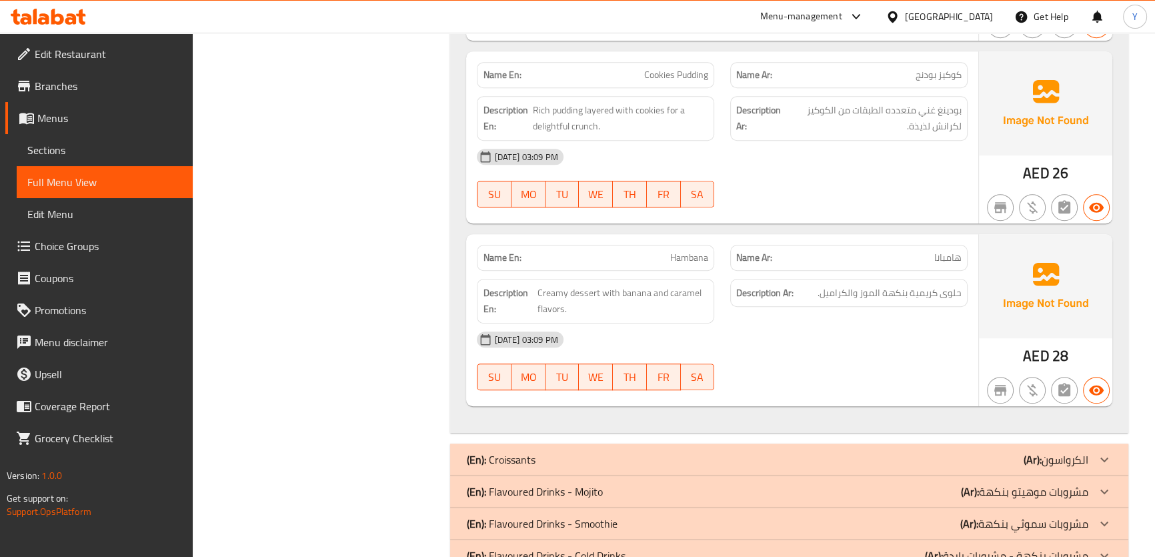
scroll to position [917, 0]
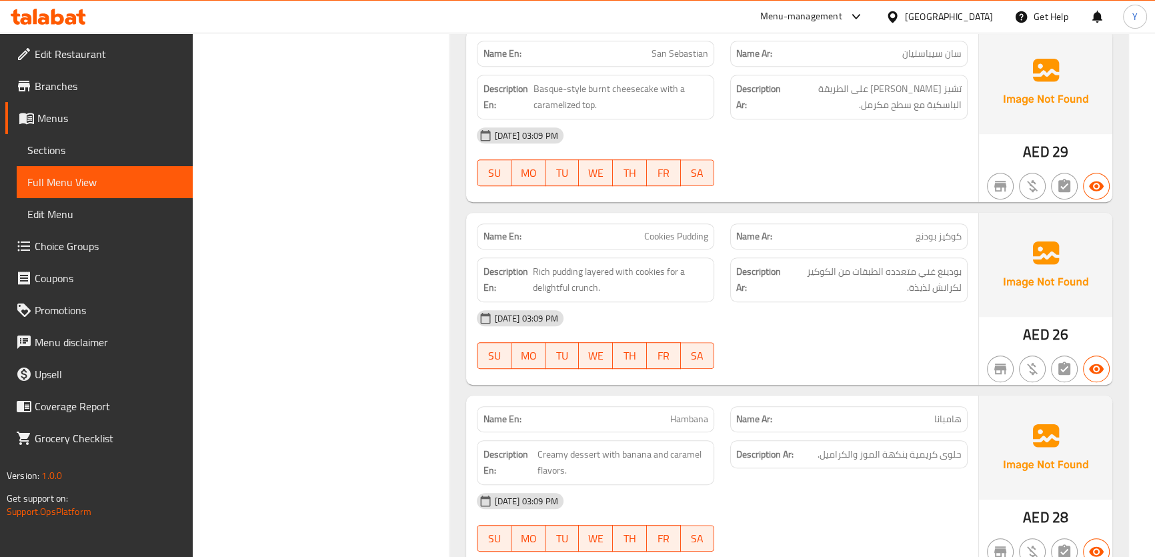
click at [668, 242] on span "Cookies Pudding" at bounding box center [676, 236] width 64 height 14
copy span "Cookies Pudding"
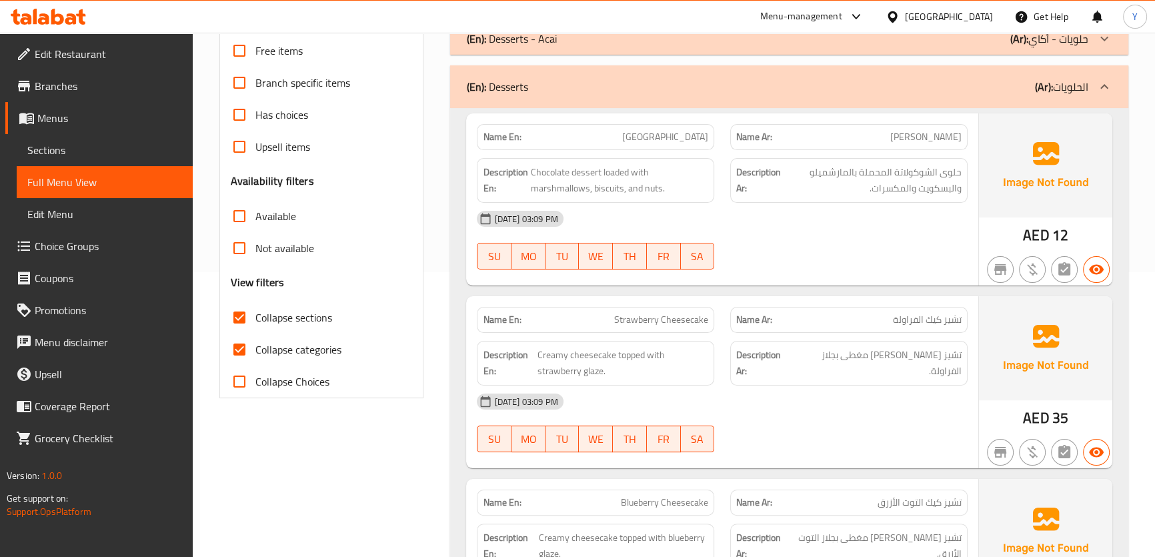
scroll to position [128, 0]
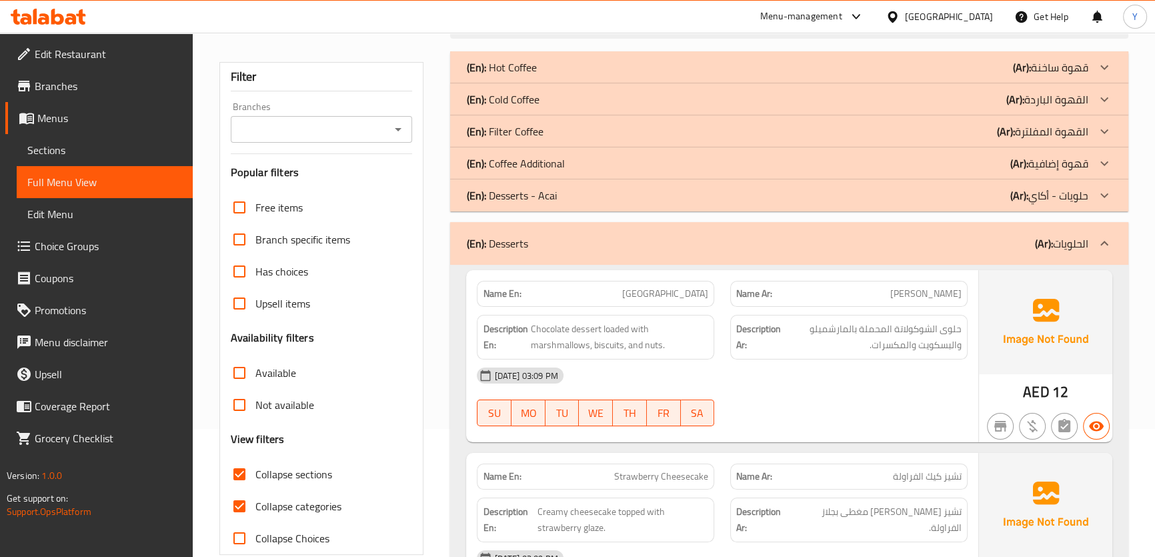
click at [707, 233] on div "(En): Desserts (Ar): الحلويات" at bounding box center [789, 243] width 678 height 43
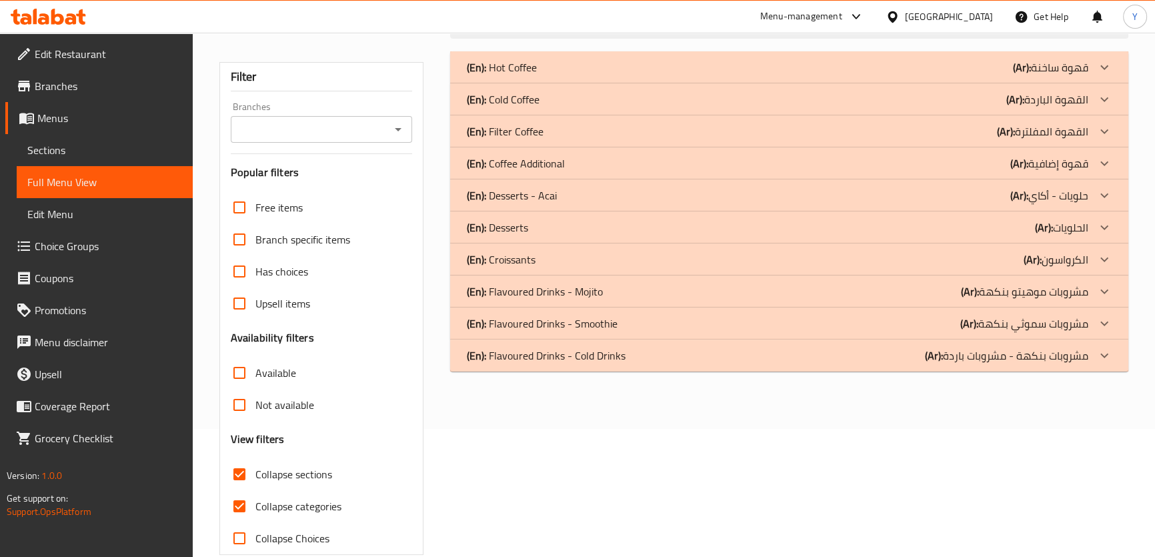
drag, startPoint x: 854, startPoint y: 454, endPoint x: 863, endPoint y: 436, distance: 20.0
click at [854, 454] on div "(En): Hot Coffee (Ar): قهوة ساخنة Name En: Single Espresso Name Ar: اسبريسو سين…" at bounding box center [789, 303] width 694 height 520
click at [546, 75] on div "(En): Croissants (Ar): الكرواسون" at bounding box center [777, 67] width 622 height 16
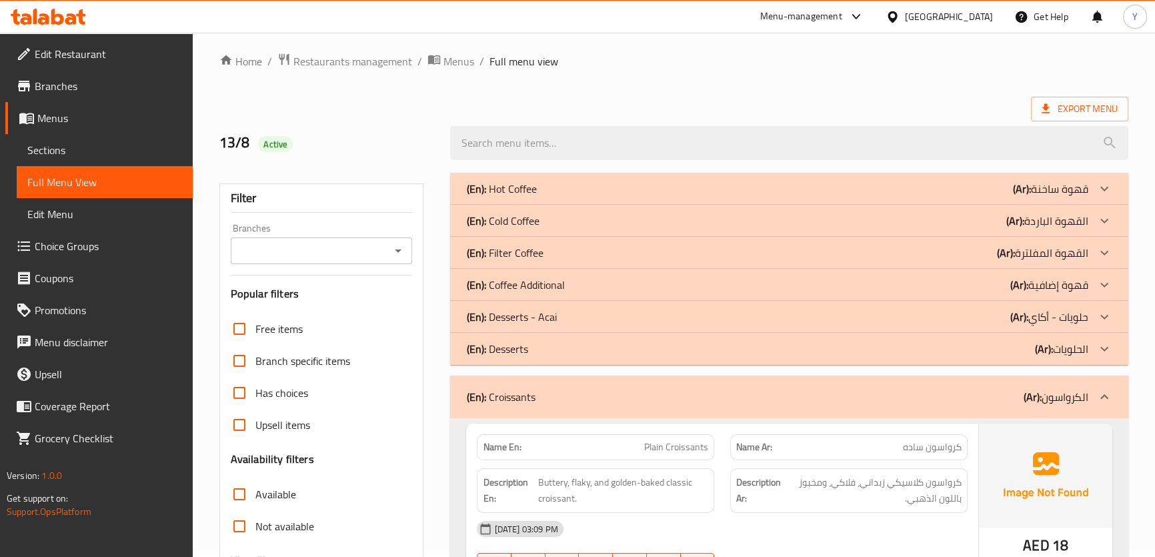
scroll to position [250, 0]
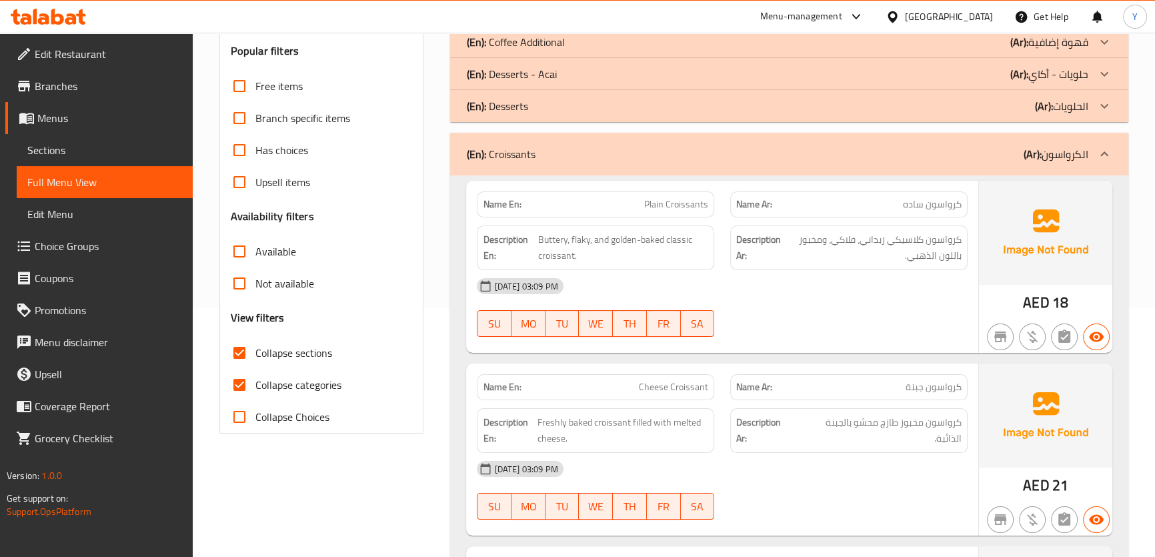
click at [887, 149] on div "(En): Croissants (Ar): الكرواسون" at bounding box center [777, 154] width 622 height 16
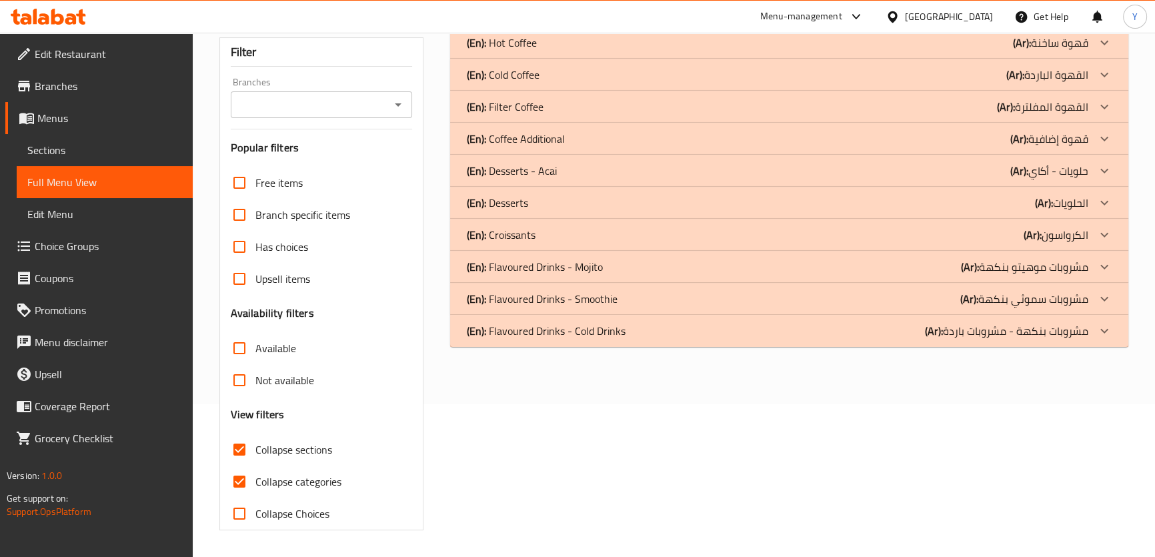
scroll to position [152, 0]
click at [1028, 51] on p "(Ar): مشروبات موهيتو بنكهة" at bounding box center [1050, 43] width 75 height 16
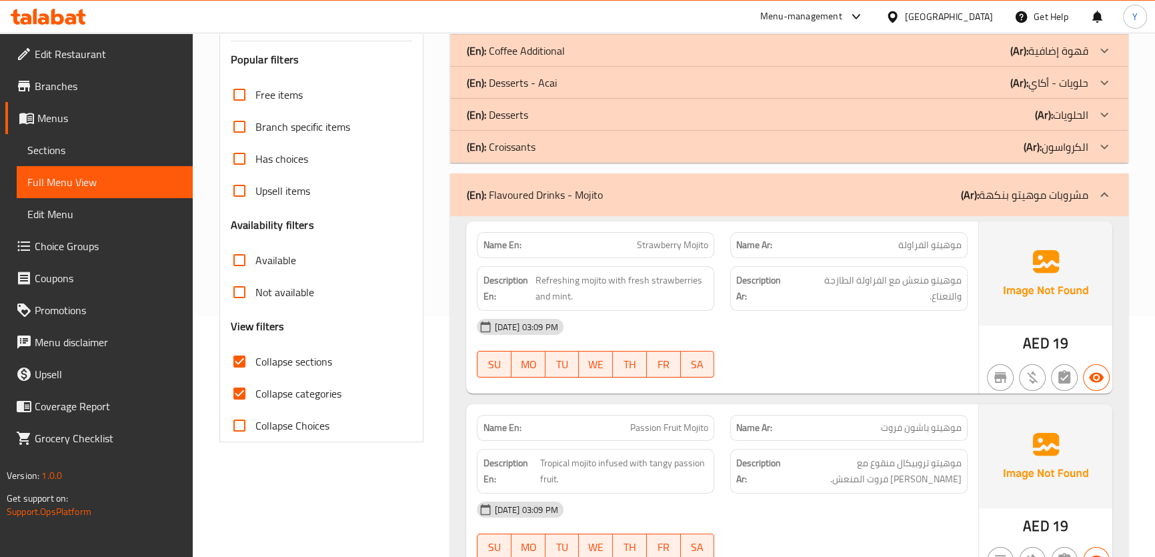
scroll to position [131, 0]
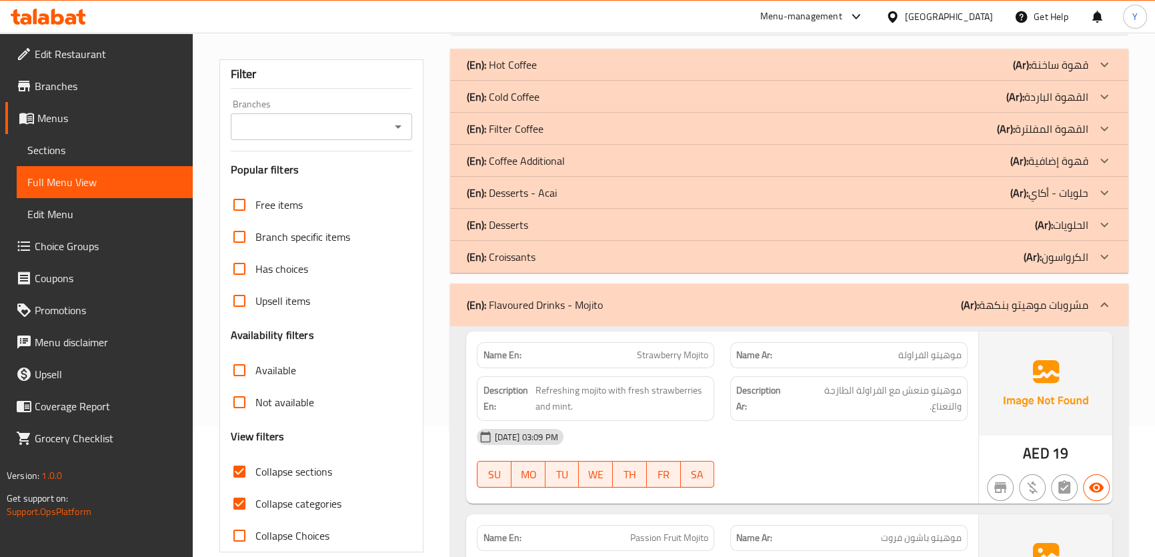
click at [789, 296] on div "(En): Flavoured Drinks - Mojito (Ar): مشروبات موهيتو بنكهة" at bounding box center [789, 305] width 678 height 43
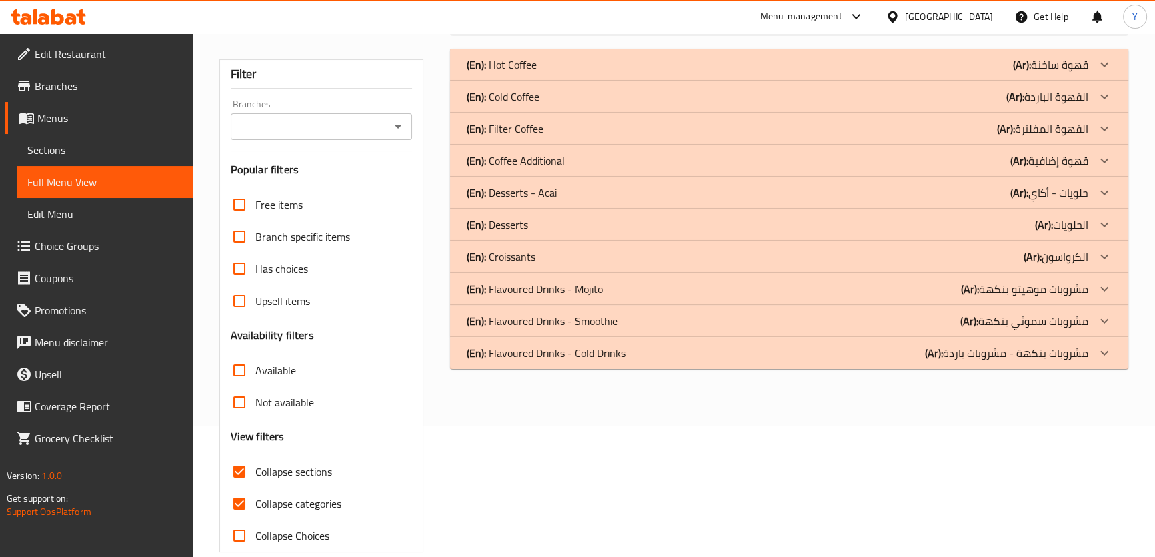
click at [914, 73] on div "(En): Flavoured Drinks - Smoothie (Ar): مشروبات سموثي بنكهة" at bounding box center [777, 65] width 622 height 16
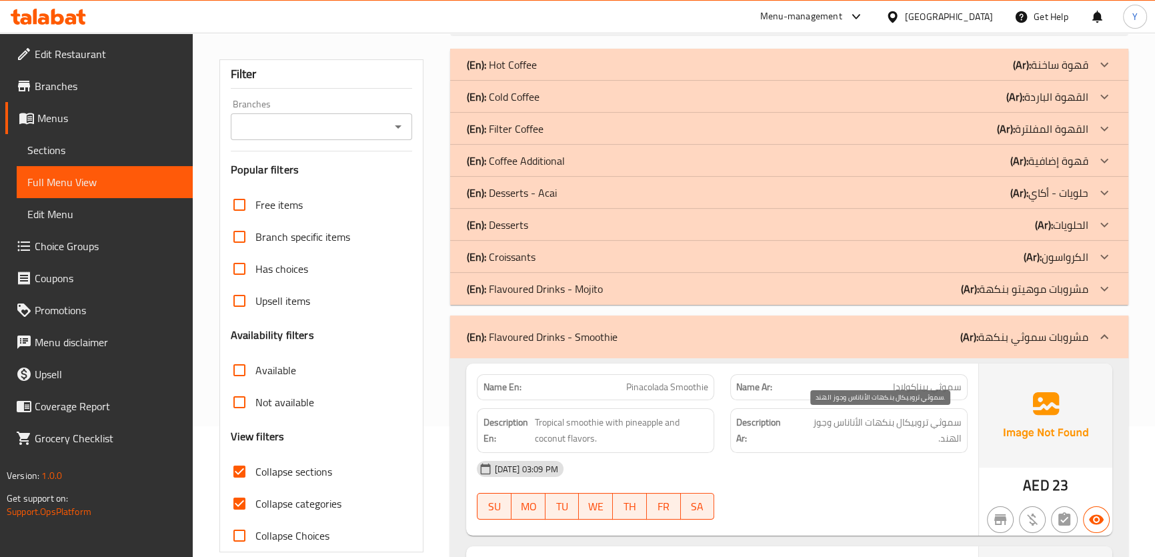
click at [819, 438] on span "سموثي تروبيكال بنكهات الأناناس وجوز الهند." at bounding box center [878, 430] width 167 height 33
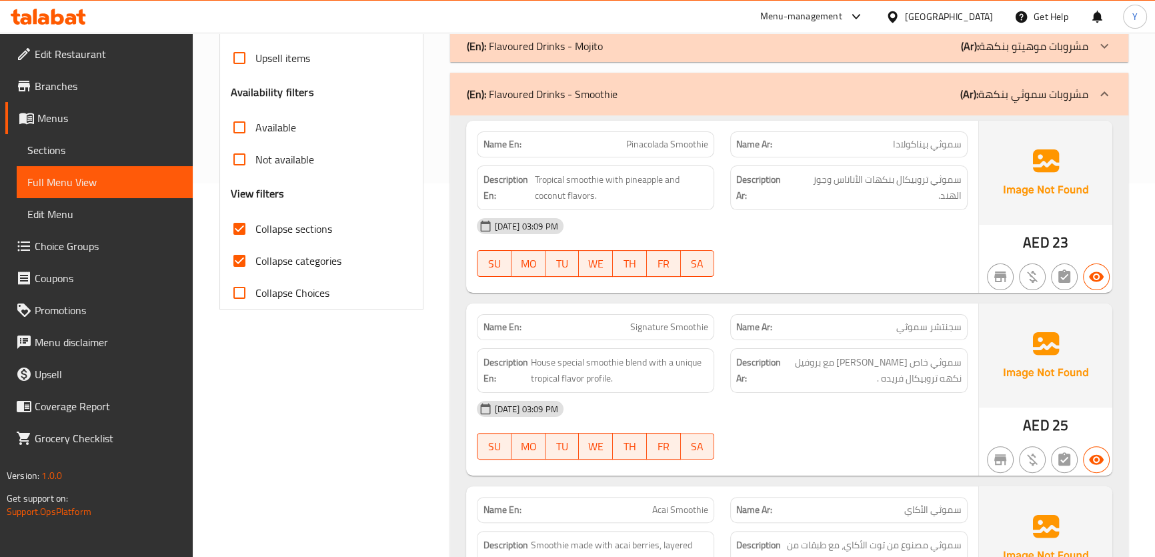
scroll to position [640, 0]
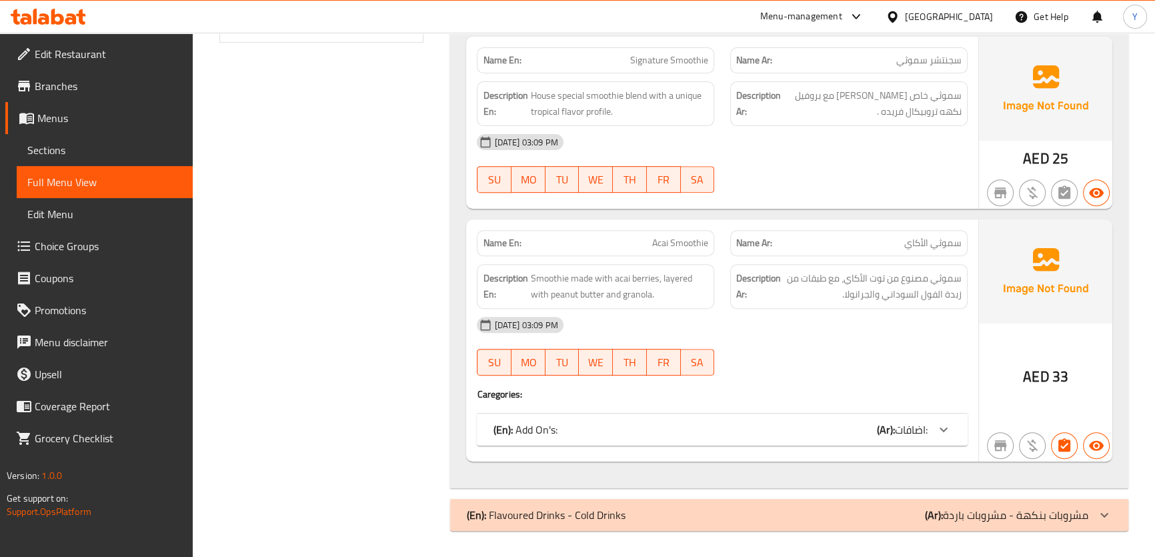
click at [919, 423] on span "اضافات:" at bounding box center [911, 430] width 33 height 20
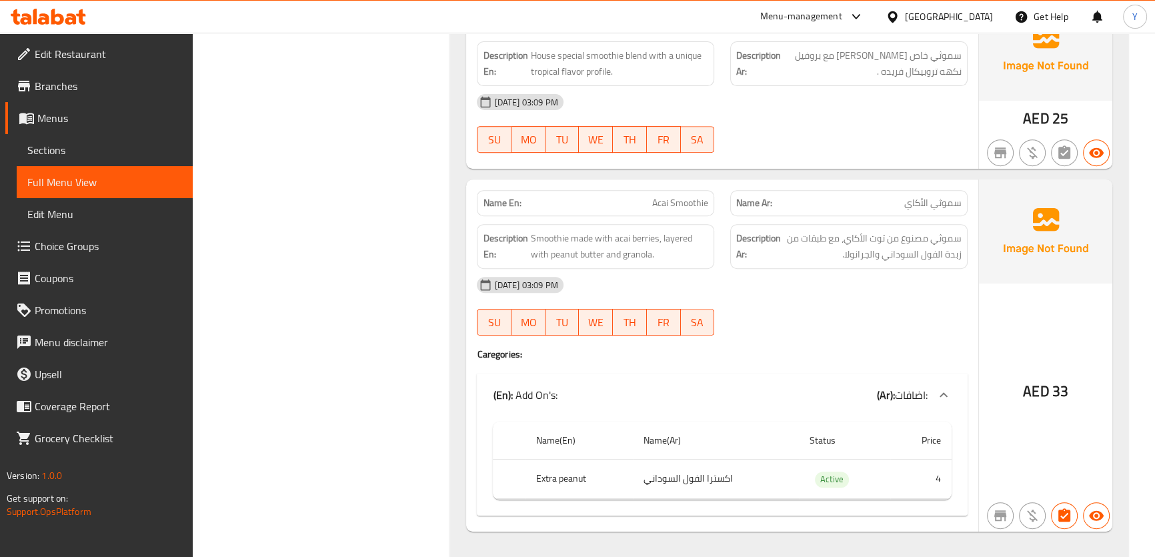
scroll to position [750, 0]
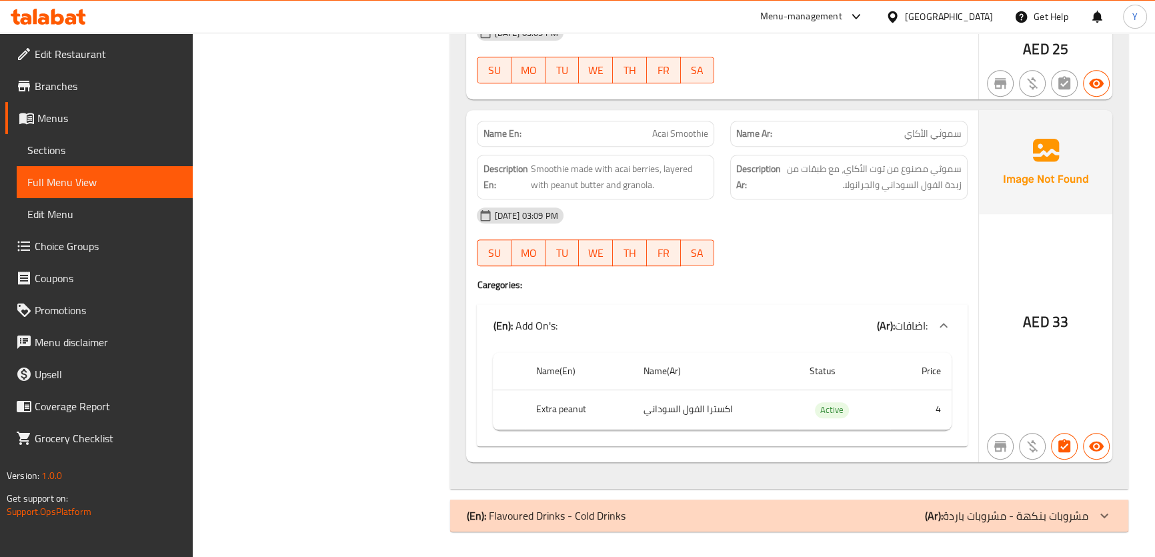
click at [764, 336] on div "(En): Add On's: (Ar): اضافات:" at bounding box center [722, 325] width 490 height 43
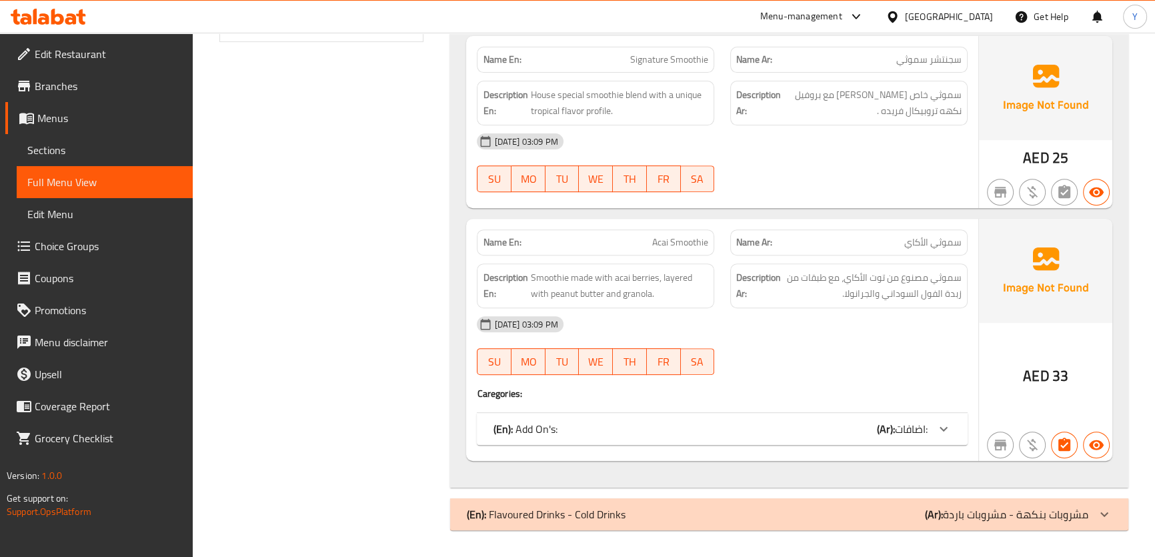
scroll to position [384, 0]
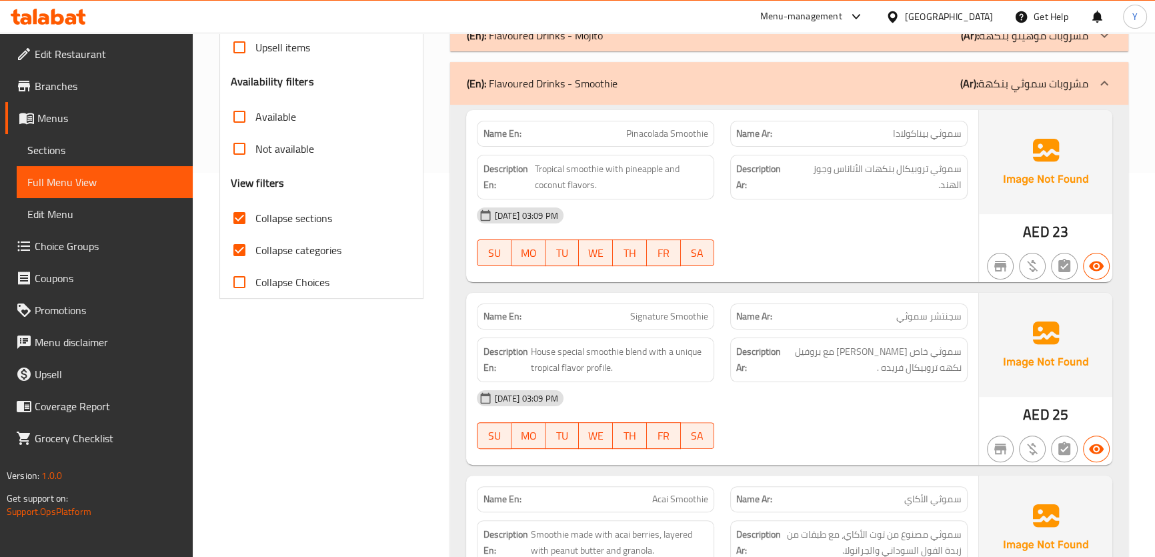
click at [685, 84] on div "(En): Flavoured Drinks - Smoothie (Ar): مشروبات سموثي بنكهة" at bounding box center [777, 83] width 622 height 16
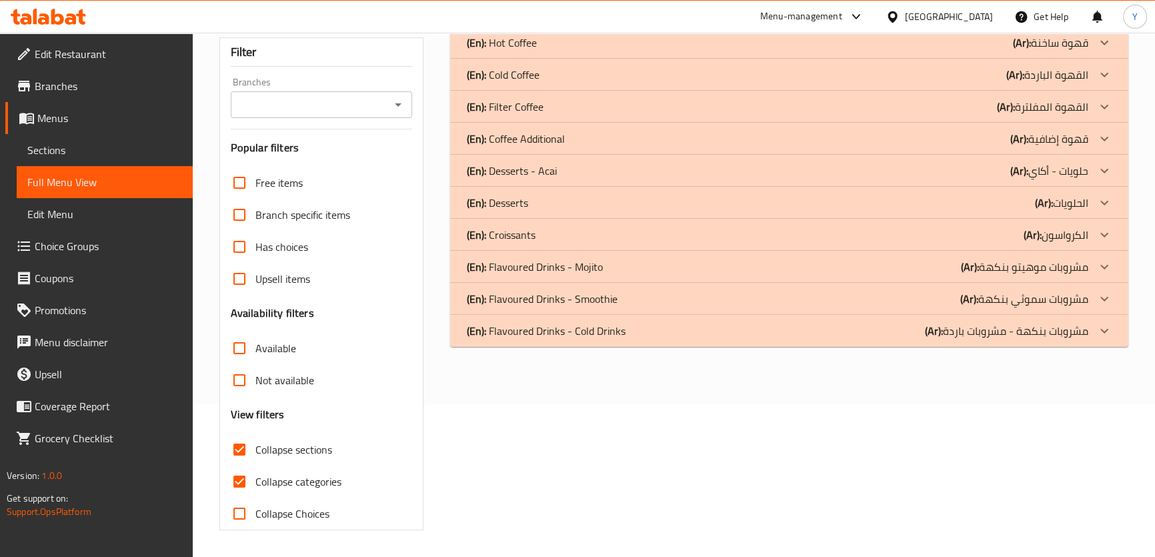
scroll to position [152, 0]
drag, startPoint x: 944, startPoint y: 328, endPoint x: 944, endPoint y: 340, distance: 12.0
click at [1013, 51] on p "(Ar): مشروبات بنكهة - مشروبات باردة" at bounding box center [1050, 43] width 75 height 16
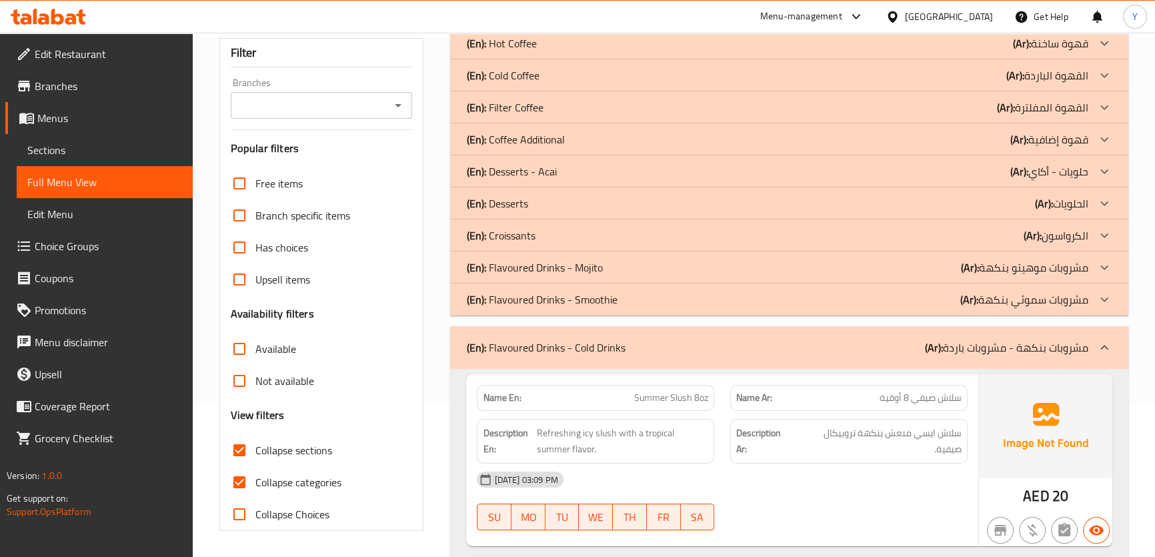
click at [710, 430] on div "Description En: Refreshing icy slush with a tropical summer flavor." at bounding box center [596, 441] width 238 height 45
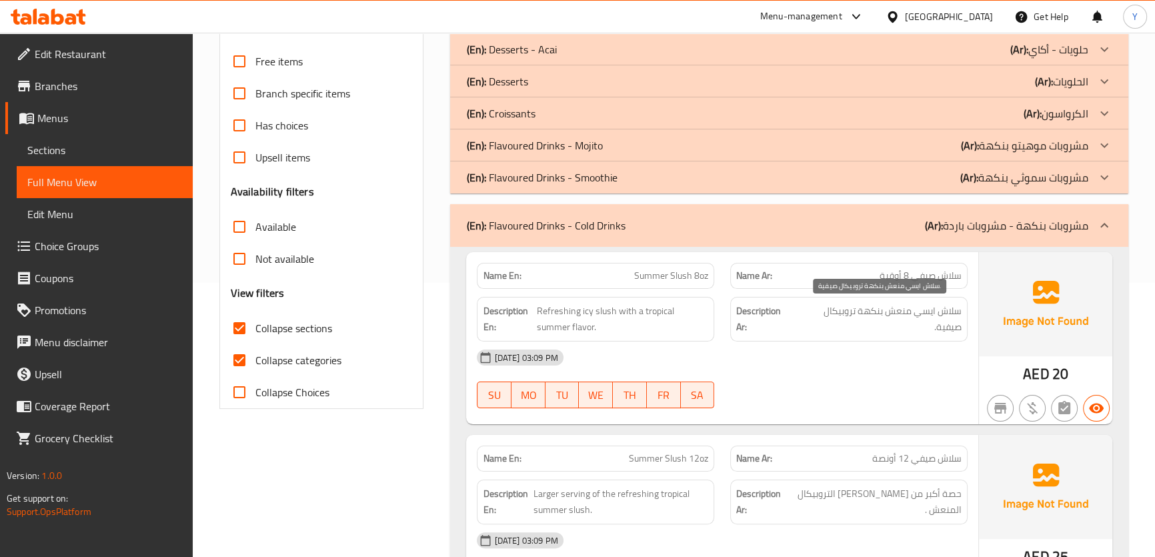
scroll to position [394, 0]
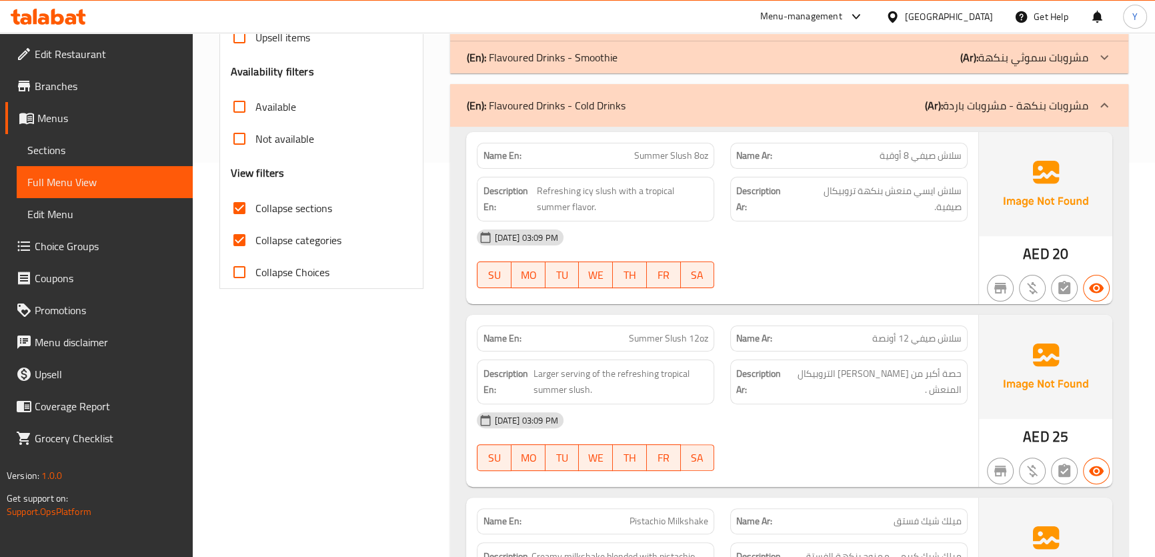
click at [702, 155] on span "Summer Slush 8oz" at bounding box center [671, 156] width 74 height 14
copy span "oz"
drag, startPoint x: 700, startPoint y: 157, endPoint x: 710, endPoint y: 159, distance: 9.4
click at [710, 159] on div "Name En: Summer Slush 8oz" at bounding box center [596, 156] width 238 height 26
click at [604, 15] on div "Menu-management United Arab Emirates Get Help Y" at bounding box center [577, 17] width 1155 height 32
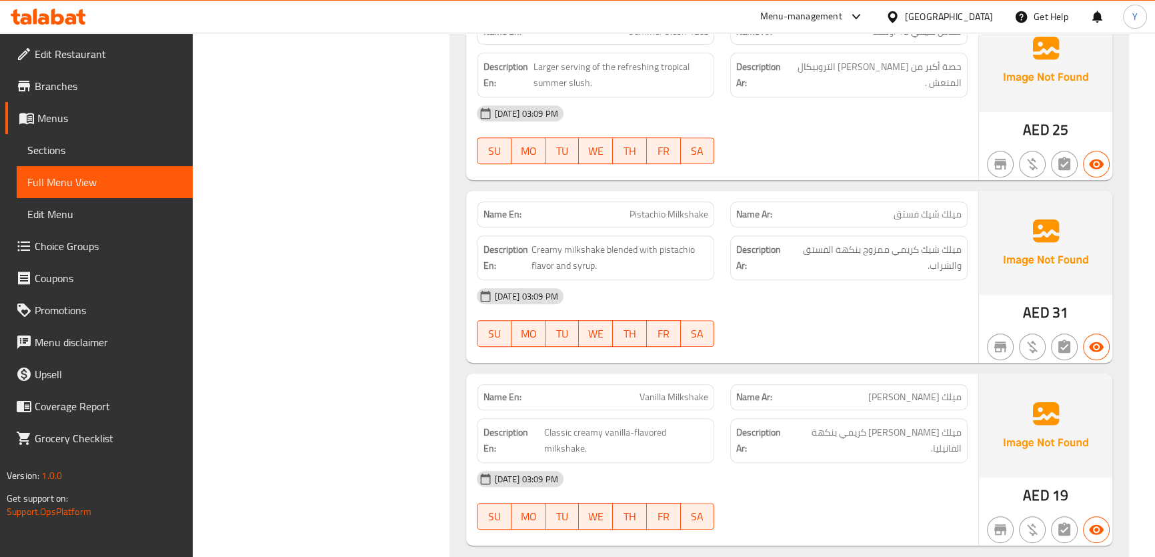
scroll to position [741, 0]
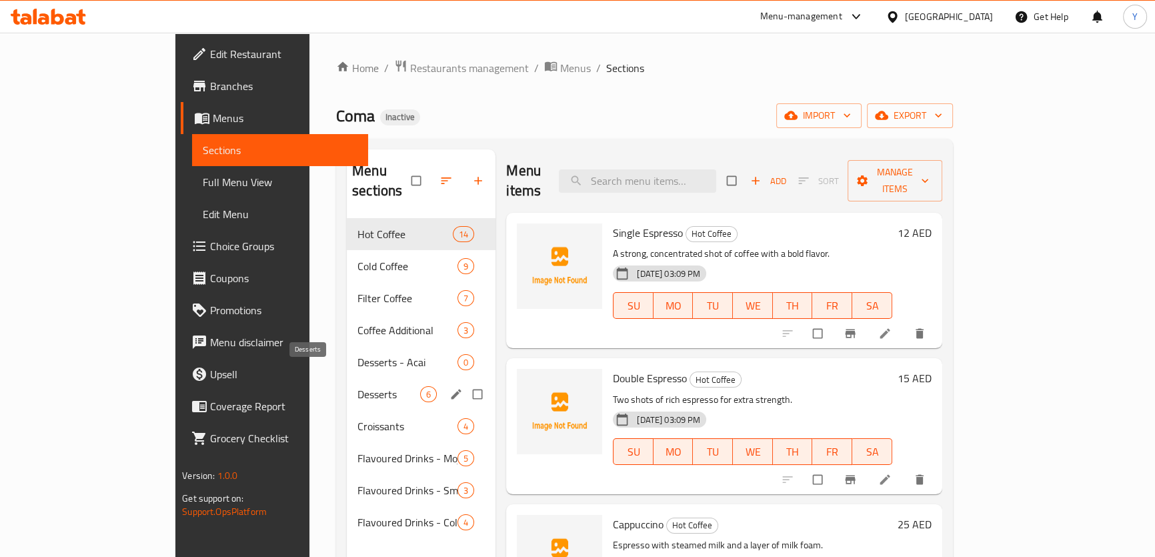
click at [358, 386] on span "Desserts" at bounding box center [389, 394] width 63 height 16
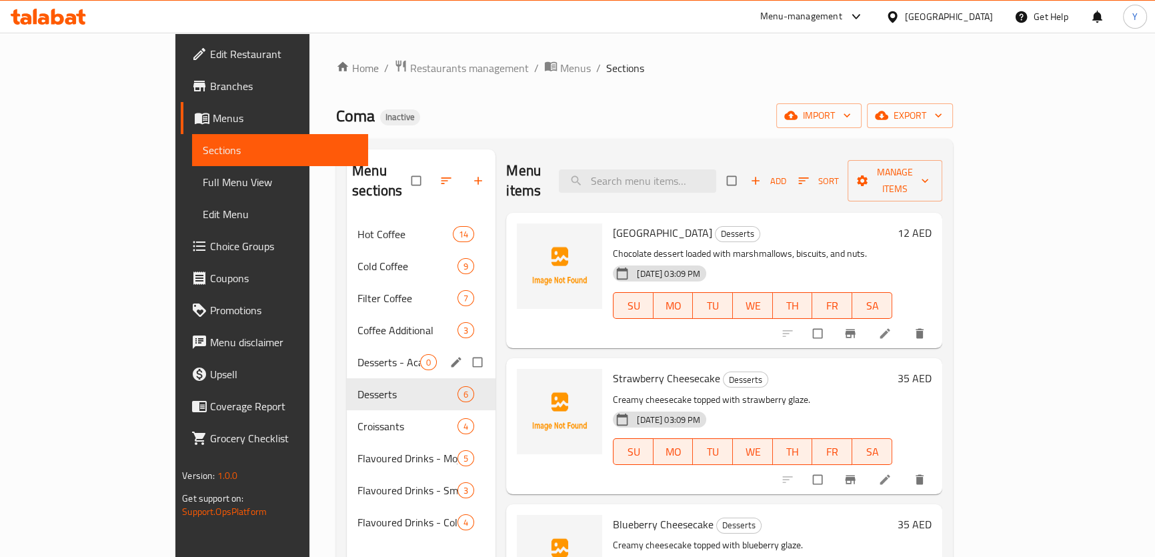
click at [347, 350] on div "Desserts - Acai 0" at bounding box center [421, 362] width 149 height 32
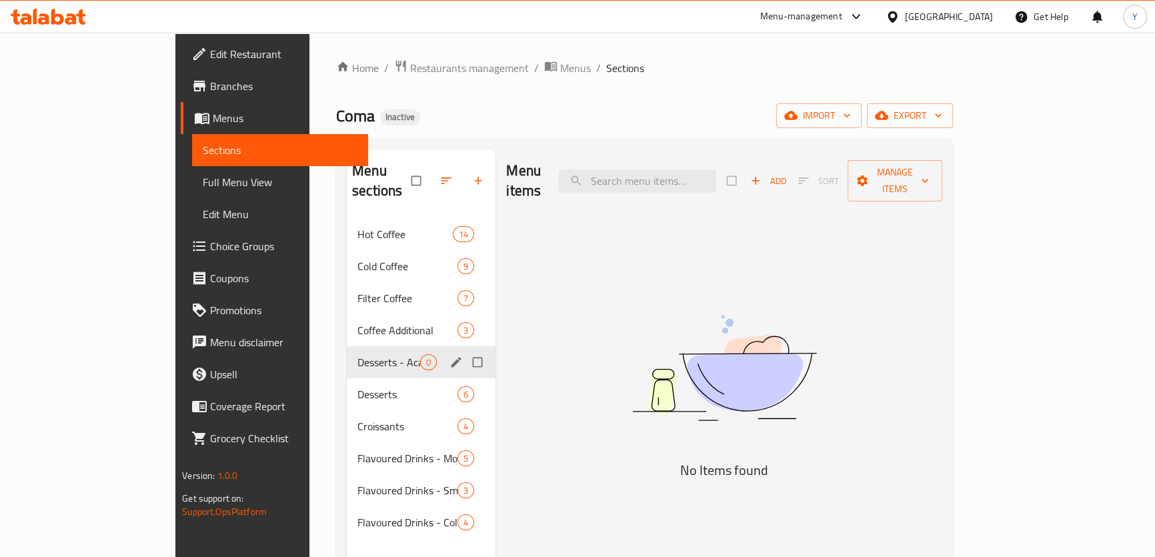
click at [347, 346] on div "Desserts - Acai 0" at bounding box center [421, 362] width 149 height 32
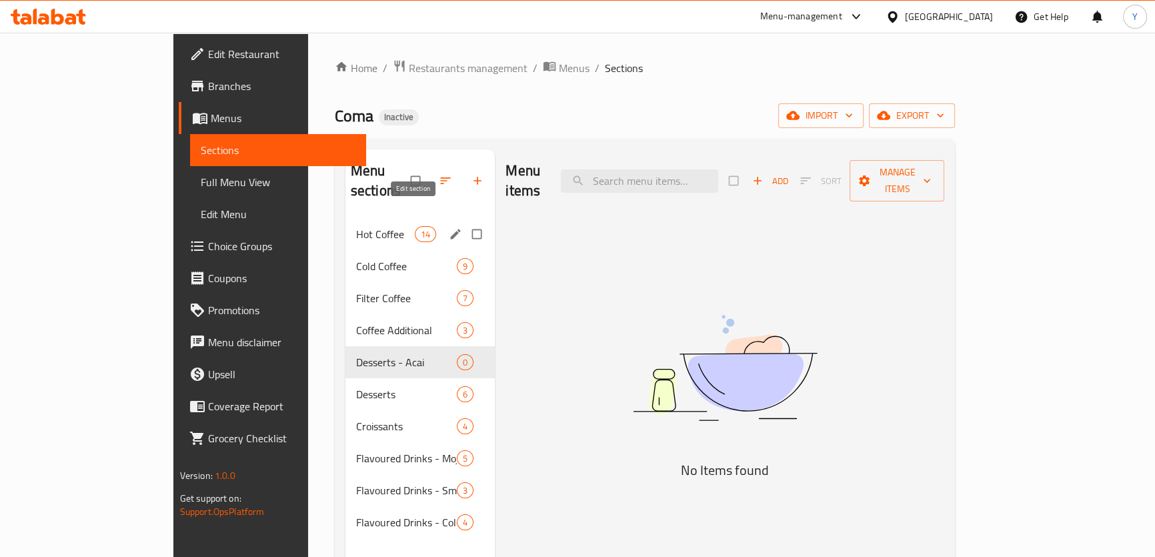
click at [451, 229] on icon "edit" at bounding box center [456, 234] width 10 height 10
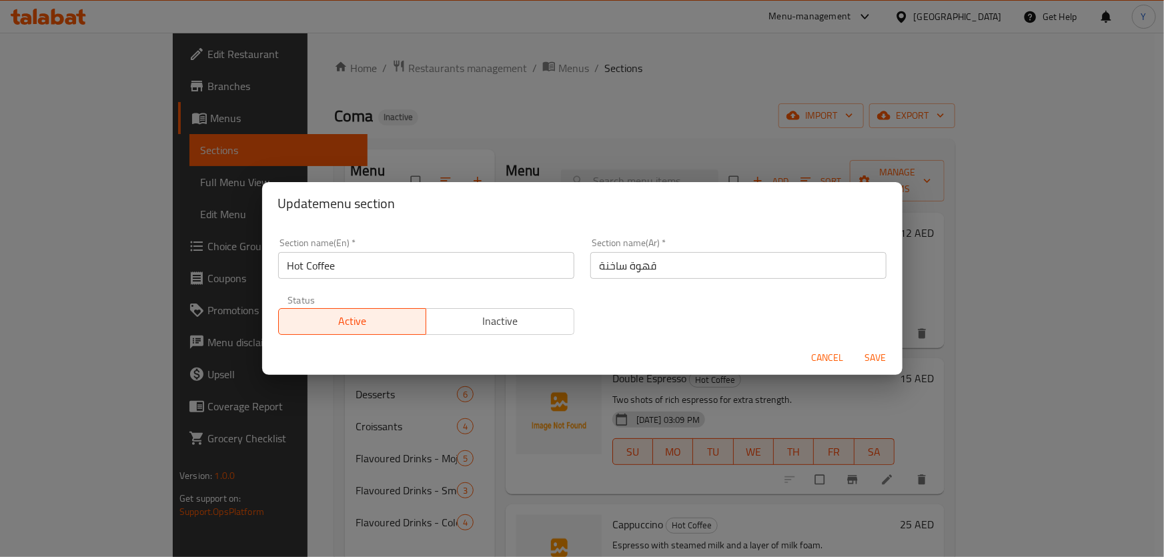
click at [705, 274] on input "قهوة ساخنة" at bounding box center [738, 265] width 296 height 27
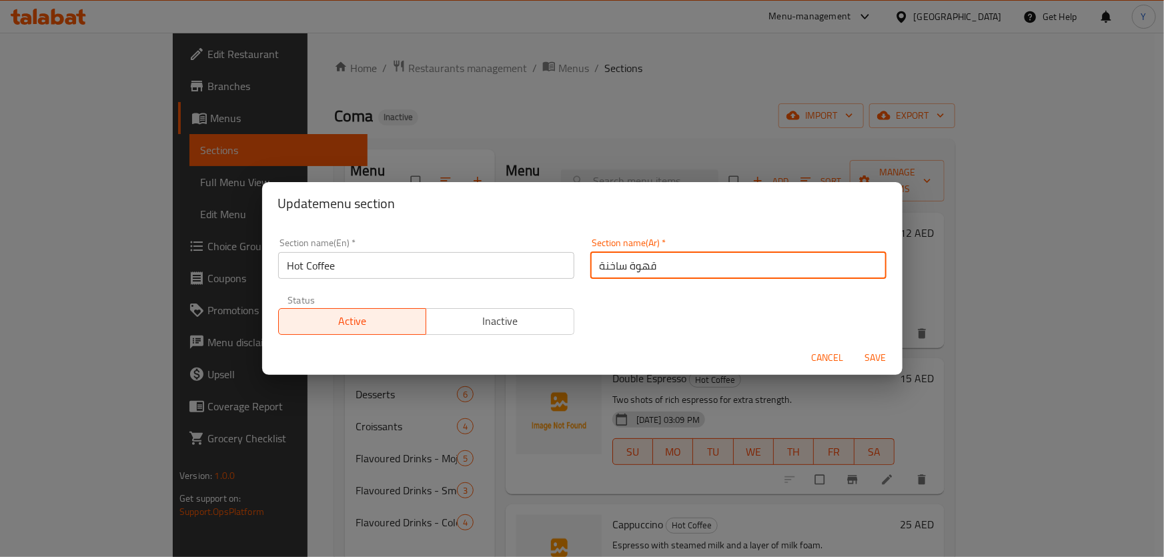
click at [630, 263] on input "قهوة ساخنة" at bounding box center [738, 265] width 296 height 27
type input "القهوة الساخنة"
click at [855, 346] on button "Save" at bounding box center [876, 358] width 43 height 25
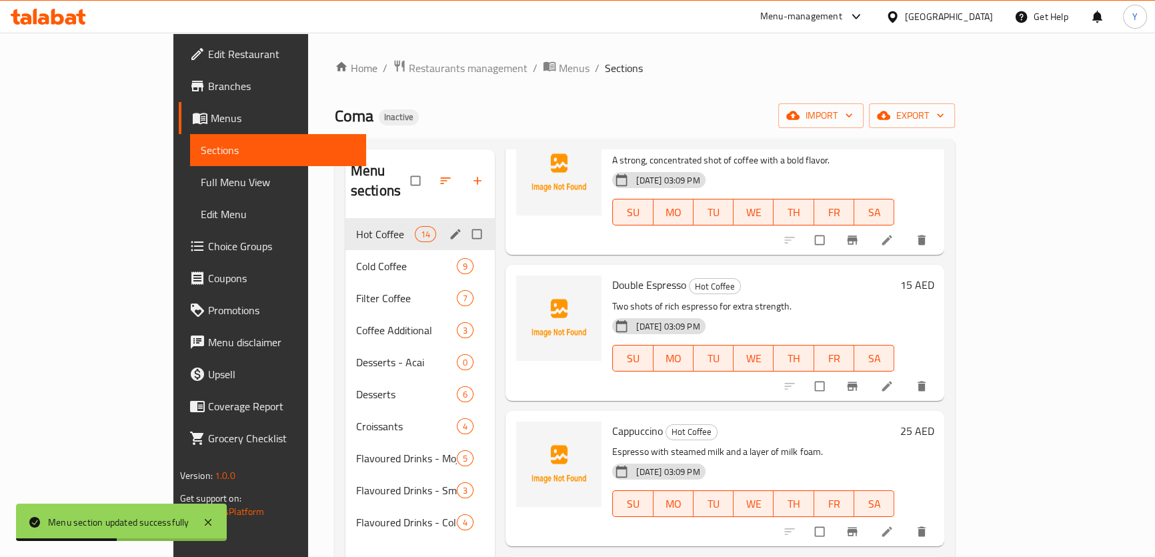
scroll to position [121, 0]
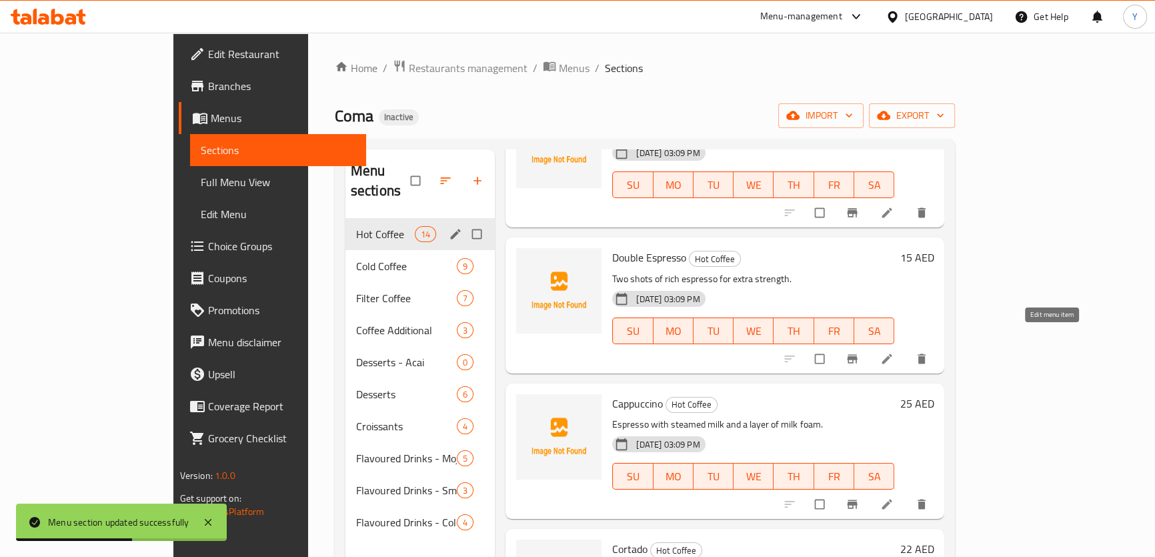
click at [897, 352] on link at bounding box center [889, 358] width 16 height 13
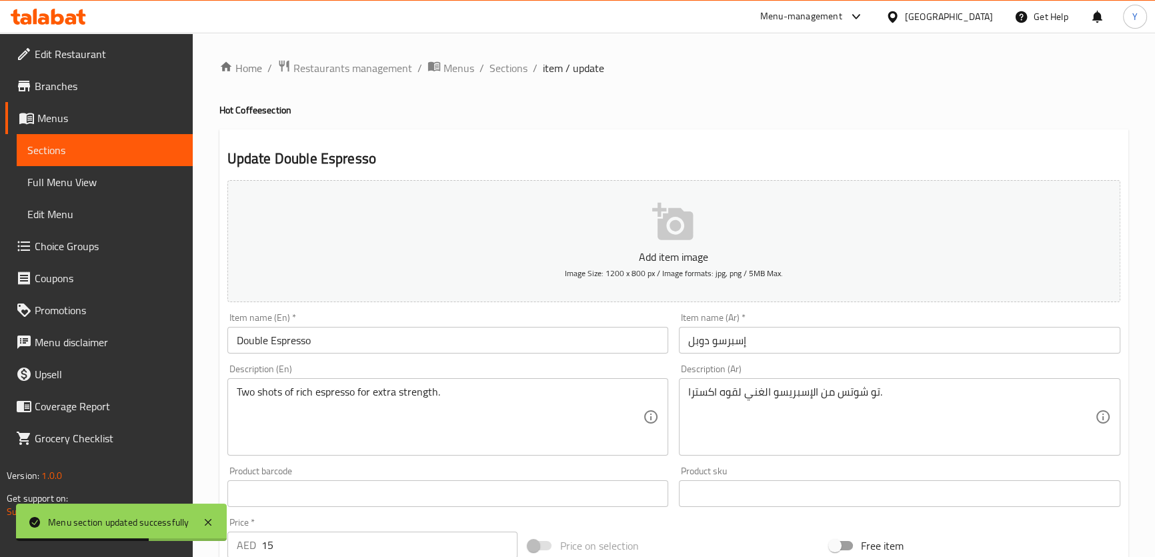
click at [837, 420] on div at bounding box center [577, 278] width 1155 height 557
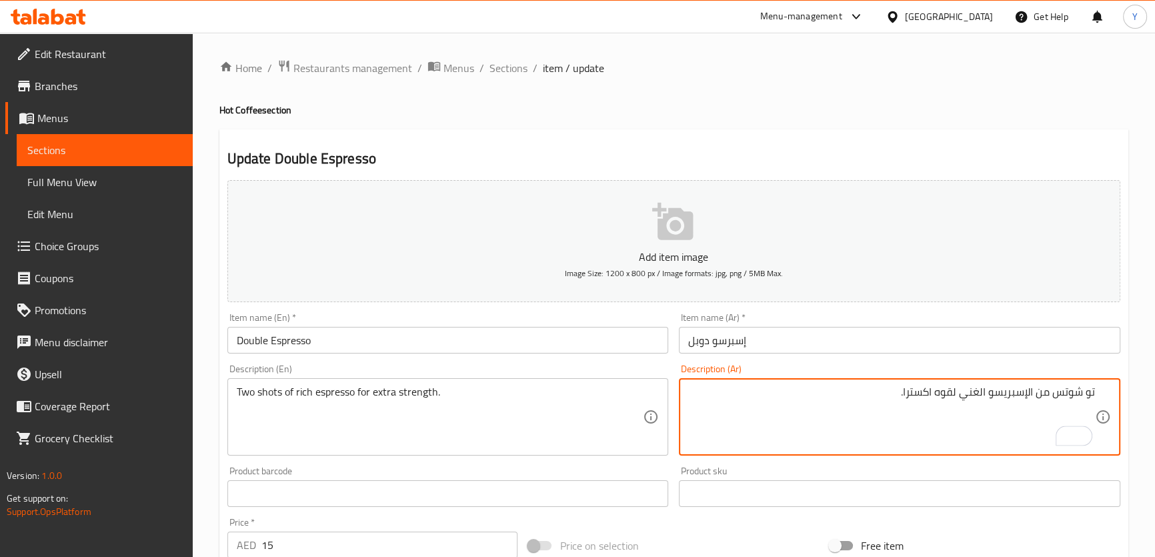
click at [1089, 396] on textarea "تو شوتس من الإسبريسو الغني لقوه اكسترا." at bounding box center [891, 417] width 407 height 63
type textarea "اثنين شوت من إسبريسو غني لقوه اكسترا."
click at [995, 121] on div "Home / Restaurants management / Menus / Sections / item / update Hot Coffee sec…" at bounding box center [673, 487] width 909 height 857
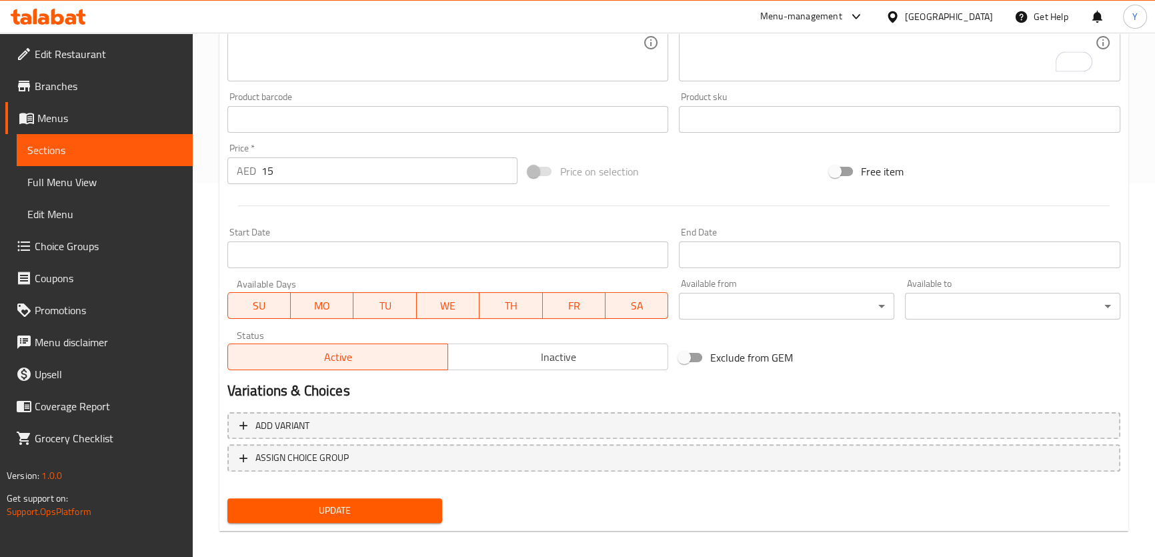
scroll to position [384, 0]
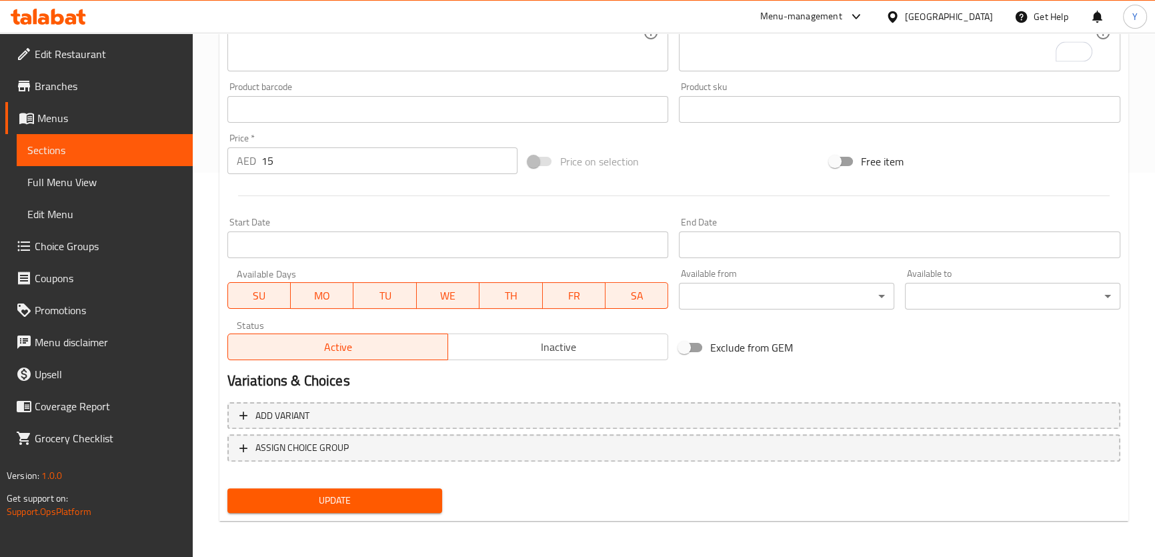
click at [354, 505] on span "Update" at bounding box center [335, 500] width 194 height 17
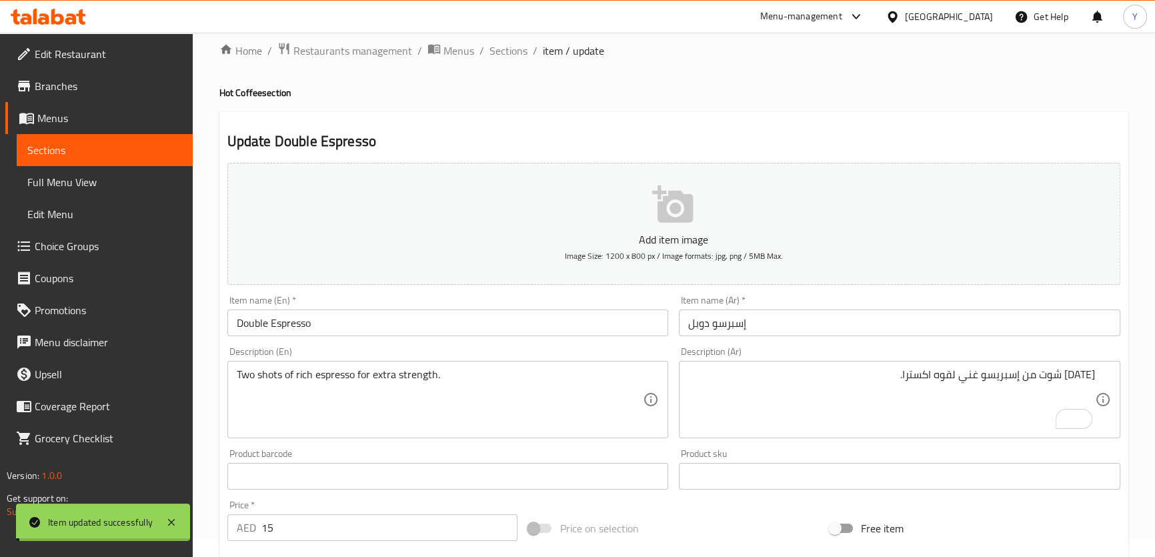
scroll to position [0, 0]
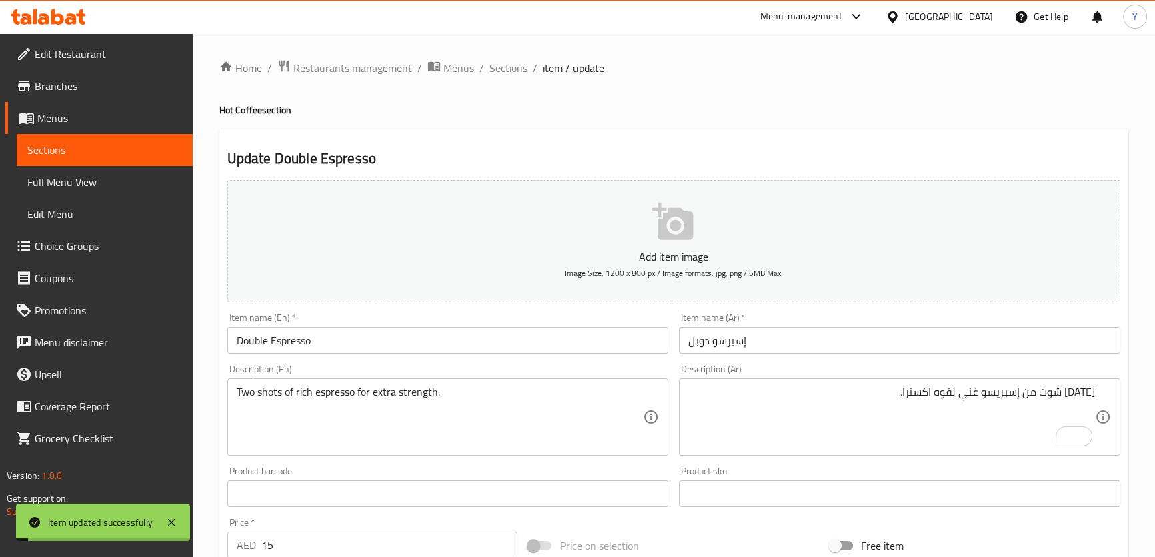
click at [513, 67] on span "Sections" at bounding box center [509, 68] width 38 height 16
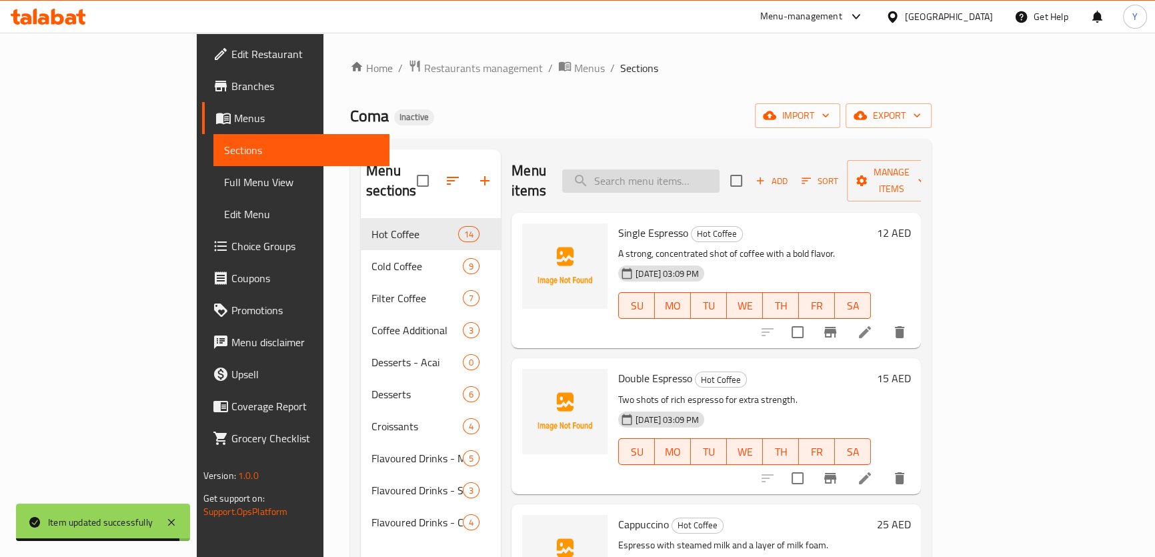
click at [680, 179] on input "search" at bounding box center [640, 180] width 157 height 23
paste input "V60 (Ethiopian Hambela)"
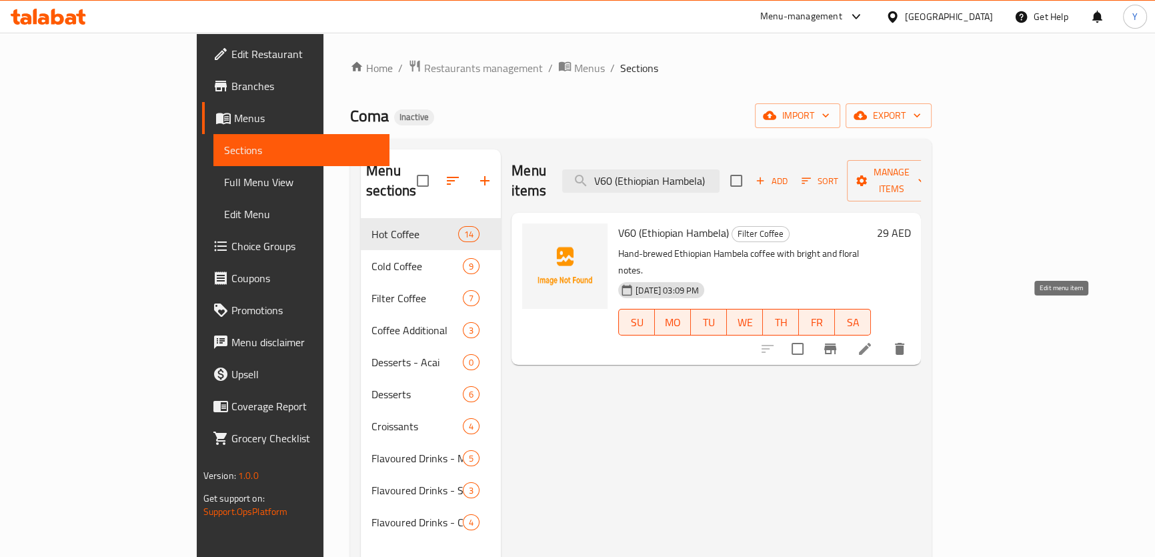
type input "V60 (Ethiopian Hambela)"
click at [873, 341] on icon at bounding box center [865, 349] width 16 height 16
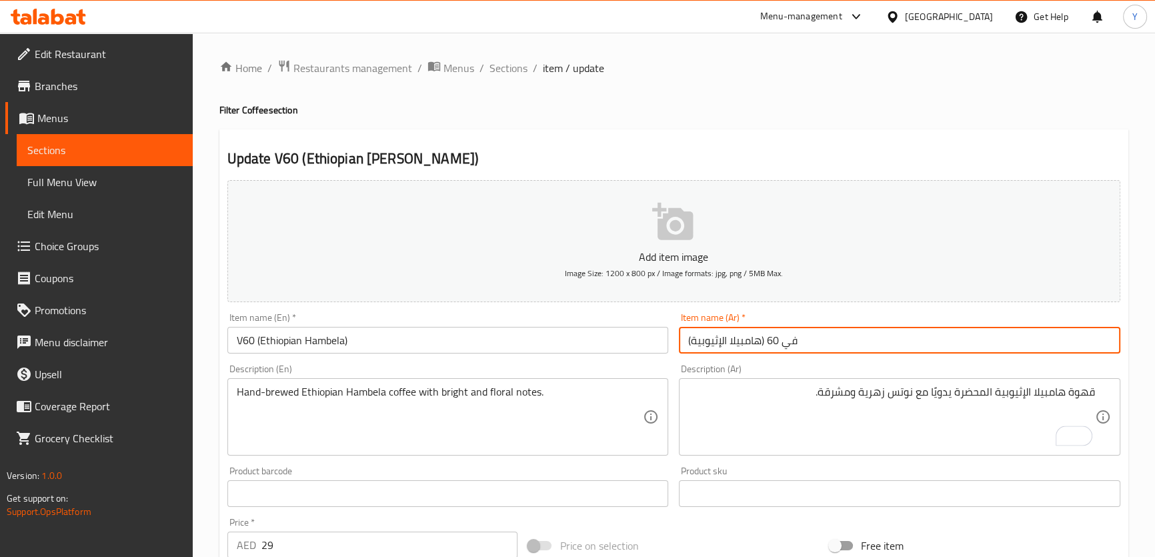
click at [783, 345] on input "في 60 (هامبيلا الإثيوبية)" at bounding box center [900, 340] width 442 height 27
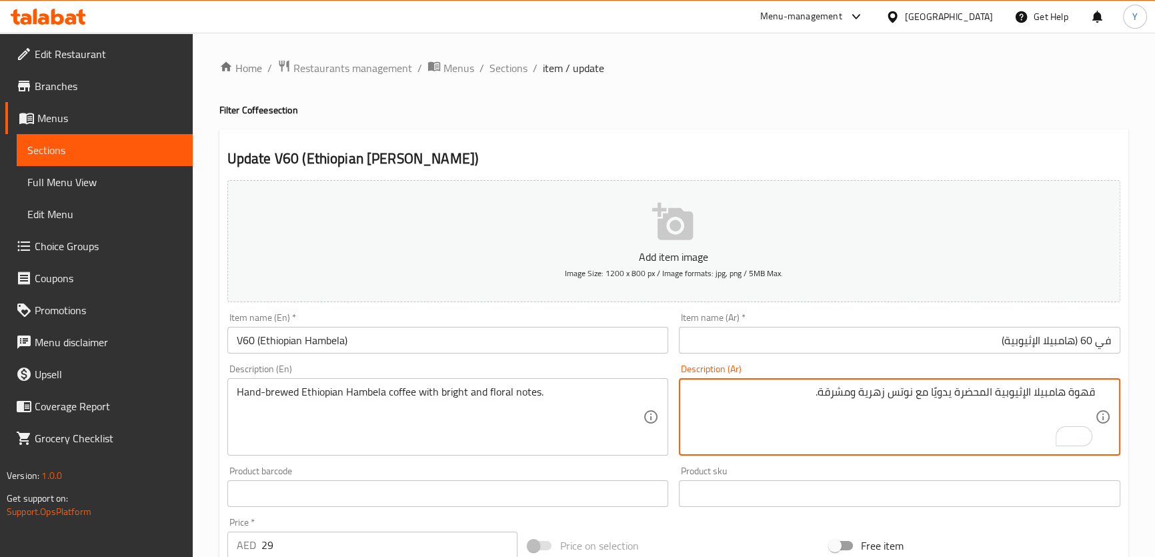
click at [973, 392] on textarea "قهوة هامبيلا الإثيوبية المحضرة يدويًا مع نوتس زهرية ومشرقة." at bounding box center [891, 417] width 407 height 63
type textarea "قهوة هامبيلا الإثيوبية مخمرة يدويًا مع نوتس زهرية ومشرقة."
click at [874, 142] on div "Update V60 (Ethiopian Hambela) Add item image Image Size: 1200 x 800 px / Image…" at bounding box center [673, 517] width 909 height 777
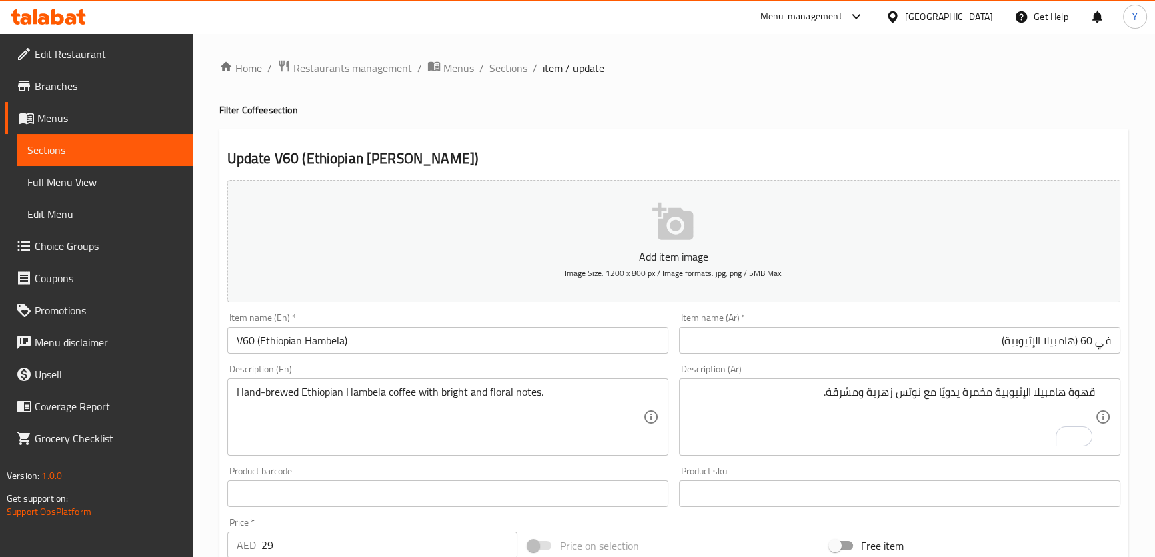
scroll to position [384, 0]
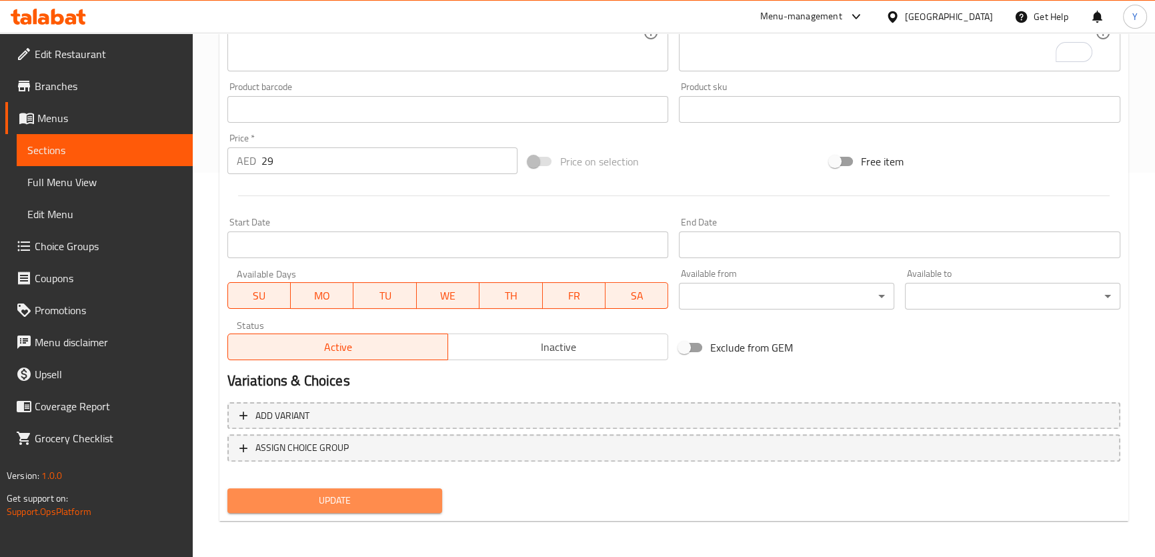
click at [386, 510] on button "Update" at bounding box center [334, 500] width 215 height 25
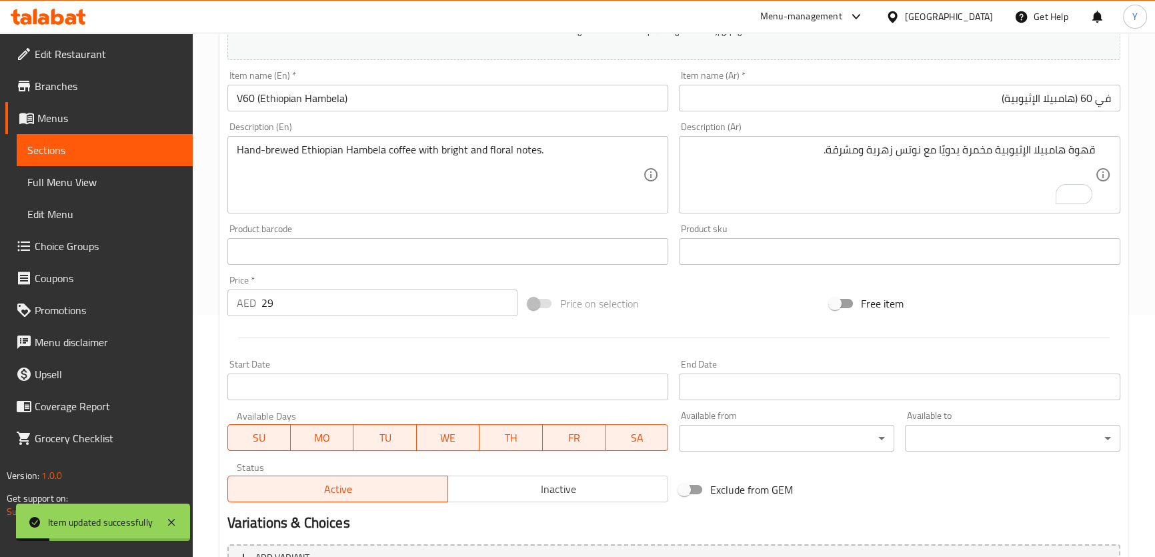
scroll to position [0, 0]
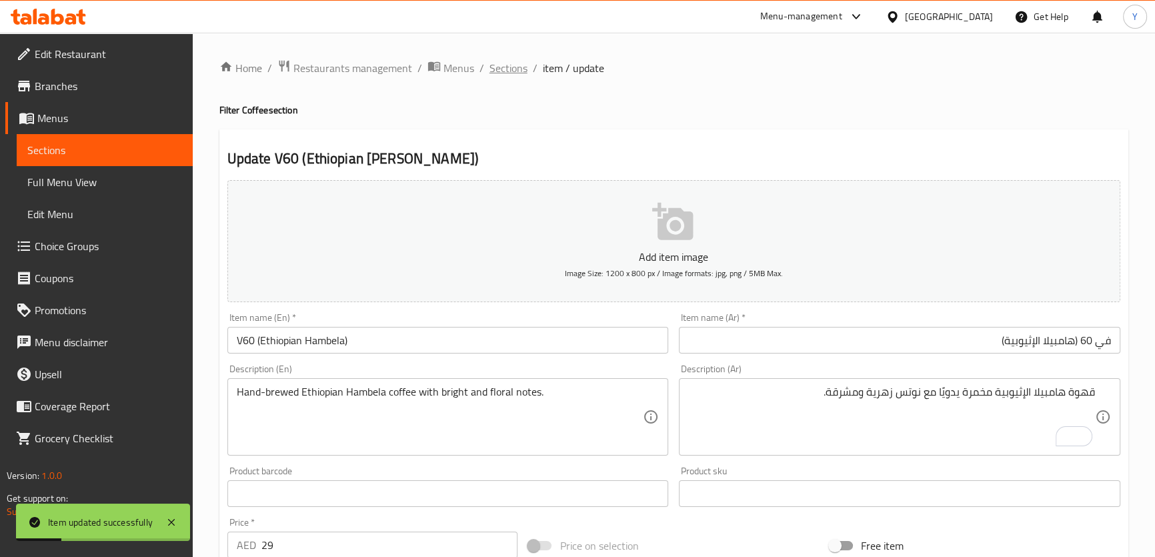
click at [505, 67] on span "Sections" at bounding box center [509, 68] width 38 height 16
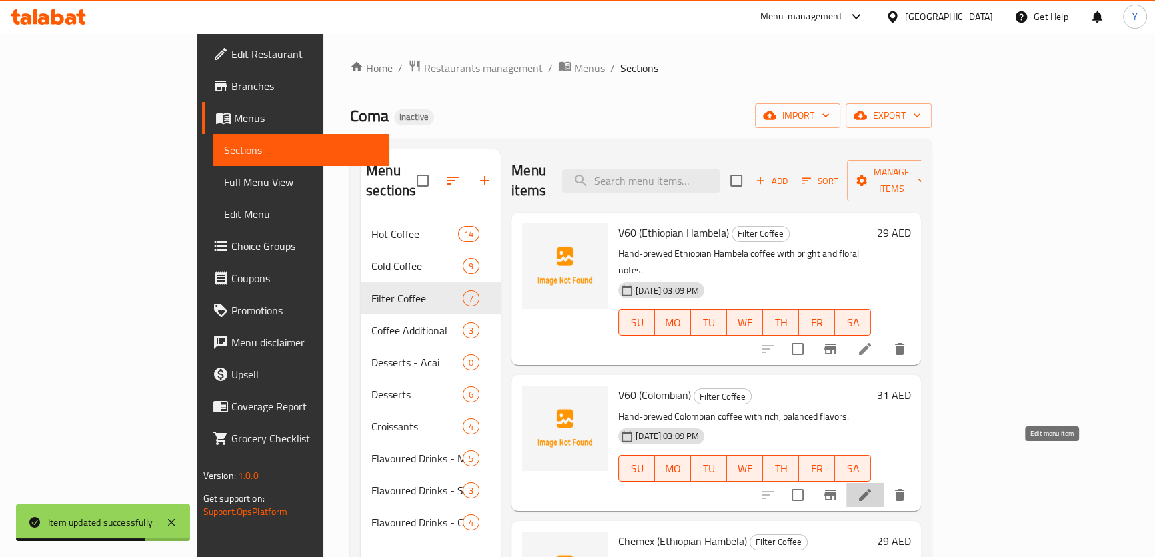
click at [873, 487] on icon at bounding box center [865, 495] width 16 height 16
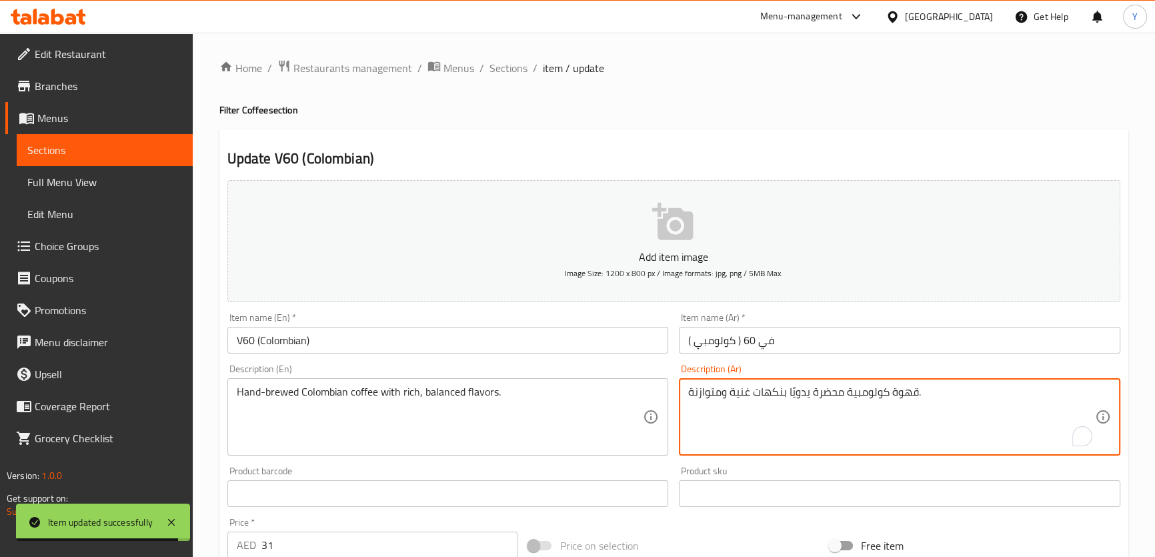
click at [829, 394] on textarea "قهوة كولومبية محضرة يدويًا بنكهات غنية ومتوازنة." at bounding box center [891, 417] width 407 height 63
type textarea "قهوة كولومبية مخمرة يدويًا بنكهات غنية ومتوازنة."
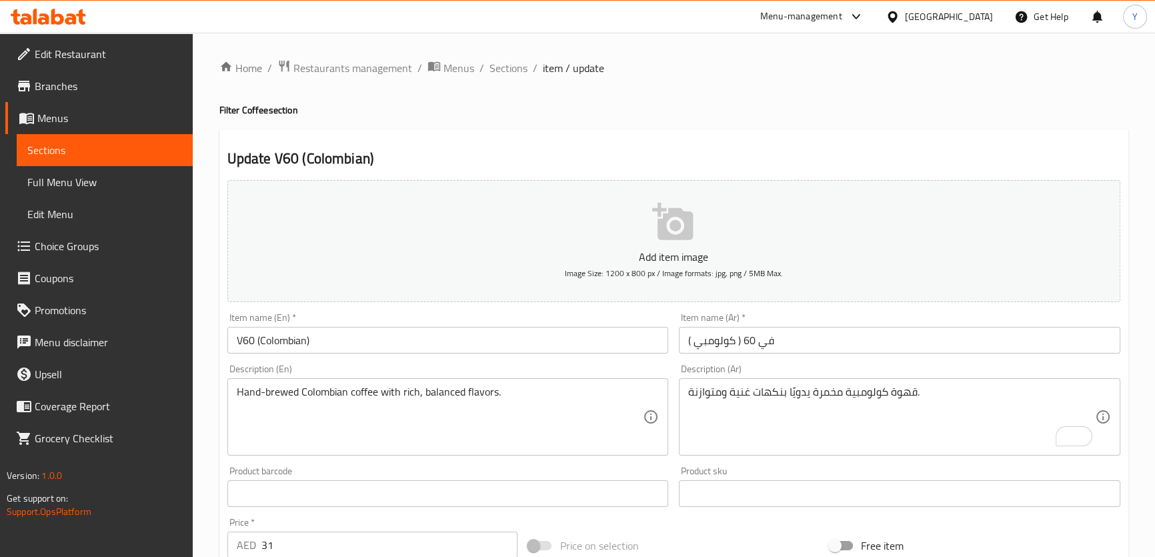
click at [902, 149] on h2 "Update V60 (Colombian)" at bounding box center [673, 159] width 893 height 20
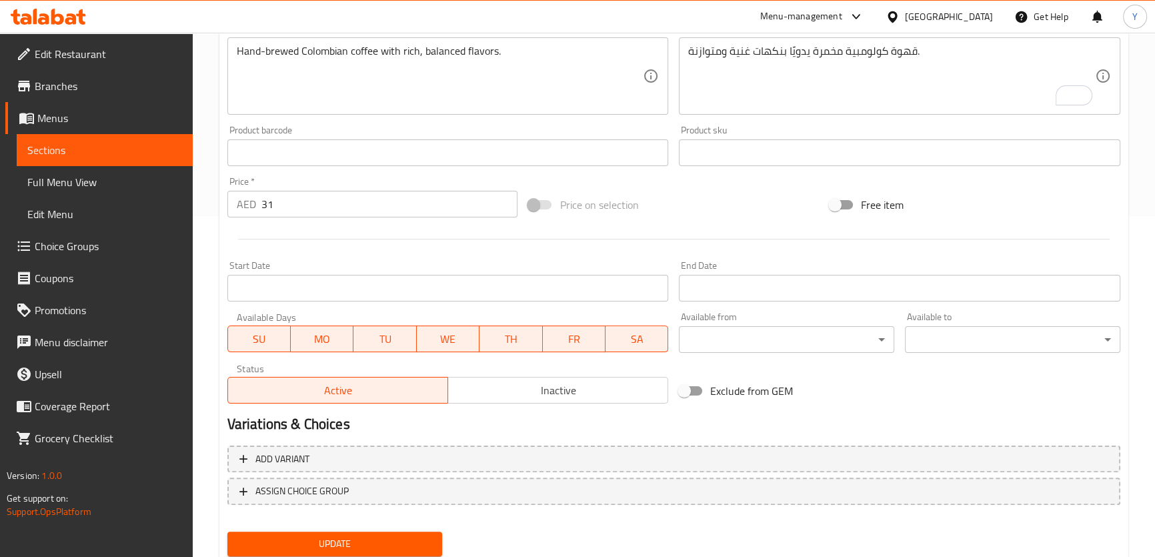
scroll to position [384, 0]
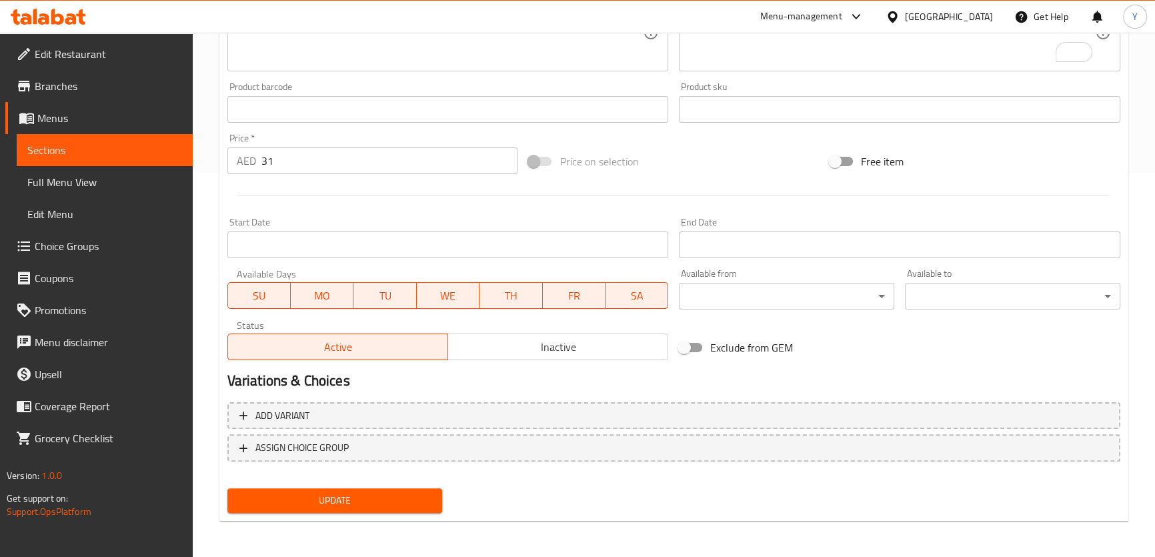
click at [366, 488] on button "Update" at bounding box center [334, 500] width 215 height 25
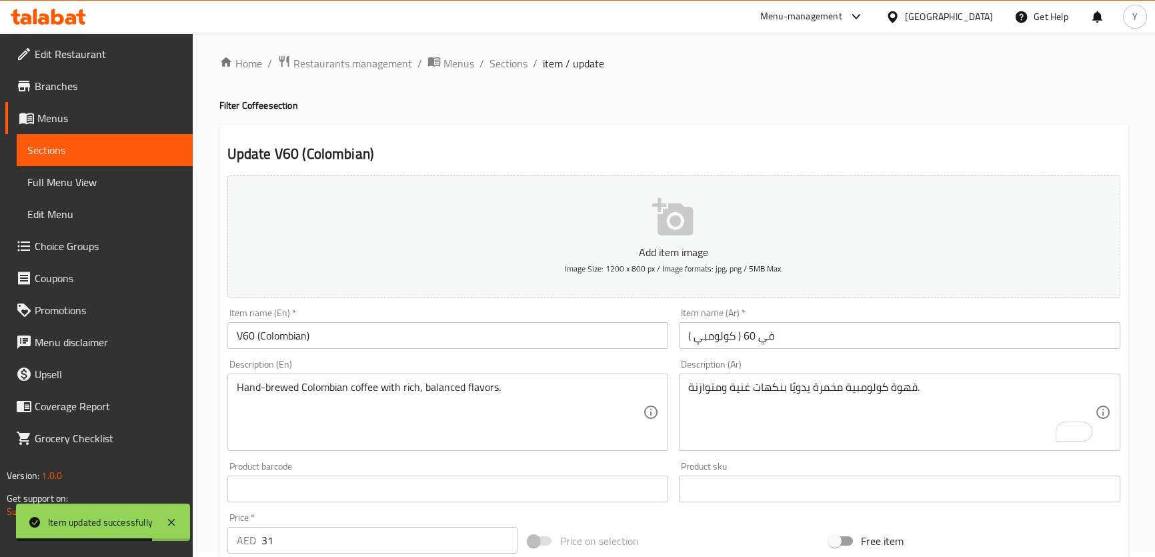
scroll to position [0, 0]
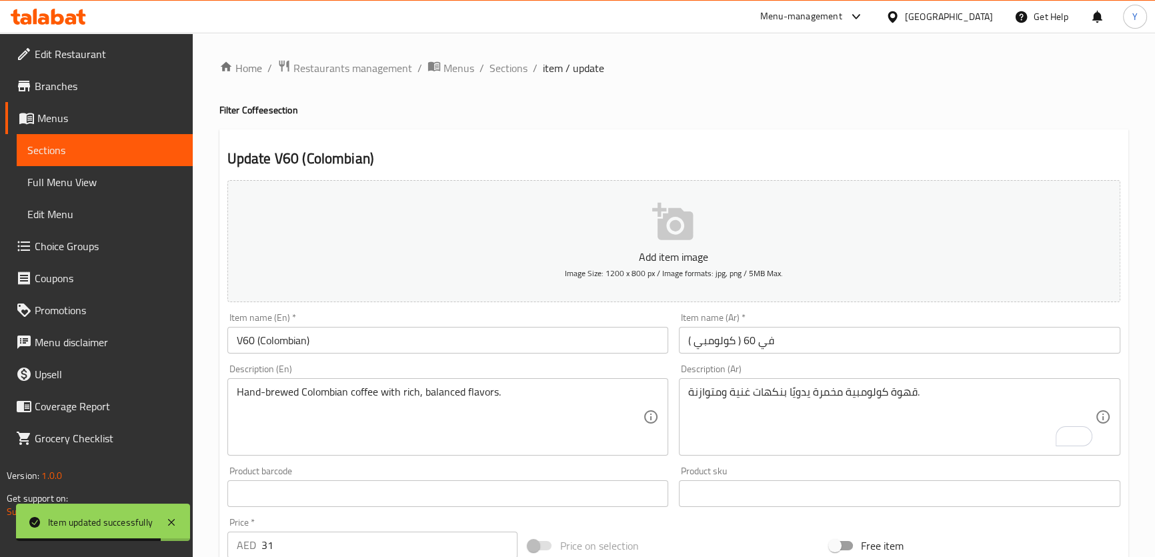
click at [509, 53] on div "Home / Restaurants management / Menus / Sections / item / update Filter Coffee …" at bounding box center [674, 488] width 963 height 910
click at [509, 76] on span "Sections" at bounding box center [509, 68] width 38 height 16
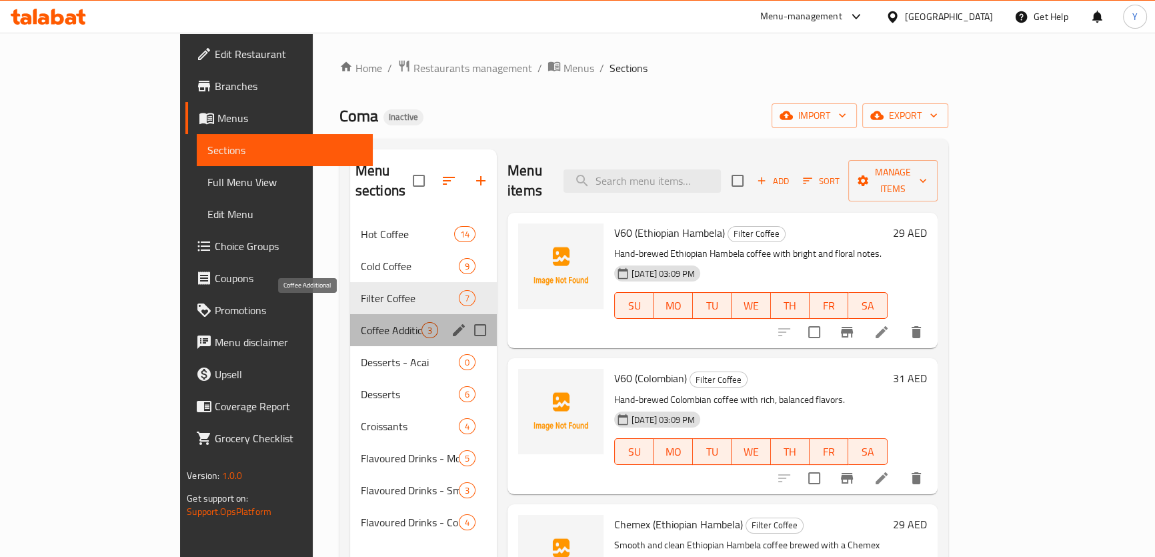
click at [361, 322] on span "Coffee Additional" at bounding box center [391, 330] width 61 height 16
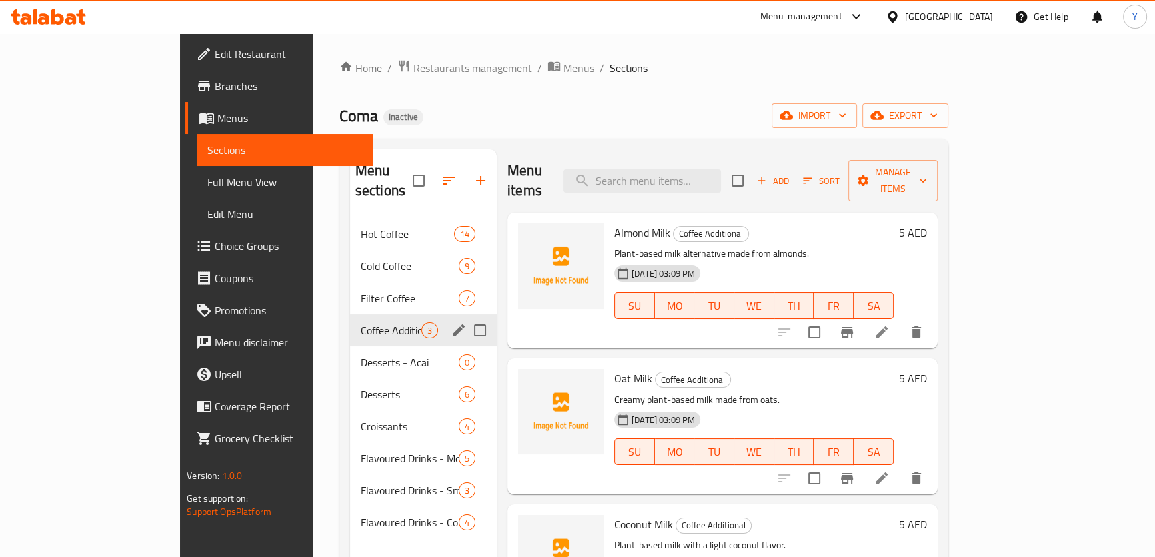
scroll to position [60, 0]
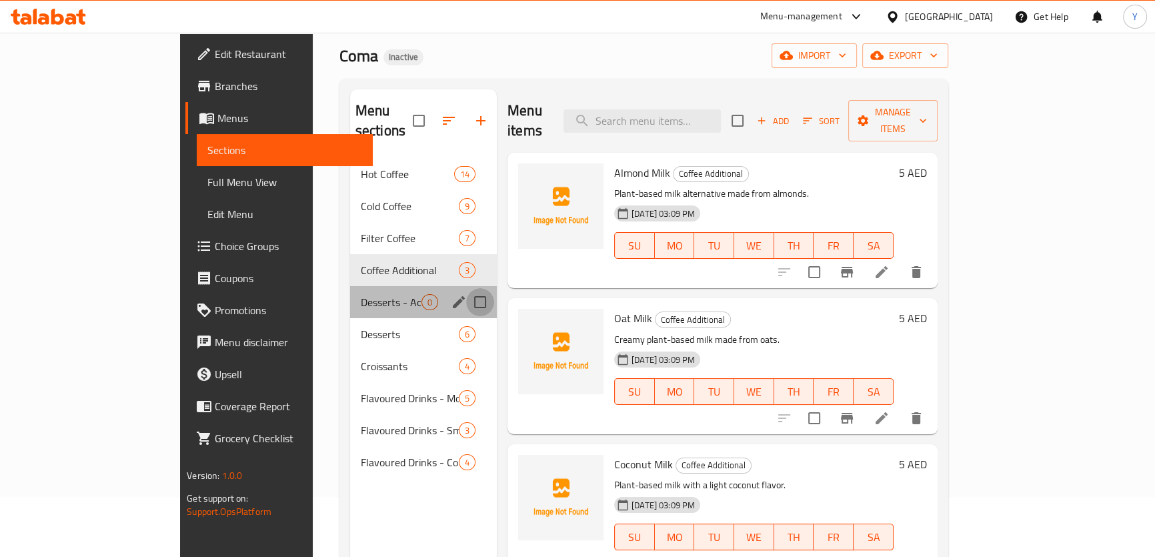
click at [466, 288] on input "Menu sections" at bounding box center [480, 302] width 28 height 28
checkbox input "true"
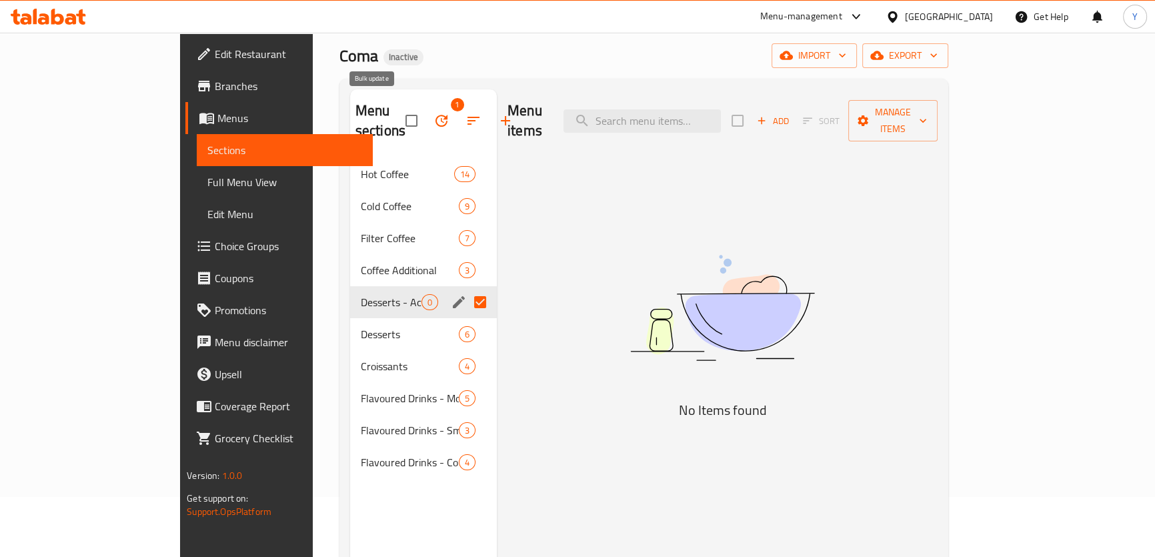
click at [426, 105] on button "button" at bounding box center [442, 121] width 32 height 32
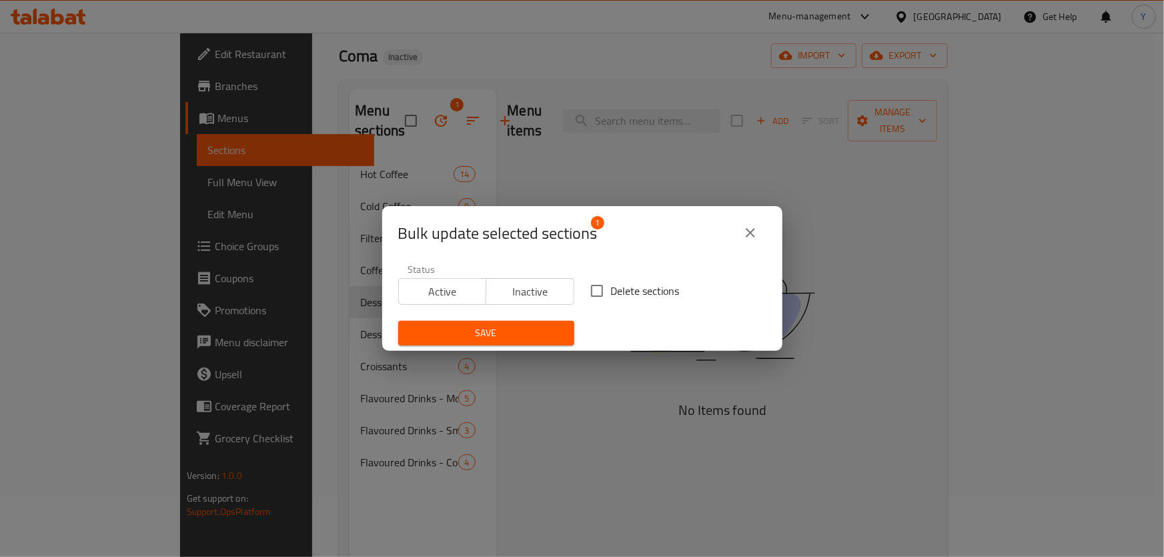
click at [622, 283] on span "Delete sections" at bounding box center [645, 291] width 69 height 16
click at [611, 281] on input "Delete sections" at bounding box center [597, 291] width 28 height 28
checkbox input "true"
click at [528, 333] on span "Save" at bounding box center [486, 333] width 155 height 17
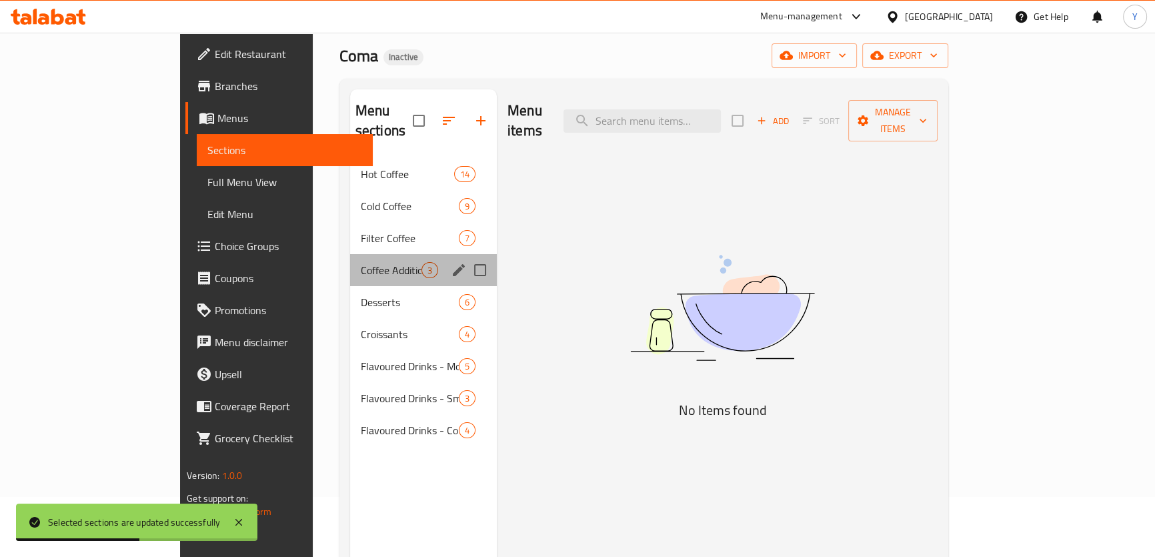
click at [350, 260] on div "Coffee Additional 3" at bounding box center [423, 270] width 147 height 32
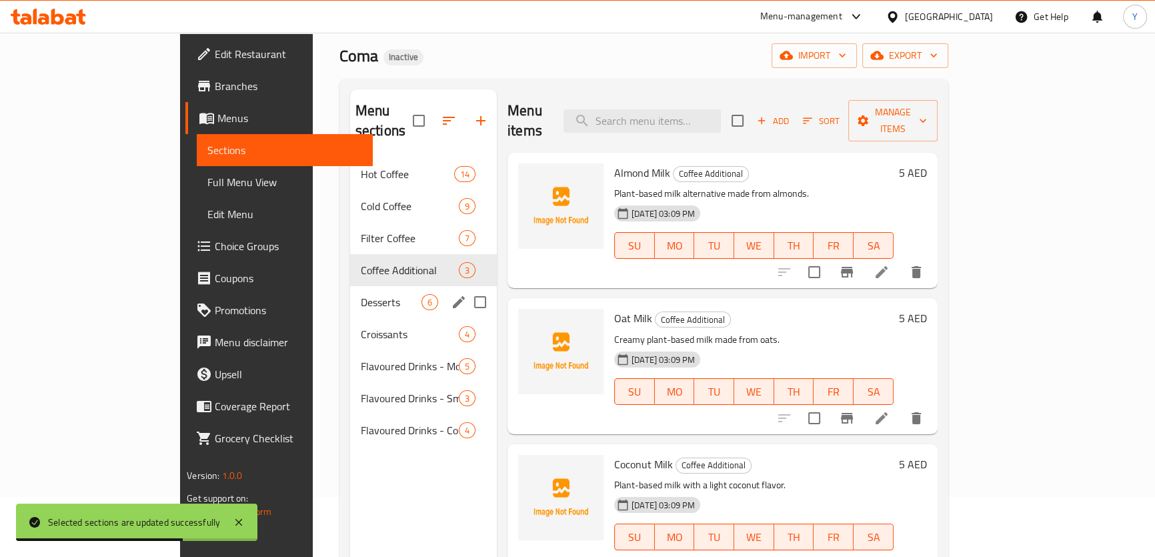
click at [361, 294] on span "Desserts" at bounding box center [391, 302] width 61 height 16
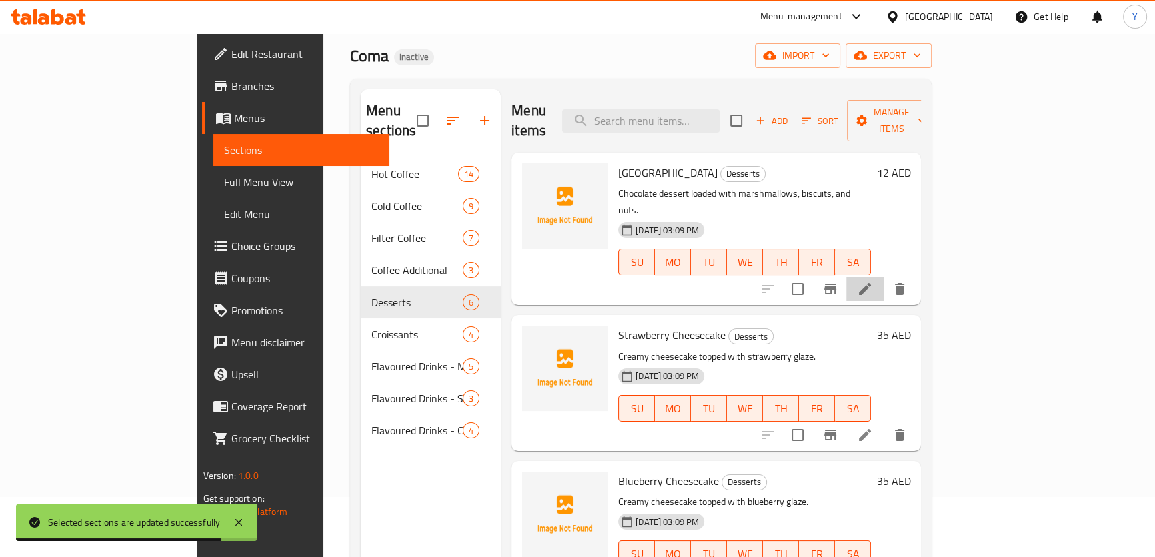
click at [884, 277] on li at bounding box center [865, 289] width 37 height 24
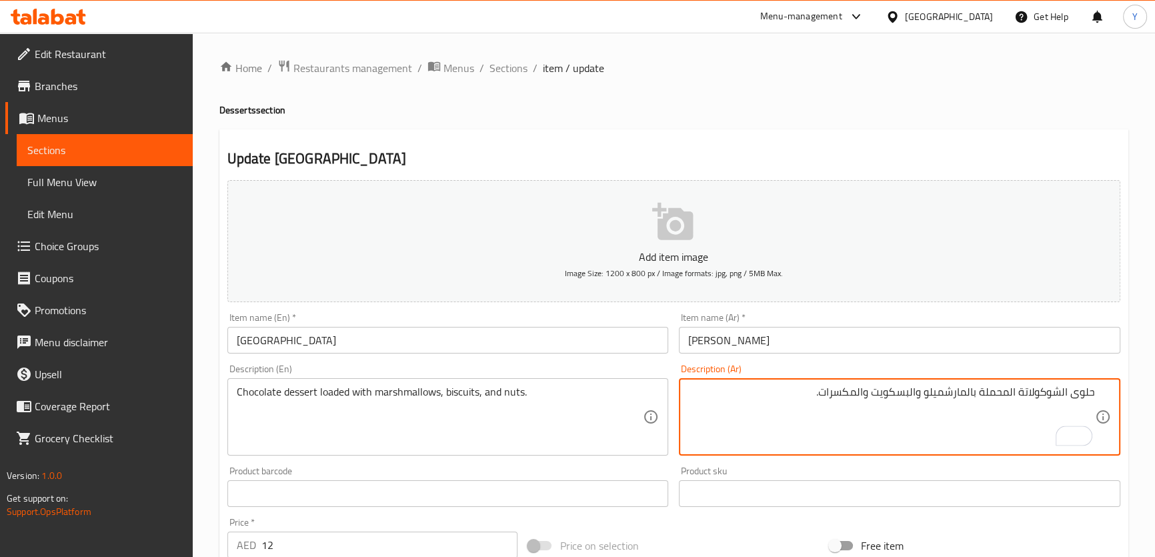
click at [988, 394] on textarea "حلوى الشوكولاتة المحملة بالمارشميلو والبسكويت والمكسرات." at bounding box center [891, 417] width 407 height 63
type textarea "حلوى الشوكولاتة لودد بالمارشميلو والبسكويت والمكسرات."
click at [906, 131] on div "Update Rocky Road Add item image Image Size: 1200 x 800 px / Image formats: jpg…" at bounding box center [673, 517] width 909 height 777
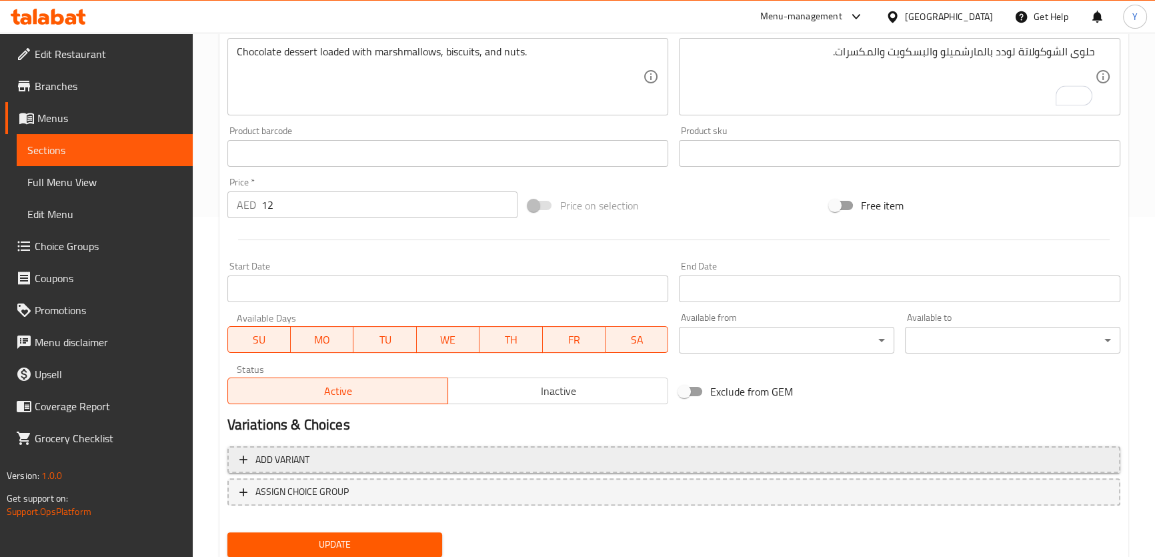
scroll to position [384, 0]
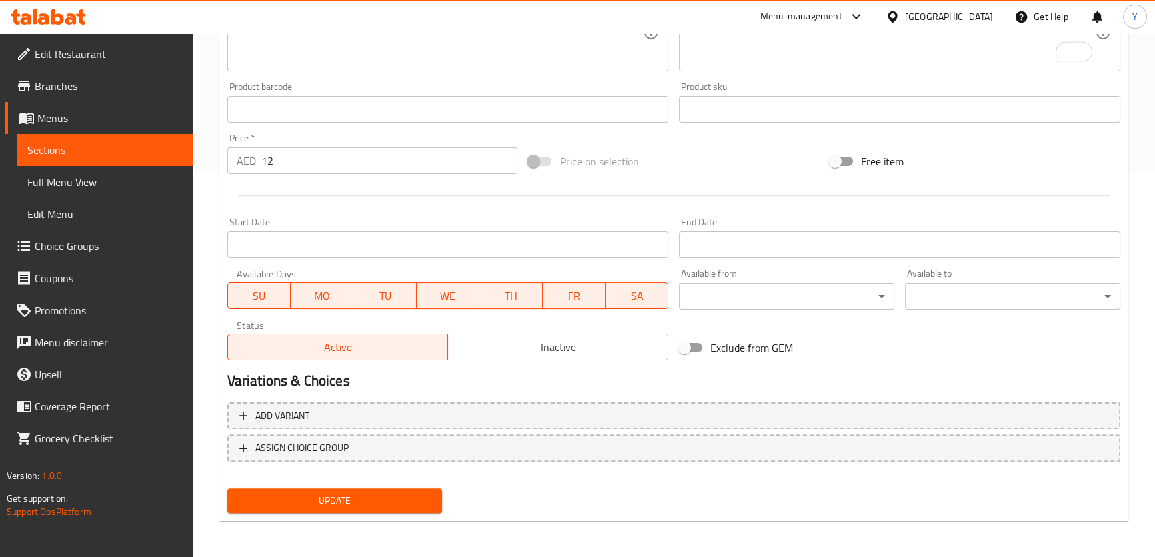
click at [367, 488] on button "Update" at bounding box center [334, 500] width 215 height 25
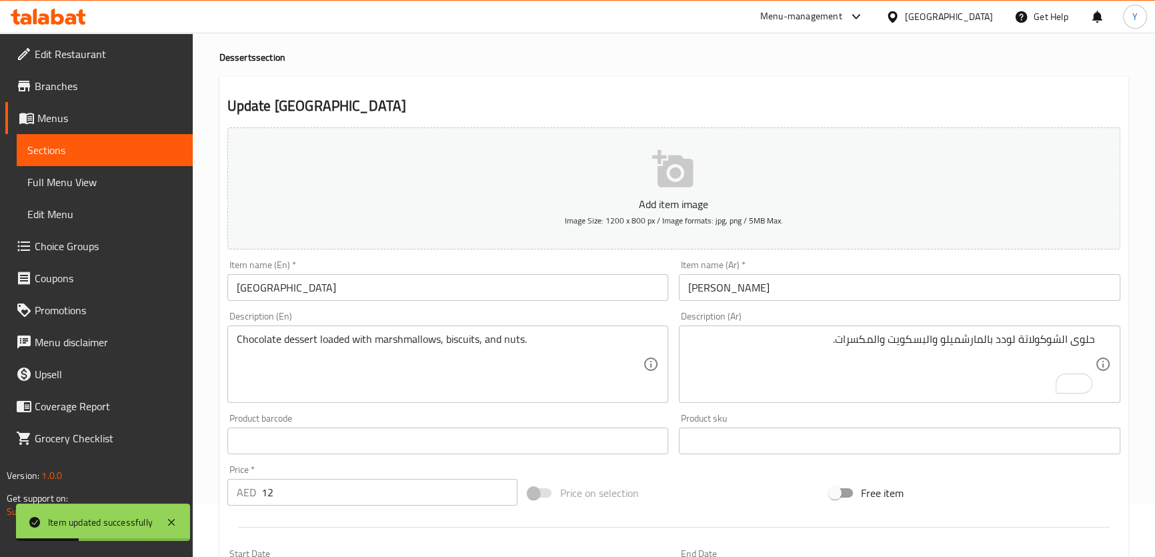
scroll to position [0, 0]
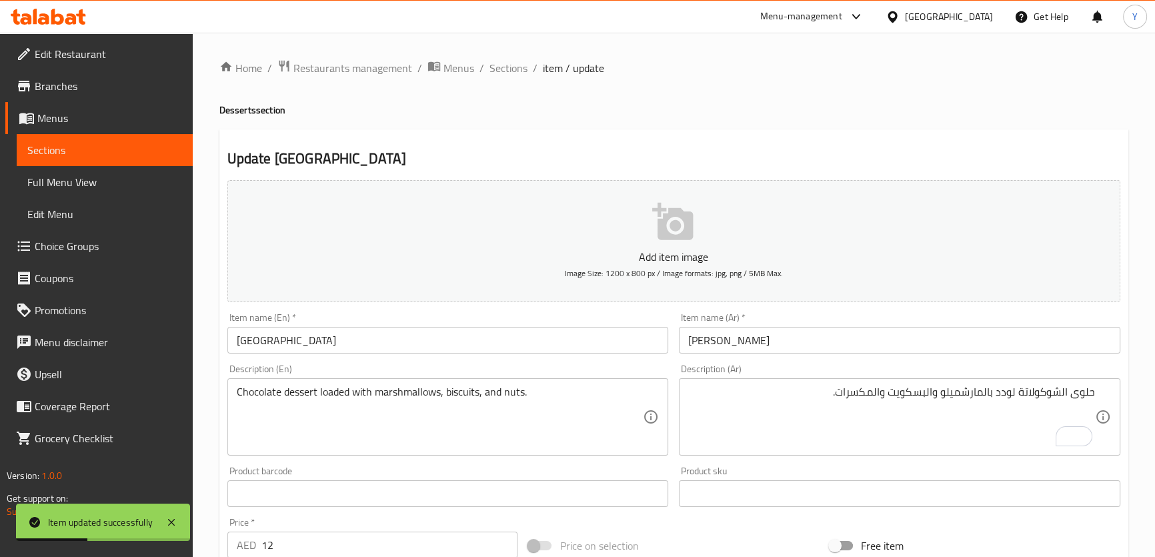
click at [503, 67] on span "Sections" at bounding box center [509, 68] width 38 height 16
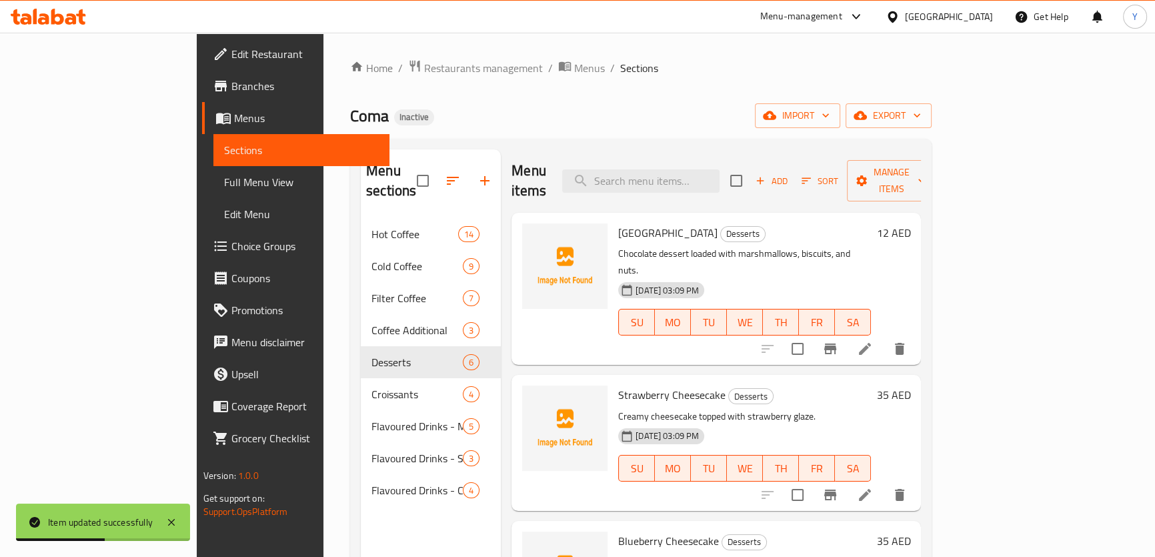
scroll to position [181, 0]
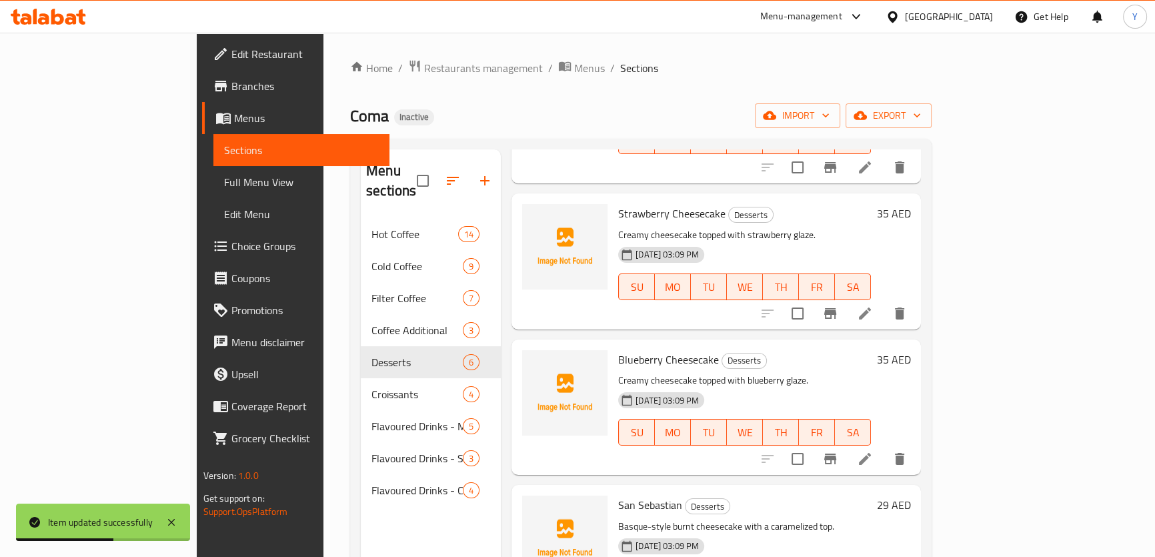
click at [873, 306] on icon at bounding box center [865, 314] width 16 height 16
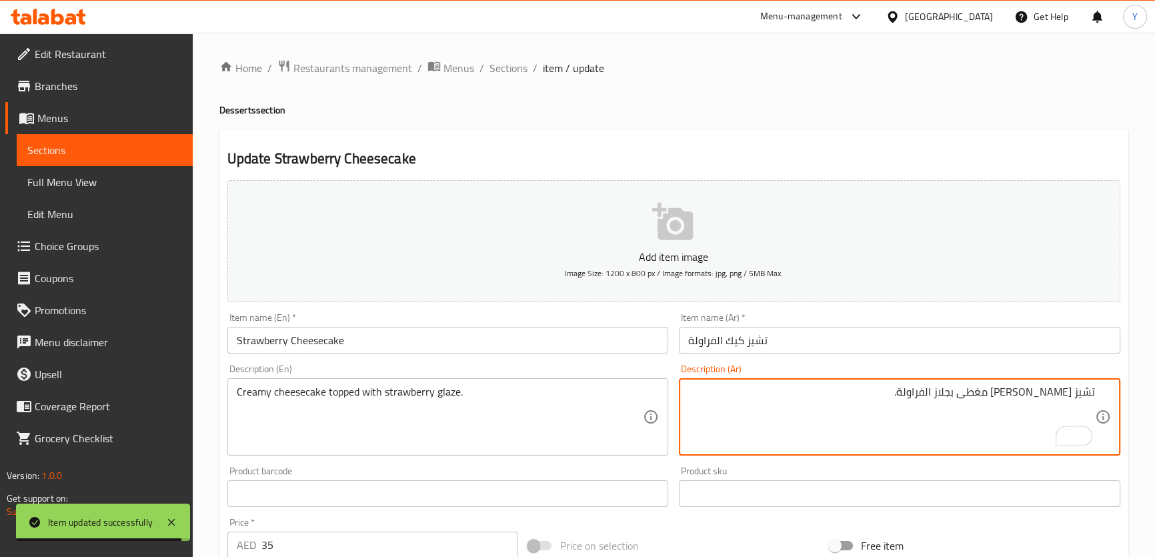
click at [977, 394] on textarea "تشيز كيك كريمي مغطى بجلاز الفراولة." at bounding box center [891, 417] width 407 height 63
type textarea "تشيز [PERSON_NAME] مغطى مع جليز فراولة."
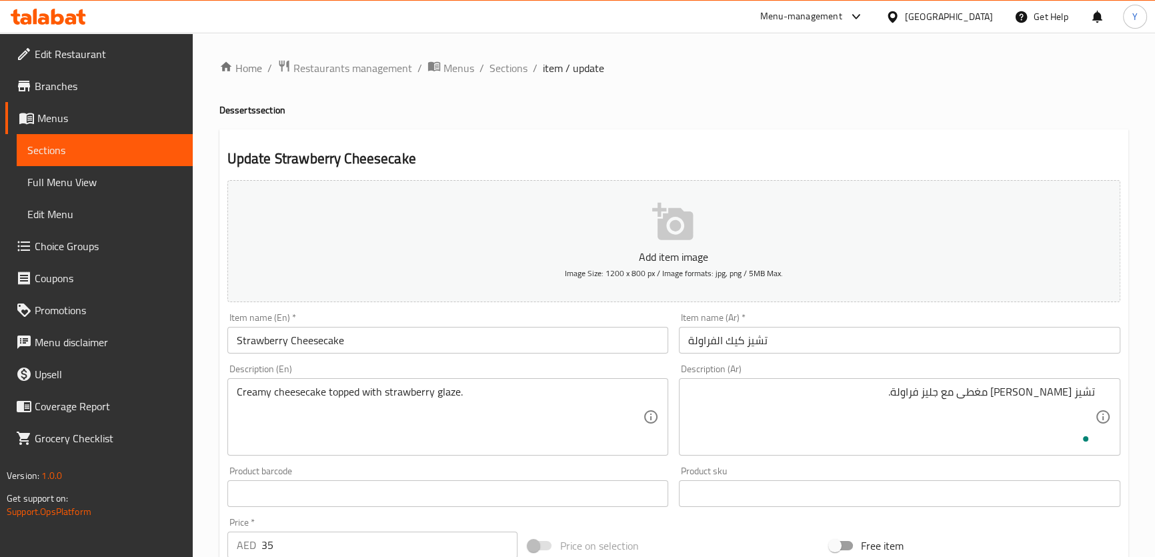
click at [953, 115] on h4 "Desserts section" at bounding box center [673, 109] width 909 height 13
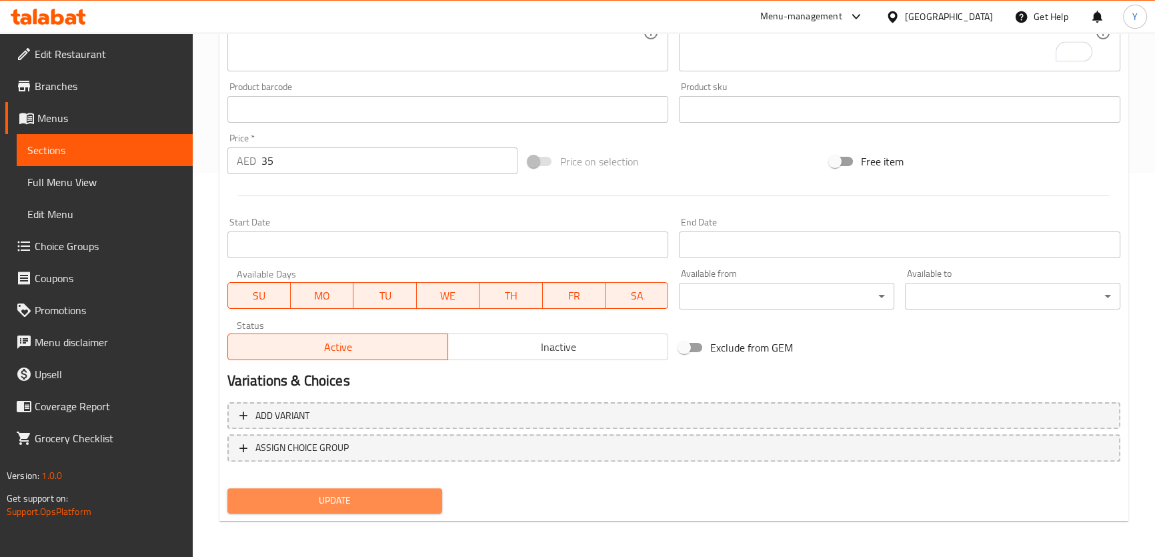
click at [400, 497] on span "Update" at bounding box center [335, 500] width 194 height 17
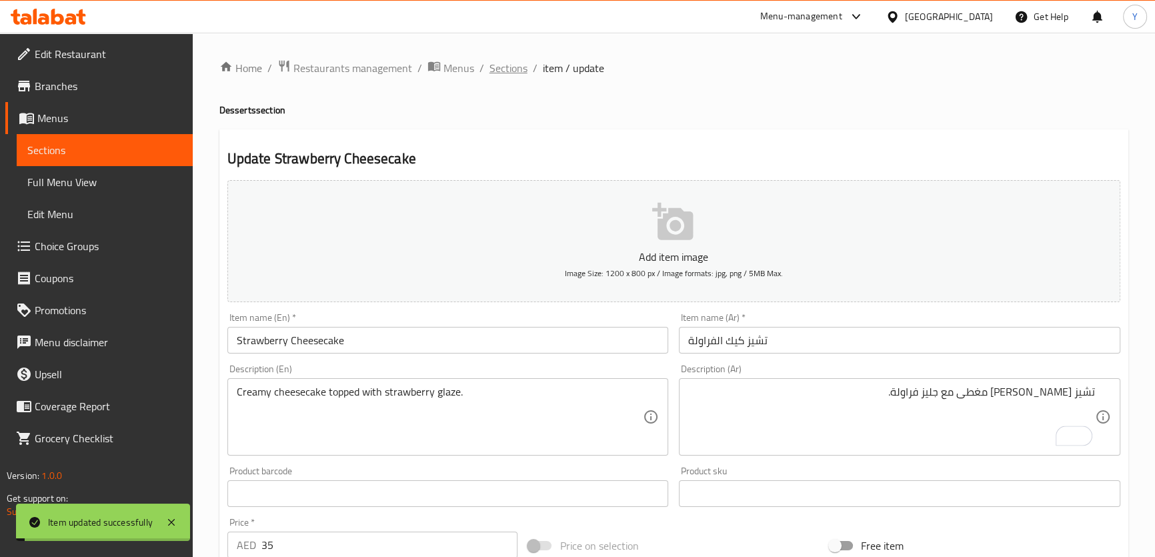
click at [519, 71] on span "Sections" at bounding box center [509, 68] width 38 height 16
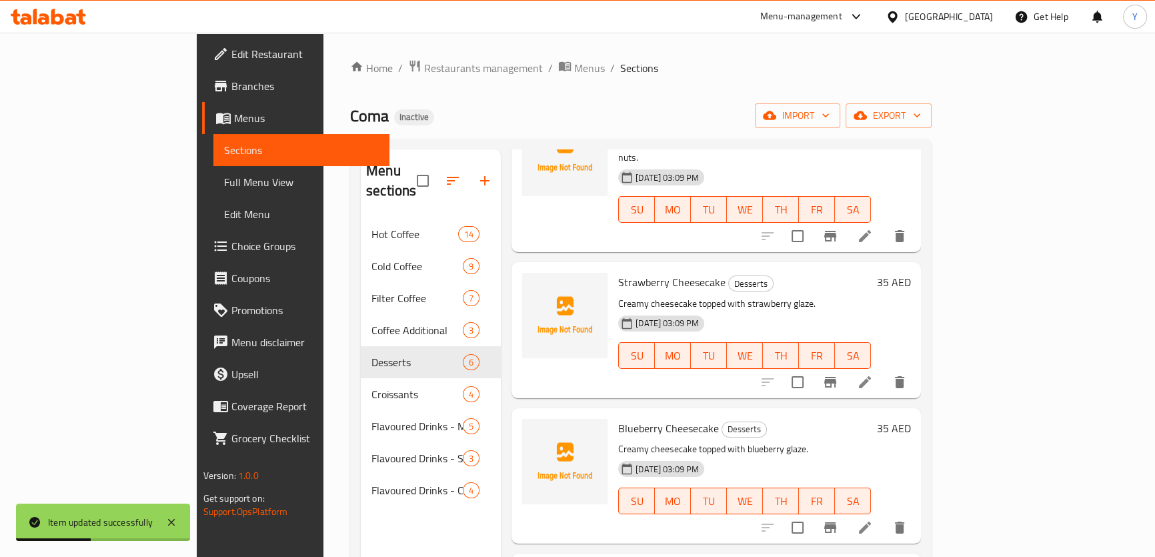
scroll to position [242, 0]
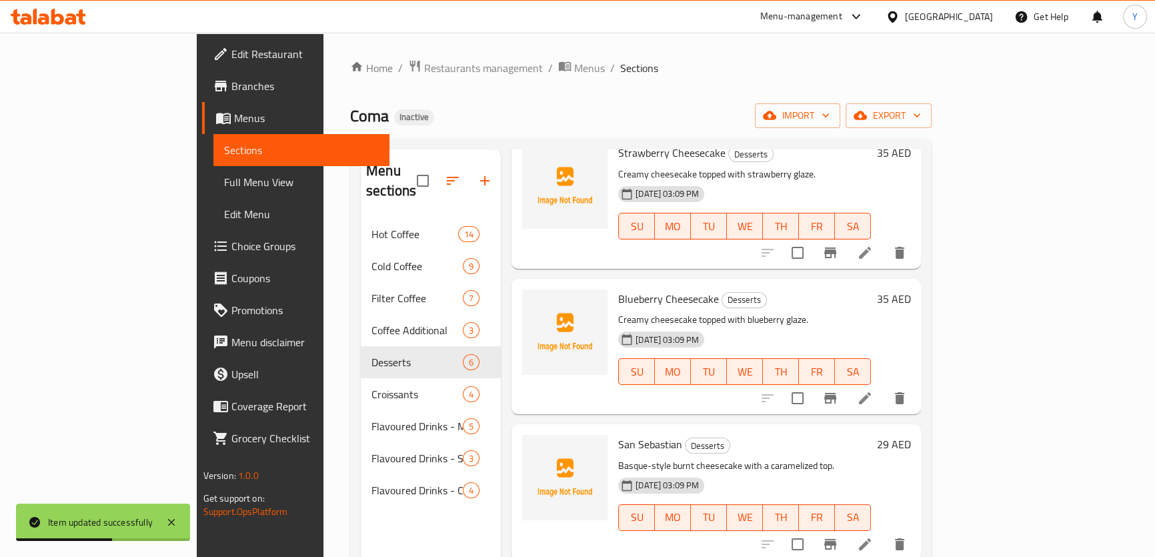
click at [873, 390] on icon at bounding box center [865, 398] width 16 height 16
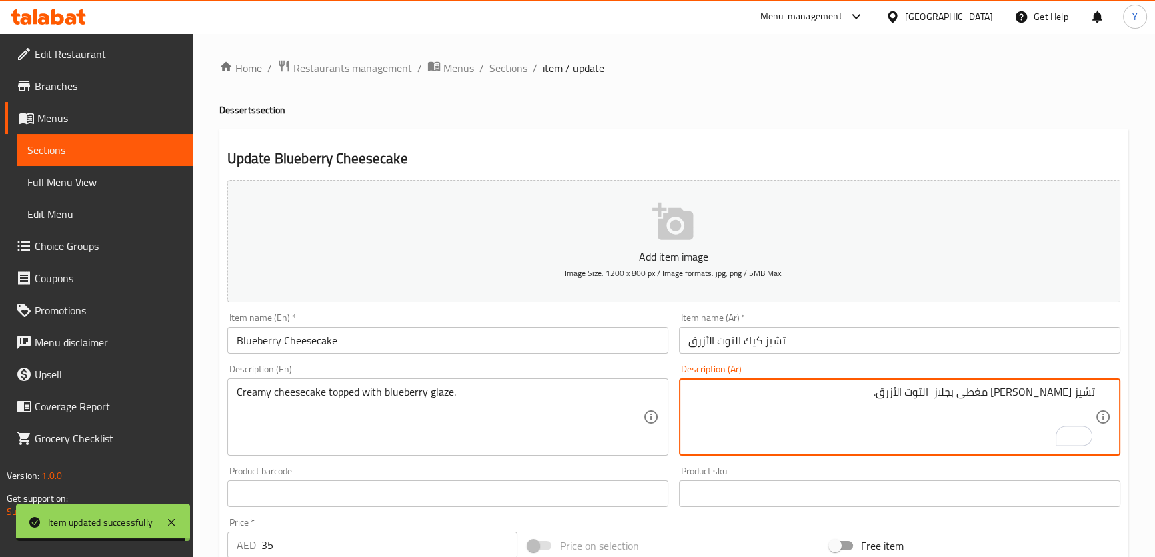
click at [963, 394] on textarea "تشيز كيك كريمي مغطى بجلاز التوت الأزرق." at bounding box center [891, 417] width 407 height 63
click at [981, 392] on textarea "تشيز كيك كريمي مغطى بجلاز التوت الأزرق." at bounding box center [891, 417] width 407 height 63
click at [978, 391] on textarea "تشيز كيك كريمي مغطى بجلاز التوت الأزرق." at bounding box center [891, 417] width 407 height 63
type textarea "تشيز [PERSON_NAME] مع جليز التوت الأزرق."
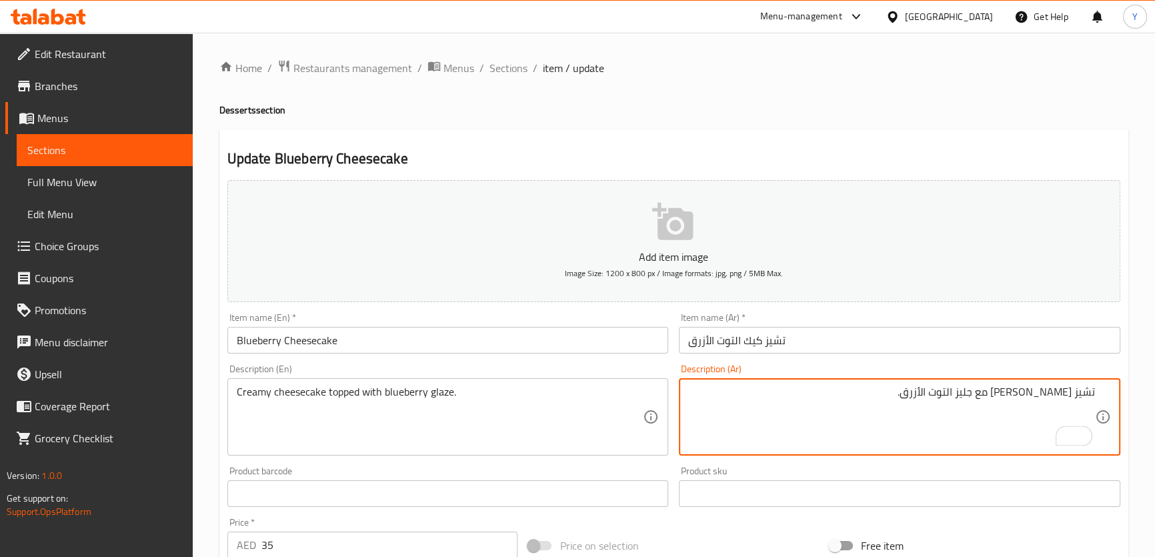
click at [967, 131] on div "Update Blueberry Cheesecake Add item image Image Size: 1200 x 800 px / Image fo…" at bounding box center [673, 517] width 909 height 777
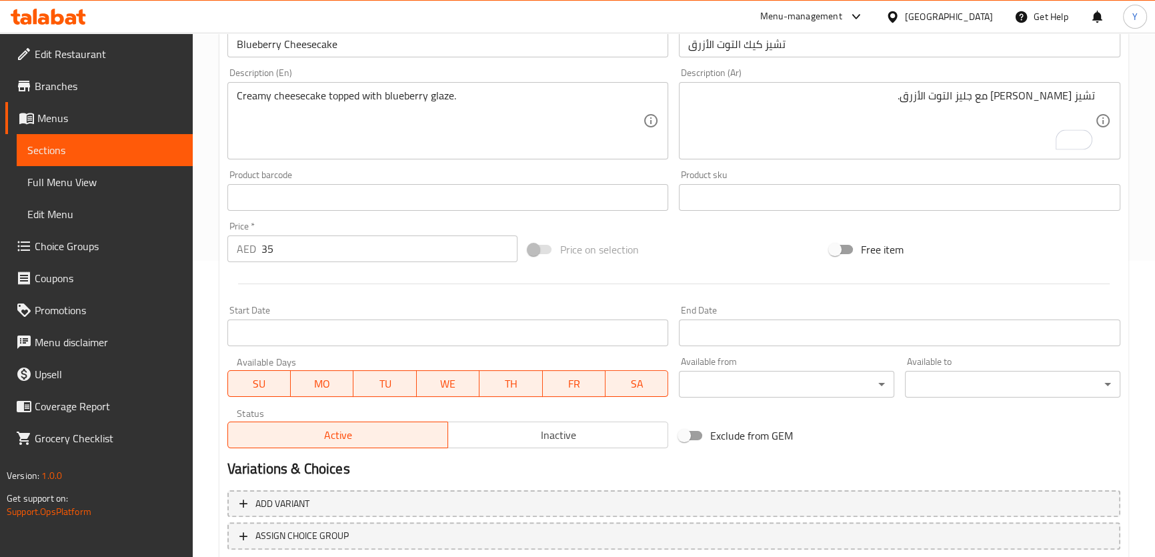
scroll to position [384, 0]
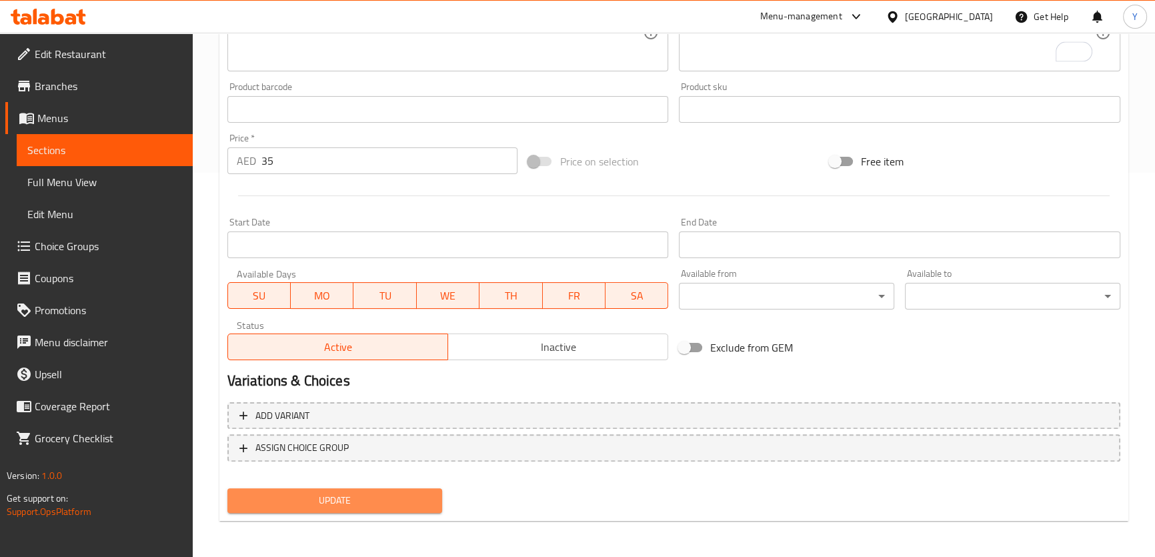
click at [394, 506] on span "Update" at bounding box center [335, 500] width 194 height 17
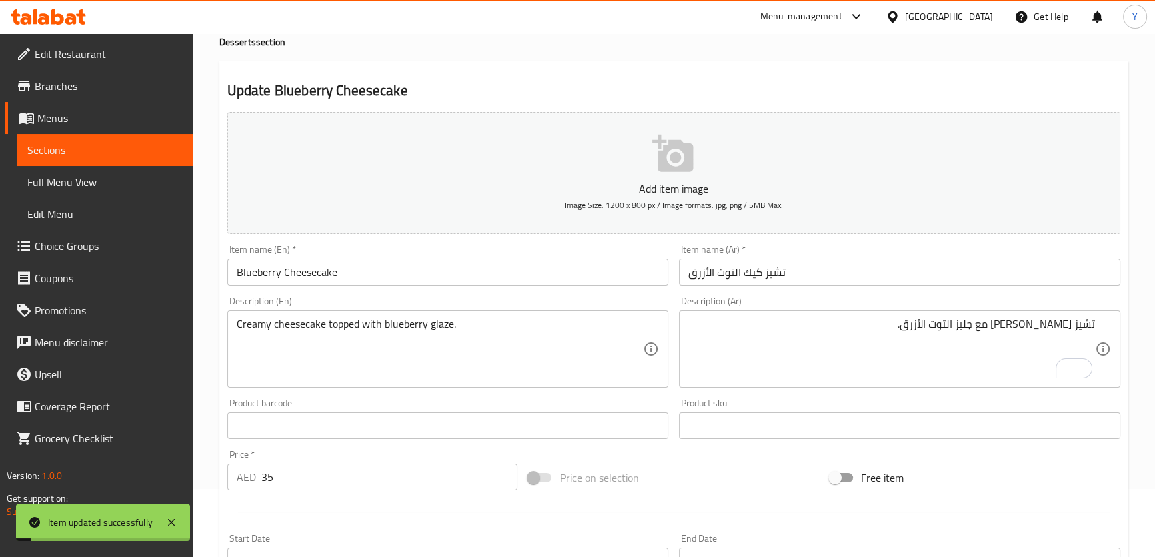
scroll to position [20, 0]
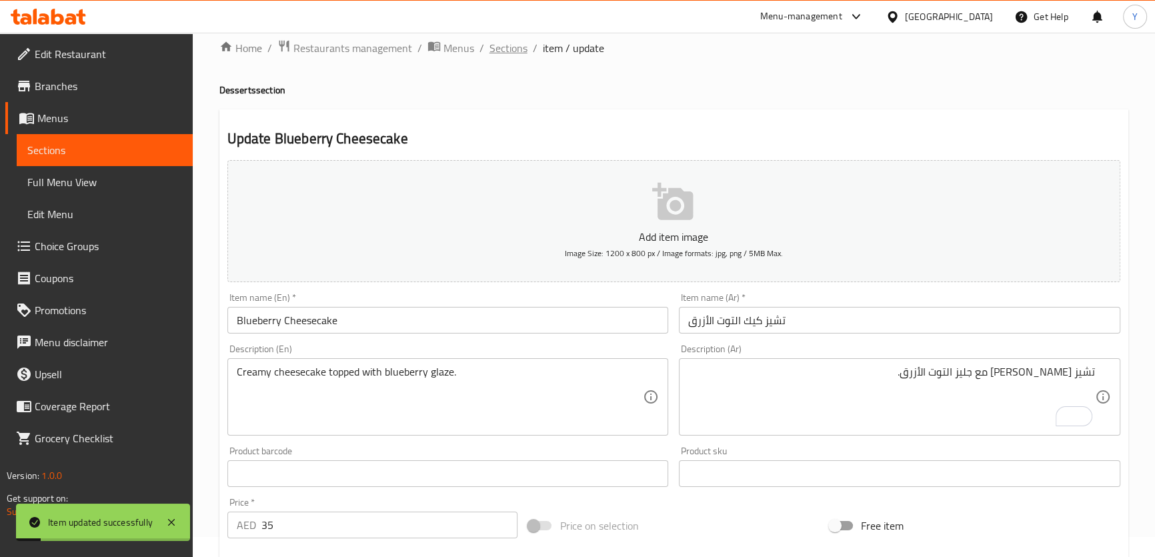
click at [519, 47] on span "Sections" at bounding box center [509, 48] width 38 height 16
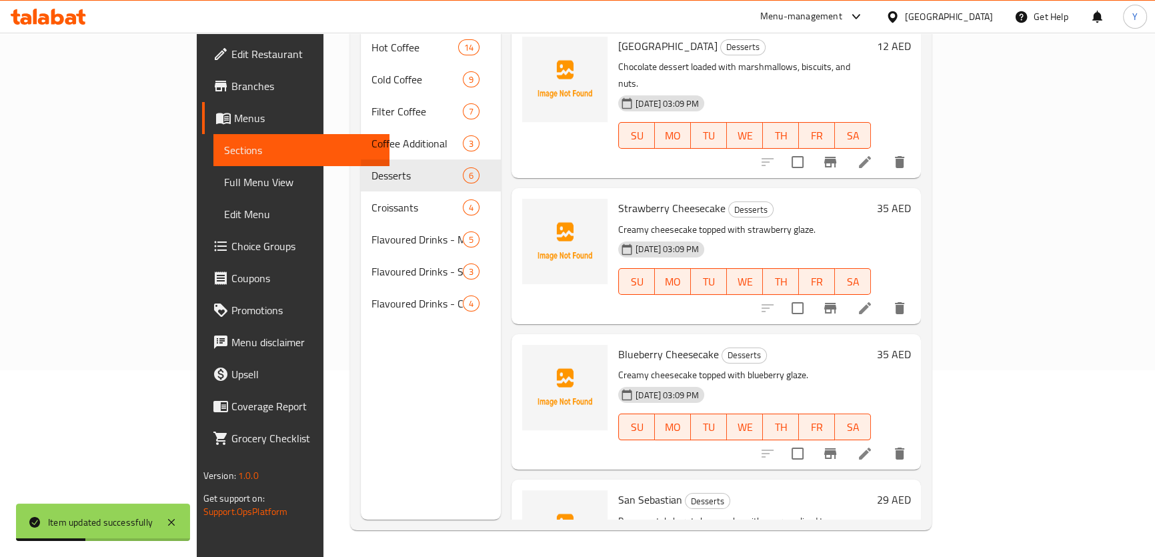
scroll to position [121, 0]
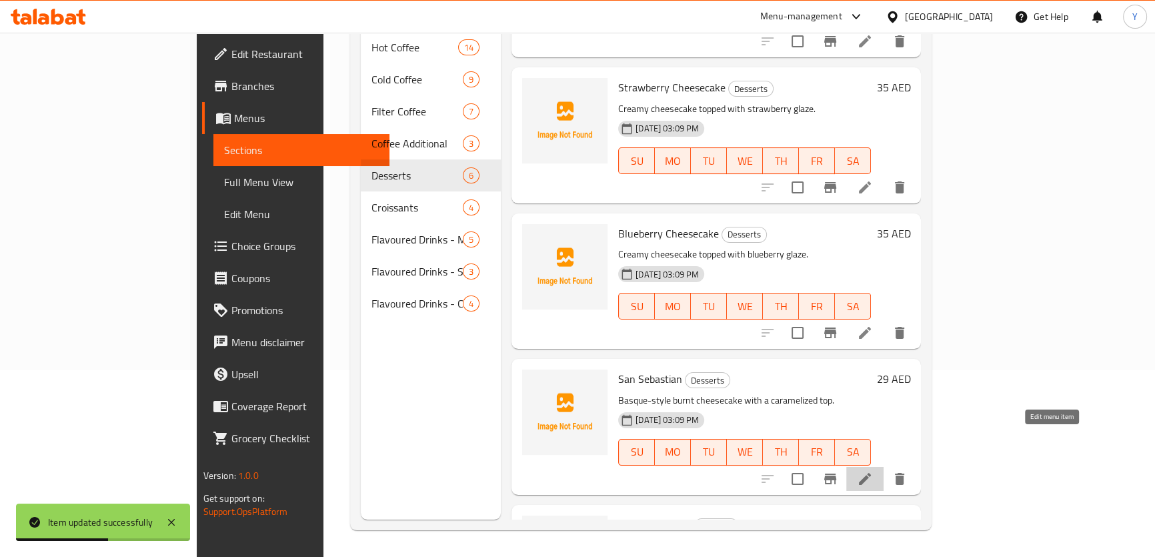
click at [873, 471] on icon at bounding box center [865, 479] width 16 height 16
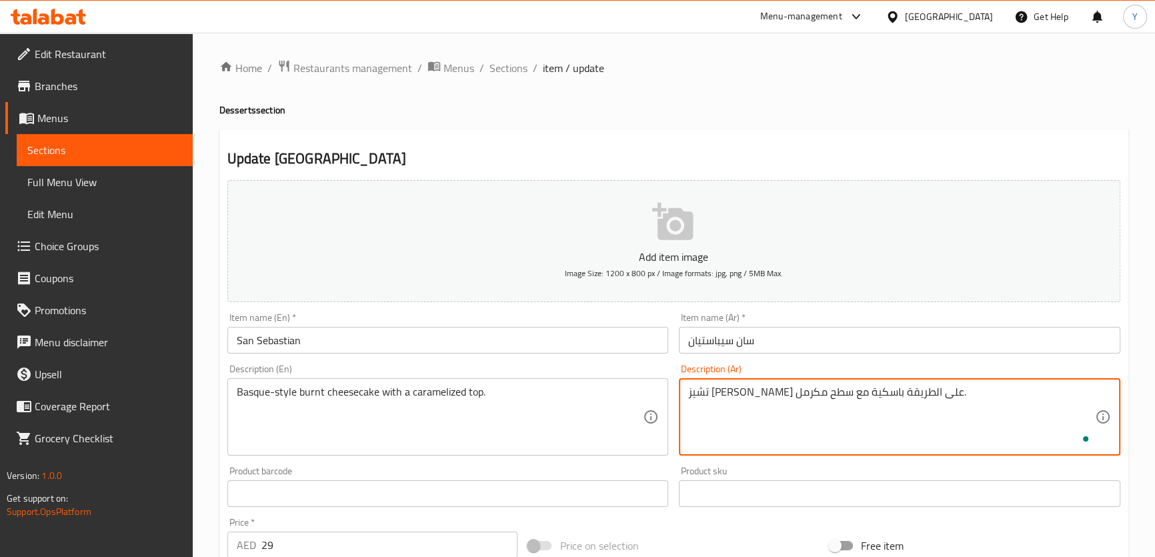
click at [767, 393] on textarea "تشيز كيك بيرنت على الطريقة باسكية مع سطح مكرمل." at bounding box center [891, 417] width 407 height 63
click at [834, 390] on textarea "تشيز كيك بيرنت على الطريقة باسكيه مع سطح مكرمل." at bounding box center [891, 417] width 407 height 63
type textarea "تشيز [PERSON_NAME] على طريقة باسكيه مع سطح مكرمل."
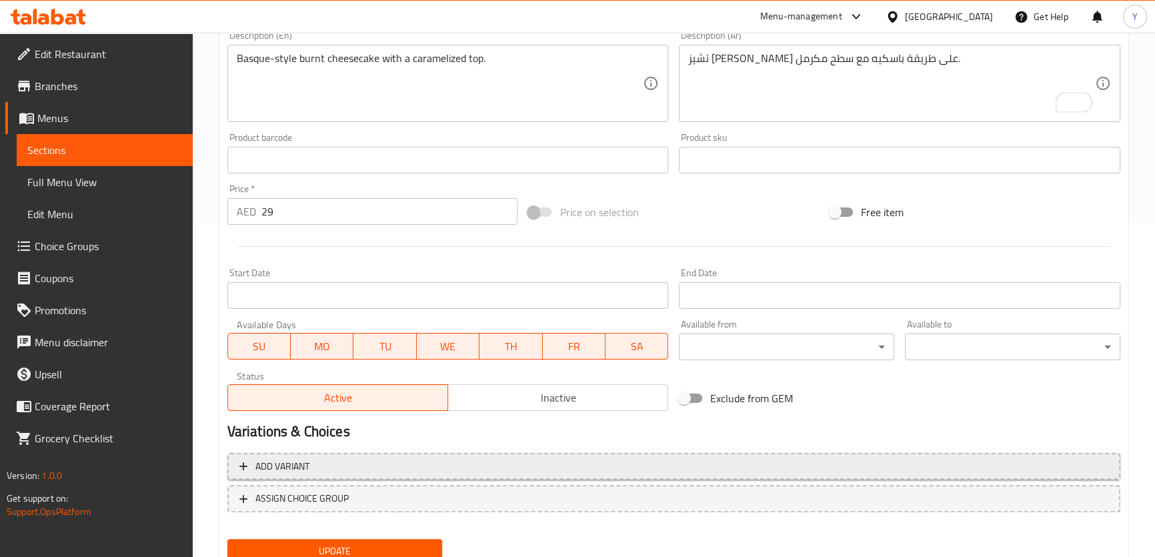
scroll to position [364, 0]
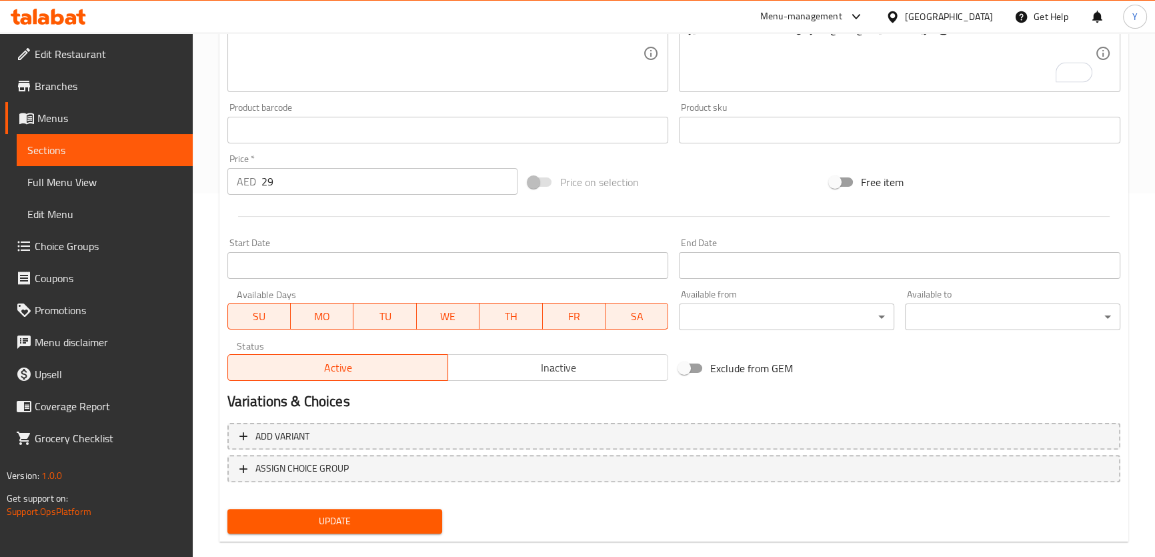
click at [384, 527] on span "Update" at bounding box center [335, 521] width 194 height 17
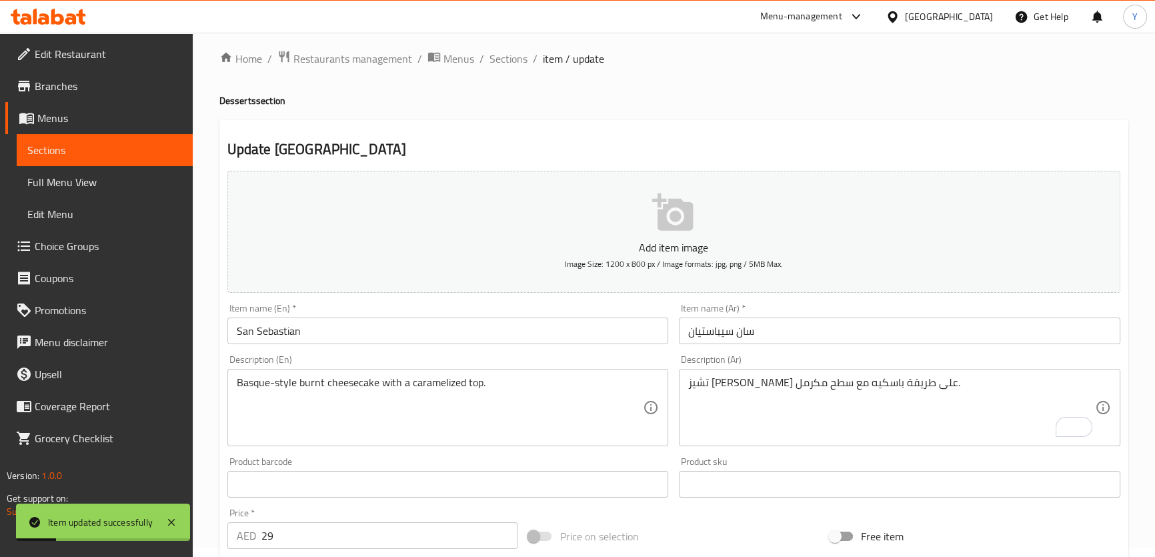
scroll to position [0, 0]
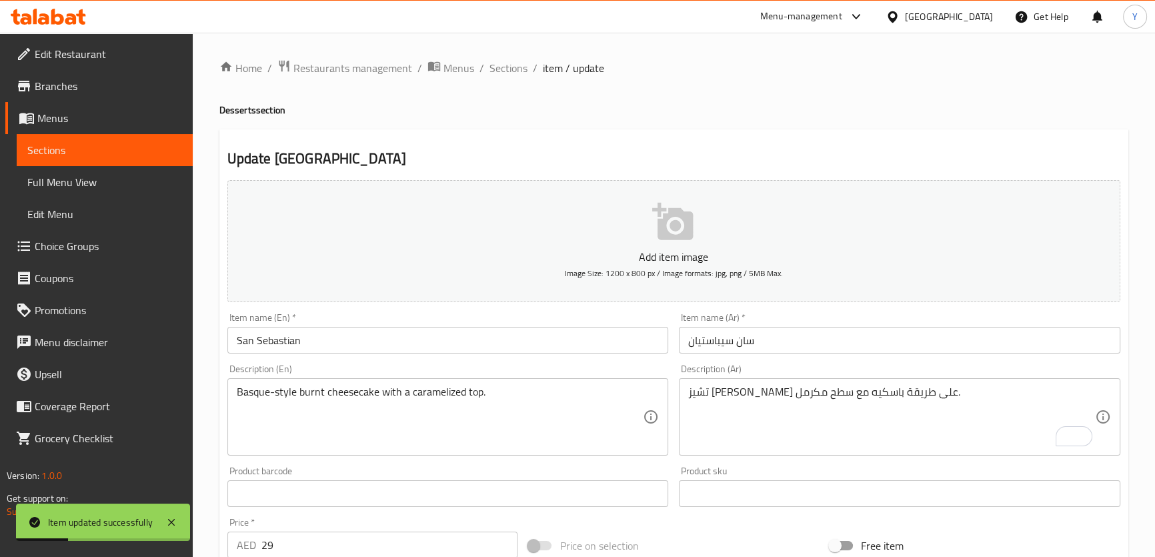
click at [524, 67] on span "Sections" at bounding box center [509, 68] width 38 height 16
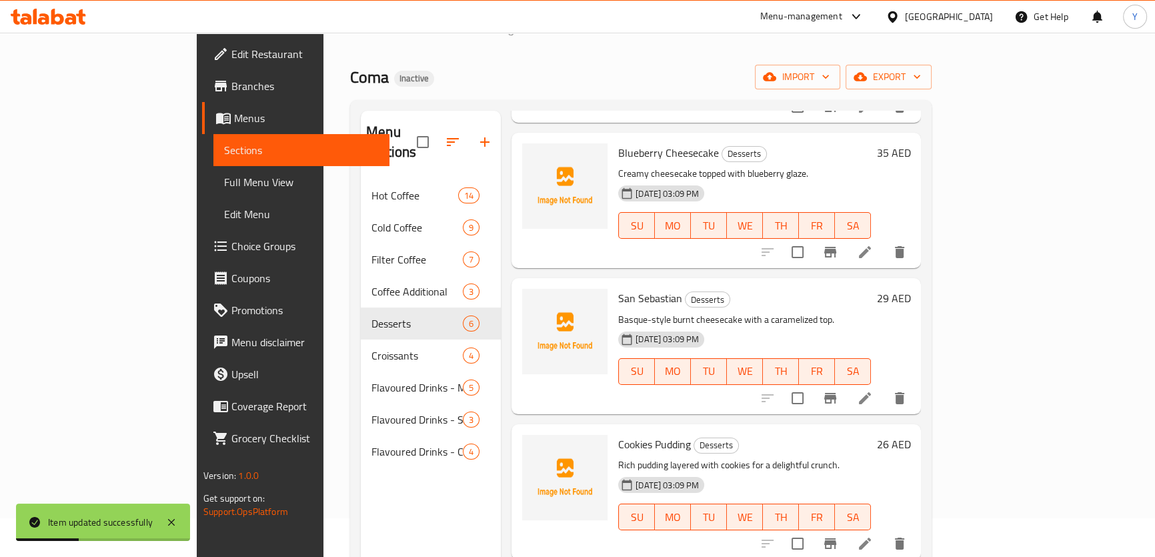
scroll to position [60, 0]
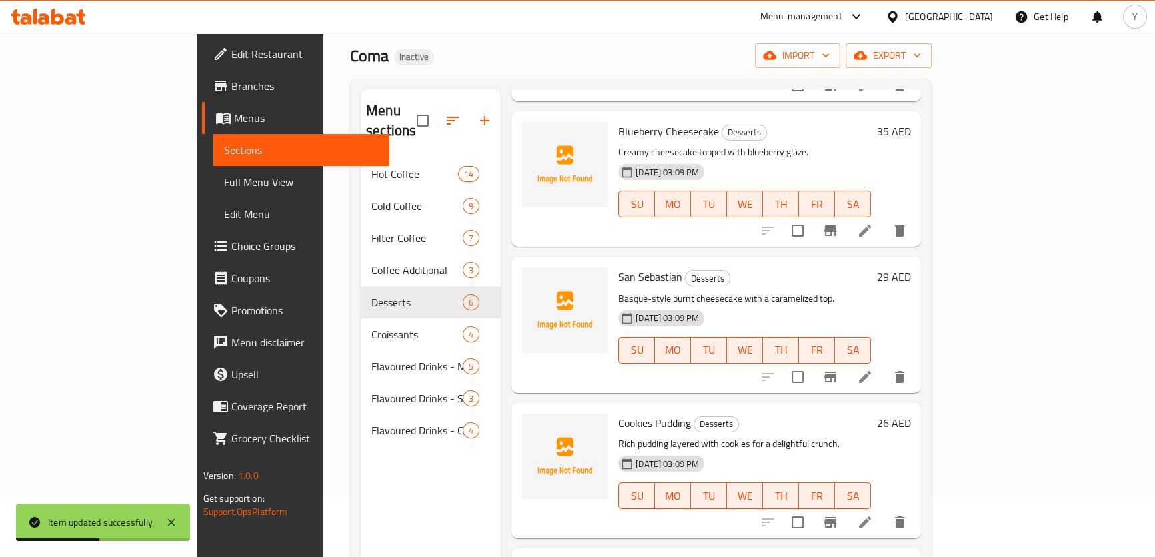
click at [884, 510] on li at bounding box center [865, 522] width 37 height 24
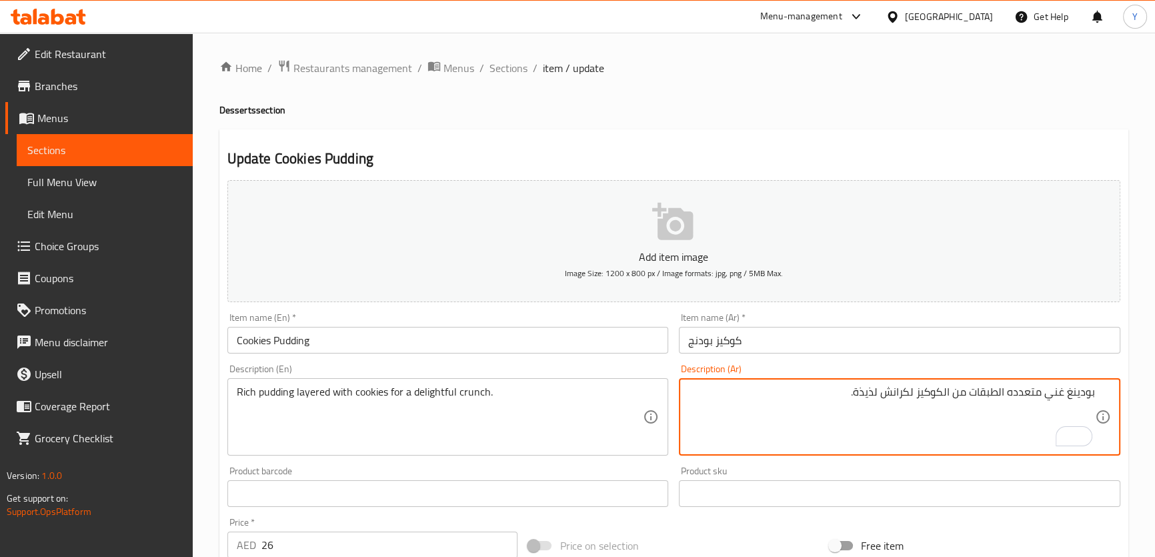
click at [879, 386] on textarea "بودينغ غني متعدده الطبقات من الكوكيز لكرانش لذيذة." at bounding box center [891, 417] width 407 height 63
type textarea "بودينغ غني متعدده الطبقات من الكوكيز لكرانش دلايتفل."
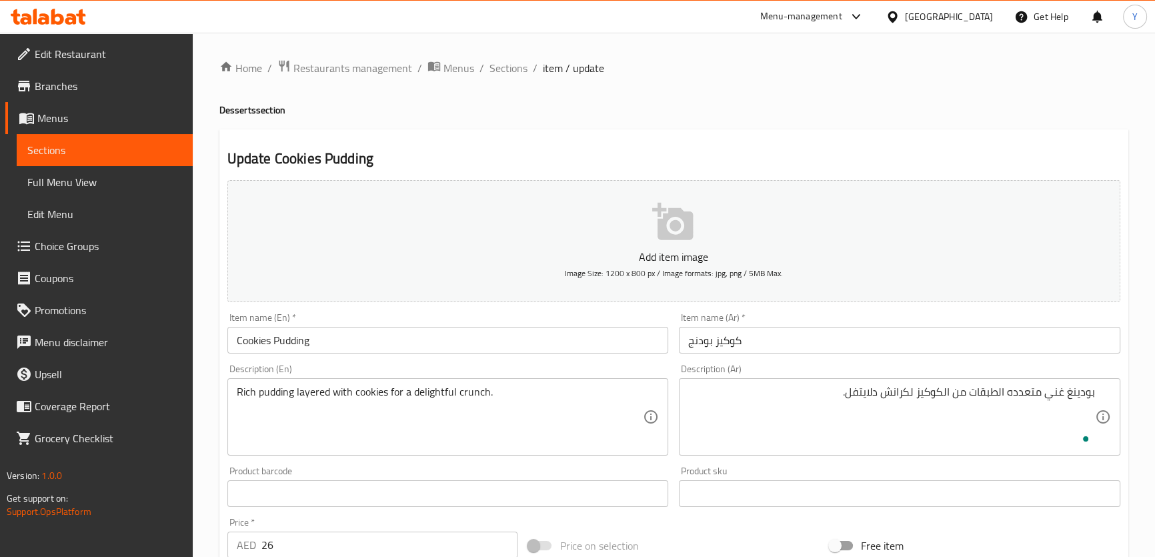
click at [923, 132] on div "Update Cookies Pudding Add item image Image Size: 1200 x 800 px / Image formats…" at bounding box center [673, 517] width 909 height 777
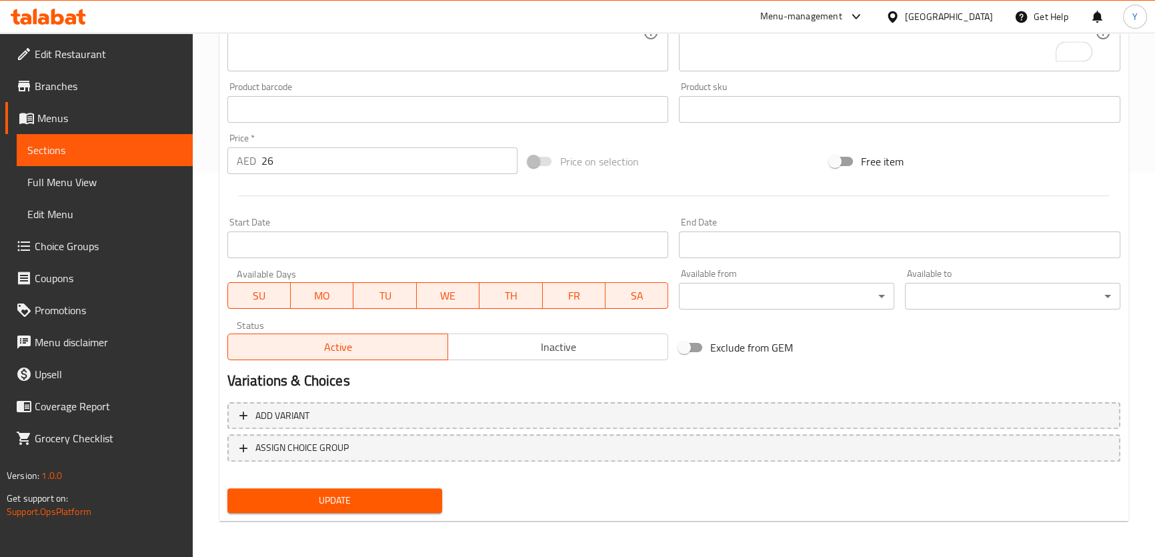
click at [382, 484] on div "Update" at bounding box center [335, 500] width 226 height 35
click at [382, 500] on span "Update" at bounding box center [335, 500] width 194 height 17
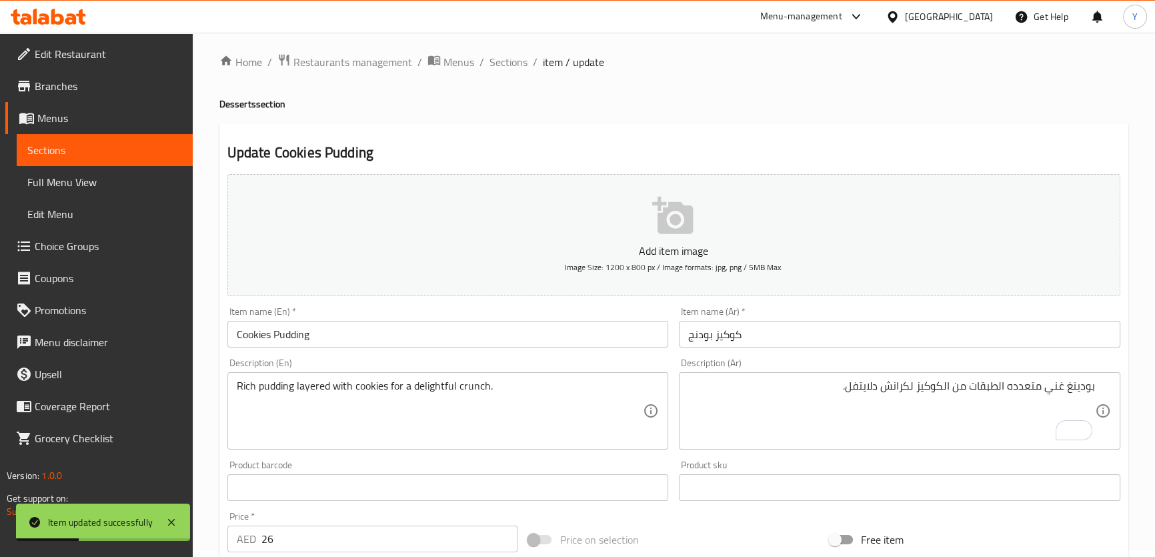
scroll to position [0, 0]
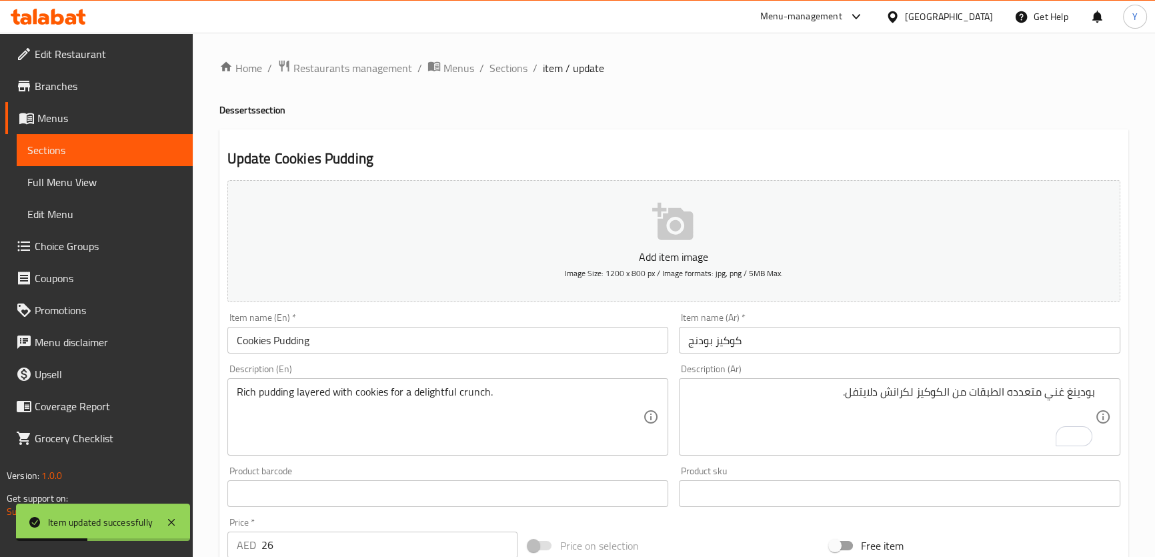
drag, startPoint x: 508, startPoint y: 60, endPoint x: 539, endPoint y: 7, distance: 61.9
click at [507, 60] on span "Sections" at bounding box center [509, 68] width 38 height 16
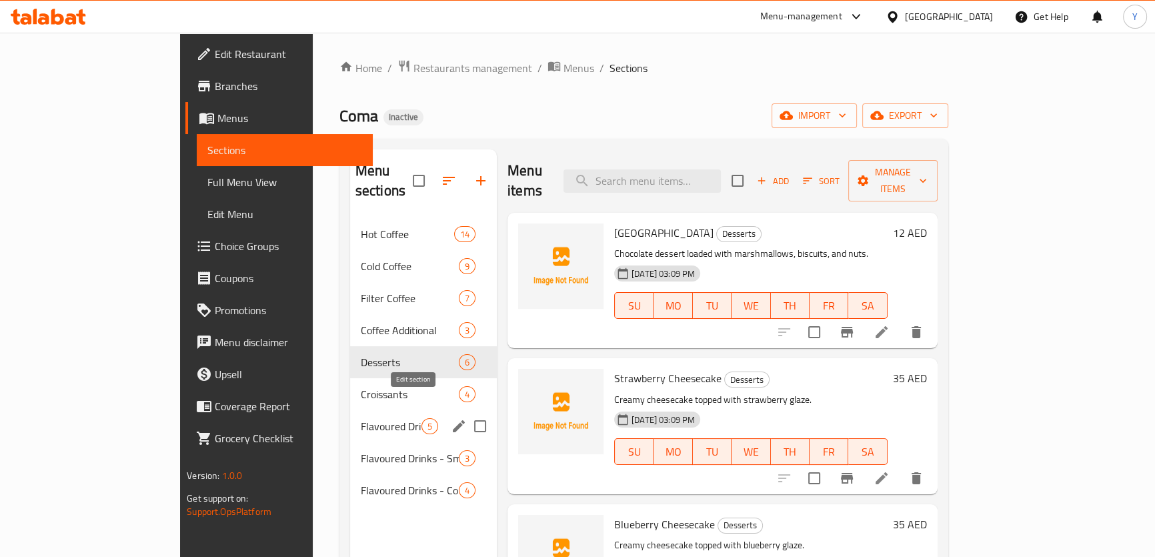
click at [451, 418] on icon "edit" at bounding box center [459, 426] width 16 height 16
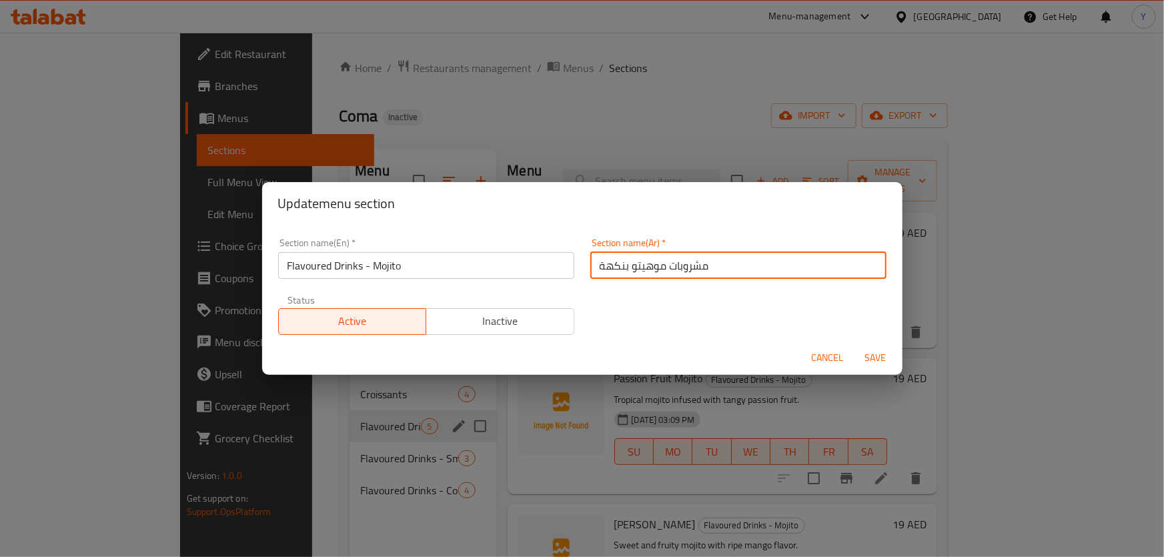
click at [715, 274] on input "مشروبات موهيتو بنكهة" at bounding box center [738, 265] width 296 height 27
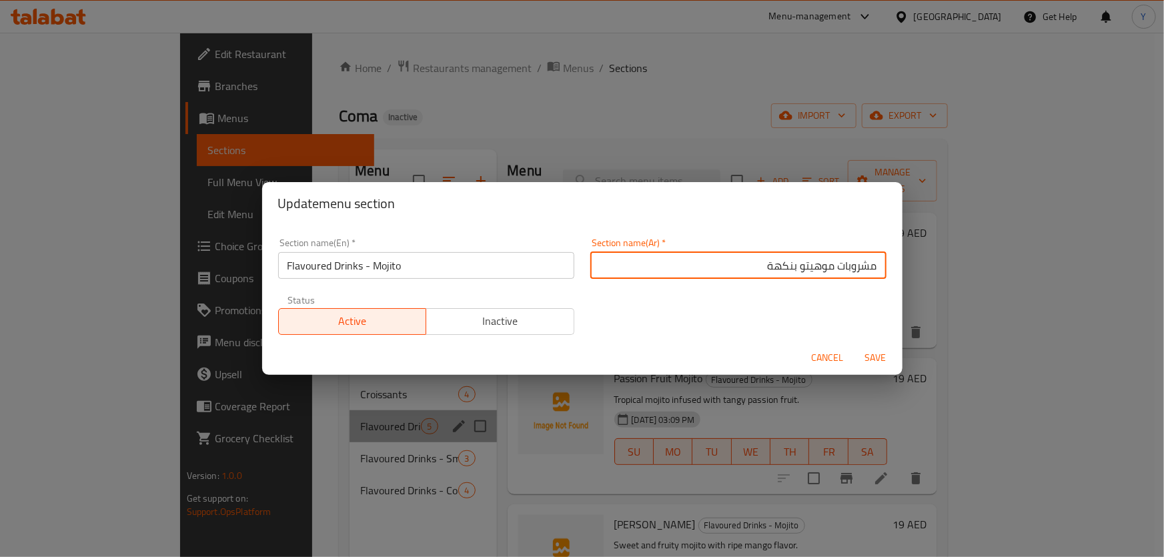
click at [781, 263] on input "مشروبات موهيتو بنكهة" at bounding box center [738, 265] width 296 height 27
click at [841, 261] on input "مشروبات موهيتو" at bounding box center [738, 265] width 296 height 27
type input "الموهيتو"
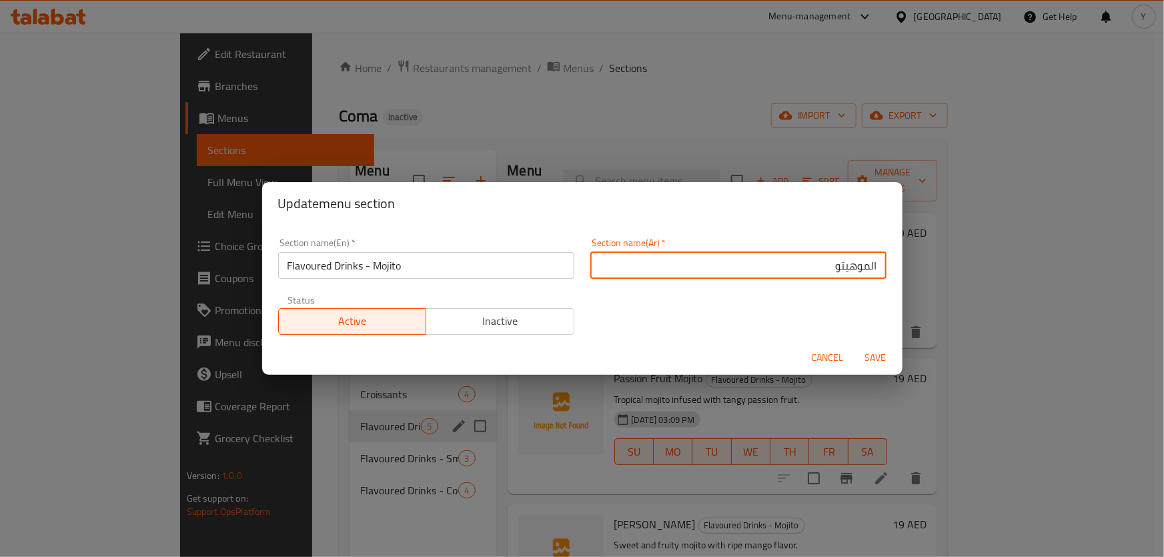
click at [855, 346] on button "Save" at bounding box center [876, 358] width 43 height 25
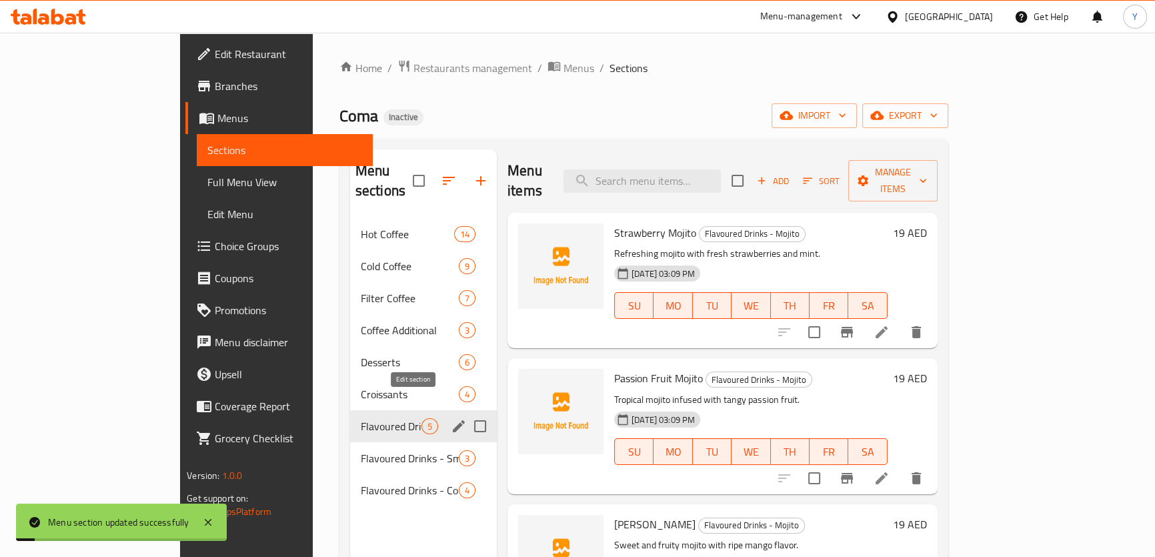
click at [451, 418] on icon "edit" at bounding box center [459, 426] width 16 height 16
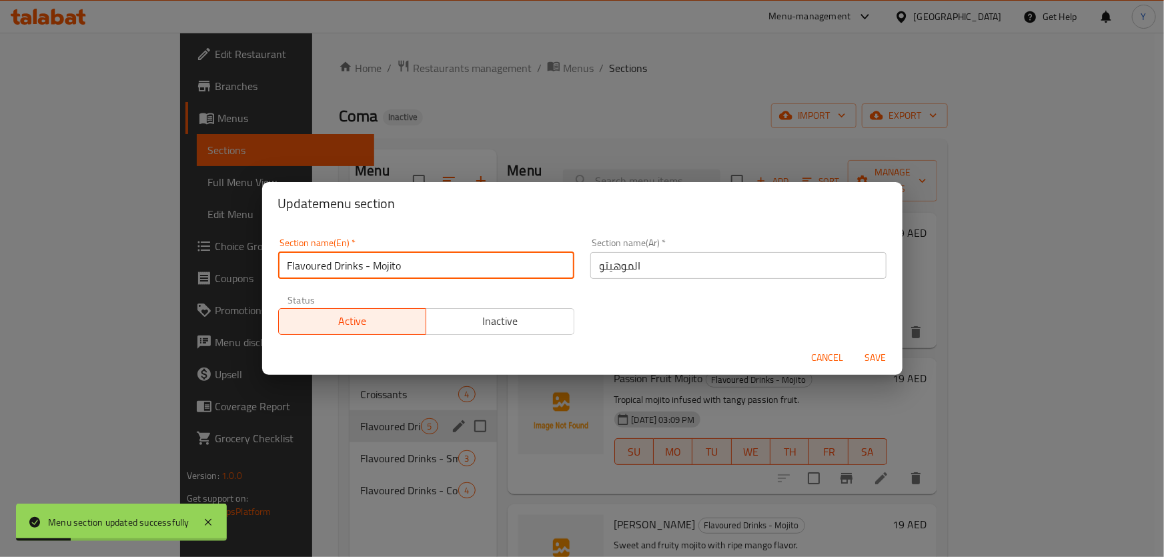
drag, startPoint x: 372, startPoint y: 262, endPoint x: 0, endPoint y: 262, distance: 371.6
click at [0, 262] on div "Update menu section Section name(En)   * Flavoured Drinks - Mojito Section name…" at bounding box center [582, 278] width 1164 height 557
type input "Mojito"
click at [865, 351] on span "Save" at bounding box center [876, 358] width 32 height 17
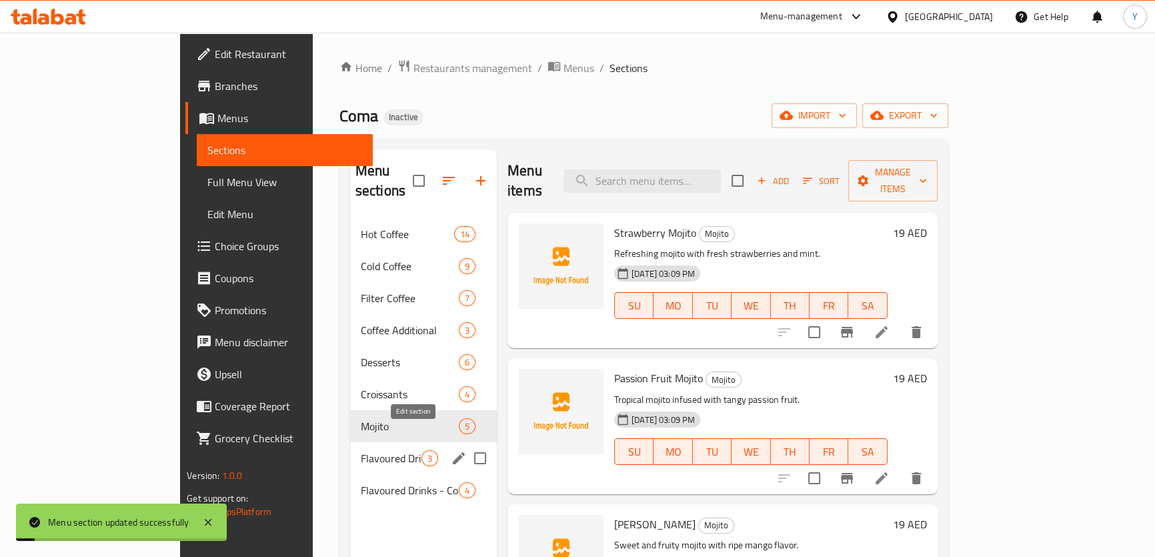
click at [451, 450] on icon "edit" at bounding box center [459, 458] width 16 height 16
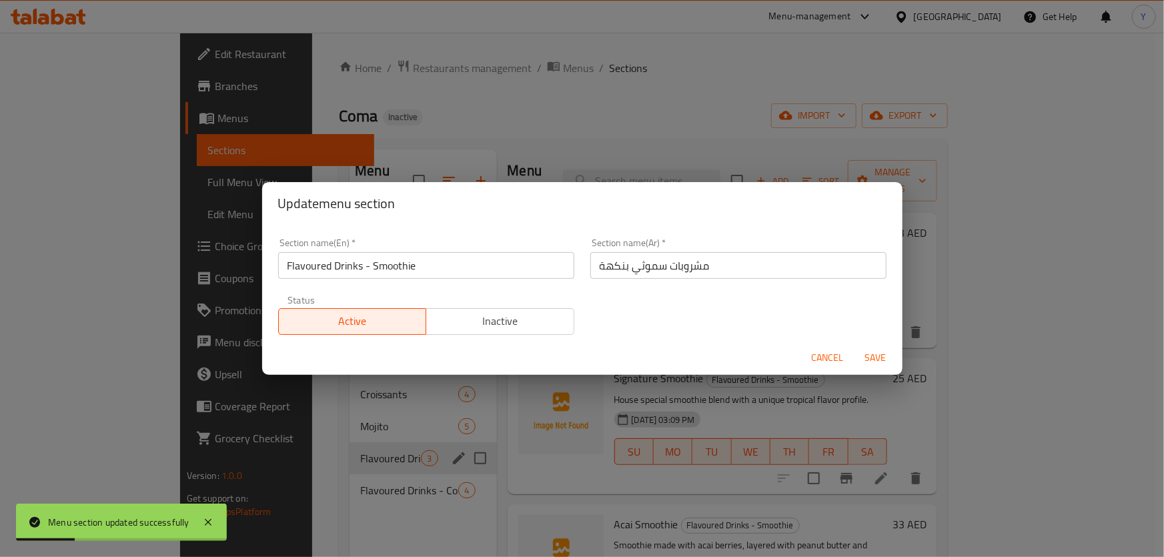
drag, startPoint x: 374, startPoint y: 267, endPoint x: 111, endPoint y: 261, distance: 262.9
click at [111, 261] on div "Update menu section Section name(En)   * Flavoured Drinks - Smoothie Section na…" at bounding box center [582, 278] width 1164 height 557
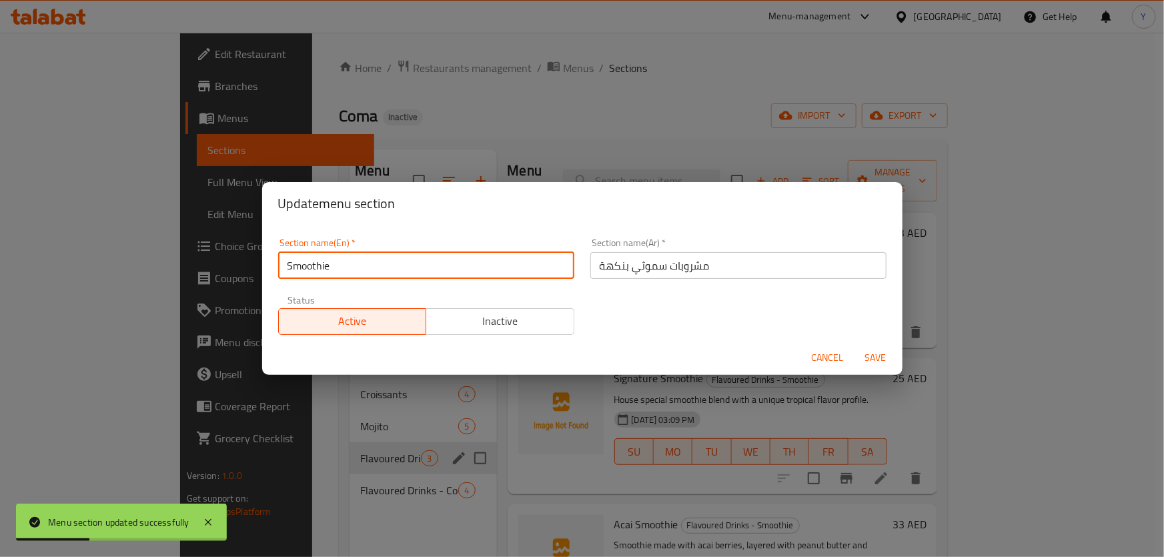
type input "Smoothie"
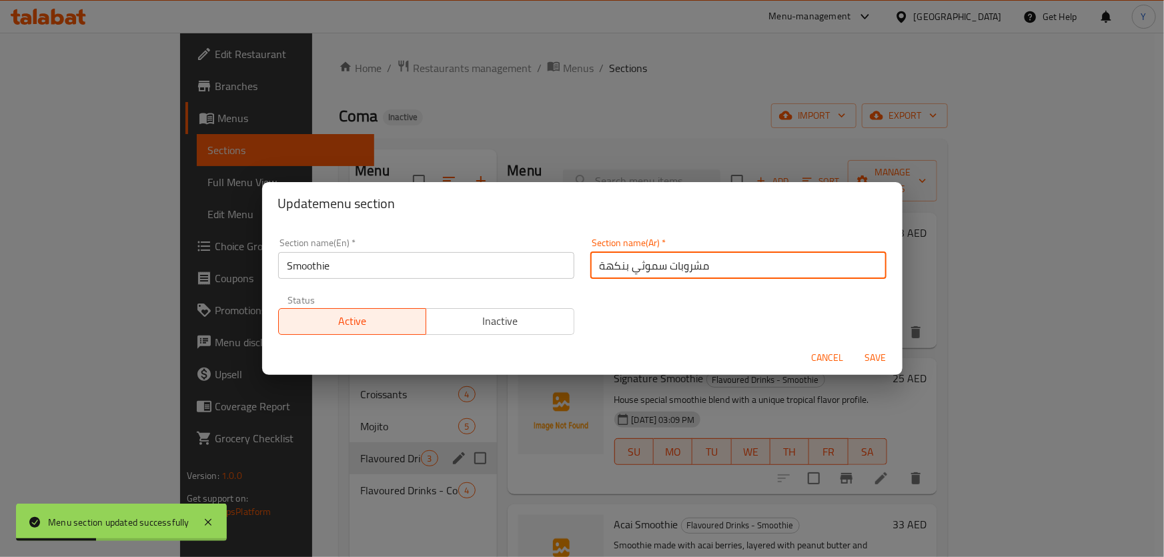
click at [706, 264] on input "مشروبات سموثي بنكهة" at bounding box center [738, 265] width 296 height 27
click at [785, 263] on input "مشروبات سموثي بنكهة" at bounding box center [738, 265] width 296 height 27
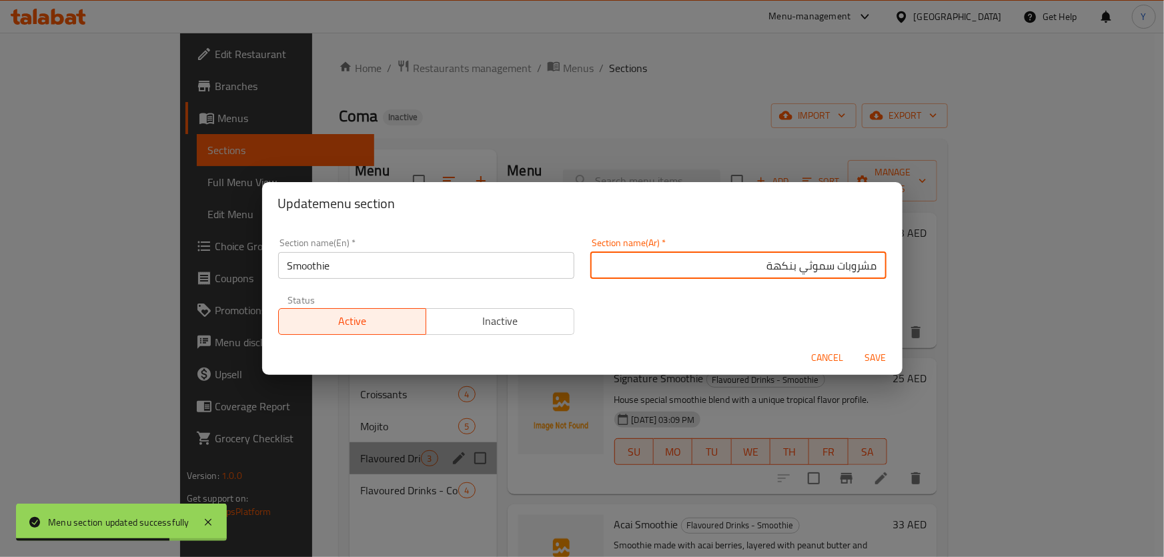
click at [785, 263] on input "مشروبات سموثي بنكهة" at bounding box center [738, 265] width 296 height 27
click at [861, 266] on input "مشروبات سموثي" at bounding box center [738, 265] width 296 height 27
click at [797, 262] on input "السموثي" at bounding box center [738, 265] width 296 height 27
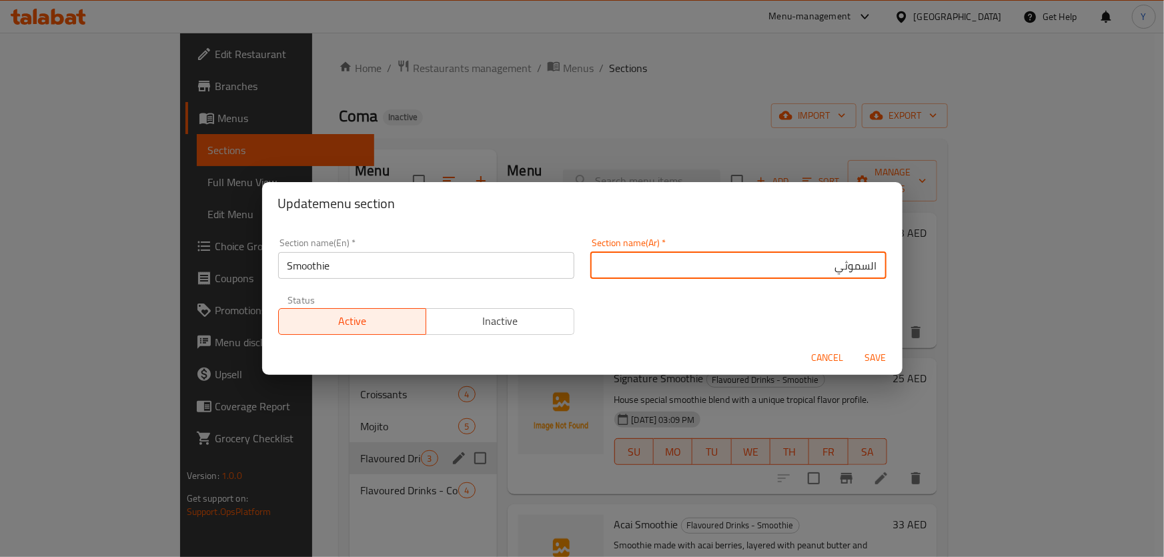
type input "السموثي"
click at [875, 352] on span "Save" at bounding box center [876, 358] width 32 height 17
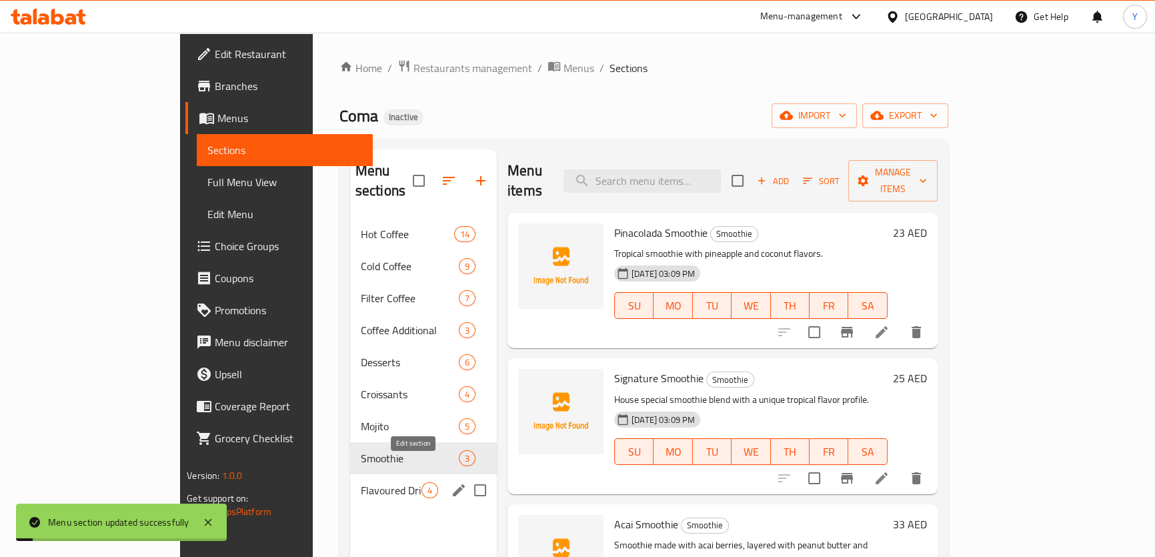
click at [451, 482] on icon "edit" at bounding box center [459, 490] width 16 height 16
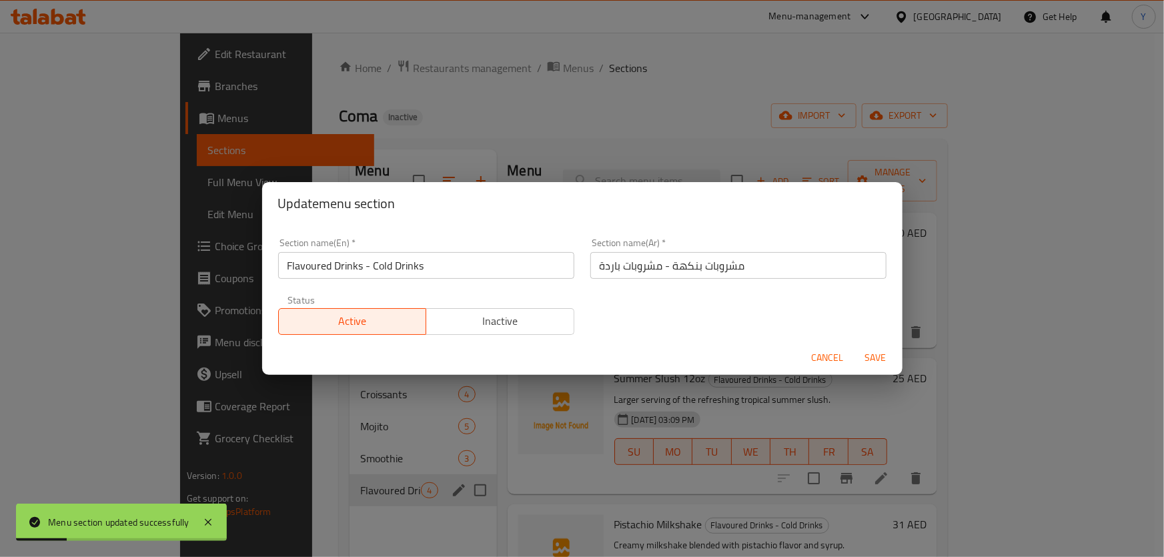
drag, startPoint x: 364, startPoint y: 270, endPoint x: 47, endPoint y: 260, distance: 317.1
click at [47, 260] on div "Update menu section Section name(En)   * Flavoured Drinks - Cold Drinks Section…" at bounding box center [582, 278] width 1164 height 557
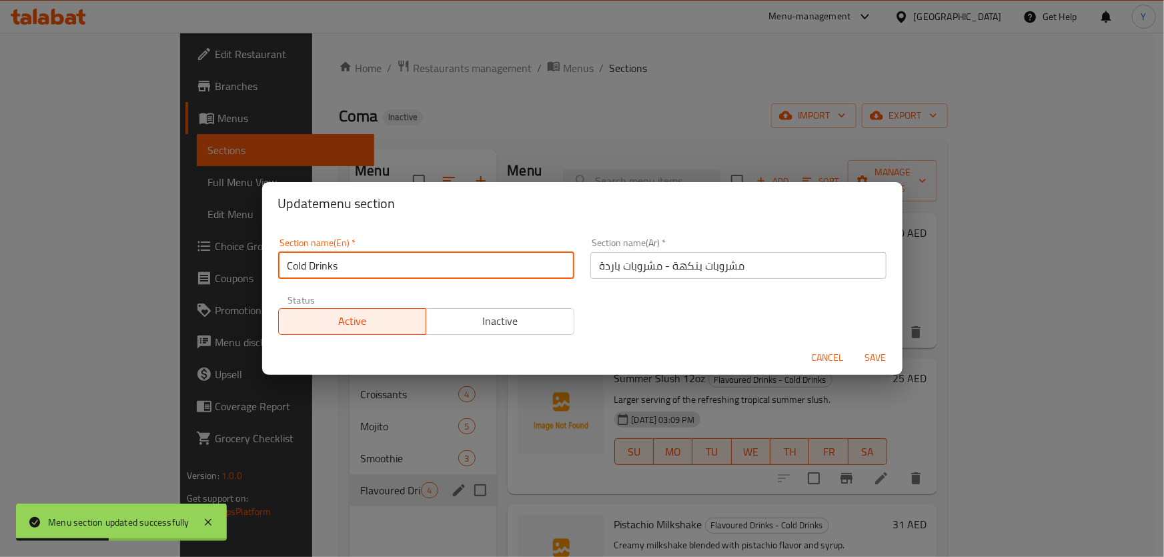
type input "Cold Drinks"
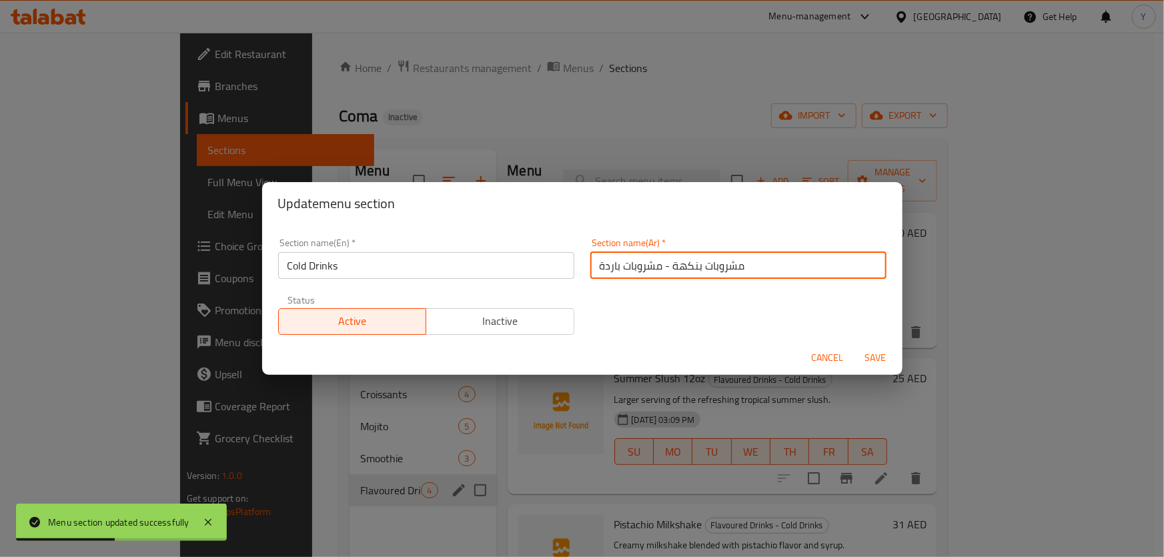
click at [664, 271] on input "مشروبات بنكهة - مشروبات باردة" at bounding box center [738, 265] width 296 height 27
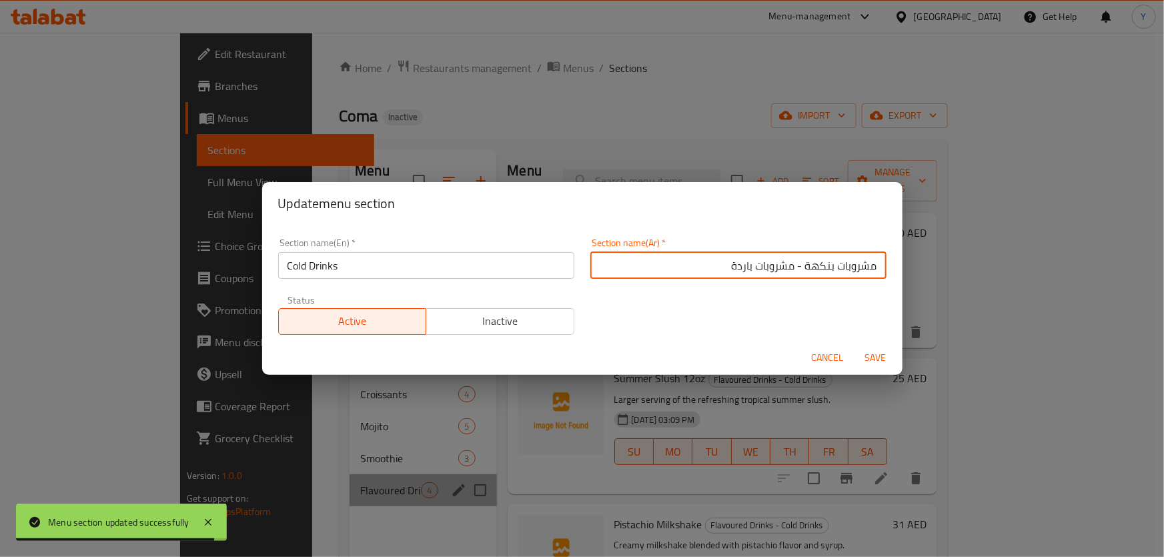
drag, startPoint x: 789, startPoint y: 265, endPoint x: 999, endPoint y: 269, distance: 210.2
click at [971, 271] on div "Update menu section Section name(En)   * Cold Drinks Section name(En) * Section…" at bounding box center [582, 278] width 1164 height 557
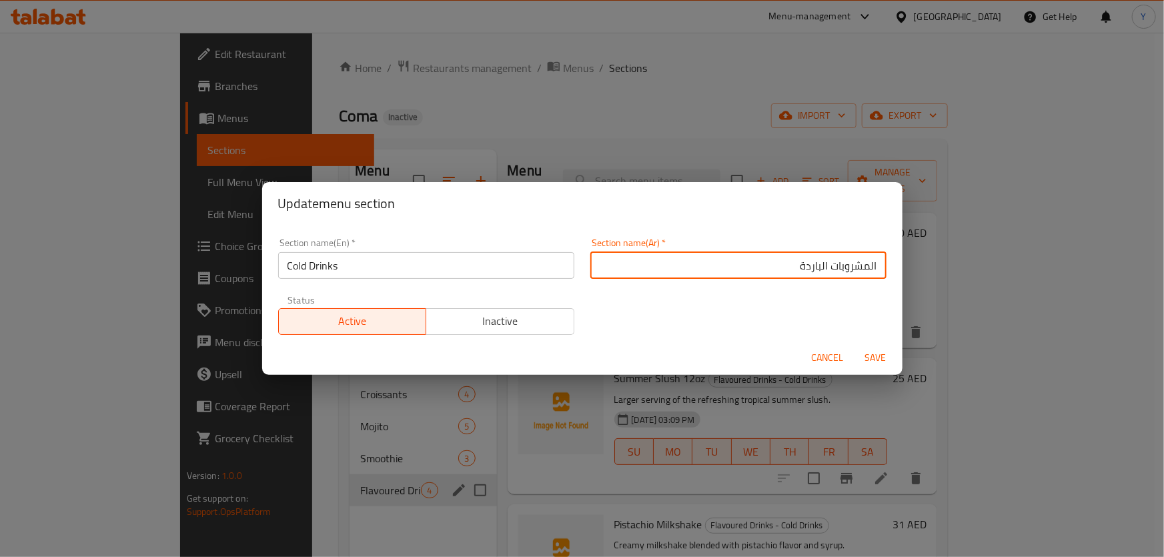
type input "المشروبات الباردة"
click at [855, 346] on button "Save" at bounding box center [876, 358] width 43 height 25
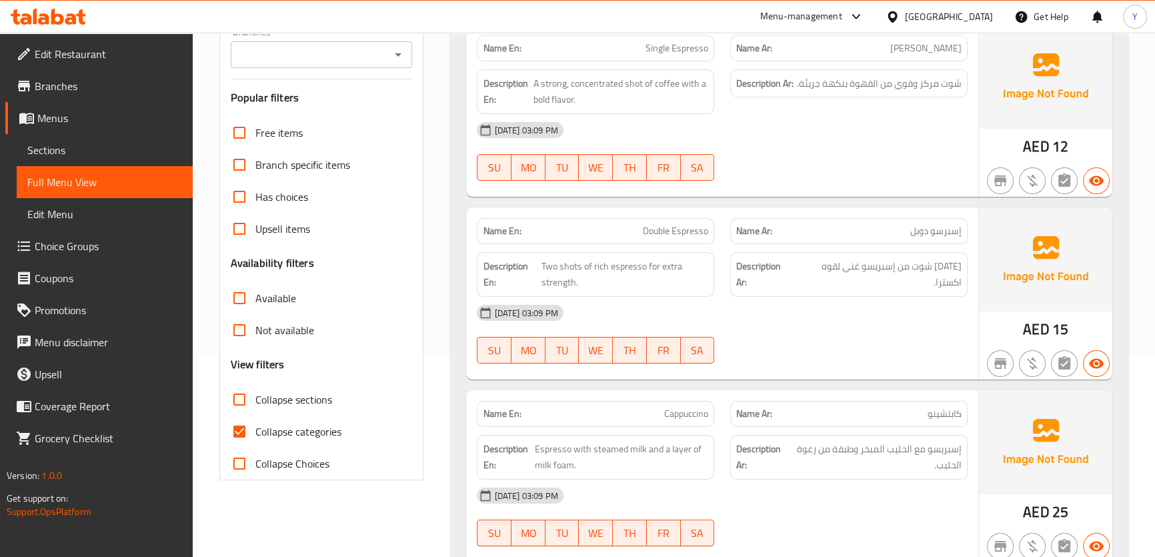
scroll to position [364, 0]
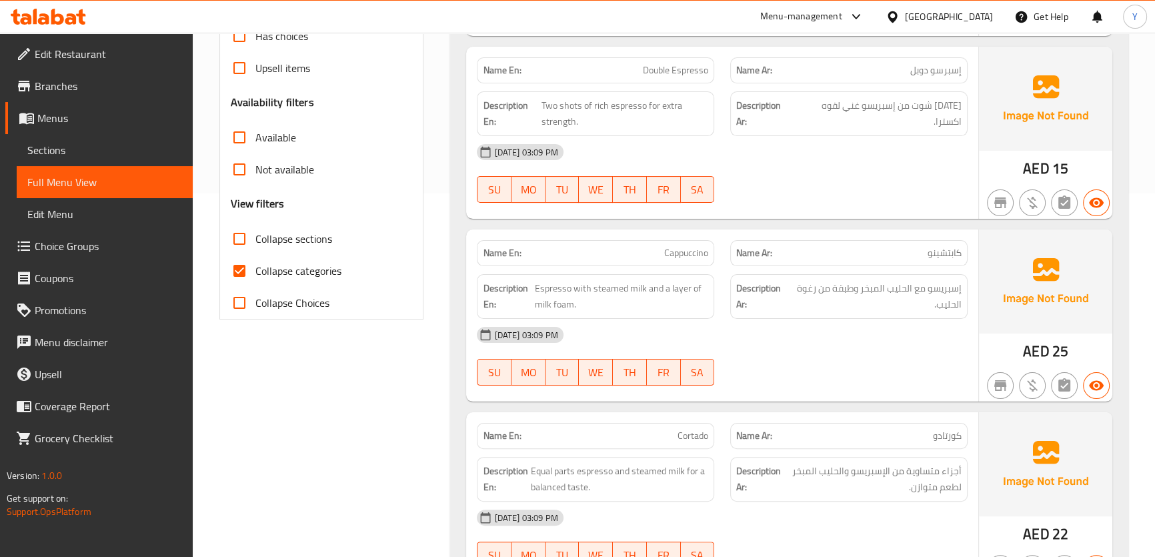
click at [288, 272] on span "Collapse categories" at bounding box center [299, 271] width 86 height 16
click at [256, 272] on input "Collapse categories" at bounding box center [239, 271] width 32 height 32
checkbox input "false"
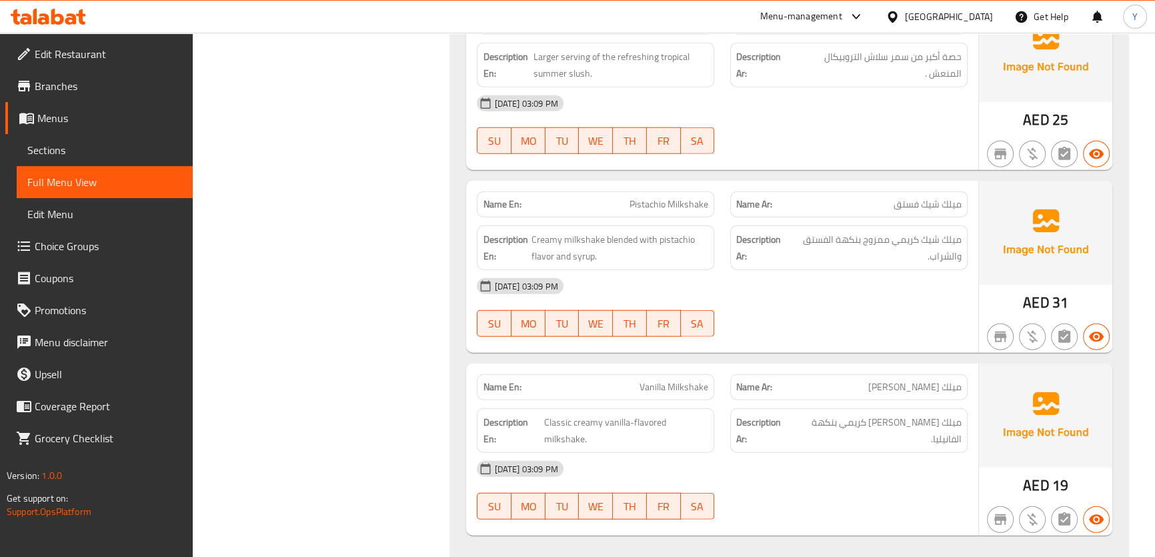
drag, startPoint x: 879, startPoint y: 223, endPoint x: 904, endPoint y: 552, distance: 330.5
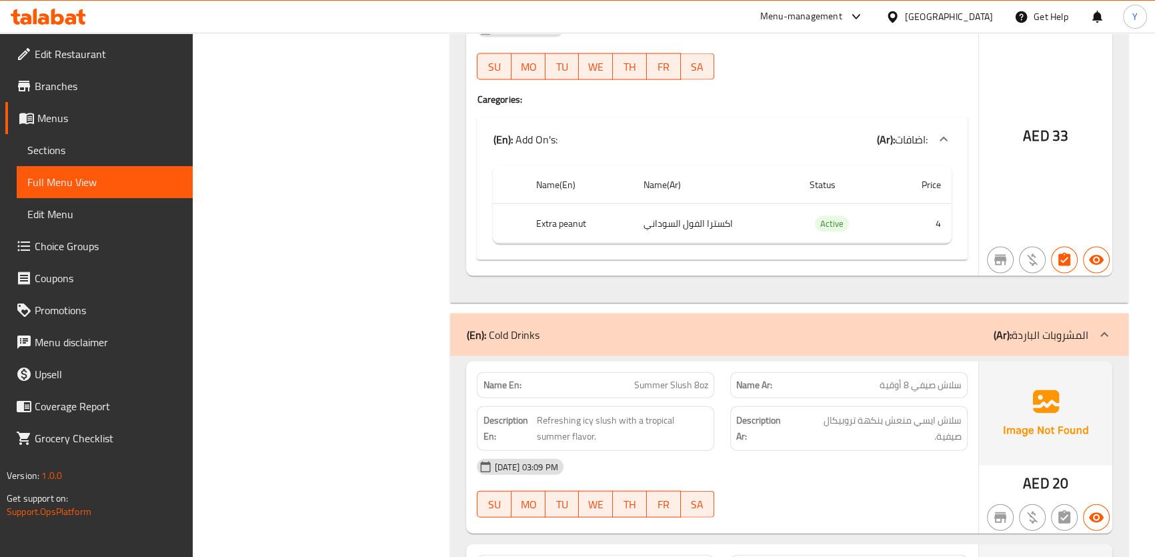
scroll to position [10011, 0]
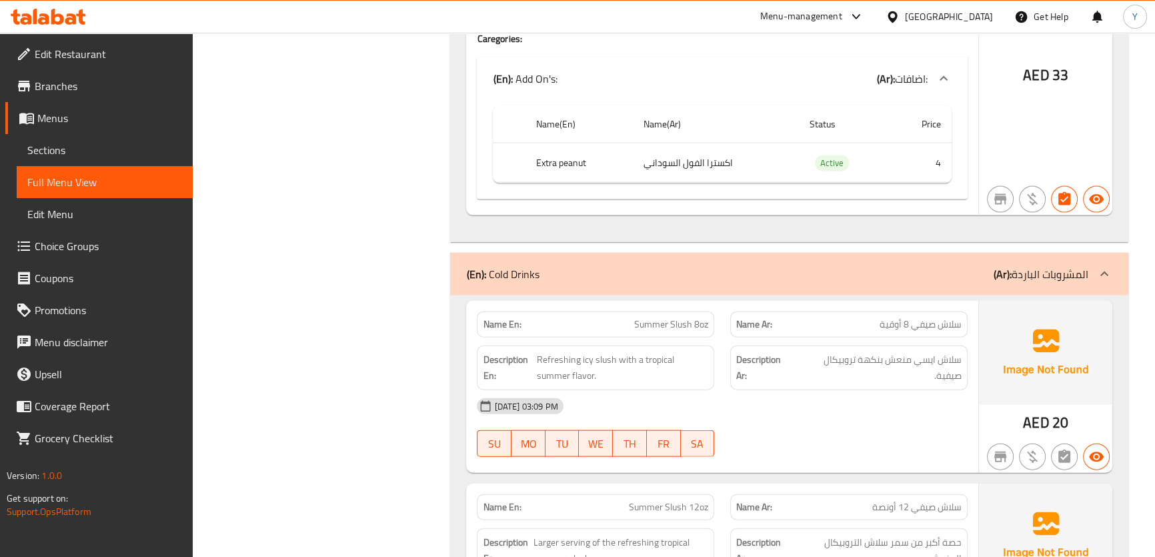
click at [823, 155] on span "Active" at bounding box center [832, 162] width 34 height 15
copy span "Active"
click at [823, 155] on span "Active" at bounding box center [832, 162] width 34 height 15
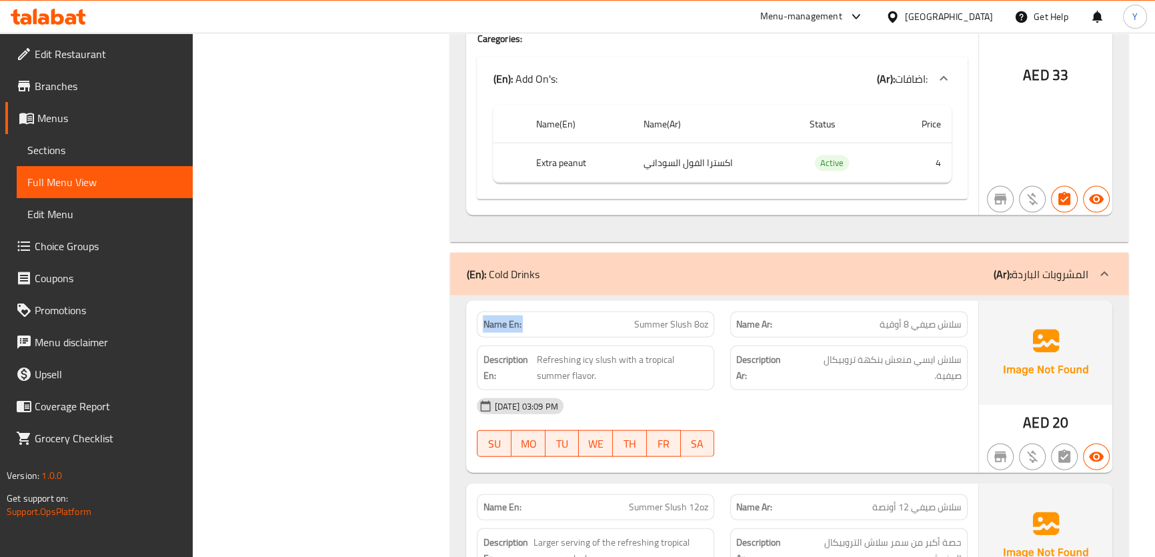
copy strong "Name En:"
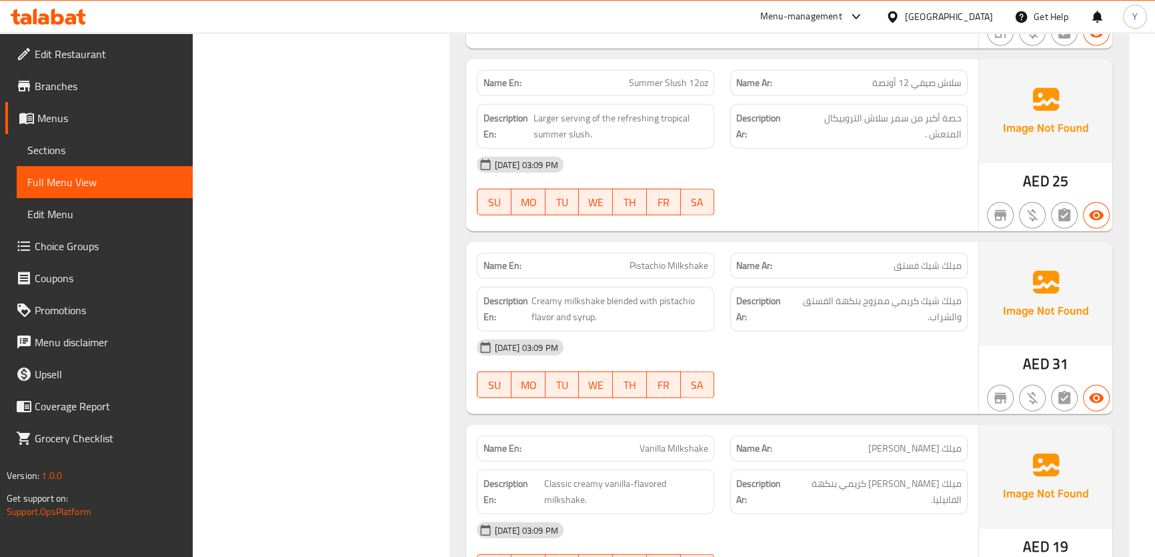
scroll to position [10349, 0]
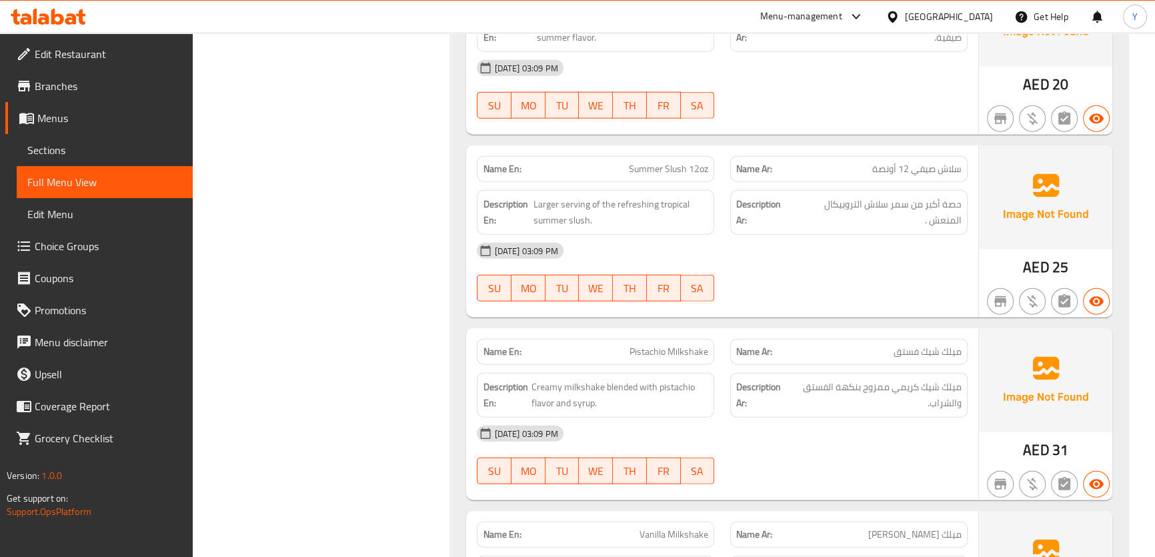
drag, startPoint x: 761, startPoint y: 165, endPoint x: 817, endPoint y: -54, distance: 226.5
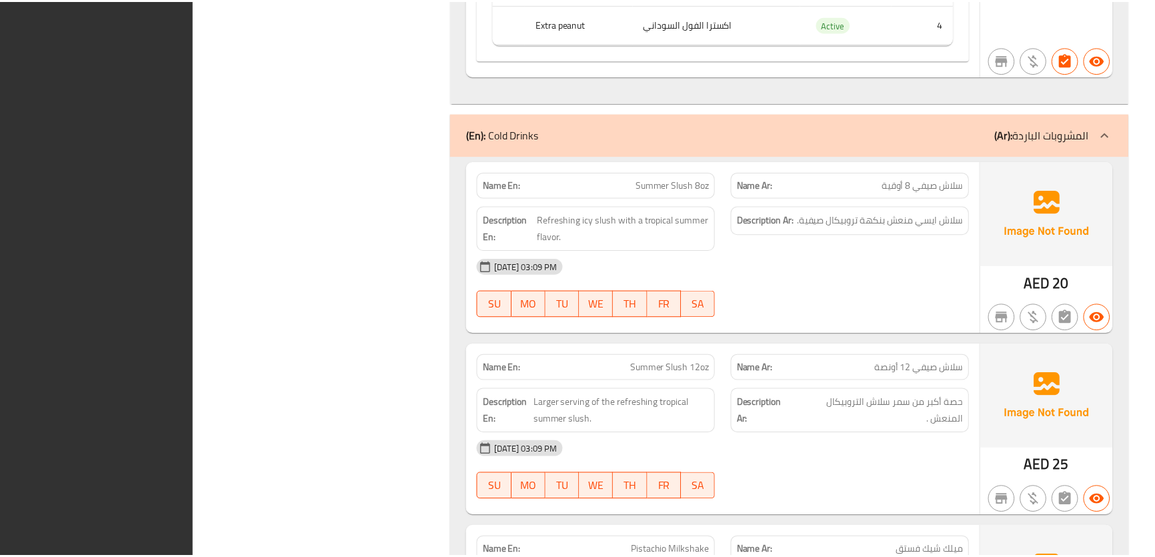
scroll to position [10497, 0]
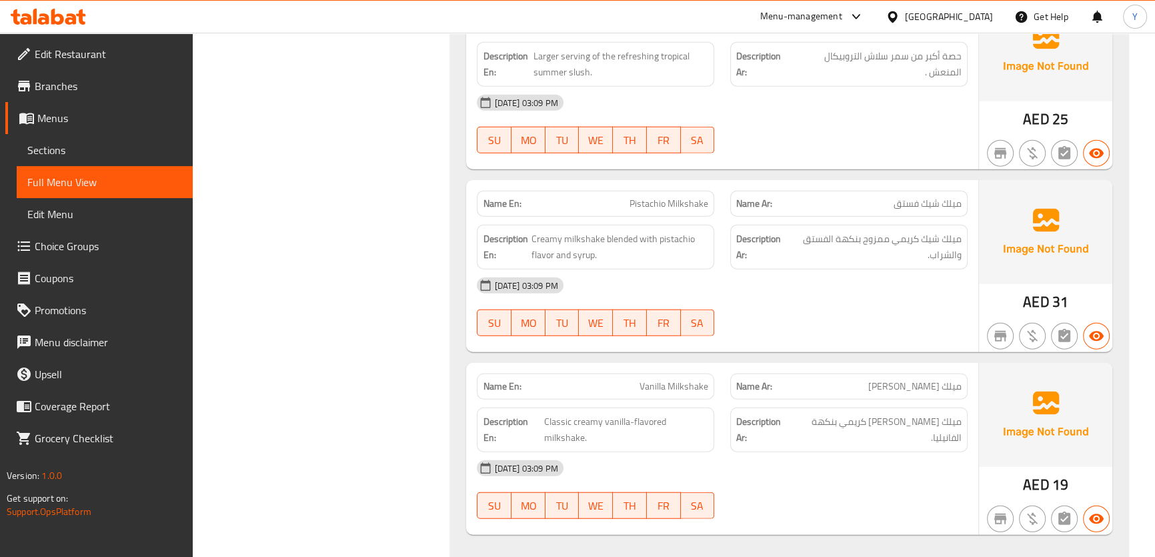
drag, startPoint x: 885, startPoint y: 109, endPoint x: 894, endPoint y: 127, distance: 19.7
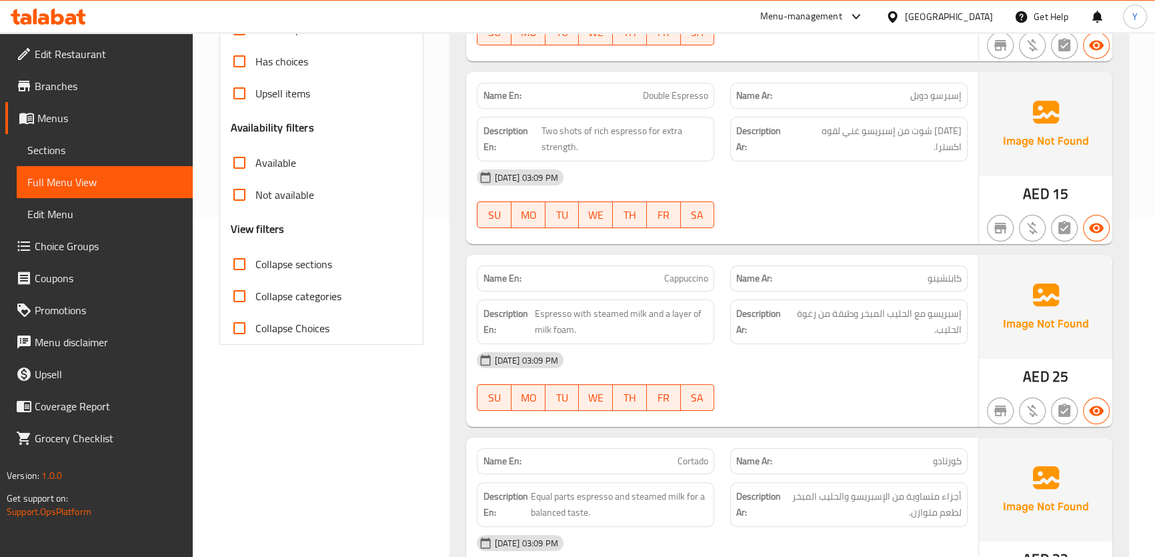
scroll to position [0, 0]
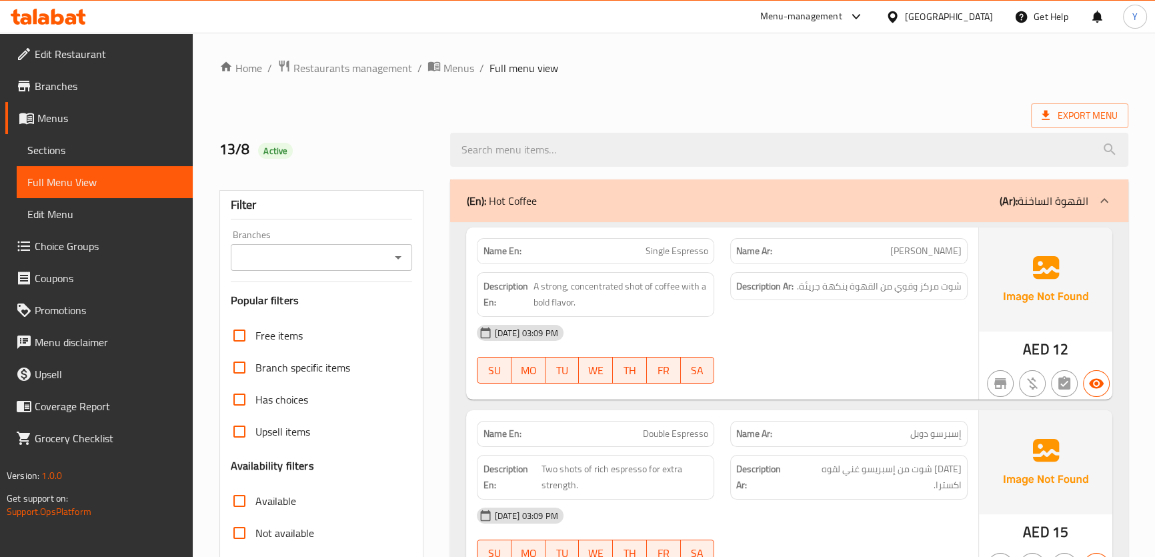
drag, startPoint x: 908, startPoint y: 203, endPoint x: 1055, endPoint y: -73, distance: 313.4
click at [1107, 107] on span "Export Menu" at bounding box center [1079, 115] width 97 height 25
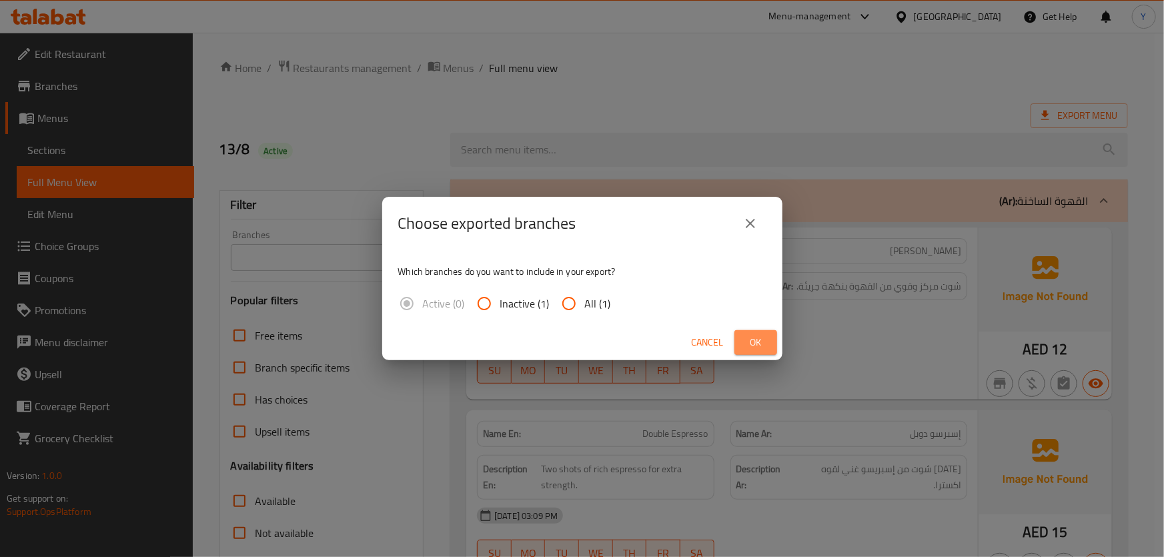
click at [767, 349] on button "Ok" at bounding box center [756, 342] width 43 height 25
